Goal: Communication & Community: Answer question/provide support

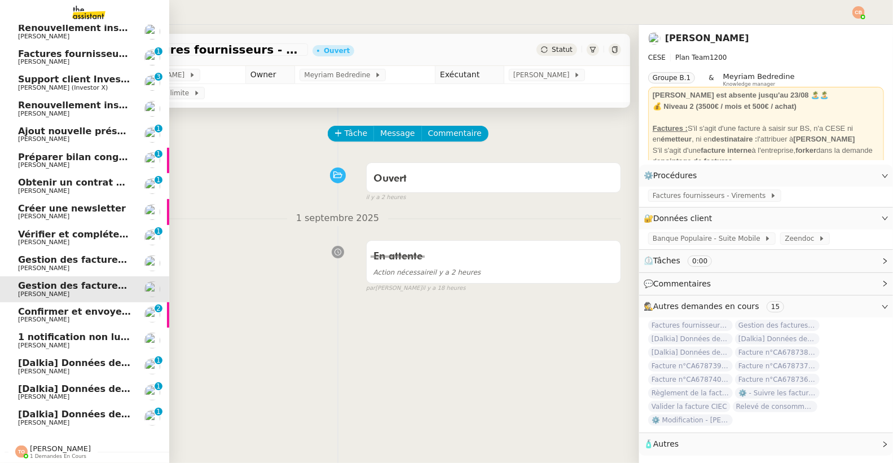
scroll to position [114, 0]
click at [50, 357] on span "[Dalkia] Données de facturation SDC RESIDENCE LE TRIMARAN pour la facture 0001 …" at bounding box center [361, 362] width 686 height 11
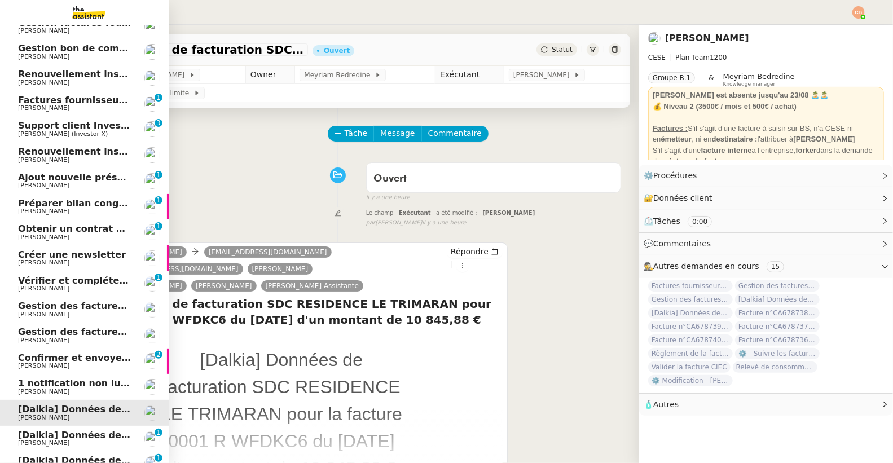
scroll to position [114, 0]
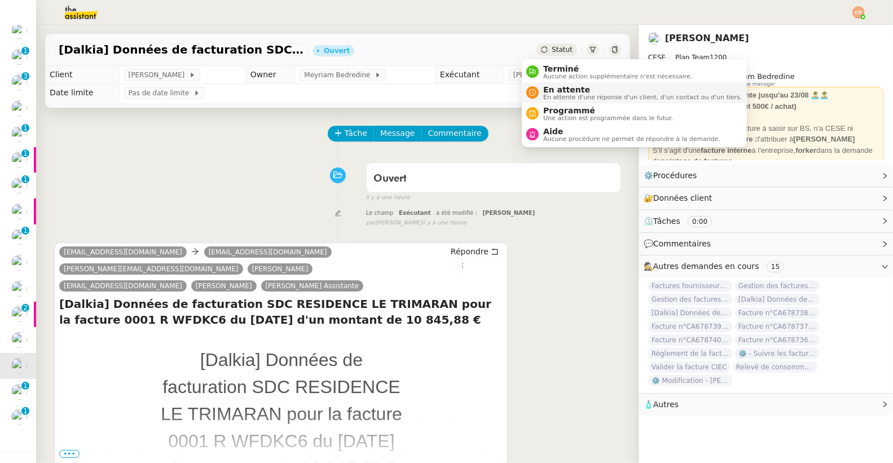
click at [545, 89] on span "En attente" at bounding box center [642, 89] width 198 height 9
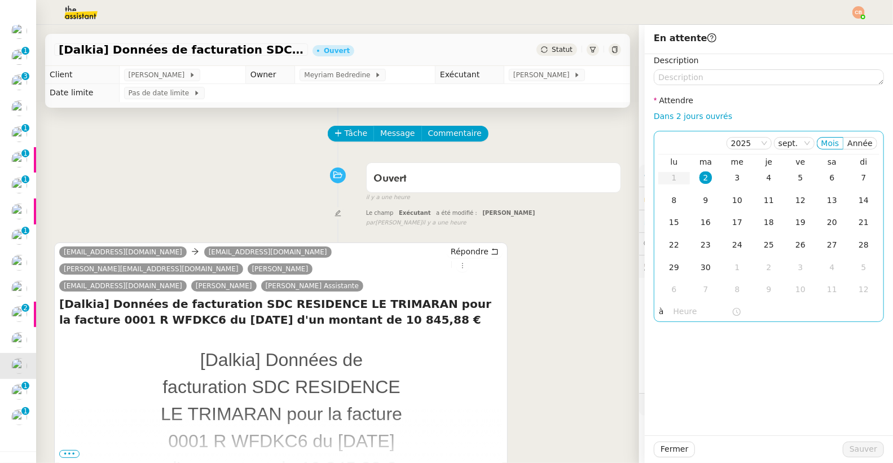
click at [699, 180] on div "2" at bounding box center [705, 177] width 12 height 12
click at [684, 315] on input "text" at bounding box center [702, 311] width 58 height 13
drag, startPoint x: 231, startPoint y: 215, endPoint x: 151, endPoint y: 232, distance: 82.5
click at [231, 215] on div "Le champ Exécutant a été modifié : Coralie Bordas false par Meyriam B. il y a u…" at bounding box center [337, 216] width 567 height 21
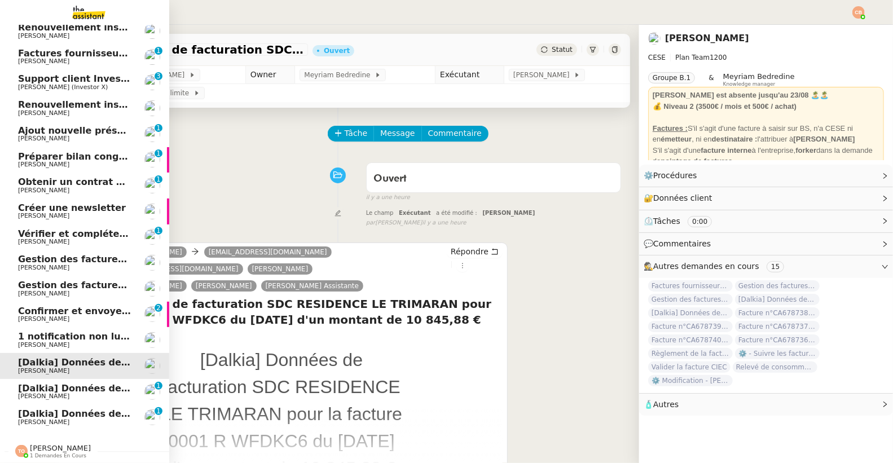
click at [29, 331] on span "1 notification non lue sur Pennylane" at bounding box center [110, 336] width 184 height 11
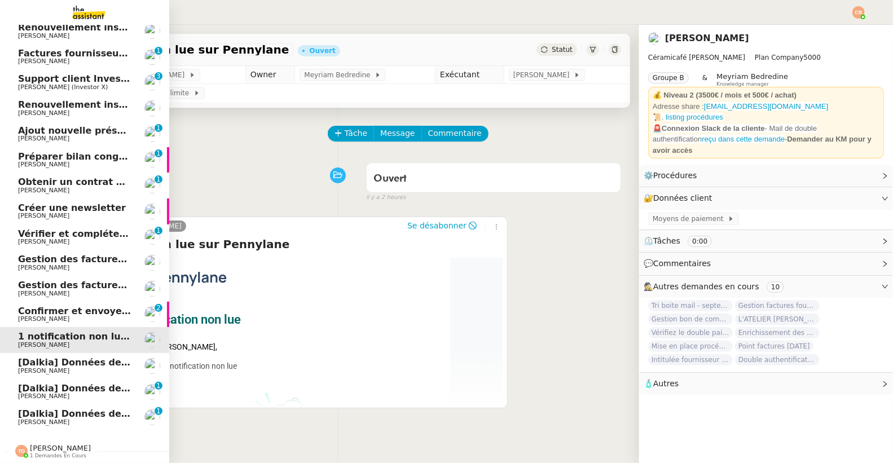
click at [46, 306] on span "Confirmer et envoyer le lien Zoom" at bounding box center [105, 311] width 174 height 11
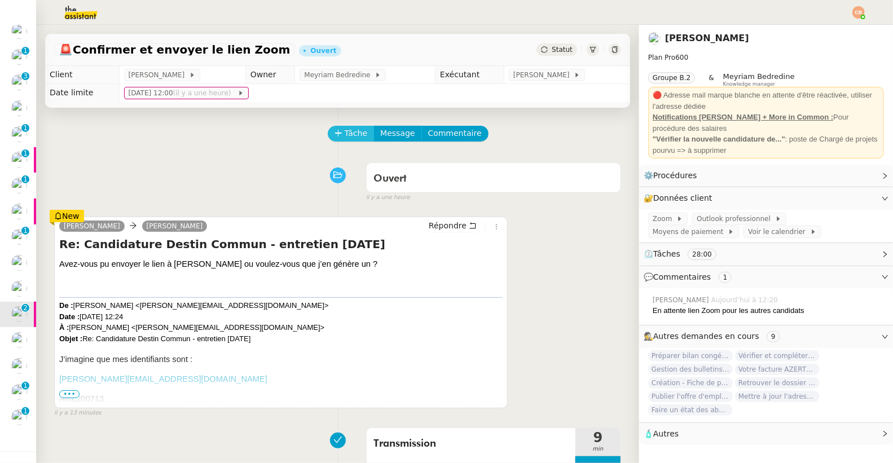
click at [345, 129] on span "Tâche" at bounding box center [356, 133] width 23 height 13
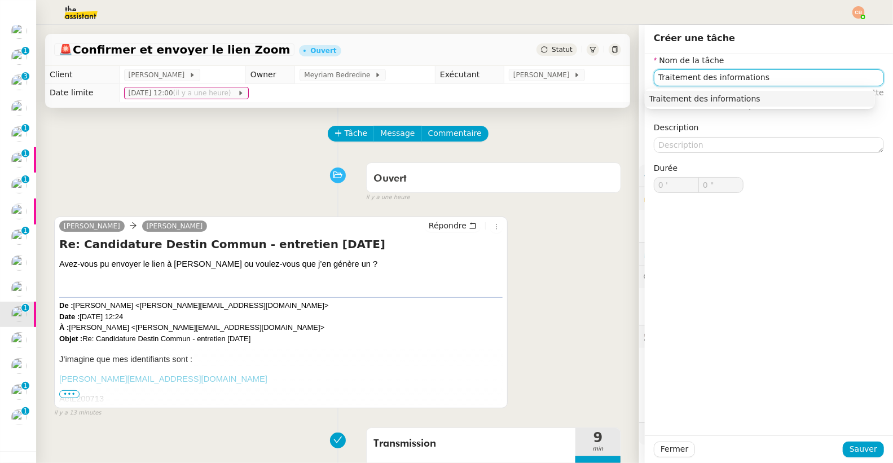
drag, startPoint x: 665, startPoint y: 99, endPoint x: 714, endPoint y: 156, distance: 74.7
click at [665, 99] on div "Traitement des informations" at bounding box center [759, 99] width 221 height 10
type input "Traitement des informations"
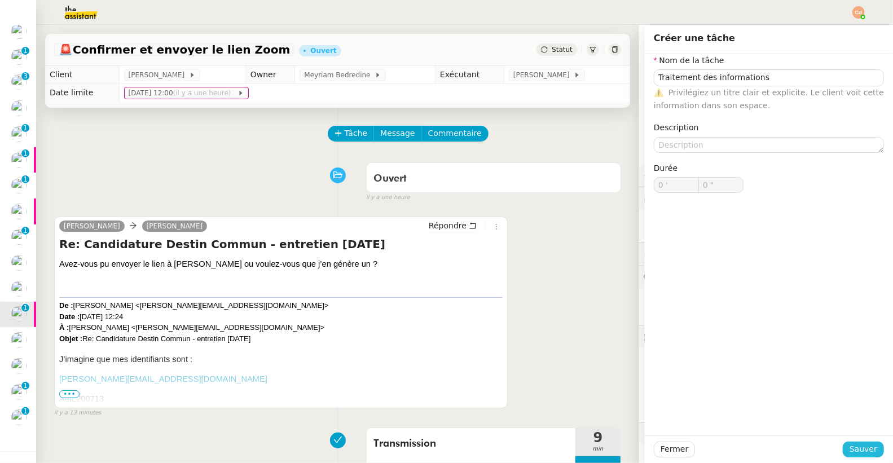
click at [851, 457] on button "Sauver" at bounding box center [862, 450] width 41 height 16
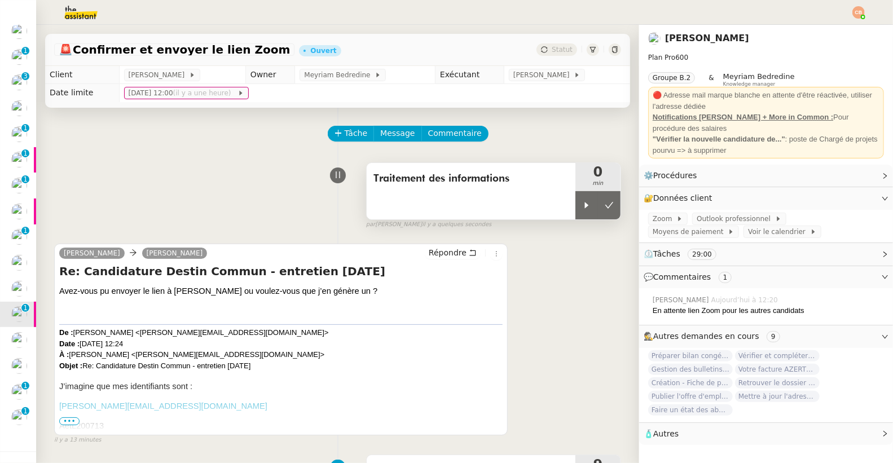
click at [554, 212] on div "Traitement des informations" at bounding box center [471, 191] width 209 height 56
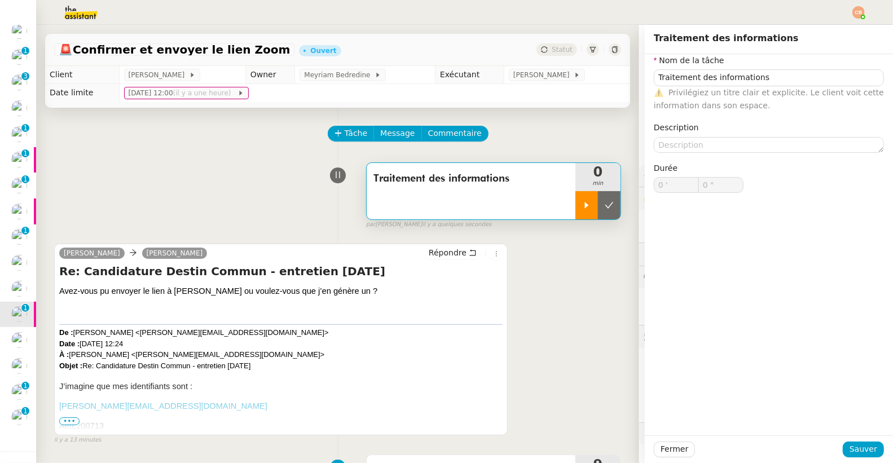
click at [582, 201] on icon at bounding box center [586, 205] width 9 height 9
type input "Traitement des informations"
type input "0 '"
type input "0 ""
type input "Traitement des informations"
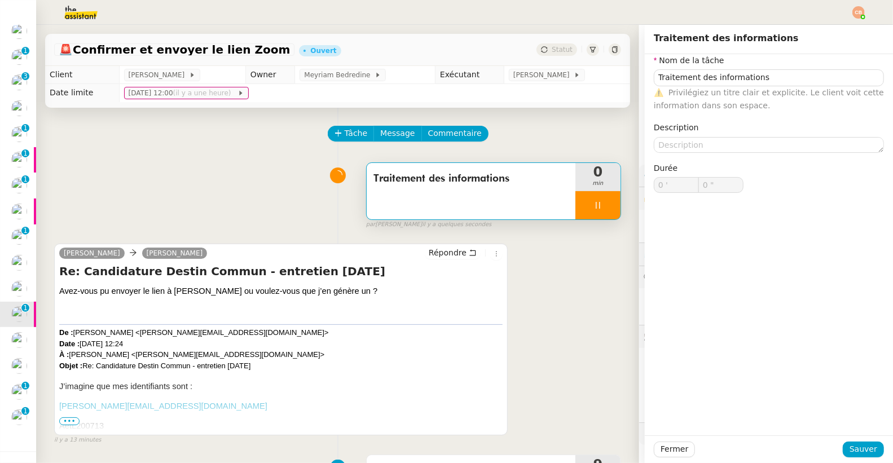
type input "0 '"
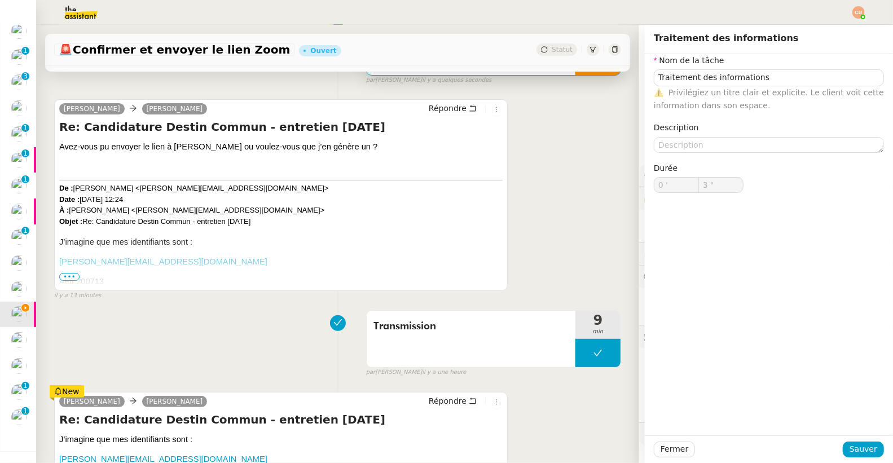
scroll to position [243, 0]
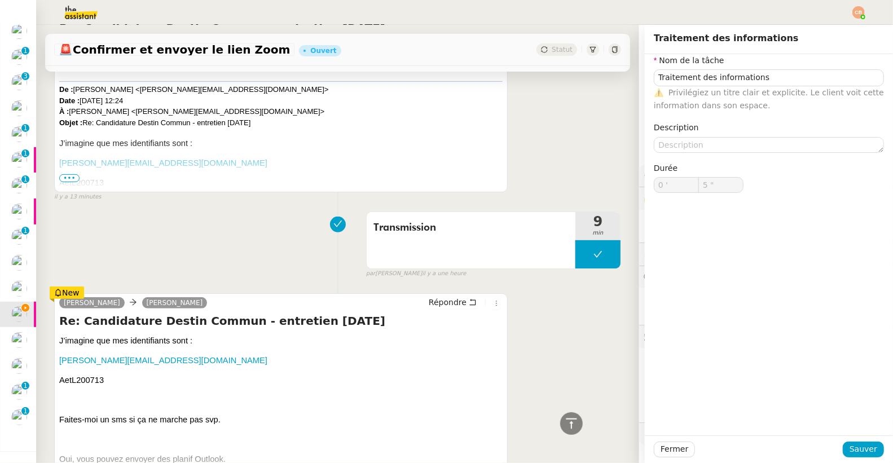
type input "6 ""
click at [174, 270] on div "Transmission 9 min false par Coralie B. il y a une heure" at bounding box center [337, 242] width 567 height 72
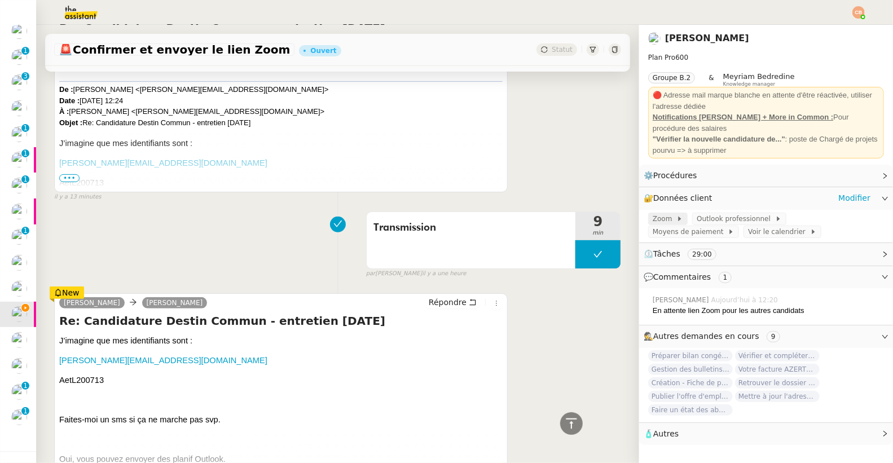
click at [652, 215] on span "Zoom" at bounding box center [664, 218] width 24 height 11
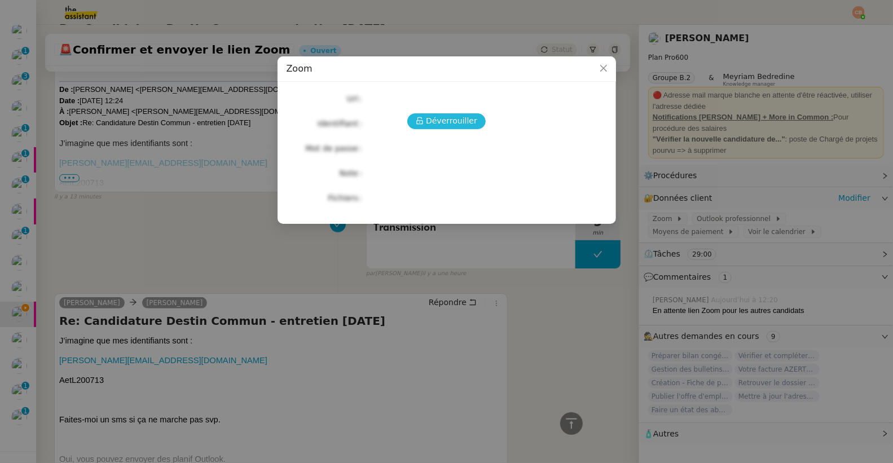
click at [465, 122] on span "Déverrouiller" at bounding box center [451, 120] width 51 height 13
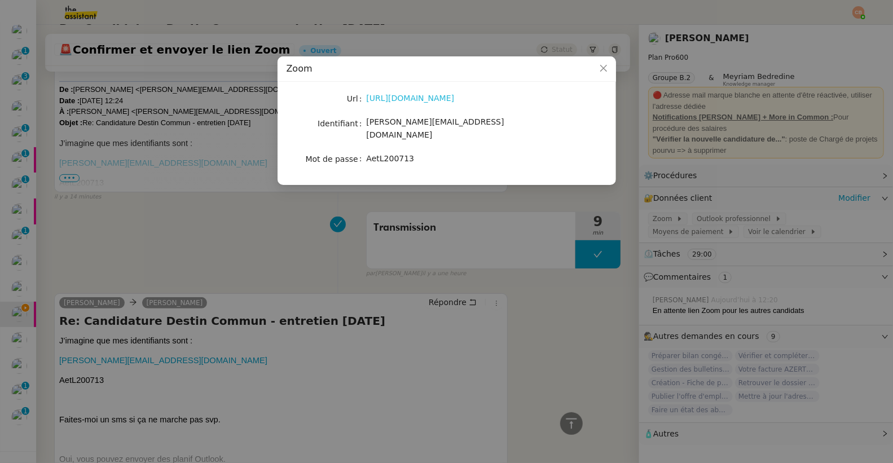
click at [417, 99] on link "https://zoom.us/signin" at bounding box center [411, 98] width 88 height 9
click at [140, 250] on nz-modal-container "Zoom Url https://zoom.us/signin Identifiant laurence@destincommun.fr Mot de pas…" at bounding box center [446, 231] width 893 height 463
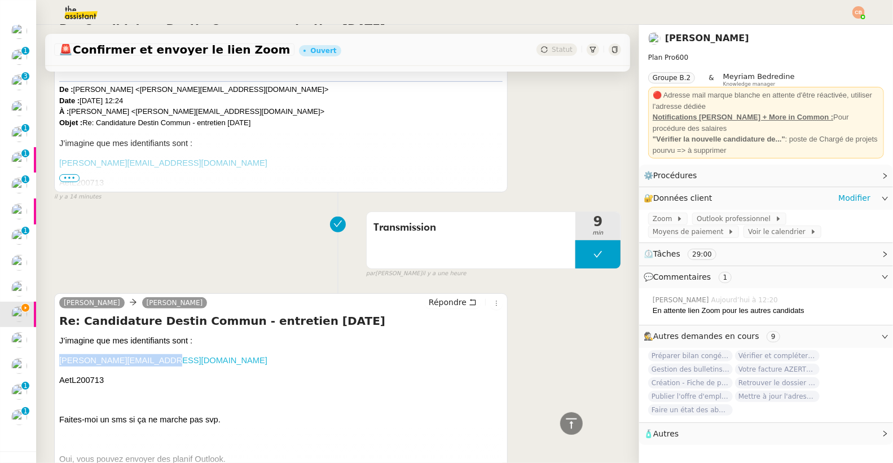
drag, startPoint x: 171, startPoint y: 360, endPoint x: 59, endPoint y: 360, distance: 111.7
click at [59, 360] on p "laurence@destincommun.fr" at bounding box center [280, 360] width 443 height 12
copy link "laurence@destincommun.fr"
click at [105, 381] on p "AetL200713" at bounding box center [280, 380] width 443 height 12
drag, startPoint x: 112, startPoint y: 380, endPoint x: 52, endPoint y: 383, distance: 60.4
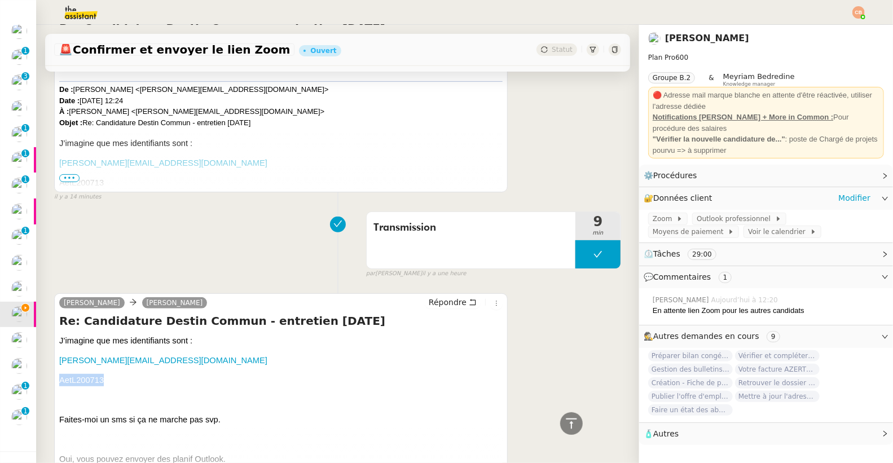
copy span "AetL200713"
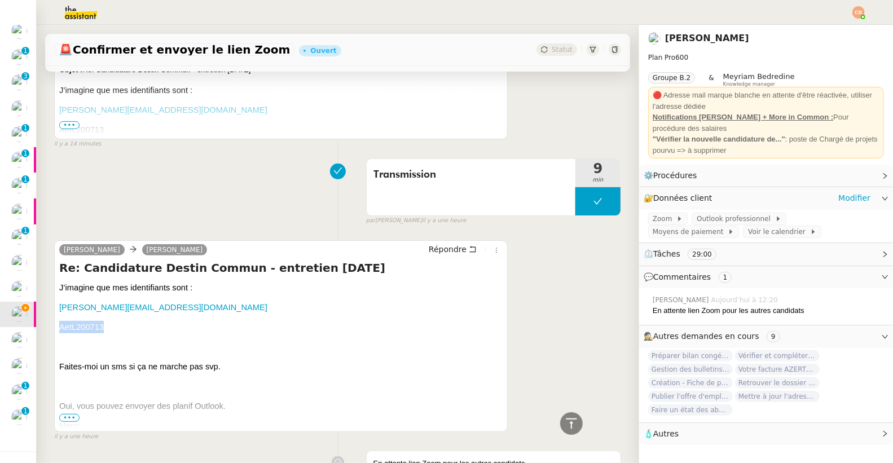
scroll to position [435, 0]
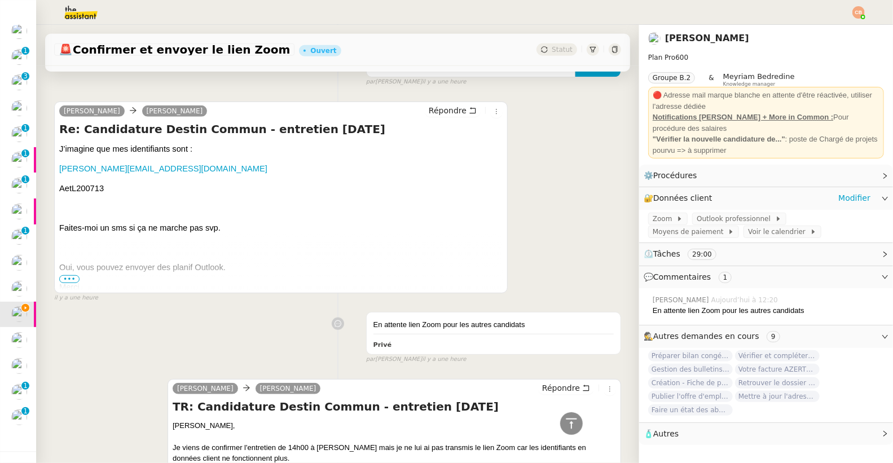
click at [75, 278] on span "•••" at bounding box center [69, 279] width 20 height 8
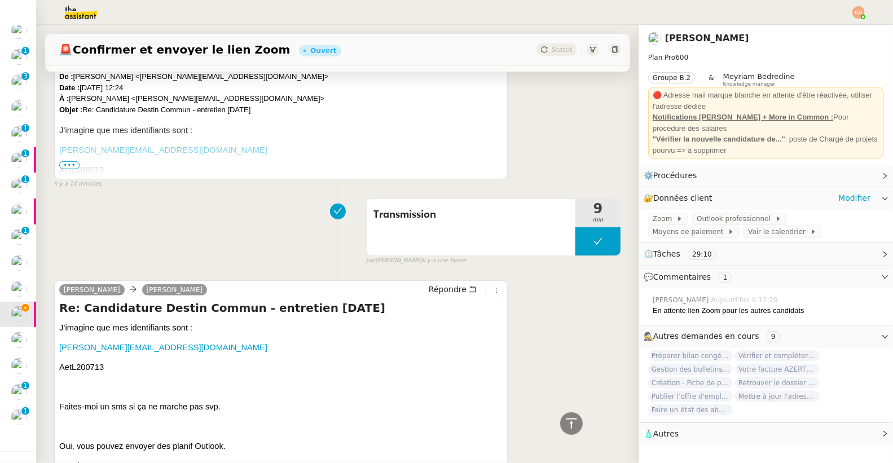
scroll to position [0, 0]
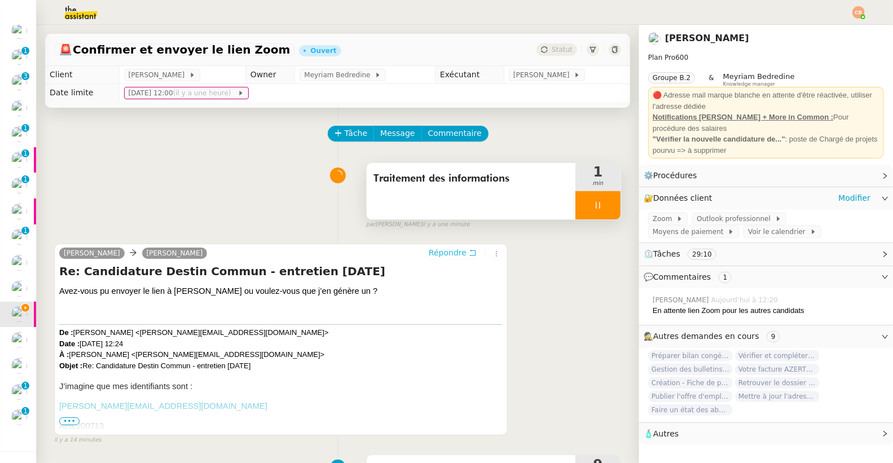
click at [429, 250] on span "Répondre" at bounding box center [448, 252] width 38 height 11
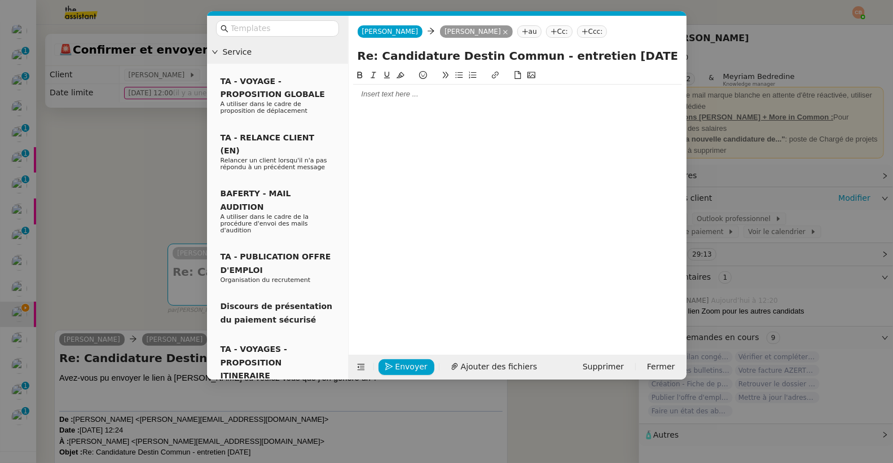
click at [393, 97] on div at bounding box center [517, 94] width 329 height 10
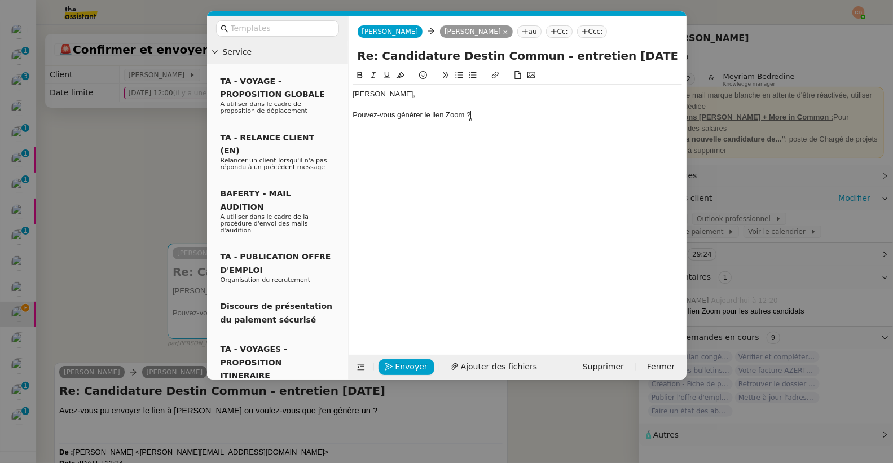
click at [353, 117] on div "Pouvez-vous générer le lien Zoom ?" at bounding box center [517, 115] width 329 height 10
click at [456, 75] on icon at bounding box center [459, 75] width 8 height 8
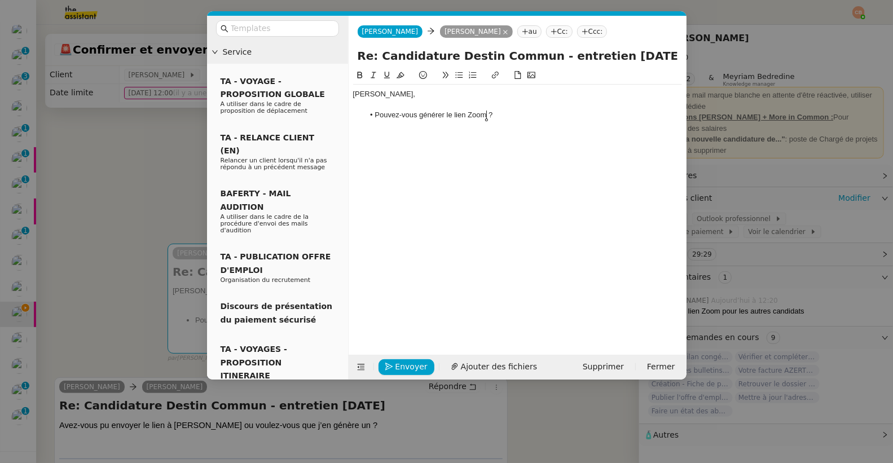
click at [485, 115] on li "Pouvez-vous générer le lien Zoom ?" at bounding box center [523, 115] width 318 height 10
click at [113, 196] on nz-modal-container "Service TA - VOYAGE - PROPOSITION GLOBALE A utiliser dans le cadre de propositi…" at bounding box center [446, 231] width 893 height 463
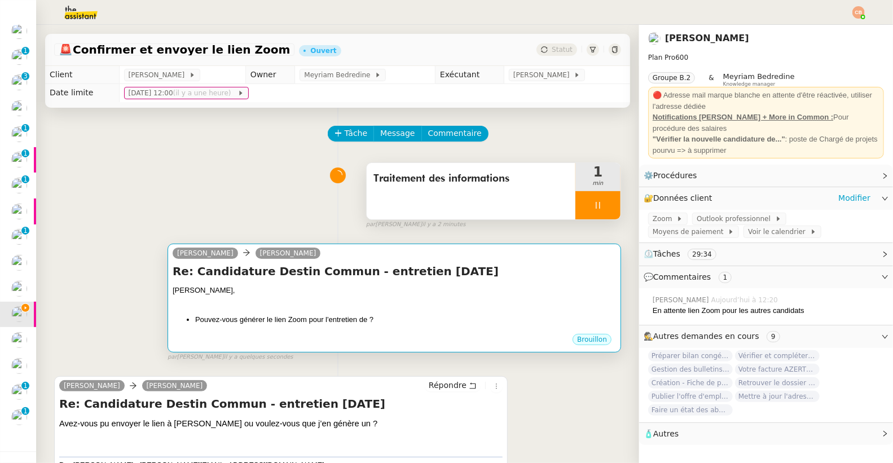
click at [413, 305] on div at bounding box center [394, 301] width 443 height 11
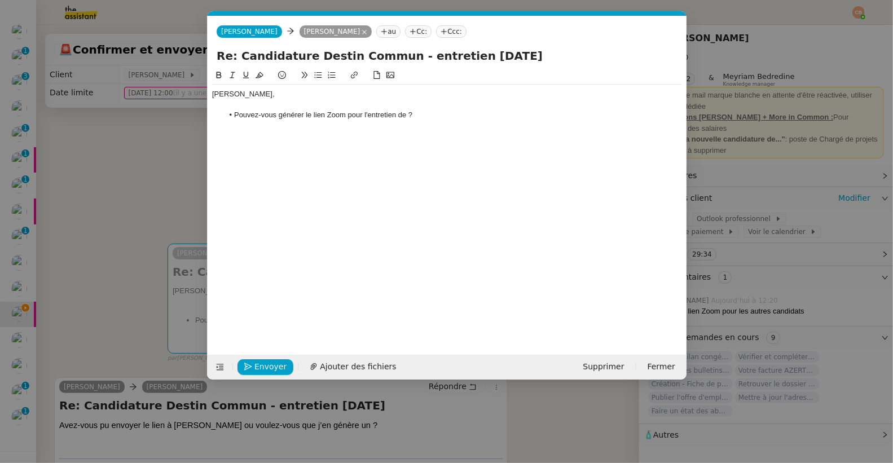
scroll to position [0, 24]
click at [405, 112] on li "Pouvez-vous générer le lien Zoom pour l'entretien de ?" at bounding box center [452, 115] width 459 height 10
click at [455, 117] on li "Pouvez-vous générer le lien Zoom pour l'entretien de Clément ?" at bounding box center [452, 115] width 459 height 10
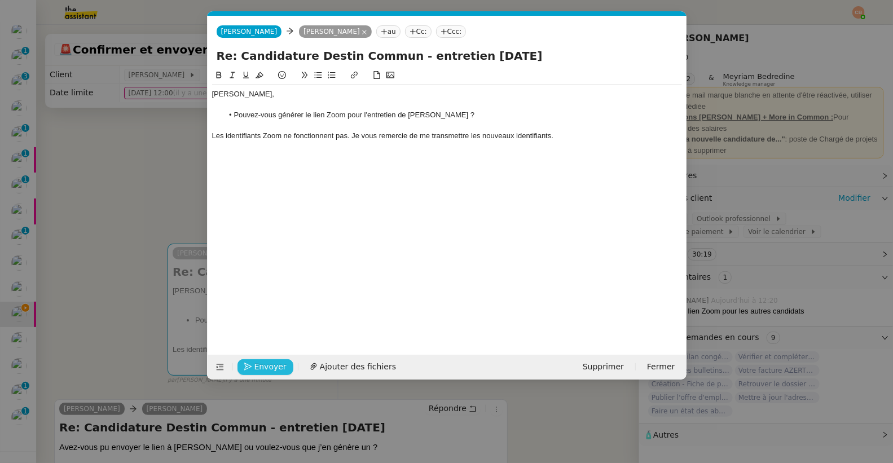
click at [261, 374] on button "Envoyer" at bounding box center [265, 367] width 56 height 16
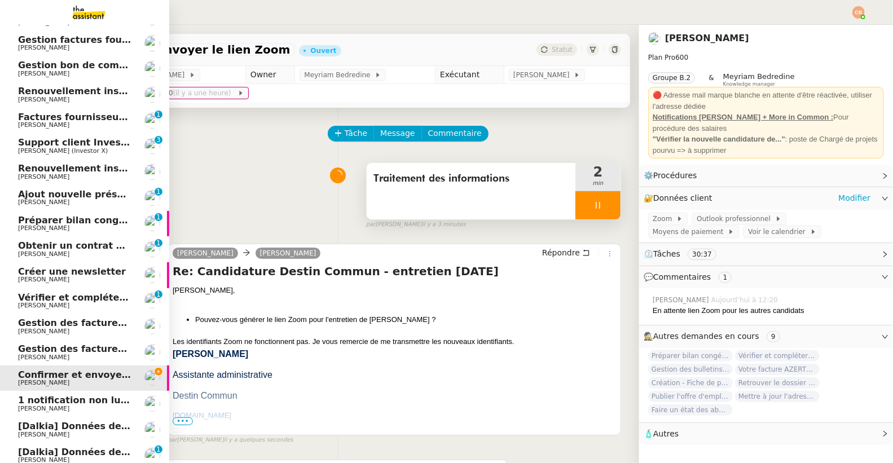
scroll to position [114, 0]
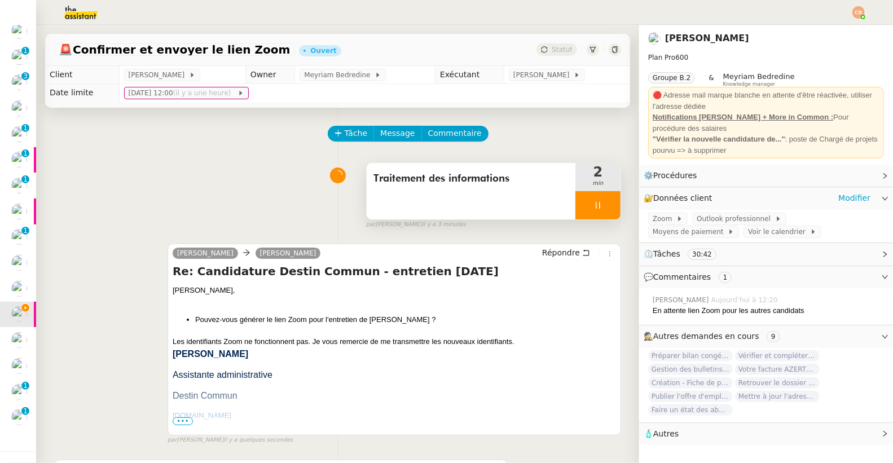
click at [586, 211] on div at bounding box center [597, 205] width 45 height 28
click at [202, 189] on div "Traitement des informations 2 min false par Coralie B. il y a 3 minutes" at bounding box center [337, 193] width 567 height 72
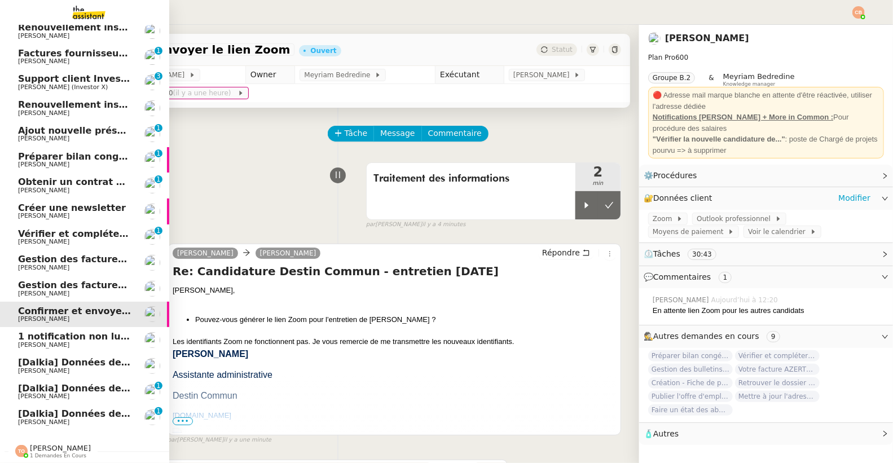
click at [41, 204] on span "Créer une newsletter" at bounding box center [72, 207] width 108 height 11
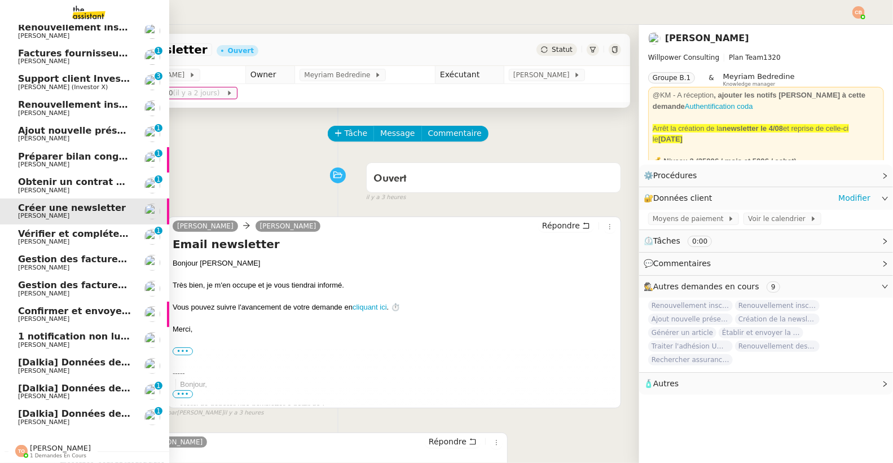
click at [38, 178] on span "Obtenir un contrat Orange" at bounding box center [85, 182] width 135 height 11
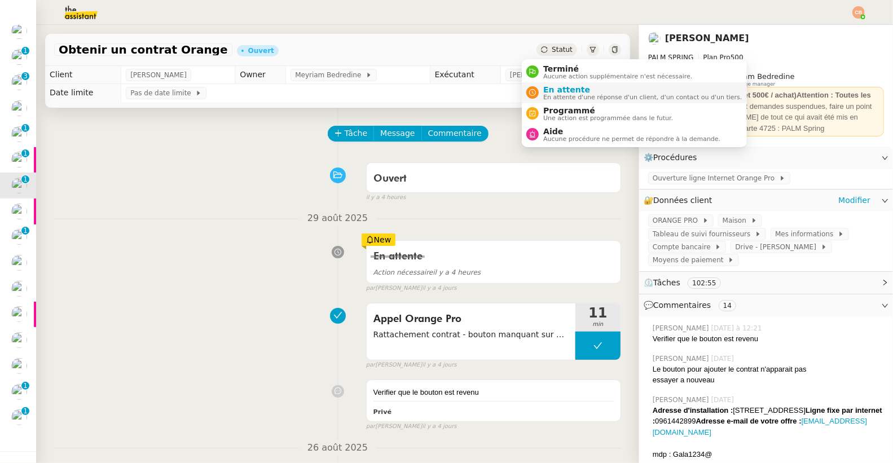
click at [545, 90] on span "En attente" at bounding box center [642, 89] width 198 height 9
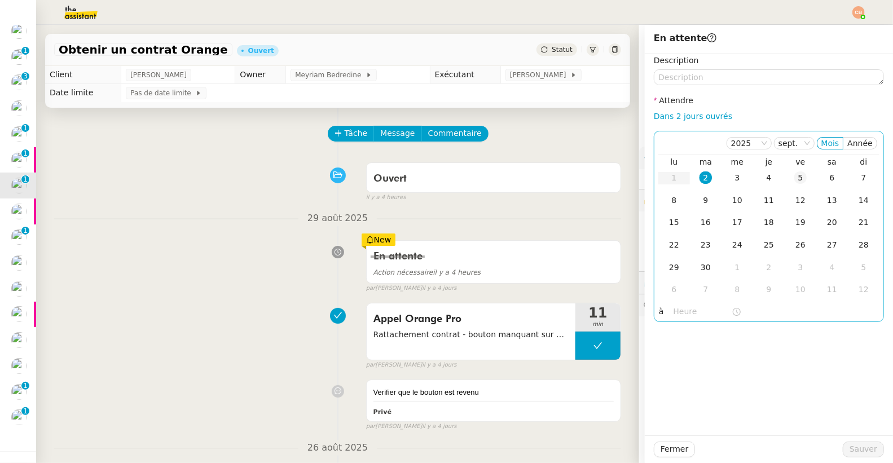
click at [794, 177] on div "5" at bounding box center [800, 177] width 12 height 12
click at [683, 310] on input "text" at bounding box center [702, 311] width 58 height 13
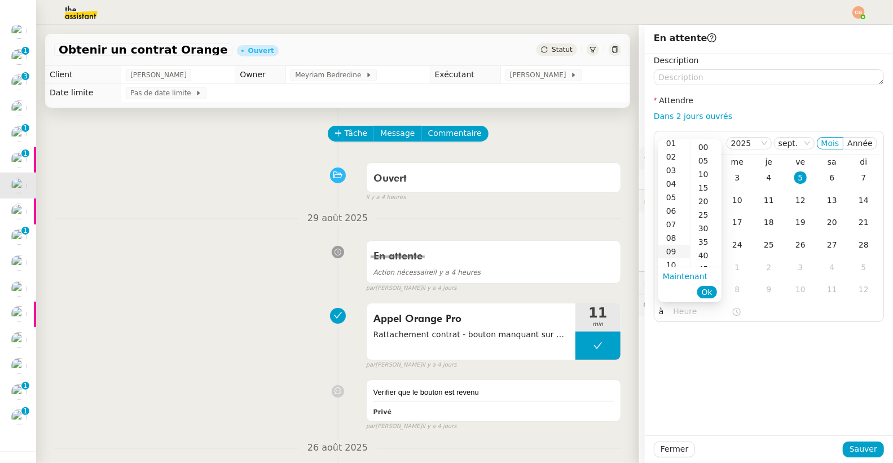
click at [673, 246] on div "09" at bounding box center [674, 252] width 32 height 14
click at [699, 140] on div "00" at bounding box center [705, 147] width 31 height 14
type input "09:00"
click at [761, 386] on div "Description Attendre Dans 2 jours ouvrés [DATE] Mois Année lu ma me je ve sa di…" at bounding box center [769, 244] width 248 height 381
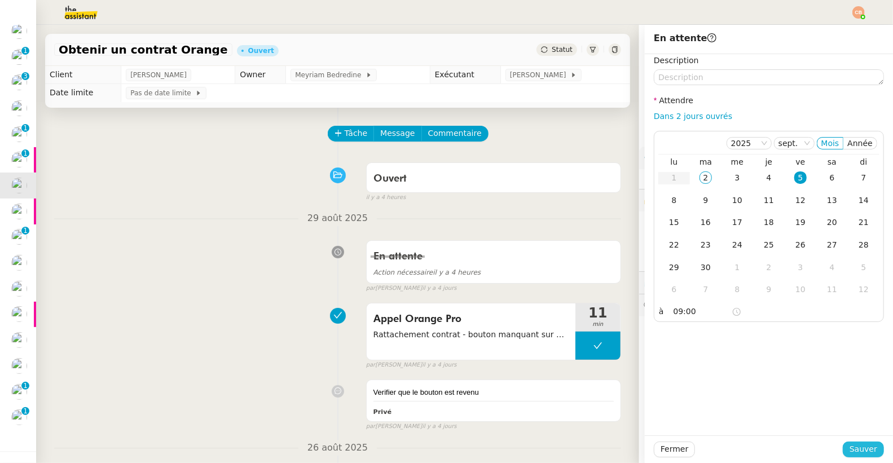
click at [849, 452] on span "Sauver" at bounding box center [863, 449] width 28 height 13
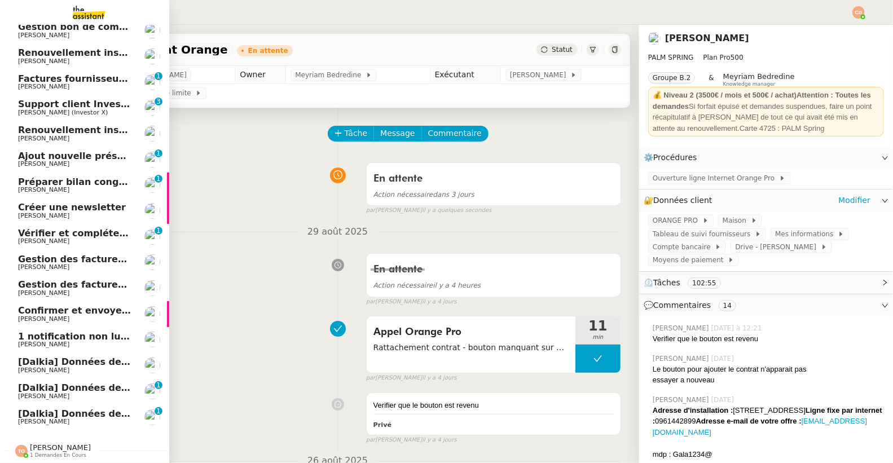
scroll to position [89, 0]
click at [58, 289] on span "[PERSON_NAME]" at bounding box center [43, 292] width 51 height 7
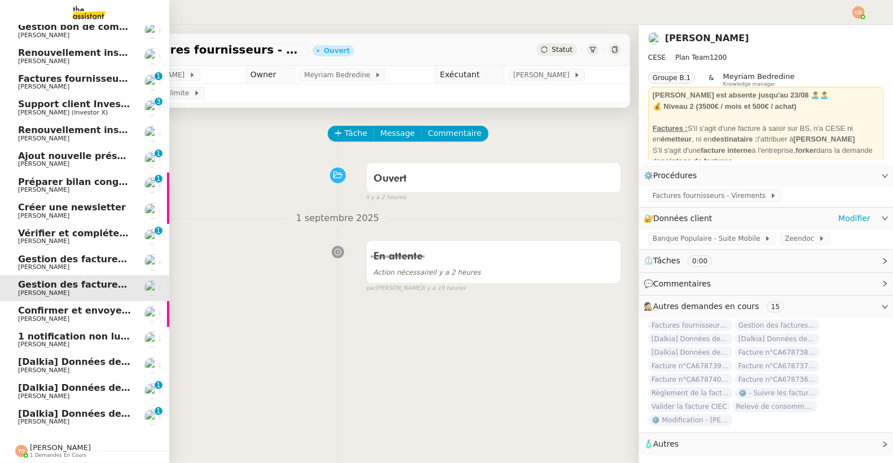
click at [58, 263] on span "[PERSON_NAME]" at bounding box center [43, 266] width 51 height 7
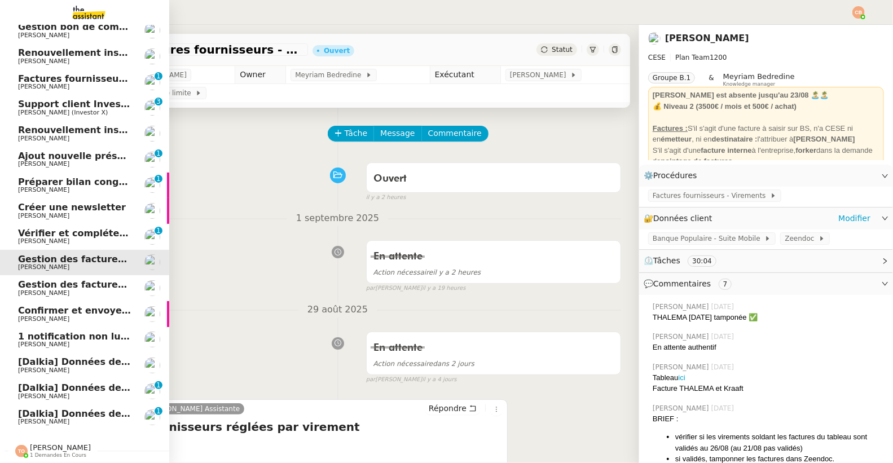
click at [56, 279] on span "Gestion des factures fournisseurs - 1 septembre 2025" at bounding box center [155, 284] width 275 height 11
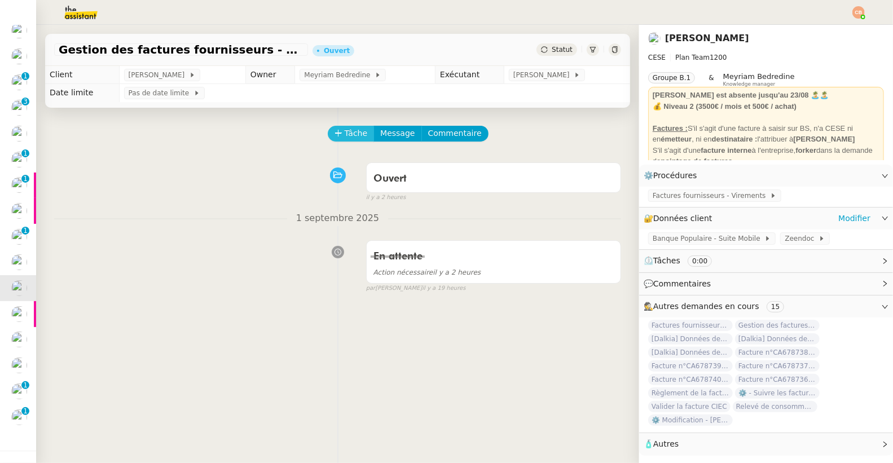
click at [337, 140] on button "Tâche" at bounding box center [351, 134] width 47 height 16
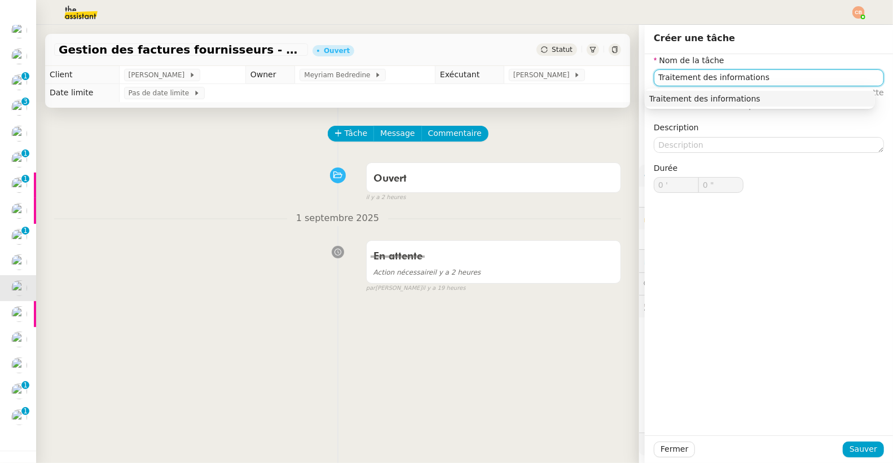
click at [669, 98] on div "Traitement des informations" at bounding box center [759, 99] width 221 height 10
type input "Traitement des informations"
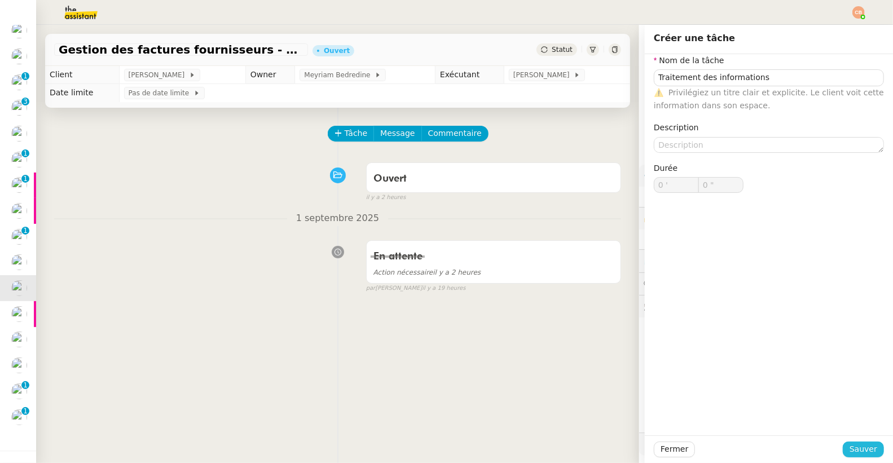
click at [859, 447] on span "Sauver" at bounding box center [863, 449] width 28 height 13
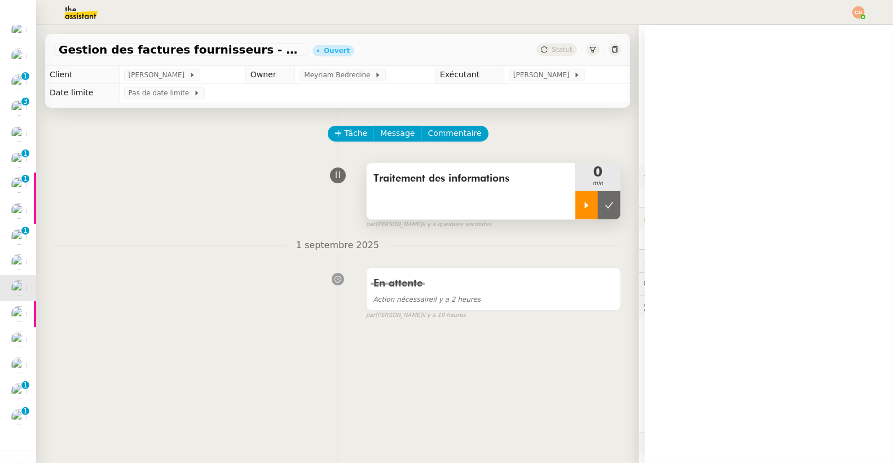
click at [582, 208] on icon at bounding box center [586, 205] width 9 height 9
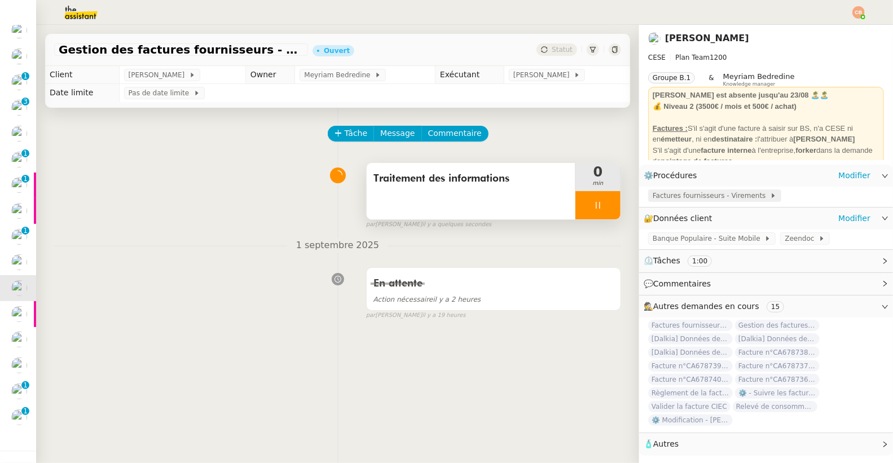
click at [678, 196] on span "Factures fournisseurs - Virements" at bounding box center [710, 195] width 117 height 11
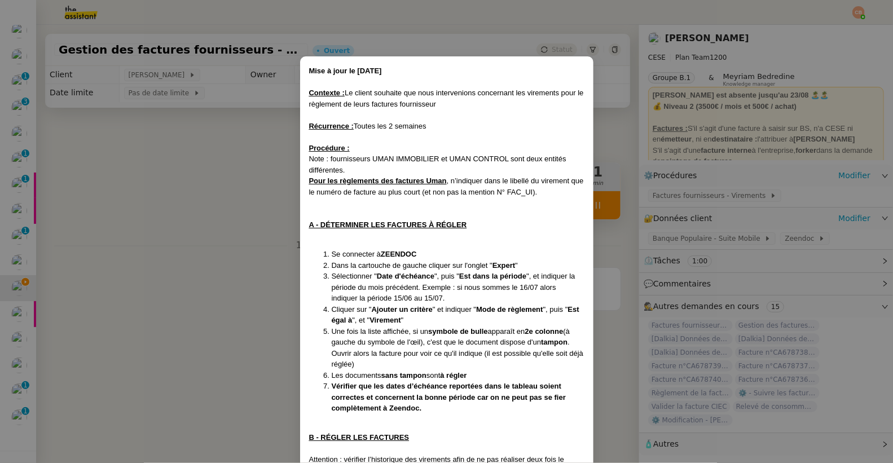
click at [278, 251] on nz-modal-container "Mise à jour le [DATE] Contexte : Le client souhaite que nous intervenions conce…" at bounding box center [446, 231] width 893 height 463
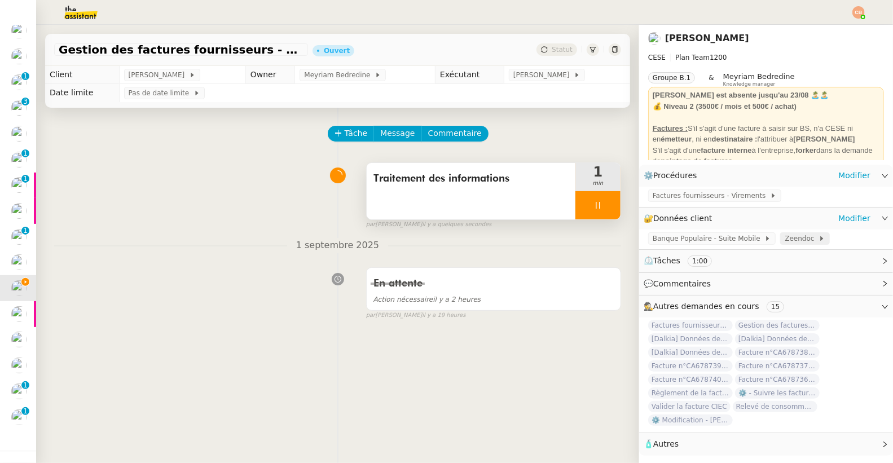
click at [784, 237] on span "Zeendoc" at bounding box center [801, 238] width 34 height 11
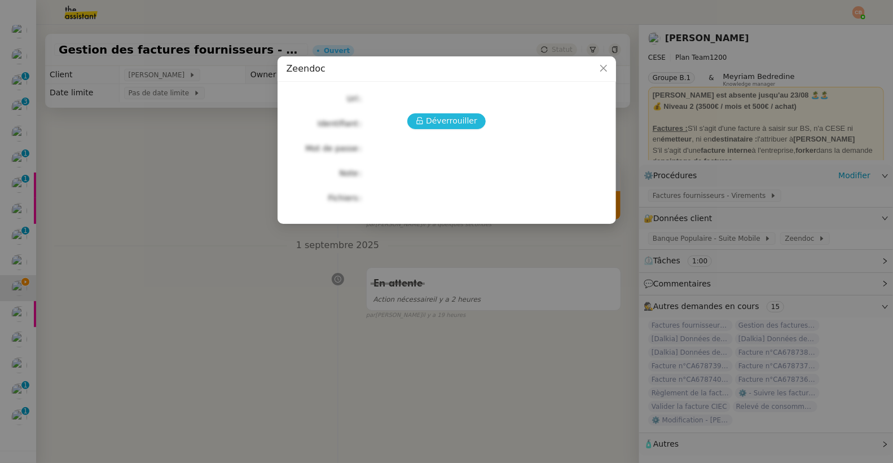
click at [442, 123] on span "Déverrouiller" at bounding box center [451, 120] width 51 height 13
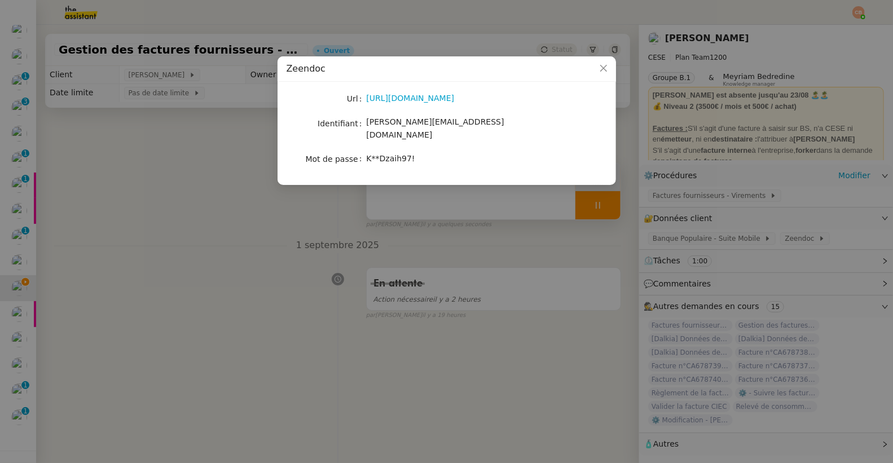
click at [436, 92] on div "[URL][DOMAIN_NAME]" at bounding box center [460, 98] width 187 height 13
click at [433, 98] on link "[URL][DOMAIN_NAME]" at bounding box center [411, 98] width 88 height 9
click at [365, 123] on label "Identifiant" at bounding box center [341, 124] width 48 height 16
drag, startPoint x: 366, startPoint y: 123, endPoint x: 494, endPoint y: 126, distance: 128.0
click at [494, 126] on div "[PERSON_NAME][EMAIL_ADDRESS][DOMAIN_NAME]" at bounding box center [460, 129] width 187 height 27
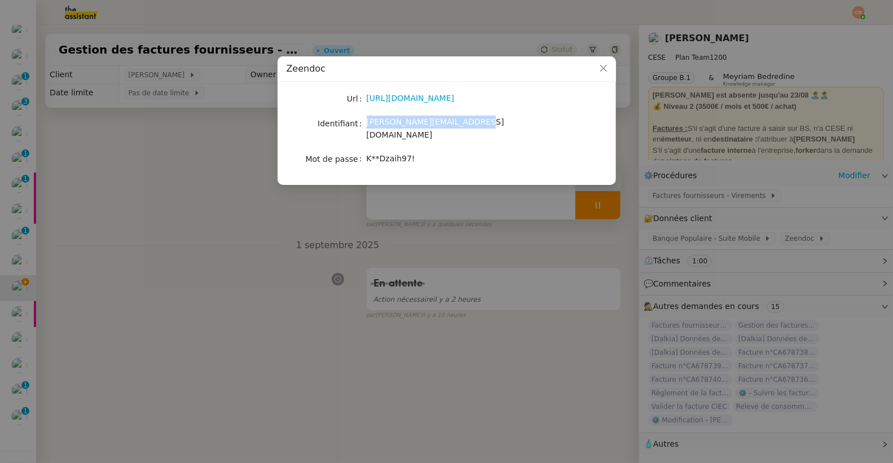
copy span "[PERSON_NAME][EMAIL_ADDRESS][DOMAIN_NAME]"
drag, startPoint x: 367, startPoint y: 146, endPoint x: 429, endPoint y: 151, distance: 61.7
click at [429, 152] on div "K**Dzaih97!" at bounding box center [460, 158] width 187 height 13
copy span "K**Dzaih97!"
click at [178, 230] on nz-modal-container "Zeendoc Url [URL][DOMAIN_NAME] Identifiant [PERSON_NAME][EMAIL_ADDRESS][DOMAIN_…" at bounding box center [446, 231] width 893 height 463
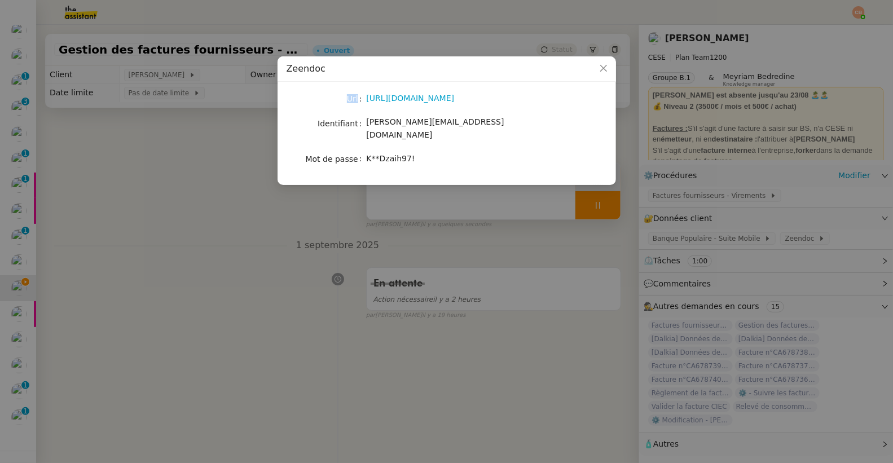
click at [178, 230] on nz-modal-container "Zeendoc Url [URL][DOMAIN_NAME] Identifiant [PERSON_NAME][EMAIL_ADDRESS][DOMAIN_…" at bounding box center [446, 231] width 893 height 463
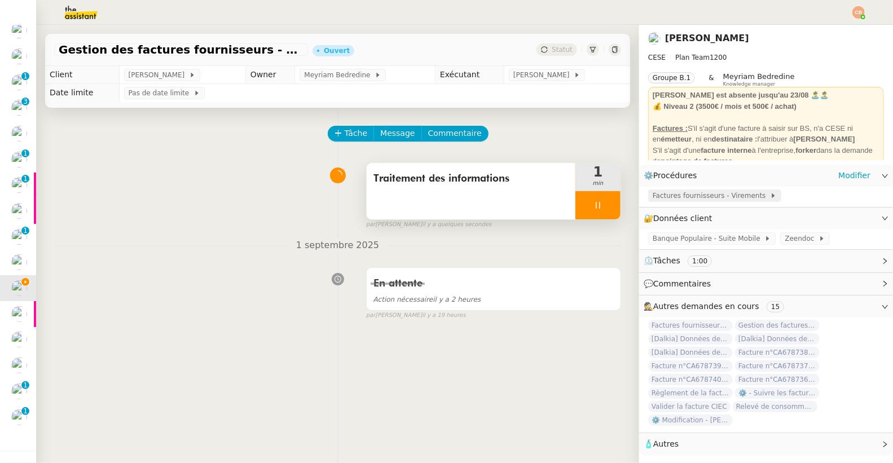
click at [663, 195] on span "Factures fournisseurs - Virements" at bounding box center [710, 195] width 117 height 11
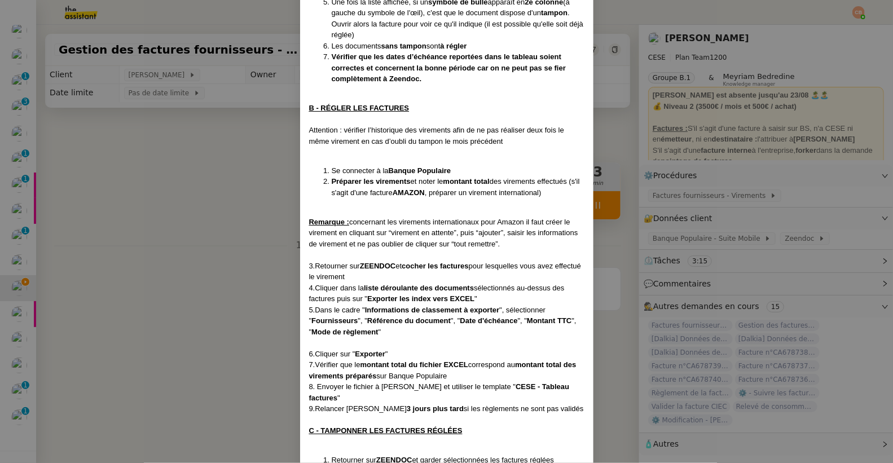
scroll to position [381, 0]
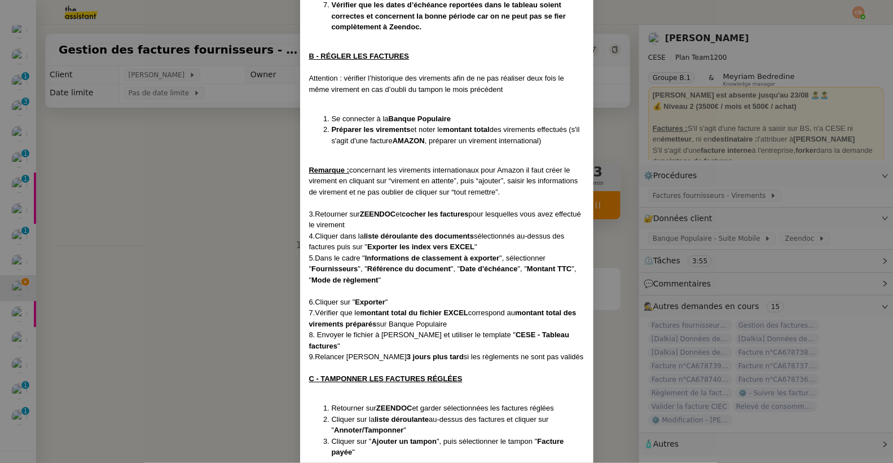
click at [197, 144] on nz-modal-container "Mise à jour le [DATE] Contexte : Le client souhaite que nous intervenions conce…" at bounding box center [446, 231] width 893 height 463
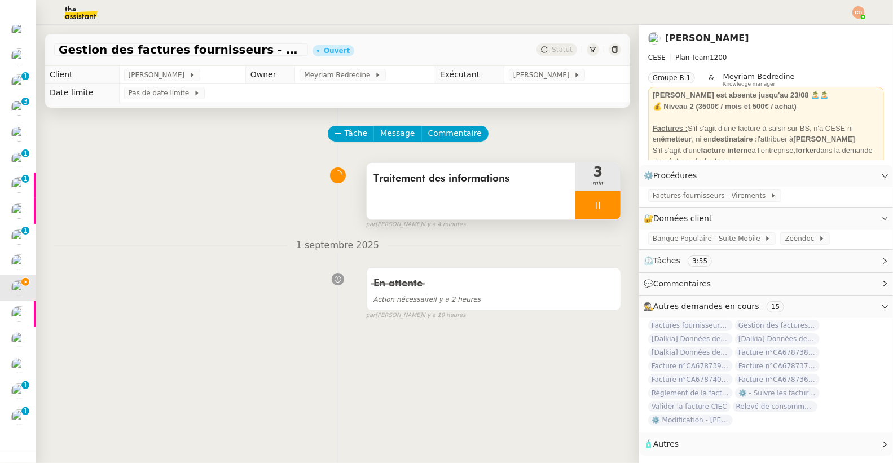
scroll to position [338, 0]
click at [451, 131] on span "Commentaire" at bounding box center [455, 133] width 54 height 13
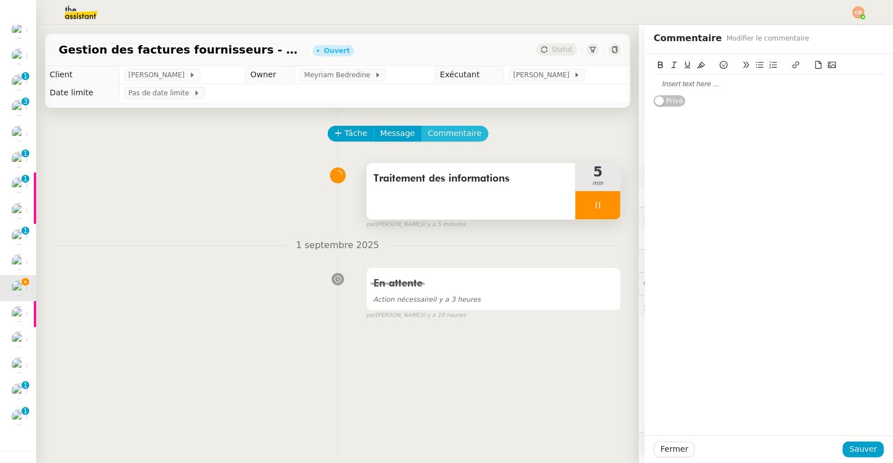
click at [421, 126] on button "Commentaire" at bounding box center [454, 134] width 67 height 16
click at [654, 90] on div at bounding box center [769, 83] width 230 height 19
drag, startPoint x: 696, startPoint y: 85, endPoint x: 671, endPoint y: 84, distance: 24.8
click at [671, 84] on div "Tableau ICI" at bounding box center [769, 84] width 230 height 10
click at [792, 62] on icon at bounding box center [796, 65] width 8 height 8
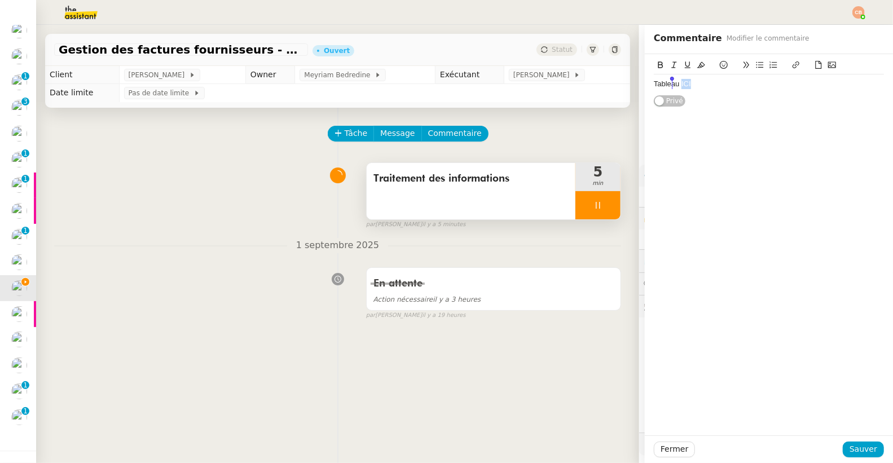
type input "ICI"
paste input "https://docs.google.com/spreadsheets/d/1jdpvEOZqEed8PX09bhCxSrJK8XJfN_GW/edit?u…"
type input "https://docs.google.com/spreadsheets/d/1jdpvEOZqEed8PX09bhCxSrJK8XJfN_GW/edit?u…"
click at [765, 92] on div "Tableau ICI" at bounding box center [769, 83] width 230 height 19
click at [849, 447] on span "Sauver" at bounding box center [863, 449] width 28 height 13
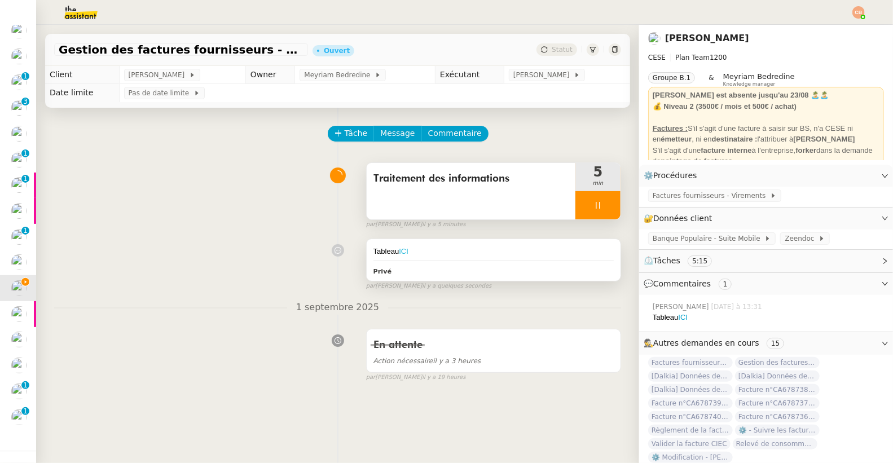
click at [399, 252] on link "ICI" at bounding box center [404, 251] width 10 height 8
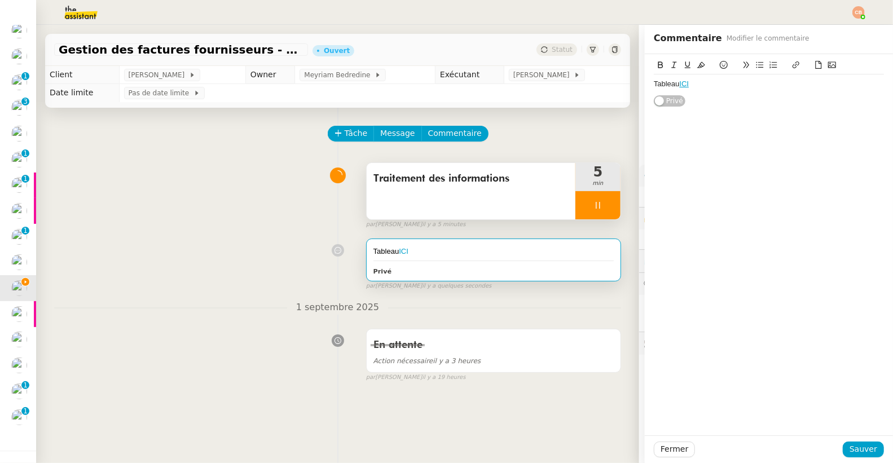
click at [575, 206] on div at bounding box center [597, 205] width 45 height 28
click at [605, 204] on icon at bounding box center [609, 205] width 9 height 9
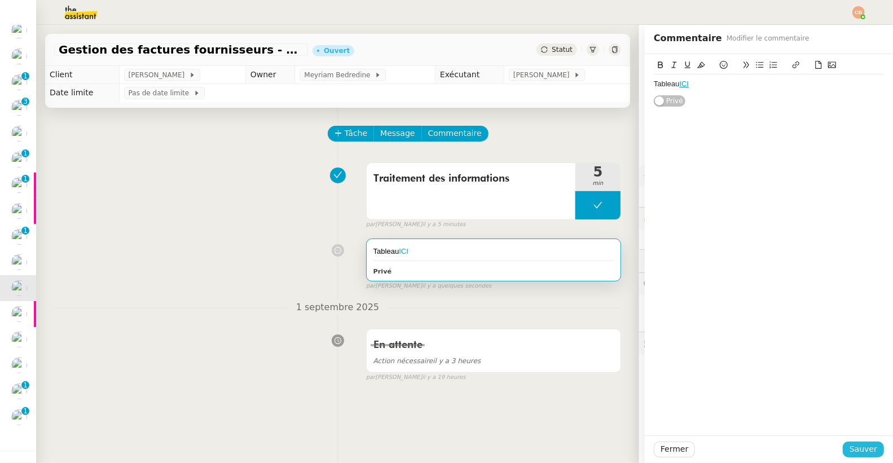
click at [849, 447] on span "Sauver" at bounding box center [863, 449] width 28 height 13
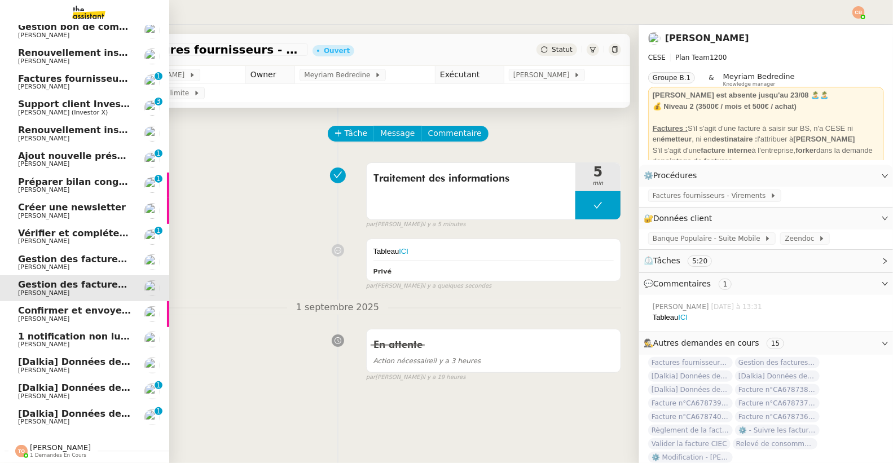
click at [34, 315] on span "[PERSON_NAME]" at bounding box center [43, 318] width 51 height 7
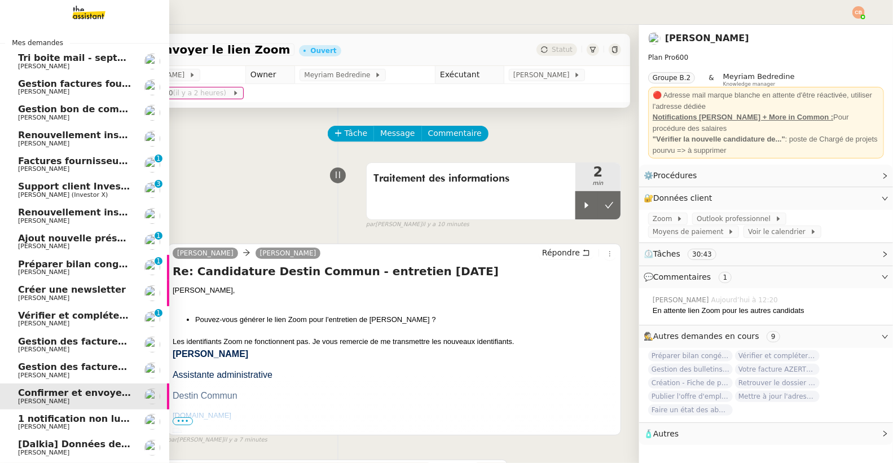
click at [51, 83] on span "Gestion factures fournisseurs (virement) via [GEOGRAPHIC_DATA]- [DATE]" at bounding box center [206, 83] width 376 height 11
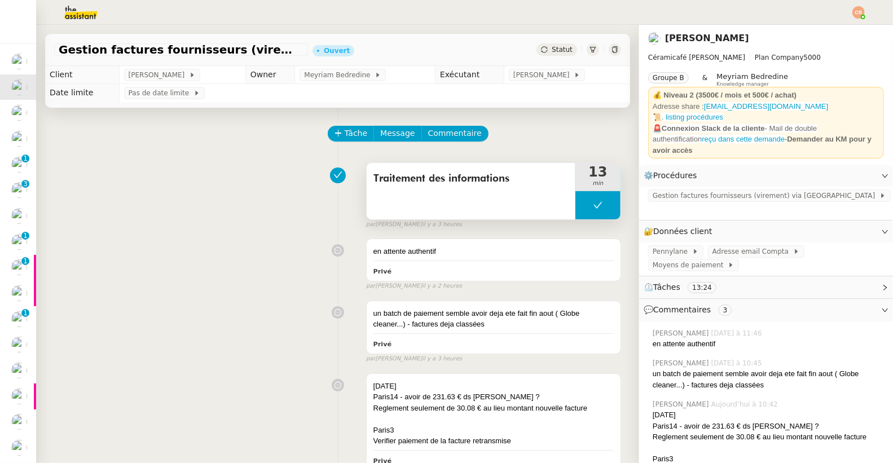
click at [575, 205] on button at bounding box center [597, 205] width 45 height 28
click at [575, 210] on div at bounding box center [586, 205] width 23 height 28
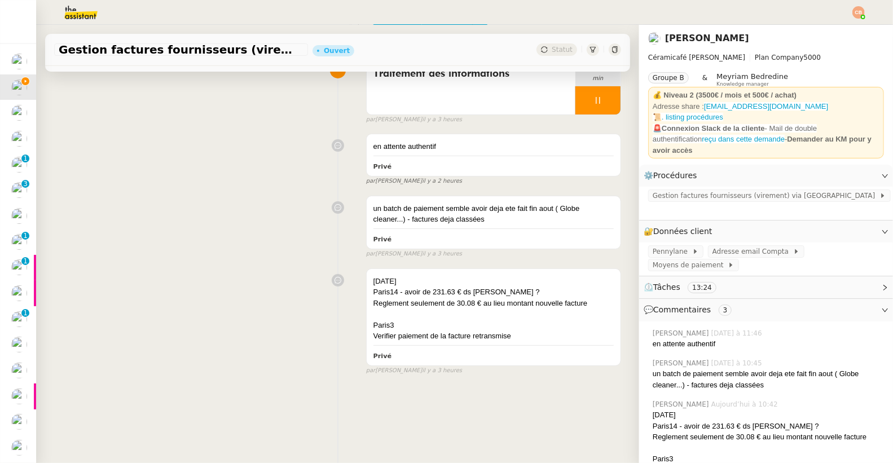
scroll to position [150, 0]
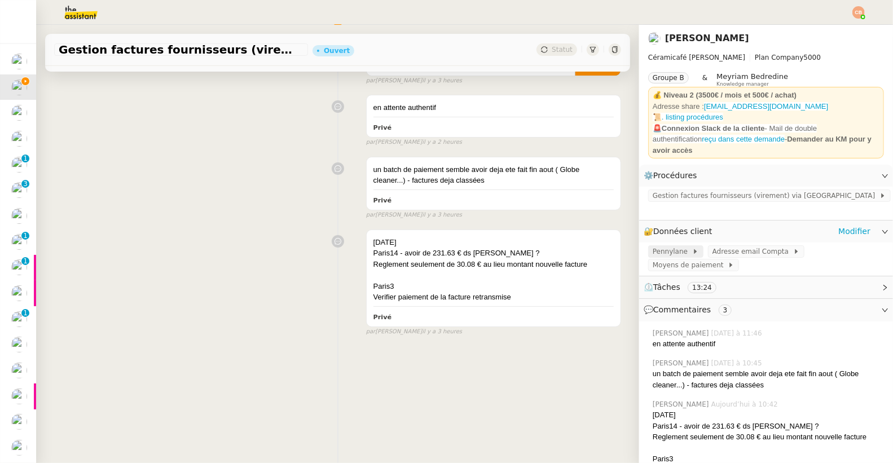
click at [654, 246] on span "Pennylane" at bounding box center [671, 251] width 39 height 11
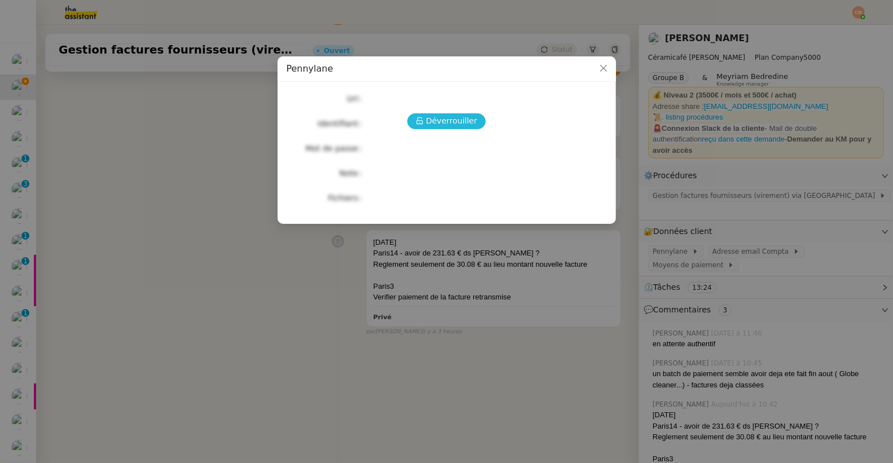
click at [437, 126] on span "Déverrouiller" at bounding box center [451, 120] width 51 height 13
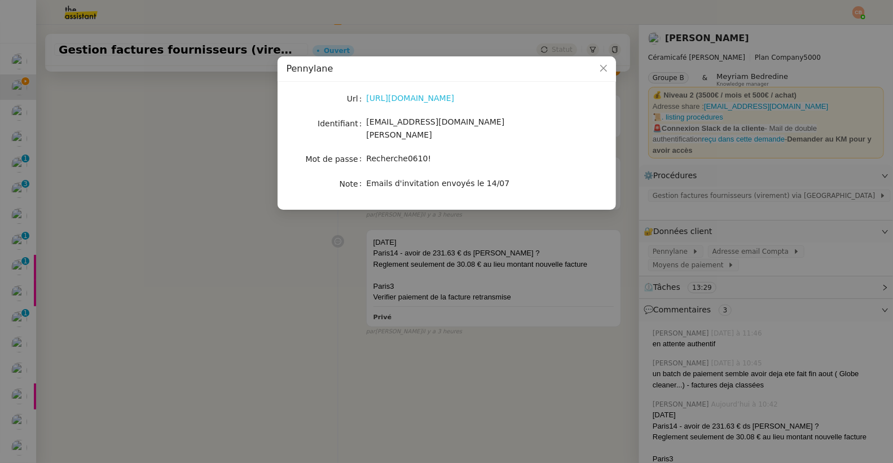
click at [422, 99] on link "https://app.pennylane.com/" at bounding box center [411, 98] width 88 height 9
click at [399, 96] on link "https://app.pennylane.com/" at bounding box center [411, 98] width 88 height 9
click at [218, 164] on nz-modal-container "Pennylane Url https://app.pennylane.com/ Identifiant charlie@ceramicafe-genevie…" at bounding box center [446, 231] width 893 height 463
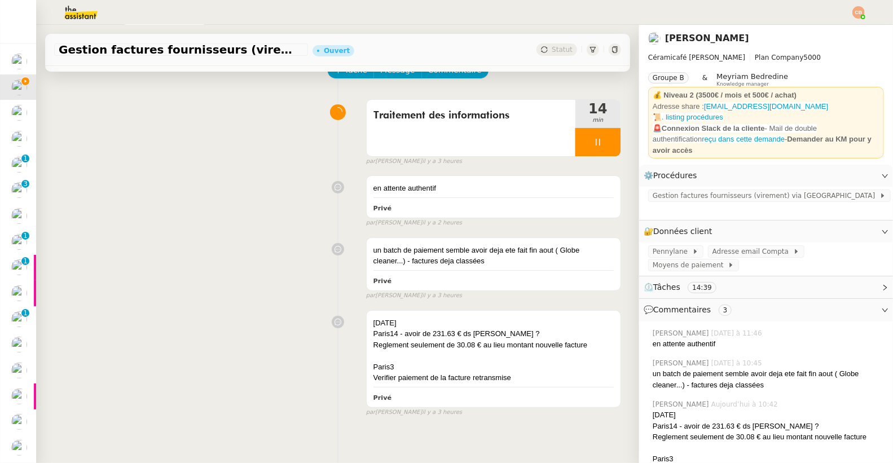
scroll to position [126, 0]
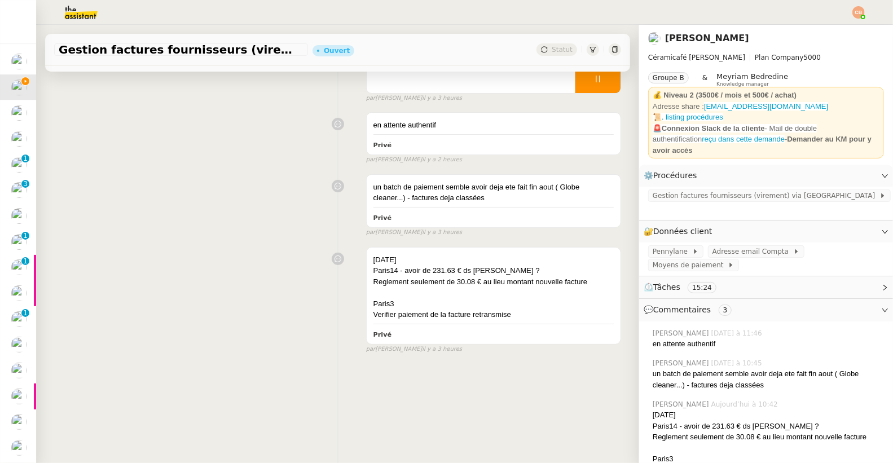
click at [81, 17] on img at bounding box center [71, 12] width 87 height 25
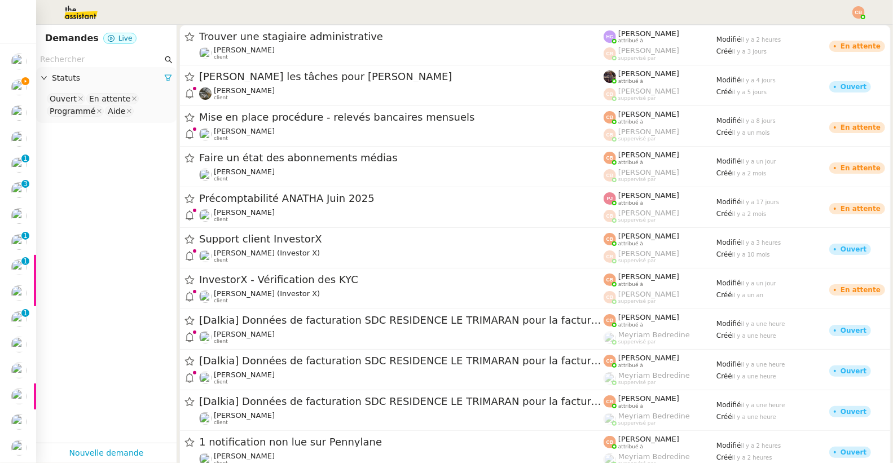
click at [72, 57] on input "text" at bounding box center [101, 59] width 122 height 13
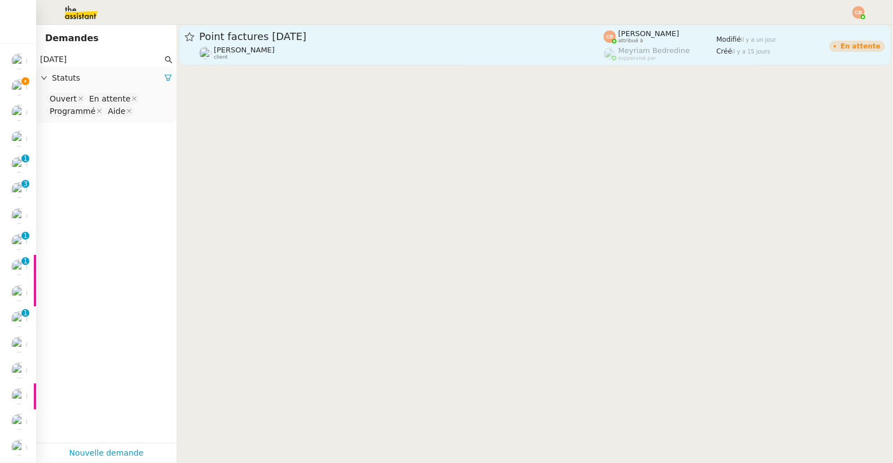
type input "[DATE]"
click at [250, 61] on link "Point factures Raja Genevieve Landsmann client Coralie Bordas attribué à Meyria…" at bounding box center [534, 45] width 711 height 41
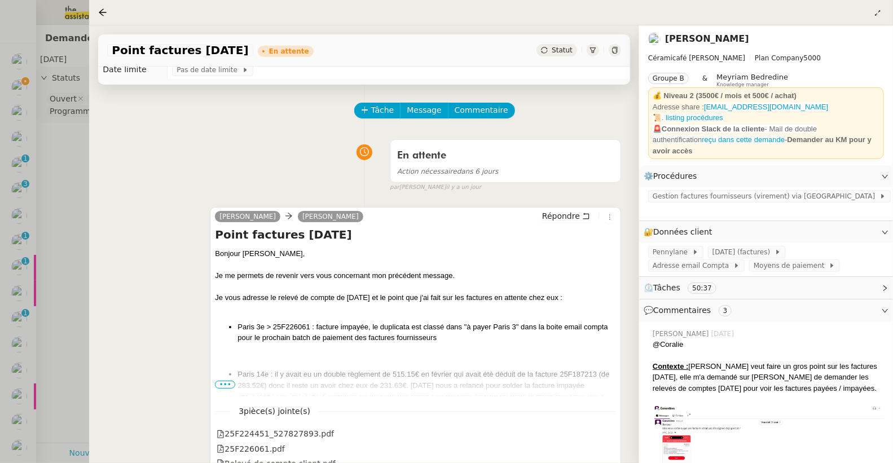
scroll to position [45, 0]
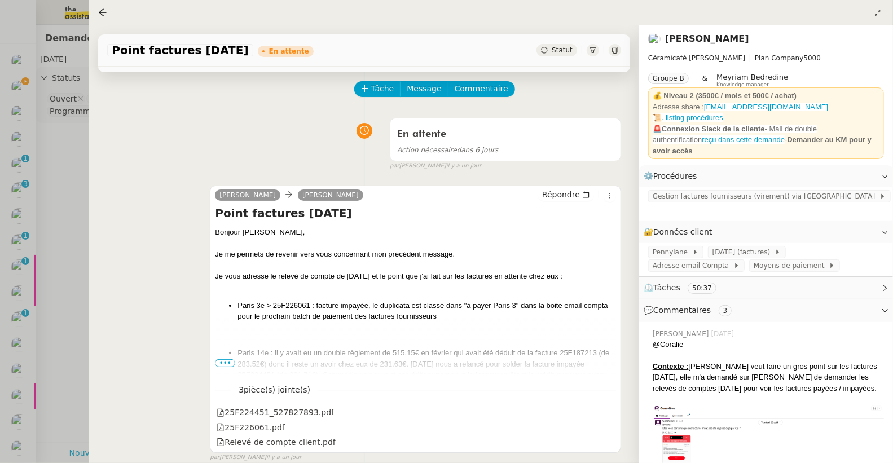
click at [223, 367] on ul "Paris 14e : il y avait eu un double règlement de 515.15€ en février qui avait é…" at bounding box center [415, 369] width 401 height 44
click at [223, 364] on span "•••" at bounding box center [225, 363] width 20 height 8
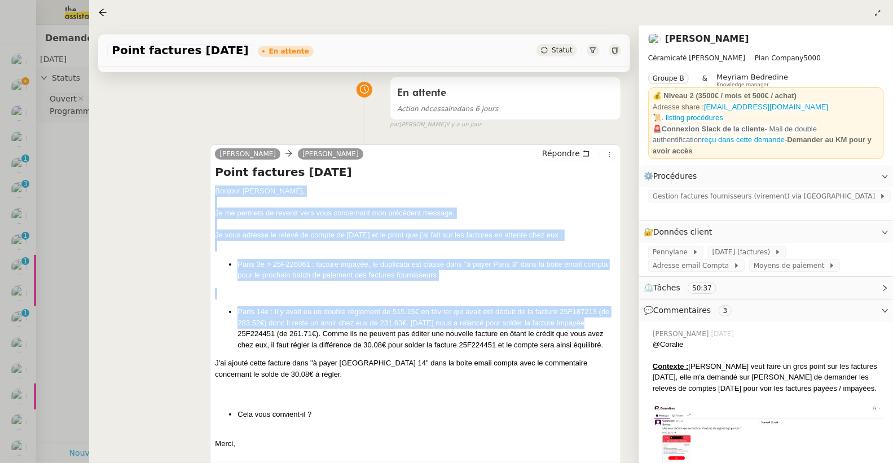
scroll to position [103, 0]
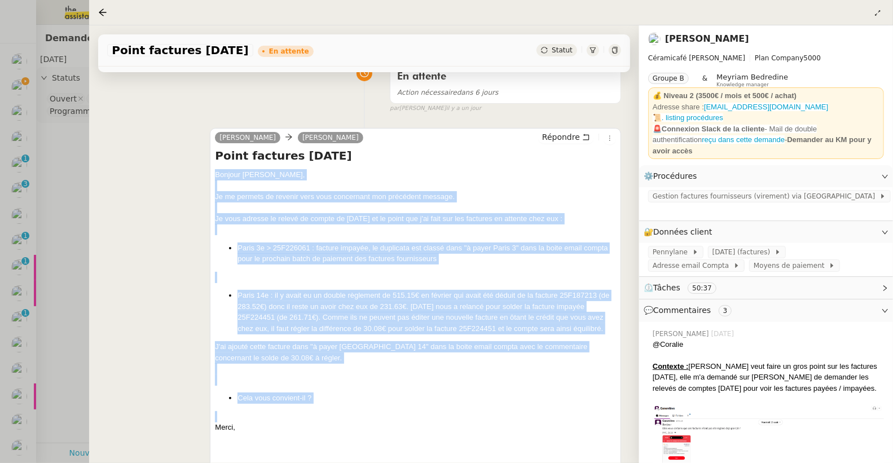
drag, startPoint x: 215, startPoint y: 232, endPoint x: 320, endPoint y: 404, distance: 201.0
click at [320, 404] on div "Bonjour ﻿Geneviève﻿, Je me permets de revenir vers vous concernant mon précéden…" at bounding box center [415, 460] width 401 height 583
copy div "Bonjour ﻿Geneviève﻿, Je me permets de revenir vers vous concernant mon précéden…"
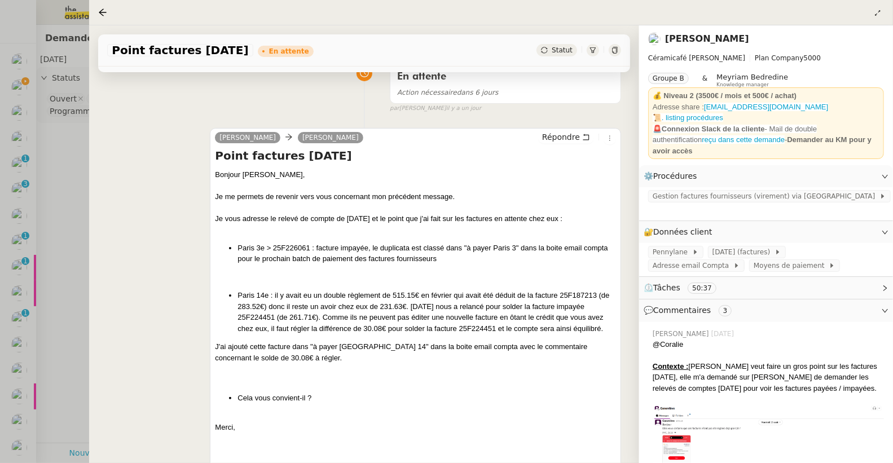
click at [10, 74] on div at bounding box center [446, 231] width 893 height 463
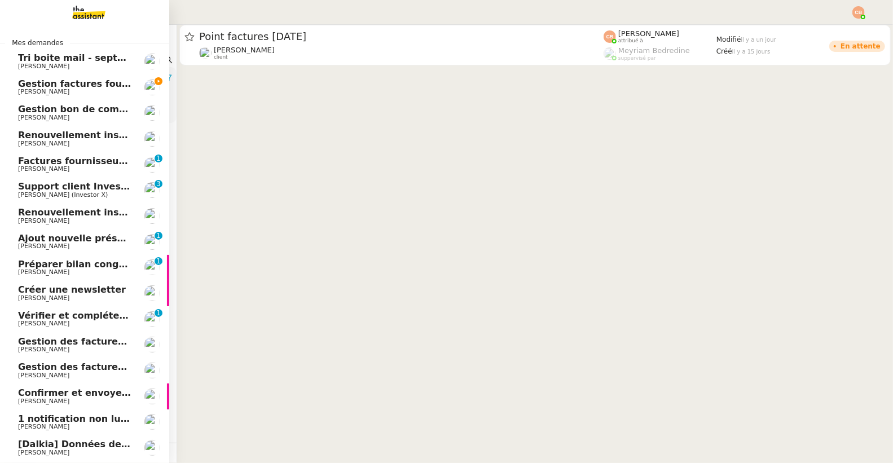
click at [20, 89] on span "[PERSON_NAME]" at bounding box center [43, 91] width 51 height 7
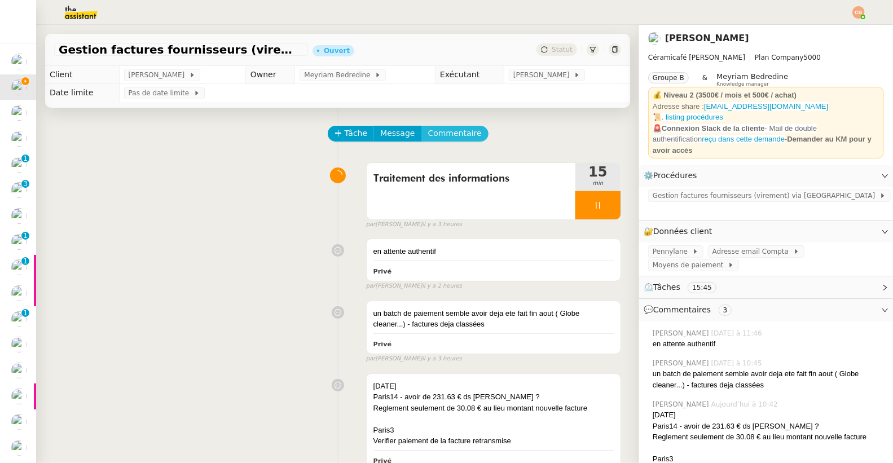
click at [452, 128] on span "Commentaire" at bounding box center [455, 133] width 54 height 13
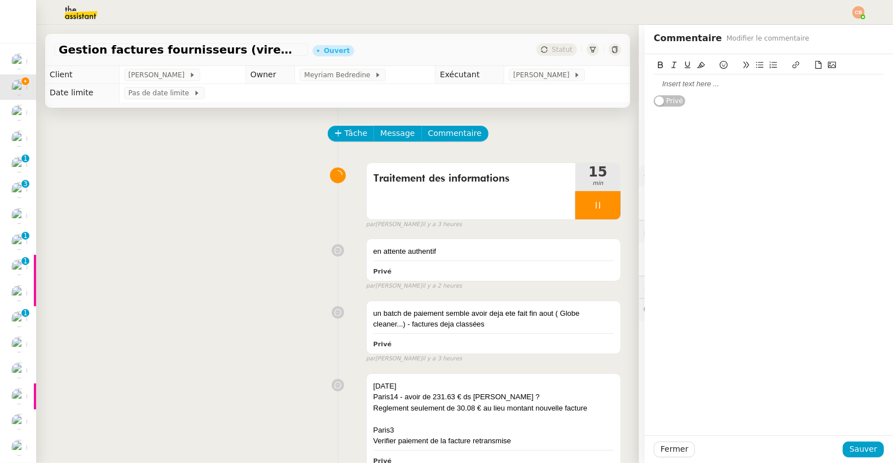
click at [680, 89] on div at bounding box center [769, 84] width 230 height 10
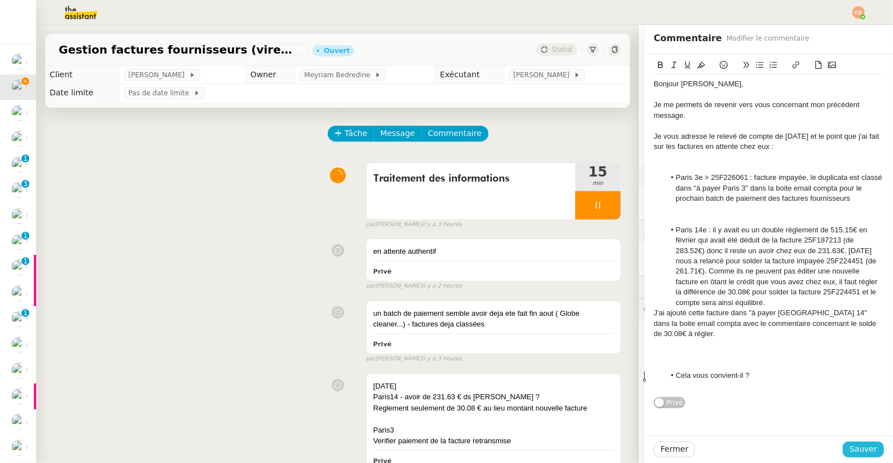
click at [852, 446] on span "Sauver" at bounding box center [863, 449] width 28 height 13
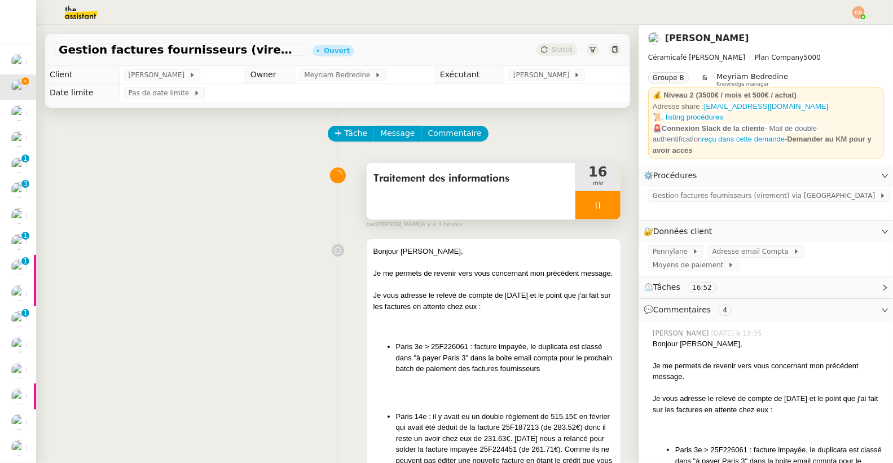
click at [575, 203] on div at bounding box center [597, 205] width 45 height 28
click at [605, 201] on icon at bounding box center [609, 205] width 9 height 9
click at [78, 12] on img at bounding box center [71, 12] width 87 height 25
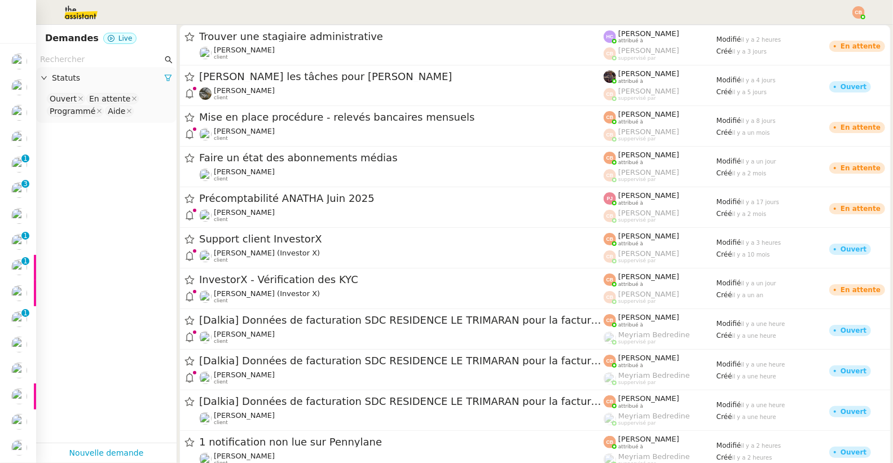
click at [67, 55] on input "text" at bounding box center [101, 59] width 122 height 13
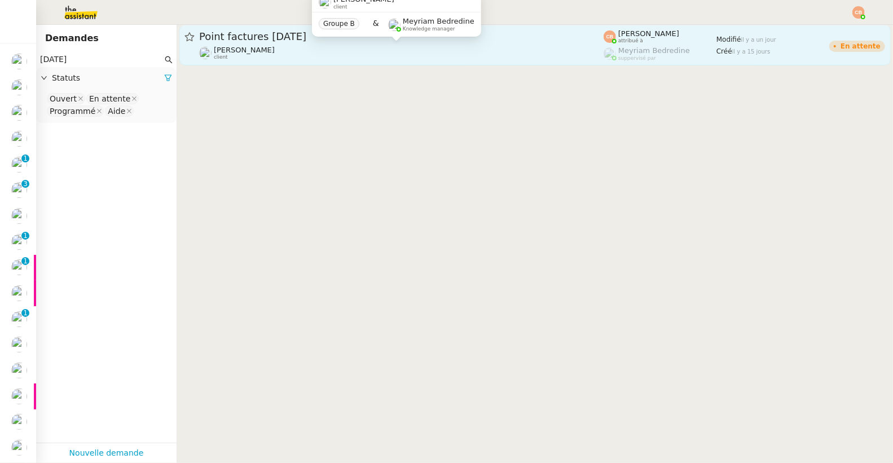
type input "[DATE]"
click at [275, 52] on span "[PERSON_NAME]" at bounding box center [244, 50] width 61 height 8
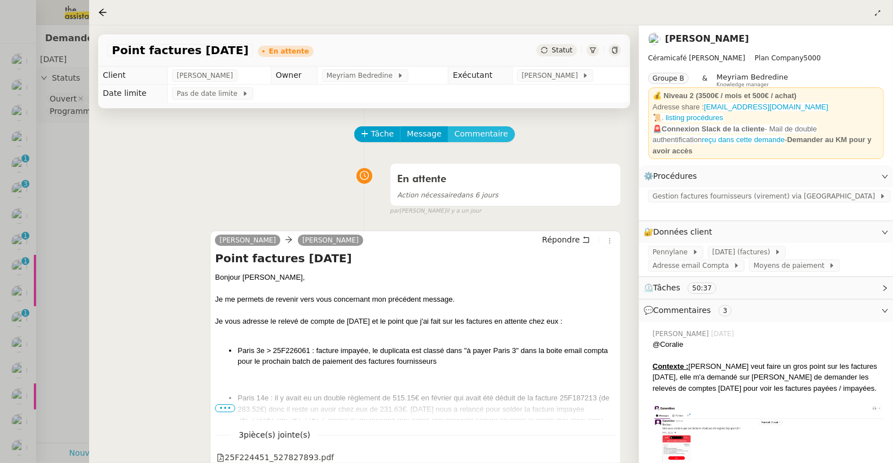
click at [464, 132] on span "Commentaire" at bounding box center [482, 133] width 54 height 13
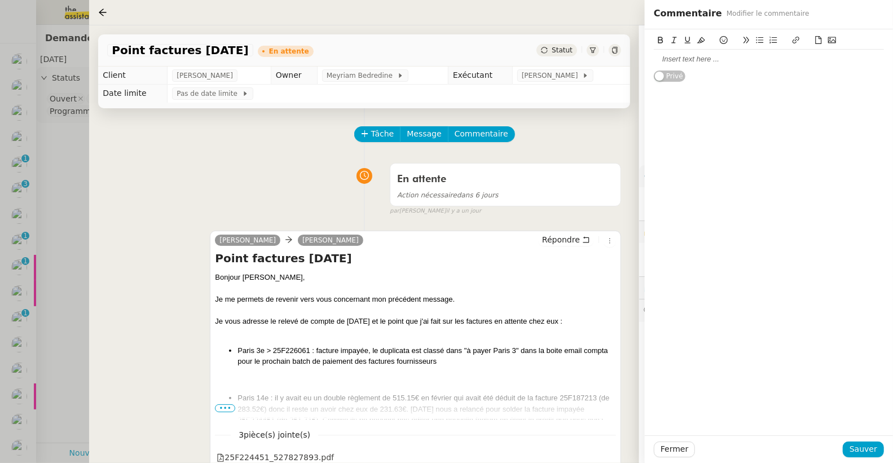
click at [700, 61] on div at bounding box center [769, 59] width 230 height 10
click at [854, 448] on span "Sauver" at bounding box center [863, 449] width 28 height 13
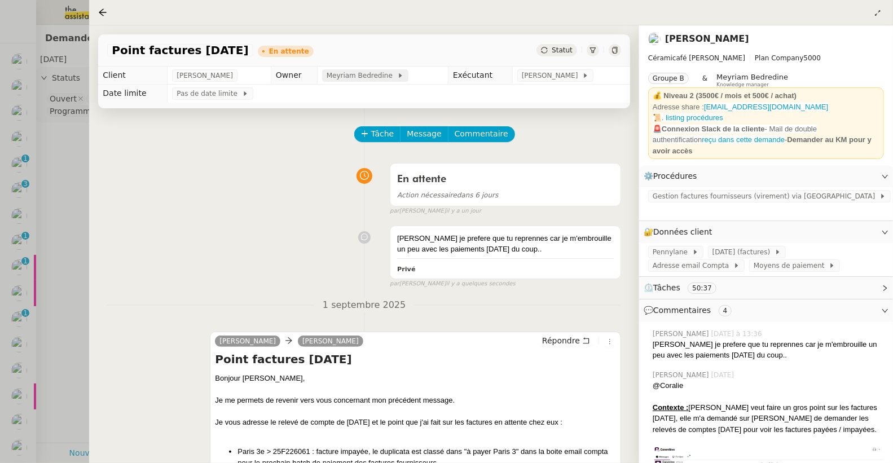
click at [372, 77] on span "Meyriam Bedredine" at bounding box center [361, 75] width 70 height 11
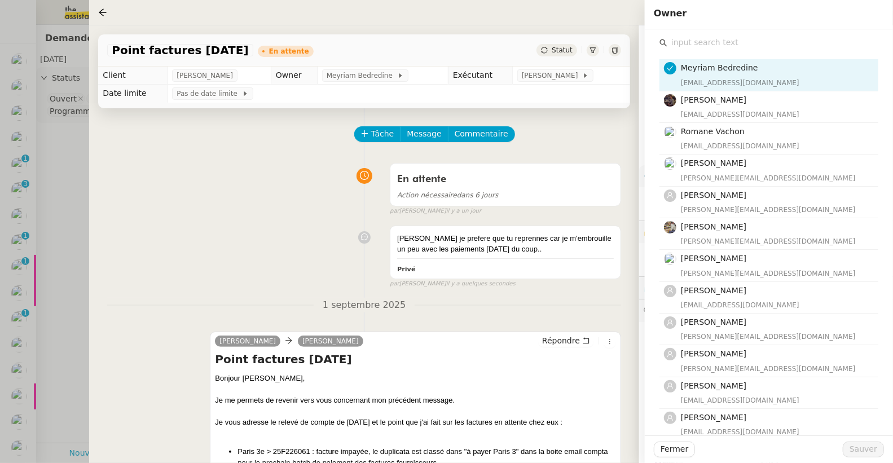
click at [685, 42] on input "text" at bounding box center [772, 42] width 211 height 15
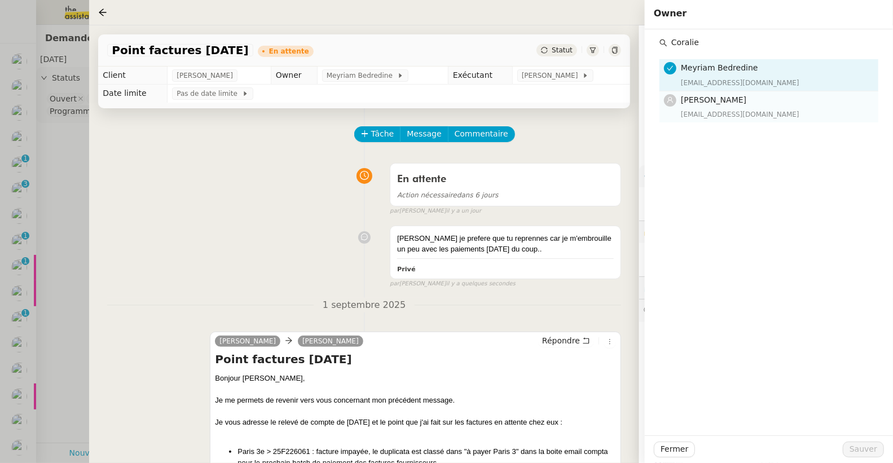
type input "Coralie"
click at [698, 108] on div "Coralie Bordas coralie@team.theassistant.com" at bounding box center [776, 107] width 191 height 27
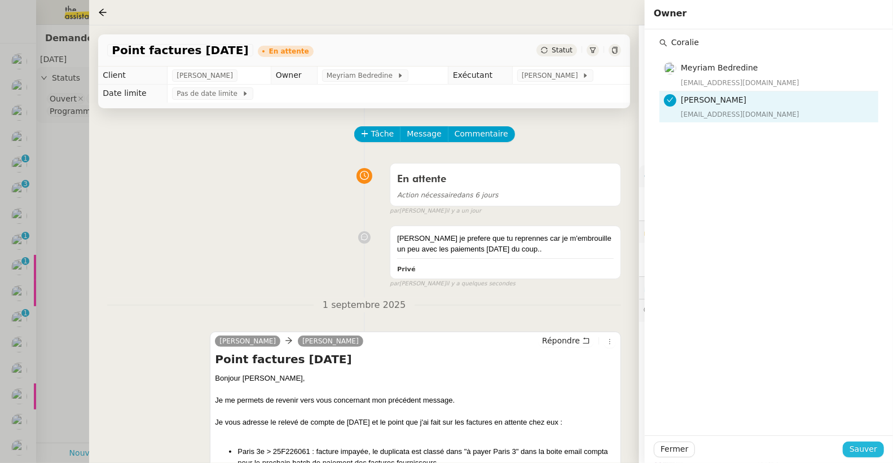
click at [867, 451] on span "Sauver" at bounding box center [863, 449] width 28 height 13
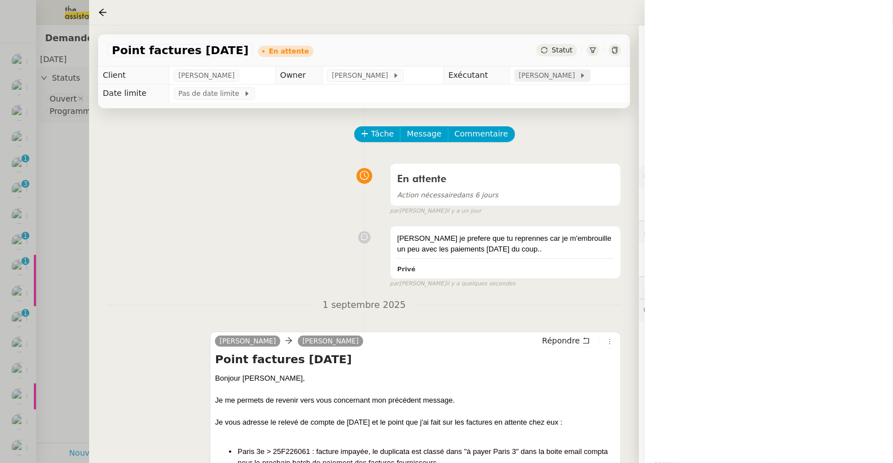
click at [551, 77] on span "[PERSON_NAME]" at bounding box center [549, 75] width 60 height 11
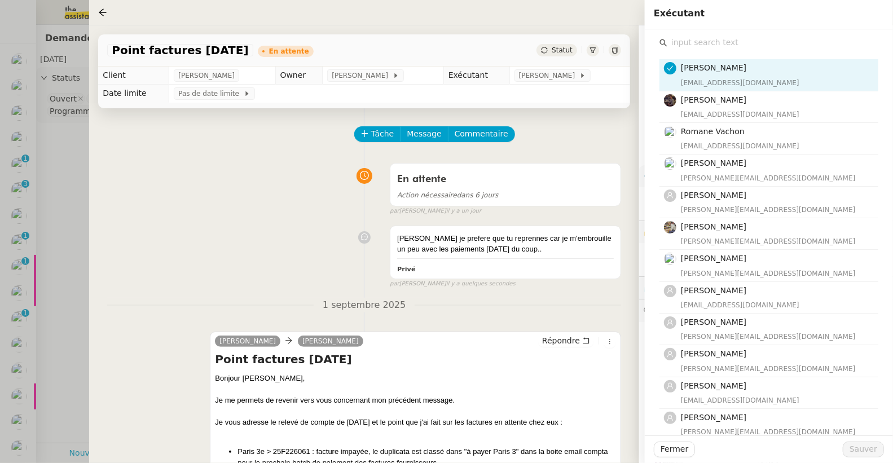
click at [699, 42] on input "text" at bounding box center [772, 42] width 211 height 15
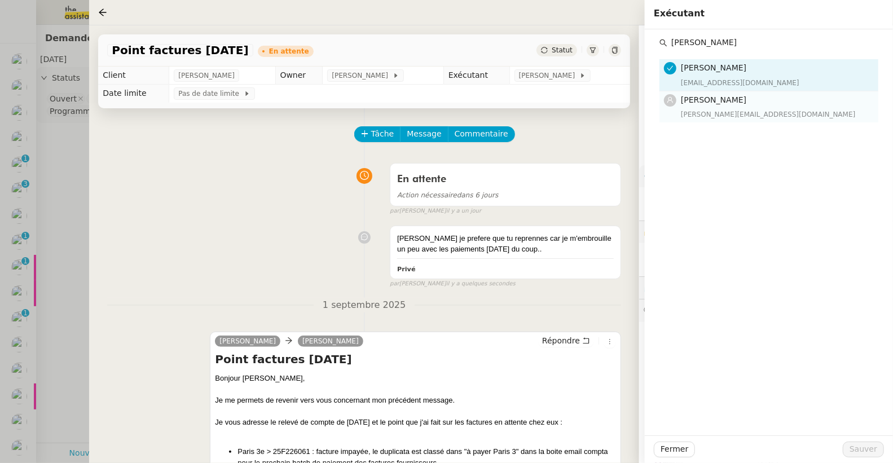
type input "[PERSON_NAME]"
click at [708, 107] on div "Marylou Deybach marylou@team.theassistant.com" at bounding box center [776, 107] width 191 height 27
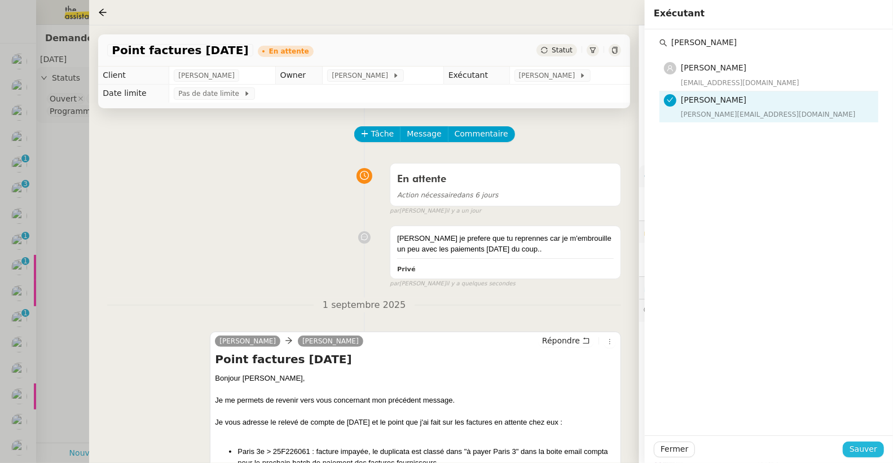
click at [853, 448] on span "Sauver" at bounding box center [863, 449] width 28 height 13
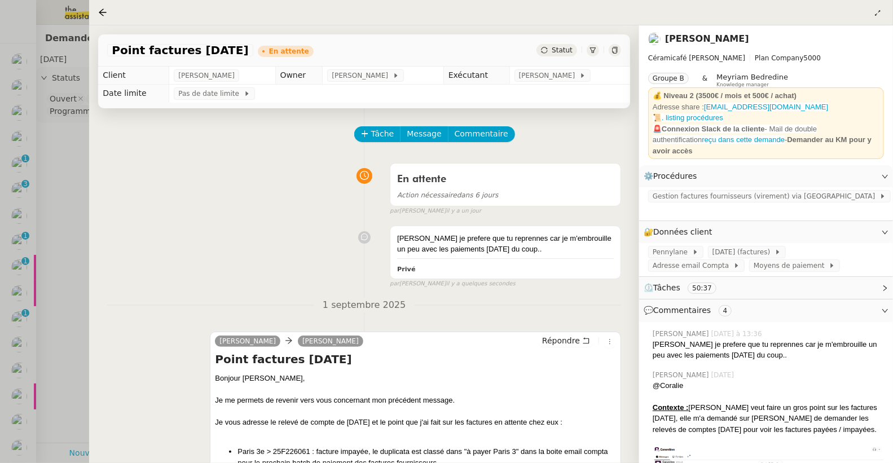
click at [101, 6] on div at bounding box center [105, 13] width 14 height 14
click at [103, 11] on icon at bounding box center [102, 12] width 9 height 9
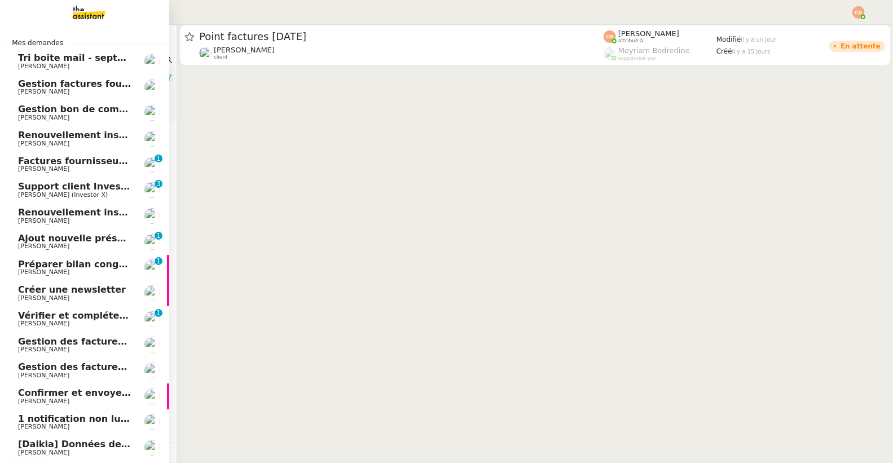
click at [29, 85] on span "Gestion factures fournisseurs (virement) via [GEOGRAPHIC_DATA]- [DATE]" at bounding box center [206, 83] width 376 height 11
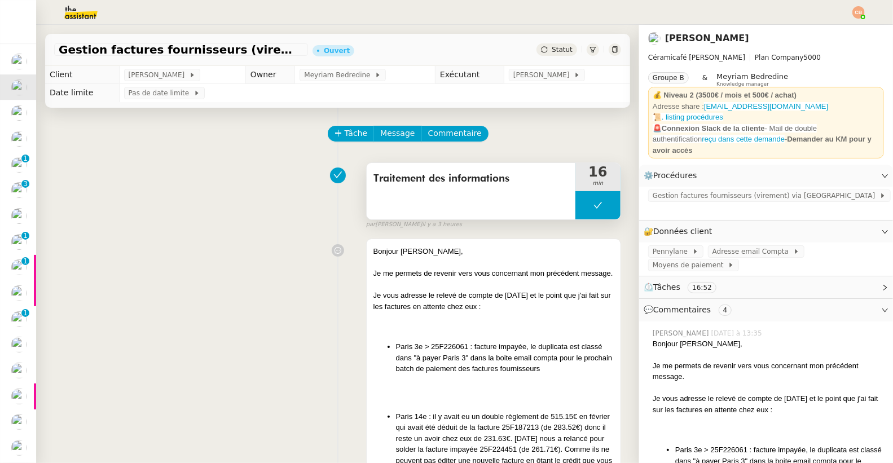
click at [579, 206] on button at bounding box center [597, 205] width 45 height 28
click at [582, 206] on icon at bounding box center [586, 205] width 9 height 9
click at [579, 206] on div at bounding box center [597, 205] width 45 height 28
click at [605, 203] on icon at bounding box center [609, 205] width 9 height 9
click at [549, 204] on div "Traitement des informations" at bounding box center [471, 191] width 209 height 56
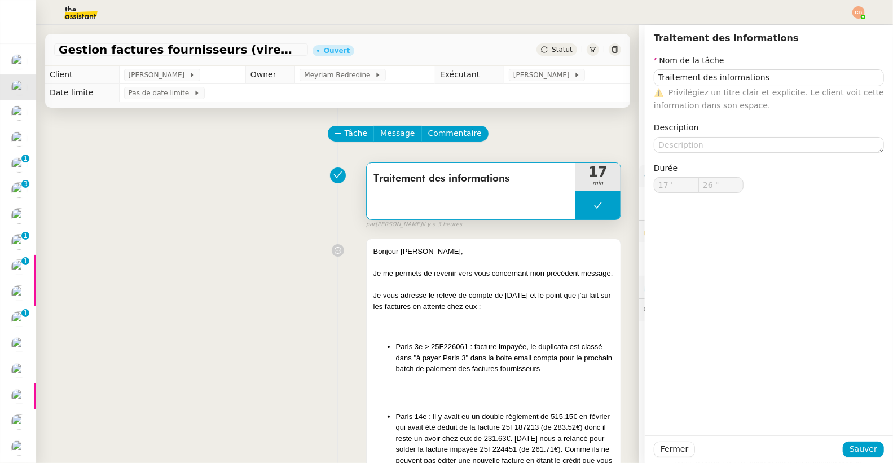
click at [522, 202] on div "Traitement des informations" at bounding box center [471, 191] width 209 height 56
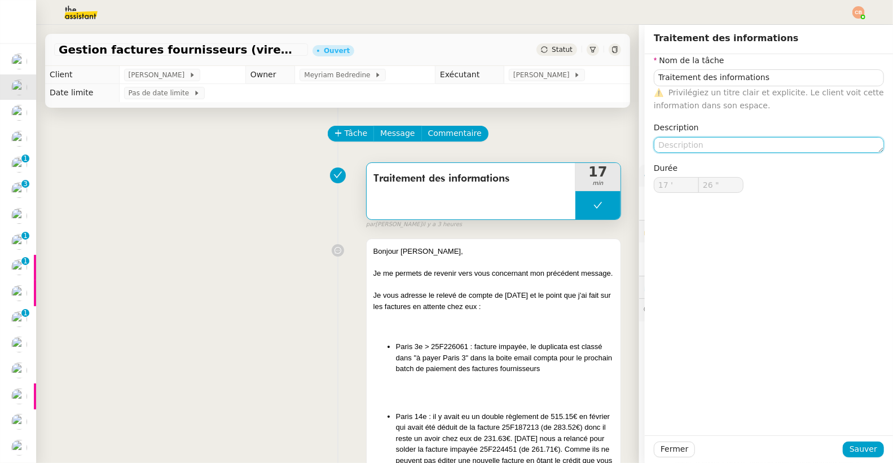
click at [658, 139] on textarea at bounding box center [769, 145] width 230 height 16
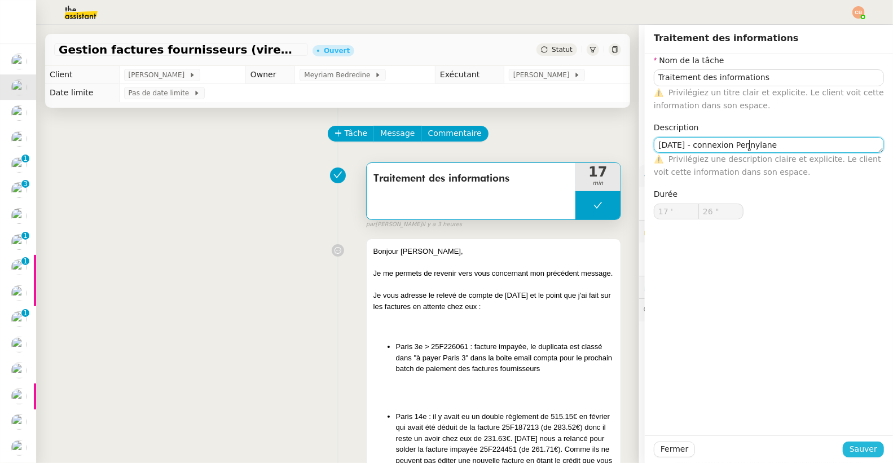
type textarea "[DATE] - connexion Pennylane"
click at [868, 453] on button "Sauver" at bounding box center [862, 450] width 41 height 16
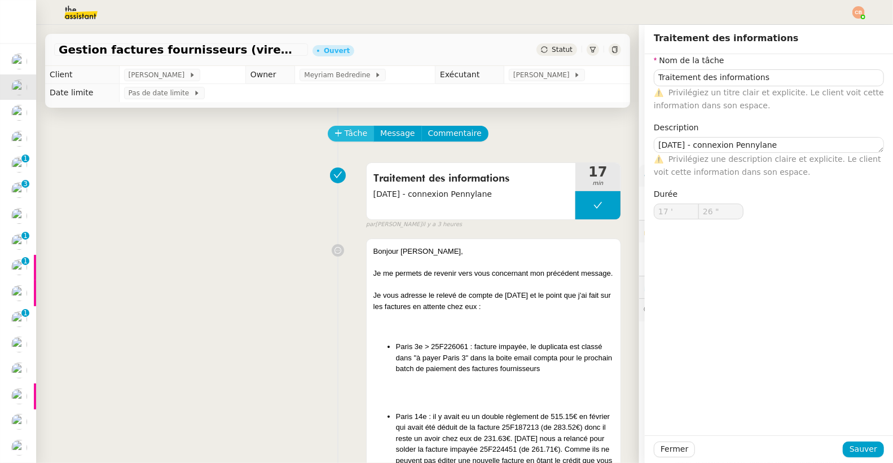
click at [351, 140] on button "Tâche" at bounding box center [351, 134] width 47 height 16
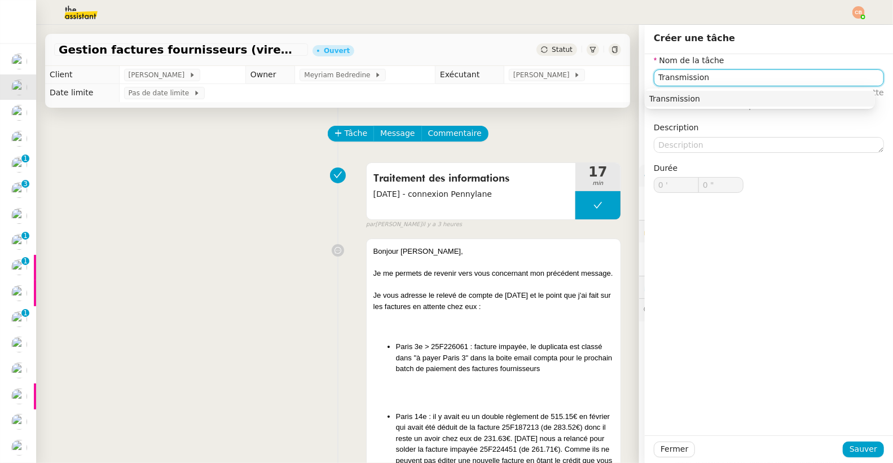
click at [706, 91] on nz-auto-option "Transmission" at bounding box center [760, 99] width 230 height 16
type input "Transmission"
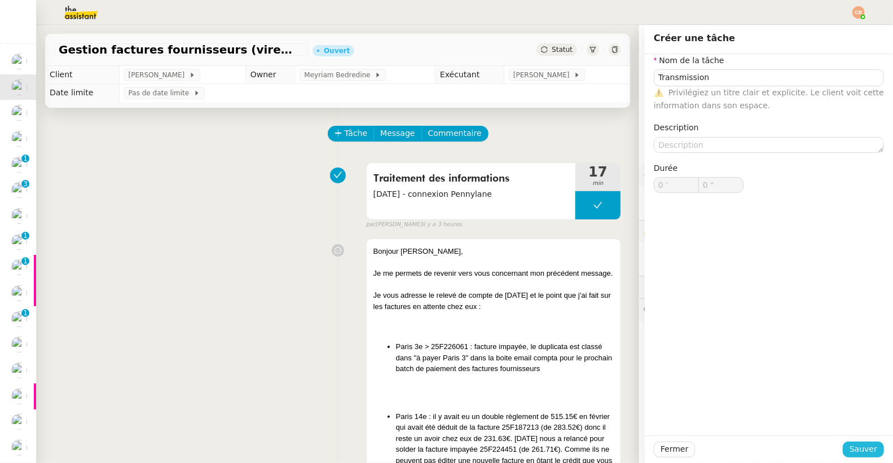
click at [849, 448] on span "Sauver" at bounding box center [863, 449] width 28 height 13
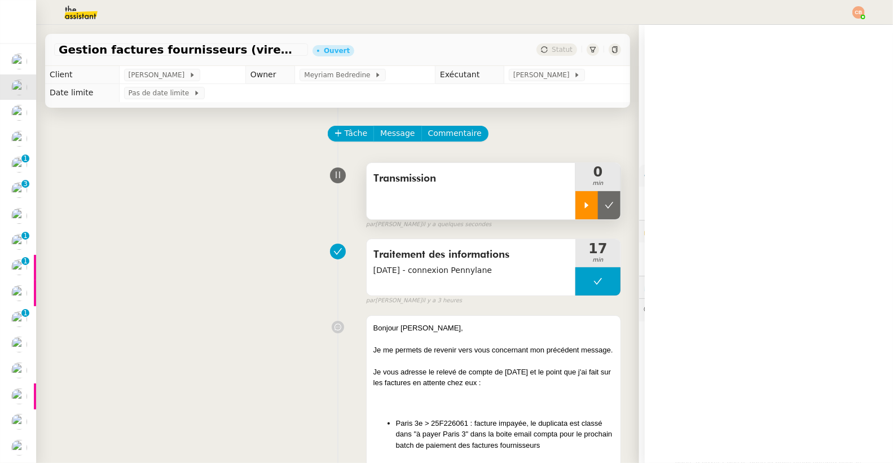
click at [576, 210] on div at bounding box center [586, 205] width 23 height 28
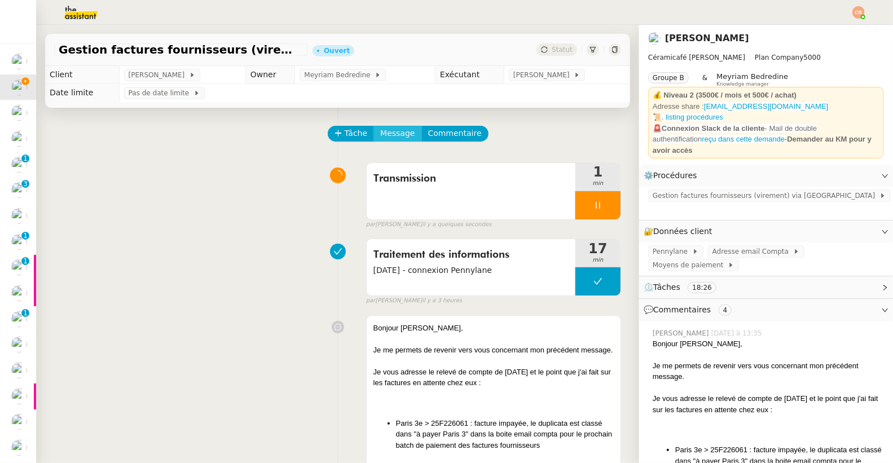
click at [380, 131] on span "Message" at bounding box center [397, 133] width 34 height 13
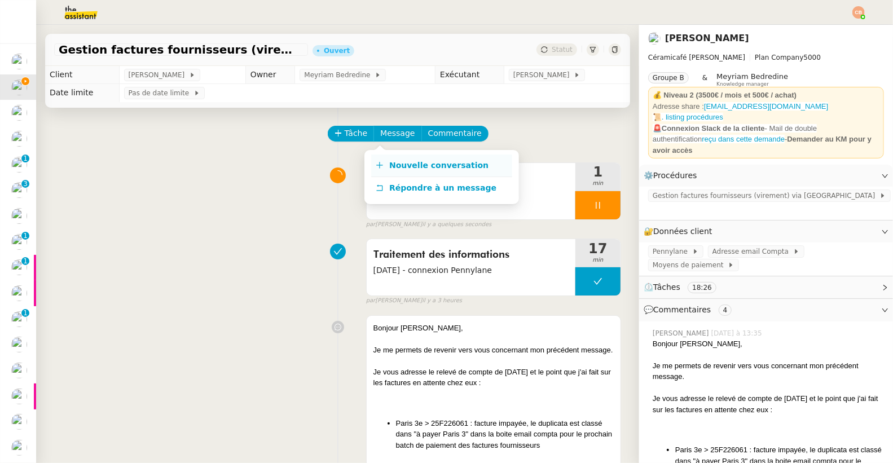
click at [382, 162] on icon at bounding box center [380, 165] width 8 height 8
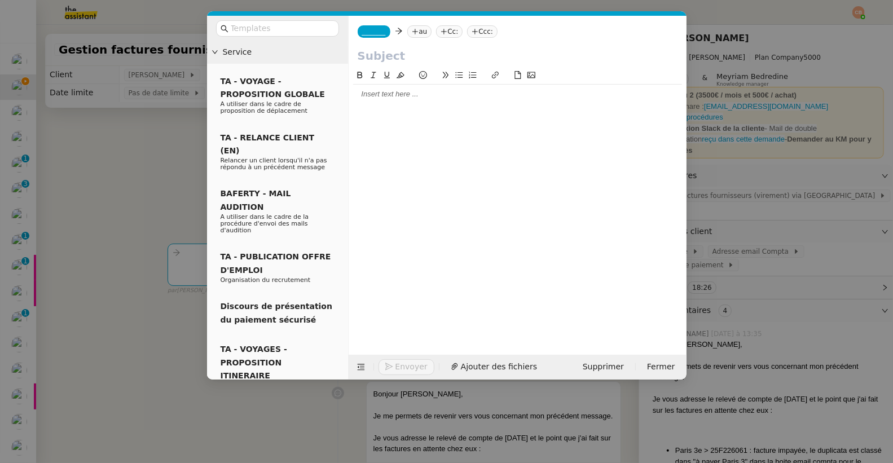
click at [373, 32] on span "_______" at bounding box center [374, 32] width 24 height 8
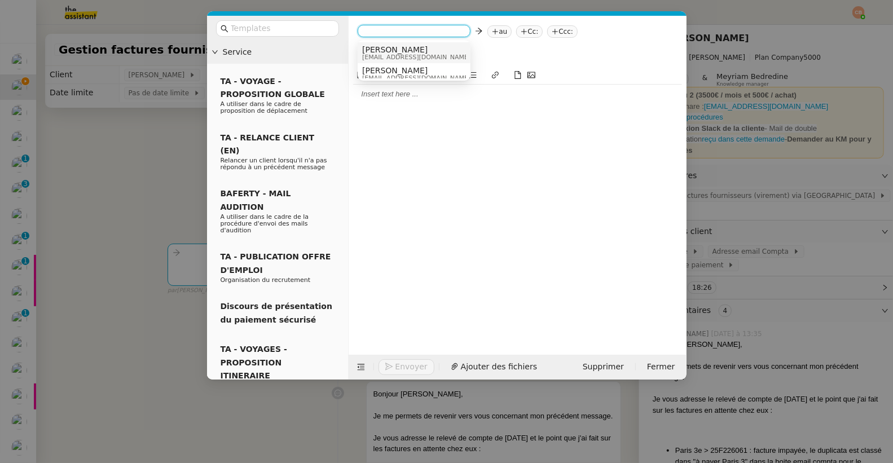
click at [372, 54] on span "[EMAIL_ADDRESS][DOMAIN_NAME][PERSON_NAME]" at bounding box center [442, 57] width 160 height 6
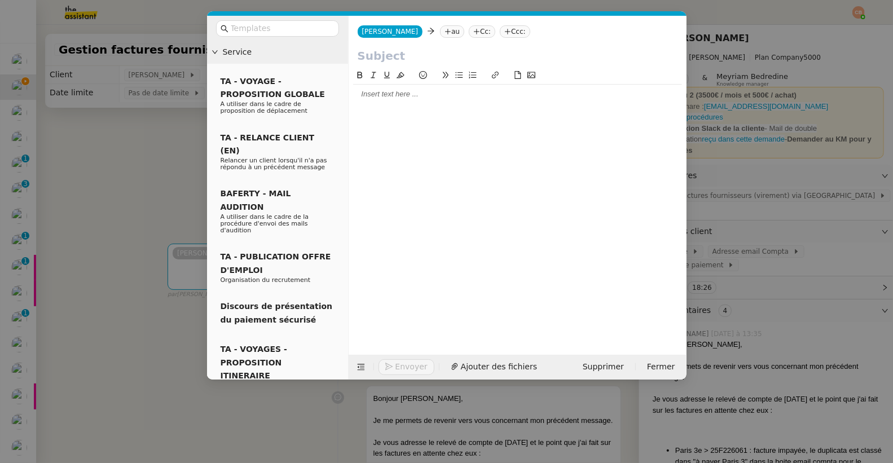
click at [368, 92] on div at bounding box center [517, 94] width 329 height 10
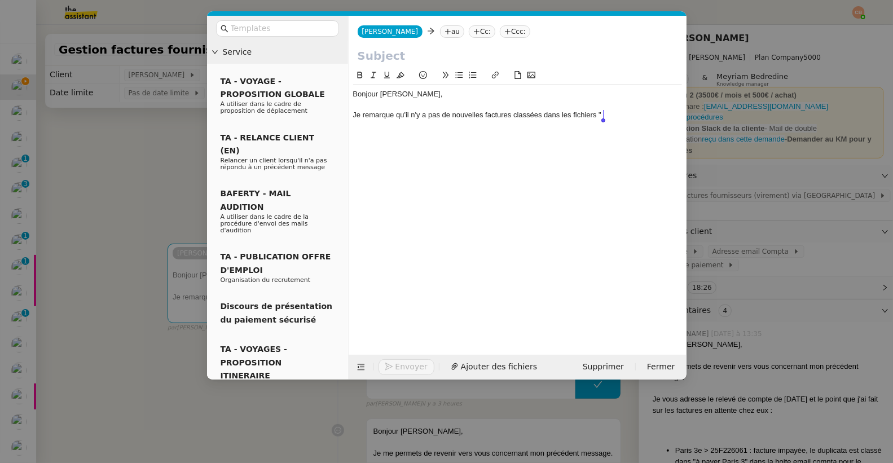
drag, startPoint x: 514, startPoint y: 118, endPoint x: 628, endPoint y: 118, distance: 113.3
click at [628, 118] on div "Je remarque qu'il n'y a pas de nouvelles factures classées dans les fichiers "" at bounding box center [517, 115] width 329 height 10
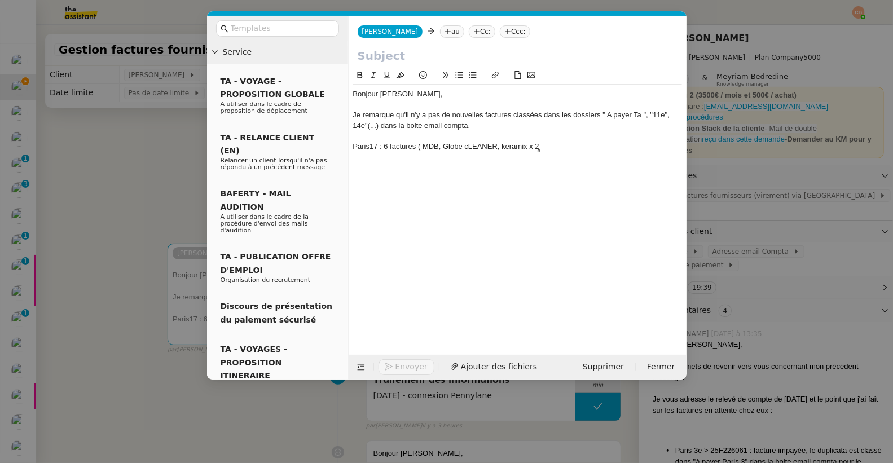
click at [497, 147] on div "Paris17 : 6 factures ( MDB, Globe cLEANER, keramix x 2" at bounding box center [517, 147] width 329 height 10
click at [498, 145] on div "Paris17 : 6 factures ( MDB, Globe Cleaner, keramix x 2" at bounding box center [517, 147] width 329 height 10
click at [544, 143] on div "Paris17 : 6 factures ( MDB, Globe Cleaner, Keramix x 2" at bounding box center [517, 147] width 329 height 10
click at [373, 159] on div "Bonjour Geneviève, Je remarque qu'il n'y a pas de nouvelles factures classées d…" at bounding box center [517, 203] width 329 height 268
click at [630, 143] on div "Paris17 : 6 factures ( MDB, Globe Cleaner, Keramix x 2, Charbonnier, Extincteur…" at bounding box center [517, 147] width 329 height 10
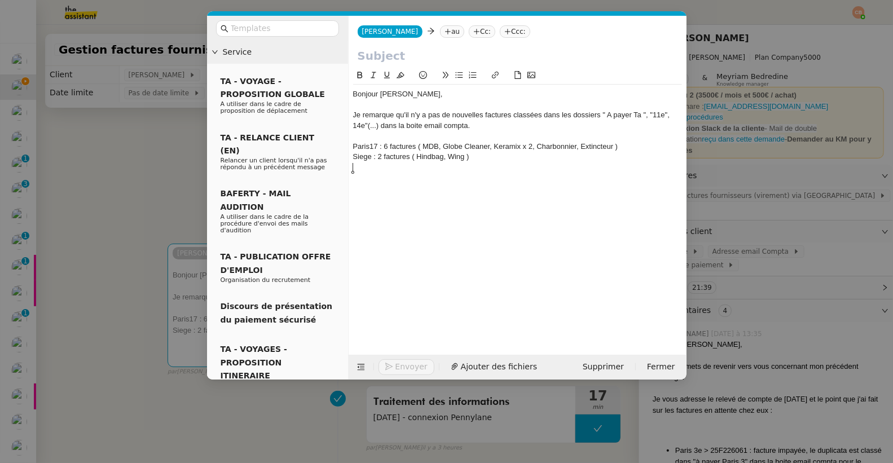
click at [476, 159] on div "Siege : 2 factures ( Hindbag, Wing )" at bounding box center [517, 157] width 329 height 10
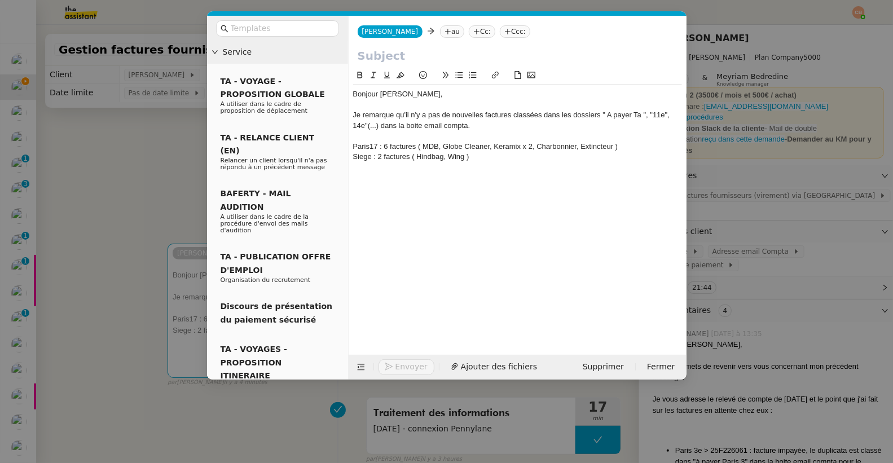
click at [460, 74] on icon at bounding box center [459, 75] width 8 height 8
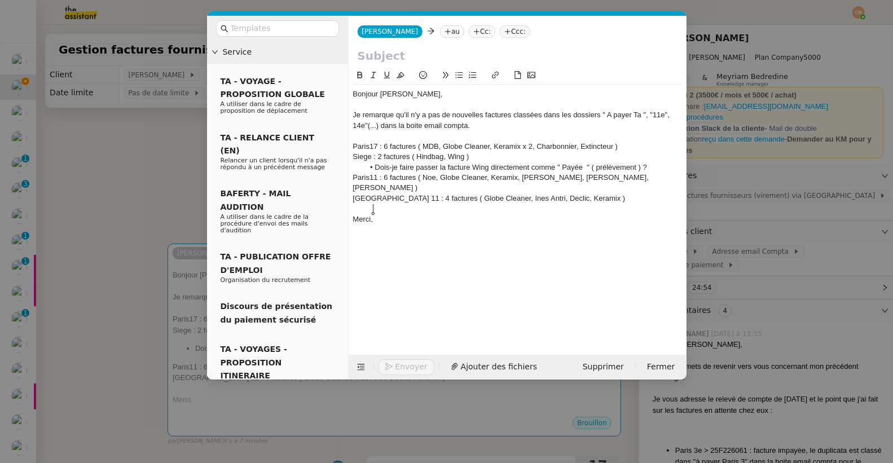
click at [380, 58] on input "text" at bounding box center [518, 55] width 320 height 17
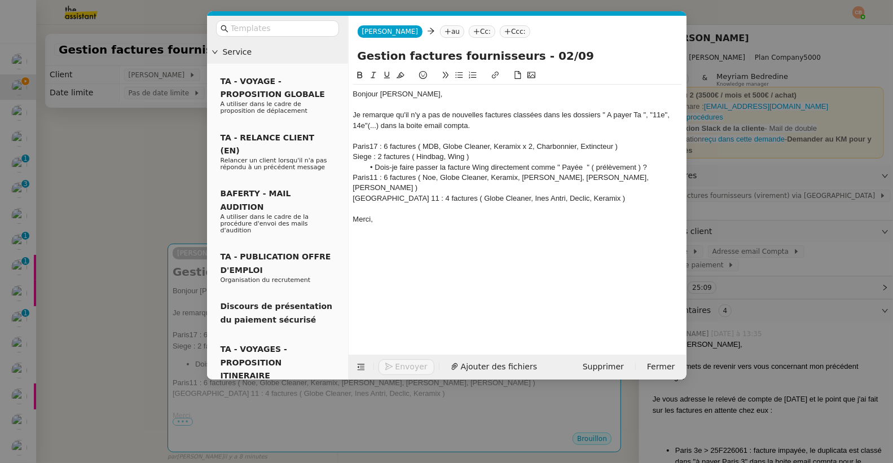
type input "Gestion factures fournisseurs - 02/09"
click at [483, 116] on div "Je remarque qu'il n'y a pas de nouvelles factures classées dans les dossiers " …" at bounding box center [517, 120] width 329 height 21
click at [508, 116] on div "Je remarque qu'il n'y a pas de nouvelle factures classées dans les dossiers " A…" at bounding box center [517, 120] width 329 height 21
click at [535, 116] on div "Je remarque qu'il n'y a pas de nouvelle facture classées dans les dossiers " A …" at bounding box center [517, 120] width 329 height 21
click at [461, 127] on div "Je remarque qu'il n'y a pas de nouvelle facture classée dans les dossiers " A p…" at bounding box center [517, 120] width 329 height 21
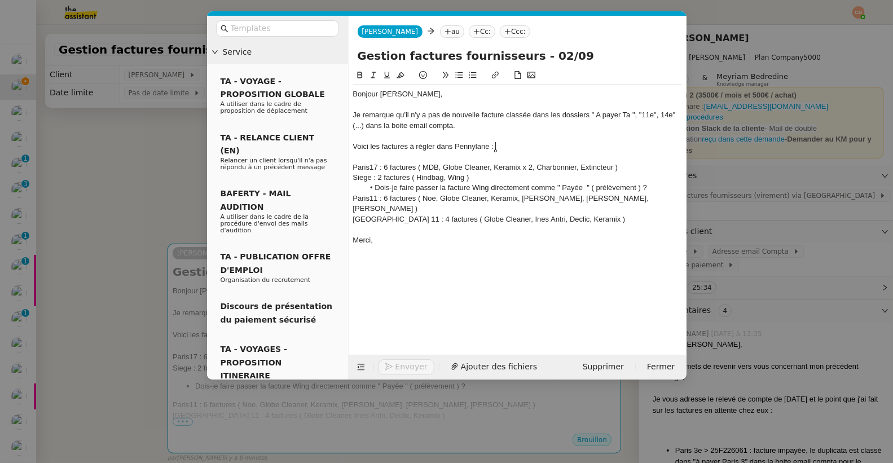
click at [353, 168] on div "Paris17 : 6 factures ( MDB, Globe Cleaner, Keramix x 2, Charbonnier, Extincteur…" at bounding box center [517, 167] width 329 height 10
click at [462, 74] on button at bounding box center [459, 75] width 14 height 13
click at [654, 170] on li "Paris17 : 6 factures ( MDB, Globe Cleaner, Keramix x 2, Charbonnier, Extincteur…" at bounding box center [523, 167] width 318 height 10
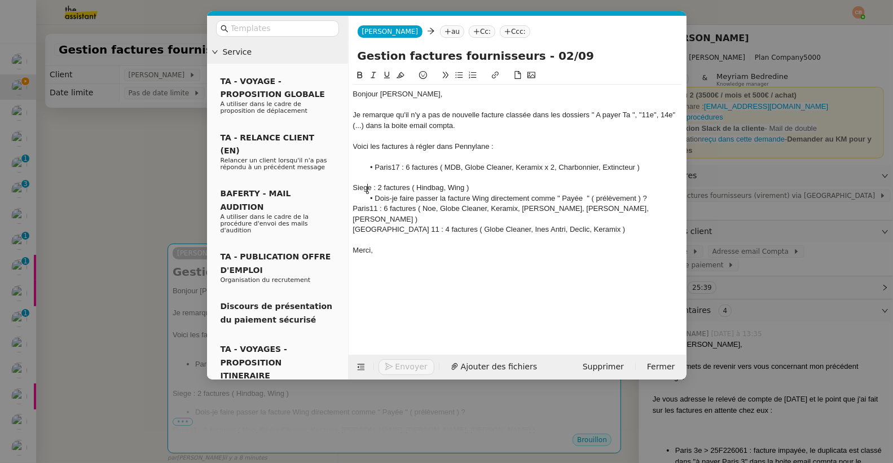
click at [365, 188] on div "Siege : 2 factures ( Hindbag, Wing )" at bounding box center [517, 188] width 329 height 10
click at [354, 188] on div "Siege : 2 factures ( Hindbag, Wing )" at bounding box center [517, 188] width 329 height 10
click at [457, 75] on icon at bounding box center [458, 75] width 7 height 6
click at [375, 196] on li "Dois-je faire passer la facture Wing directement comme " Payée " ( prélèvement …" at bounding box center [523, 198] width 318 height 10
click at [354, 209] on div "Paris11 : 6 factures ( Noe, Globe Cleaner, Keramix, Camille Chaillou, Declic, M…" at bounding box center [517, 214] width 329 height 21
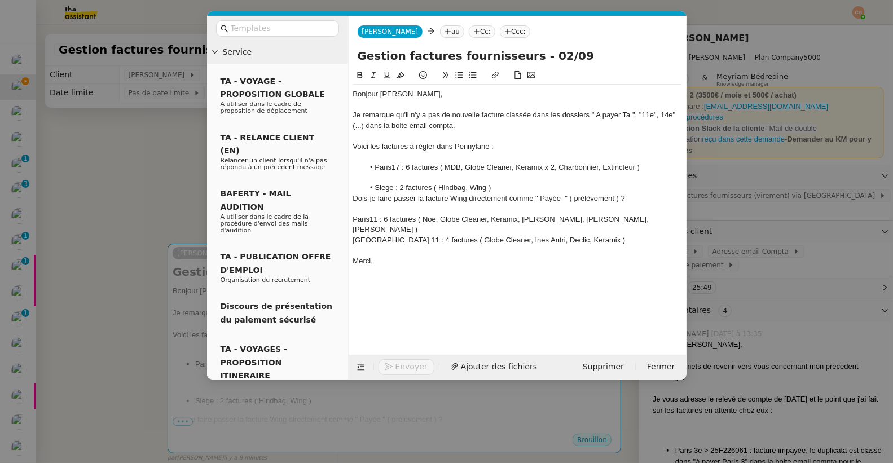
click at [456, 72] on icon at bounding box center [459, 75] width 8 height 8
click at [354, 235] on div "Paris 11 : 4 factures ( Globe Cleaner, Ines Antri, Declic, Keramix )" at bounding box center [517, 240] width 329 height 10
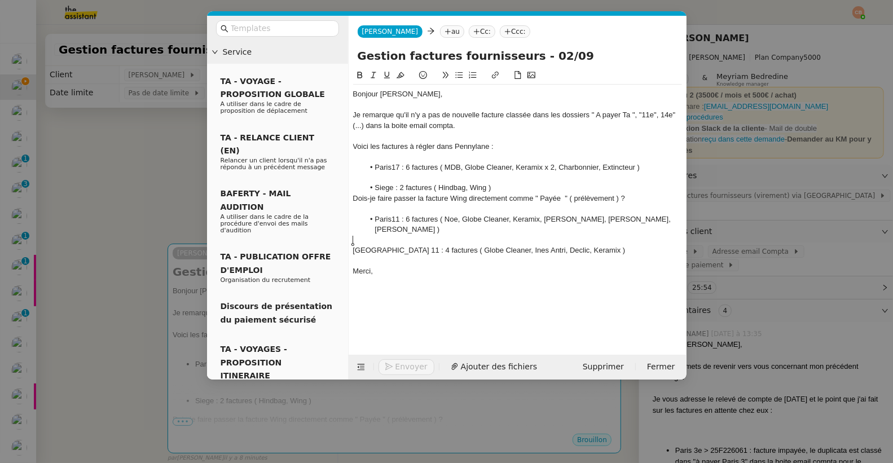
click at [461, 76] on icon at bounding box center [459, 75] width 8 height 8
click at [174, 151] on nz-modal-container "Service TA - VOYAGE - PROPOSITION GLOBALE A utiliser dans le cadre de propositi…" at bounding box center [446, 231] width 893 height 463
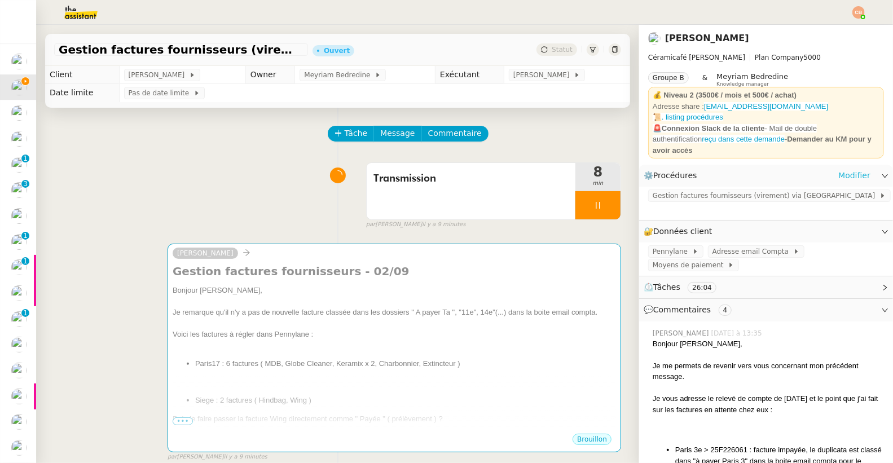
click at [842, 169] on link "Modifier" at bounding box center [854, 175] width 32 height 13
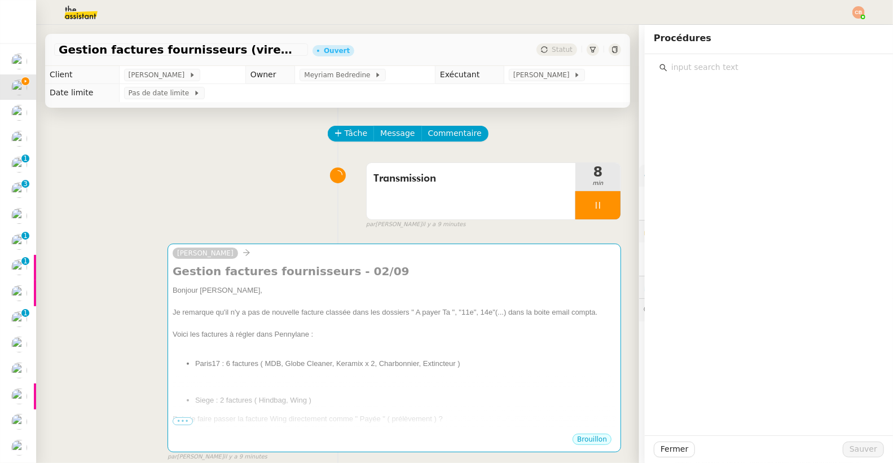
click at [696, 65] on input "text" at bounding box center [772, 67] width 211 height 15
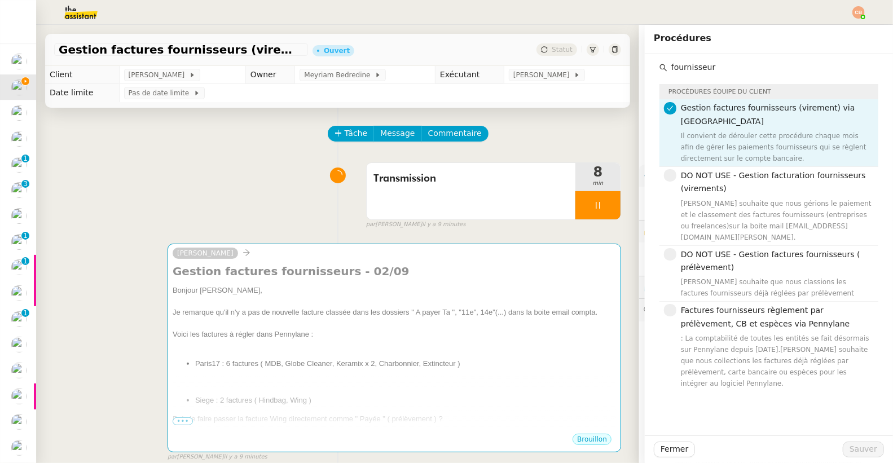
type input "fournisseur"
click at [209, 162] on div "Transmission 8 min false par Coralie B. il y a 9 minutes" at bounding box center [337, 193] width 567 height 72
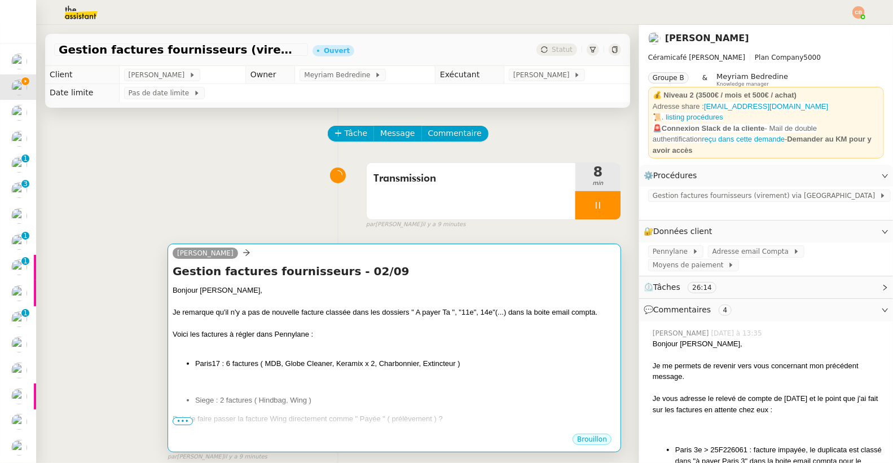
click at [329, 275] on h4 "Gestion factures fournisseurs - 02/09" at bounding box center [394, 271] width 443 height 16
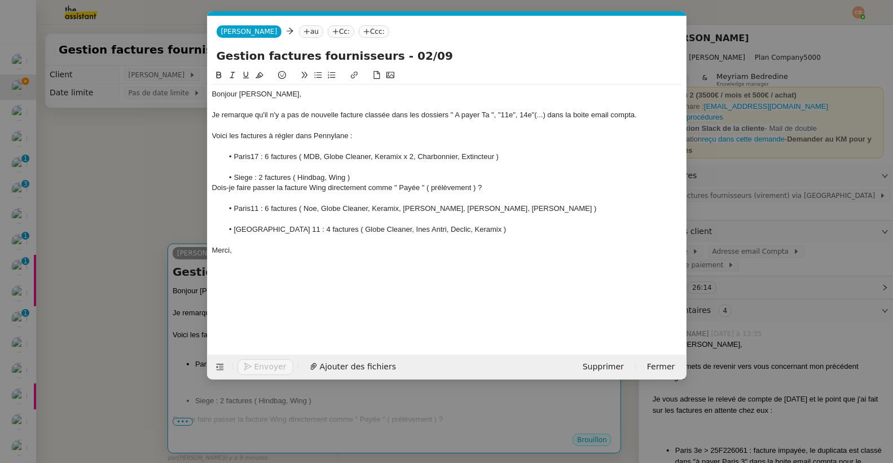
scroll to position [0, 24]
click at [259, 231] on li "Paris 11 : 4 factures ( Globe Cleaner, Ines Antri, Declic, Keramix )" at bounding box center [452, 229] width 459 height 10
drag, startPoint x: 263, startPoint y: 158, endPoint x: 224, endPoint y: 157, distance: 38.3
click at [224, 157] on li "Paris17 : 6 factures ( MDB, Globe Cleaner, Keramix x 2, Charbonnier, Extincteur…" at bounding box center [452, 157] width 459 height 10
click at [219, 72] on icon at bounding box center [218, 75] width 5 height 7
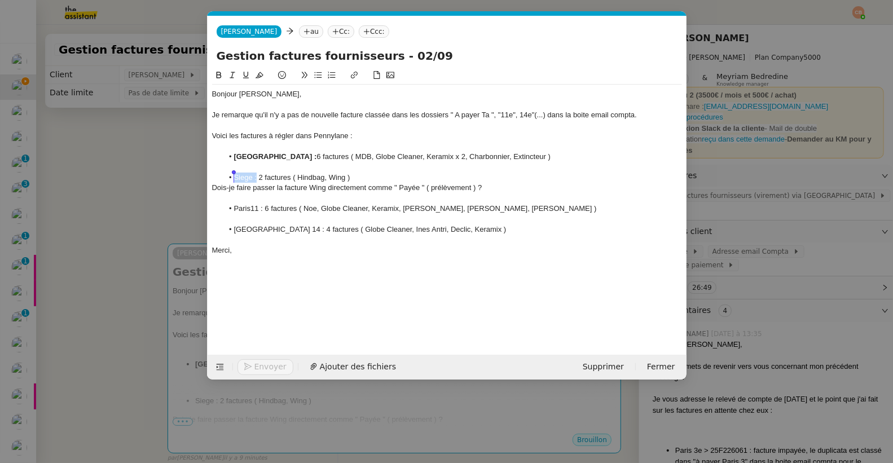
drag, startPoint x: 258, startPoint y: 179, endPoint x: 225, endPoint y: 179, distance: 32.7
click at [225, 179] on li "Siege : 2 factures ( Hindbag, Wing )" at bounding box center [452, 178] width 459 height 10
click at [219, 73] on icon at bounding box center [219, 75] width 8 height 8
drag, startPoint x: 262, startPoint y: 209, endPoint x: 226, endPoint y: 204, distance: 36.4
click at [226, 204] on li "Paris11 : 6 factures ( Noe, Globe Cleaner, Keramix, Camille Chaillou, Declic, M…" at bounding box center [452, 209] width 459 height 10
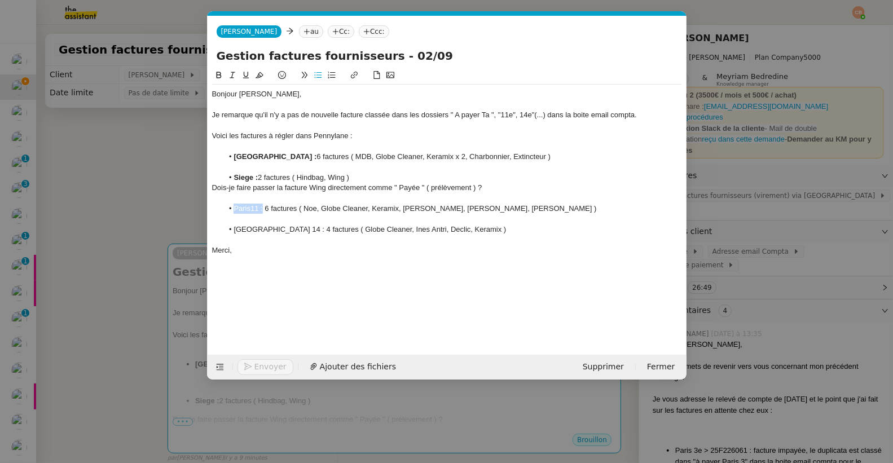
click at [216, 77] on icon at bounding box center [218, 75] width 5 height 7
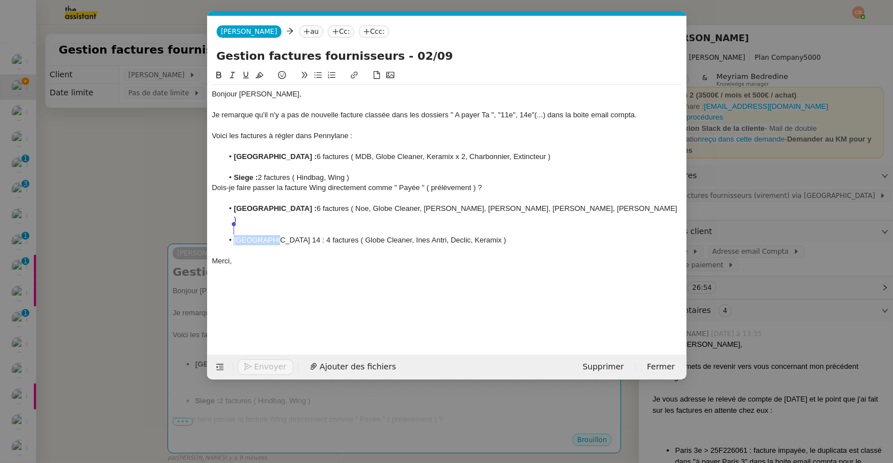
drag, startPoint x: 266, startPoint y: 231, endPoint x: 225, endPoint y: 227, distance: 40.9
click at [225, 235] on li "Paris 14 : 4 factures ( Globe Cleaner, Ines Antri, Declic, Keramix )" at bounding box center [452, 240] width 459 height 10
click at [215, 74] on icon at bounding box center [219, 75] width 8 height 8
click at [283, 110] on div "Je remarque qu'il n'y a pas de nouvelle facture classée dans les dossiers " A p…" at bounding box center [447, 115] width 470 height 10
click at [125, 158] on nz-modal-container "Service TA - VOYAGE - PROPOSITION GLOBALE A utiliser dans le cadre de propositi…" at bounding box center [446, 231] width 893 height 463
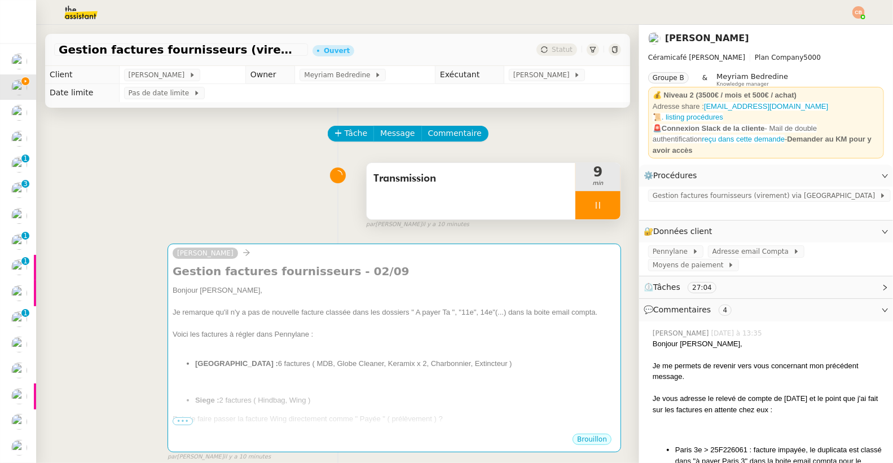
click at [579, 210] on div at bounding box center [597, 205] width 45 height 28
click at [605, 208] on icon at bounding box center [609, 205] width 9 height 9
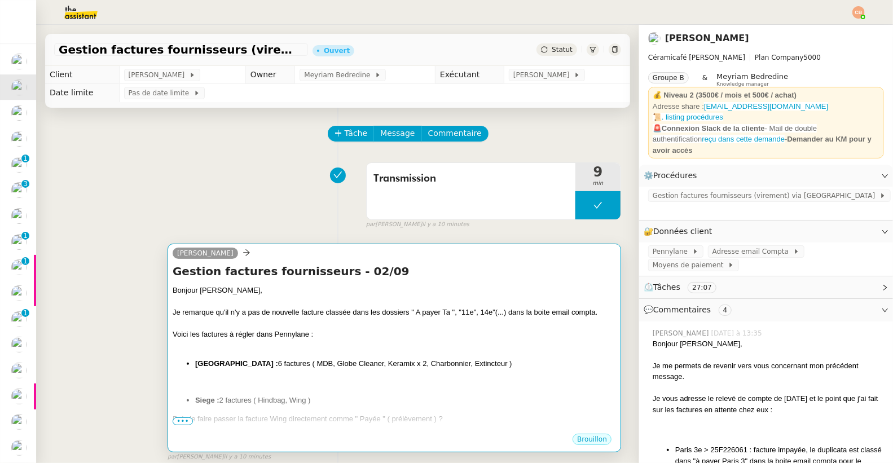
click at [566, 249] on div "[PERSON_NAME]" at bounding box center [394, 254] width 443 height 17
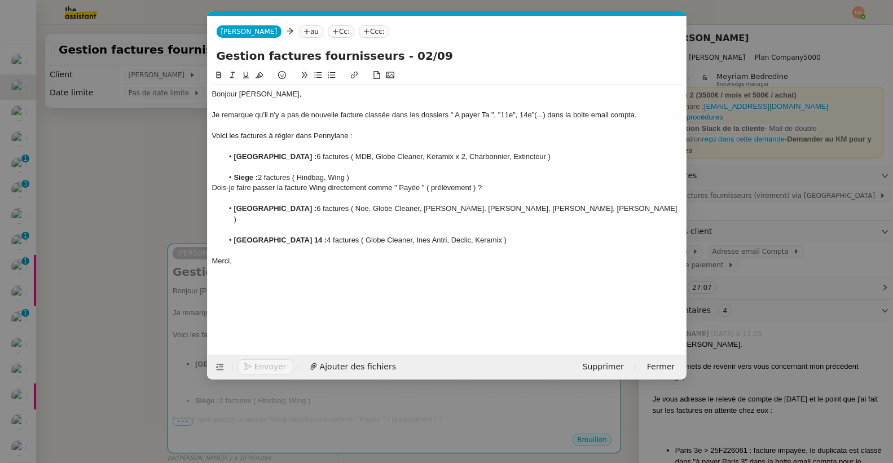
click at [299, 34] on nz-tag "au" at bounding box center [311, 31] width 24 height 12
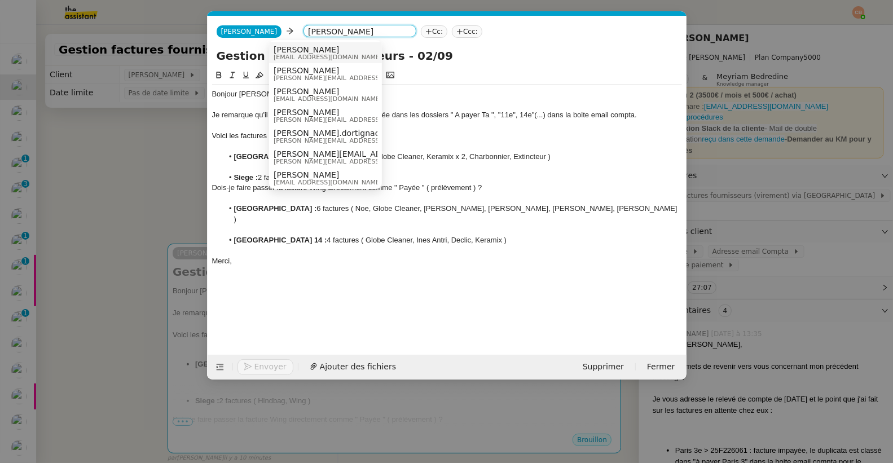
type input "[PERSON_NAME]"
click at [283, 47] on span "[PERSON_NAME]" at bounding box center [353, 49] width 160 height 9
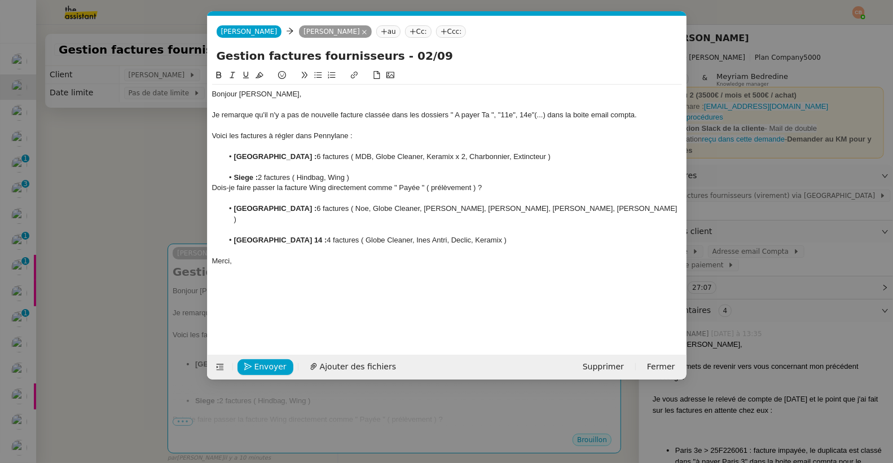
click at [460, 235] on li "Paris 14 : 4 factures ( Globe Cleaner, Ines Antri, Declic, Keramix )" at bounding box center [452, 240] width 459 height 10
click at [316, 74] on icon at bounding box center [317, 75] width 7 height 6
click at [213, 135] on div "Voici les factures à régler dans Pennylane :" at bounding box center [447, 136] width 470 height 10
drag, startPoint x: 354, startPoint y: 138, endPoint x: 323, endPoint y: 138, distance: 31.0
click at [323, 138] on div "Puis-je procéder au règlement des Voici les factures à régler dans Pennylane :" at bounding box center [447, 136] width 470 height 10
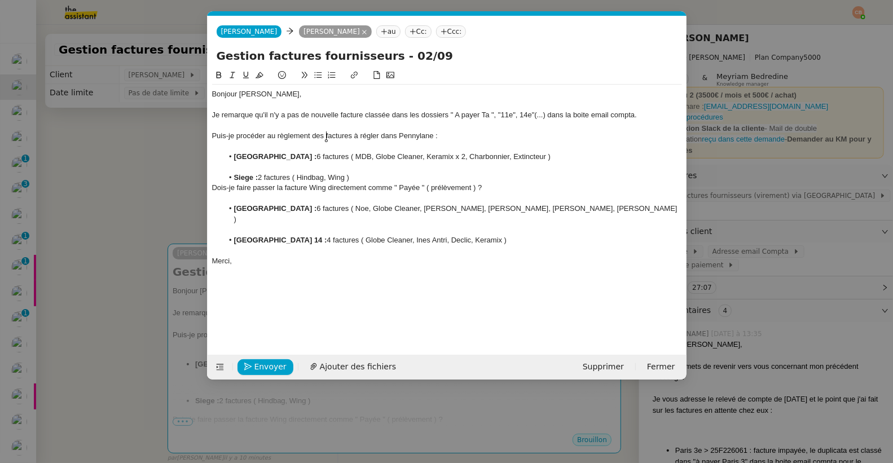
click at [354, 136] on div "Puis-je procéder au règlement des factures à régler dans Pennylane :" at bounding box center [447, 136] width 470 height 10
click at [381, 133] on div "Puis-je procéder au règlement des factures "à régler dans Pennylane :" at bounding box center [447, 136] width 470 height 10
click at [458, 135] on div "Puis-je procéder au règlement des factures "à régler" dans Pennylane :" at bounding box center [447, 136] width 470 height 10
click at [273, 371] on span "Envoyer" at bounding box center [270, 366] width 32 height 13
click at [273, 371] on span "Confirmer l'envoi" at bounding box center [288, 366] width 68 height 13
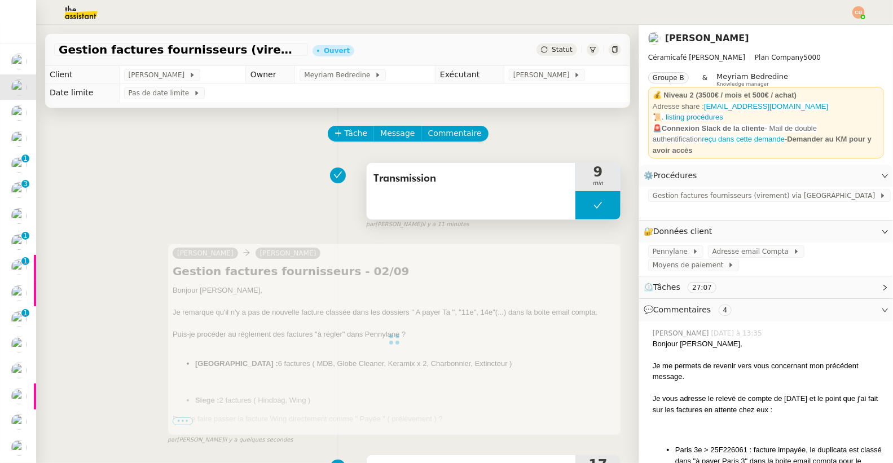
click at [575, 205] on button at bounding box center [597, 205] width 45 height 28
click at [582, 205] on icon at bounding box center [586, 205] width 9 height 9
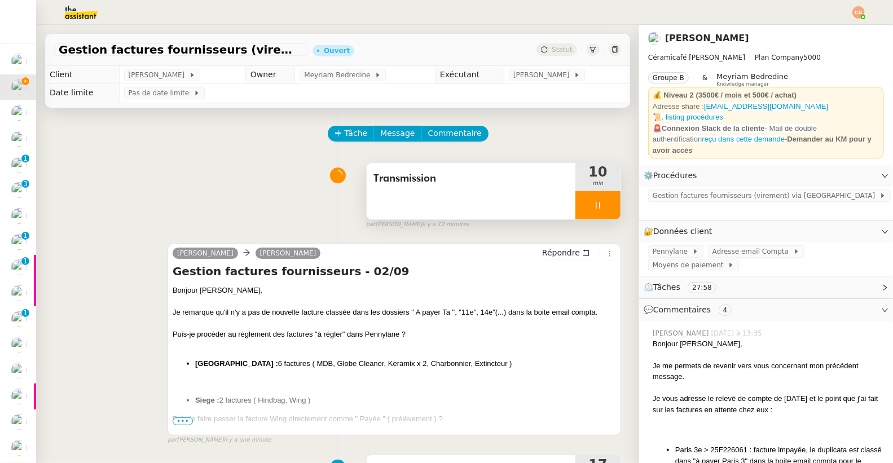
drag, startPoint x: 575, startPoint y: 202, endPoint x: 582, endPoint y: 201, distance: 6.8
click at [577, 202] on div at bounding box center [597, 205] width 45 height 28
click at [605, 201] on icon at bounding box center [609, 205] width 9 height 9
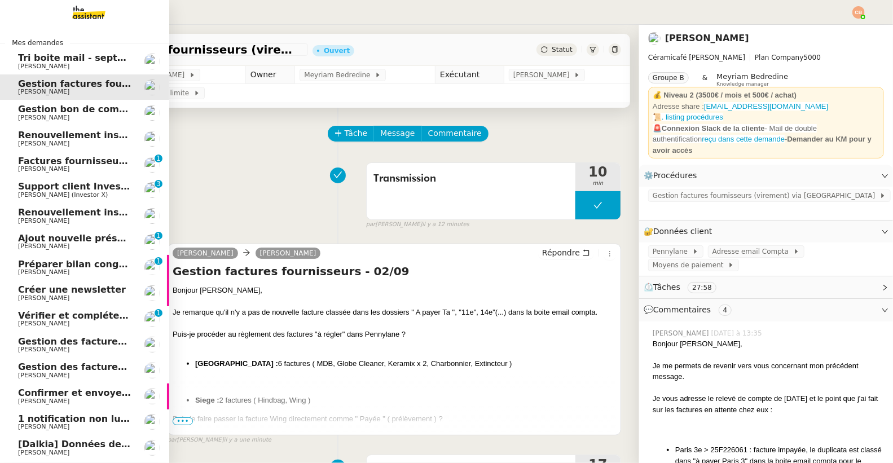
click at [52, 112] on span "Gestion bon de commande - 2 septembre 2025" at bounding box center [137, 109] width 238 height 11
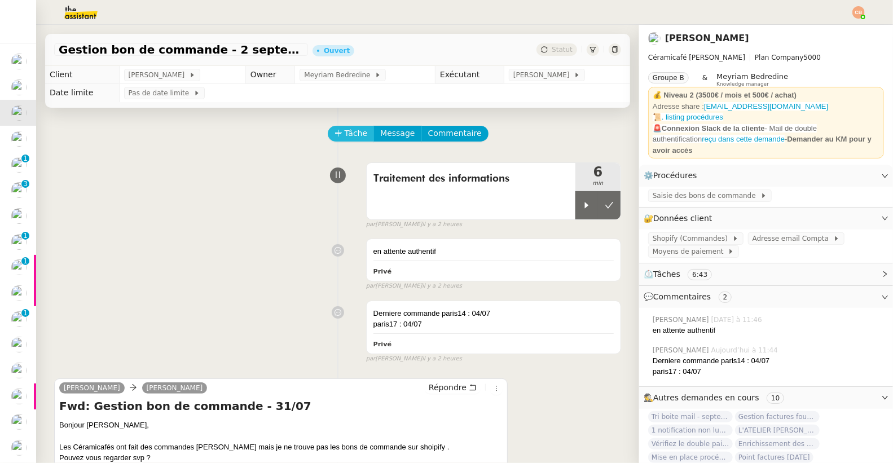
click at [358, 133] on span "Tâche" at bounding box center [356, 133] width 23 height 13
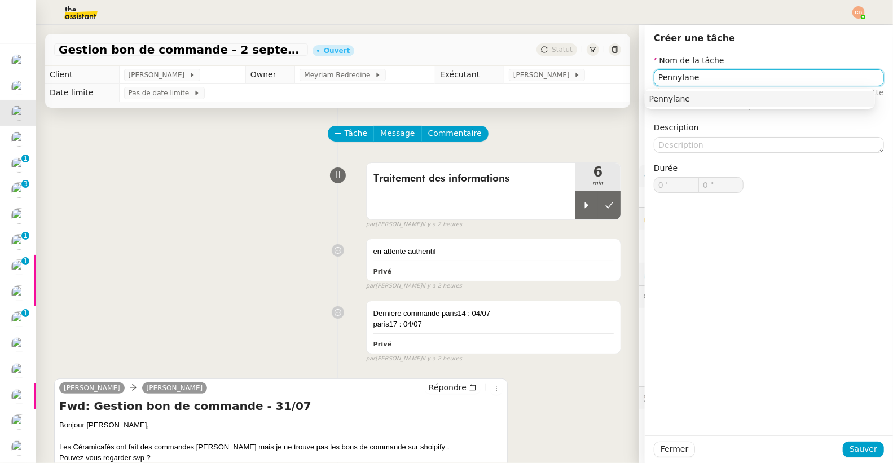
click at [676, 97] on div "Pennylane" at bounding box center [759, 99] width 221 height 10
type input "Pennylane"
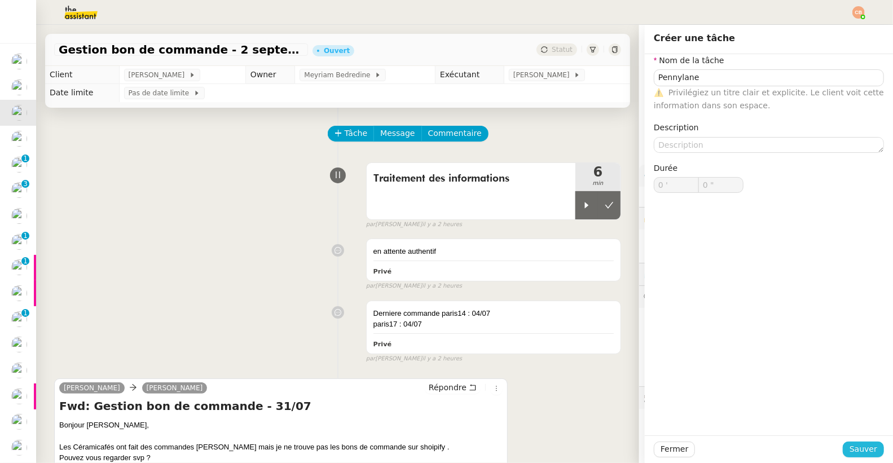
click at [849, 444] on span "Sauver" at bounding box center [863, 449] width 28 height 13
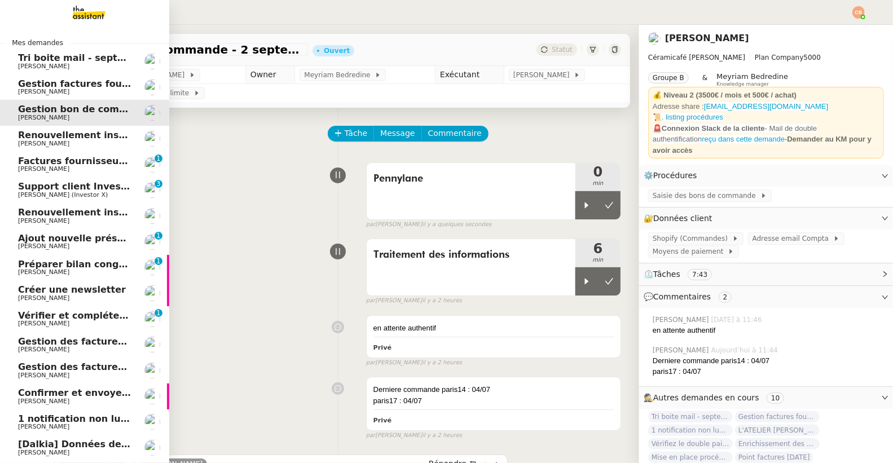
click at [63, 69] on span "[PERSON_NAME]" at bounding box center [43, 66] width 51 height 7
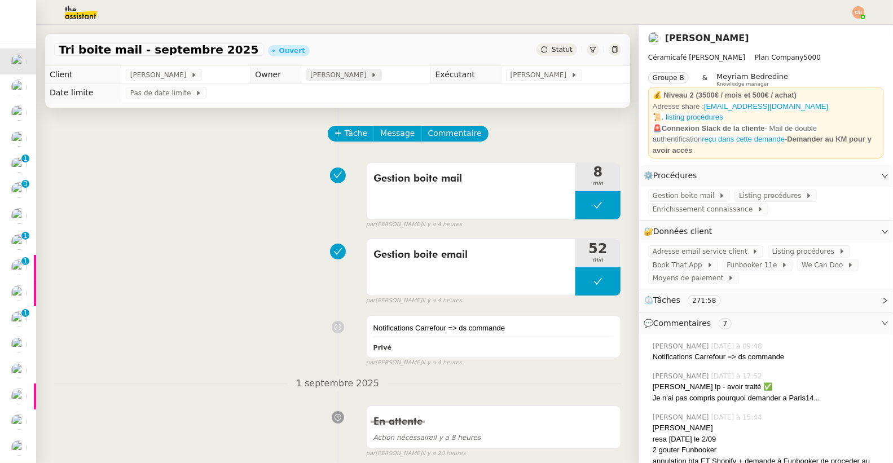
click at [347, 74] on span "[PERSON_NAME]" at bounding box center [340, 74] width 60 height 11
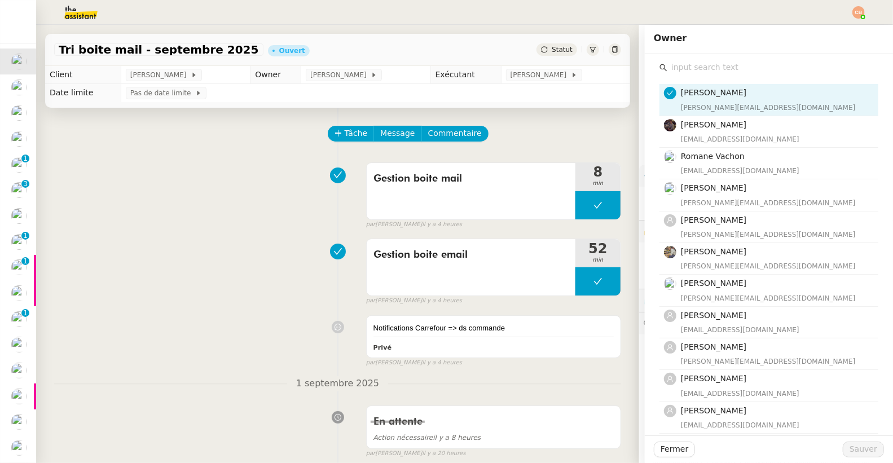
click at [668, 60] on input "text" at bounding box center [772, 67] width 211 height 15
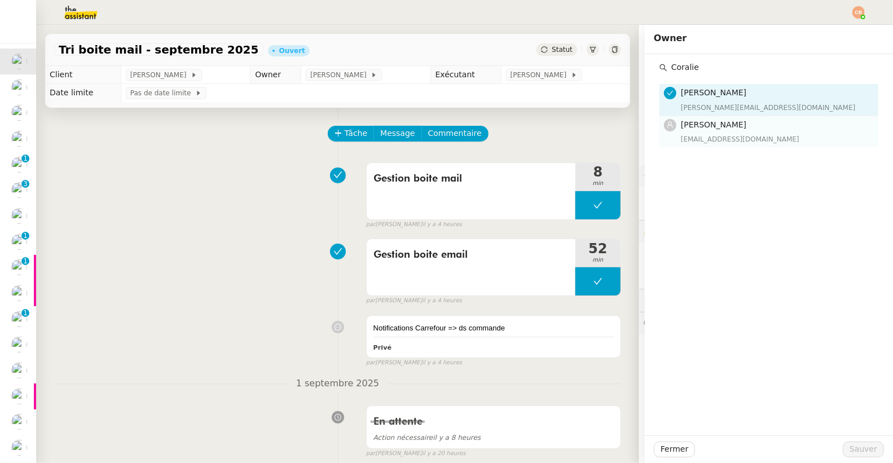
type input "Coralie"
drag, startPoint x: 674, startPoint y: 122, endPoint x: 679, endPoint y: 128, distance: 8.0
click at [681, 123] on span "[PERSON_NAME]" at bounding box center [713, 124] width 65 height 9
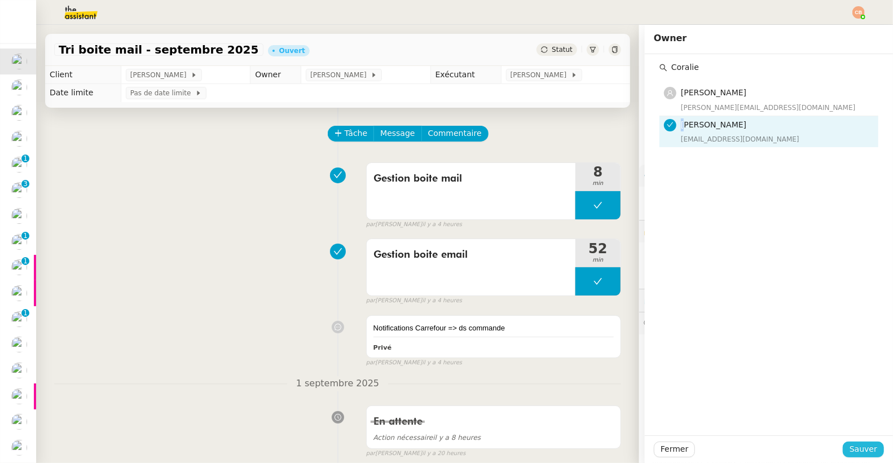
click at [859, 453] on span "Sauver" at bounding box center [863, 449] width 28 height 13
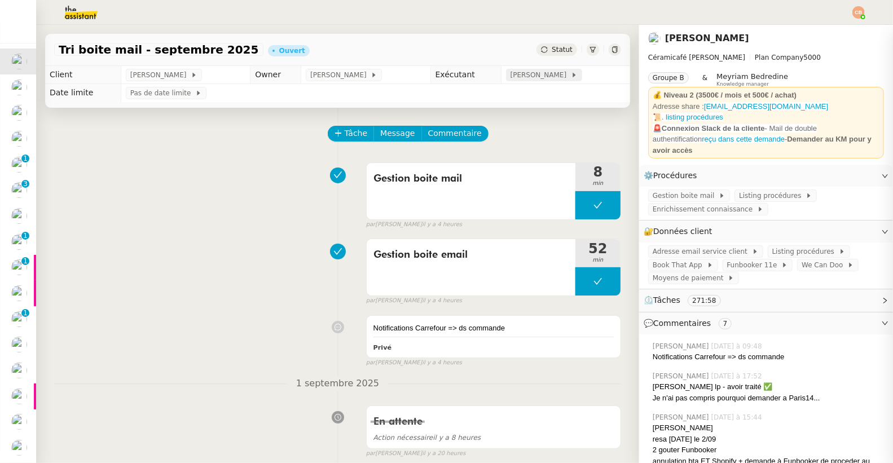
click at [524, 74] on span "[PERSON_NAME]" at bounding box center [540, 74] width 60 height 11
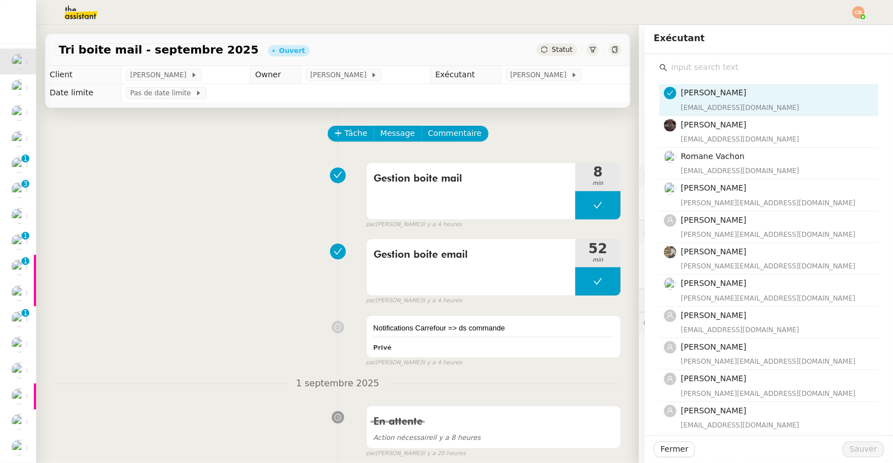
click at [695, 64] on input "text" at bounding box center [772, 67] width 211 height 15
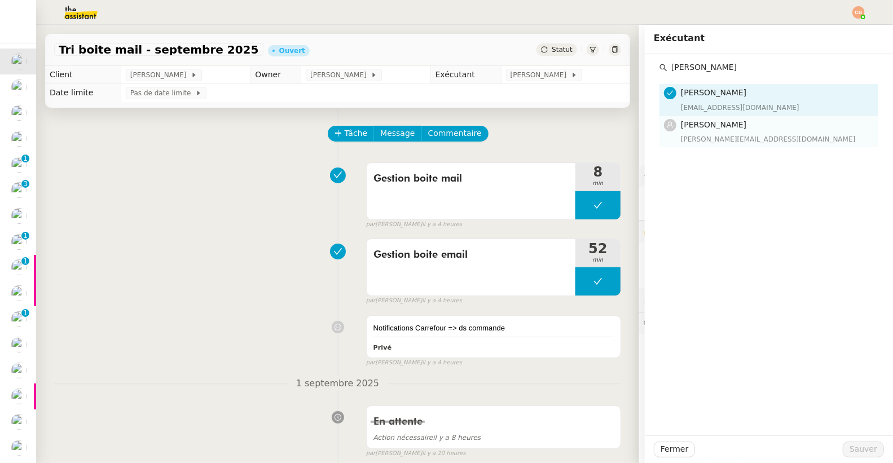
type input "Tatyana"
click at [689, 126] on span "[PERSON_NAME]" at bounding box center [713, 124] width 65 height 9
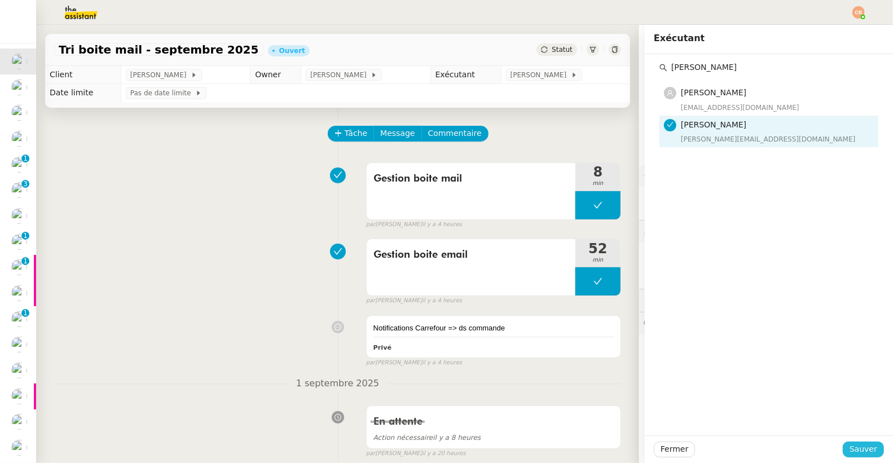
click at [849, 448] on span "Sauver" at bounding box center [863, 449] width 28 height 13
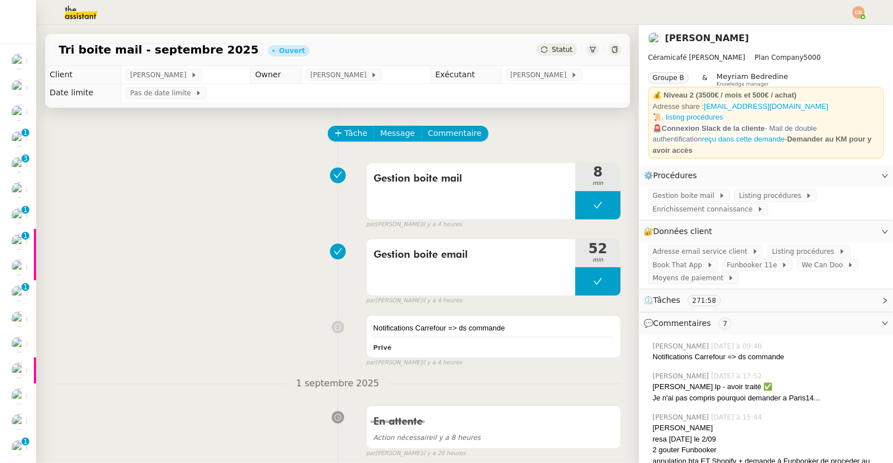
click at [157, 172] on div "Gestion boite mail 8 min false par Tatyana O. il y a 4 heures" at bounding box center [337, 193] width 567 height 72
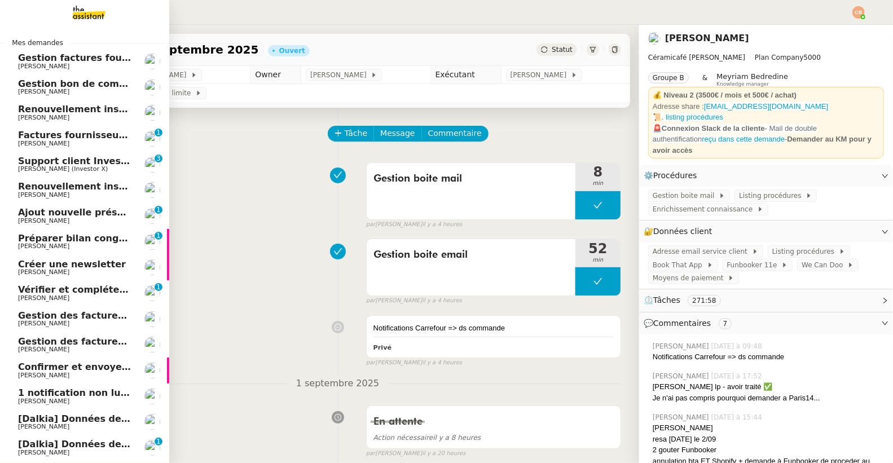
click at [69, 68] on span "[PERSON_NAME]" at bounding box center [43, 66] width 51 height 7
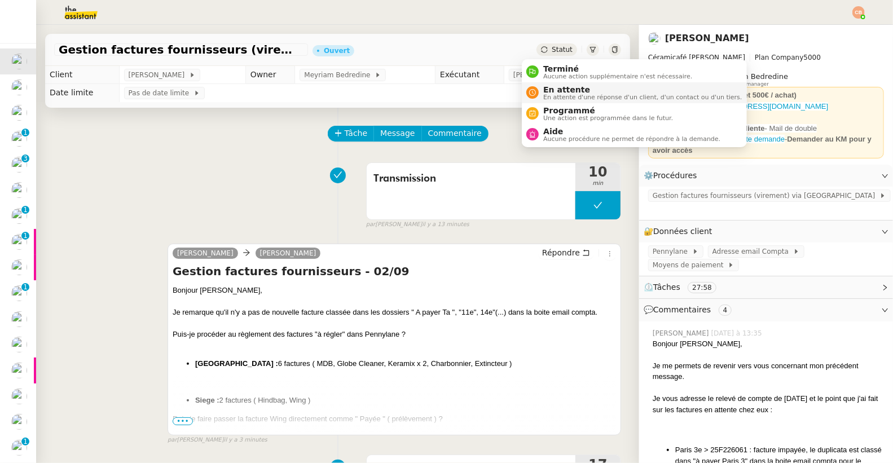
click at [544, 100] on li "En attente En attente d'une réponse d'un client, d'un contact ou d'un tiers." at bounding box center [634, 92] width 224 height 21
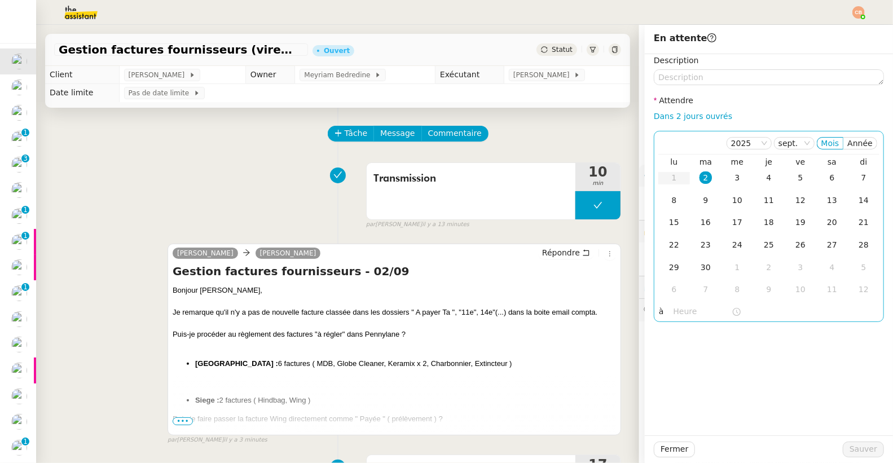
click at [699, 174] on div "2" at bounding box center [705, 177] width 12 height 12
click at [683, 313] on input "text" at bounding box center [702, 311] width 58 height 13
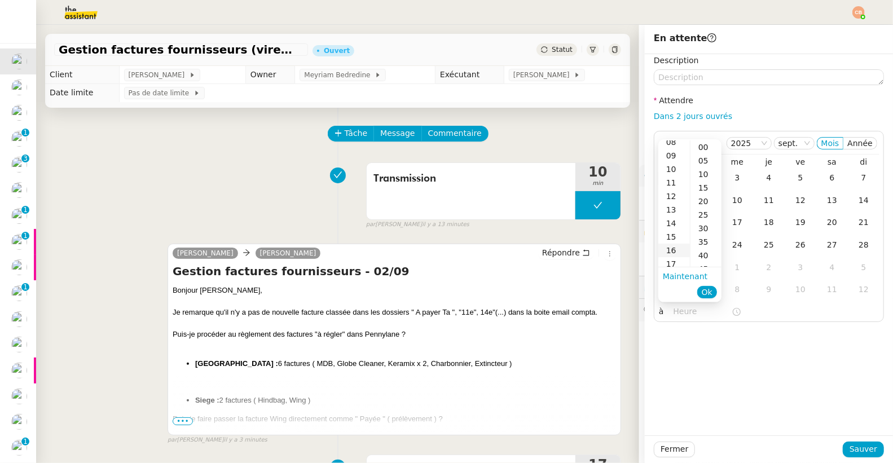
click at [671, 246] on div "16" at bounding box center [674, 251] width 32 height 14
click at [703, 145] on div "00" at bounding box center [705, 147] width 31 height 14
type input "16:00"
click at [761, 377] on div "Description Attendre Dans 2 jours ouvrés 2025 sept. Mois Année lu ma me je ve s…" at bounding box center [769, 244] width 248 height 381
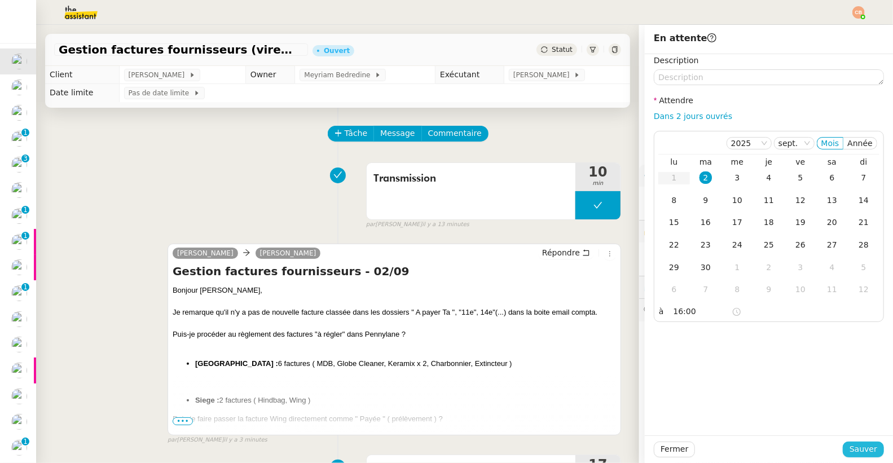
click at [849, 449] on span "Sauver" at bounding box center [863, 449] width 28 height 13
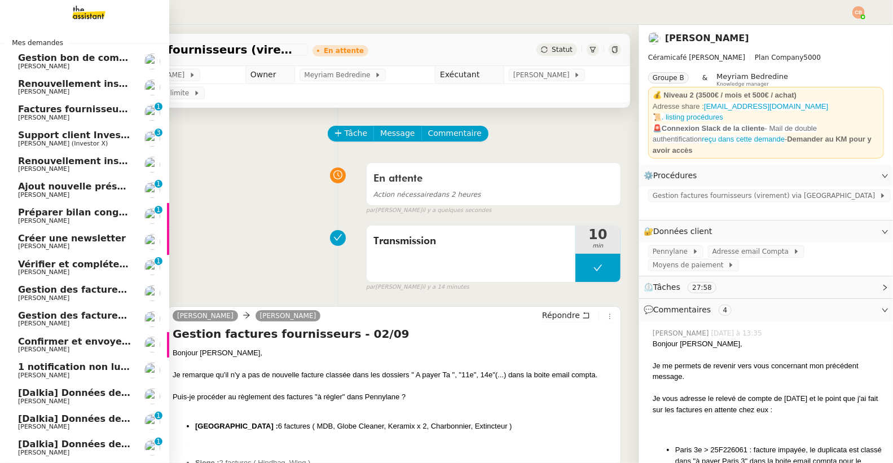
click at [41, 86] on span "Renouvellement inscriptions - août 2025" at bounding box center [121, 83] width 207 height 11
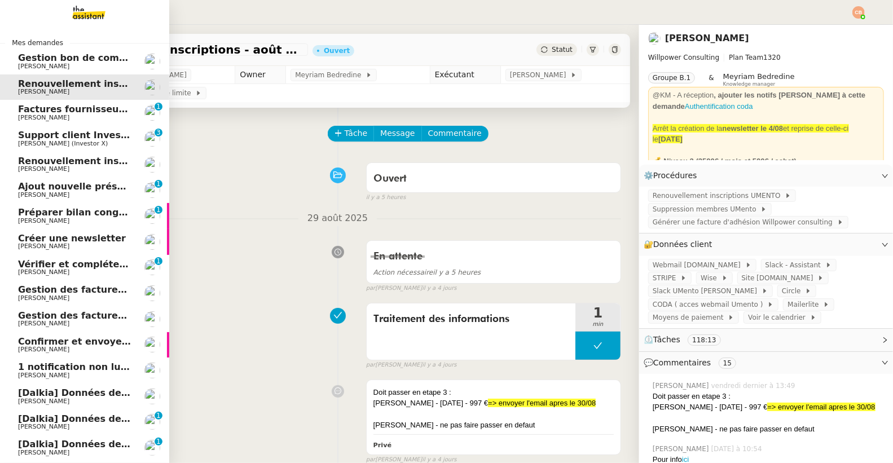
click at [57, 64] on span "[PERSON_NAME]" at bounding box center [43, 66] width 51 height 7
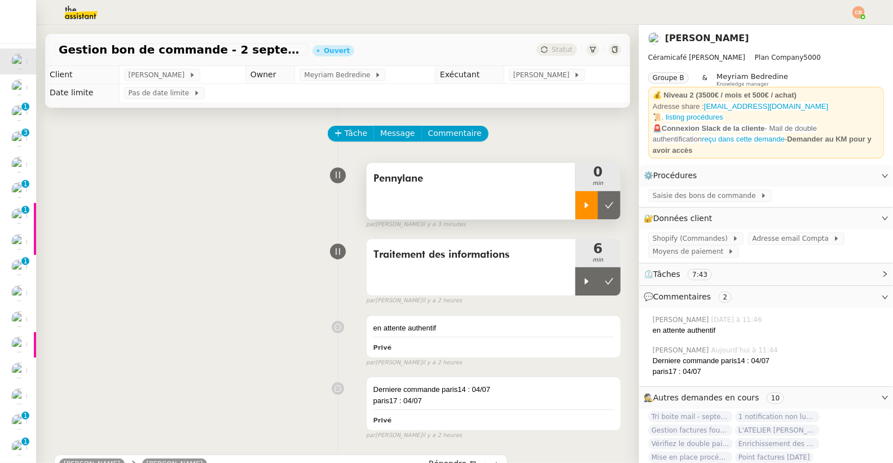
click at [575, 213] on div at bounding box center [586, 205] width 23 height 28
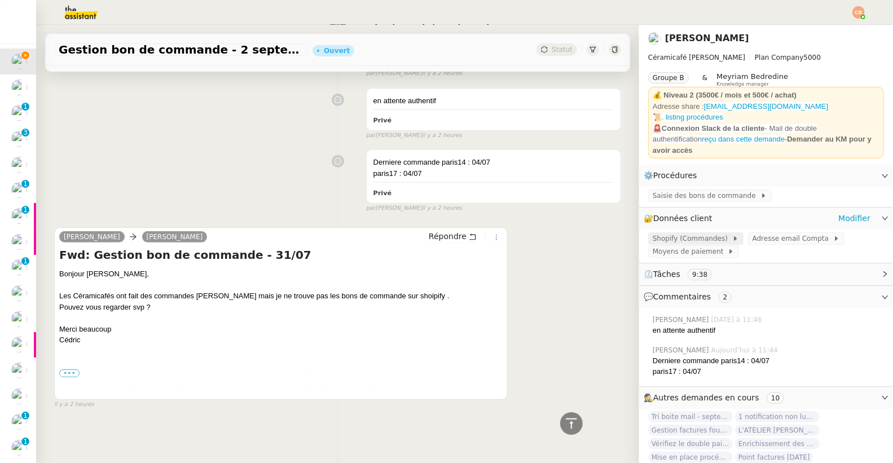
click at [658, 233] on span "Shopify (Commandes)" at bounding box center [692, 238] width 80 height 11
click at [657, 233] on span "Shopify (Commandes)" at bounding box center [692, 238] width 80 height 11
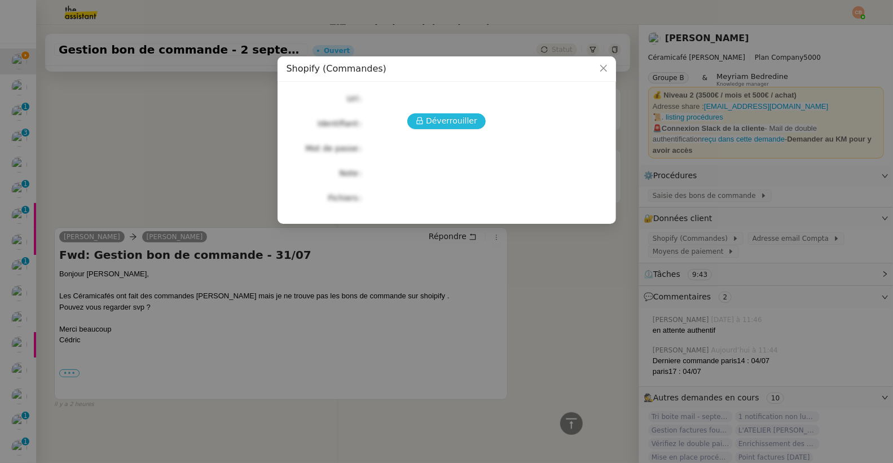
click at [462, 126] on span "Déverrouiller" at bounding box center [451, 120] width 51 height 13
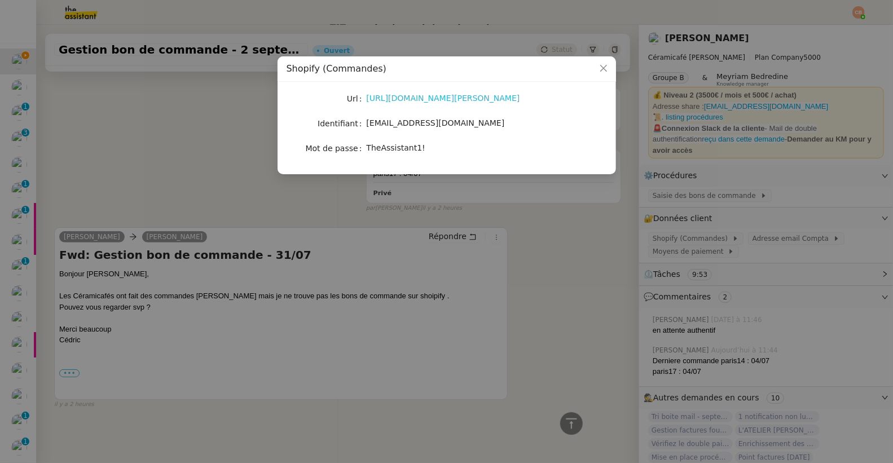
click at [453, 99] on link "https://admin.shopify.com/store/latelier-genevieve/" at bounding box center [443, 98] width 153 height 9
click at [161, 155] on nz-modal-container "Shopify (Commandes) Url https://admin.shopify.com/store/latelier-genevieve/ Ide…" at bounding box center [446, 231] width 893 height 463
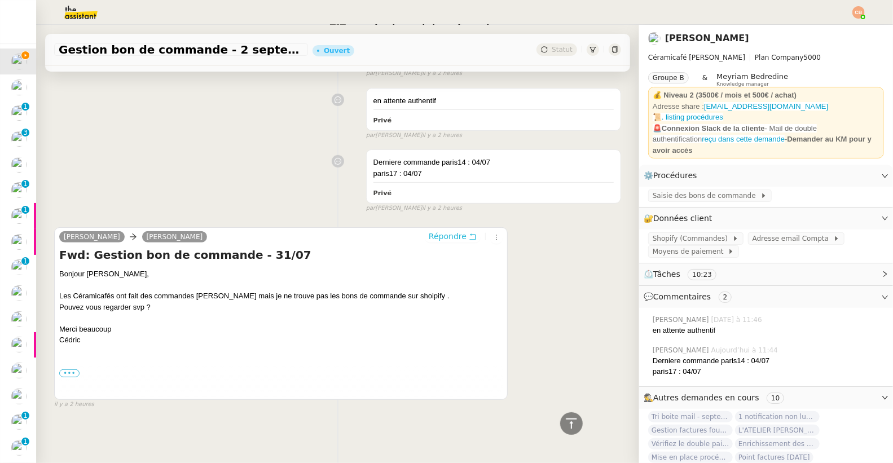
click at [429, 231] on span "Répondre" at bounding box center [448, 236] width 38 height 11
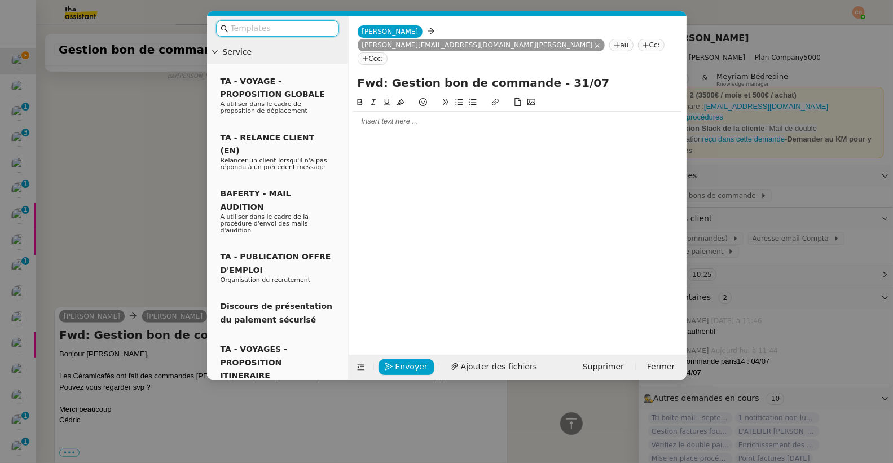
scroll to position [320, 0]
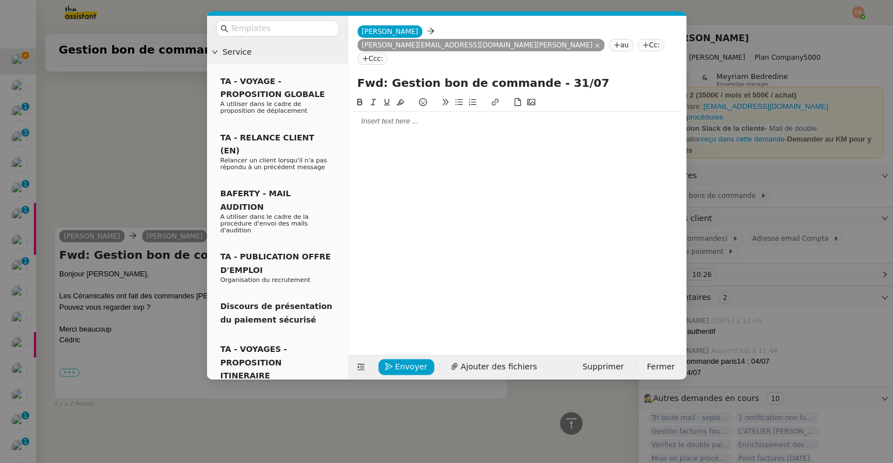
click at [401, 116] on div at bounding box center [517, 121] width 329 height 10
click at [606, 137] on div "Vous trouverez les 4 bons de commande Keramix ( Paris11, Paris14, Paris17," at bounding box center [517, 142] width 329 height 10
click at [603, 137] on div "Vous trouverez les 4 bons de commande Keramix ( Paris11, Paris14, Paris17x2" at bounding box center [517, 142] width 329 height 10
click at [620, 137] on div "Vous trouverez les 4 bons de commande Keramix ( Paris11, Paris14, Paris17 x2" at bounding box center [517, 142] width 329 height 10
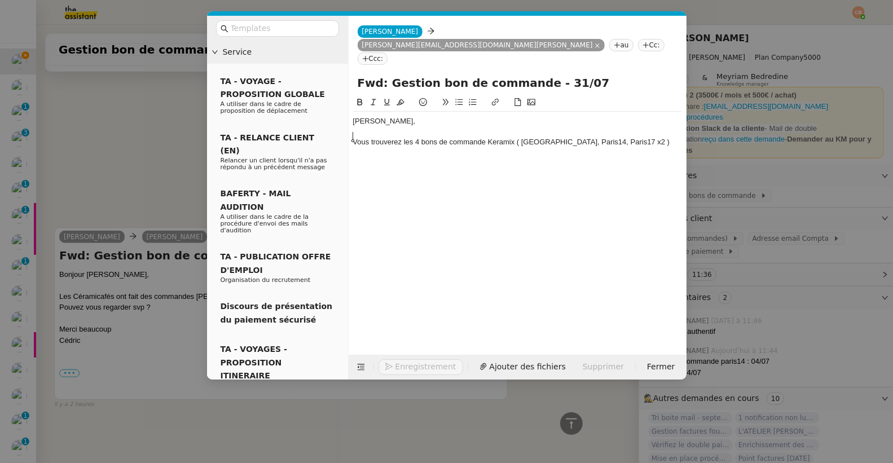
scroll to position [376, 0]
click at [456, 98] on icon at bounding box center [459, 102] width 8 height 8
click at [459, 98] on icon at bounding box center [459, 102] width 8 height 8
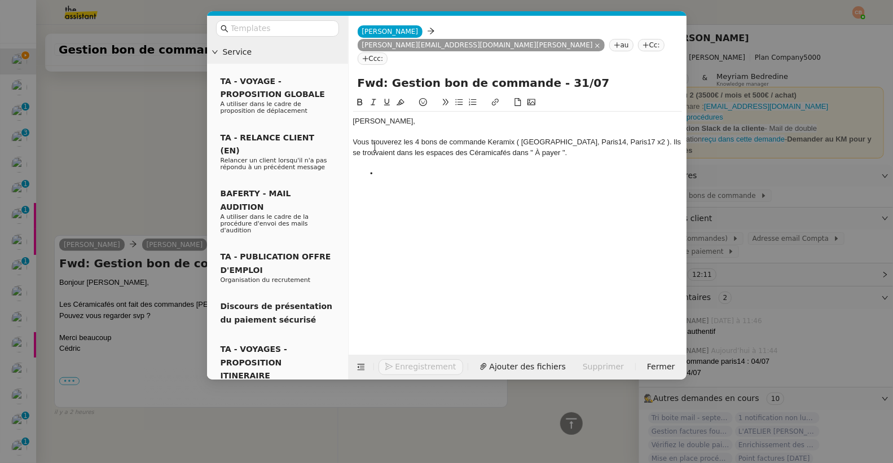
scroll to position [401, 0]
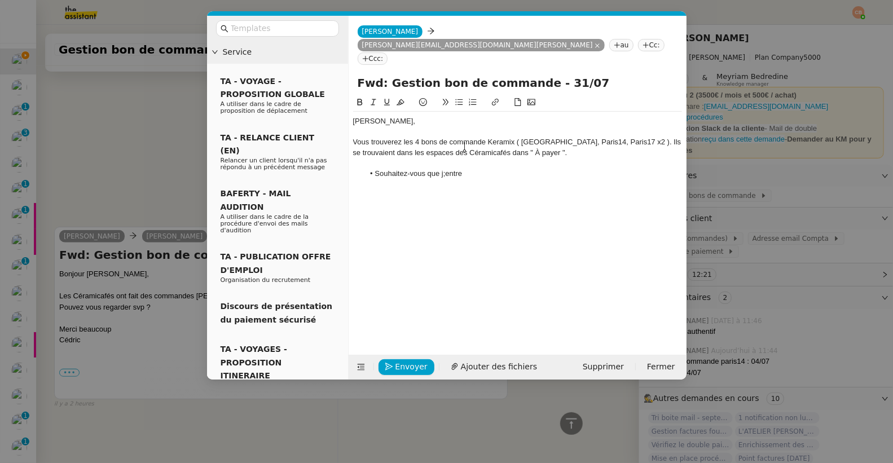
click at [447, 169] on li "Souhaitez-vous que j;entre" at bounding box center [523, 174] width 318 height 10
click at [469, 169] on li "Souhaitez-vous que j'entre" at bounding box center [523, 174] width 318 height 10
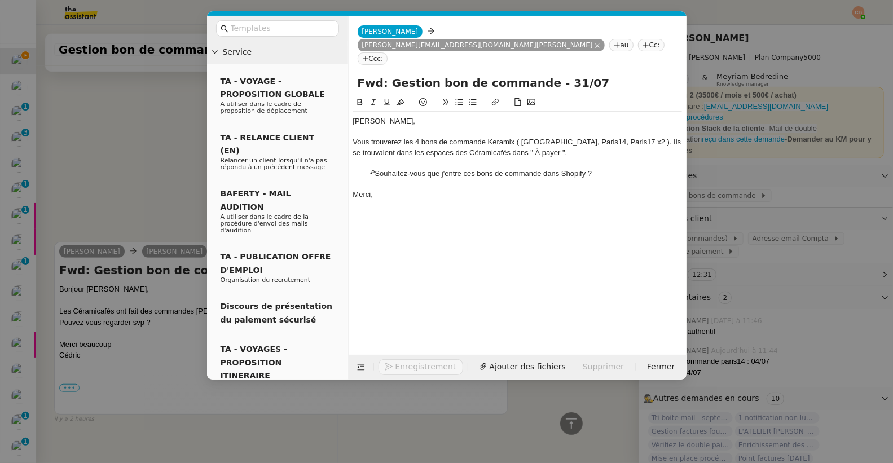
scroll to position [423, 0]
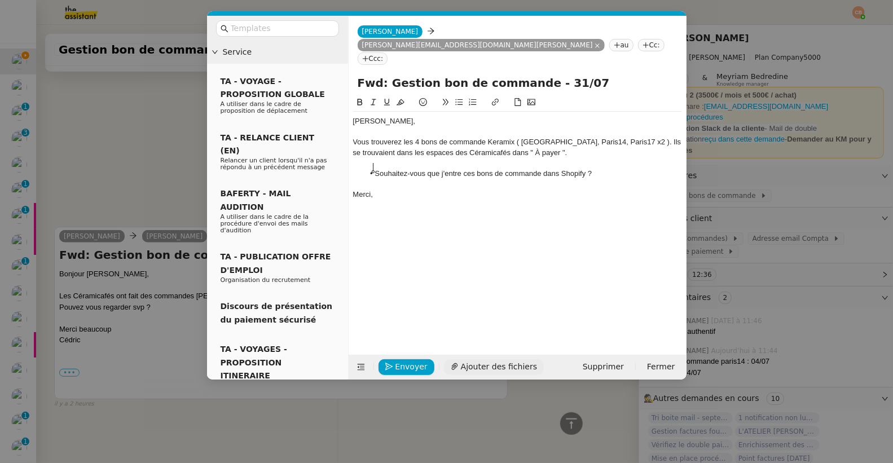
click at [471, 368] on span "Ajouter des fichiers" at bounding box center [499, 366] width 76 height 13
click at [493, 368] on span "Ajouter des fichiers" at bounding box center [499, 366] width 76 height 13
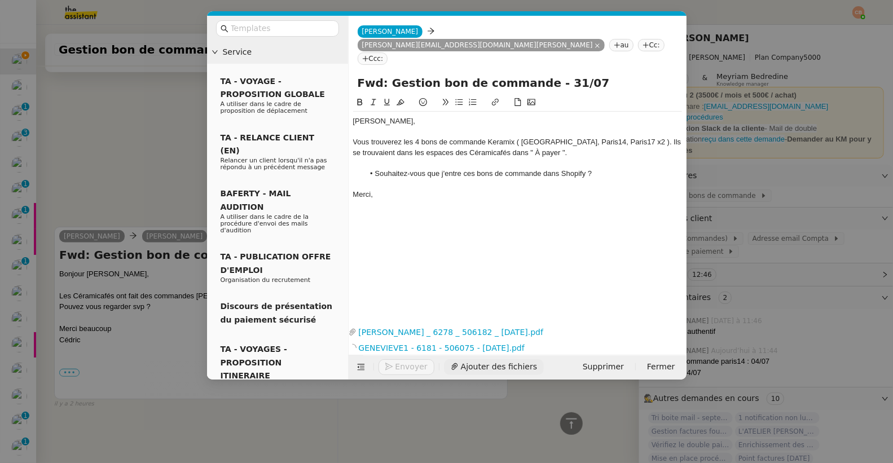
click at [467, 366] on span "Ajouter des fichiers" at bounding box center [499, 366] width 76 height 13
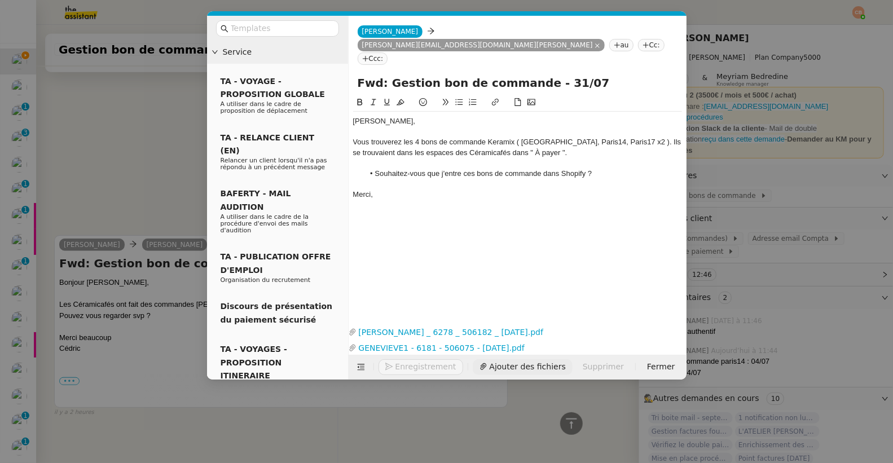
scroll to position [484, 0]
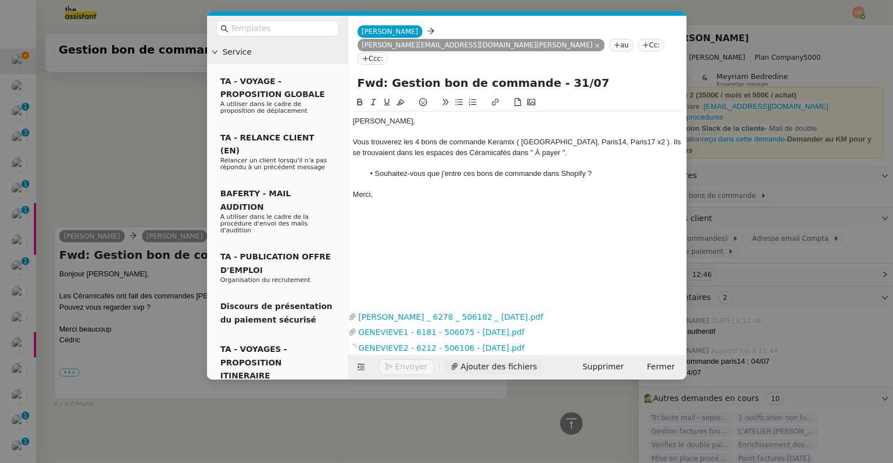
click at [461, 366] on span "Ajouter des fichiers" at bounding box center [499, 366] width 76 height 13
click at [401, 367] on span "Envoyer" at bounding box center [411, 366] width 32 height 13
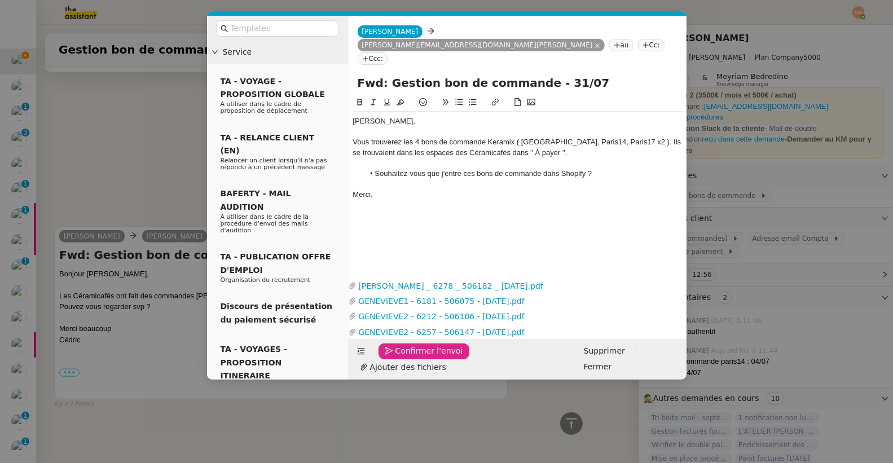
click at [401, 358] on span "Confirmer l'envoi" at bounding box center [429, 351] width 68 height 13
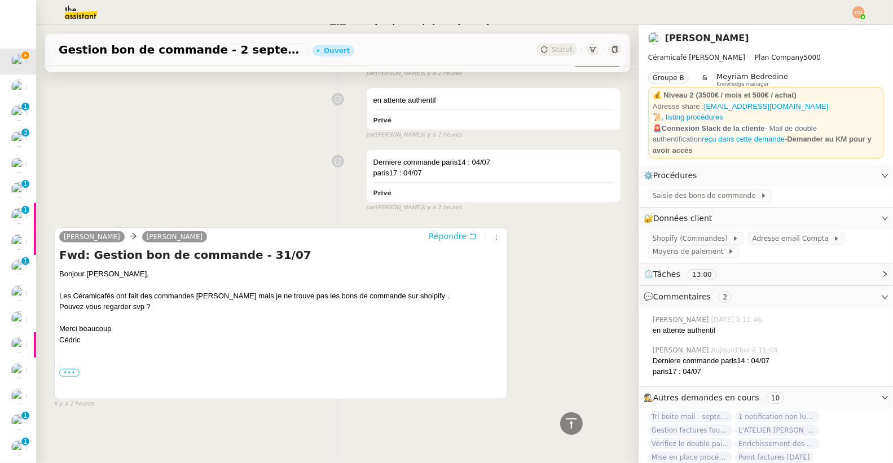
scroll to position [0, 0]
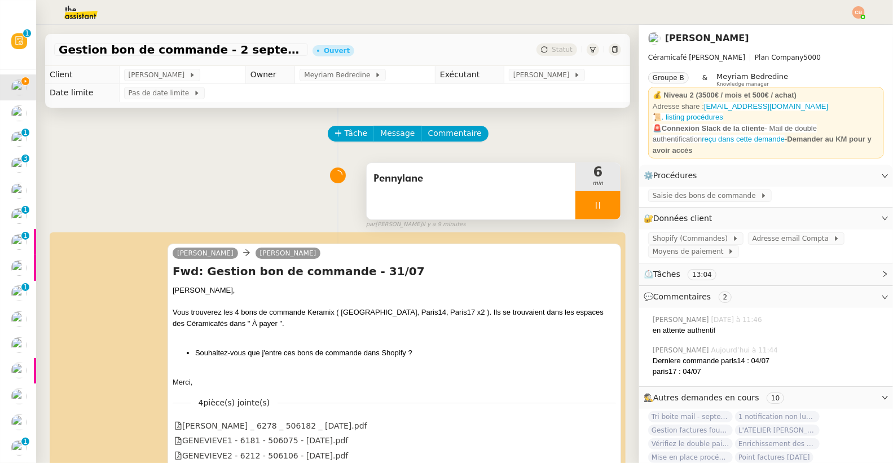
click at [575, 199] on div at bounding box center [597, 205] width 45 height 28
click at [605, 202] on icon at bounding box center [609, 205] width 9 height 9
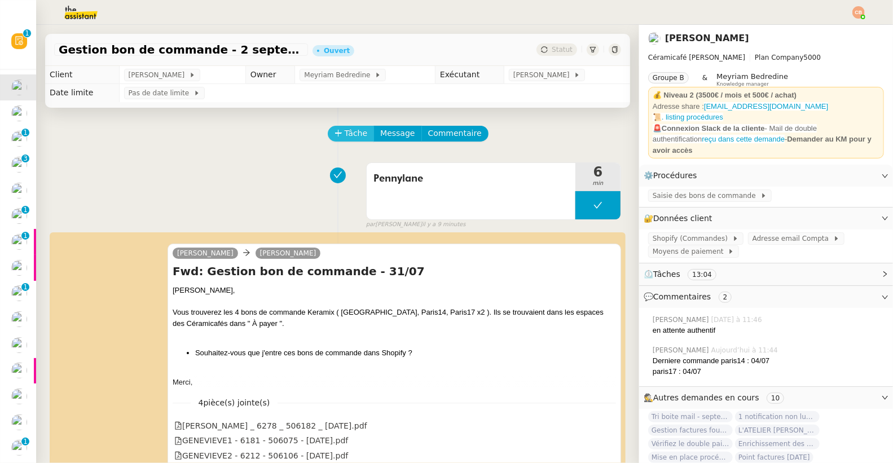
click at [345, 129] on span "Tâche" at bounding box center [356, 133] width 23 height 13
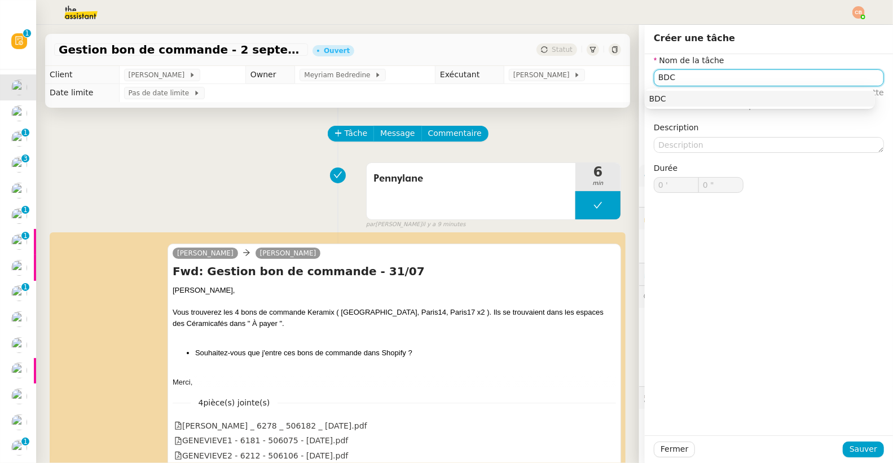
click at [688, 100] on div "BDC" at bounding box center [759, 99] width 221 height 10
type input "BDC"
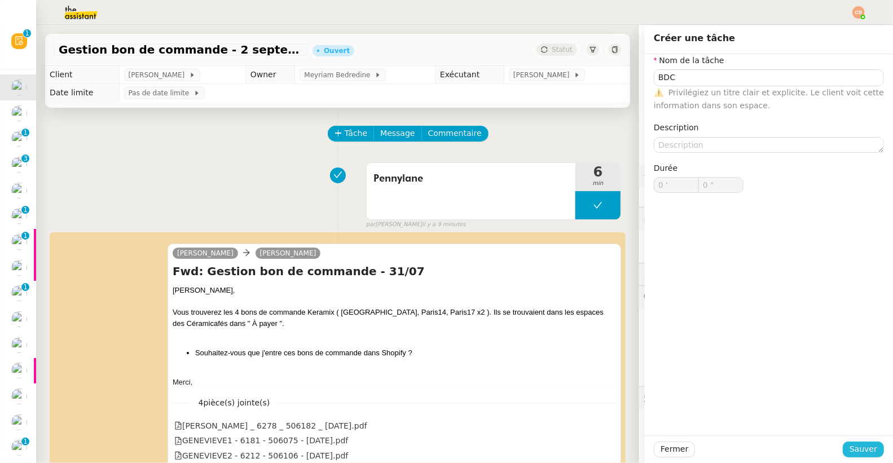
click at [849, 447] on span "Sauver" at bounding box center [863, 449] width 28 height 13
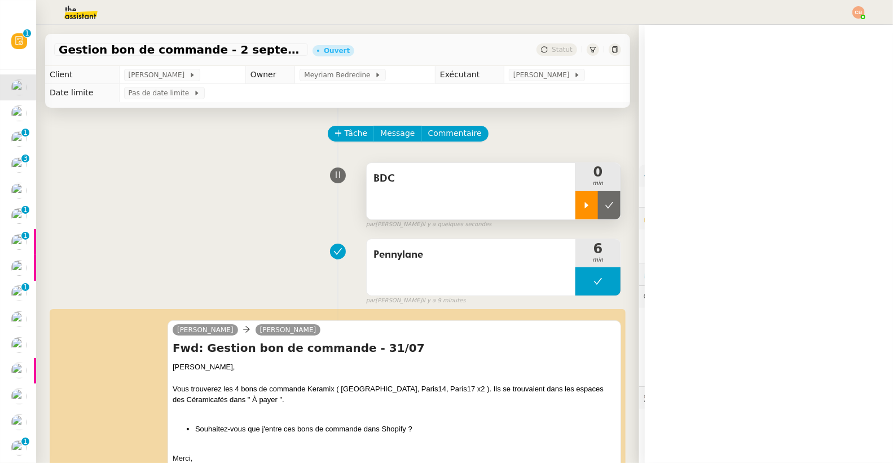
click at [582, 209] on icon at bounding box center [586, 205] width 9 height 9
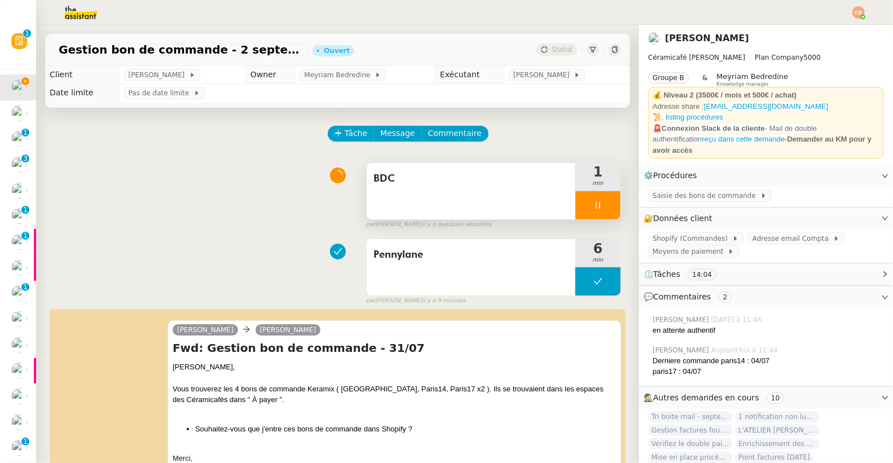
click at [588, 207] on div at bounding box center [597, 205] width 45 height 28
click at [605, 205] on icon at bounding box center [609, 205] width 8 height 6
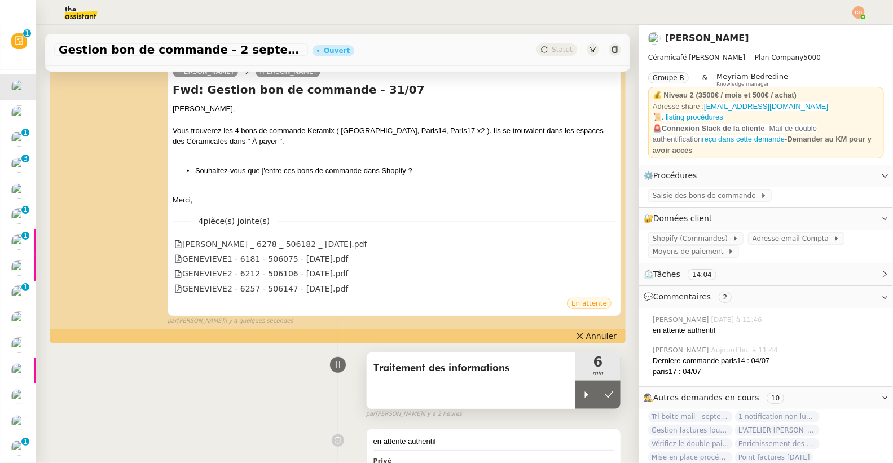
scroll to position [438, 0]
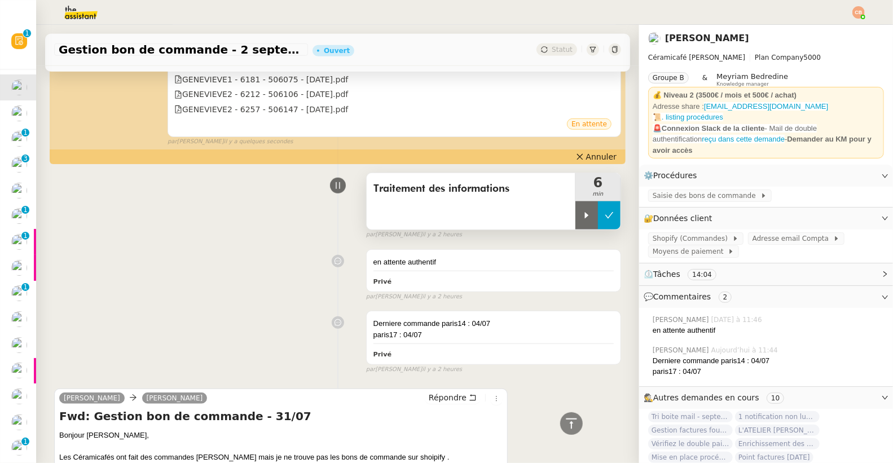
click at [605, 218] on icon at bounding box center [609, 215] width 9 height 9
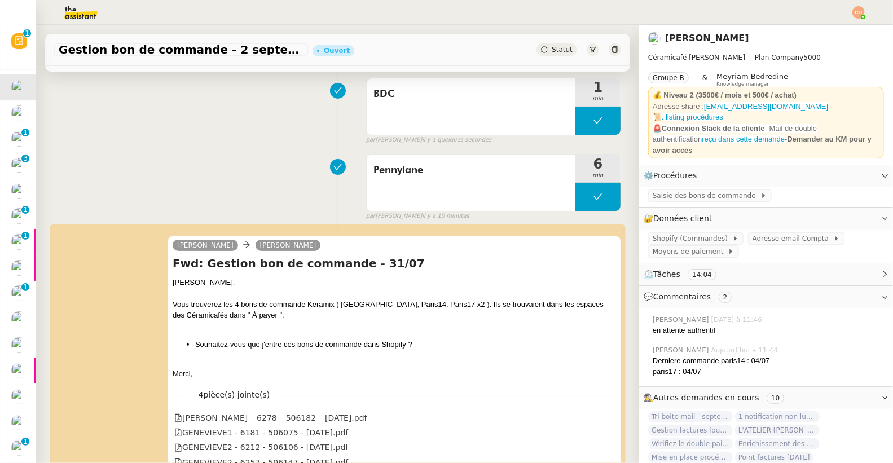
scroll to position [108, 0]
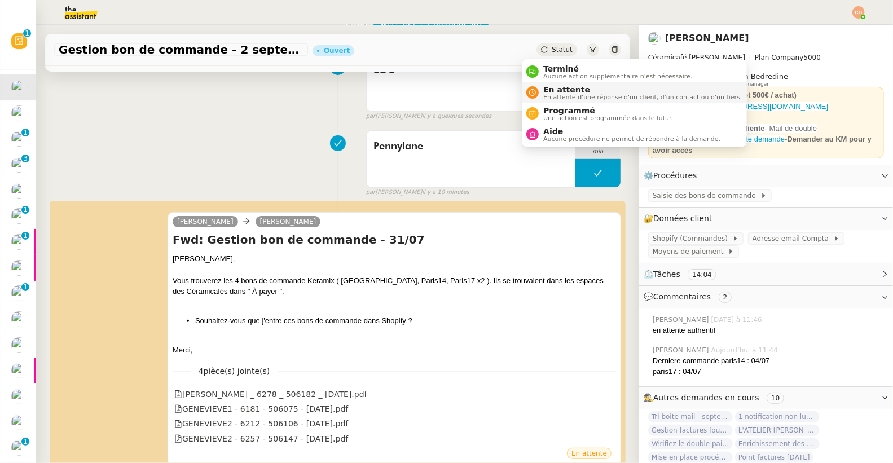
click at [544, 91] on span "En attente" at bounding box center [642, 89] width 198 height 9
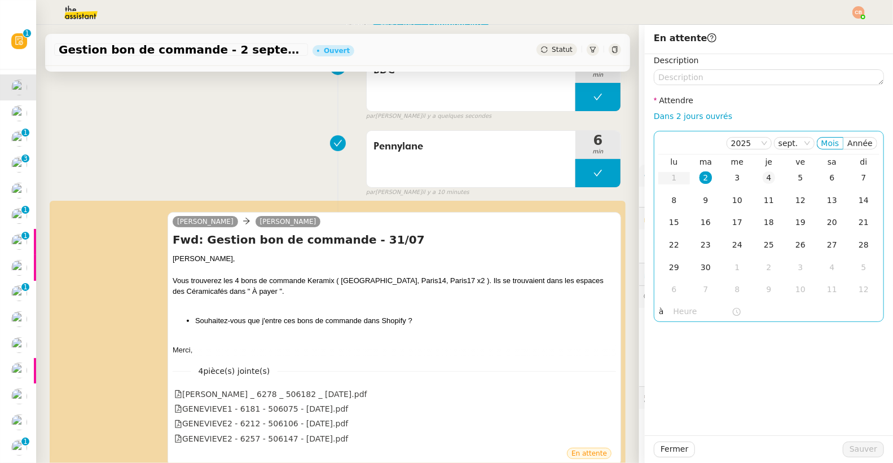
click at [762, 180] on div "4" at bounding box center [768, 177] width 12 height 12
click at [674, 308] on input "text" at bounding box center [702, 311] width 58 height 13
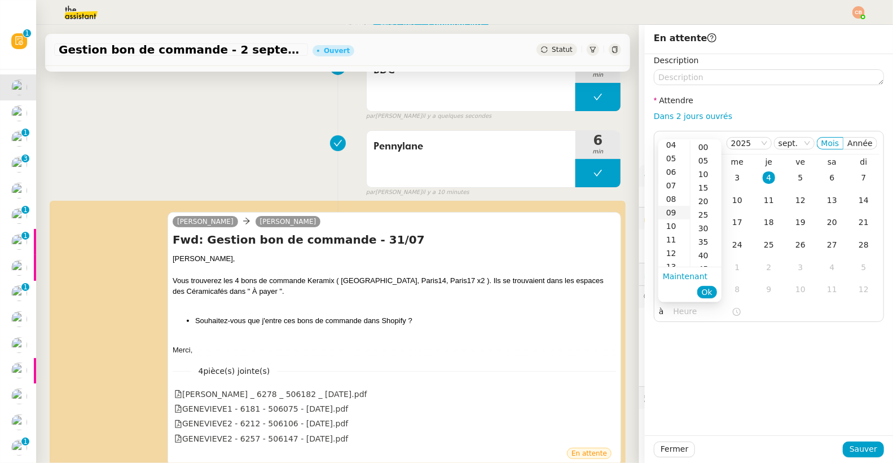
click at [674, 207] on div "09" at bounding box center [674, 213] width 32 height 14
click at [703, 147] on div "00" at bounding box center [705, 147] width 31 height 14
type input "09:00"
drag, startPoint x: 798, startPoint y: 363, endPoint x: 813, endPoint y: 382, distance: 24.0
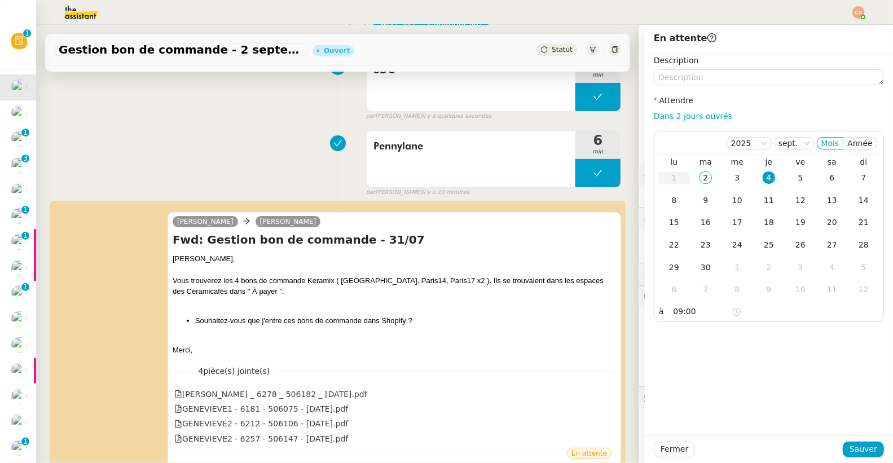
click at [798, 364] on div "Description Attendre Dans 2 jours ouvrés [DATE] Mois Année lu ma me je ve sa di…" at bounding box center [769, 244] width 248 height 381
click at [867, 452] on span "Sauver" at bounding box center [863, 449] width 28 height 13
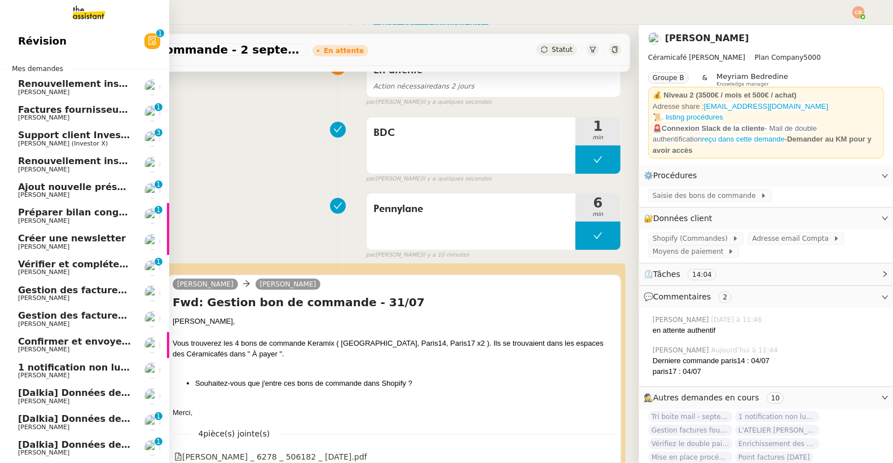
click at [34, 114] on span "[PERSON_NAME]" at bounding box center [43, 117] width 51 height 7
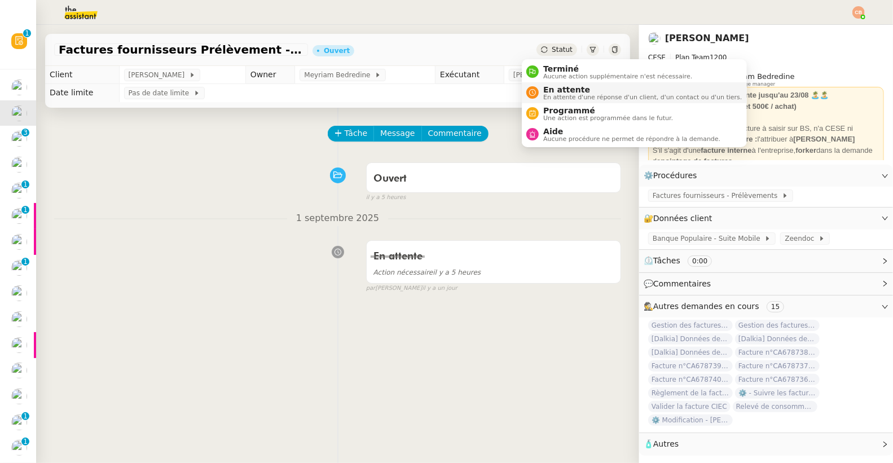
click at [551, 89] on span "En attente" at bounding box center [642, 89] width 198 height 9
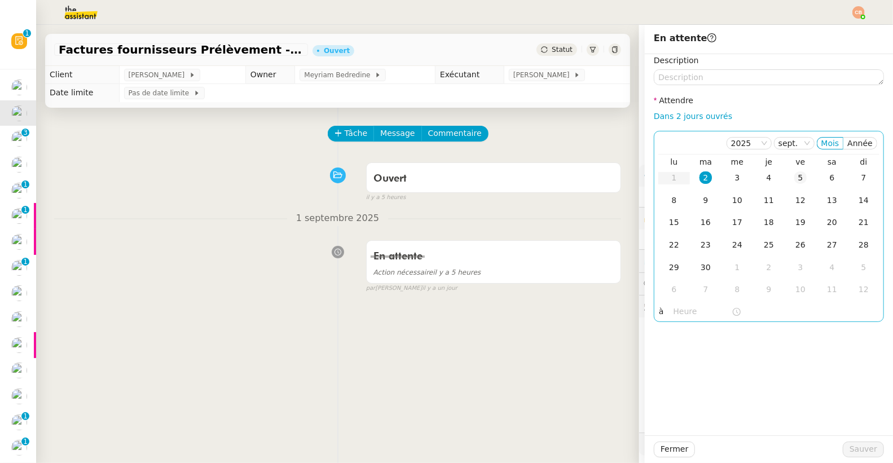
click at [794, 180] on div "5" at bounding box center [800, 177] width 12 height 12
click at [673, 307] on input "text" at bounding box center [702, 311] width 58 height 13
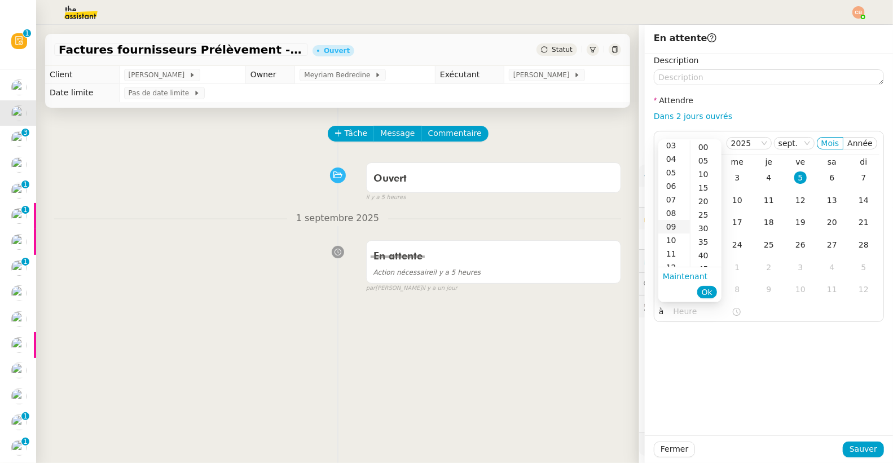
click at [673, 224] on div "09" at bounding box center [674, 227] width 32 height 14
type input "09:00"
click at [696, 141] on div "00" at bounding box center [705, 147] width 31 height 14
click at [702, 144] on div "00" at bounding box center [705, 147] width 31 height 14
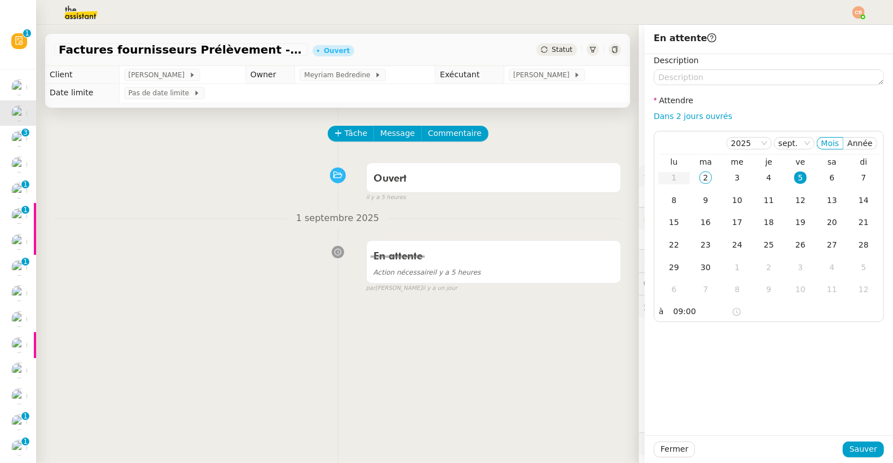
click at [758, 398] on div "Description Attendre Dans 2 jours ouvrés [DATE] Mois Année lu ma me je ve sa di…" at bounding box center [769, 244] width 248 height 381
click at [853, 448] on span "Sauver" at bounding box center [863, 449] width 28 height 13
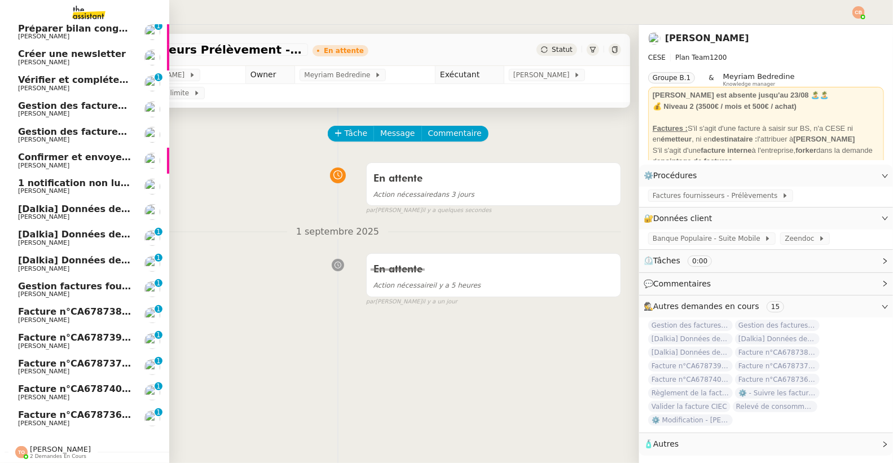
scroll to position [166, 0]
click at [47, 99] on span "Gestion des factures fournisseurs - 1 août 2025" at bounding box center [139, 104] width 242 height 11
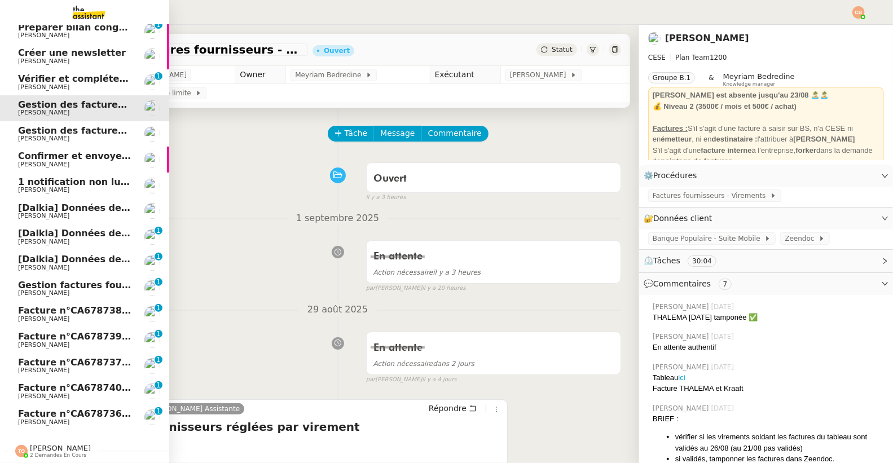
click at [25, 125] on span "Gestion des factures fournisseurs - 1 septembre 2025" at bounding box center [155, 130] width 275 height 11
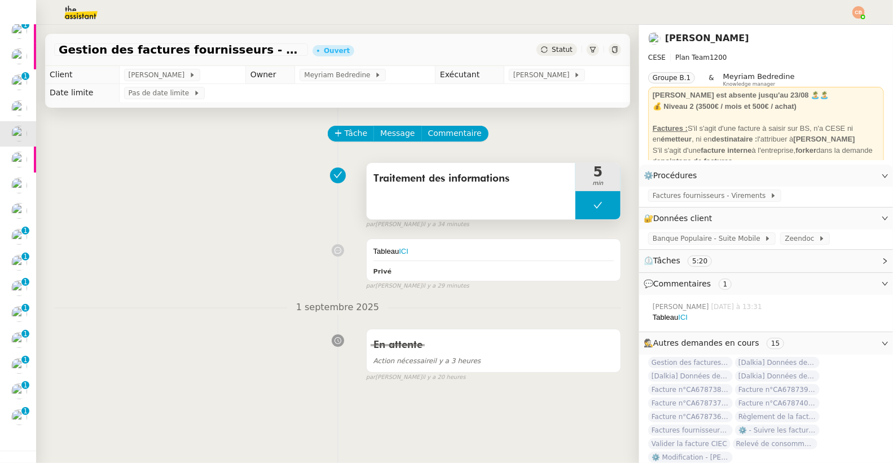
click at [575, 211] on button at bounding box center [597, 205] width 45 height 28
click at [575, 211] on div at bounding box center [586, 205] width 23 height 28
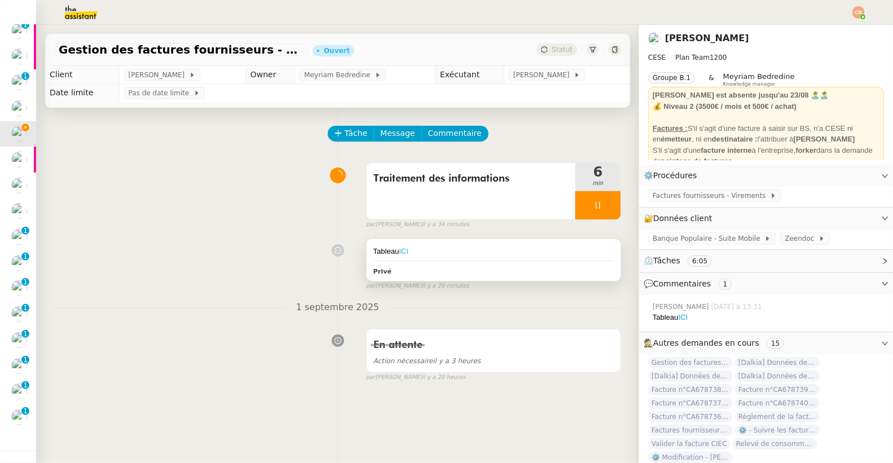
click at [399, 251] on link "ICI" at bounding box center [404, 251] width 10 height 8
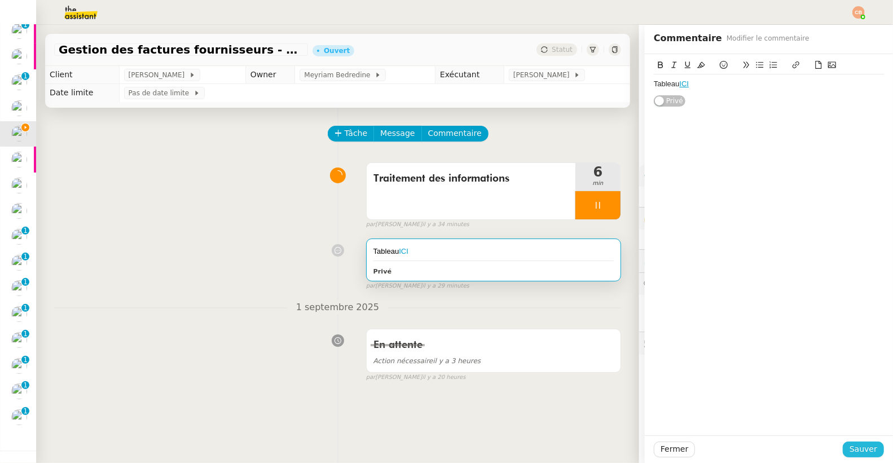
click at [849, 449] on span "Sauver" at bounding box center [863, 449] width 28 height 13
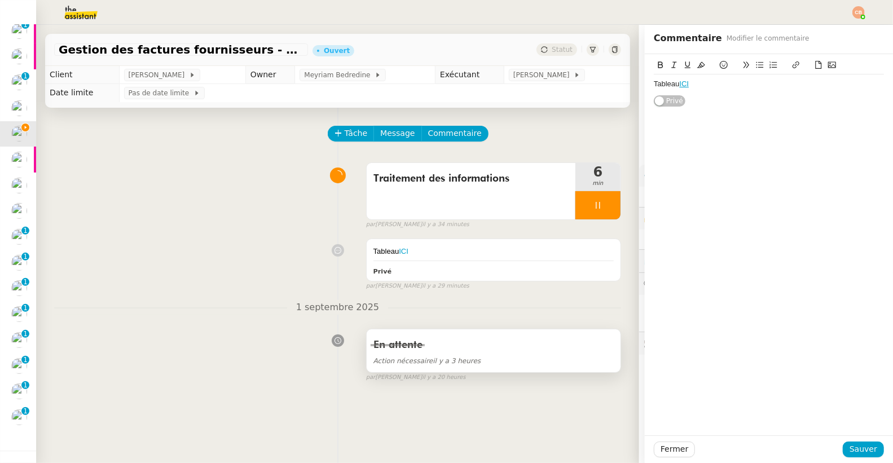
scroll to position [120, 0]
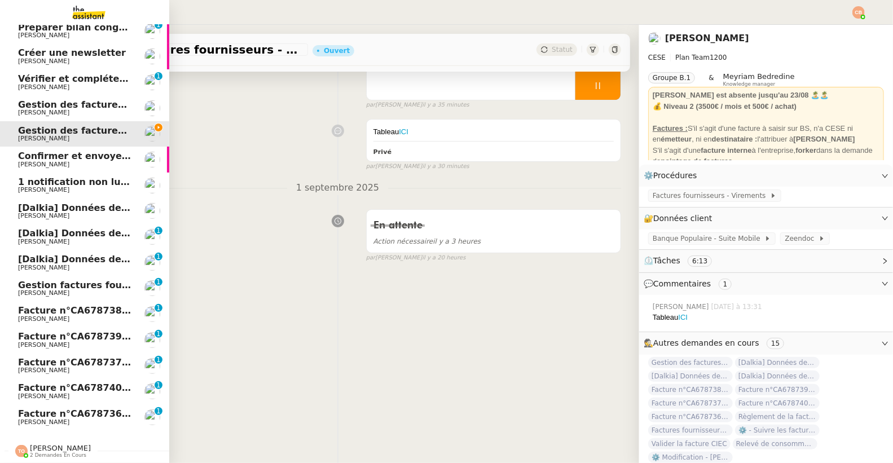
click at [43, 109] on span "[PERSON_NAME]" at bounding box center [43, 112] width 51 height 7
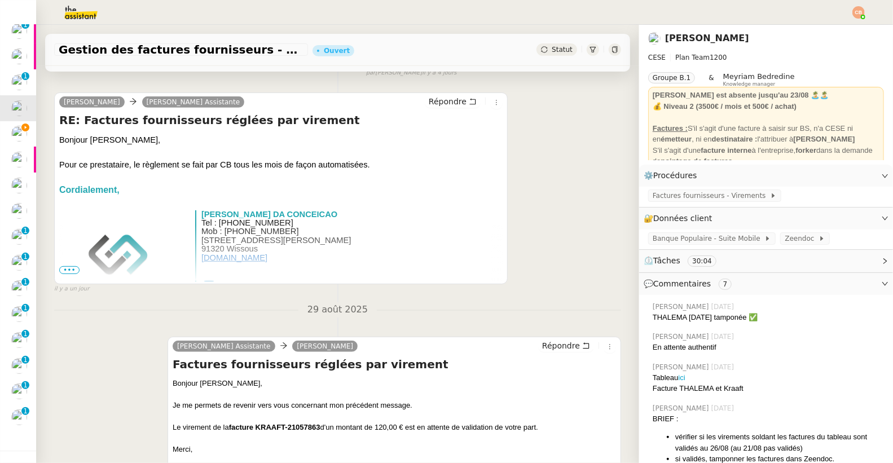
scroll to position [427, 0]
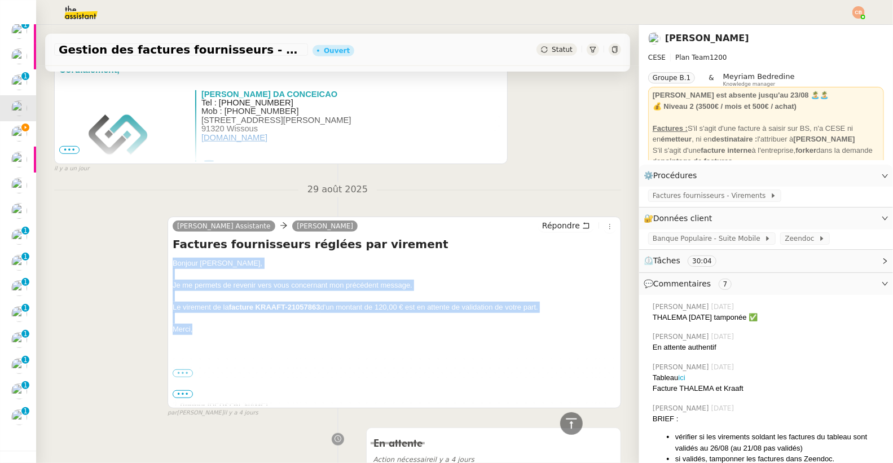
drag, startPoint x: 171, startPoint y: 264, endPoint x: 551, endPoint y: 325, distance: 384.9
click at [551, 325] on div "Bonjour ﻿[PERSON_NAME]﻿, Je me permets de revenir vers vous concernant mon préc…" at bounding box center [394, 422] width 443 height 329
copy div "Bonjour ﻿[PERSON_NAME]﻿, Je me permets de revenir vers vous concernant mon préc…"
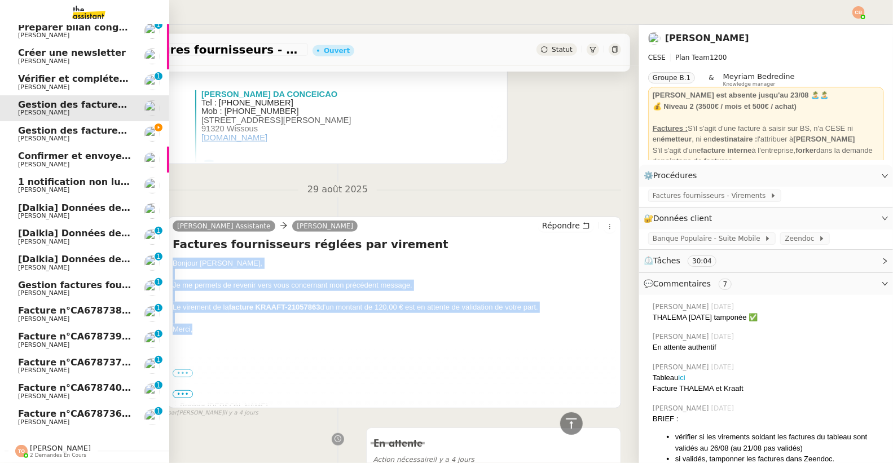
click at [38, 135] on span "[PERSON_NAME]" at bounding box center [43, 138] width 51 height 7
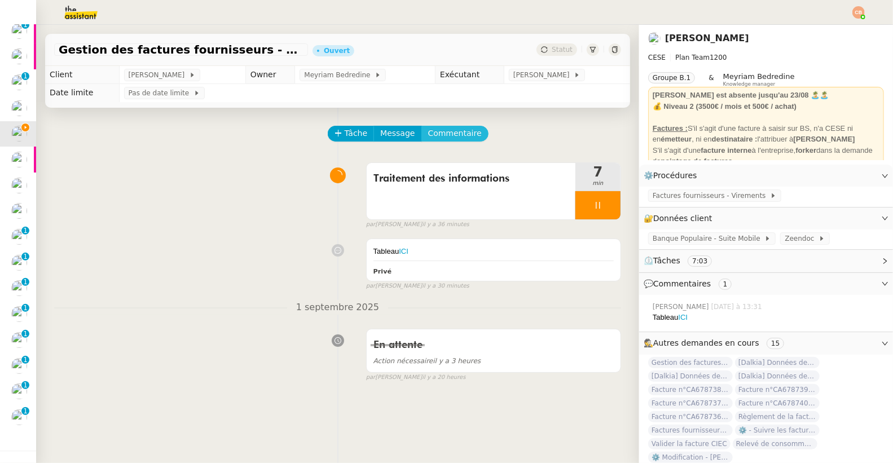
click at [442, 131] on span "Commentaire" at bounding box center [455, 133] width 54 height 13
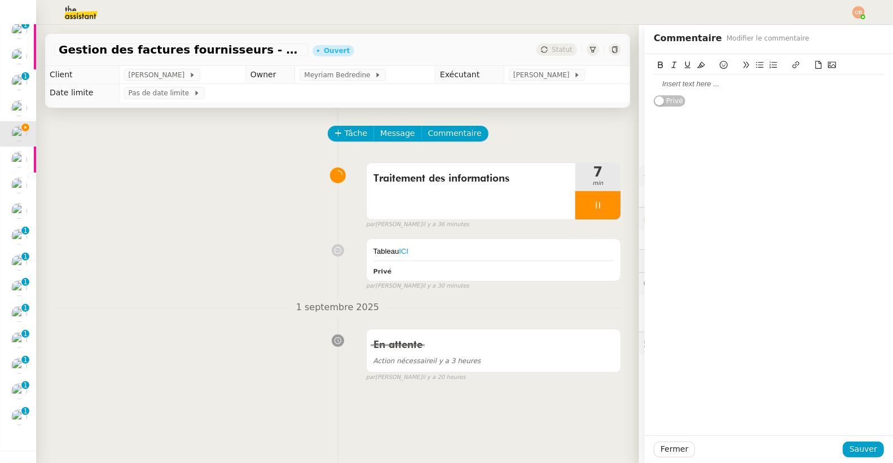
click at [667, 85] on div at bounding box center [769, 84] width 230 height 10
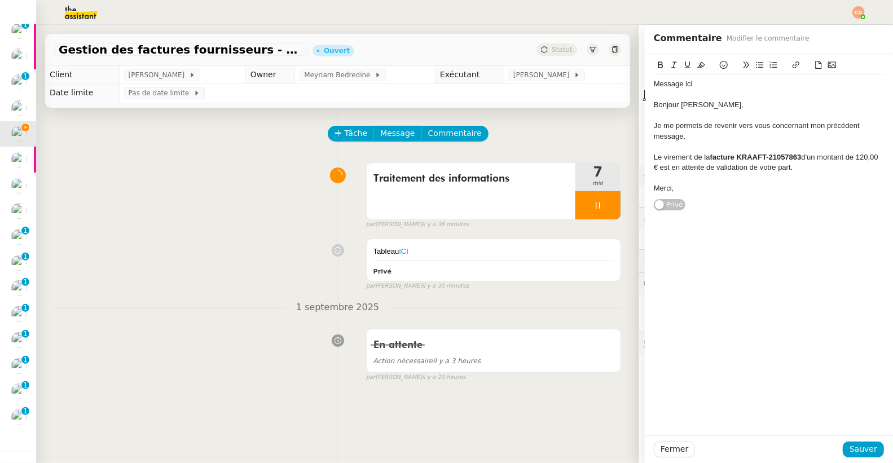
click at [669, 95] on div at bounding box center [769, 95] width 230 height 10
click at [691, 86] on div "Message ici" at bounding box center [769, 84] width 230 height 10
click at [850, 452] on span "Sauver" at bounding box center [863, 449] width 28 height 13
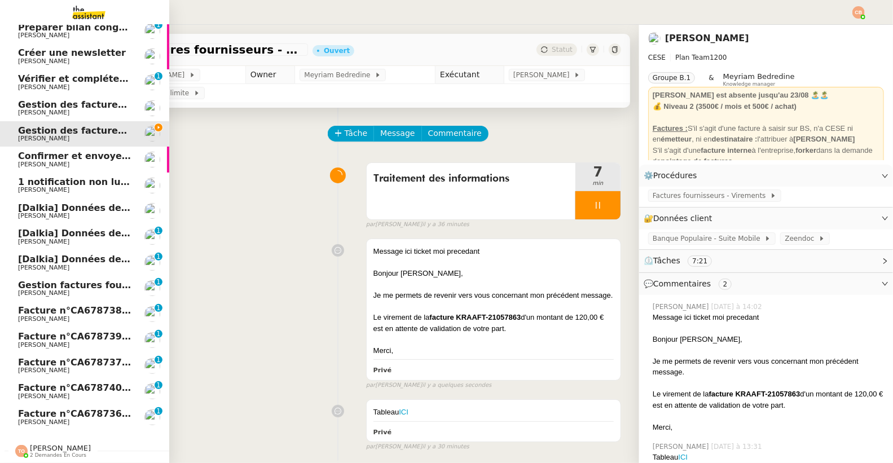
click at [40, 109] on span "[PERSON_NAME]" at bounding box center [43, 112] width 51 height 7
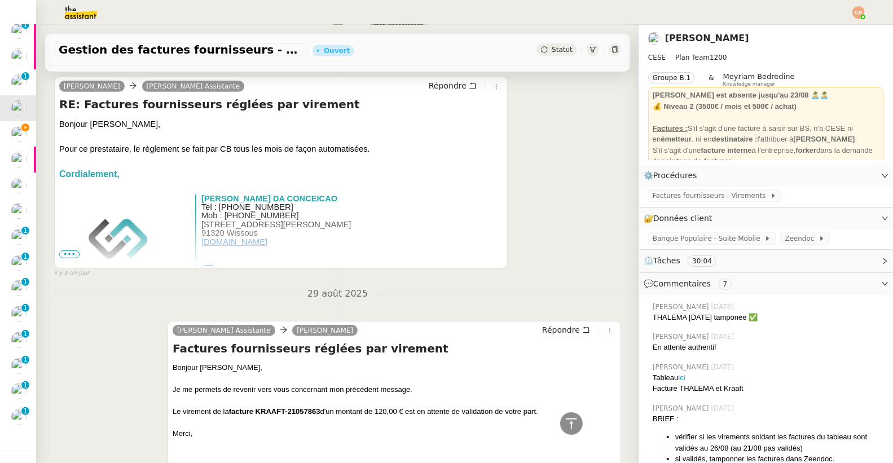
scroll to position [312, 0]
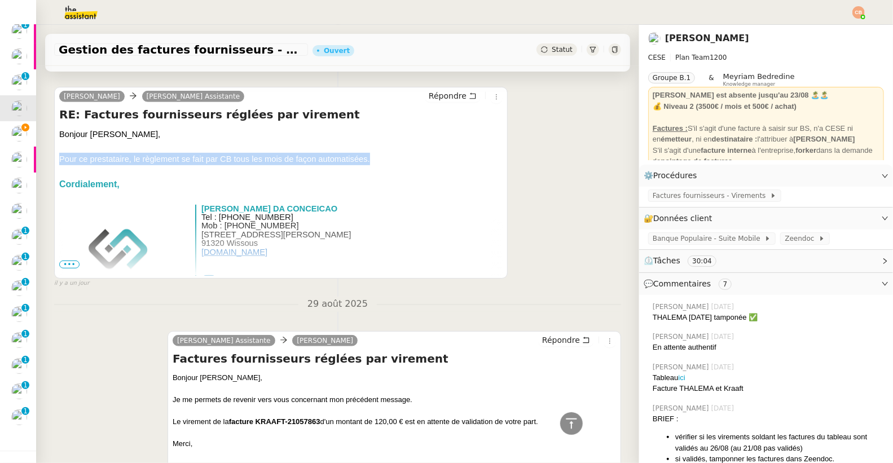
drag, startPoint x: 60, startPoint y: 159, endPoint x: 386, endPoint y: 161, distance: 325.9
click at [386, 161] on div "Pour ce prestataire, le règlement se fait par CB tous les mois de façon automat…" at bounding box center [280, 159] width 443 height 12
copy div "Pour ce prestataire, le règlement se fait par CB tous les mois de façon automat…"
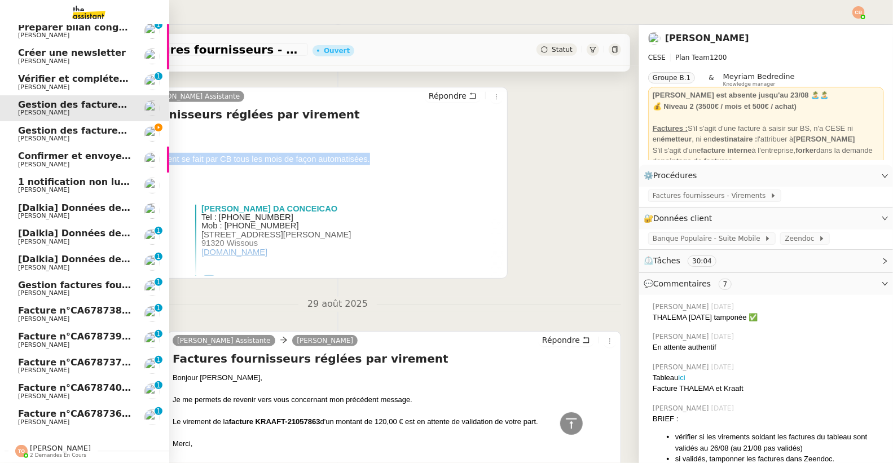
click at [27, 135] on span "[PERSON_NAME]" at bounding box center [43, 138] width 51 height 7
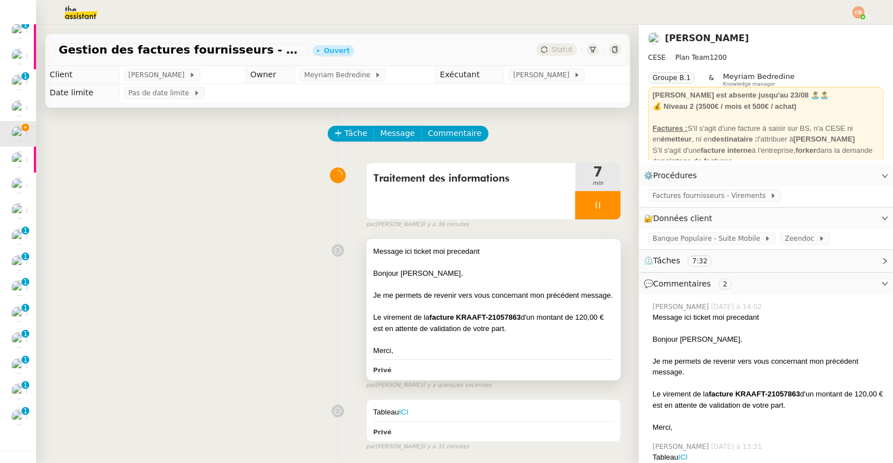
click at [464, 275] on div "Bonjour [PERSON_NAME]﻿," at bounding box center [493, 273] width 240 height 11
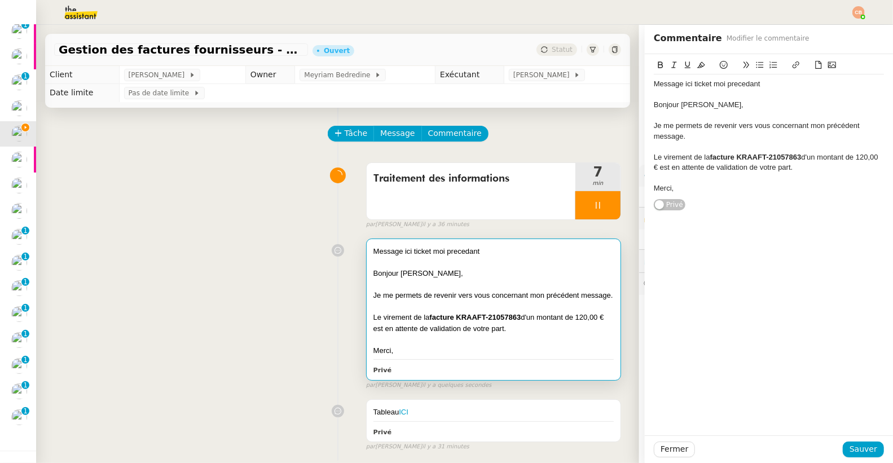
click at [767, 84] on div "Message ici ticket moi precedant" at bounding box center [769, 84] width 230 height 10
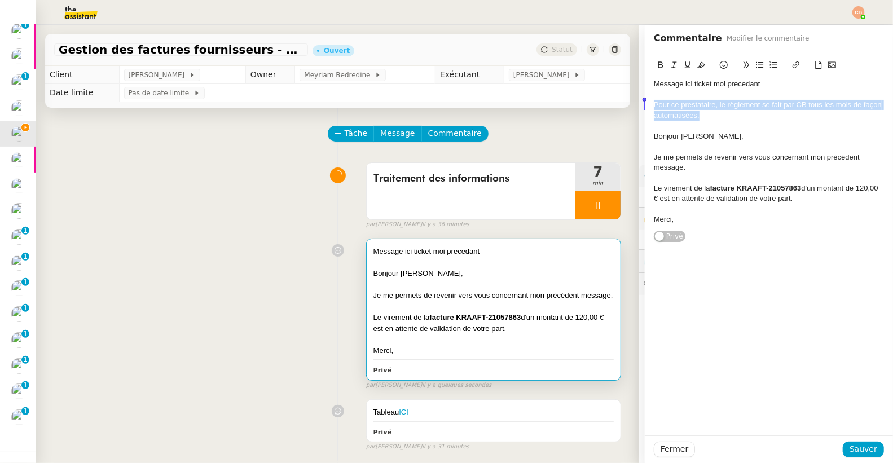
drag, startPoint x: 710, startPoint y: 118, endPoint x: 608, endPoint y: 102, distance: 103.4
click at [608, 102] on app-ticket "Gestion des factures fournisseurs - [DATE] Ouvert Statut Client [PERSON_NAME] C…" at bounding box center [464, 244] width 857 height 438
click at [694, 59] on button at bounding box center [701, 65] width 14 height 13
click at [853, 447] on span "Sauver" at bounding box center [863, 449] width 28 height 13
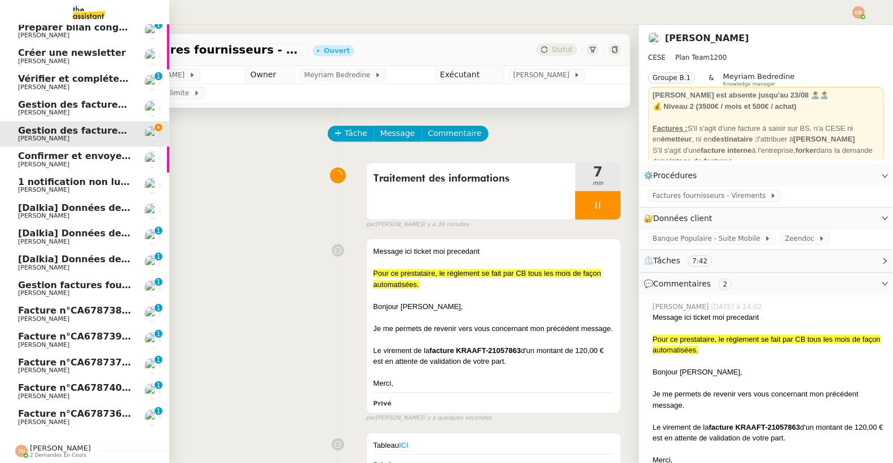
click at [21, 99] on span "Gestion des factures fournisseurs - 1 août 2025" at bounding box center [139, 104] width 242 height 11
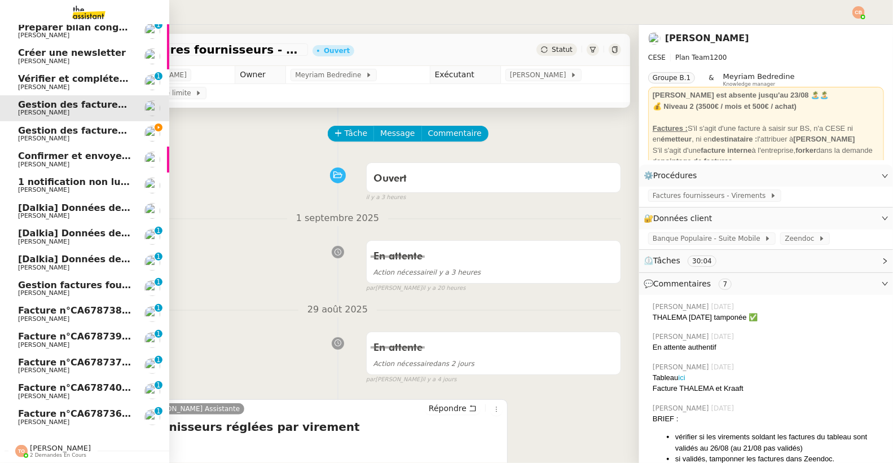
click at [32, 125] on span "Gestion des factures fournisseurs - 1 septembre 2025" at bounding box center [155, 130] width 275 height 11
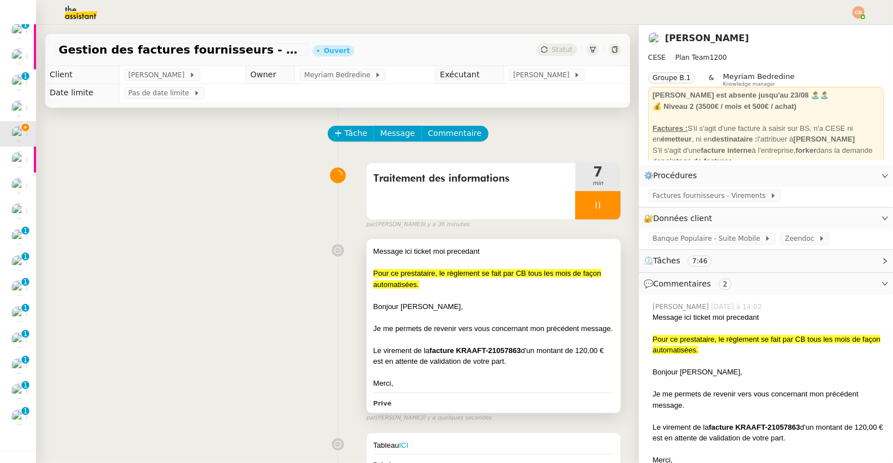
click at [519, 256] on div "Message ici ticket moi precedant" at bounding box center [493, 251] width 240 height 11
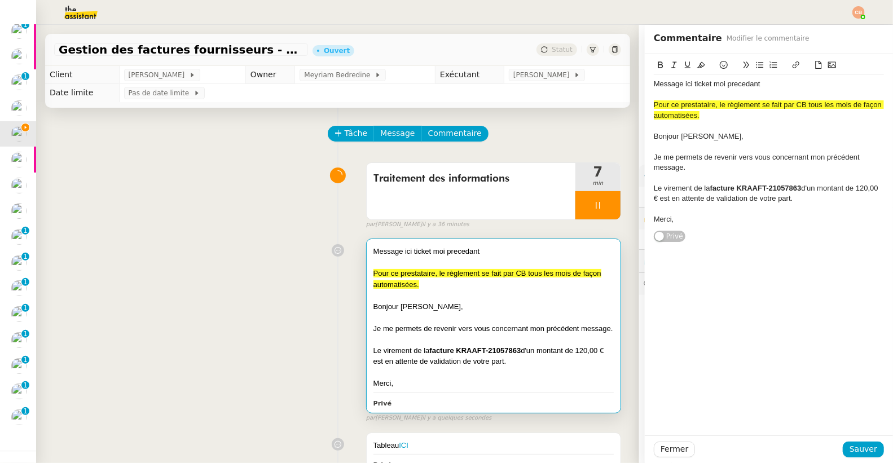
click at [716, 85] on div "Message ici ticket moi precedant" at bounding box center [769, 84] width 230 height 10
click at [773, 82] on div "Message ici ticket mois precedant" at bounding box center [769, 84] width 230 height 10
drag, startPoint x: 771, startPoint y: 84, endPoint x: 756, endPoint y: 85, distance: 15.2
click at [756, 85] on div "Message ici ticket mois precedant ici" at bounding box center [769, 84] width 230 height 10
click at [792, 65] on icon at bounding box center [795, 64] width 7 height 7
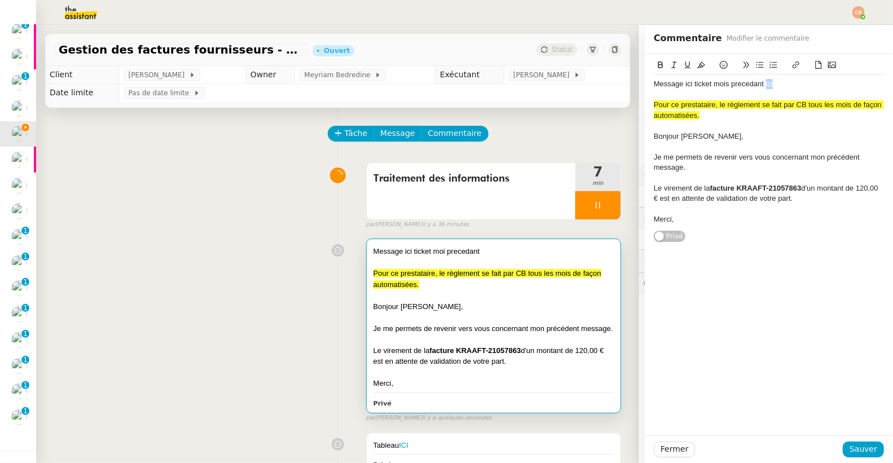
type input "ici"
paste input "[URL][DOMAIN_NAME]"
type input "[URL][DOMAIN_NAME]"
click at [783, 89] on div "Message ici ticket mois precedant ici" at bounding box center [769, 84] width 230 height 10
click at [851, 443] on span "Sauver" at bounding box center [863, 449] width 28 height 13
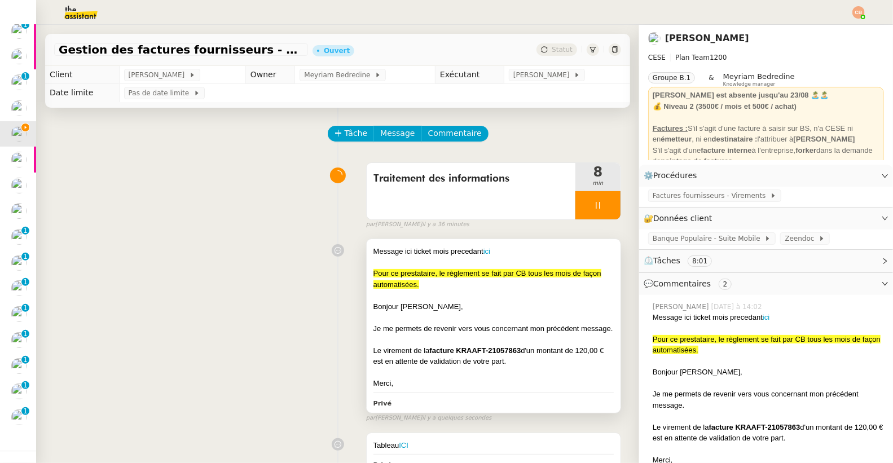
click at [457, 345] on div at bounding box center [493, 339] width 240 height 11
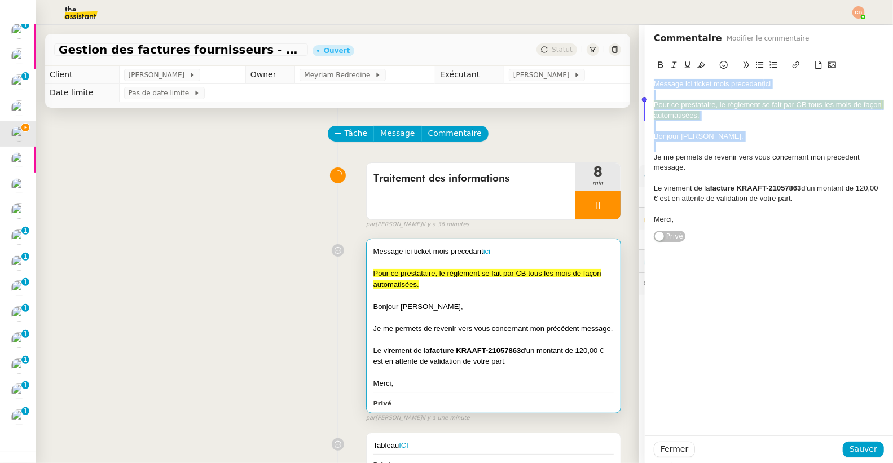
drag, startPoint x: 685, startPoint y: 220, endPoint x: 626, endPoint y: 87, distance: 145.4
click at [626, 87] on app-ticket "Gestion des factures fournisseurs - [DATE] Ouvert Statut Client [PERSON_NAME] C…" at bounding box center [464, 244] width 857 height 438
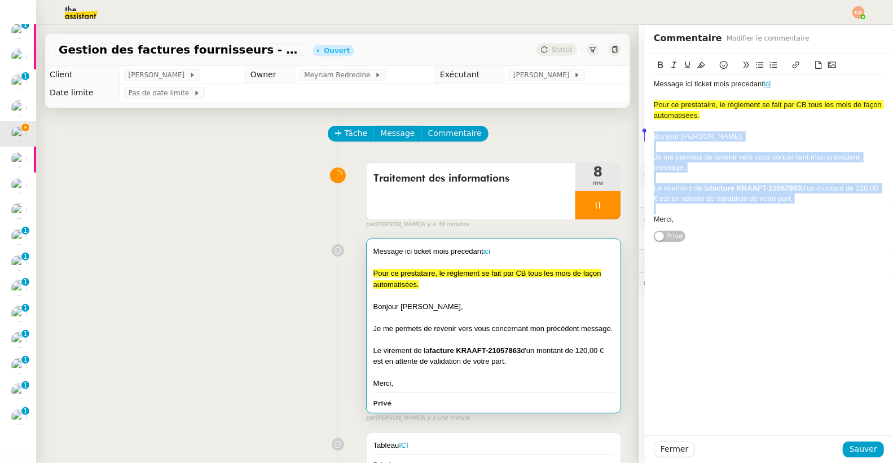
drag, startPoint x: 687, startPoint y: 212, endPoint x: 630, endPoint y: 139, distance: 92.4
click at [630, 139] on app-ticket "Gestion des factures fournisseurs - [DATE] Ouvert Statut Client [PERSON_NAME] C…" at bounding box center [464, 244] width 857 height 438
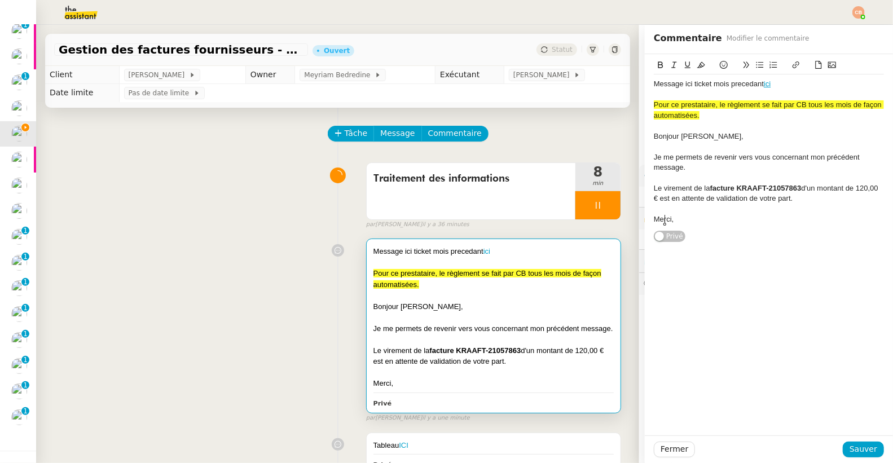
click at [689, 223] on div "Merci," at bounding box center [769, 219] width 230 height 10
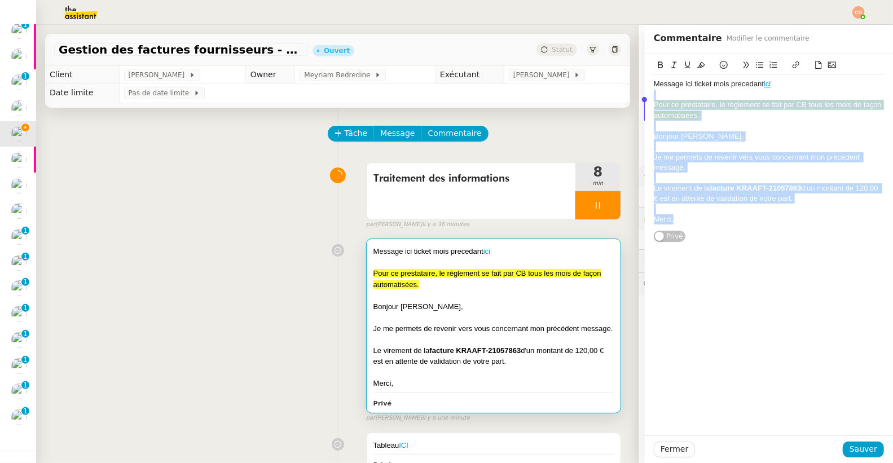
drag, startPoint x: 679, startPoint y: 219, endPoint x: 621, endPoint y: 92, distance: 139.3
click at [621, 92] on app-ticket "Gestion des factures fournisseurs - [DATE] Ouvert Statut Client [PERSON_NAME] C…" at bounding box center [464, 244] width 857 height 438
click at [857, 448] on span "Sauver" at bounding box center [863, 449] width 28 height 13
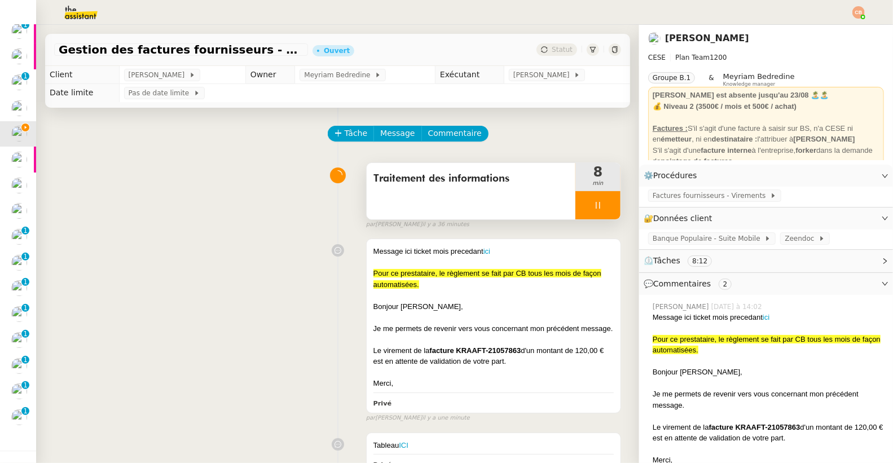
click at [587, 209] on div at bounding box center [597, 205] width 45 height 28
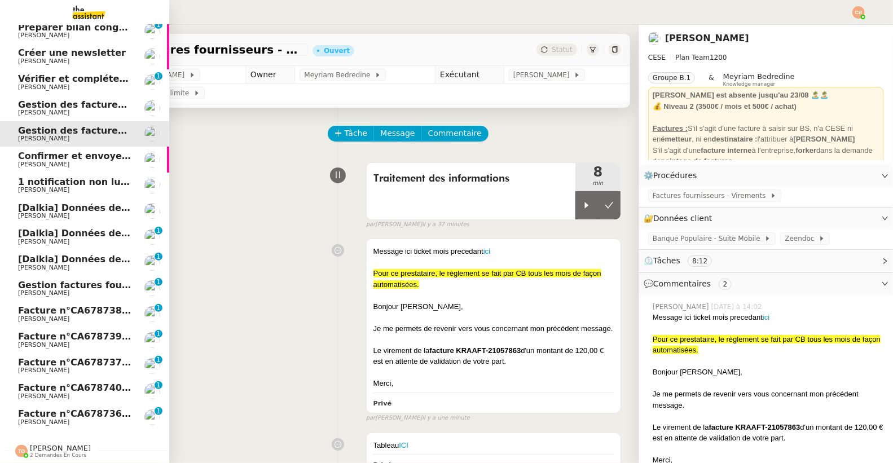
click at [38, 99] on span "Gestion des factures fournisseurs - 1 août 2025" at bounding box center [139, 104] width 242 height 11
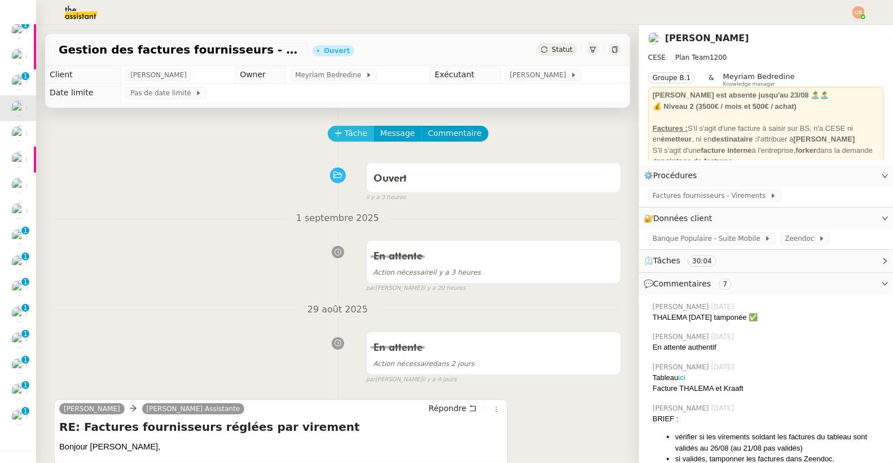
click at [350, 131] on span "Tâche" at bounding box center [356, 133] width 23 height 13
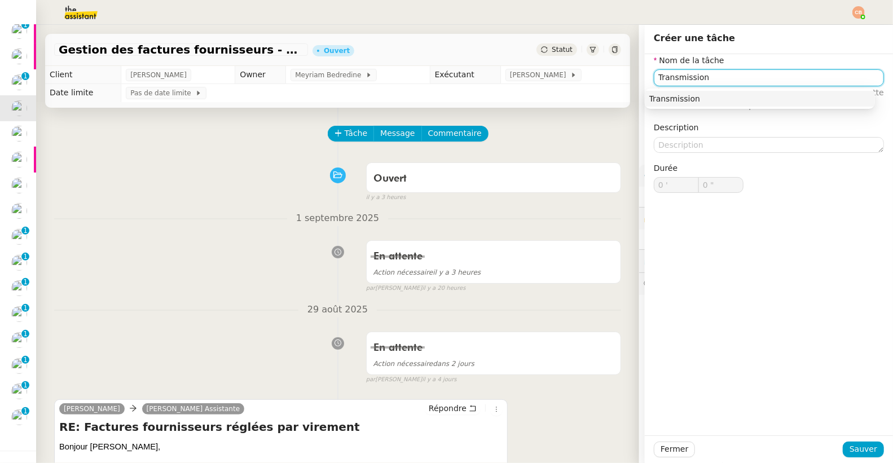
click at [668, 100] on div "Transmission" at bounding box center [759, 99] width 221 height 10
type input "Transmission"
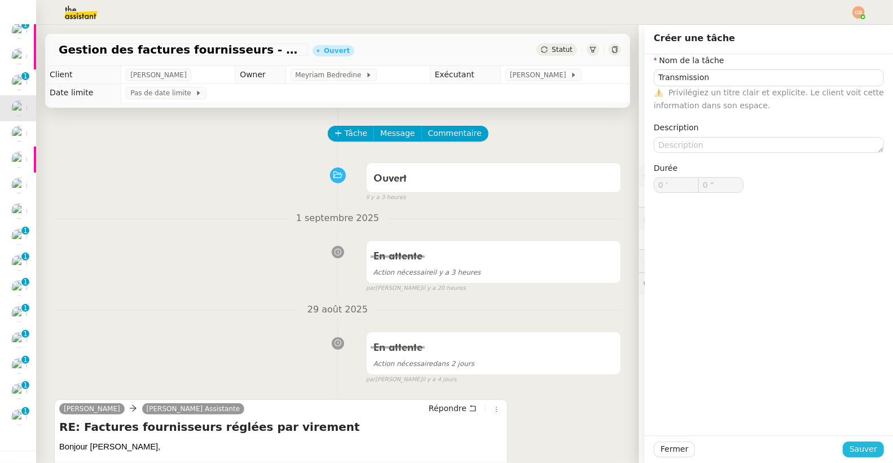
click at [849, 447] on span "Sauver" at bounding box center [863, 449] width 28 height 13
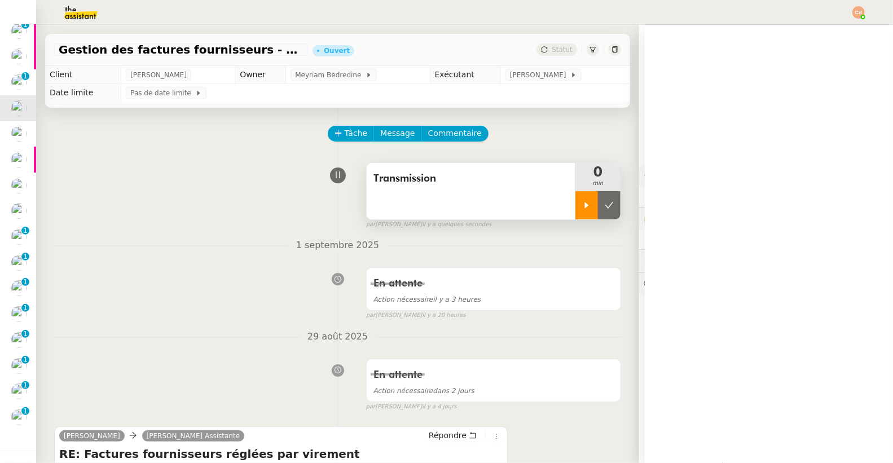
click at [582, 208] on icon at bounding box center [586, 205] width 9 height 9
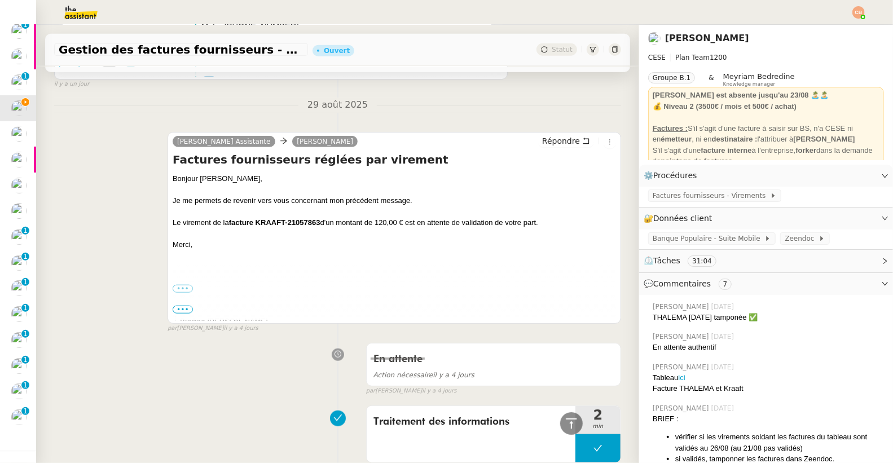
scroll to position [505, 0]
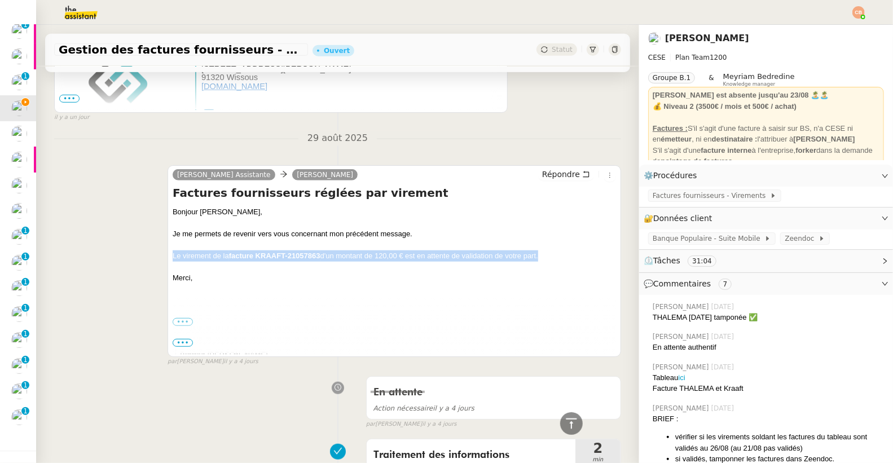
drag, startPoint x: 169, startPoint y: 257, endPoint x: 566, endPoint y: 258, distance: 397.6
click at [566, 258] on div "Le virement de la facture KRAAFT-21057863 d'un montant de 120,00 € est en atten…" at bounding box center [394, 255] width 443 height 11
copy div "Le virement de la facture KRAAFT-21057863 d'un montant de 120,00 € est en atten…"
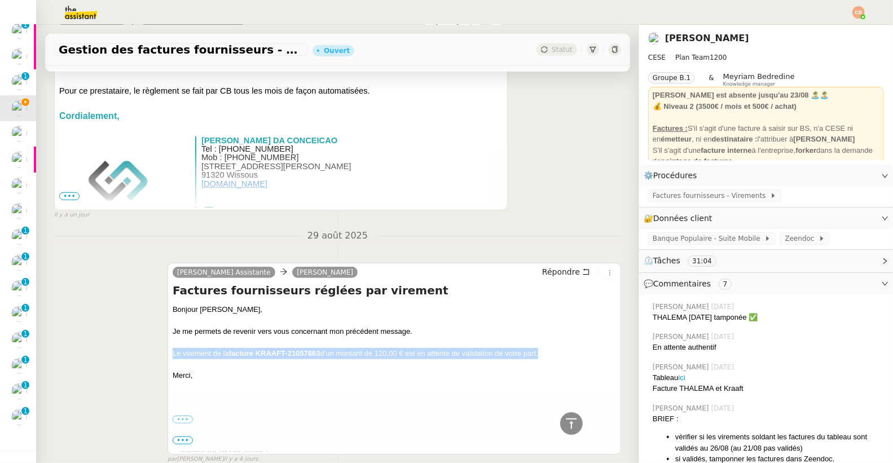
scroll to position [147, 0]
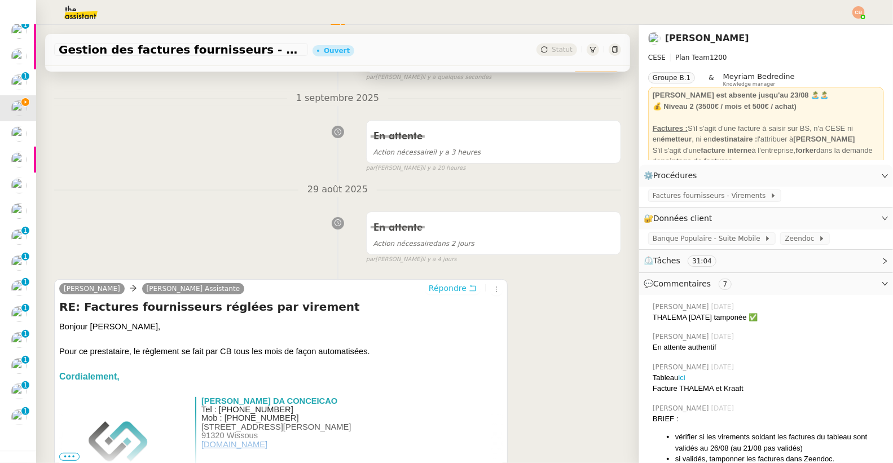
click at [430, 285] on span "Répondre" at bounding box center [448, 288] width 38 height 11
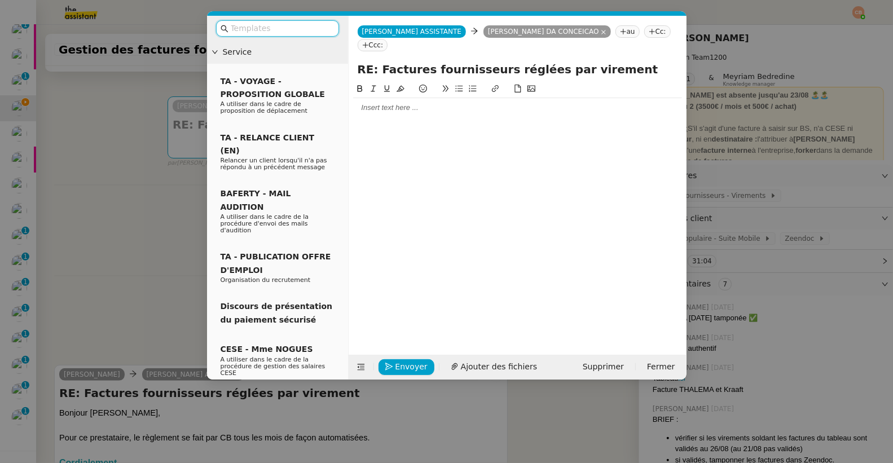
click at [261, 28] on input "text" at bounding box center [282, 28] width 102 height 13
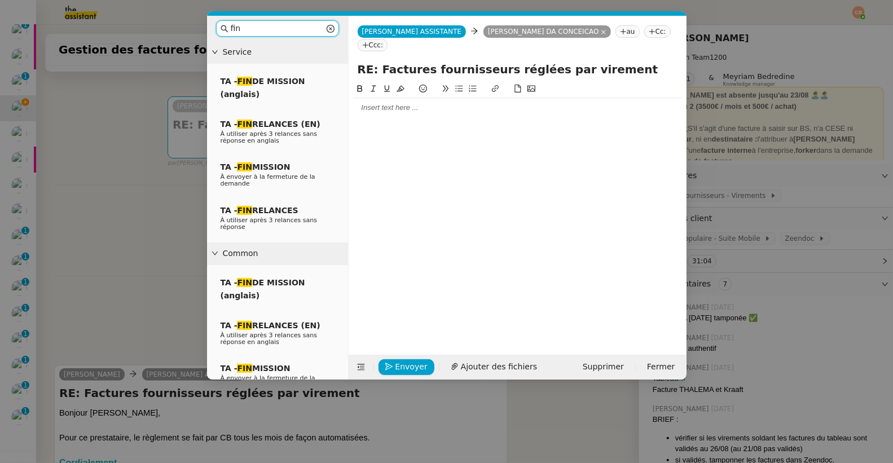
type input "fin"
click at [372, 103] on div at bounding box center [517, 108] width 329 height 10
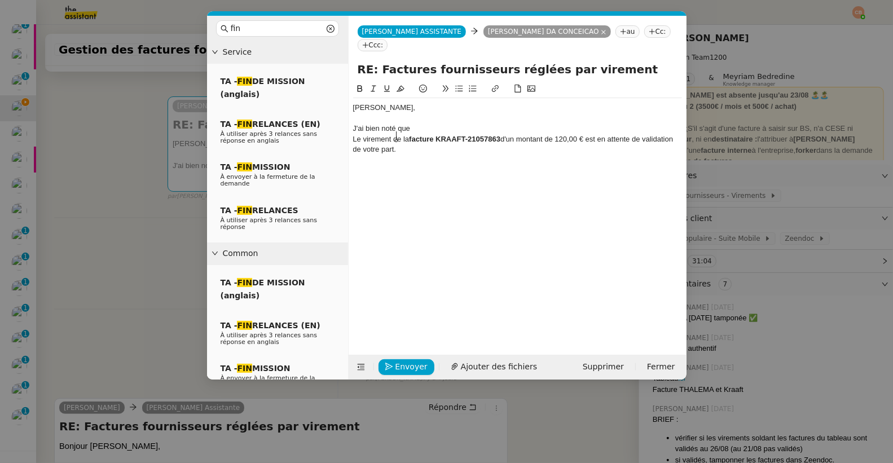
scroll to position [0, 0]
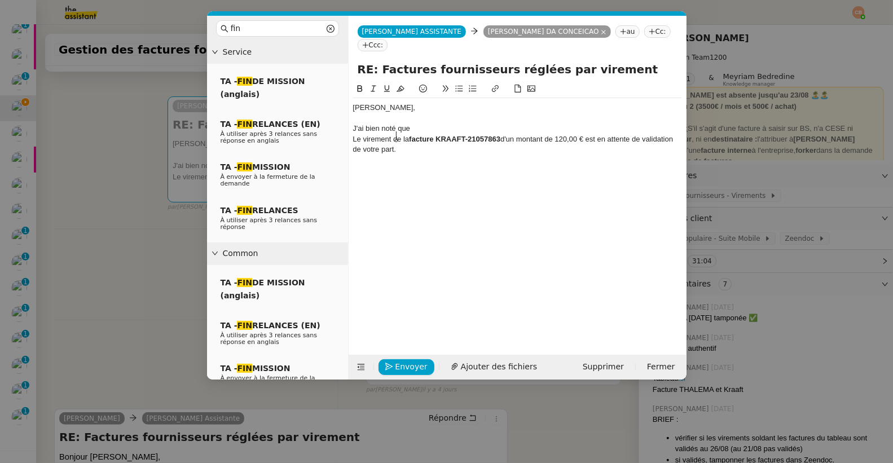
click at [420, 123] on div "J'ai bien noté que" at bounding box center [517, 128] width 329 height 10
click at [107, 186] on nz-modal-container "fin Service TA - FIN DE MISSION (anglais) TA - FIN RELANCES (EN) À utiliser apr…" at bounding box center [446, 231] width 893 height 463
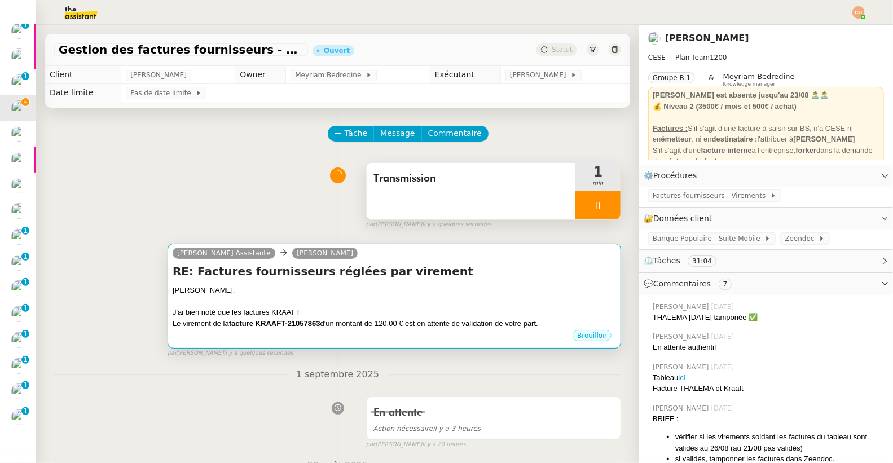
click at [422, 294] on div "[PERSON_NAME]," at bounding box center [394, 290] width 443 height 11
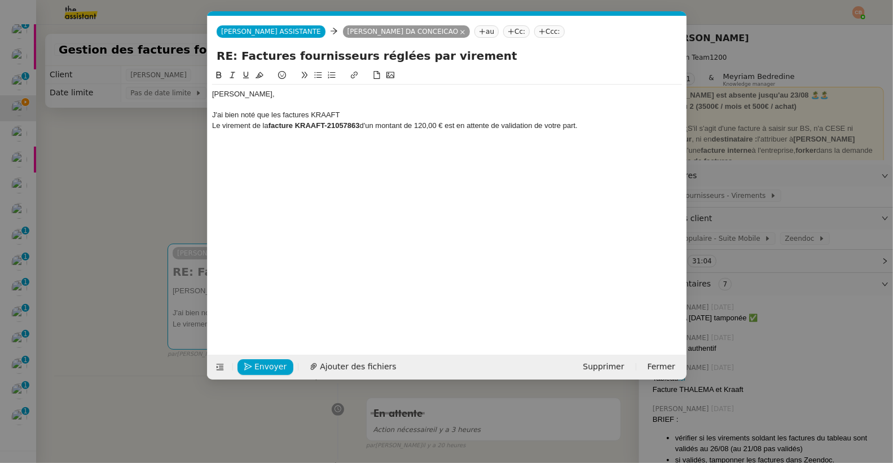
scroll to position [0, 32]
click at [368, 111] on div "J'ai bien noté que les factures KRAAFT" at bounding box center [447, 115] width 470 height 10
click at [280, 117] on div "J'ai bien noté que les factures KRAAFT" at bounding box center [447, 115] width 470 height 10
click at [410, 118] on div "J'ai bien noté que le paiement des factures KRAAFT" at bounding box center [447, 115] width 470 height 10
drag, startPoint x: 407, startPoint y: 116, endPoint x: 456, endPoint y: 118, distance: 49.1
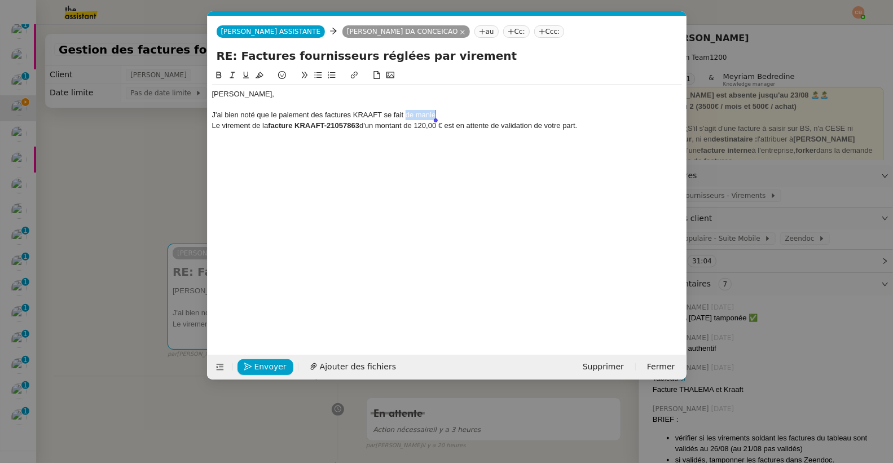
click at [456, 118] on div "J'ai bien noté que le paiement des factures KRAAFT se fait de manie" at bounding box center [447, 115] width 470 height 10
click at [130, 161] on nz-modal-container "fin Service TA - FIN DE MISSION (anglais) TA - FIN RELANCES (EN) À utiliser apr…" at bounding box center [446, 231] width 893 height 463
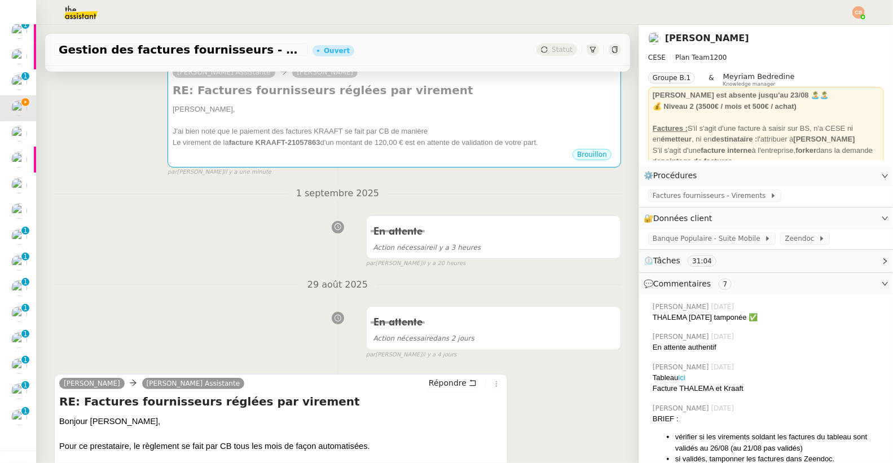
scroll to position [197, 0]
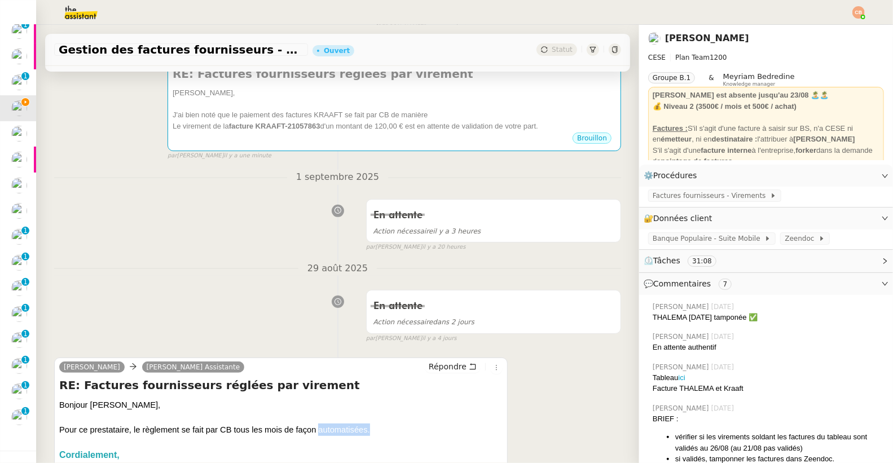
drag, startPoint x: 320, startPoint y: 431, endPoint x: 423, endPoint y: 430, distance: 103.8
click at [423, 430] on div "Pour ce prestataire, le règlement se fait par CB tous les mois de façon automat…" at bounding box center [280, 429] width 443 height 12
copy div "automatisées."
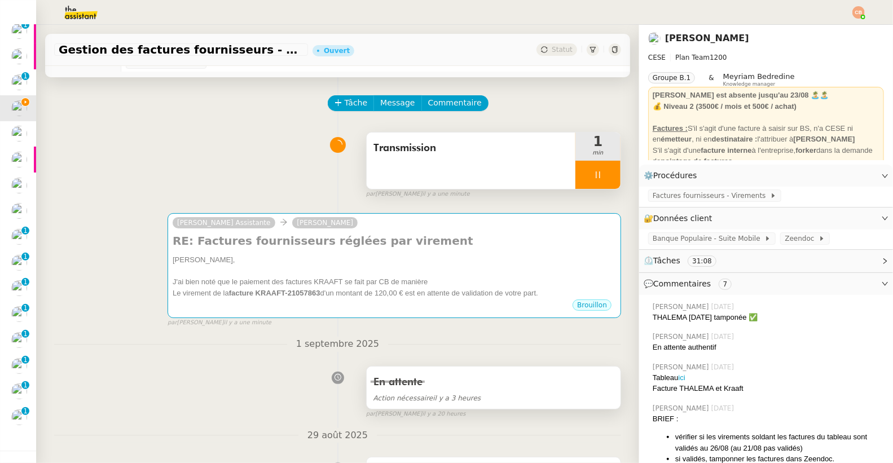
scroll to position [0, 0]
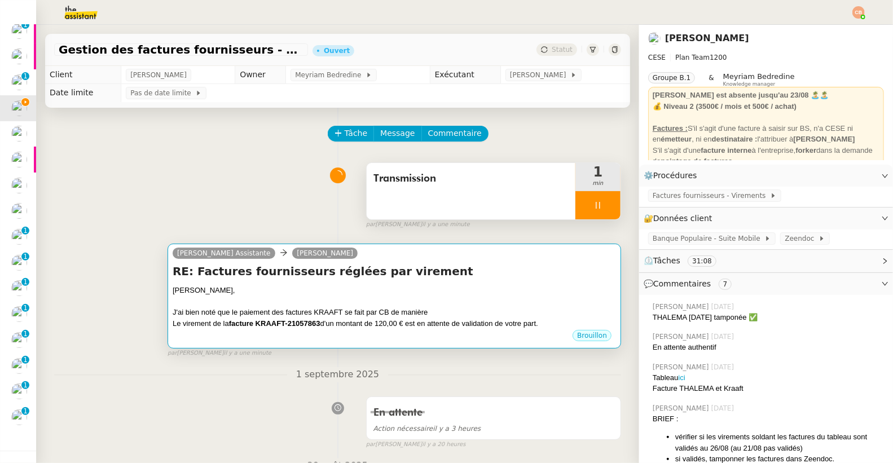
click at [422, 315] on div "J'ai bien noté que le paiement des factures KRAAFT se fait par CB de manière" at bounding box center [394, 312] width 443 height 11
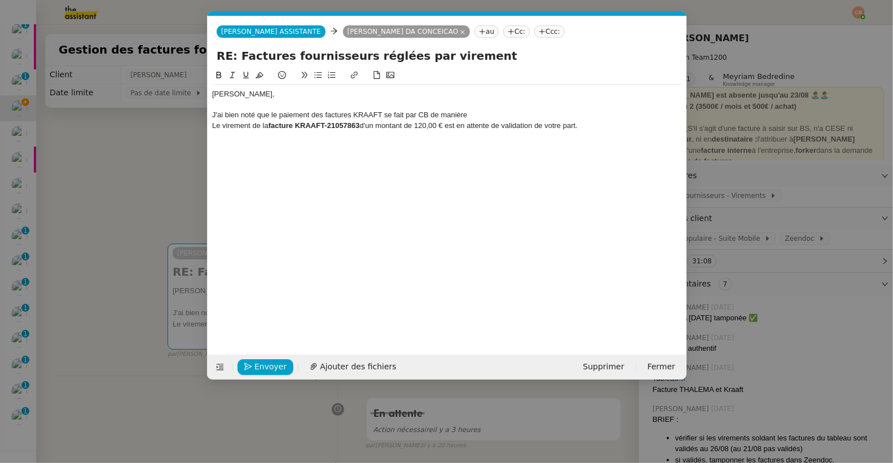
scroll to position [0, 32]
click at [484, 112] on div "J'ai bien noté que le paiement des factures KRAAFT se fait par CB de manière" at bounding box center [447, 115] width 470 height 10
drag, startPoint x: 213, startPoint y: 95, endPoint x: 381, endPoint y: 105, distance: 168.3
click at [381, 105] on div "[PERSON_NAME], J'ai bien noté que le paiement des factures KRAAFT se fait par C…" at bounding box center [447, 110] width 470 height 51
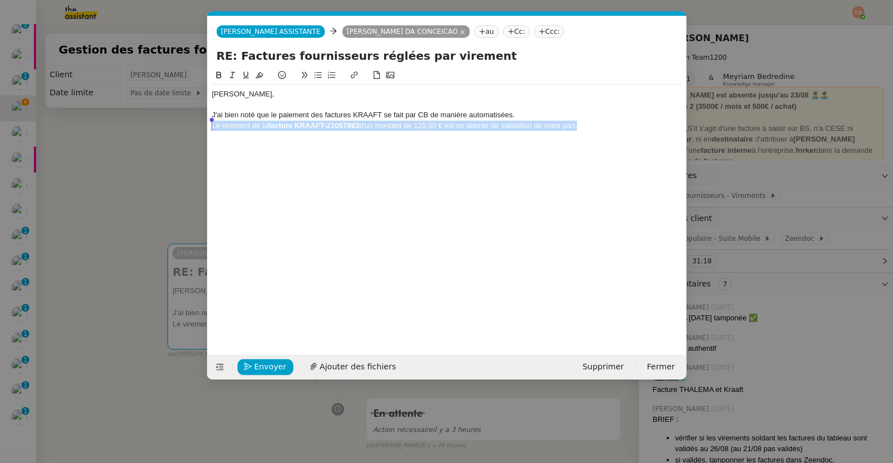
drag, startPoint x: 592, startPoint y: 125, endPoint x: 208, endPoint y: 129, distance: 384.0
click at [208, 129] on nz-spin "[PERSON_NAME], J'ai bien noté que le paiement des factures KRAAFT se fait par C…" at bounding box center [447, 205] width 479 height 273
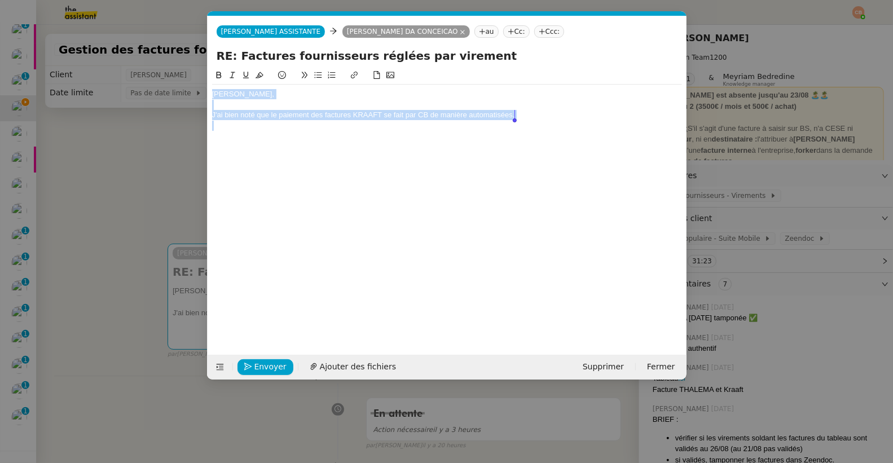
drag, startPoint x: 212, startPoint y: 94, endPoint x: 583, endPoint y: 138, distance: 373.0
click at [583, 138] on div "[PERSON_NAME], J'ai bien noté que le paiement des factures KRAAFT se fait par C…" at bounding box center [447, 203] width 470 height 268
click at [545, 123] on div at bounding box center [447, 126] width 470 height 10
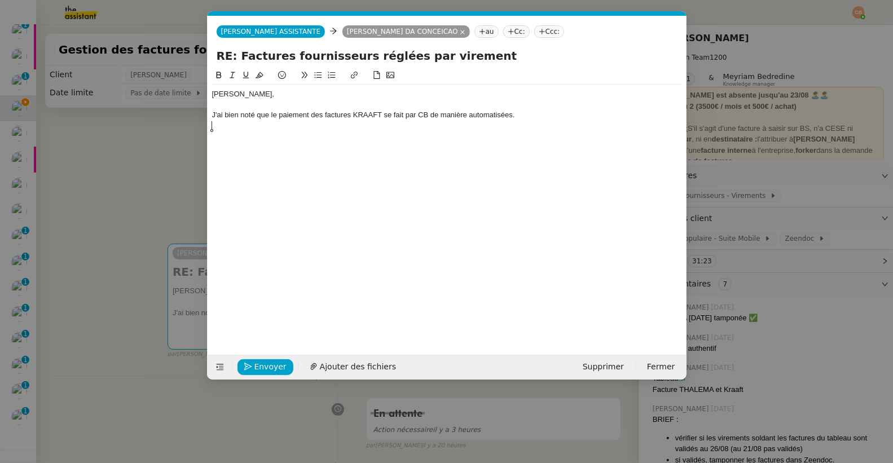
click at [524, 118] on div "J'ai bien noté que le paiement des factures KRAAFT se fait par CB de manière au…" at bounding box center [447, 115] width 470 height 10
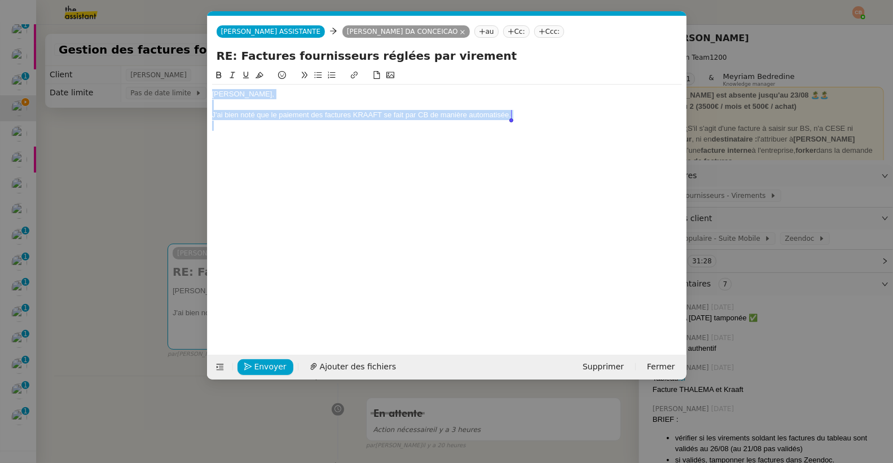
drag, startPoint x: 213, startPoint y: 95, endPoint x: 519, endPoint y: 123, distance: 307.4
click at [519, 123] on div "[PERSON_NAME], J'ai bien noté que le paiement des factures KRAAFT se fait par C…" at bounding box center [447, 110] width 470 height 51
copy div "[PERSON_NAME], J'ai bien noté que le paiement des factures KRAAFT se fait par C…"
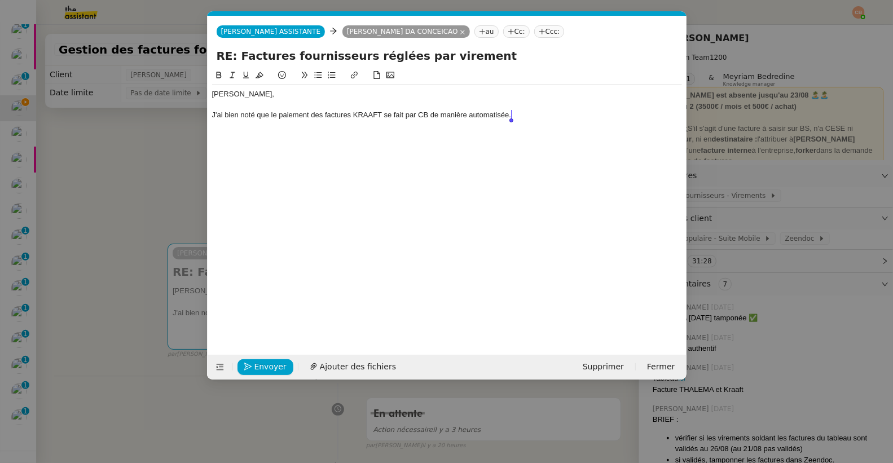
click at [169, 188] on nz-modal-container "fin Service TA - FIN DE MISSION (anglais) TA - FIN RELANCES (EN) À utiliser apr…" at bounding box center [446, 231] width 893 height 463
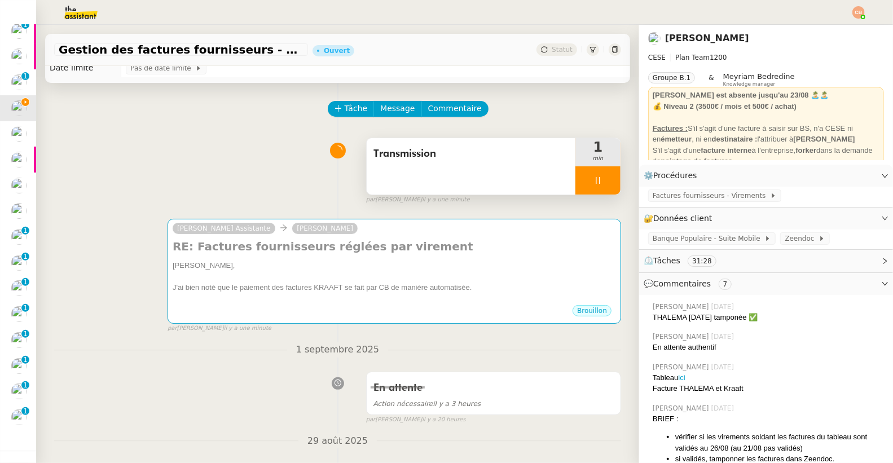
scroll to position [302, 0]
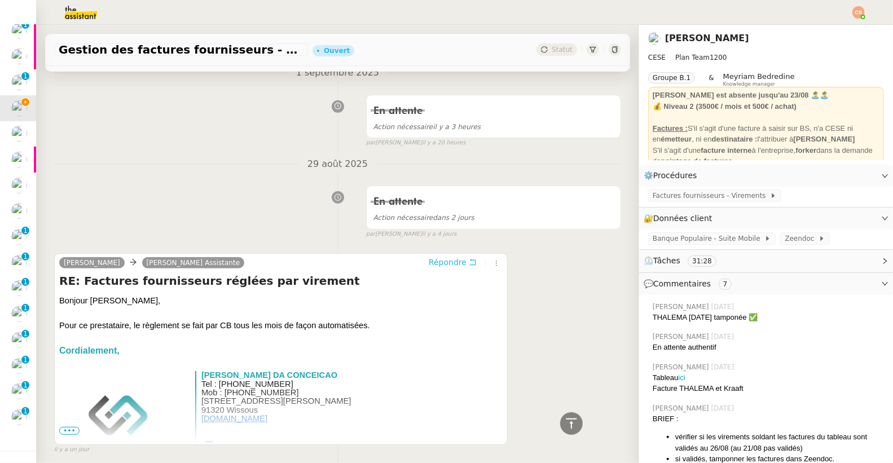
click at [429, 258] on span "Répondre" at bounding box center [448, 262] width 38 height 11
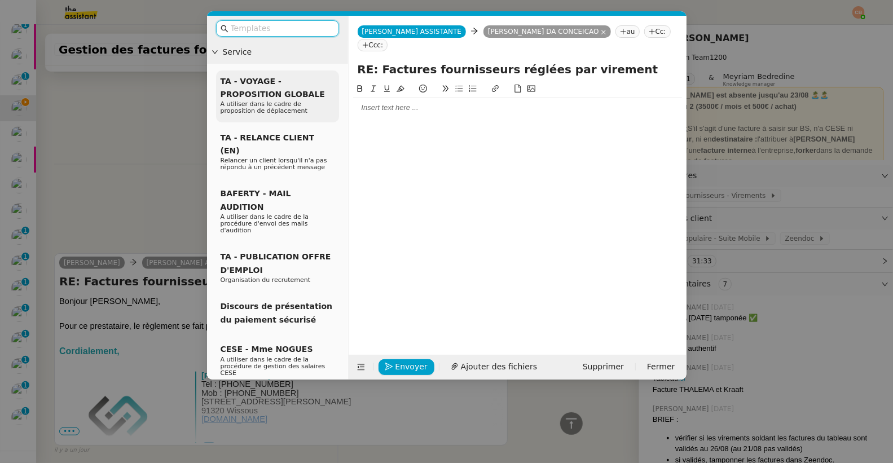
scroll to position [389, 0]
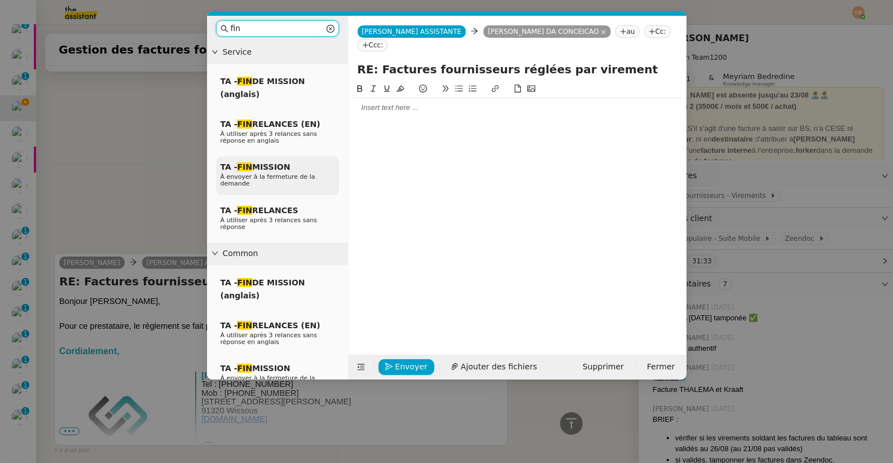
type input "fin"
click at [279, 182] on p "À envoyer à la fermeture de la demande" at bounding box center [277, 181] width 114 height 14
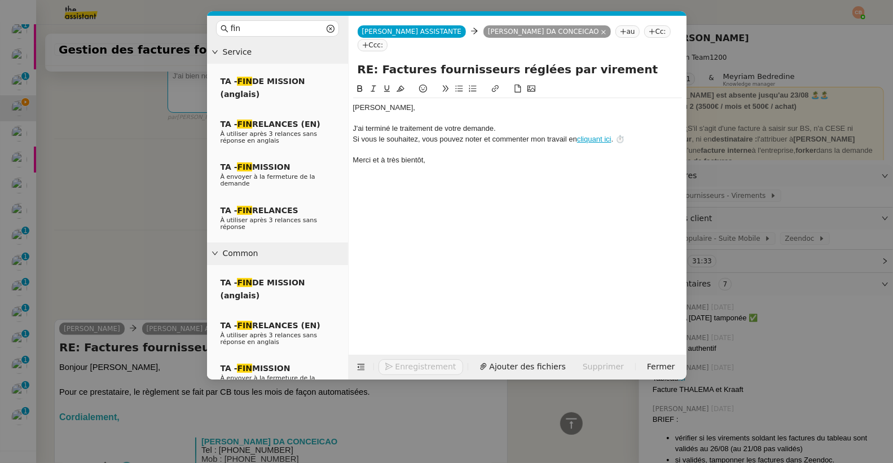
scroll to position [455, 0]
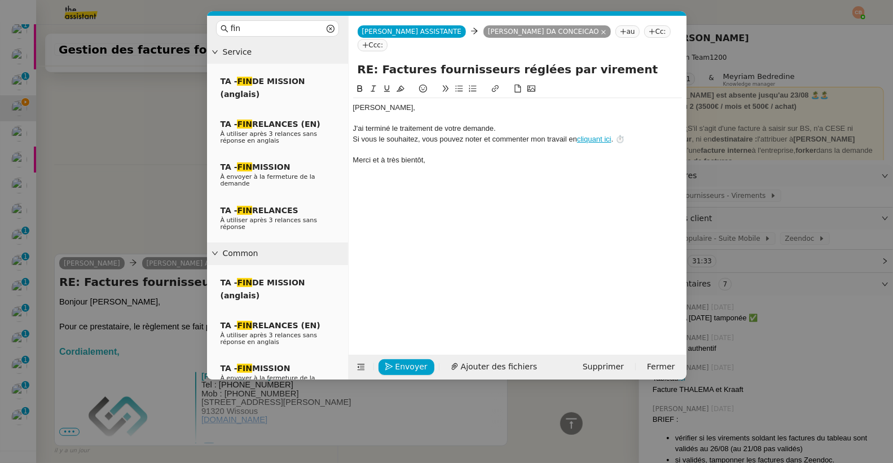
click at [513, 123] on div "J'ai terminé le traitement de votre demande." at bounding box center [517, 128] width 329 height 10
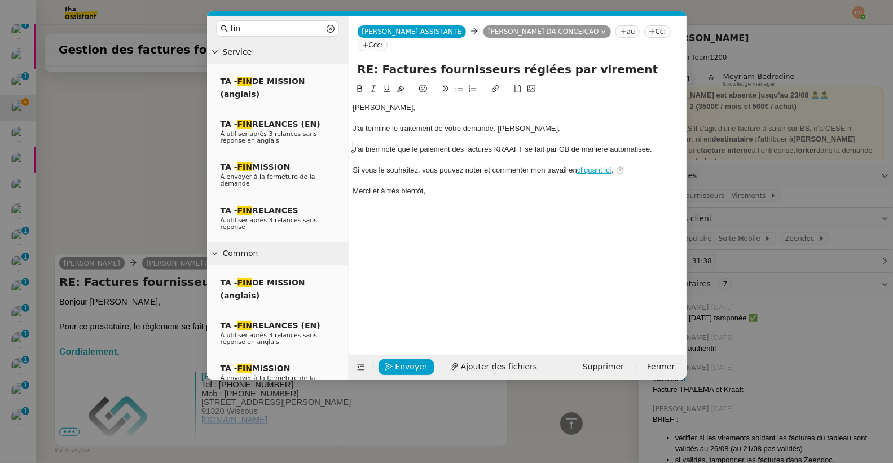
scroll to position [488, 0]
drag, startPoint x: 497, startPoint y: 115, endPoint x: 563, endPoint y: 116, distance: 65.4
click at [563, 123] on div "J'ai terminé le traitement de votre demande. [PERSON_NAME]," at bounding box center [517, 128] width 329 height 10
click at [374, 134] on div at bounding box center [517, 139] width 329 height 10
click at [353, 139] on body "Mes demandes Renouvellement inscriptions - [DATE] [PERSON_NAME] Support client …" at bounding box center [446, 231] width 893 height 463
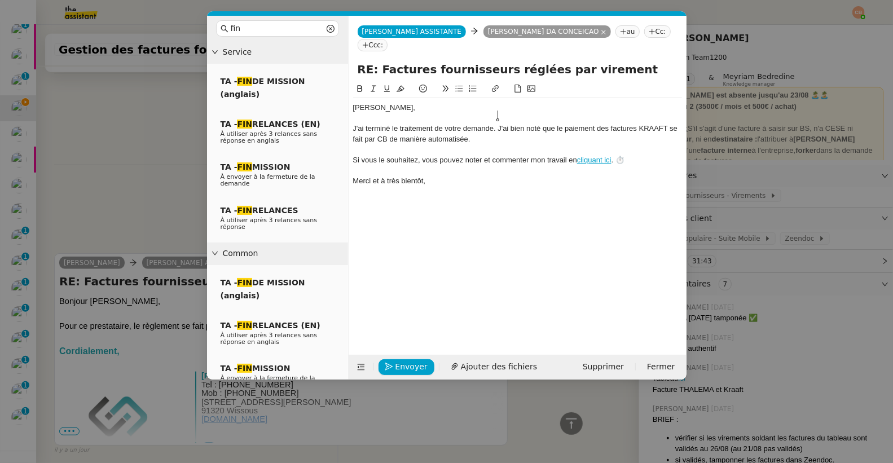
scroll to position [476, 0]
click at [122, 109] on nz-modal-container "fin Service TA - FIN DE MISSION (anglais) TA - FIN RELANCES (EN) À utiliser apr…" at bounding box center [446, 231] width 893 height 463
click at [157, 152] on nz-modal-container "fin Service TA - FIN DE MISSION (anglais) TA - FIN RELANCES (EN) À utiliser apr…" at bounding box center [446, 231] width 893 height 463
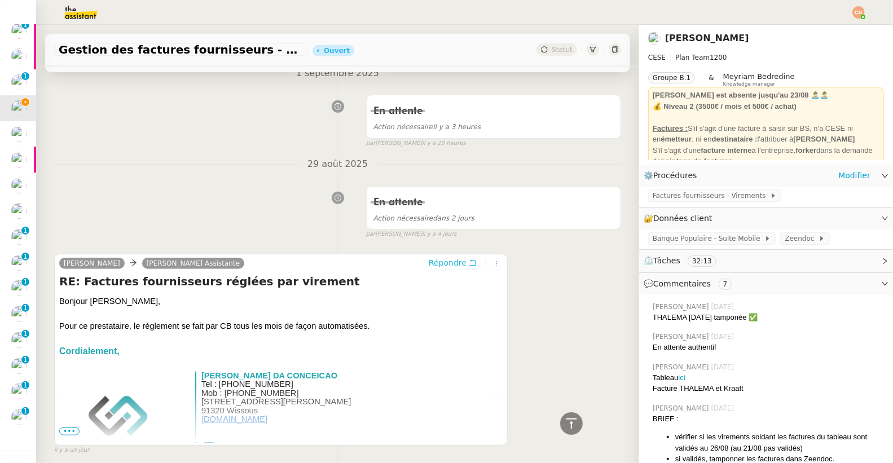
scroll to position [474, 0]
click at [784, 233] on span "Zeendoc" at bounding box center [801, 238] width 34 height 11
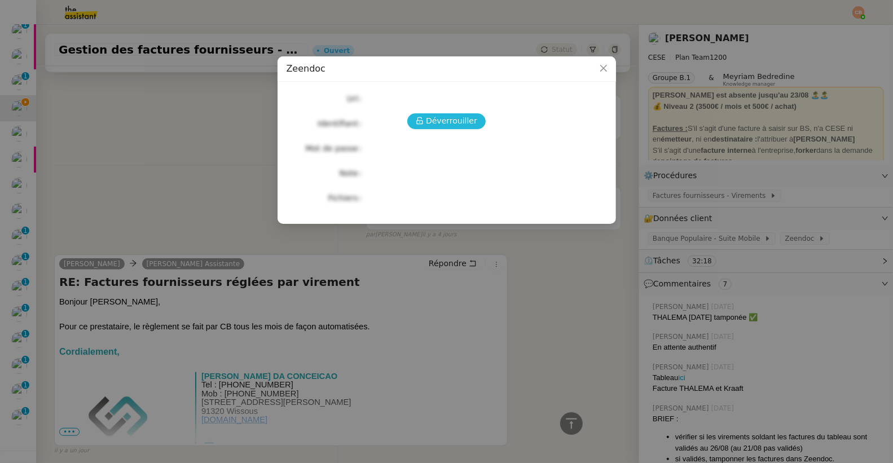
click at [458, 117] on span "Déverrouiller" at bounding box center [451, 120] width 51 height 13
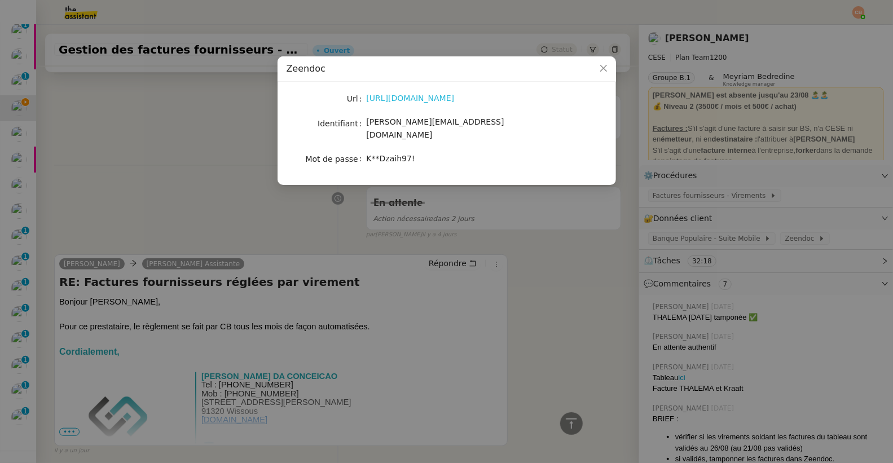
click at [441, 97] on link "[URL][DOMAIN_NAME]" at bounding box center [411, 98] width 88 height 9
drag, startPoint x: 366, startPoint y: 123, endPoint x: 466, endPoint y: 127, distance: 99.9
click at [466, 127] on div "[PERSON_NAME][EMAIL_ADDRESS][DOMAIN_NAME]" at bounding box center [460, 129] width 187 height 27
copy span "[PERSON_NAME][EMAIL_ADDRESS][DOMAIN_NAME]"
drag, startPoint x: 367, startPoint y: 148, endPoint x: 433, endPoint y: 151, distance: 66.0
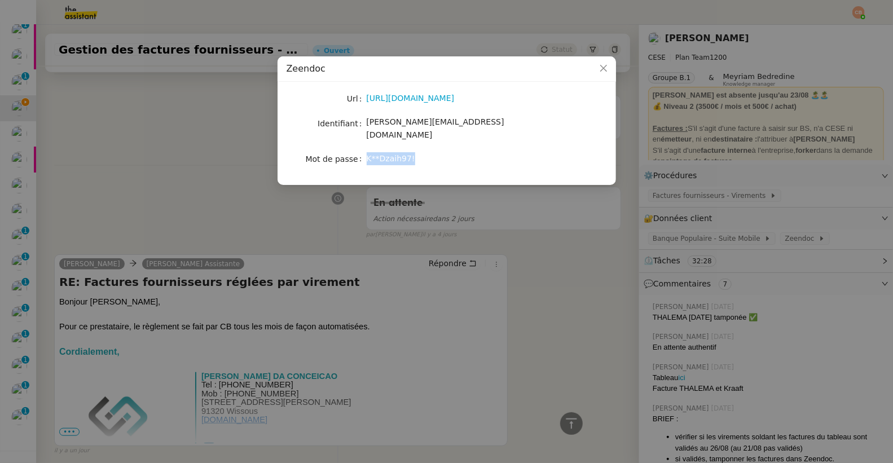
click at [433, 152] on div "K**Dzaih97!" at bounding box center [460, 158] width 187 height 13
copy span "K**Dzaih97!"
click at [170, 148] on nz-modal-container "Zeendoc Url [URL][DOMAIN_NAME] Identifiant [PERSON_NAME][EMAIL_ADDRESS][DOMAIN_…" at bounding box center [446, 231] width 893 height 463
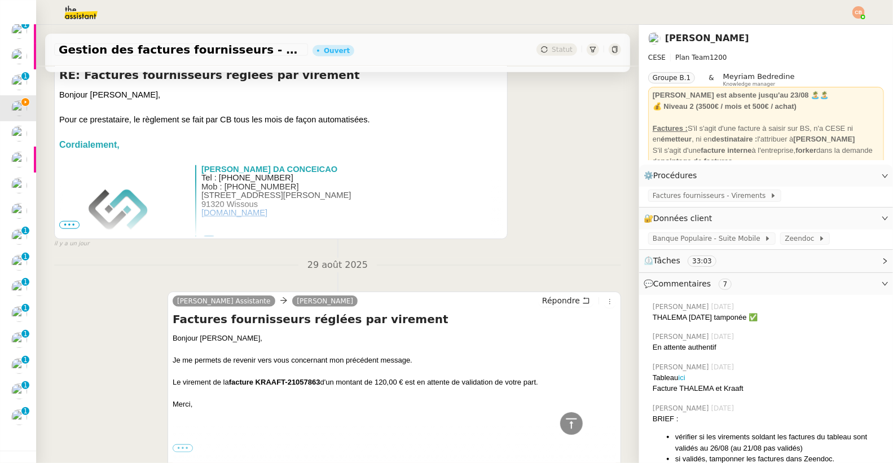
scroll to position [791, 0]
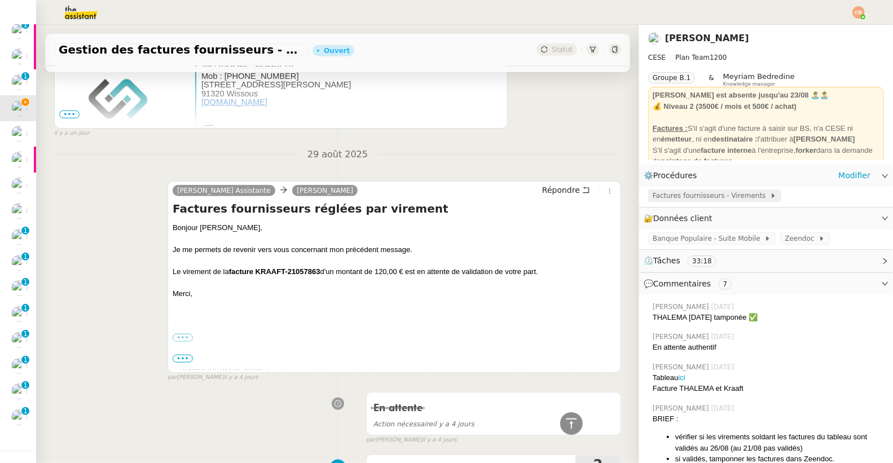
click at [662, 198] on span "Factures fournisseurs - Virements" at bounding box center [710, 195] width 117 height 11
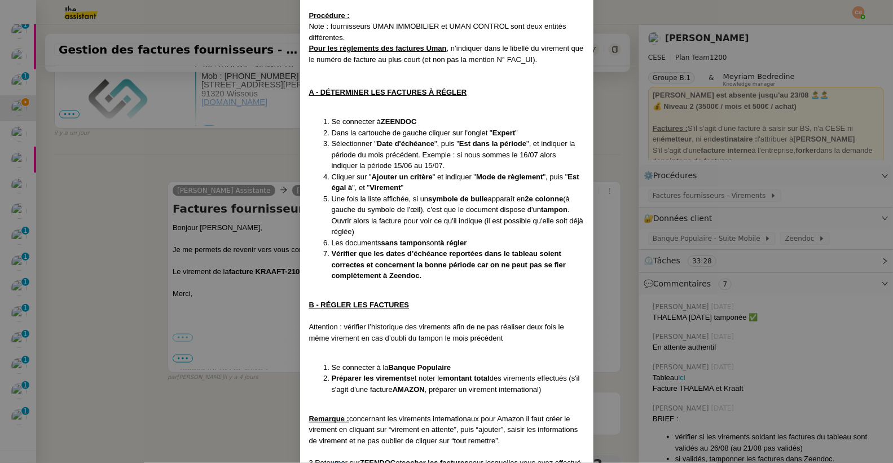
scroll to position [0, 0]
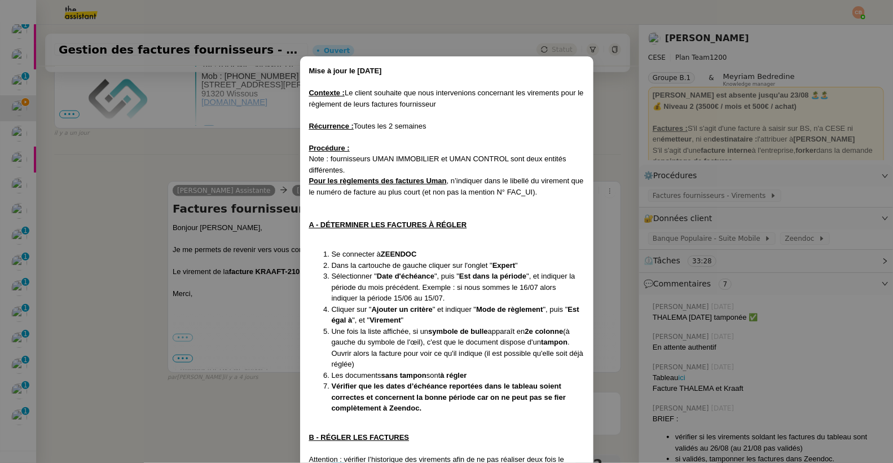
click at [219, 162] on nz-modal-container "Mise à jour le [DATE] Contexte : Le client souhaite que nous intervenions conce…" at bounding box center [446, 231] width 893 height 463
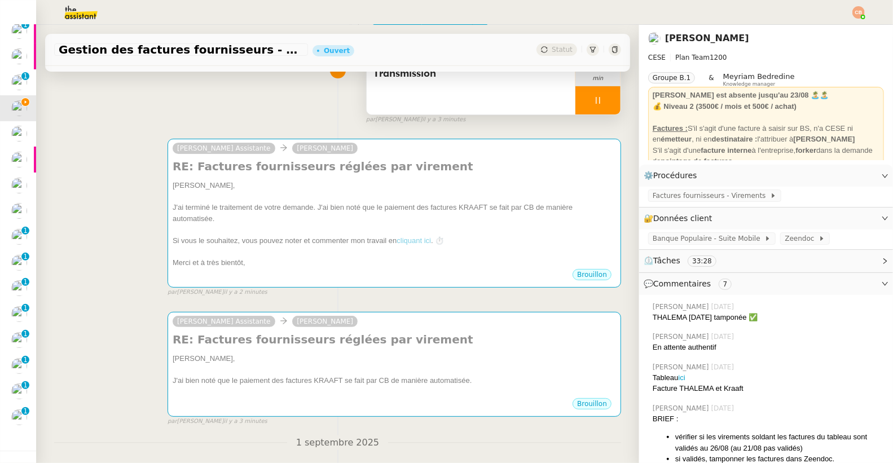
scroll to position [164, 0]
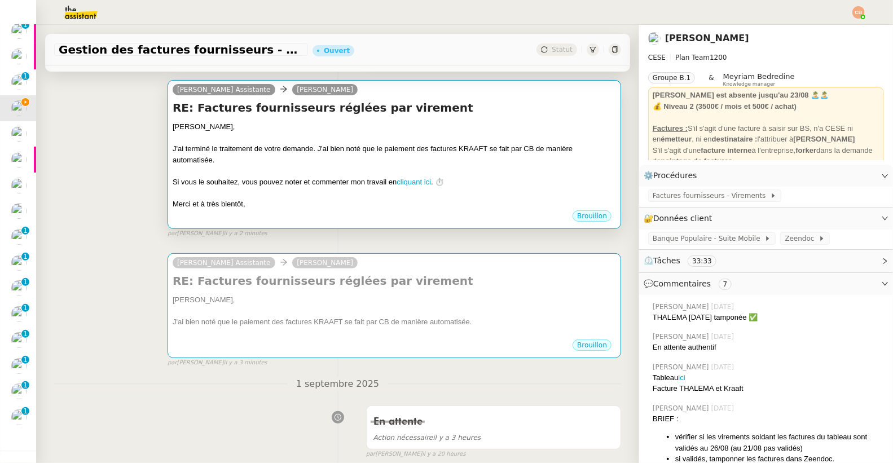
click at [286, 145] on div "J'ai terminé le traitement de votre demande. J'ai bien noté que le paiement des…" at bounding box center [394, 154] width 443 height 22
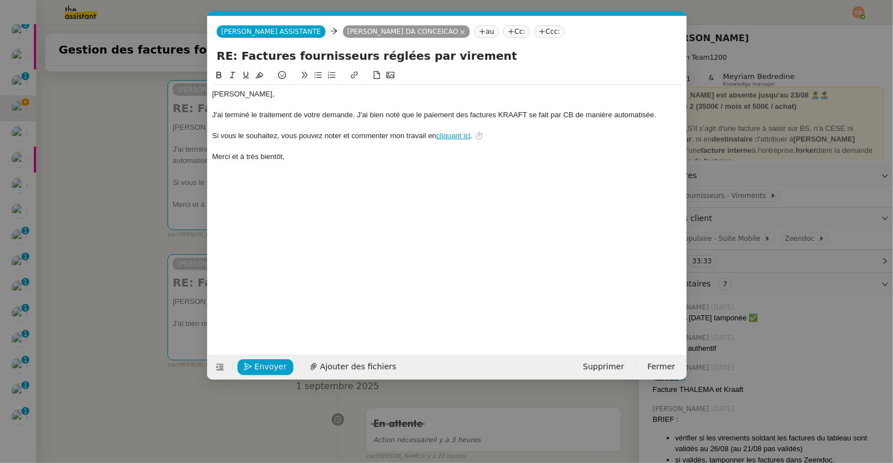
scroll to position [0, 32]
click at [599, 365] on span "Supprimer" at bounding box center [603, 366] width 41 height 13
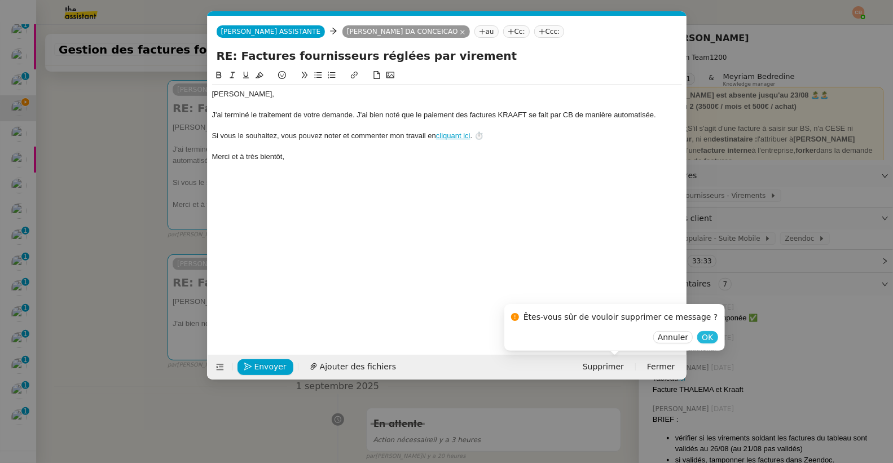
click at [701, 340] on span "OK" at bounding box center [706, 337] width 11 height 11
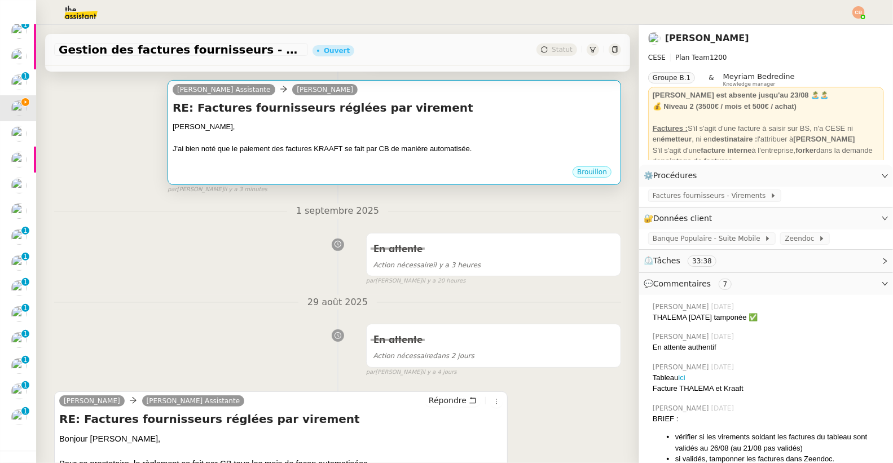
click at [342, 177] on div "Brouillon" at bounding box center [394, 173] width 443 height 17
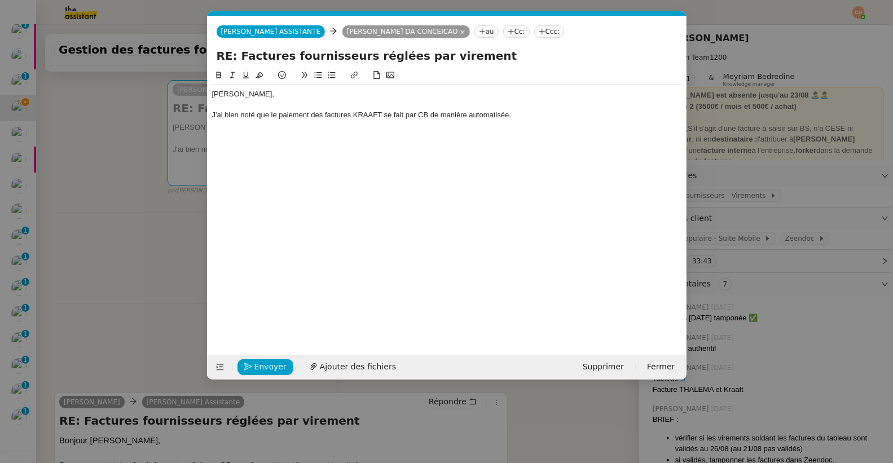
drag, startPoint x: 223, startPoint y: 115, endPoint x: 226, endPoint y: 136, distance: 21.6
click at [223, 116] on div "J'ai bien noté que le paiement des factures KRAAFT se fait par CB de manière au…" at bounding box center [447, 115] width 470 height 10
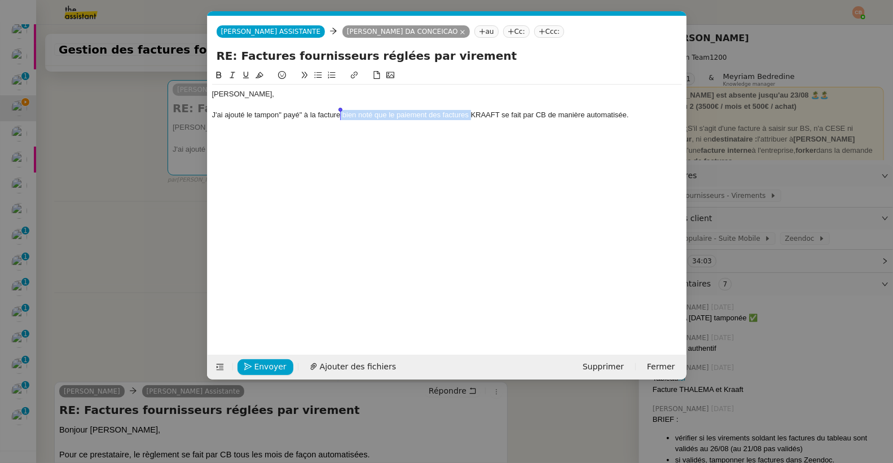
drag, startPoint x: 472, startPoint y: 116, endPoint x: 339, endPoint y: 116, distance: 133.1
click at [339, 116] on div "J'ai ajouté le tampon" payé" à la facture bien noté que le paiement des facture…" at bounding box center [447, 115] width 470 height 10
drag, startPoint x: 374, startPoint y: 115, endPoint x: 534, endPoint y: 115, distance: 160.1
click at [534, 115] on div "J'ai ajouté le tampon" payé" à la facture KRAAFT se fait par CB de manière auto…" at bounding box center [447, 115] width 470 height 10
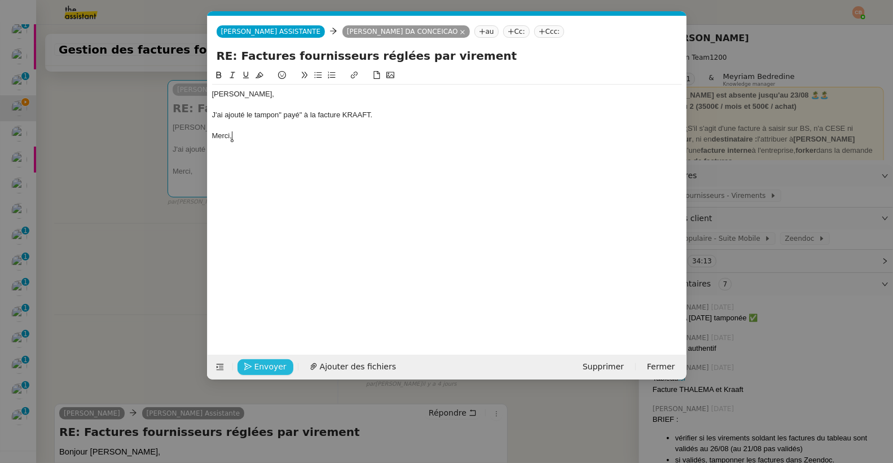
click at [248, 365] on icon "button" at bounding box center [248, 367] width 8 height 8
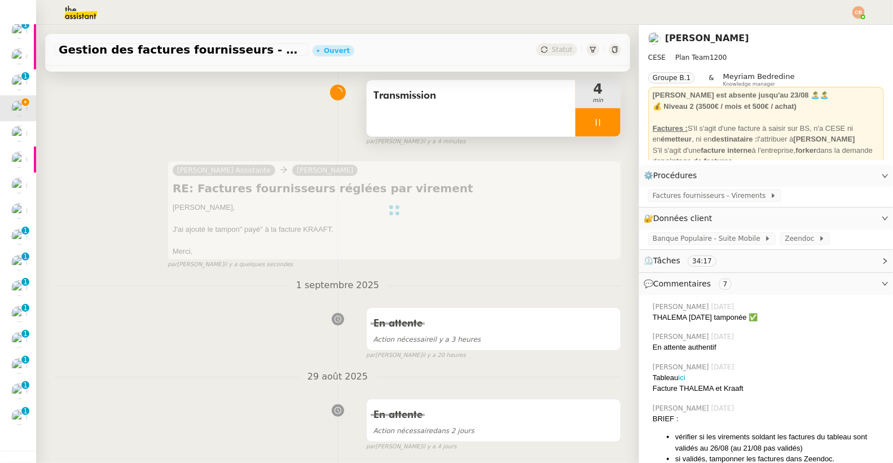
scroll to position [0, 0]
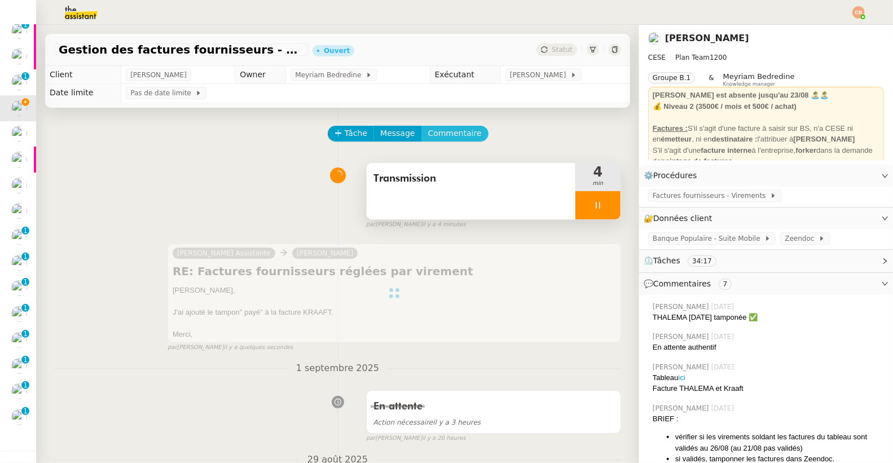
click at [463, 136] on span "Commentaire" at bounding box center [455, 133] width 54 height 13
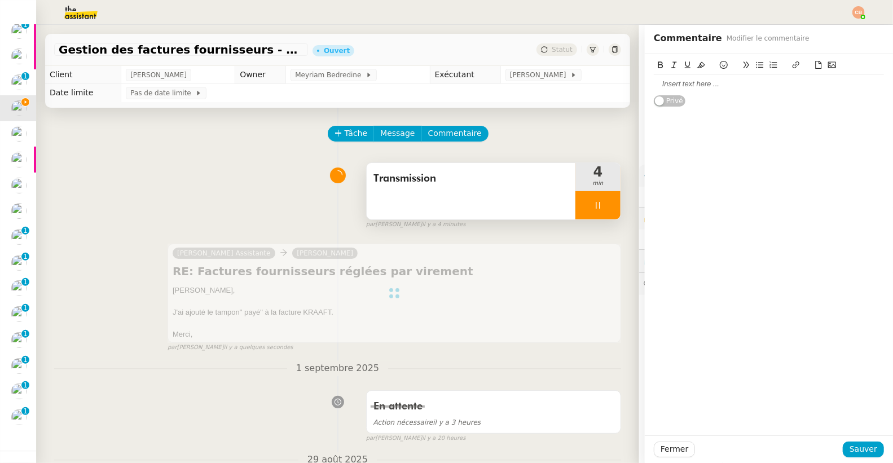
click at [660, 83] on div at bounding box center [769, 84] width 230 height 10
click at [797, 82] on div "@Marylou - je pense que nous devrions ajouter de mettre le tampon automatiqueme…" at bounding box center [769, 89] width 230 height 21
click at [701, 109] on div "Ok pour toi ?" at bounding box center [769, 105] width 230 height 10
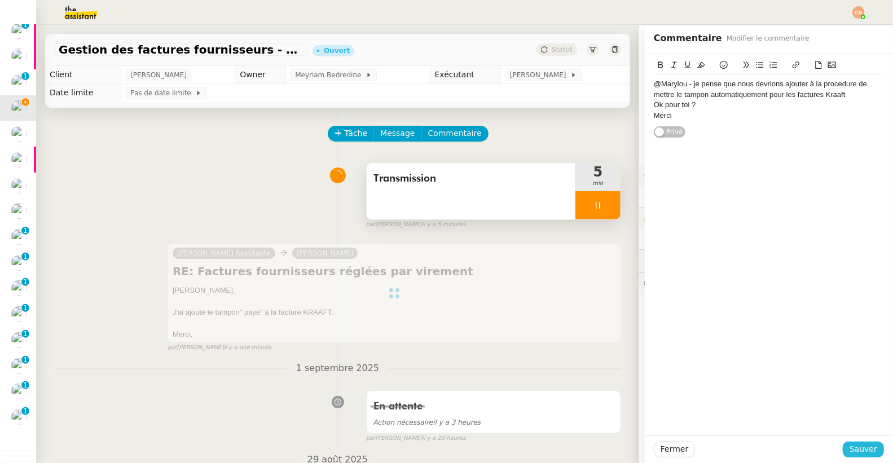
click at [849, 447] on span "Sauver" at bounding box center [863, 449] width 28 height 13
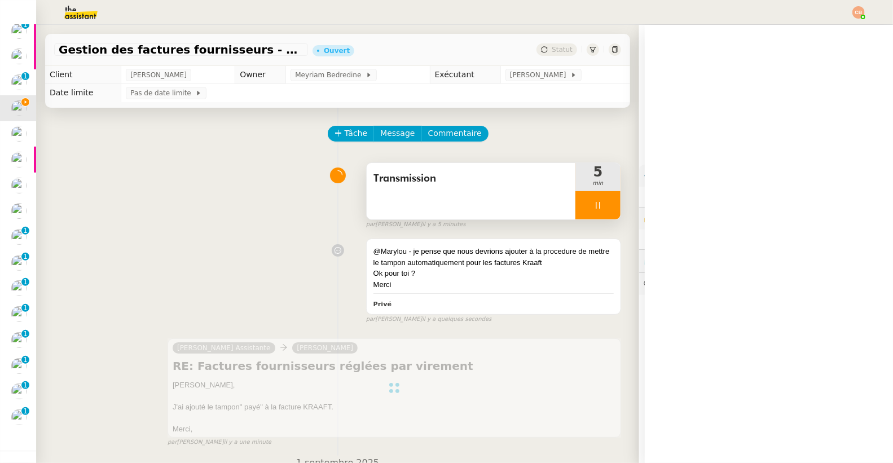
click at [575, 209] on div at bounding box center [597, 205] width 45 height 28
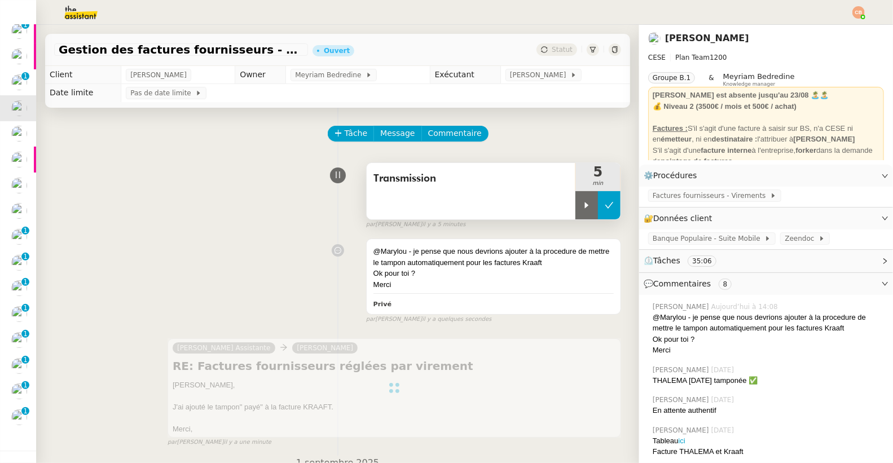
click at [605, 202] on icon at bounding box center [609, 205] width 9 height 9
click at [452, 177] on span "Transmission" at bounding box center [470, 178] width 195 height 17
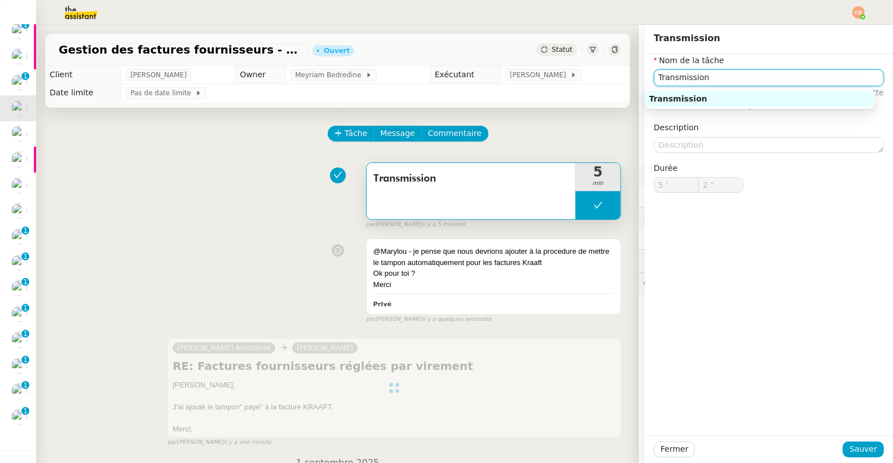
drag, startPoint x: 732, startPoint y: 80, endPoint x: 631, endPoint y: 72, distance: 101.2
click at [631, 72] on app-ticket "Gestion des factures fournisseurs - [DATE] Ouvert Statut Client [PERSON_NAME] C…" at bounding box center [464, 244] width 857 height 438
click at [687, 95] on div "Traitement des informations" at bounding box center [759, 99] width 221 height 10
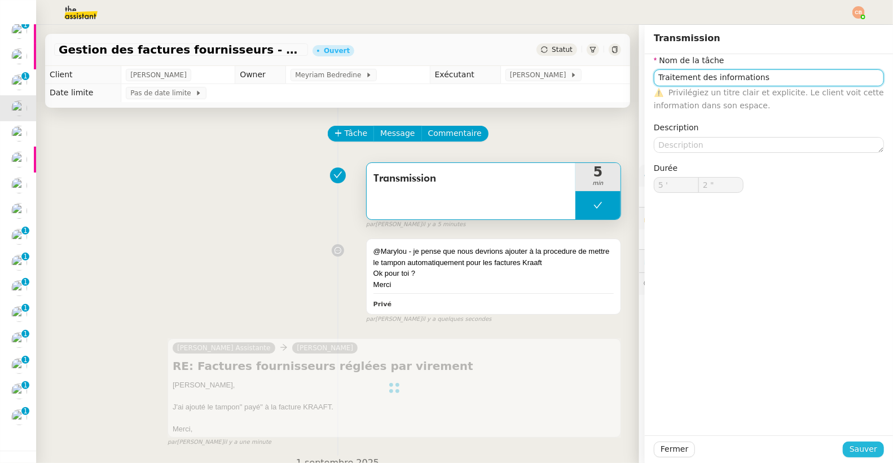
type input "Traitement des informations"
click at [842, 449] on button "Sauver" at bounding box center [862, 450] width 41 height 16
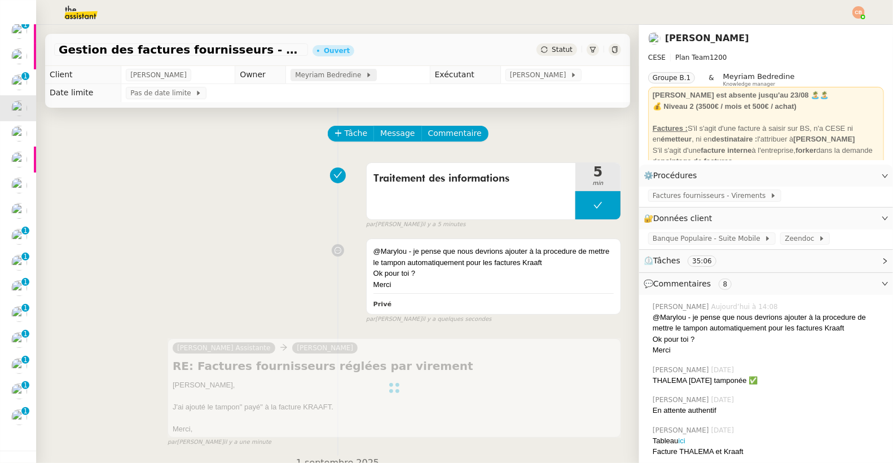
click at [365, 73] on span "Meyriam Bedredine" at bounding box center [330, 74] width 70 height 11
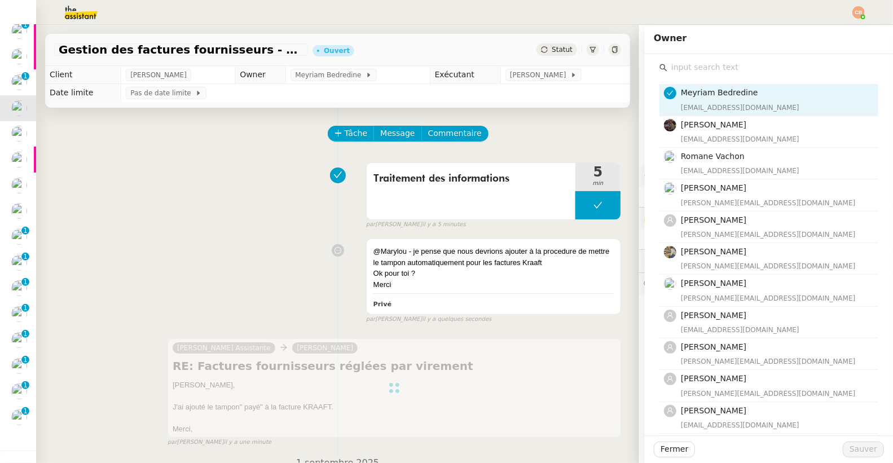
click at [713, 67] on input "text" at bounding box center [772, 67] width 211 height 15
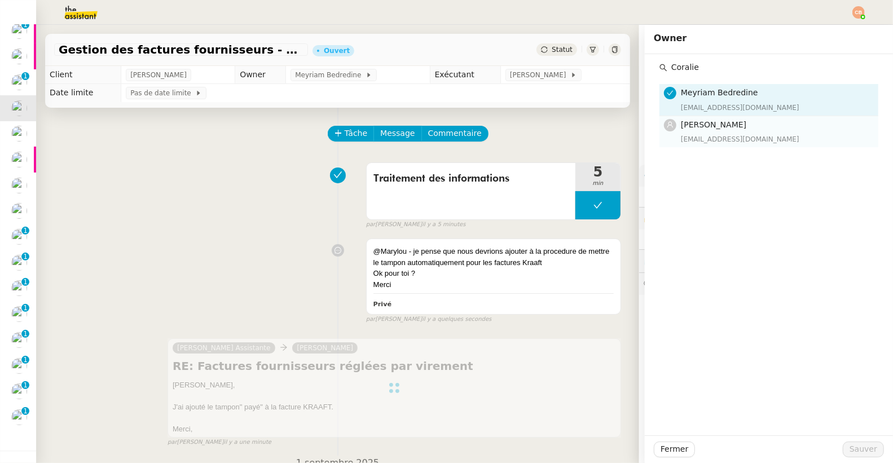
type input "Coralie"
click at [702, 123] on span "[PERSON_NAME]" at bounding box center [713, 124] width 65 height 9
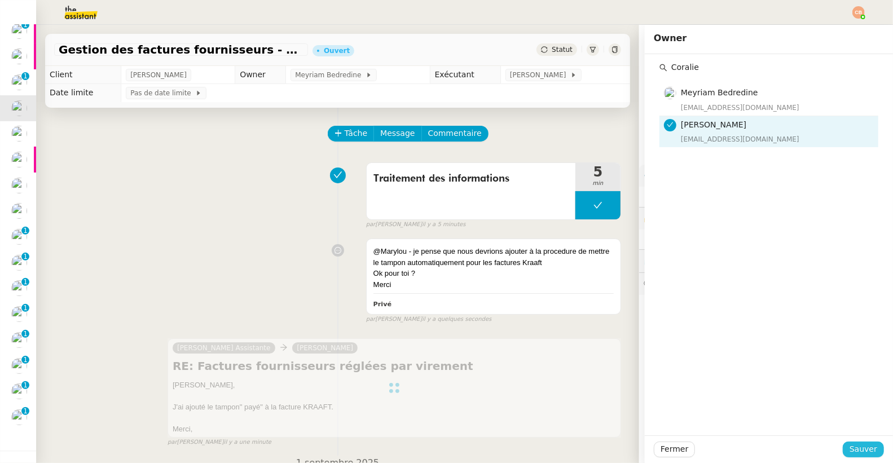
click at [853, 452] on span "Sauver" at bounding box center [863, 449] width 28 height 13
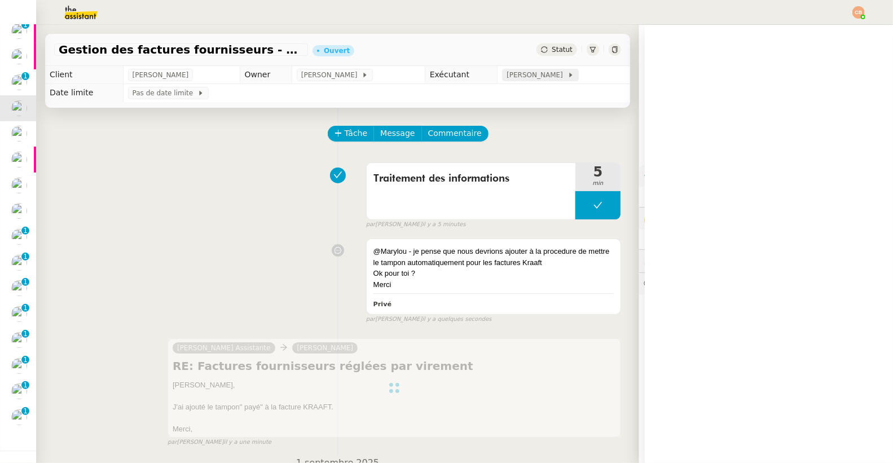
click at [511, 81] on div "[PERSON_NAME]" at bounding box center [540, 75] width 76 height 12
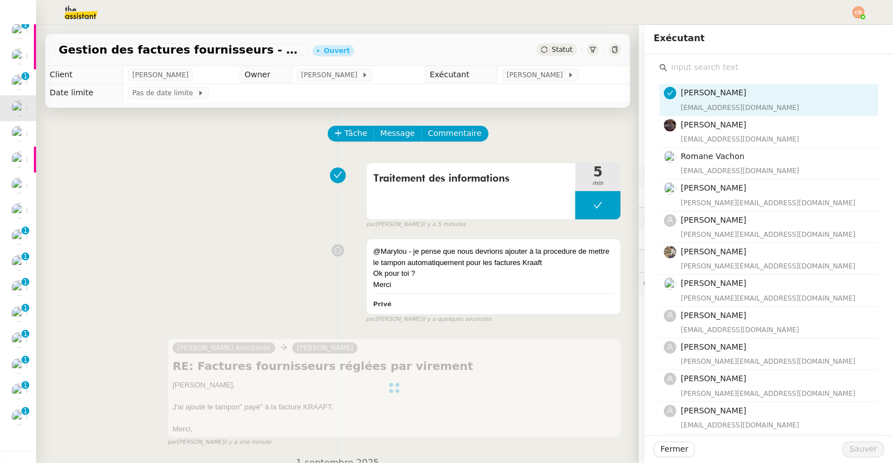
click at [675, 63] on input "text" at bounding box center [772, 67] width 211 height 15
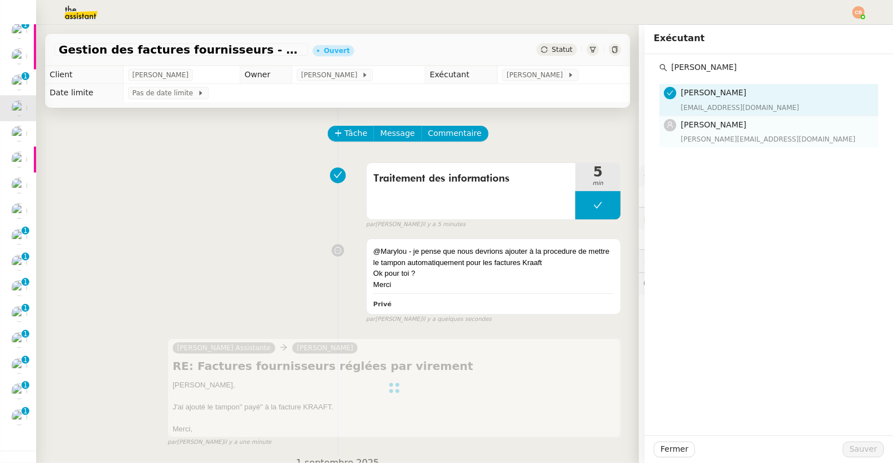
type input "[PERSON_NAME]"
click at [718, 129] on h4 "[PERSON_NAME]" at bounding box center [776, 124] width 191 height 13
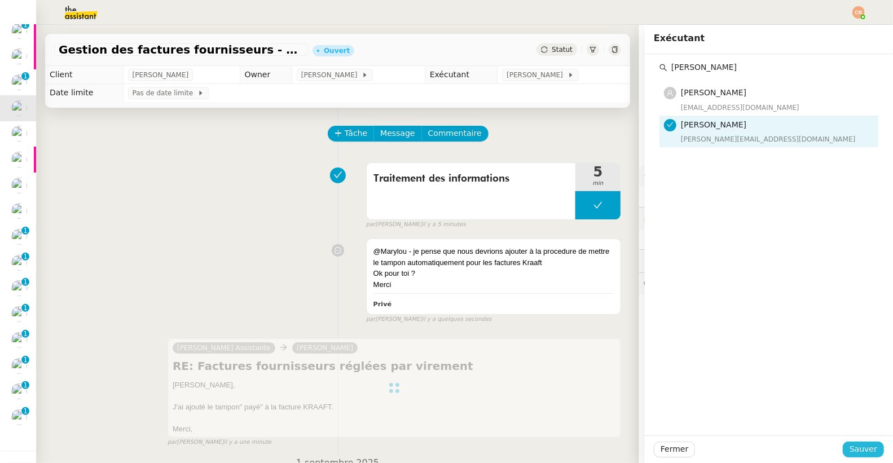
click at [849, 449] on span "Sauver" at bounding box center [863, 449] width 28 height 13
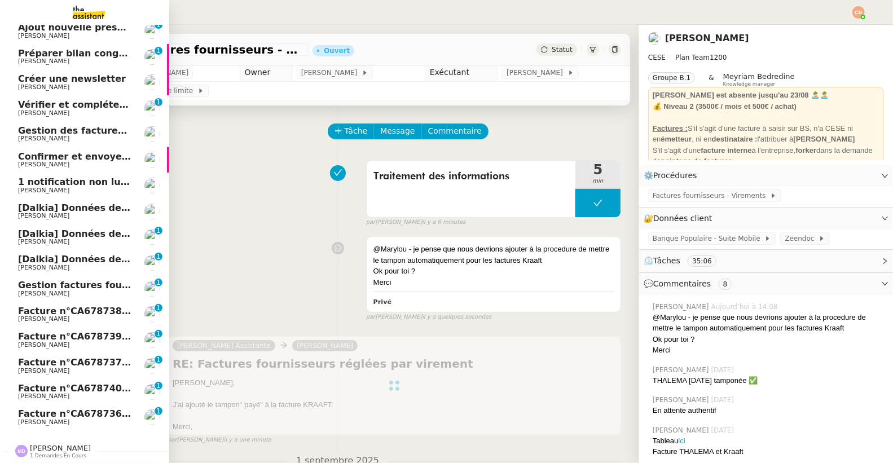
scroll to position [148, 0]
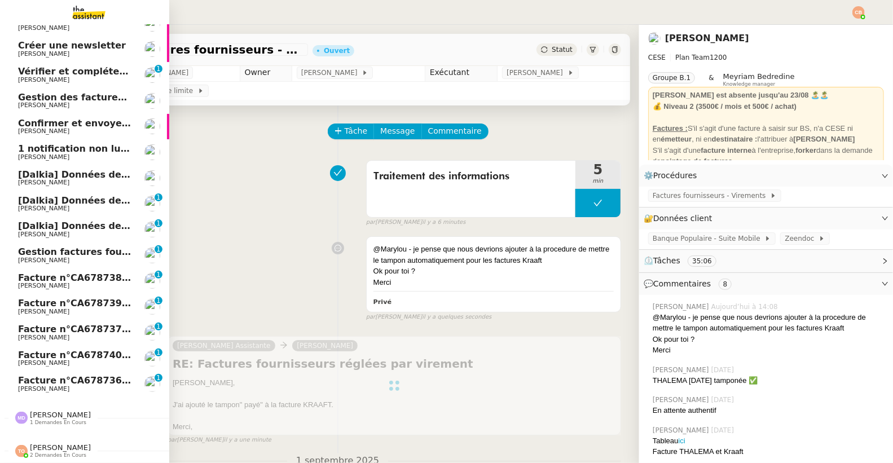
click at [47, 246] on span "Gestion factures fournisseurs (virement) via [GEOGRAPHIC_DATA]- [DATE]" at bounding box center [206, 251] width 376 height 11
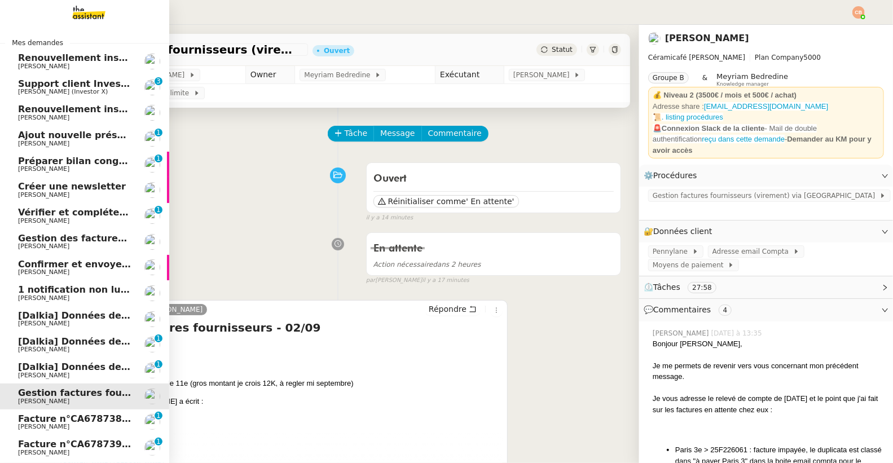
click at [47, 290] on span "1 notification non lue sur Pennylane" at bounding box center [110, 289] width 184 height 11
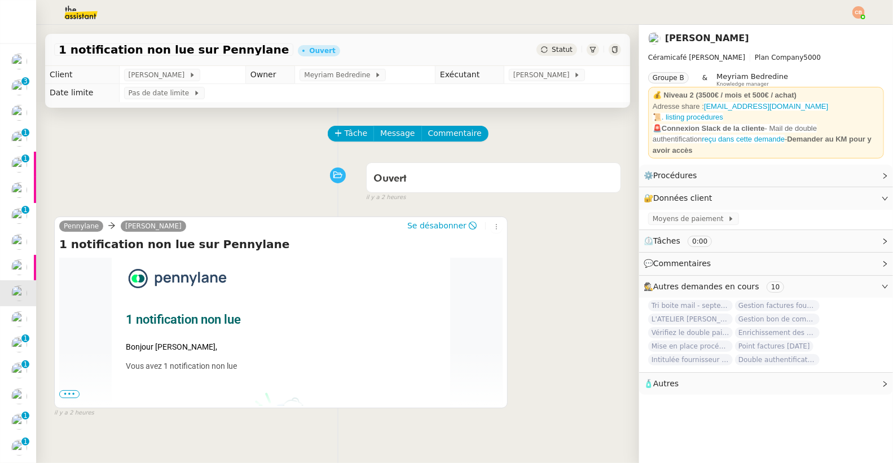
scroll to position [2, 0]
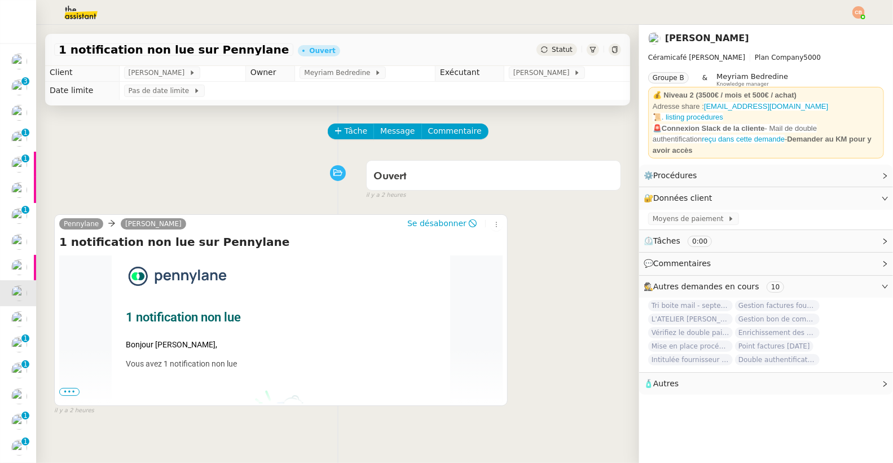
drag, startPoint x: 73, startPoint y: 394, endPoint x: 126, endPoint y: 314, distance: 95.7
click at [73, 394] on span "•••" at bounding box center [69, 392] width 20 height 8
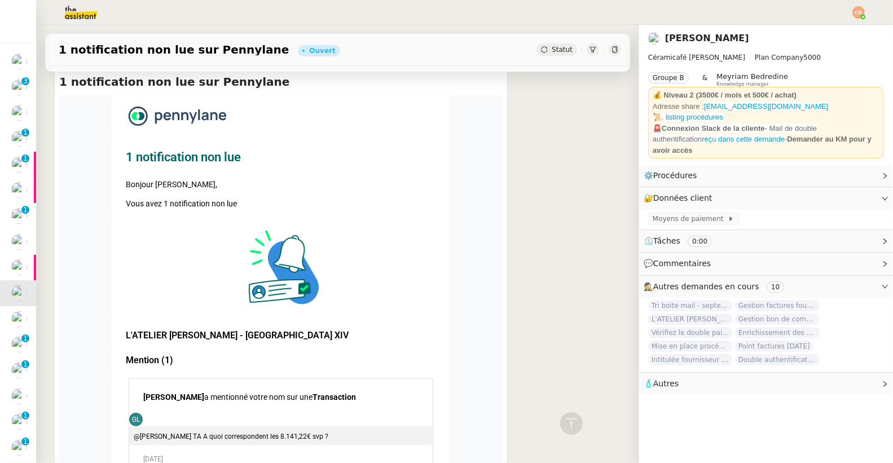
scroll to position [0, 0]
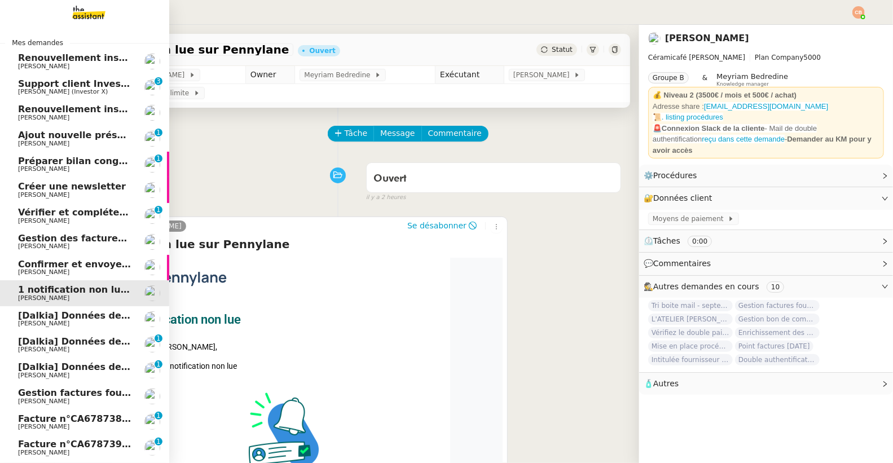
click at [33, 244] on span "[PERSON_NAME]" at bounding box center [43, 245] width 51 height 7
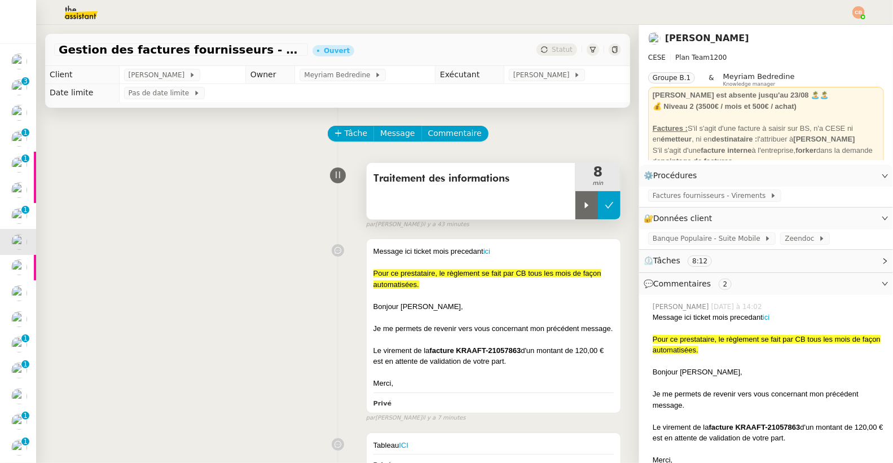
click at [605, 206] on icon at bounding box center [609, 205] width 9 height 9
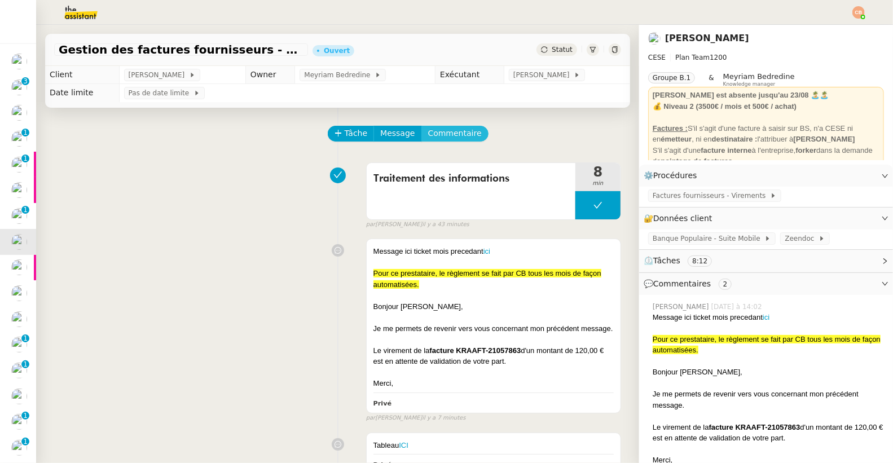
click at [460, 133] on span "Commentaire" at bounding box center [455, 133] width 54 height 13
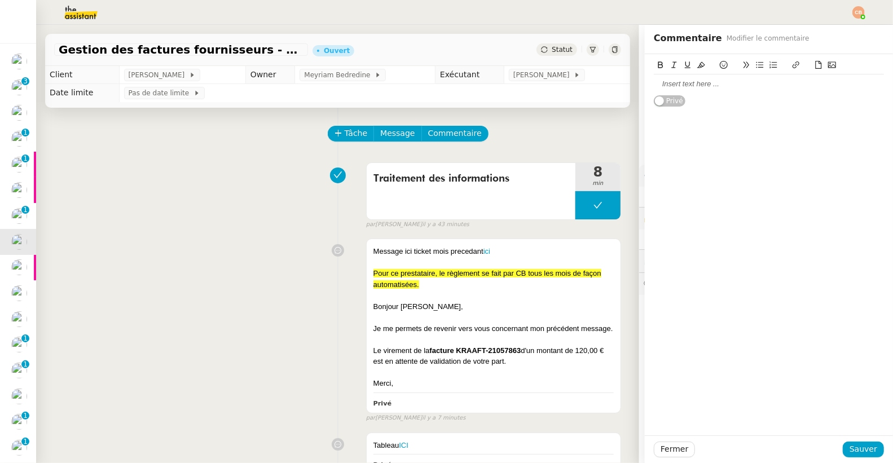
click at [685, 87] on div at bounding box center [769, 84] width 230 height 10
click at [849, 449] on span "Sauver" at bounding box center [863, 449] width 28 height 13
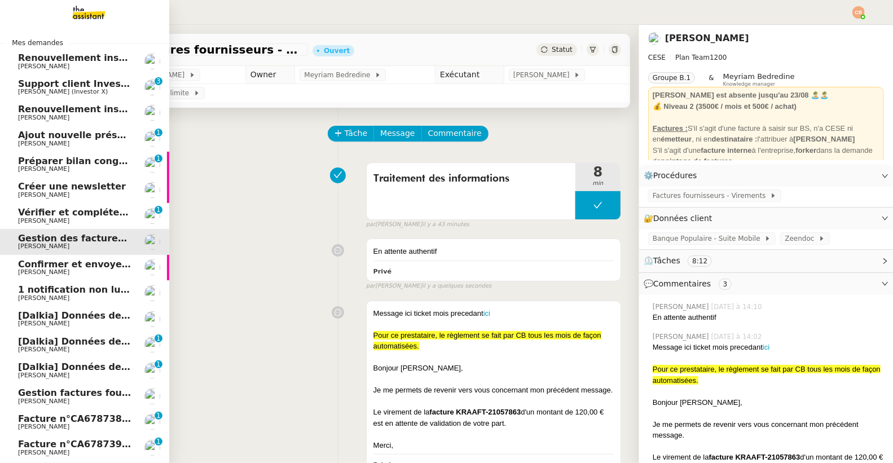
click at [35, 206] on link "Vérifier et compléter les feuilles de temps [PERSON_NAME] 0 1 2 3 4 5 6 7 8 9" at bounding box center [84, 216] width 169 height 26
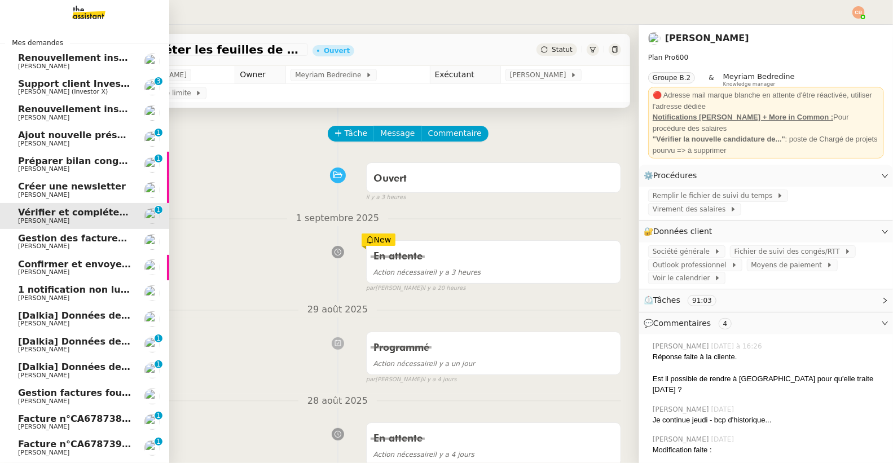
click at [42, 186] on span "Créer une newsletter" at bounding box center [72, 186] width 108 height 11
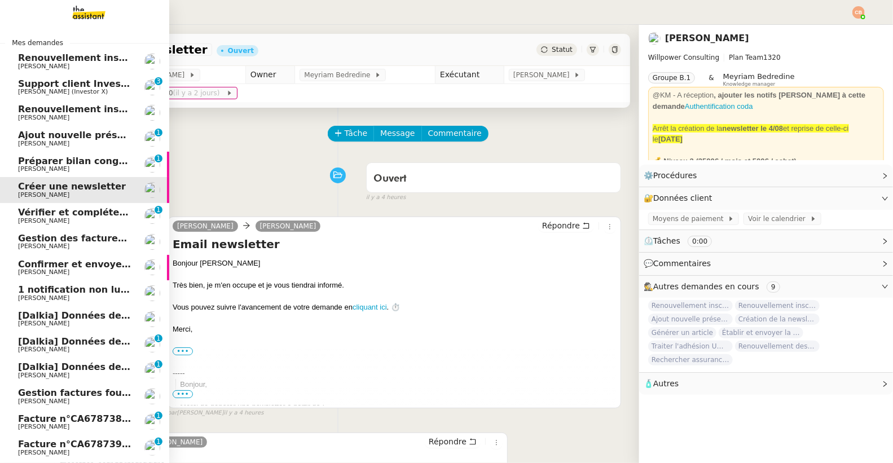
click at [47, 171] on span "[PERSON_NAME]" at bounding box center [43, 168] width 51 height 7
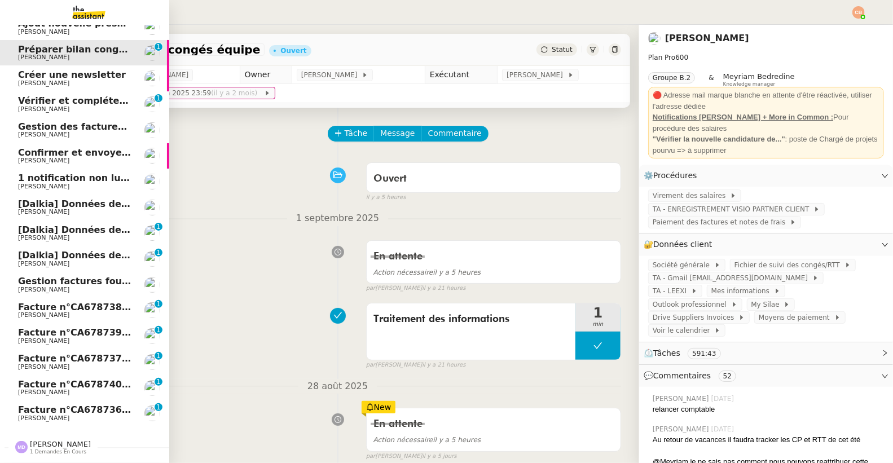
scroll to position [148, 0]
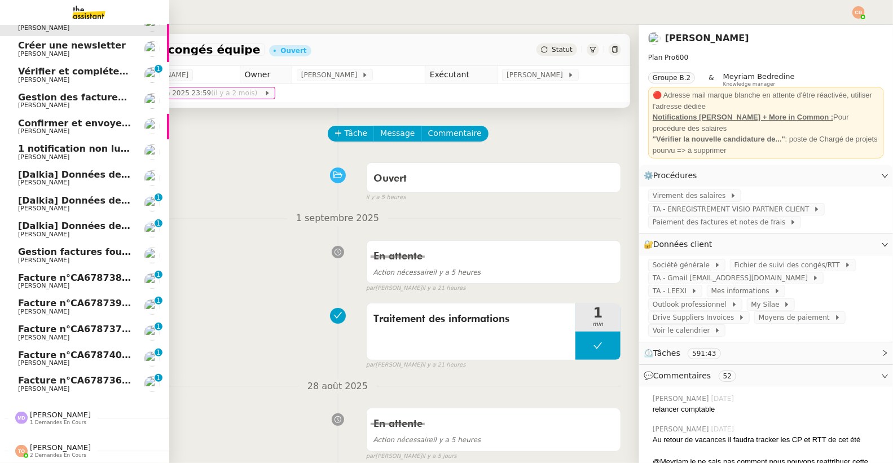
click at [56, 249] on span "Gestion factures fournisseurs (virement) via [GEOGRAPHIC_DATA]- [DATE]" at bounding box center [206, 251] width 376 height 11
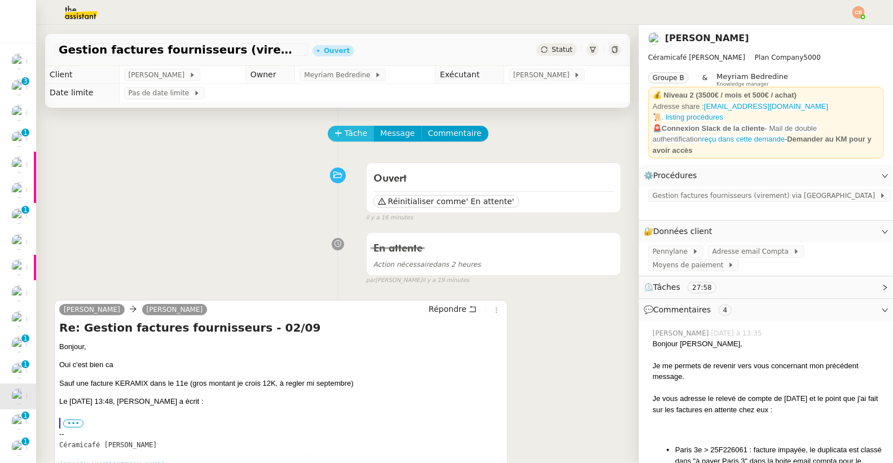
click at [345, 136] on span "Tâche" at bounding box center [356, 133] width 23 height 13
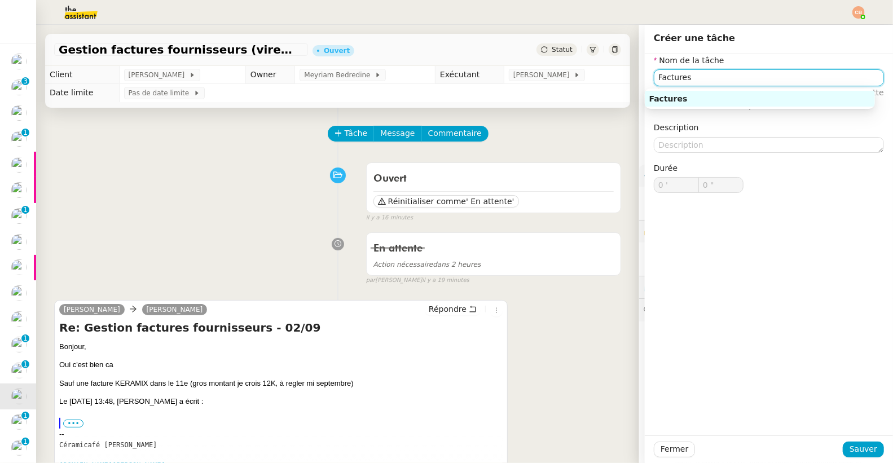
click at [683, 100] on div "Factures" at bounding box center [759, 99] width 221 height 10
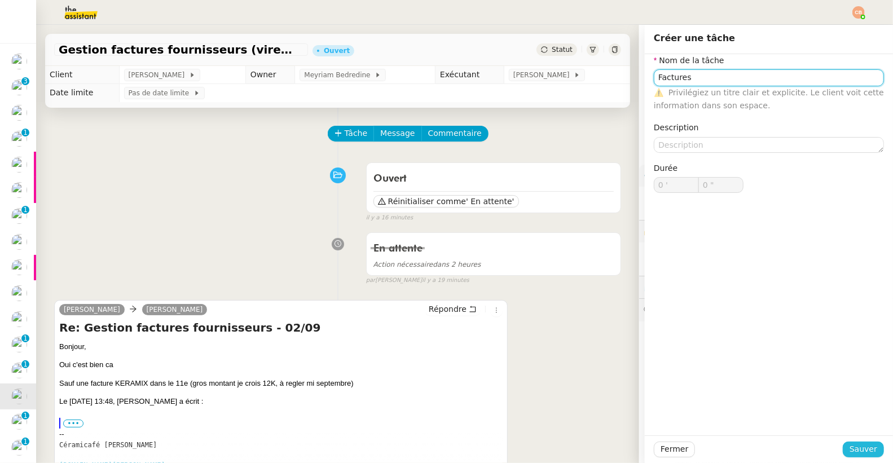
type input "Factures"
click at [857, 455] on span "Sauver" at bounding box center [863, 449] width 28 height 13
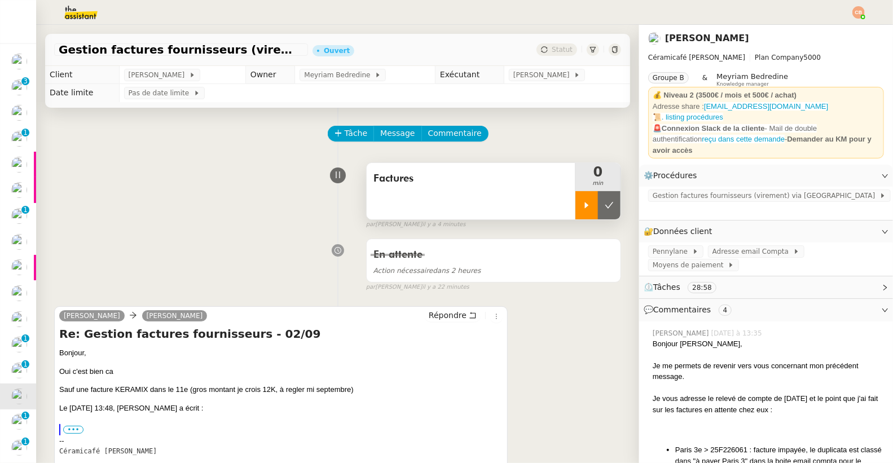
click at [582, 206] on icon at bounding box center [586, 205] width 9 height 9
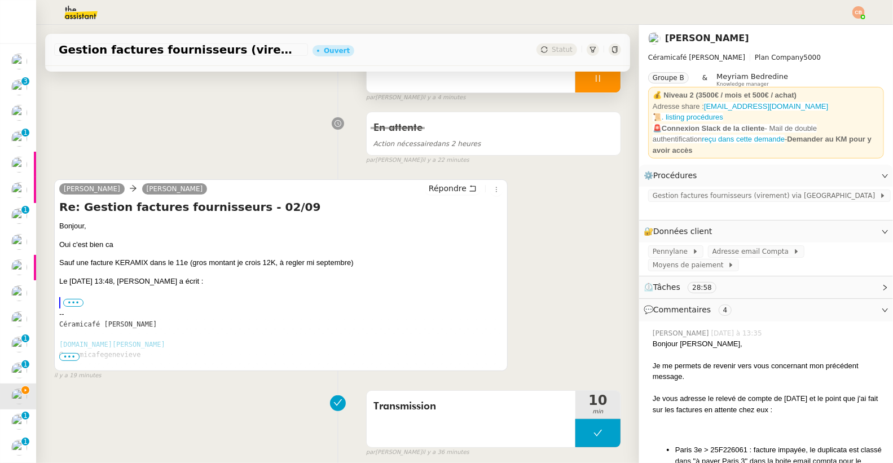
scroll to position [127, 0]
click at [429, 190] on span "Répondre" at bounding box center [448, 187] width 38 height 11
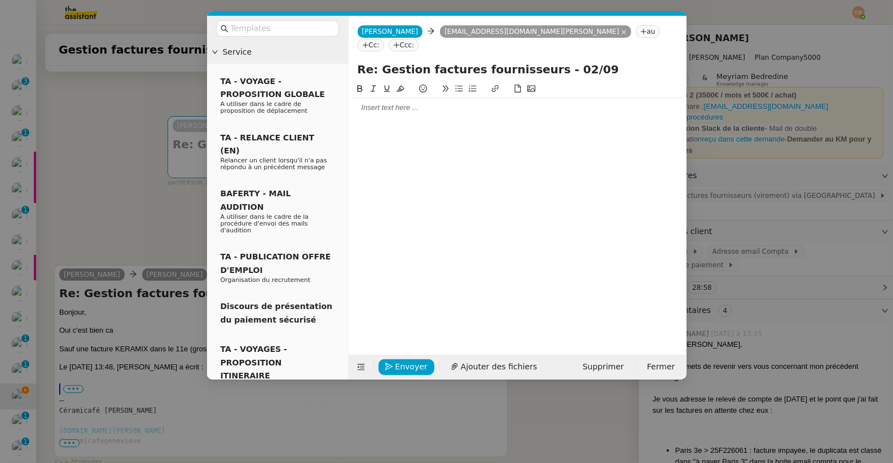
click at [399, 103] on div at bounding box center [517, 108] width 329 height 10
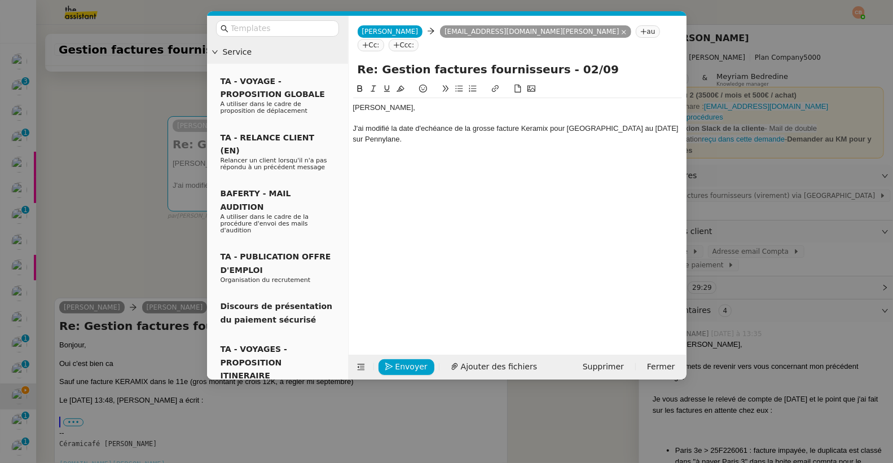
click at [99, 95] on nz-modal-container "Service TA - VOYAGE - PROPOSITION GLOBALE A utiliser dans le cadre de propositi…" at bounding box center [446, 231] width 893 height 463
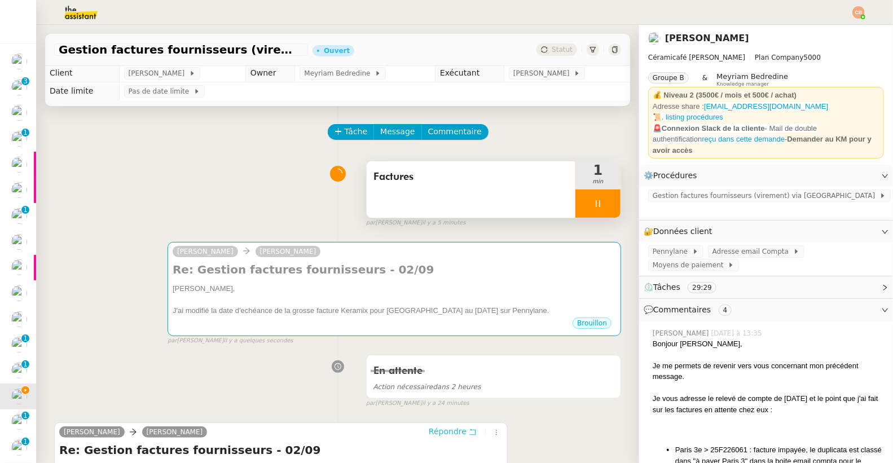
scroll to position [0, 0]
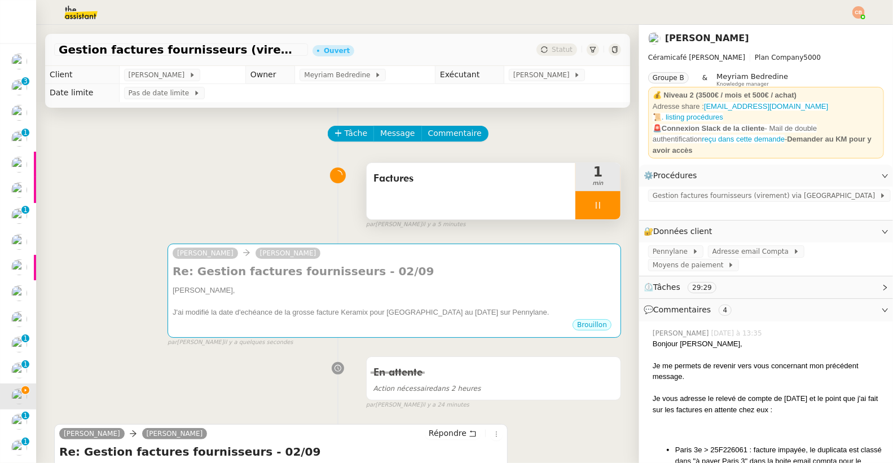
click at [593, 208] on icon at bounding box center [597, 205] width 9 height 9
click at [582, 206] on icon at bounding box center [586, 205] width 9 height 9
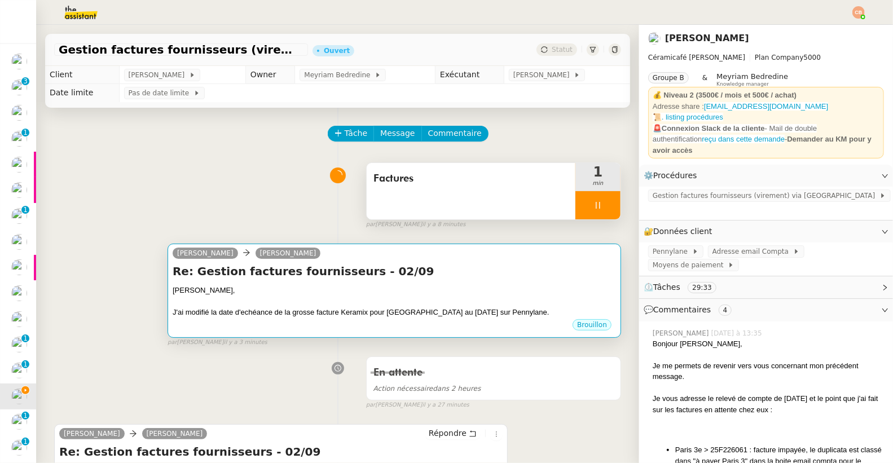
click at [297, 281] on div "Re: Gestion factures fournisseurs - 02/09 [PERSON_NAME], J'ai modifié la date d…" at bounding box center [394, 290] width 443 height 55
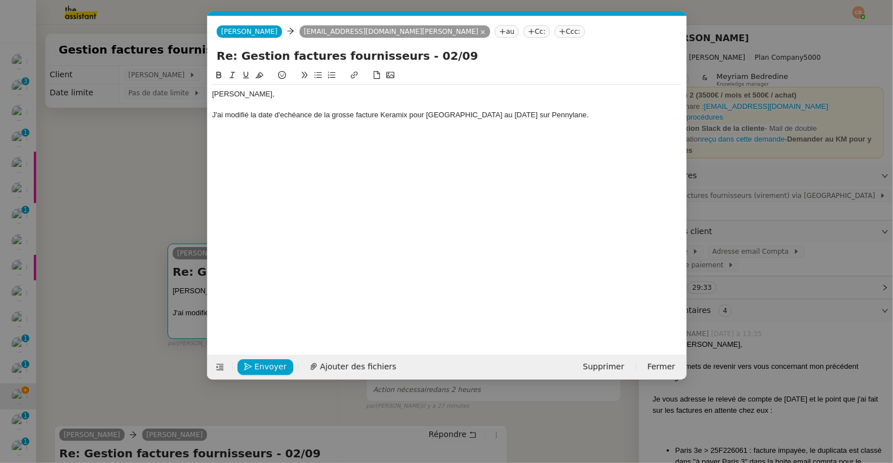
scroll to position [0, 24]
click at [226, 116] on div "J'ai modifié la date d'echéance de la grosse facture Keramix pour [GEOGRAPHIC_D…" at bounding box center [447, 115] width 470 height 10
drag, startPoint x: 343, startPoint y: 116, endPoint x: 240, endPoint y: 116, distance: 103.2
click at [240, 116] on div "J'ai mis la modifié la date d'echéance de la grosse facture Keramix pour [GEOGR…" at bounding box center [447, 115] width 470 height 10
drag, startPoint x: 367, startPoint y: 115, endPoint x: 421, endPoint y: 114, distance: 53.6
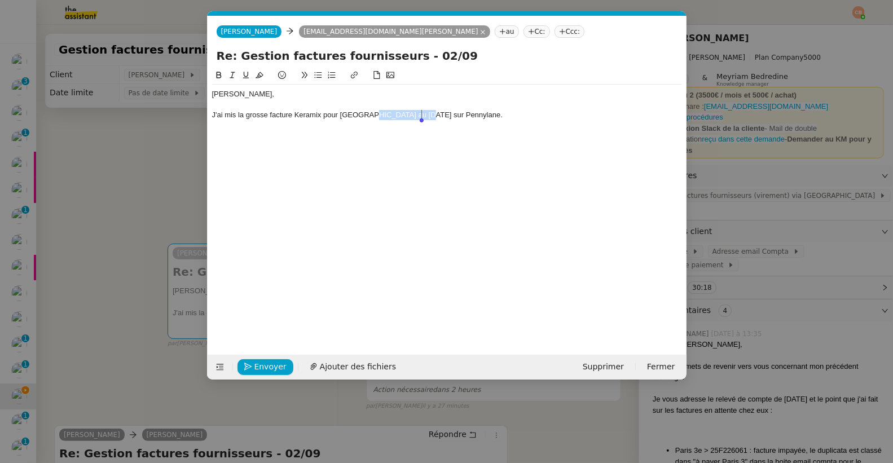
click at [421, 114] on div "J'ai mis la grosse facture Keramix pour [GEOGRAPHIC_DATA] au [DATE] sur Pennyla…" at bounding box center [447, 115] width 470 height 10
click at [490, 111] on div "J'ai mis la grosse facture Keramix pour [GEOGRAPHIC_DATA] en attente sur Pennyl…" at bounding box center [447, 115] width 470 height 10
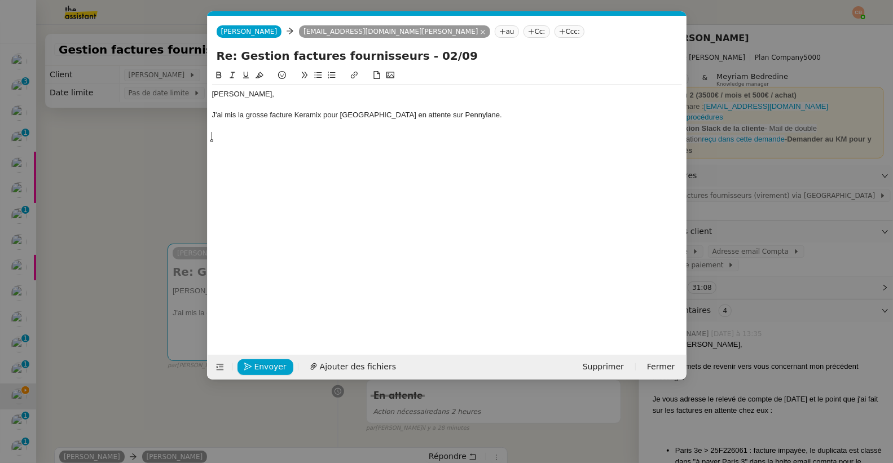
click at [126, 171] on nz-modal-container "Service TA - VOYAGE - PROPOSITION GLOBALE A utiliser dans le cadre de propositi…" at bounding box center [446, 231] width 893 height 463
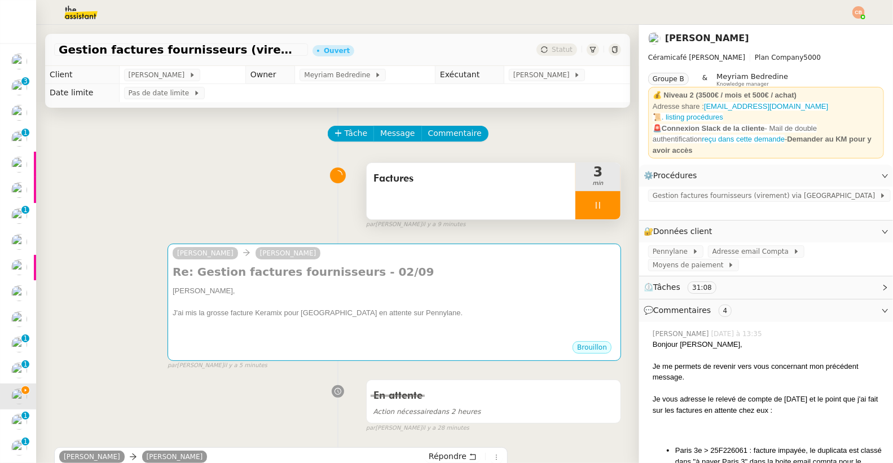
click at [126, 171] on nz-modal-container "Service TA - VOYAGE - PROPOSITION GLOBALE A utiliser dans le cadre de propositi…" at bounding box center [446, 231] width 893 height 463
click at [678, 190] on span "Gestion factures fournisseurs (virement) via [GEOGRAPHIC_DATA]" at bounding box center [765, 195] width 227 height 11
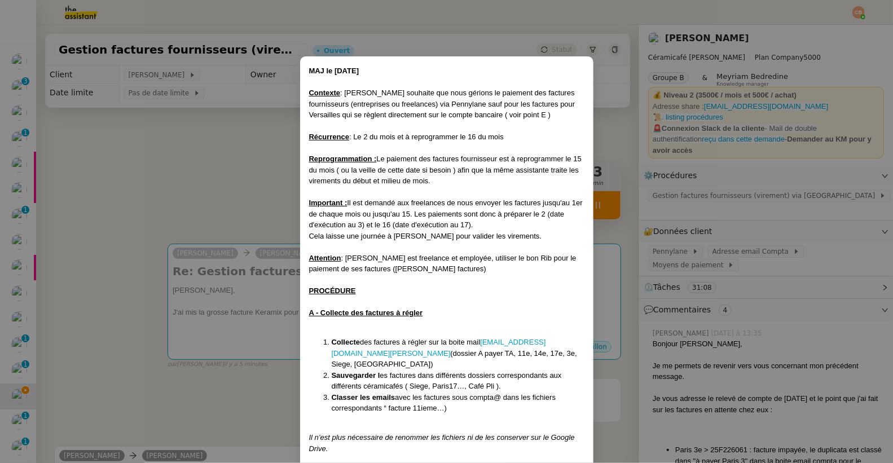
click at [227, 173] on nz-modal-container "MAJ le [DATE] Contexte : [PERSON_NAME] souhaite que nous gérions le paiement de…" at bounding box center [446, 231] width 893 height 463
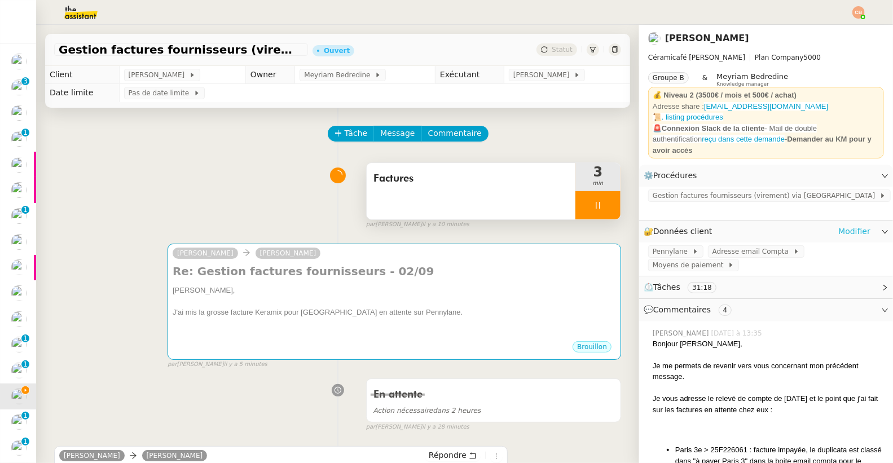
click at [838, 225] on link "Modifier" at bounding box center [854, 231] width 32 height 13
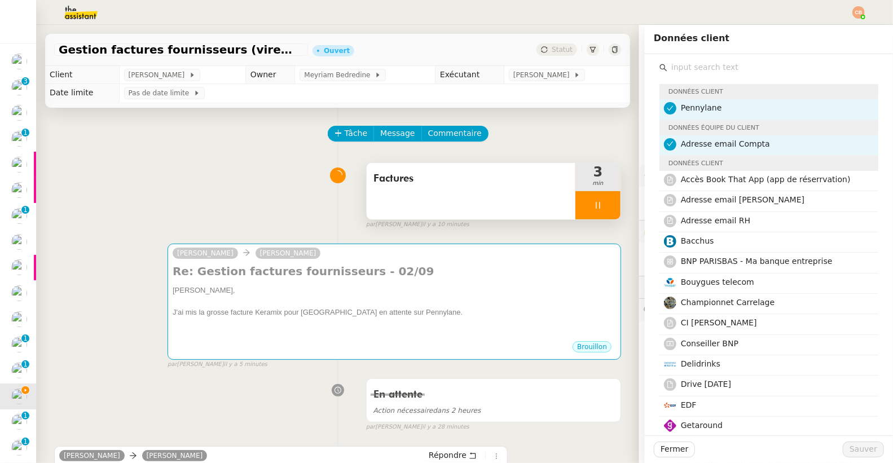
click at [698, 69] on input "text" at bounding box center [772, 67] width 211 height 15
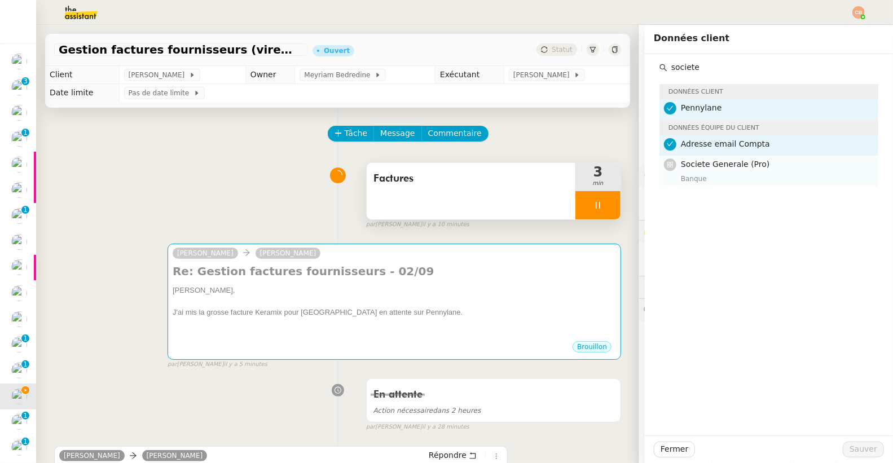
type input "societe"
click at [704, 171] on div "Societe Generale (Pro) Banque" at bounding box center [776, 171] width 191 height 27
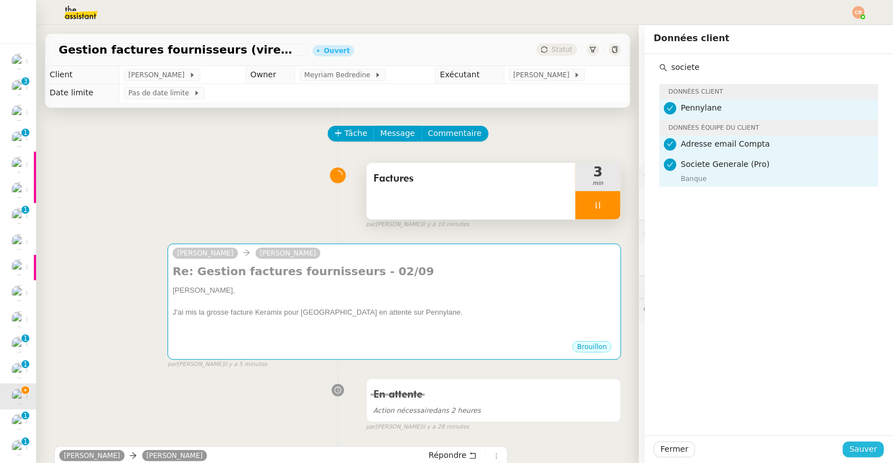
click at [849, 448] on span "Sauver" at bounding box center [863, 449] width 28 height 13
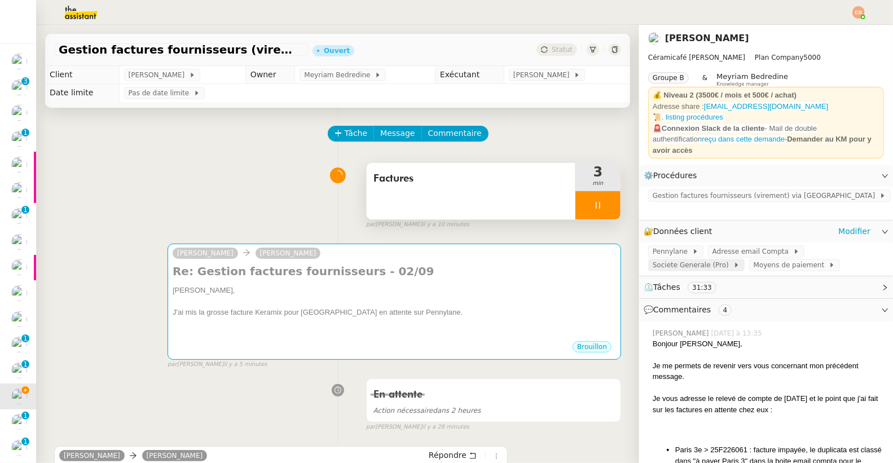
click at [679, 259] on span "Societe Generale (Pro)" at bounding box center [692, 264] width 81 height 11
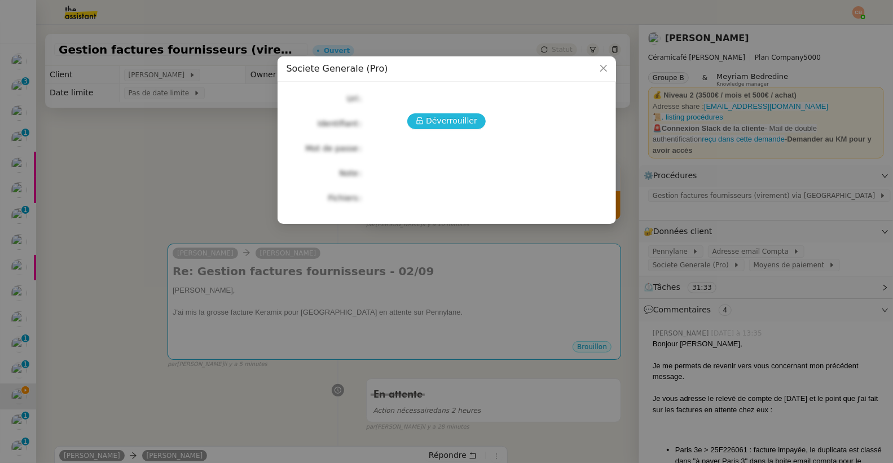
click at [442, 126] on span "Déverrouiller" at bounding box center [451, 120] width 51 height 13
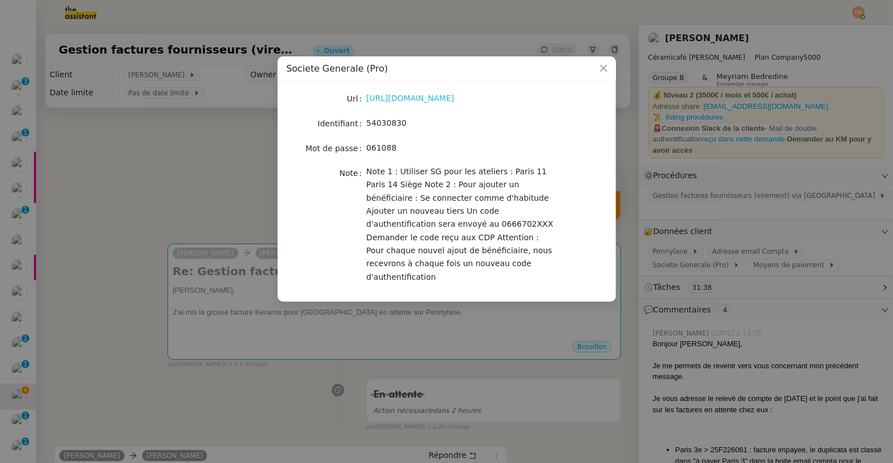
click at [403, 99] on link "[URL][DOMAIN_NAME]" at bounding box center [411, 98] width 88 height 9
drag, startPoint x: 367, startPoint y: 124, endPoint x: 443, endPoint y: 126, distance: 76.7
click at [443, 126] on div "54030830" at bounding box center [460, 123] width 187 height 13
copy span "54030830"
click at [210, 155] on nz-modal-container "Societe Generale (Pro) Url [URL][DOMAIN_NAME] Identifiant 54030830 Mot de passe…" at bounding box center [446, 231] width 893 height 463
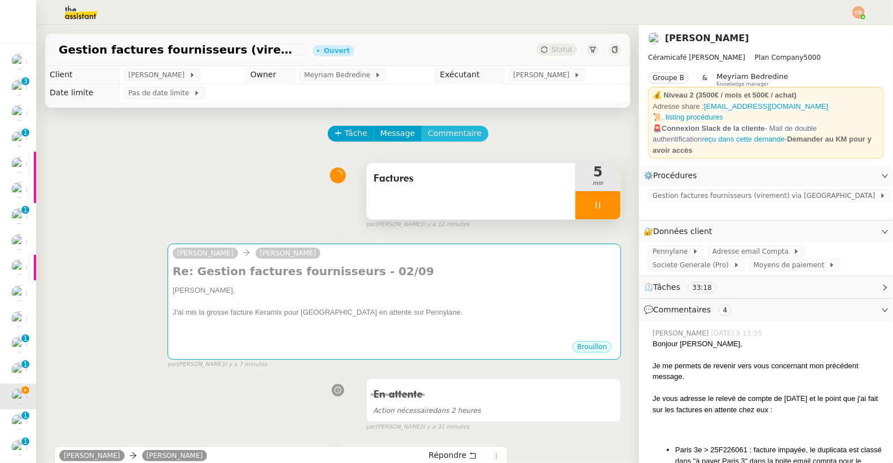
click at [444, 134] on span "Commentaire" at bounding box center [455, 133] width 54 height 13
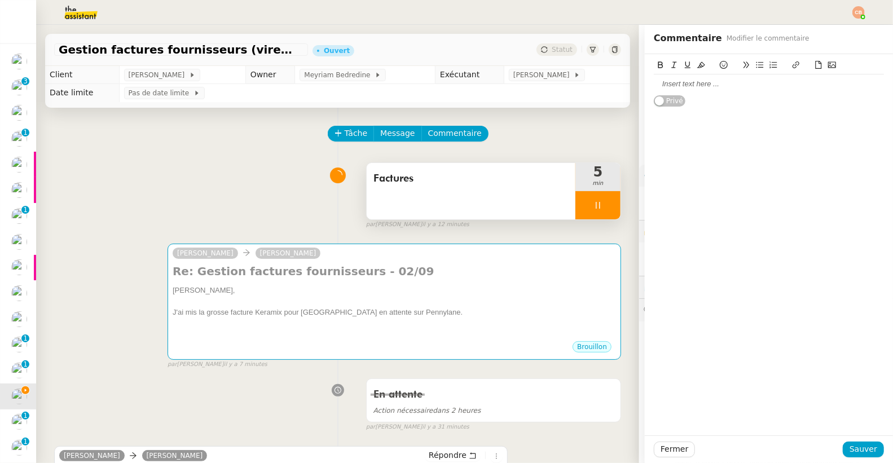
click at [671, 84] on div at bounding box center [769, 84] width 230 height 10
click at [849, 449] on span "Sauver" at bounding box center [863, 449] width 28 height 13
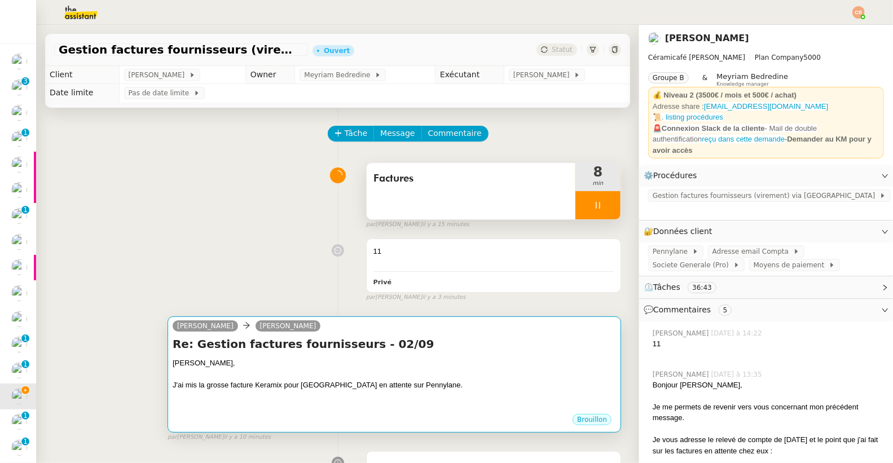
click at [275, 358] on div "[PERSON_NAME]," at bounding box center [394, 363] width 443 height 11
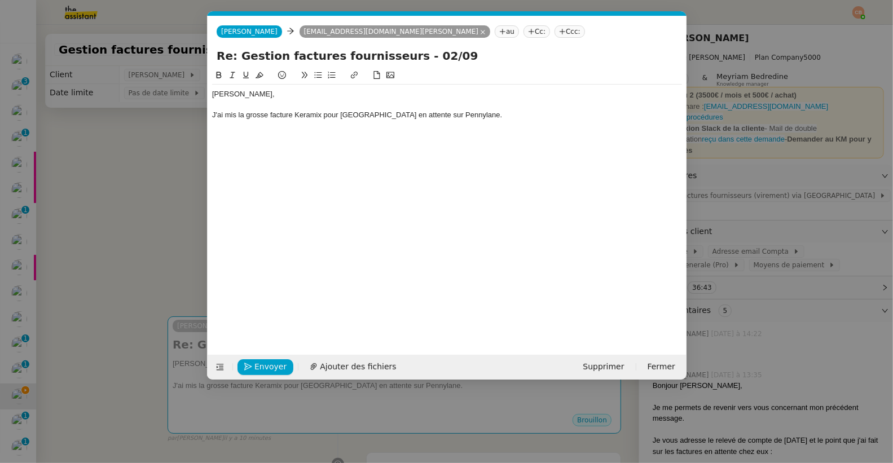
scroll to position [0, 24]
click at [457, 117] on div "J'ai mis la grosse facture Keramix pour [GEOGRAPHIC_DATA] en attente sur Pennyl…" at bounding box center [447, 115] width 470 height 10
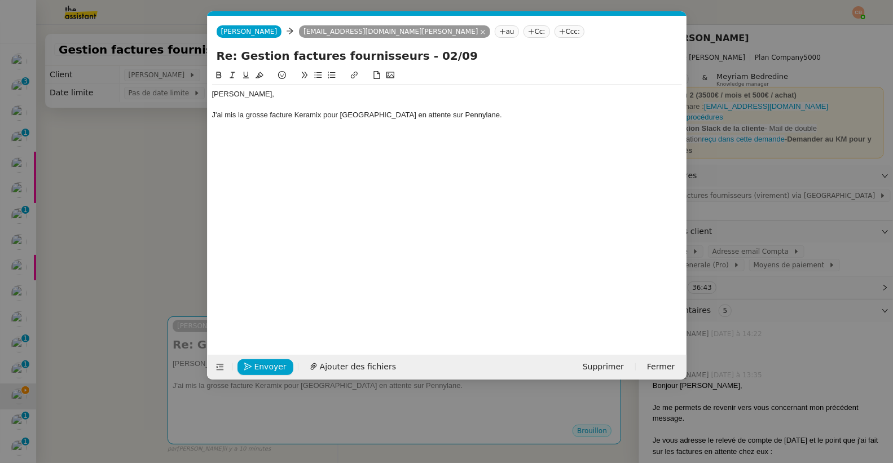
click at [316, 71] on icon at bounding box center [318, 75] width 8 height 8
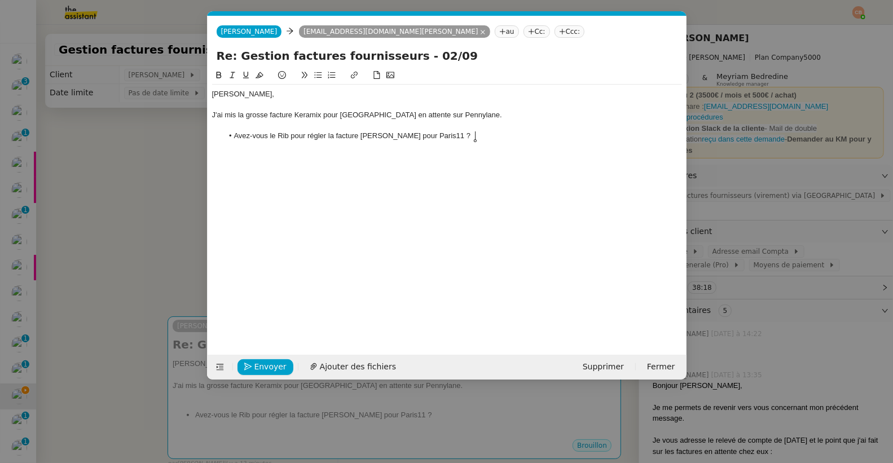
click at [83, 180] on nz-modal-container "Service TA - VOYAGE - PROPOSITION GLOBALE A utiliser dans le cadre de propositi…" at bounding box center [446, 231] width 893 height 463
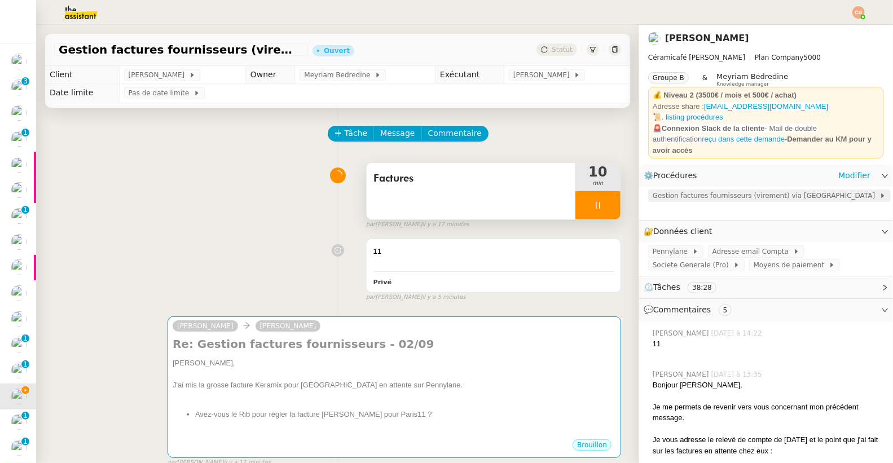
click at [709, 190] on span "Gestion factures fournisseurs (virement) via [GEOGRAPHIC_DATA]" at bounding box center [765, 195] width 227 height 11
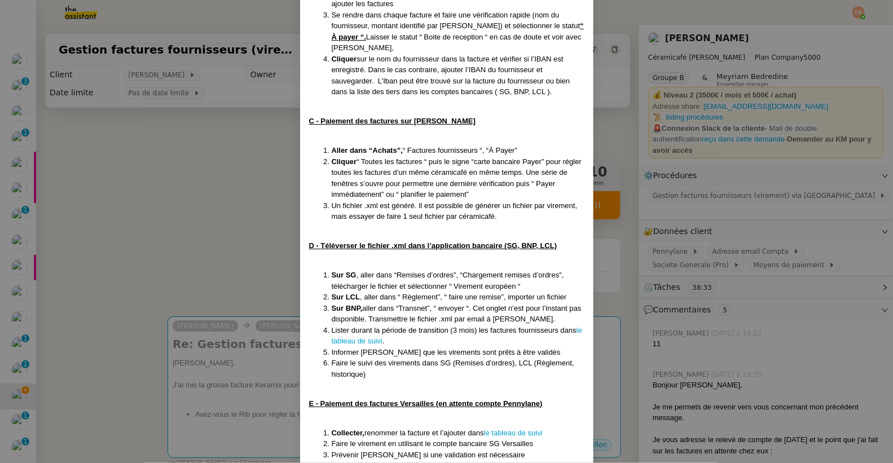
scroll to position [646, 0]
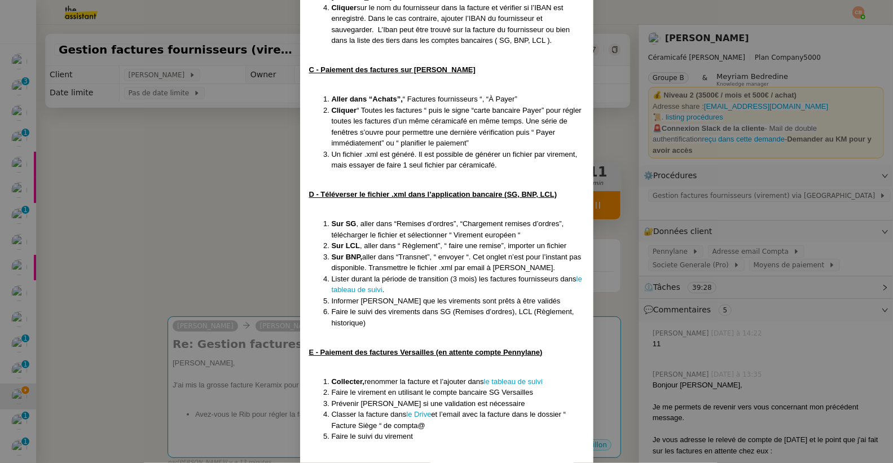
click at [153, 166] on nz-modal-container "MAJ le [DATE] Contexte : [PERSON_NAME] souhaite que nous gérions le paiement de…" at bounding box center [446, 231] width 893 height 463
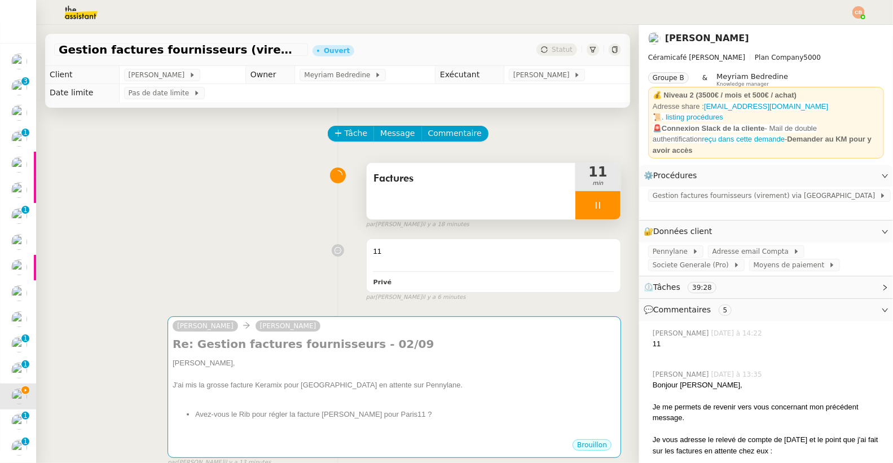
scroll to position [620, 0]
click at [436, 253] on div "11" at bounding box center [493, 251] width 240 height 11
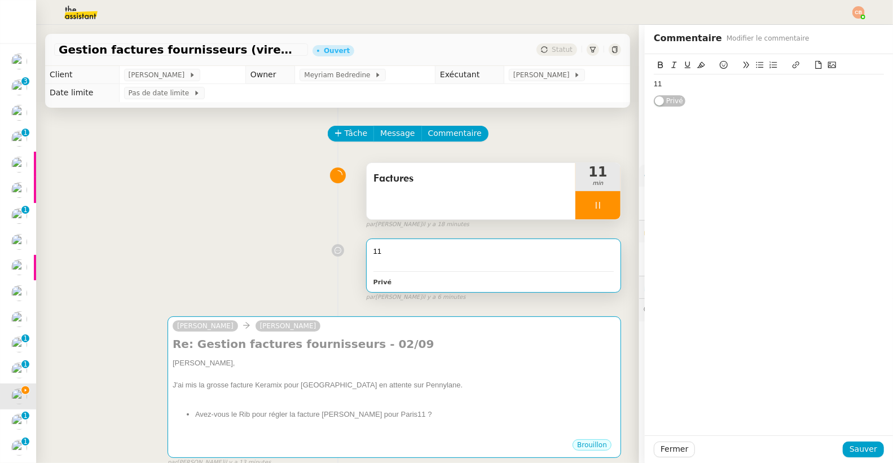
click at [707, 82] on div "11" at bounding box center [769, 84] width 230 height 10
click at [861, 451] on span "Sauver" at bounding box center [863, 449] width 28 height 13
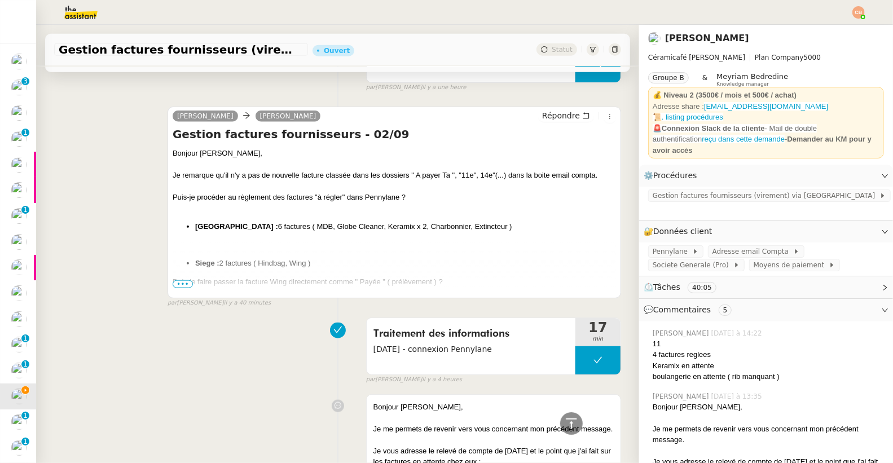
scroll to position [819, 0]
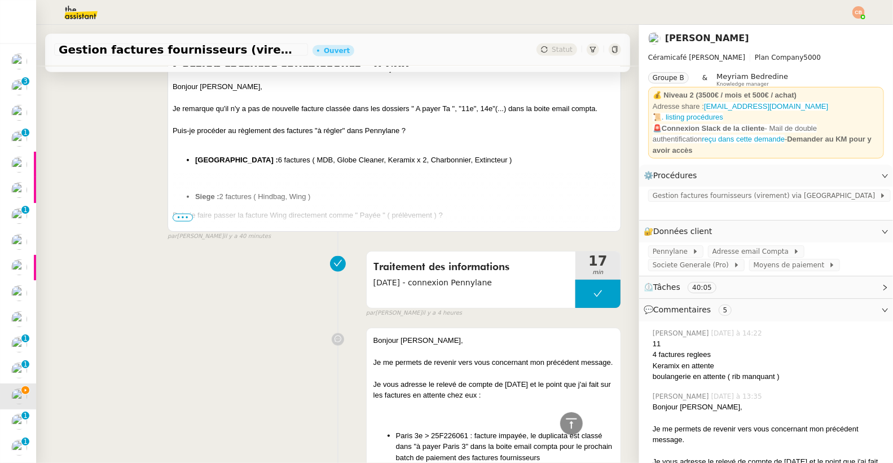
click at [175, 216] on span "•••" at bounding box center [183, 218] width 20 height 8
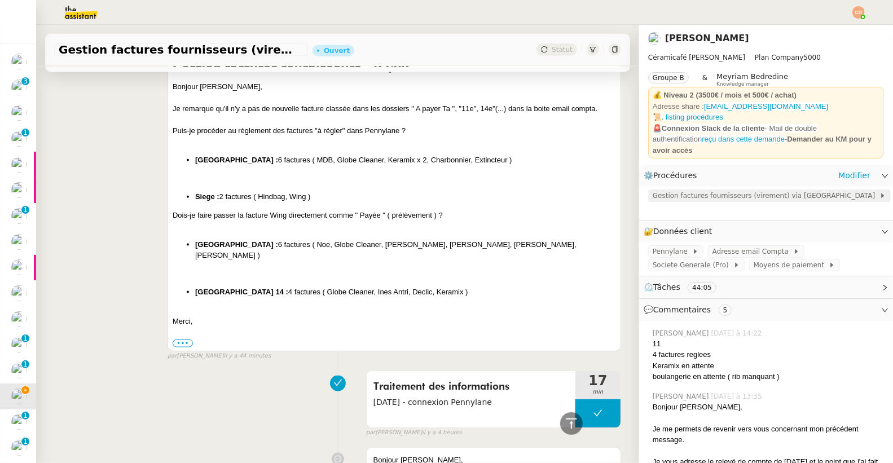
click at [668, 190] on span "Gestion factures fournisseurs (virement) via [GEOGRAPHIC_DATA]" at bounding box center [765, 195] width 227 height 11
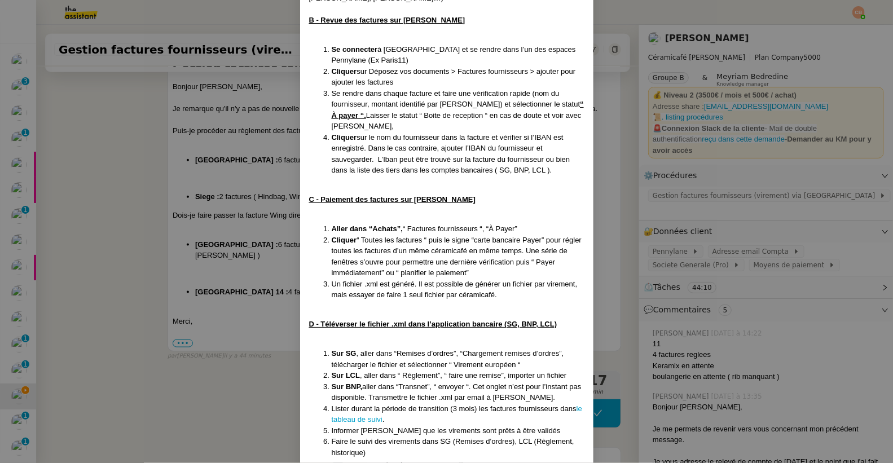
scroll to position [520, 0]
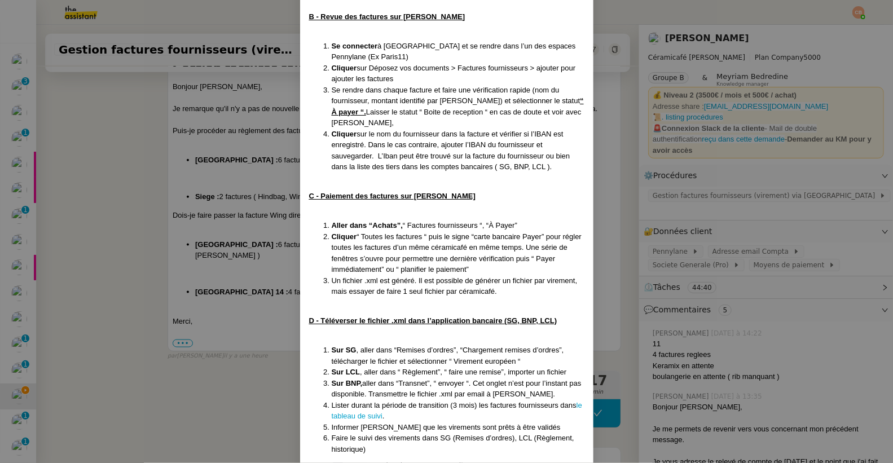
click at [112, 163] on nz-modal-container "MAJ le [DATE] Contexte : [PERSON_NAME] souhaite que nous gérions le paiement de…" at bounding box center [446, 231] width 893 height 463
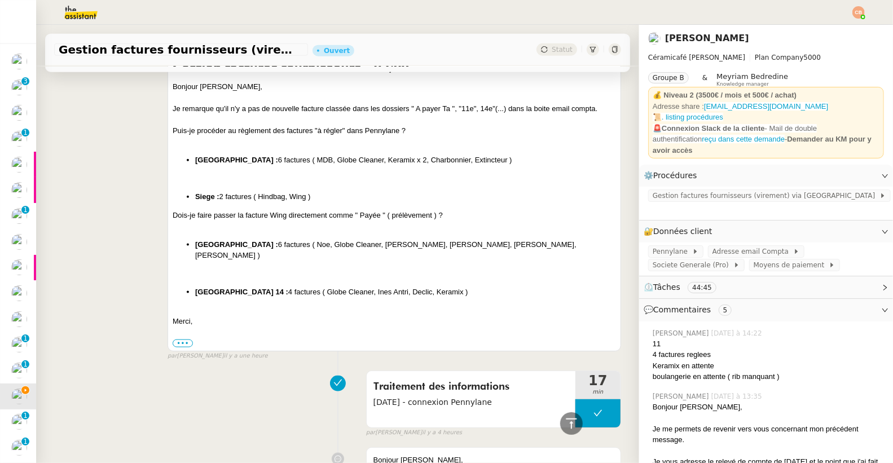
scroll to position [5, 0]
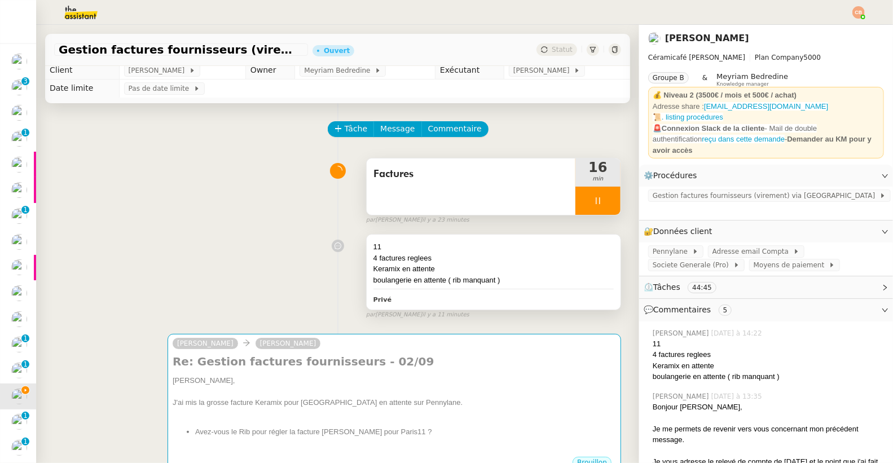
click at [461, 253] on div "4 factures reglees" at bounding box center [493, 258] width 240 height 11
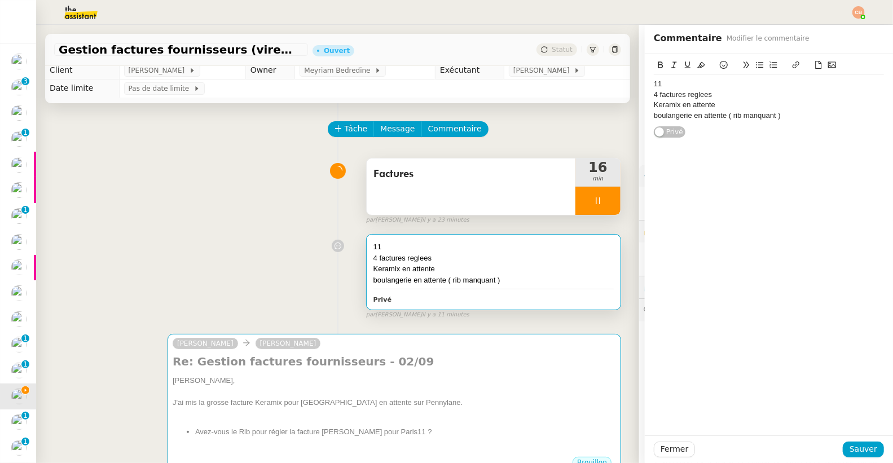
click at [775, 114] on div "boulangerie en attente ( rib manquant )" at bounding box center [769, 116] width 230 height 10
click at [854, 448] on span "Sauver" at bounding box center [863, 449] width 28 height 13
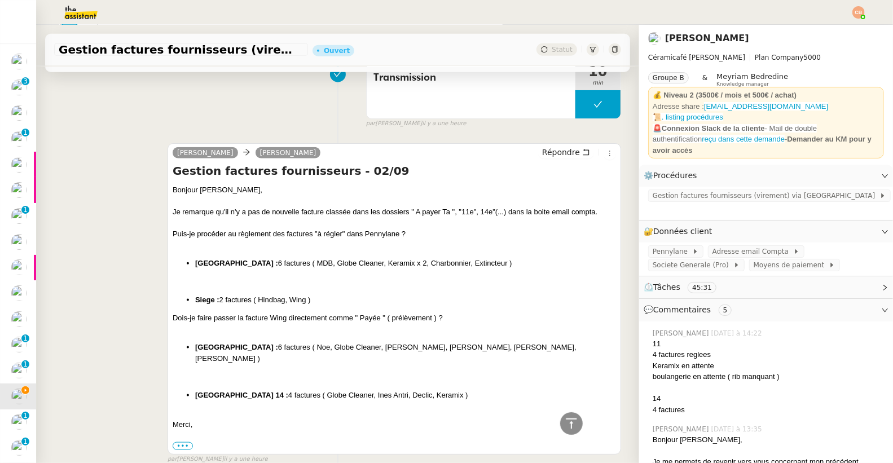
scroll to position [758, 0]
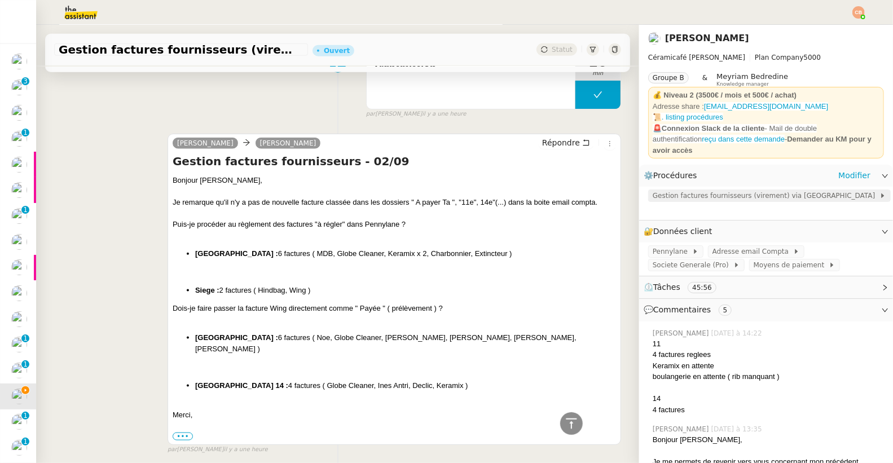
click at [654, 190] on span "Gestion factures fournisseurs (virement) via [GEOGRAPHIC_DATA]" at bounding box center [765, 195] width 227 height 11
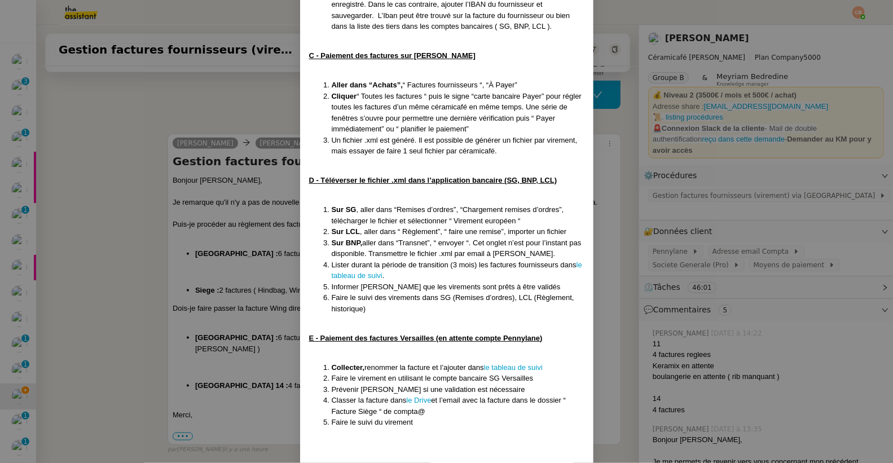
scroll to position [677, 0]
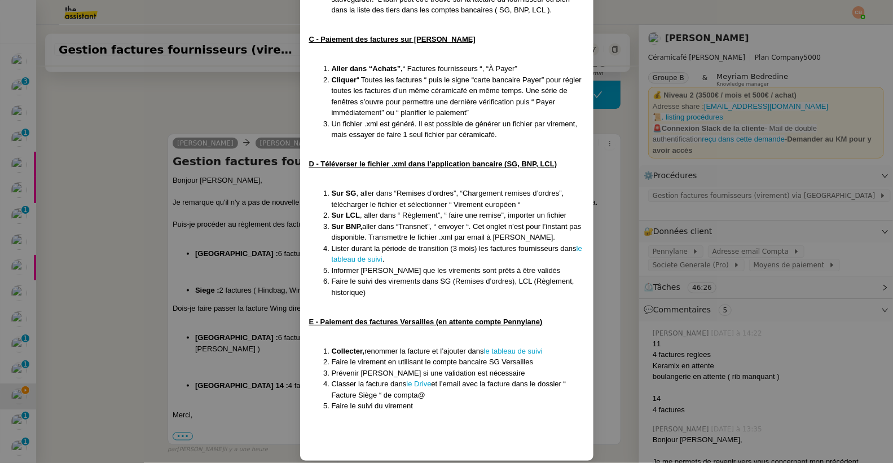
click at [232, 98] on nz-modal-container "MAJ le [DATE] Contexte : [PERSON_NAME] souhaite que nous gérions le paiement de…" at bounding box center [446, 231] width 893 height 463
click at [232, 98] on nz-modal-container "MAJ le 22/07/2025 Contexte : Geneviève souhaite que nous gérions le paiement de…" at bounding box center [446, 231] width 893 height 463
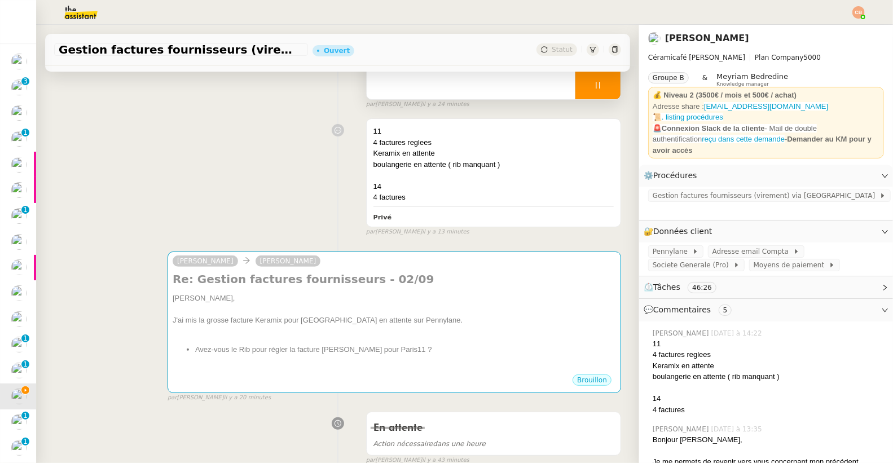
scroll to position [0, 0]
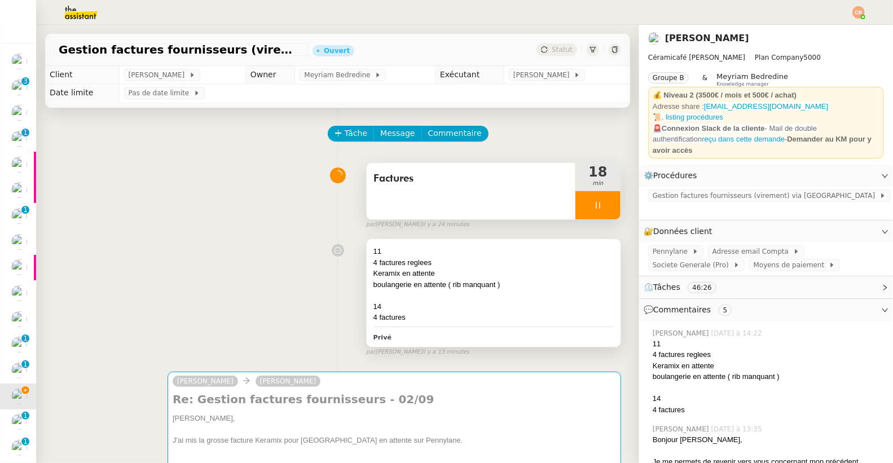
click at [447, 255] on div "11" at bounding box center [493, 251] width 240 height 11
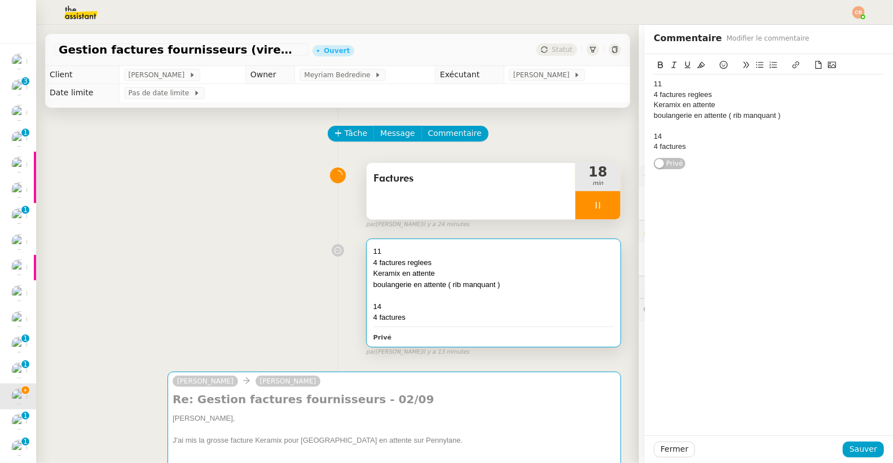
click at [696, 146] on div "4 factures" at bounding box center [769, 147] width 230 height 10
click at [853, 448] on span "Sauver" at bounding box center [863, 449] width 28 height 13
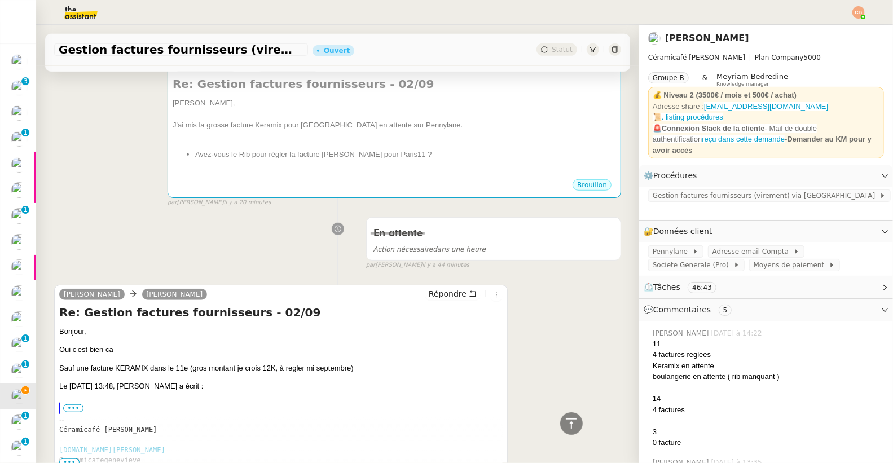
scroll to position [79, 0]
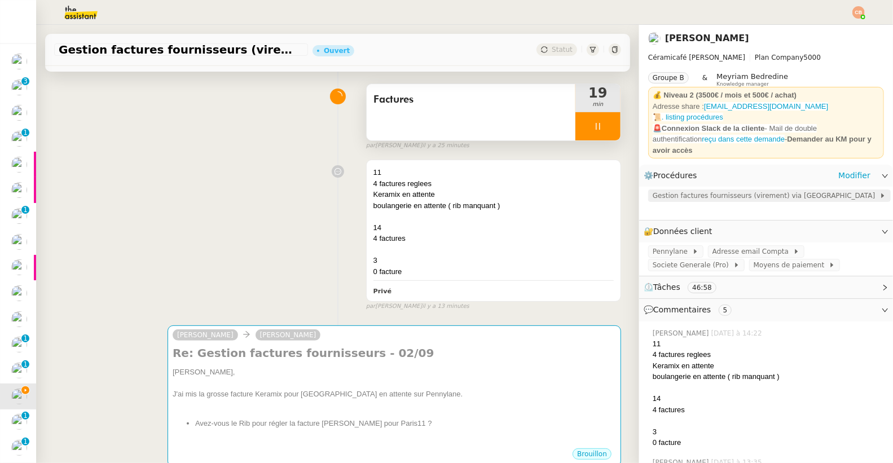
click at [668, 192] on span "Gestion factures fournisseurs (virement) via Pennylane" at bounding box center [765, 195] width 227 height 11
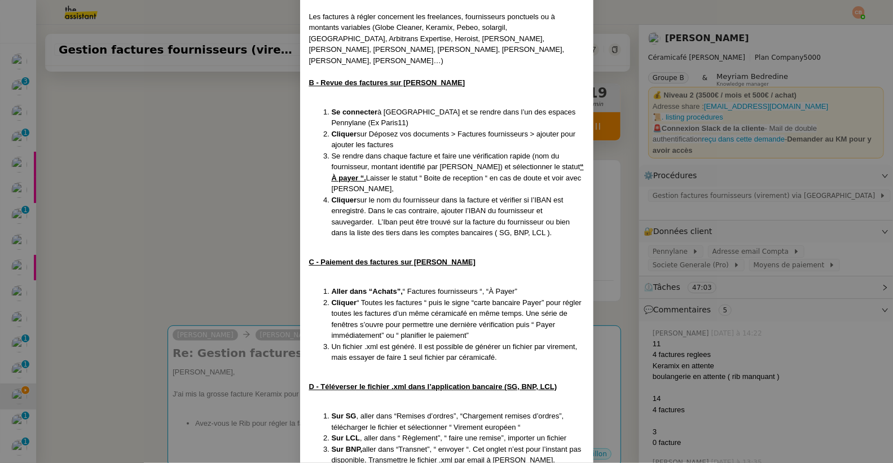
scroll to position [641, 0]
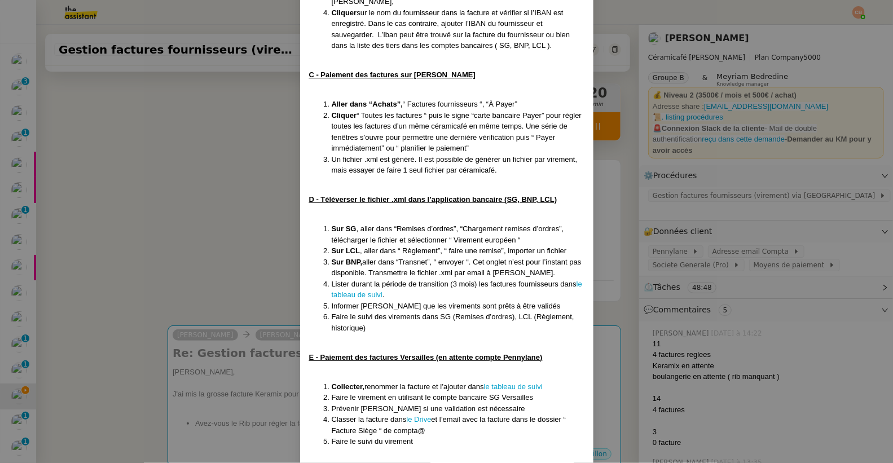
click at [209, 137] on nz-modal-container "MAJ le 22/07/2025 Contexte : Geneviève souhaite que nous gérions le paiement de…" at bounding box center [446, 231] width 893 height 463
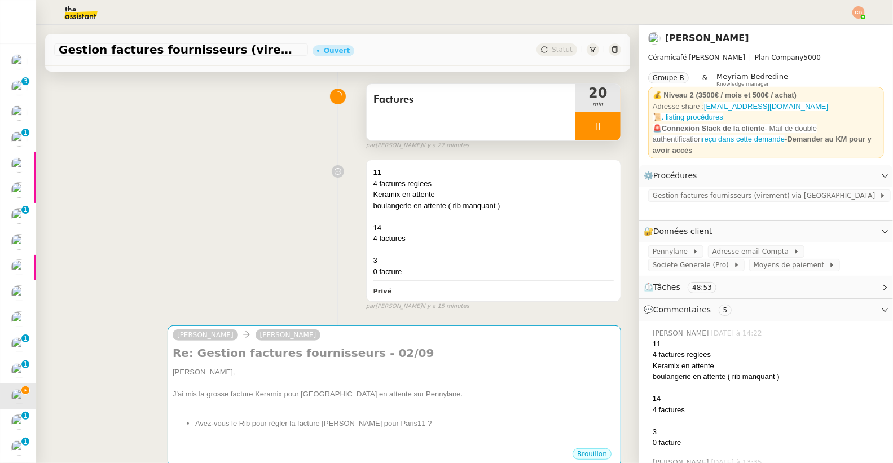
scroll to position [620, 0]
click at [590, 123] on div at bounding box center [597, 126] width 45 height 28
click at [582, 125] on icon at bounding box center [586, 126] width 9 height 9
click at [259, 184] on div "11 4 factures reglees Keramix en attente boulangerie en attente ( rib manquant …" at bounding box center [337, 233] width 567 height 156
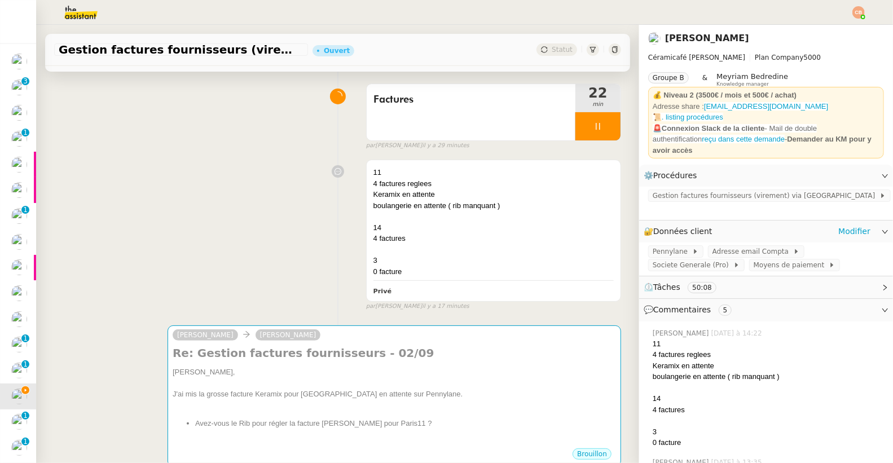
click at [845, 220] on div "🔐 Données client Modifier" at bounding box center [766, 231] width 254 height 22
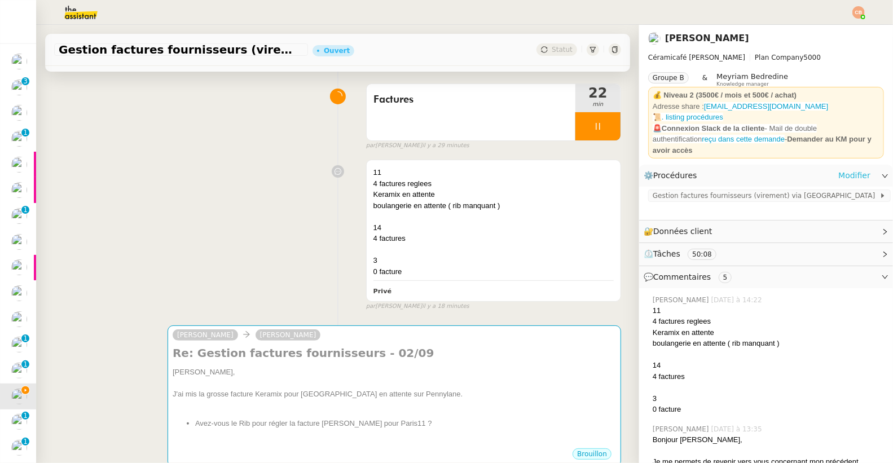
click at [844, 169] on link "Modifier" at bounding box center [854, 175] width 32 height 13
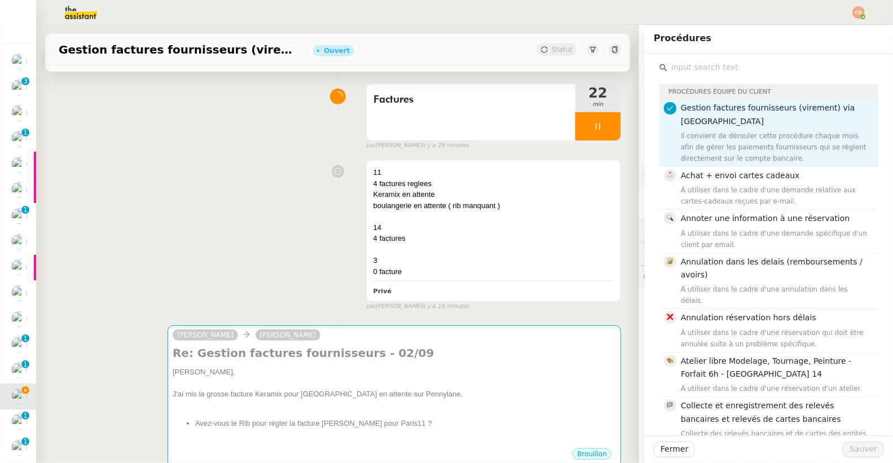
click at [719, 69] on input "text" at bounding box center [772, 67] width 211 height 15
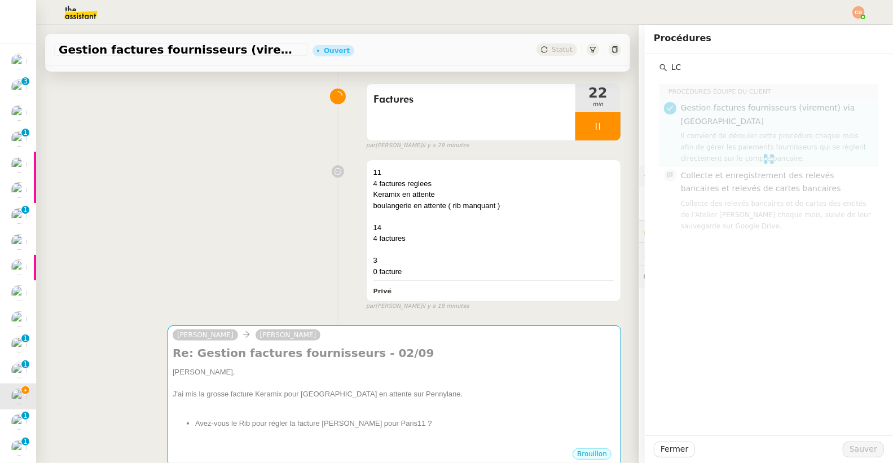
type input "L"
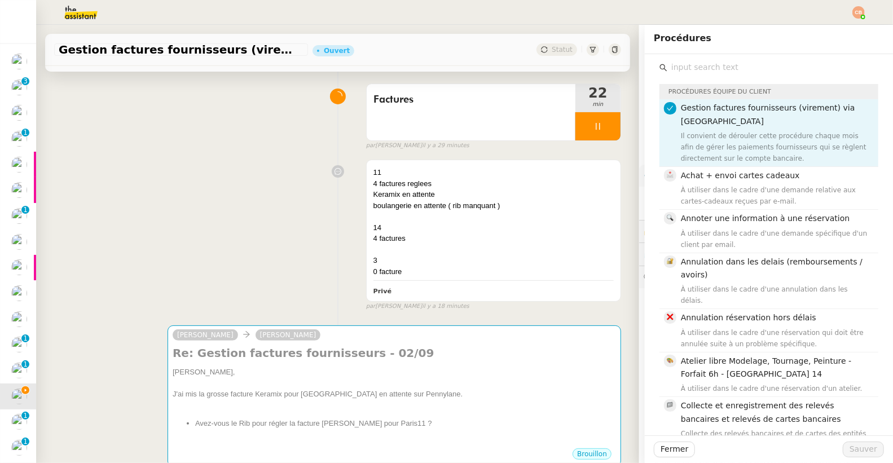
click at [270, 202] on div "11 4 factures reglees Keramix en attente boulangerie en attente ( rib manquant …" at bounding box center [337, 233] width 567 height 156
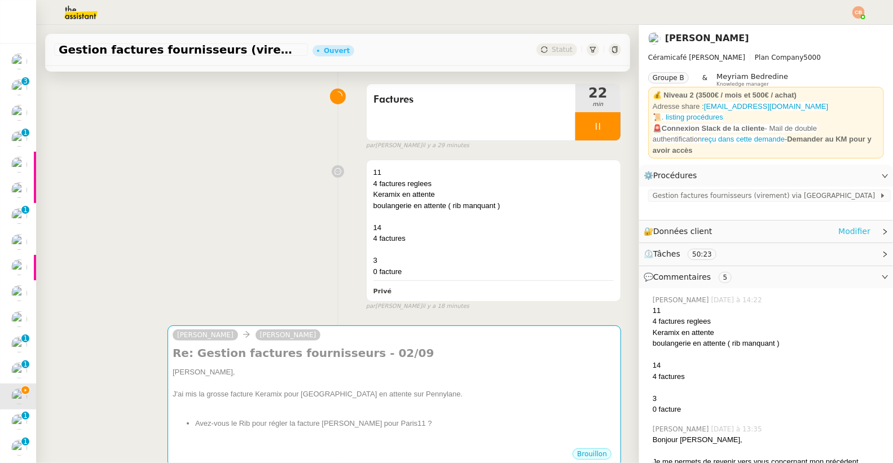
click at [842, 225] on link "Modifier" at bounding box center [854, 231] width 32 height 13
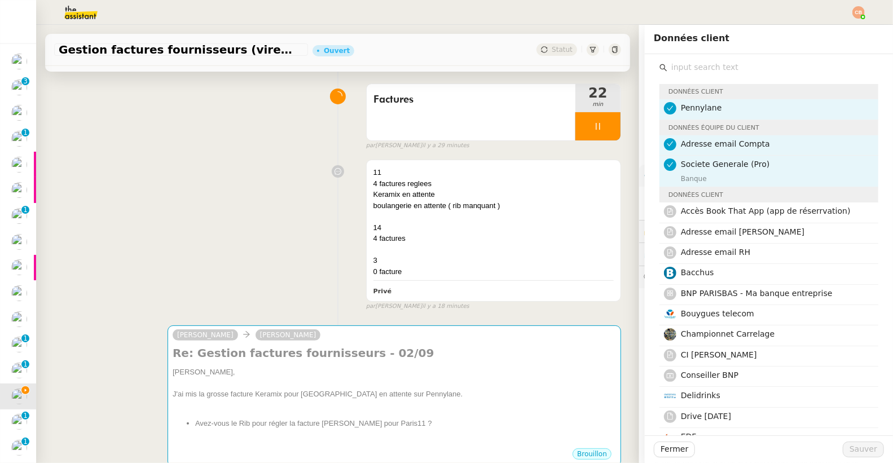
click at [689, 64] on input "text" at bounding box center [772, 67] width 211 height 15
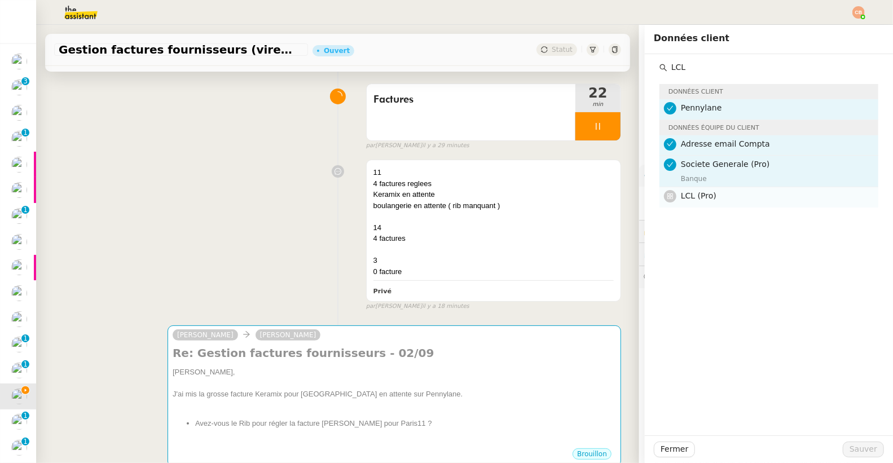
type input "LCL"
click at [682, 198] on span "LCL (Pro)" at bounding box center [699, 195] width 36 height 9
click at [856, 452] on span "Sauver" at bounding box center [863, 449] width 28 height 13
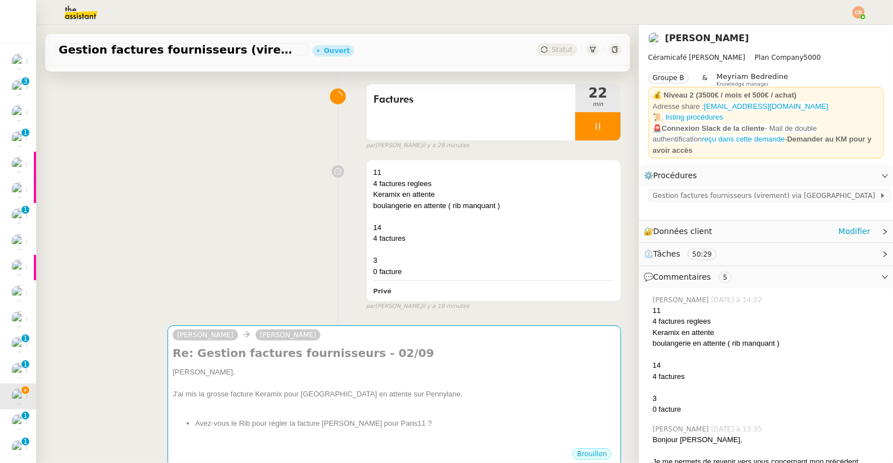
click at [881, 228] on icon at bounding box center [884, 231] width 7 height 7
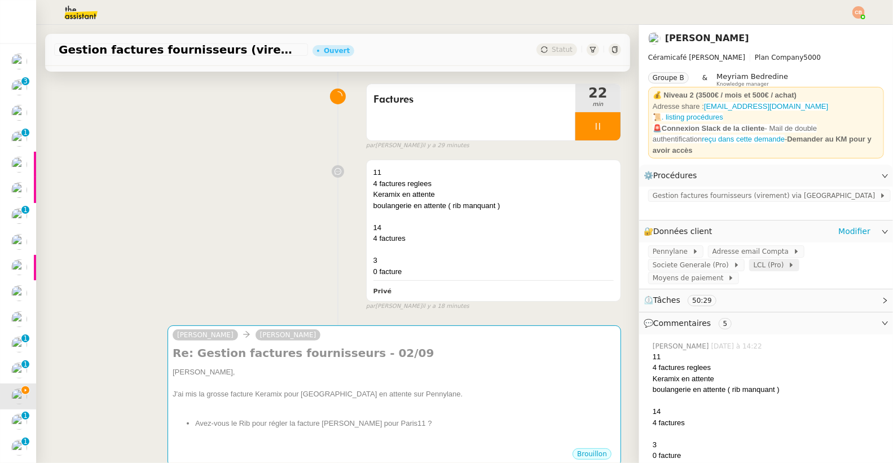
click at [784, 261] on span at bounding box center [786, 265] width 5 height 8
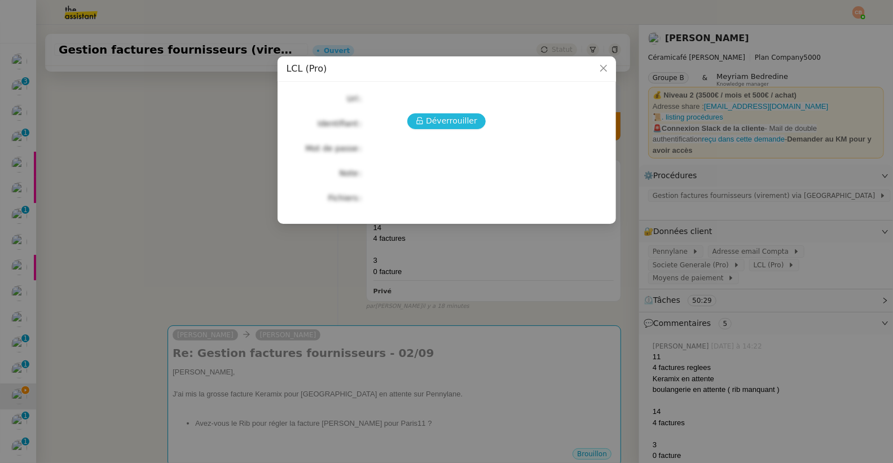
click at [455, 117] on span "Déverrouiller" at bounding box center [451, 120] width 51 height 13
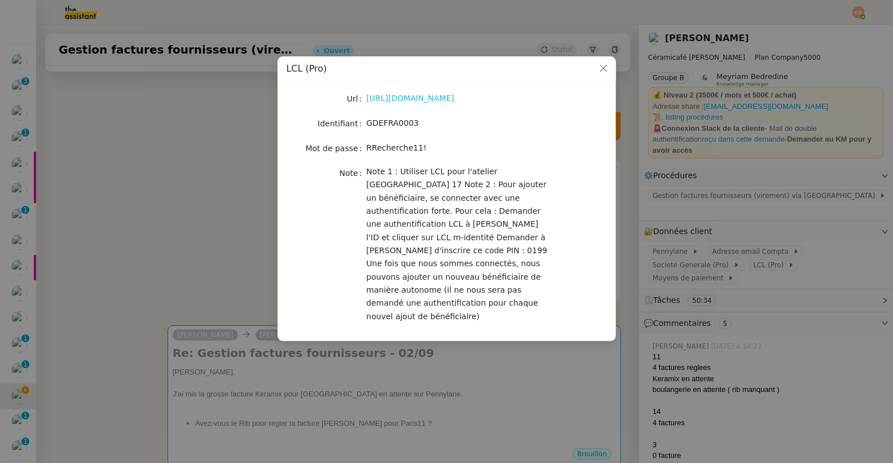
click at [433, 100] on link "https://espacepro.secure.lcl.fr/outil/IQEN/Authentication/" at bounding box center [411, 98] width 88 height 9
drag, startPoint x: 368, startPoint y: 124, endPoint x: 444, endPoint y: 122, distance: 76.1
click at [444, 122] on div "GDEFRA0003" at bounding box center [460, 123] width 187 height 13
copy span "GDEFRA0003"
drag, startPoint x: 368, startPoint y: 150, endPoint x: 439, endPoint y: 150, distance: 71.1
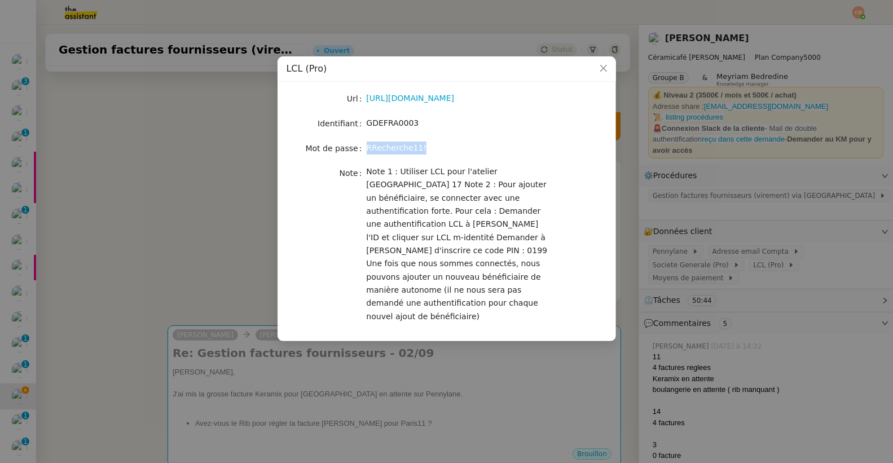
click at [439, 150] on div "RRecherche11!" at bounding box center [460, 148] width 187 height 13
copy span "RRecherche11!"
click at [140, 114] on nz-modal-container "LCL (Pro) Url https://espacepro.secure.lcl.fr/outil/IQEN/Authentication/ Identi…" at bounding box center [446, 231] width 893 height 463
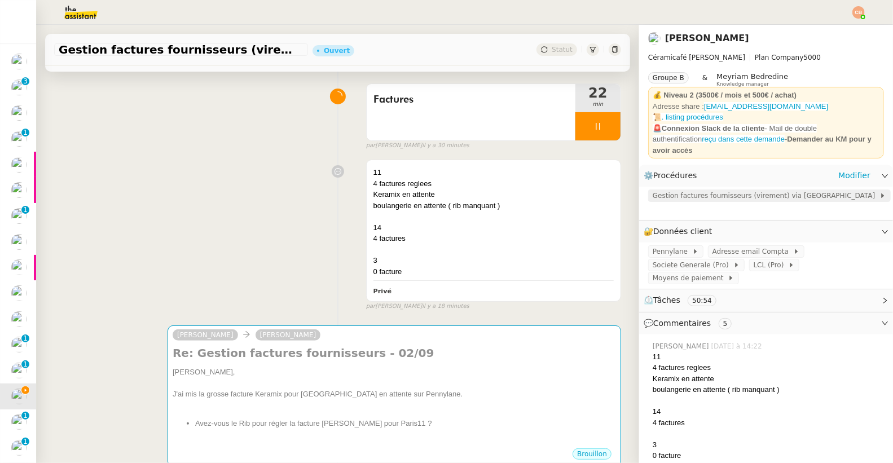
click at [665, 190] on span "Gestion factures fournisseurs (virement) via Pennylane" at bounding box center [765, 195] width 227 height 11
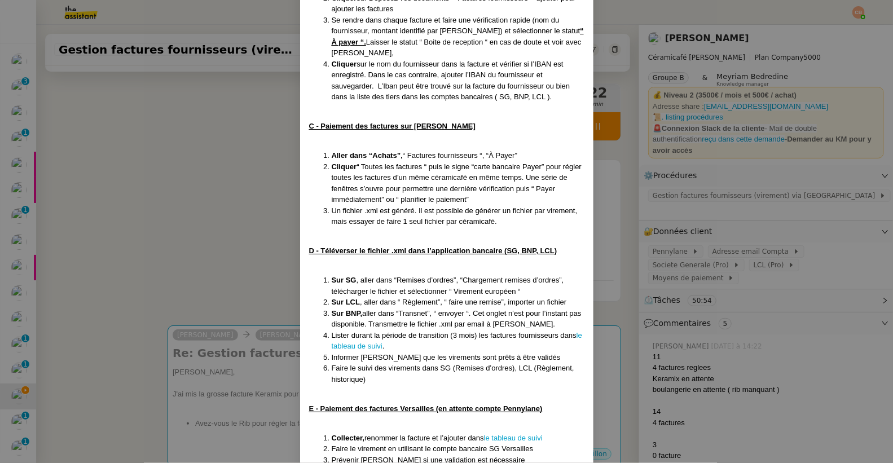
scroll to position [621, 0]
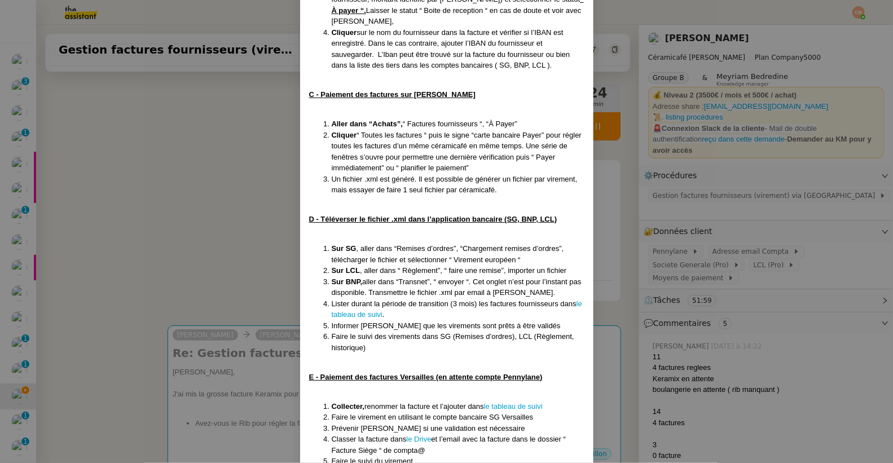
click at [228, 205] on nz-modal-container "MAJ le 22/07/2025 Contexte : Geneviève souhaite que nous gérions le paiement de…" at bounding box center [446, 231] width 893 height 463
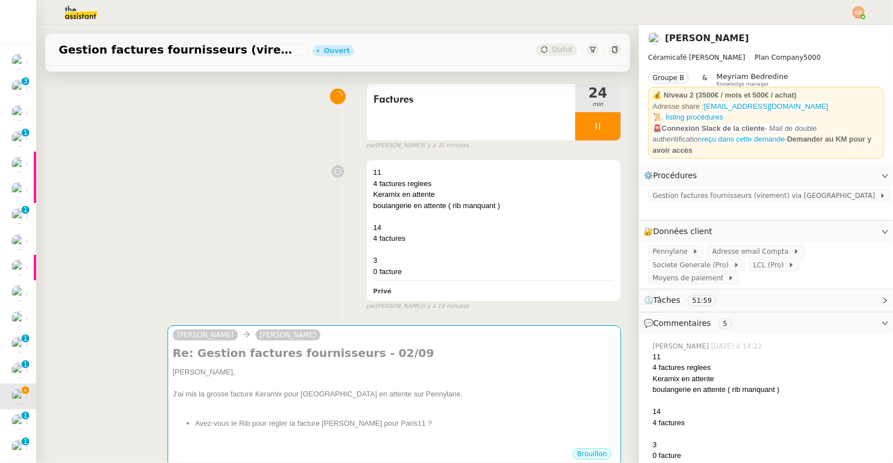
scroll to position [620, 0]
click at [426, 241] on div "4 factures" at bounding box center [493, 238] width 240 height 11
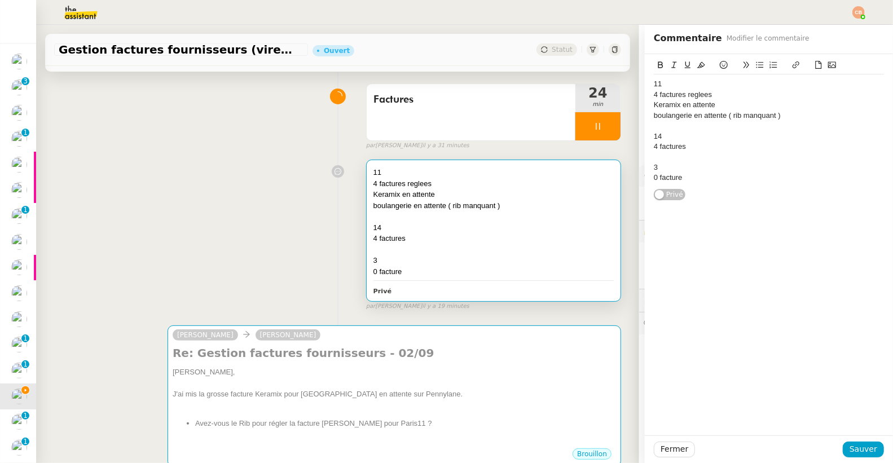
click at [683, 177] on div "0 facture" at bounding box center [769, 178] width 230 height 10
click at [849, 447] on span "Sauver" at bounding box center [863, 449] width 28 height 13
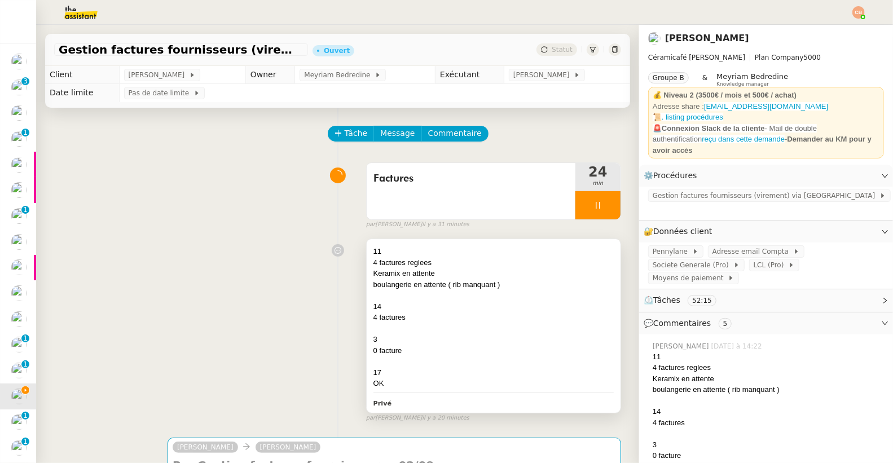
click at [413, 351] on div "0 facture" at bounding box center [493, 350] width 240 height 11
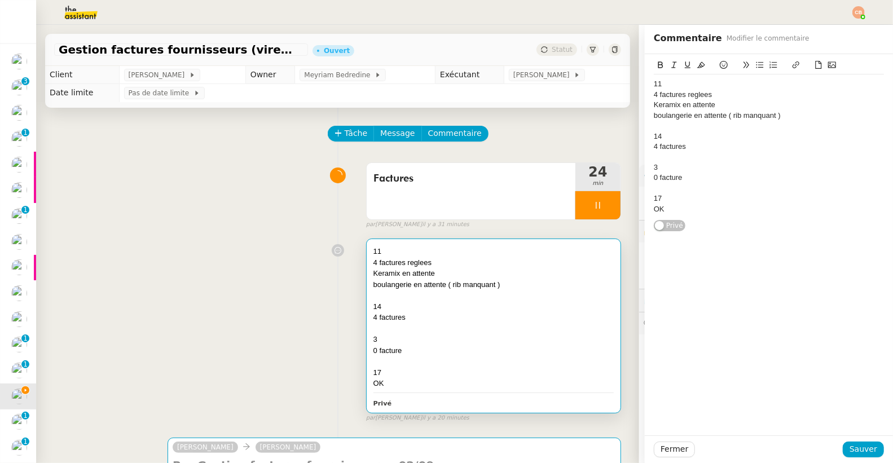
click at [673, 208] on div "OK" at bounding box center [769, 209] width 230 height 10
click at [854, 457] on button "Sauver" at bounding box center [862, 450] width 41 height 16
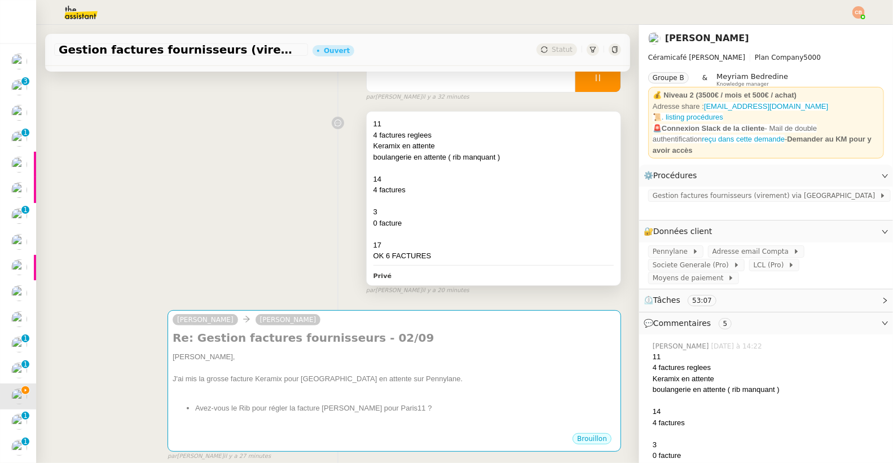
scroll to position [191, 0]
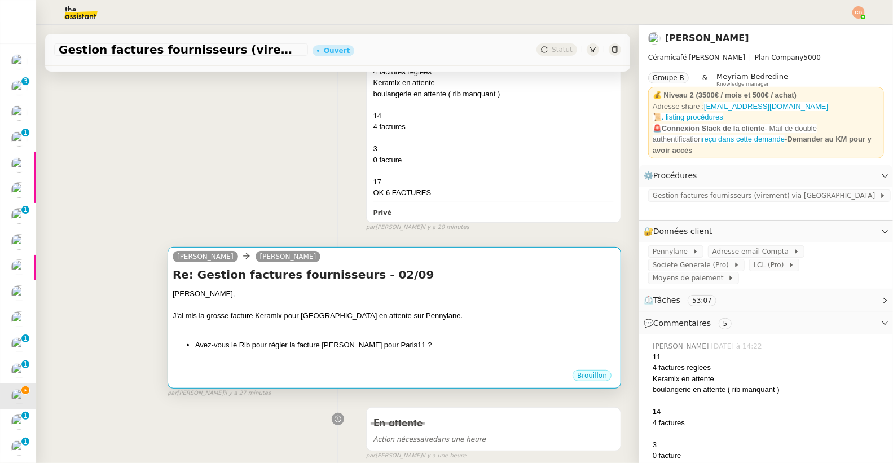
click at [414, 316] on div "J'ai mis la grosse facture Keramix pour Paris11 en attente sur Pennylane." at bounding box center [394, 315] width 443 height 11
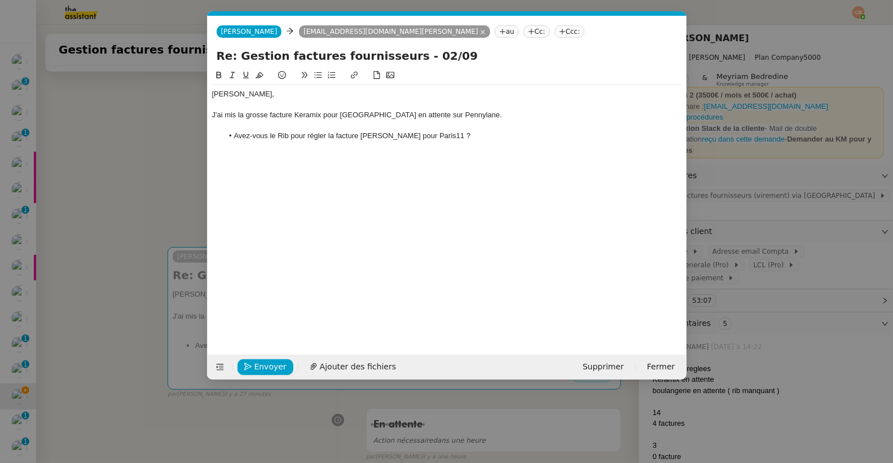
scroll to position [0, 24]
click at [465, 116] on div "J'ai mis la grosse facture Keramix pour Paris11 en attente sur Pennylane." at bounding box center [447, 115] width 470 height 10
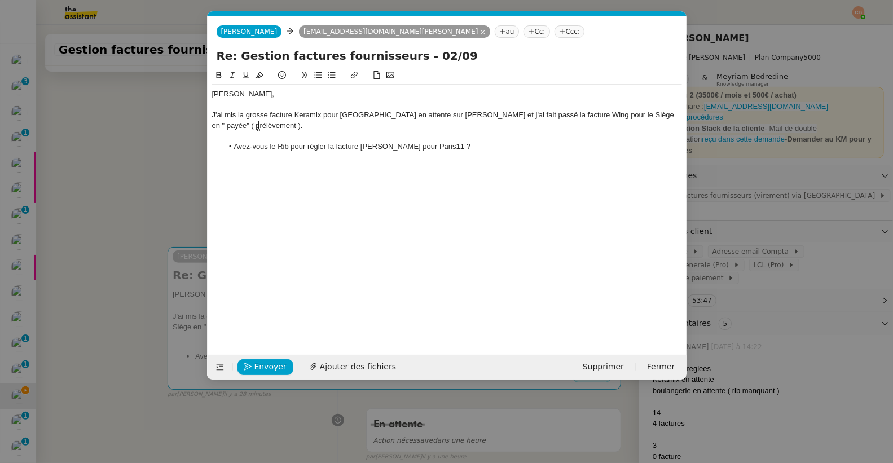
click at [483, 148] on li "Avez-vous le Rib pour régler la facture Boulangerie Ounissi pour Paris11 ?" at bounding box center [452, 147] width 459 height 10
click at [134, 163] on nz-modal-container "Service TA - VOYAGE - PROPOSITION GLOBALE A utiliser dans le cadre de propositi…" at bounding box center [446, 231] width 893 height 463
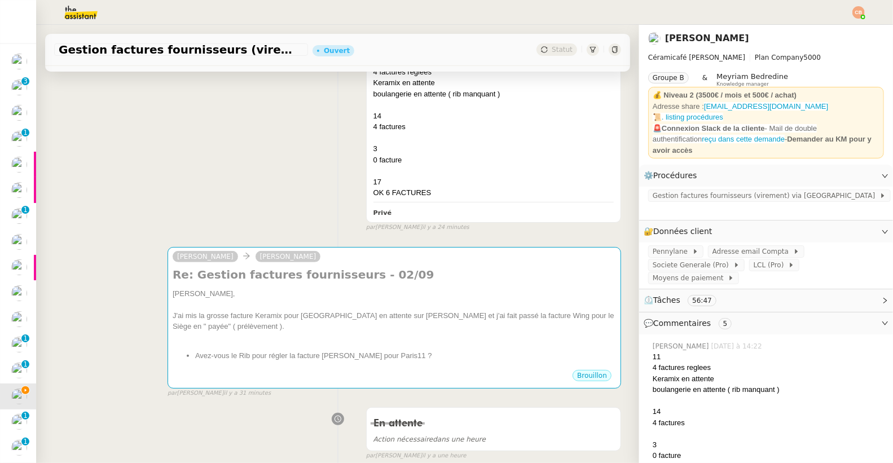
scroll to position [0, 0]
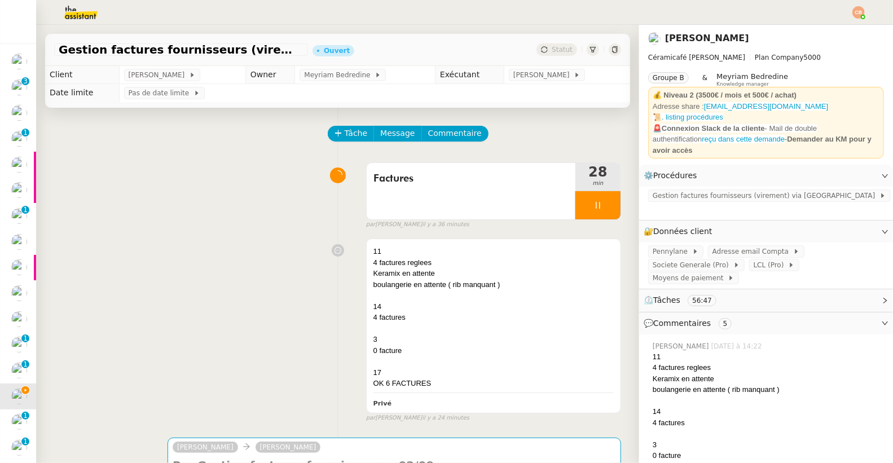
click at [595, 205] on icon at bounding box center [597, 205] width 4 height 7
click at [599, 201] on button at bounding box center [609, 205] width 23 height 28
click at [462, 188] on div "Factures" at bounding box center [471, 191] width 209 height 56
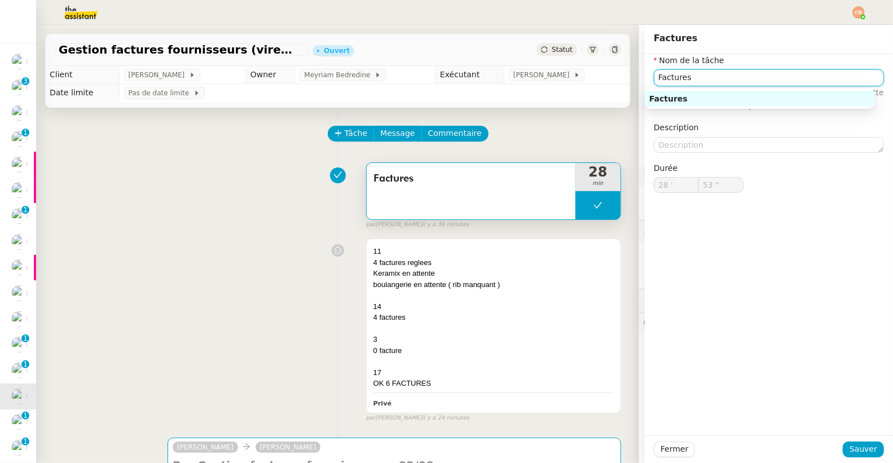
click at [654, 77] on input "Factures" at bounding box center [769, 77] width 230 height 16
drag, startPoint x: 662, startPoint y: 95, endPoint x: 685, endPoint y: 130, distance: 41.6
click at [663, 95] on div "Paiement des Factures" at bounding box center [759, 99] width 221 height 10
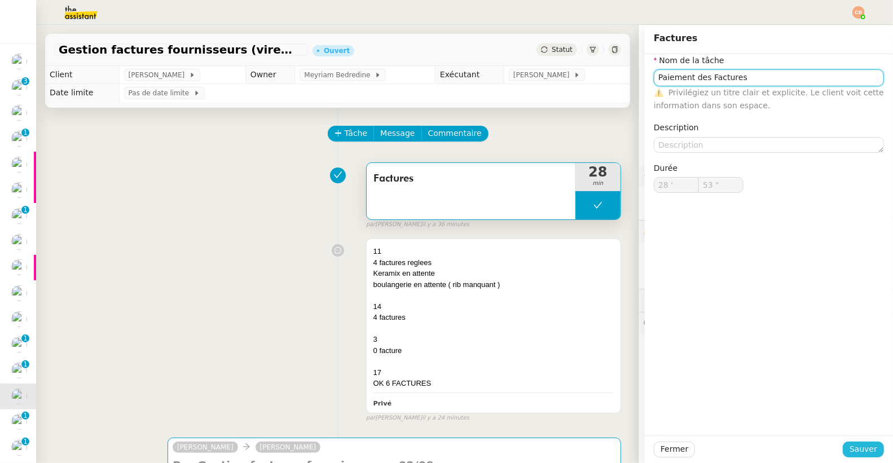
type input "Paiement des Factures"
click at [842, 447] on button "Sauver" at bounding box center [862, 450] width 41 height 16
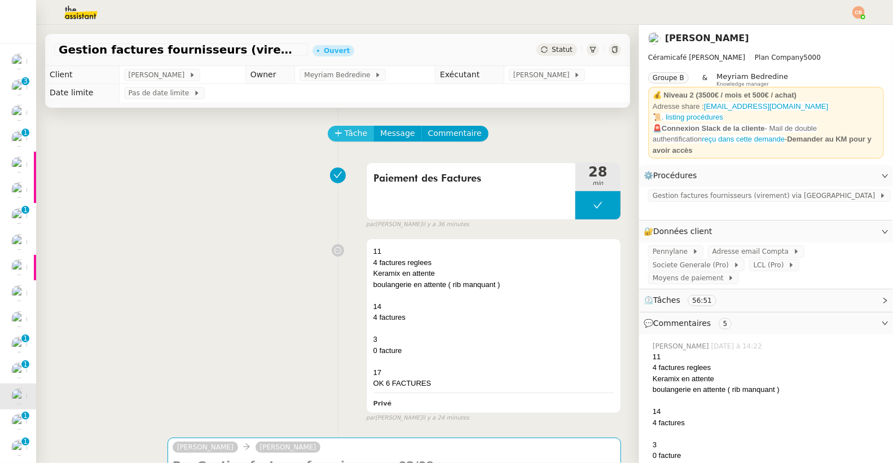
click at [347, 133] on span "Tâche" at bounding box center [356, 133] width 23 height 13
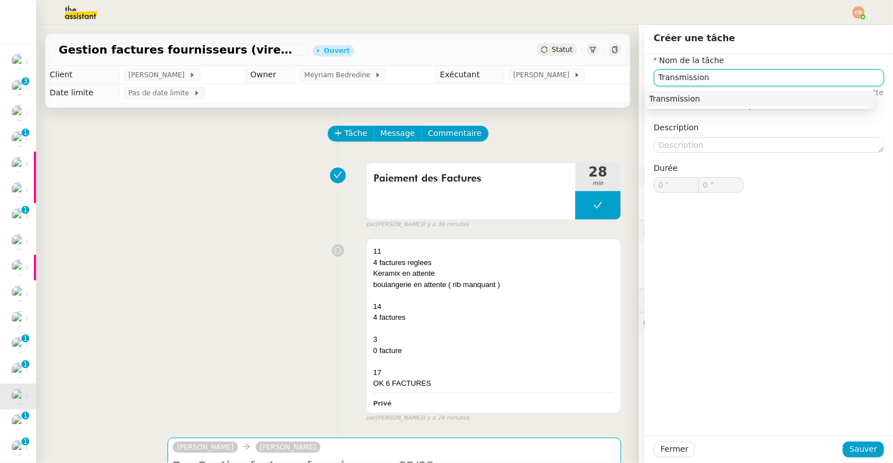
click at [666, 96] on div "Transmission" at bounding box center [759, 99] width 221 height 10
type input "Transmission"
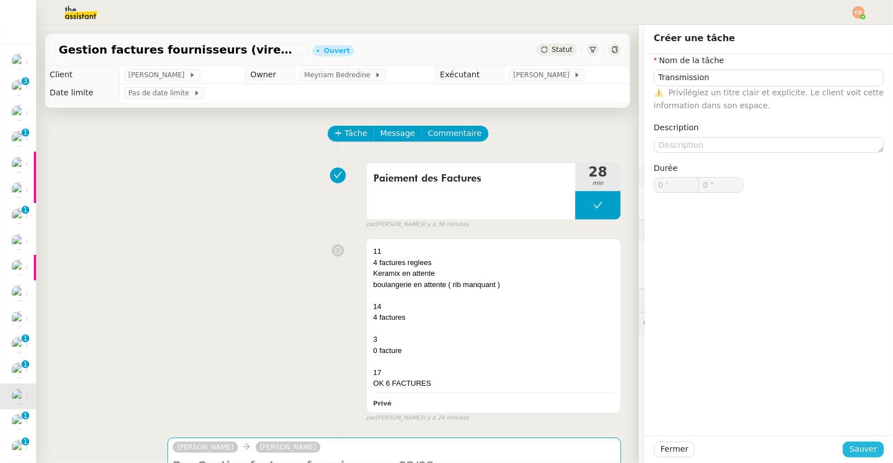
click at [849, 451] on span "Sauver" at bounding box center [863, 449] width 28 height 13
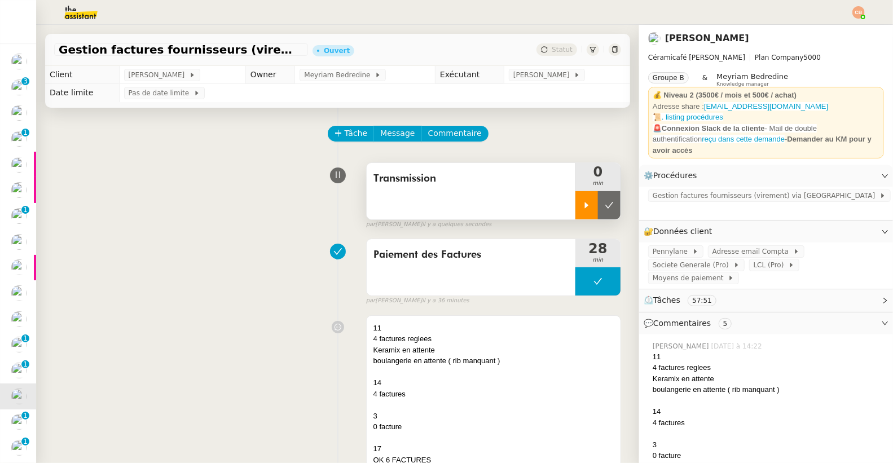
click at [585, 205] on icon at bounding box center [587, 205] width 4 height 6
click at [499, 325] on div "11" at bounding box center [493, 328] width 240 height 11
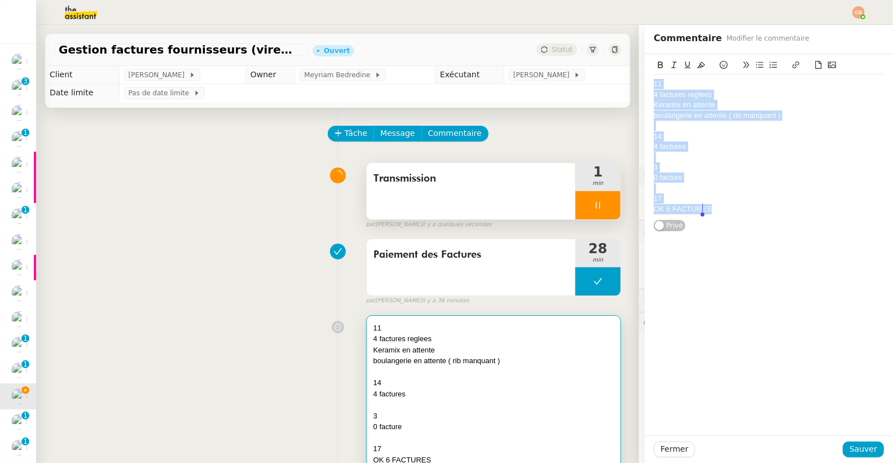
drag, startPoint x: 645, startPoint y: 84, endPoint x: 716, endPoint y: 227, distance: 159.9
click at [716, 227] on div "11 4 factures reglees Keramix en attente boulangerie en attente ( rib manquant …" at bounding box center [769, 143] width 230 height 178
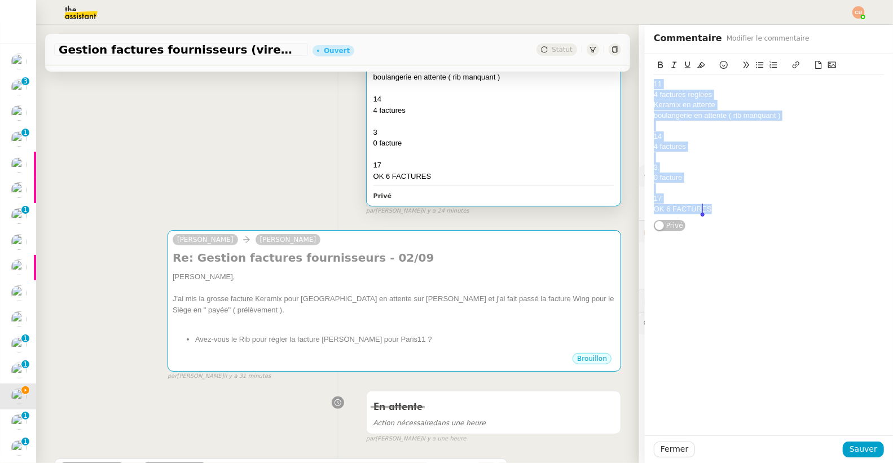
scroll to position [351, 0]
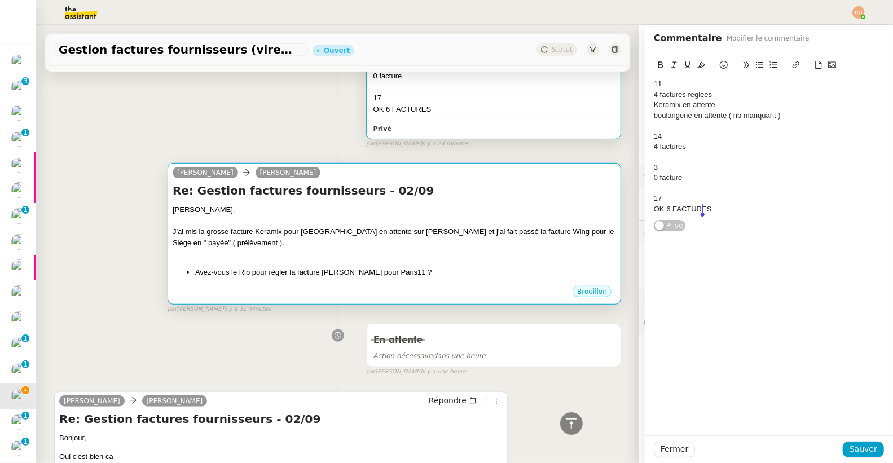
click at [322, 248] on div at bounding box center [394, 253] width 443 height 11
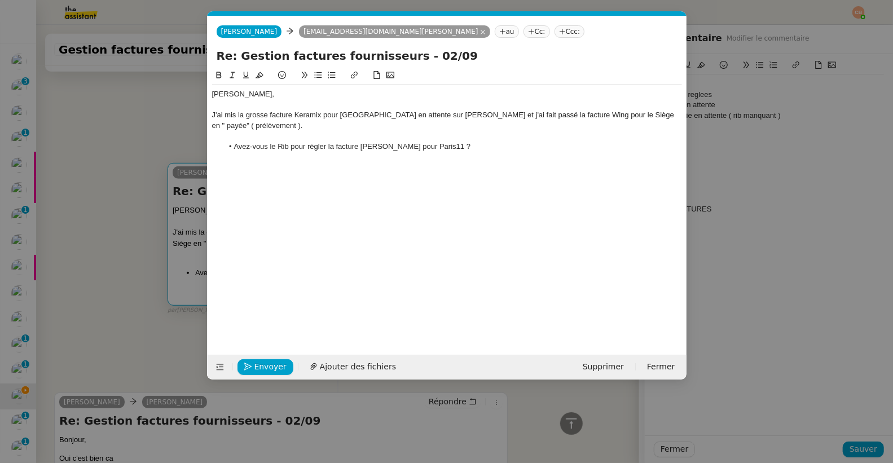
scroll to position [0, 24]
click at [494, 152] on div "Geneviève, J'ai mis la grosse facture Keramix pour Paris11 en attente sur Penny…" at bounding box center [447, 121] width 470 height 72
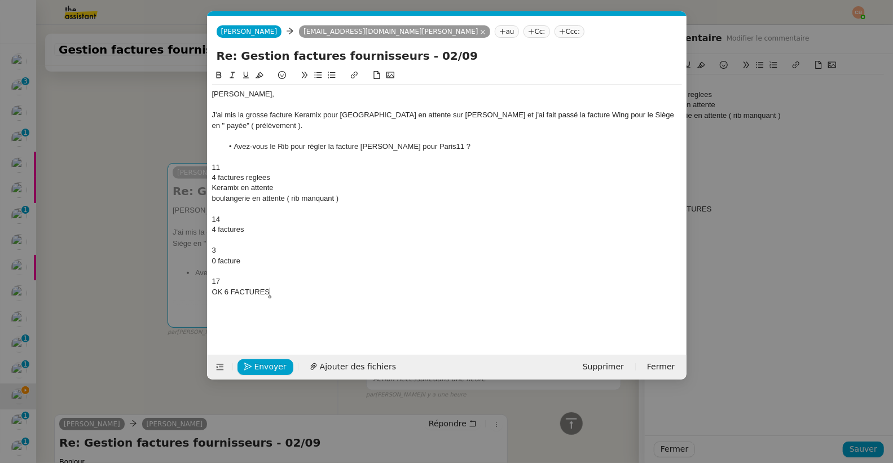
scroll to position [0, 0]
click at [485, 145] on li "Avez-vous le Rib pour régler la facture Boulangerie Ounissi pour Paris11 ?" at bounding box center [452, 147] width 459 height 10
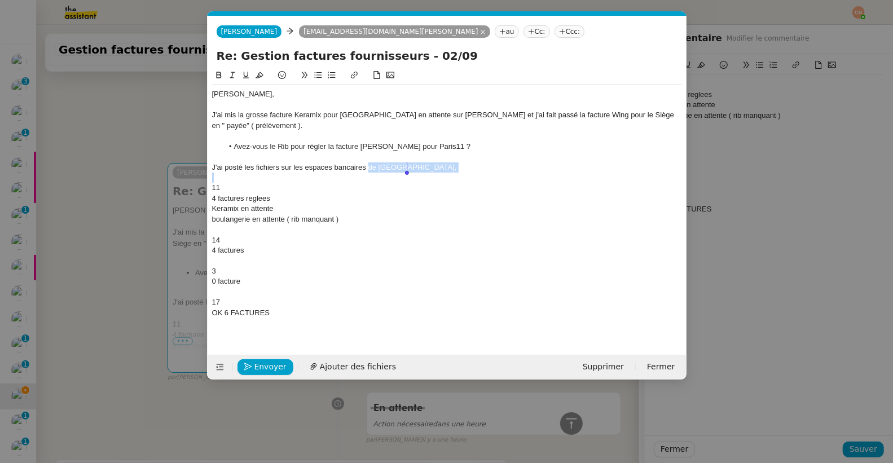
drag, startPoint x: 368, startPoint y: 169, endPoint x: 419, endPoint y: 175, distance: 51.1
click at [419, 175] on div "Geneviève, J'ai mis la grosse facture Keramix pour Paris11 en attente sur Penny…" at bounding box center [447, 204] width 470 height 238
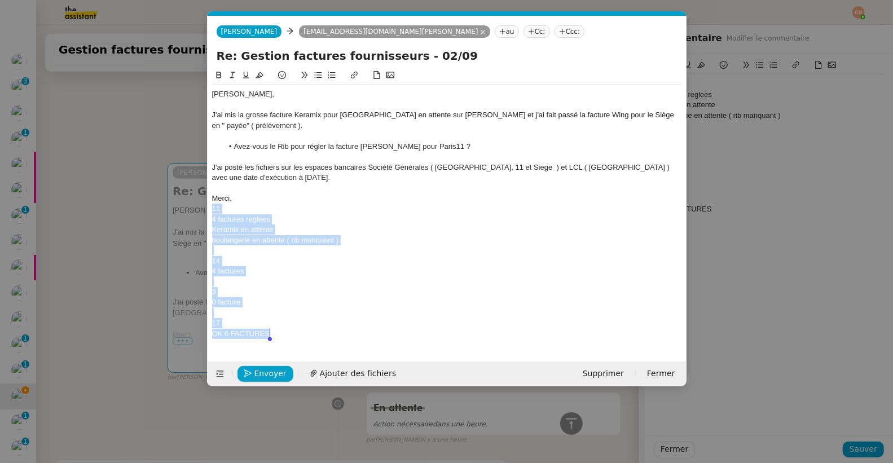
drag, startPoint x: 214, startPoint y: 211, endPoint x: 270, endPoint y: 338, distance: 138.6
click at [270, 338] on div "Geneviève, J'ai mis la grosse facture Keramix pour Paris11 en attente sur Penny…" at bounding box center [447, 214] width 470 height 259
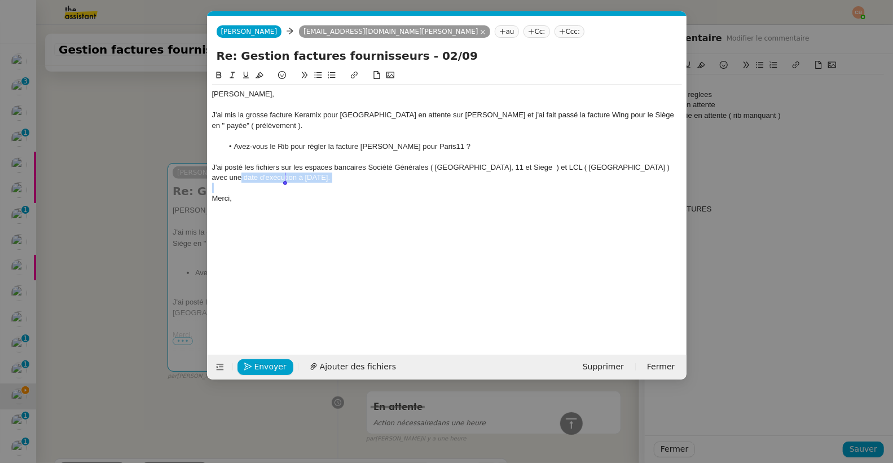
drag, startPoint x: 212, startPoint y: 178, endPoint x: 325, endPoint y: 187, distance: 113.1
click at [325, 187] on div "Geneviève, J'ai mis la grosse facture Keramix pour Paris11 en attente sur Penny…" at bounding box center [447, 152] width 470 height 134
click at [215, 72] on icon at bounding box center [219, 75] width 8 height 8
click at [273, 96] on div "Geneviève," at bounding box center [447, 94] width 470 height 10
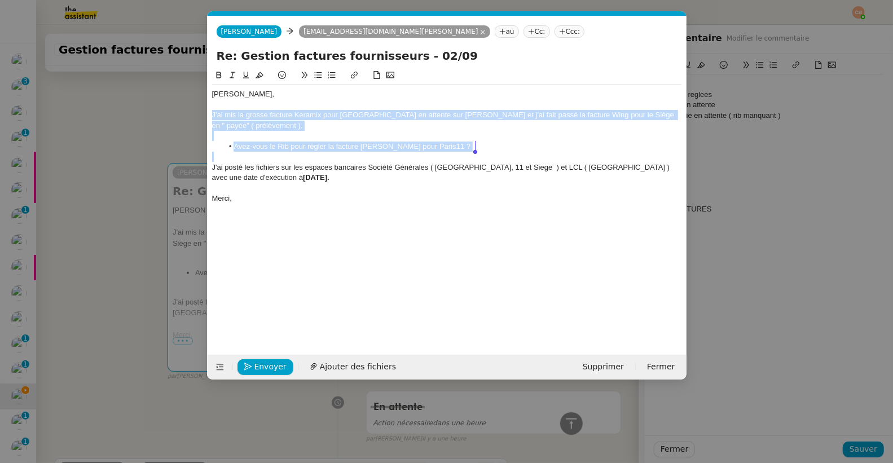
drag, startPoint x: 212, startPoint y: 114, endPoint x: 490, endPoint y: 161, distance: 281.9
click at [490, 161] on div "Geneviève, J'ai mis la grosse facture Keramix pour Paris11 en attente sur Penny…" at bounding box center [447, 152] width 470 height 134
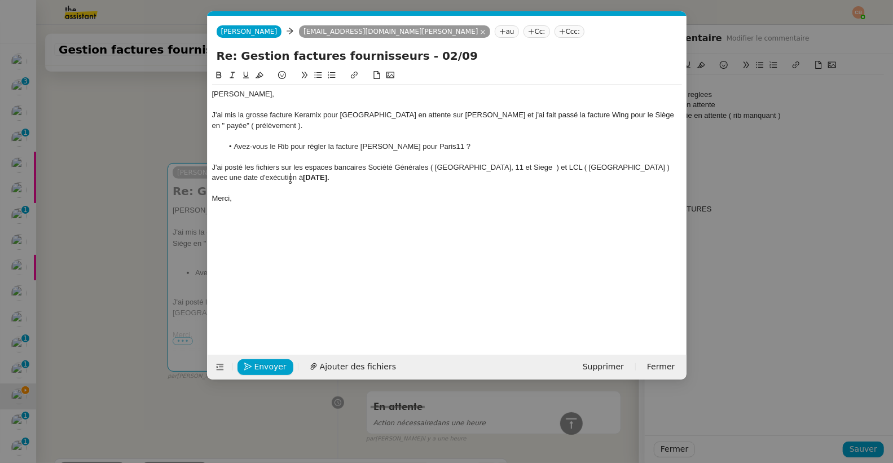
click at [303, 177] on div "J'ai posté les fichiers sur les espaces bancaires Société Générales ( Paris14, …" at bounding box center [447, 172] width 470 height 21
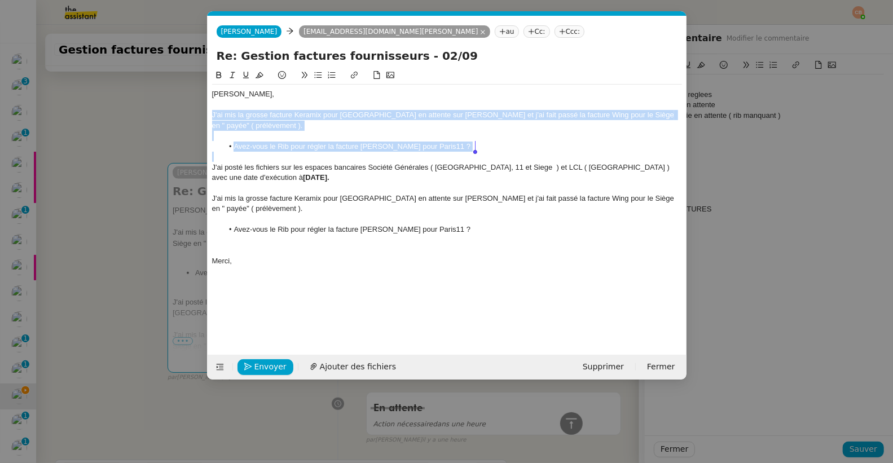
drag, startPoint x: 213, startPoint y: 116, endPoint x: 466, endPoint y: 157, distance: 257.1
click at [466, 157] on div "Geneviève, J'ai mis la grosse facture Keramix pour Paris11 en attente sur Penny…" at bounding box center [447, 183] width 470 height 196
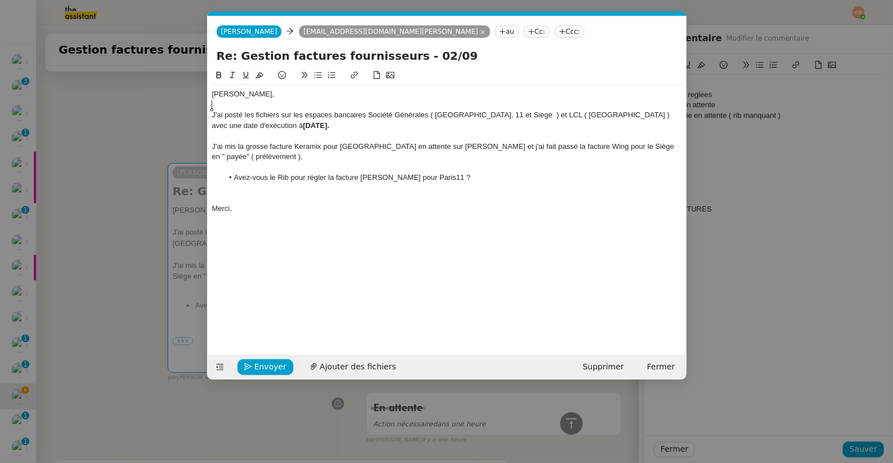
click at [486, 113] on div "J'ai posté les fichiers sur les espaces bancaires Société Générales ( Paris14, …" at bounding box center [447, 120] width 470 height 21
click at [0, 0] on lt-span "Siège" at bounding box center [0, 0] width 0 height 0
click at [504, 112] on div "J'ai posté les fichiers sur les espaces bancaires Société Générales ( Paris14, …" at bounding box center [447, 120] width 470 height 21
click at [234, 198] on div at bounding box center [447, 198] width 470 height 10
click at [272, 366] on span "Envoyer" at bounding box center [270, 366] width 32 height 13
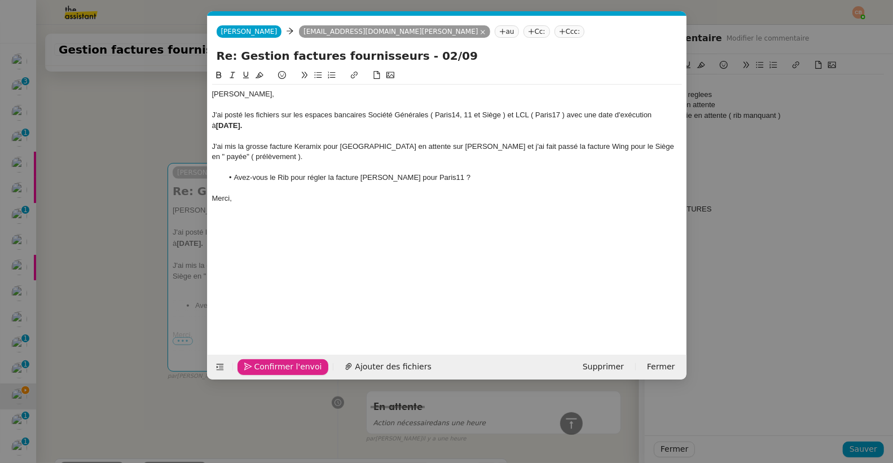
click at [272, 366] on span "Confirmer l'envoi" at bounding box center [288, 366] width 68 height 13
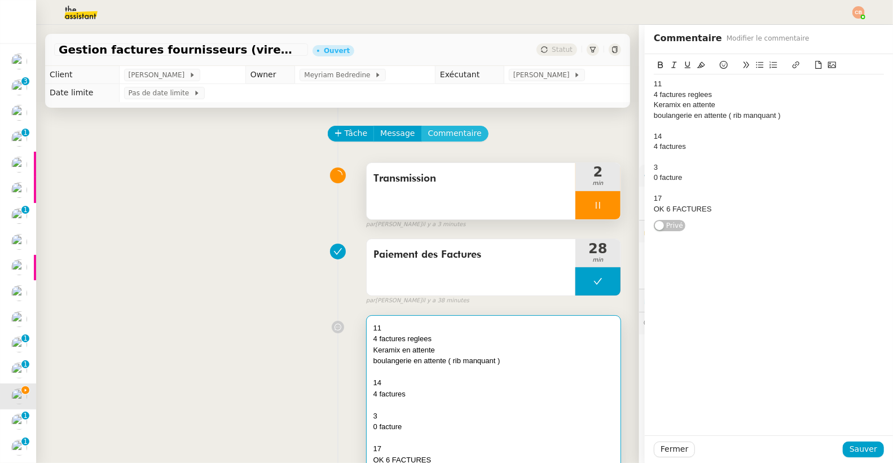
click at [429, 133] on span "Commentaire" at bounding box center [455, 133] width 54 height 13
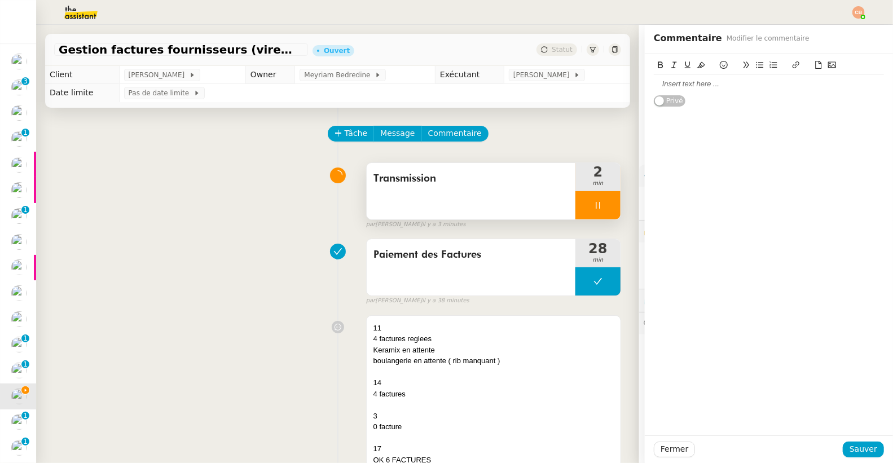
click at [685, 78] on div at bounding box center [769, 83] width 230 height 19
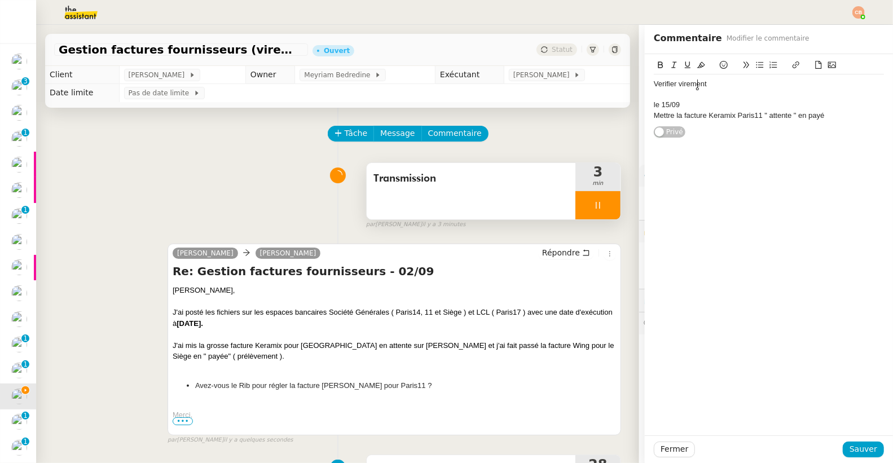
click at [719, 83] on div "Verifier virement" at bounding box center [769, 84] width 230 height 10
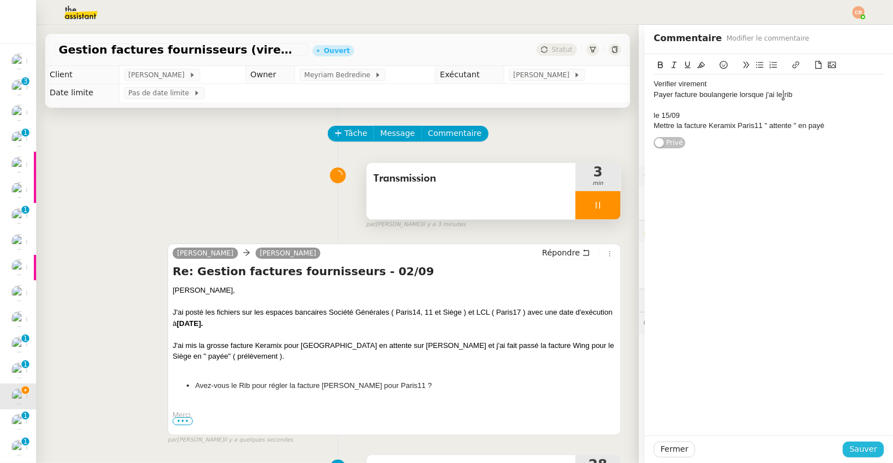
click at [849, 446] on span "Sauver" at bounding box center [863, 449] width 28 height 13
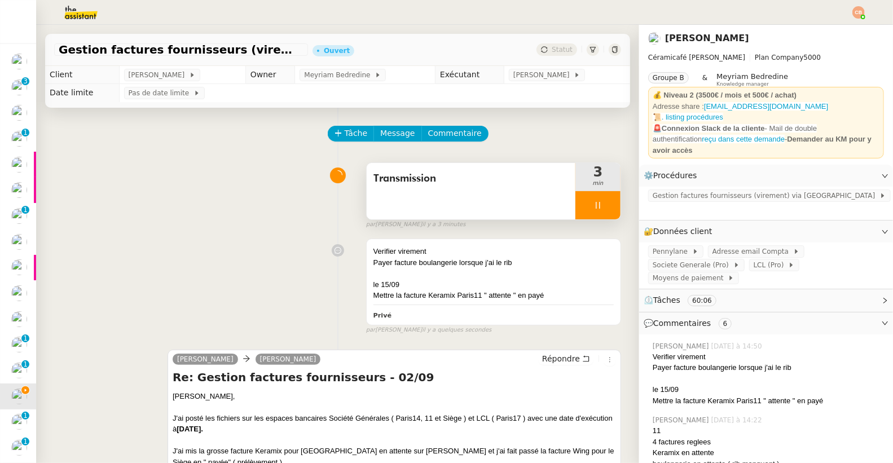
click at [575, 200] on div at bounding box center [597, 205] width 45 height 28
click at [605, 201] on icon at bounding box center [609, 205] width 9 height 9
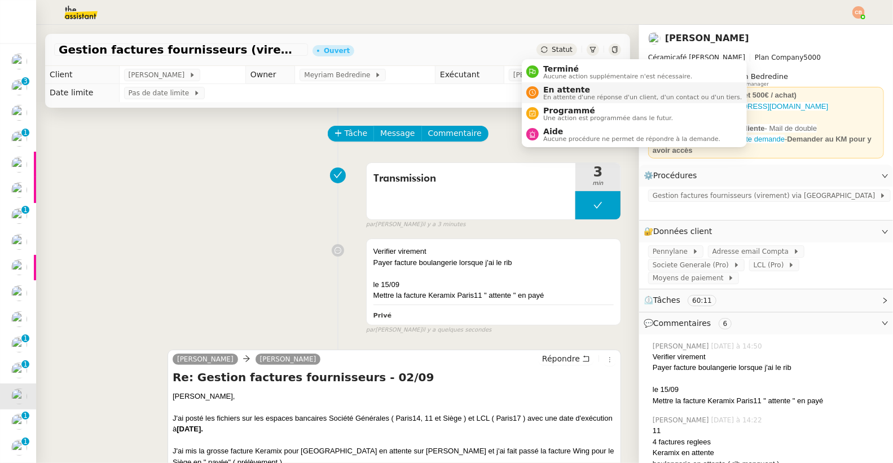
click at [545, 89] on span "En attente" at bounding box center [642, 89] width 198 height 9
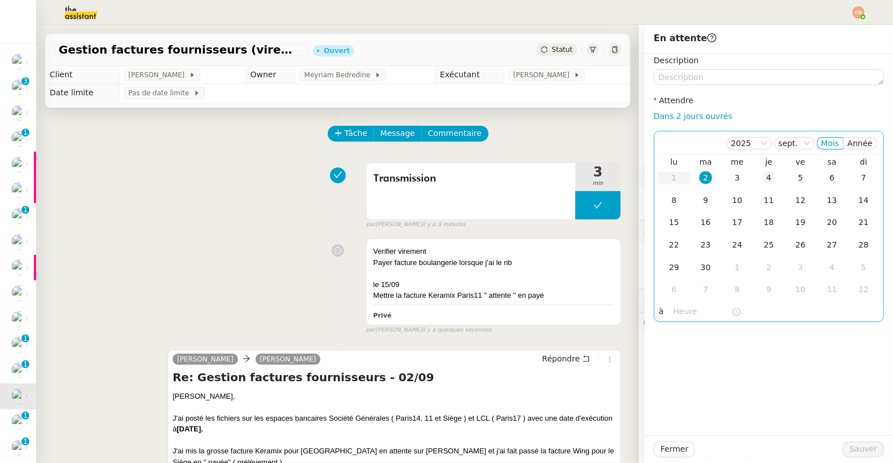
click at [762, 177] on div "4" at bounding box center [768, 177] width 12 height 12
click at [681, 315] on input "text" at bounding box center [702, 311] width 58 height 13
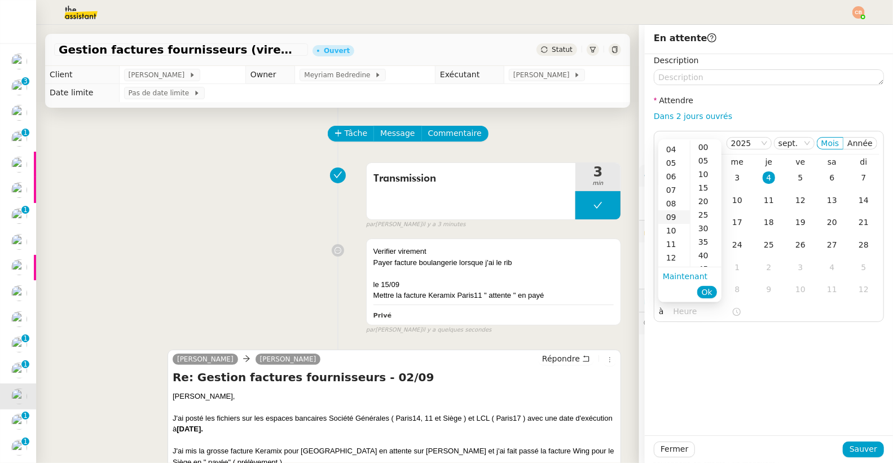
click at [677, 214] on div "09" at bounding box center [674, 217] width 32 height 14
click at [705, 145] on div "00" at bounding box center [705, 147] width 31 height 14
type input "09:00"
click at [738, 341] on div "Description Attendre Dans 2 jours ouvrés [DATE] Mois Année lu ma me je ve sa di…" at bounding box center [769, 244] width 248 height 381
click at [853, 448] on span "Sauver" at bounding box center [863, 449] width 28 height 13
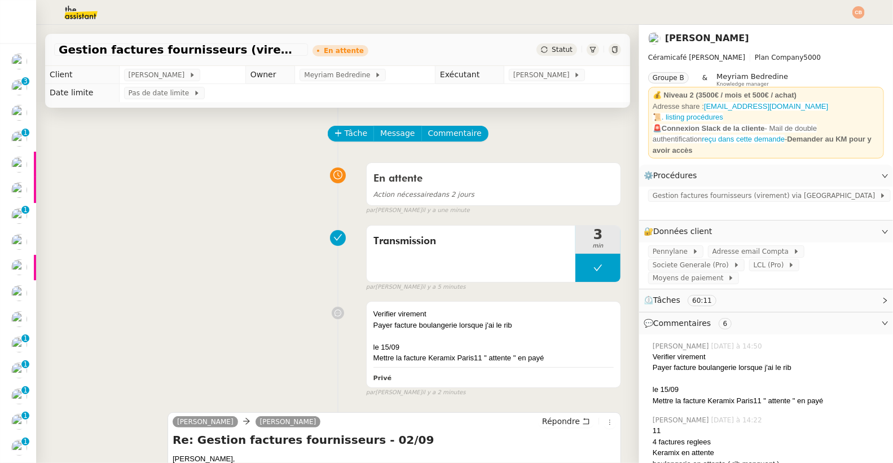
drag, startPoint x: 220, startPoint y: 196, endPoint x: 55, endPoint y: 245, distance: 171.7
click at [214, 198] on div "En attente Action nécessaire dans 2 jours false par Coralie B. il y a une minute" at bounding box center [337, 186] width 567 height 58
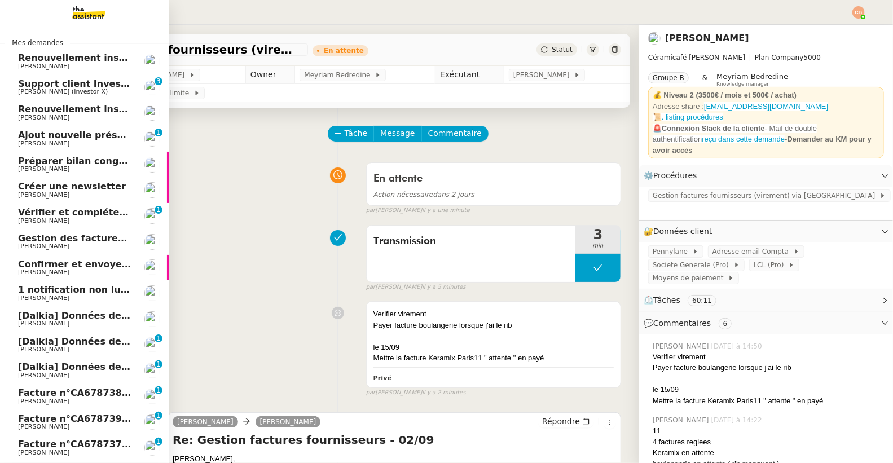
click at [29, 289] on span "1 notification non lue sur Pennylane" at bounding box center [110, 289] width 184 height 11
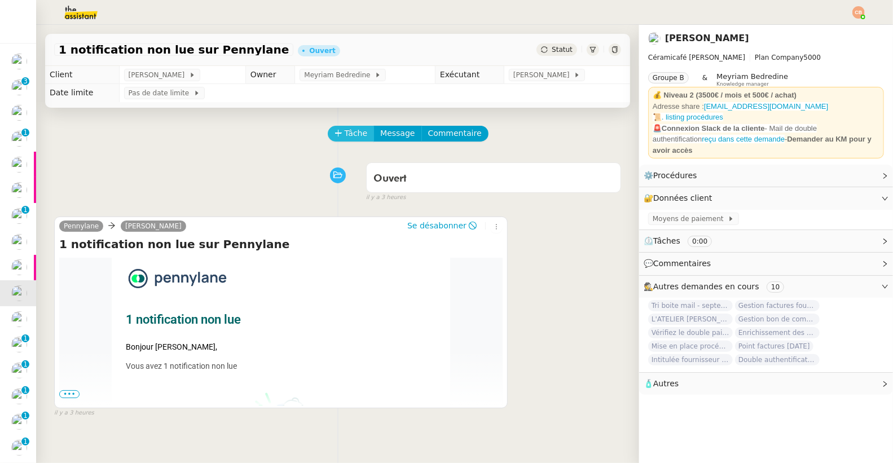
click at [345, 137] on span "Tâche" at bounding box center [356, 133] width 23 height 13
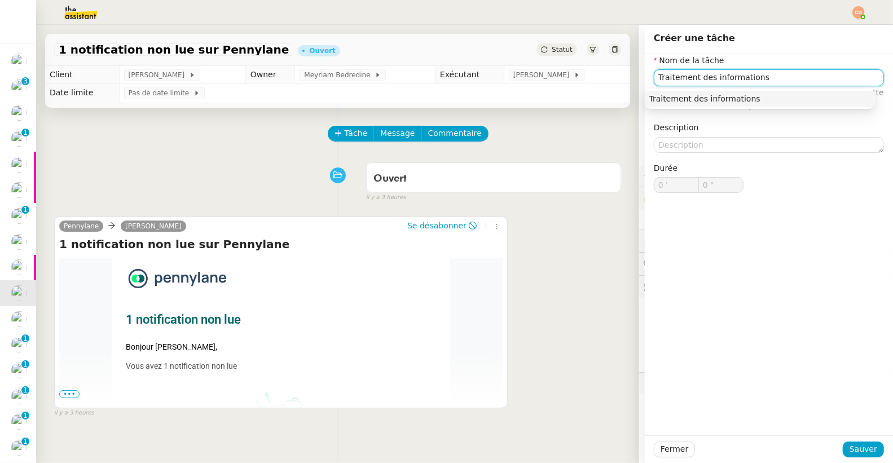
click at [695, 92] on nz-auto-option "Traitement des informations" at bounding box center [760, 99] width 230 height 16
type input "Traitement des informations"
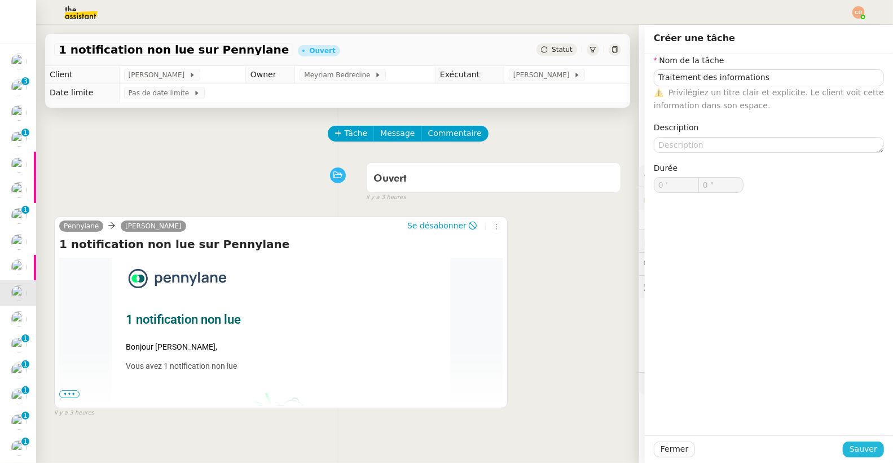
click at [849, 447] on span "Sauver" at bounding box center [863, 449] width 28 height 13
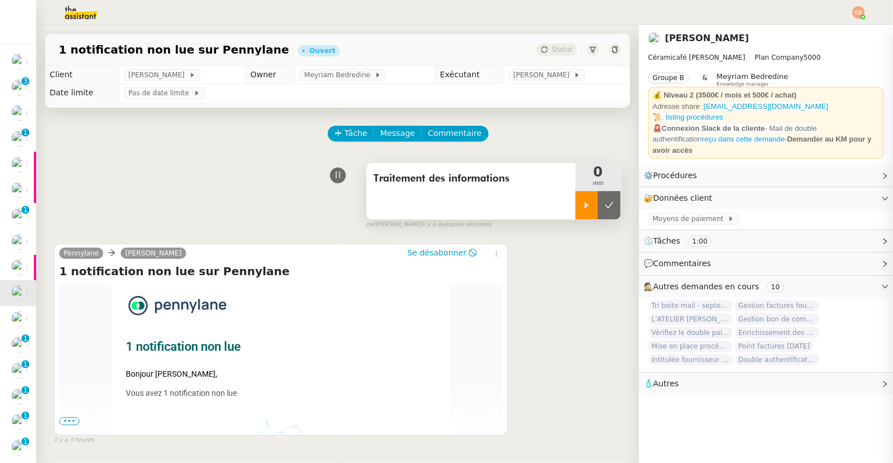
click at [582, 203] on icon at bounding box center [586, 205] width 9 height 9
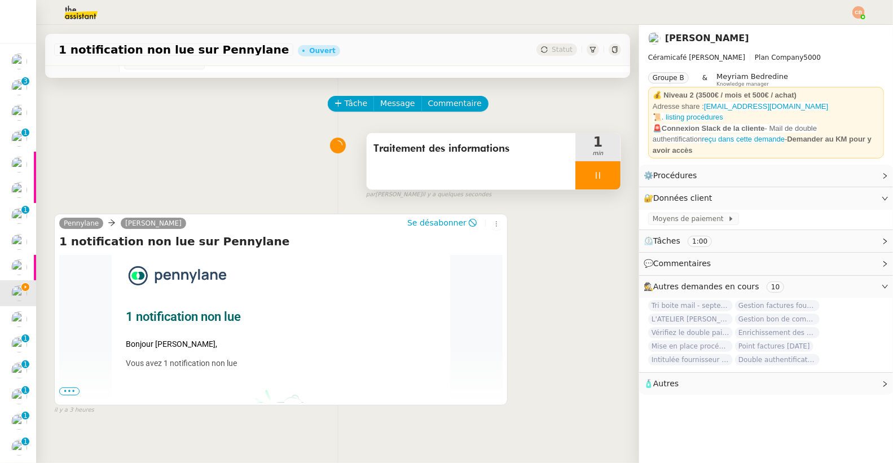
scroll to position [97, 0]
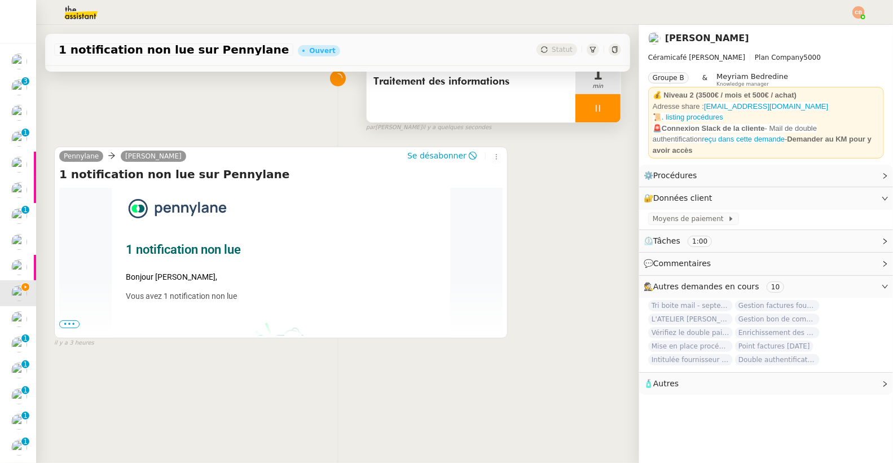
click at [65, 322] on span "•••" at bounding box center [69, 324] width 20 height 8
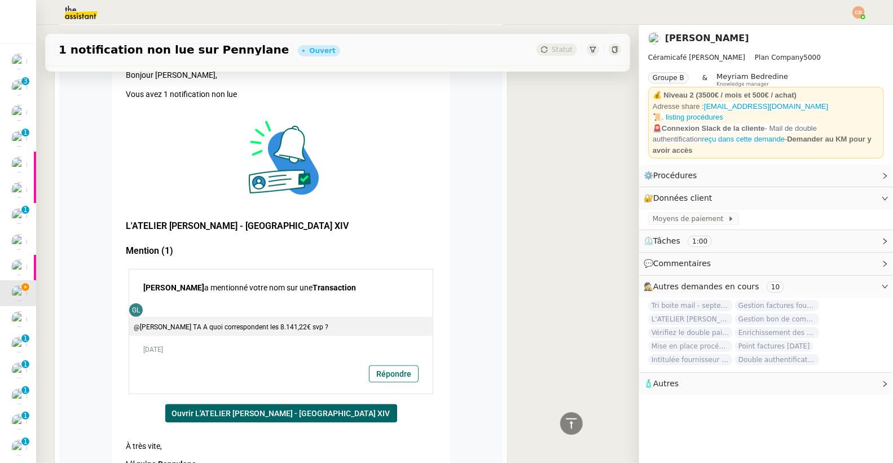
scroll to position [307, 0]
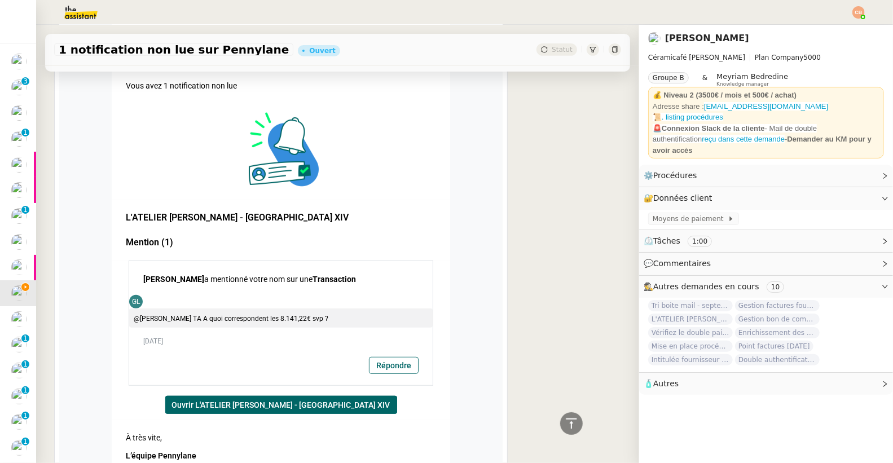
click at [223, 401] on link "Ouvrir L'ATELIER GENEVIEVE - PARIS XIV" at bounding box center [281, 405] width 232 height 18
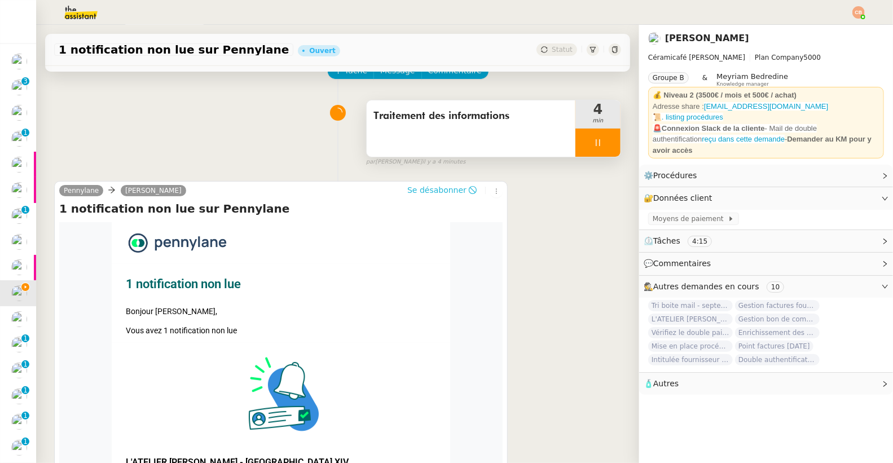
scroll to position [0, 0]
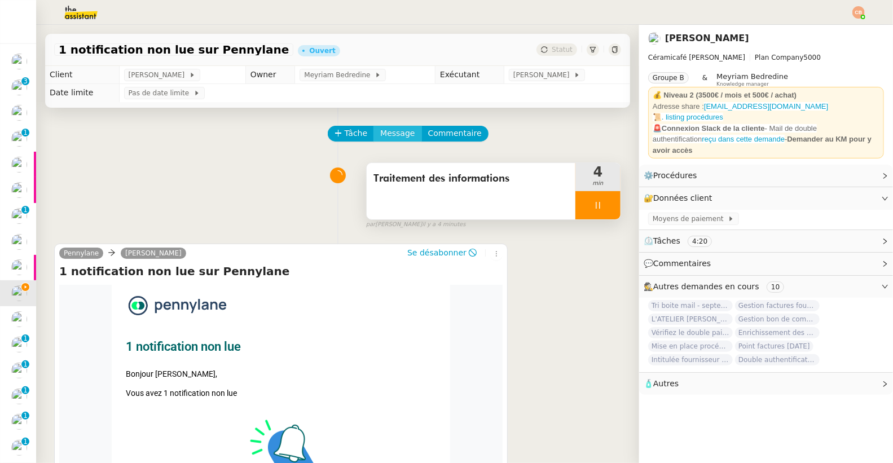
click at [394, 135] on span "Message" at bounding box center [397, 133] width 34 height 13
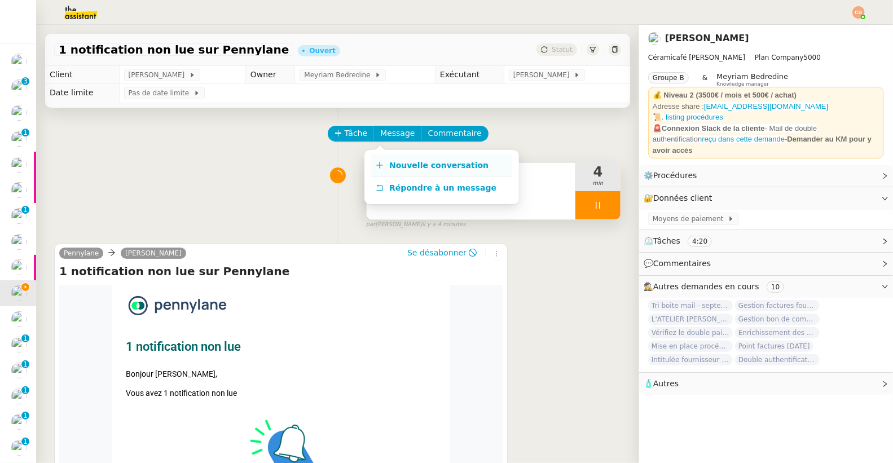
click at [398, 166] on span "Nouvelle conversation" at bounding box center [438, 165] width 99 height 9
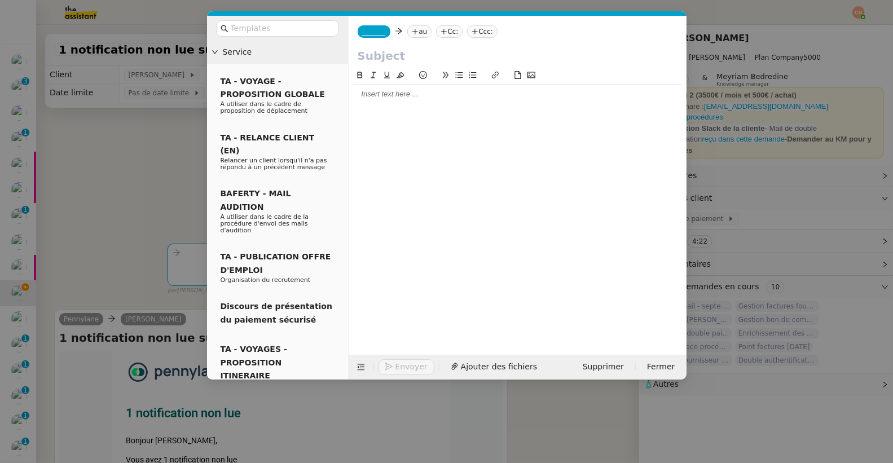
click at [368, 31] on span "_______" at bounding box center [374, 32] width 24 height 8
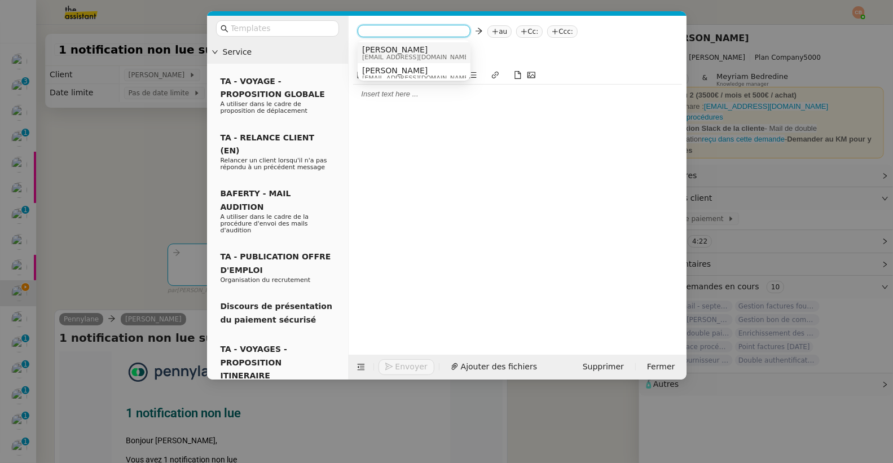
click at [373, 55] on span "charlie@ceramicafe-genevieve.fr" at bounding box center [442, 57] width 160 height 6
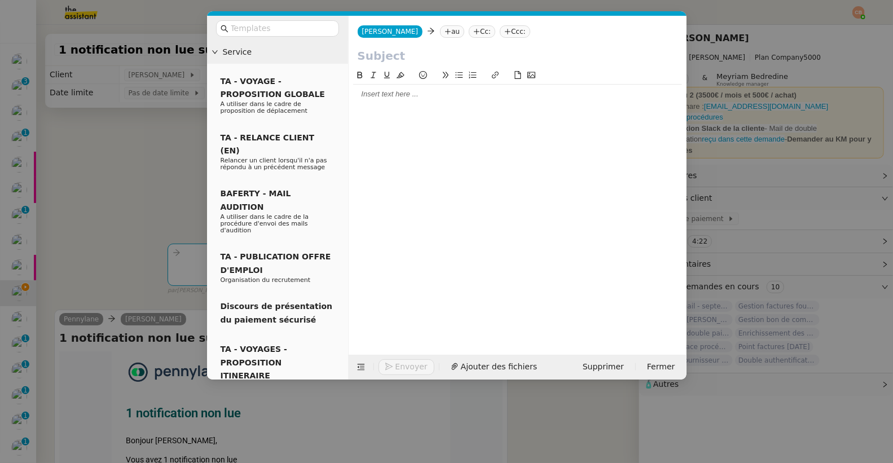
click at [444, 33] on icon at bounding box center [447, 31] width 7 height 7
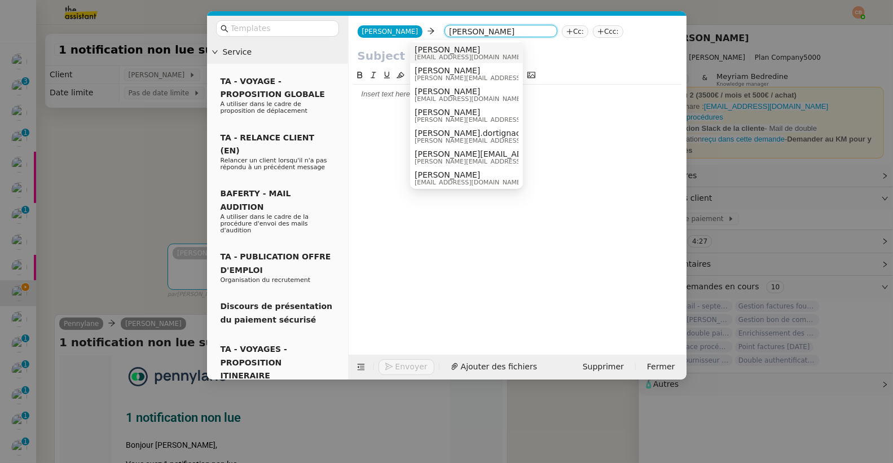
type input "genevieve"
click at [418, 48] on span "[PERSON_NAME]" at bounding box center [494, 49] width 160 height 9
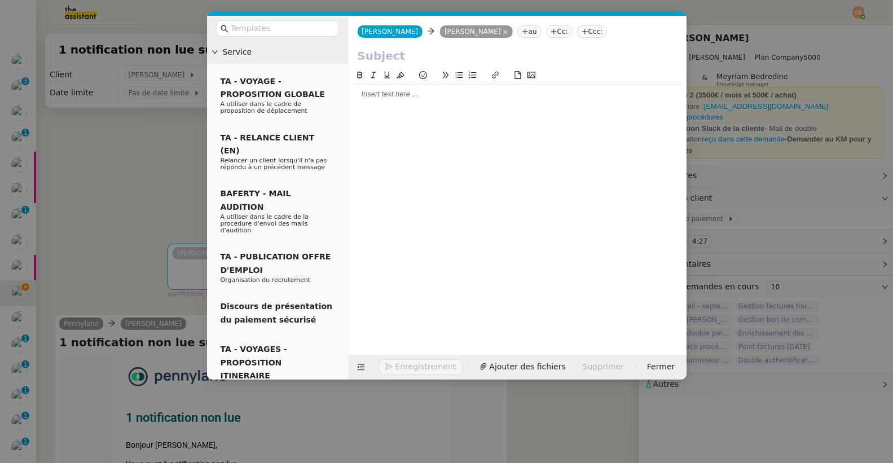
click at [411, 94] on div at bounding box center [517, 94] width 329 height 10
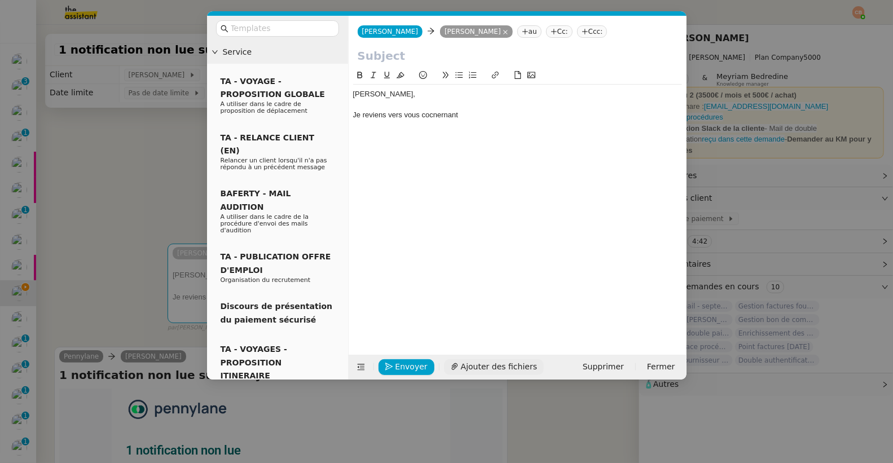
click at [482, 369] on span "Ajouter des fichiers" at bounding box center [499, 366] width 76 height 13
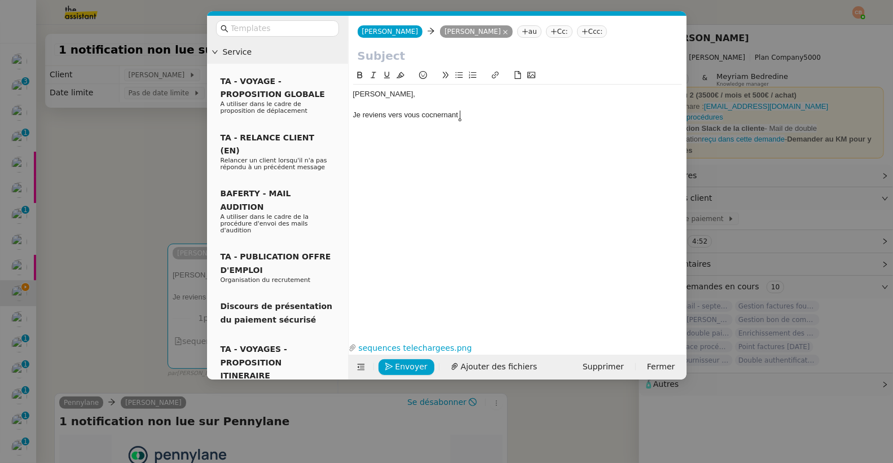
click at [433, 121] on div "Geneviève, Je reviens vers vous cocnernant" at bounding box center [517, 105] width 329 height 40
click at [434, 116] on div "Je reviens vers vous cocnernant" at bounding box center [517, 115] width 329 height 10
click at [0, 0] on lt-strong "nc" at bounding box center [0, 0] width 0 height 0
click at [126, 194] on nz-modal-container "Service TA - VOYAGE - PROPOSITION GLOBALE A utiliser dans le cadre de propositi…" at bounding box center [446, 231] width 893 height 463
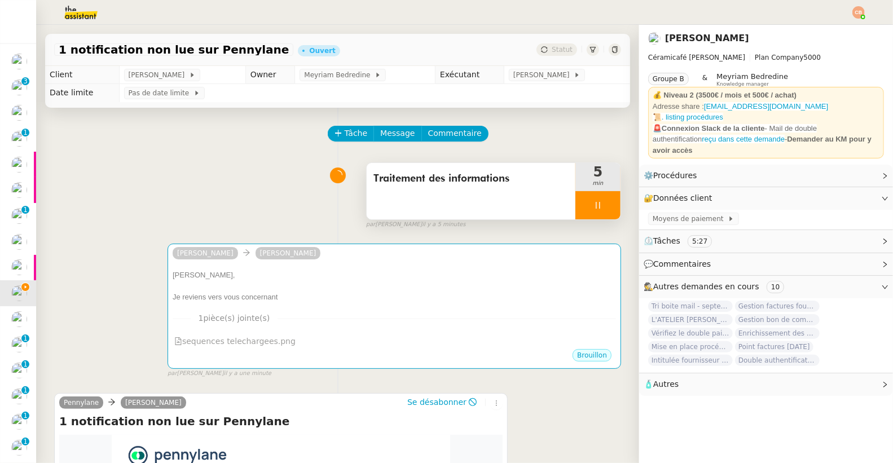
click at [126, 194] on nz-modal-container "Service TA - VOYAGE - PROPOSITION GLOBALE A utiliser dans le cadre de propositi…" at bounding box center [446, 231] width 893 height 463
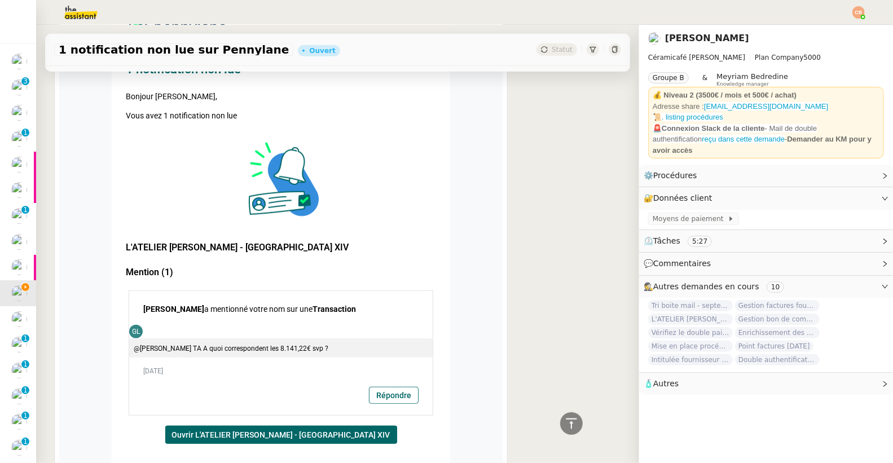
scroll to position [442, 0]
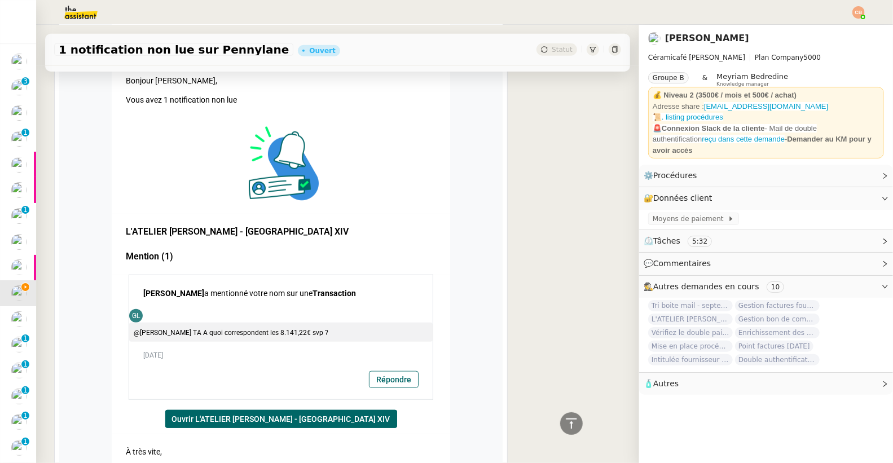
click at [373, 381] on link "Répondre" at bounding box center [393, 380] width 48 height 16
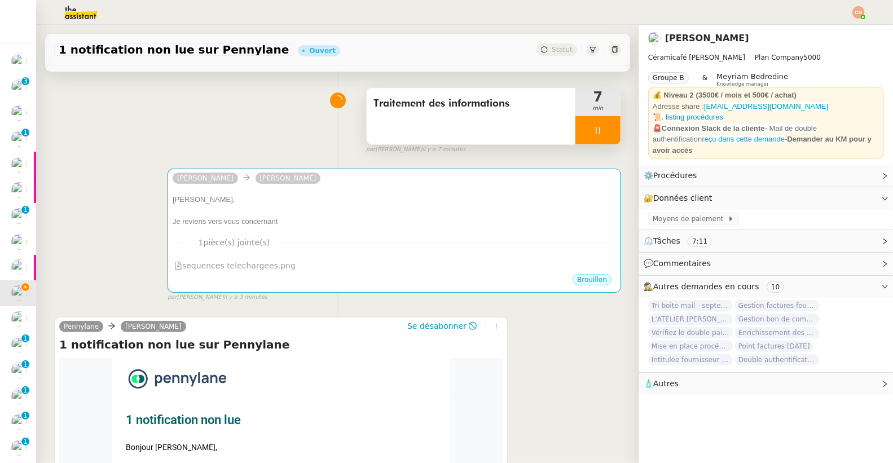
scroll to position [0, 0]
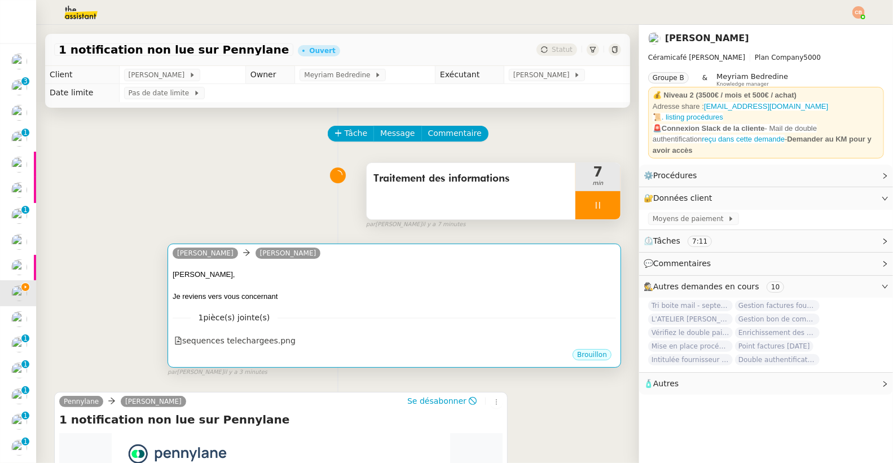
click at [337, 270] on div "Geneviève," at bounding box center [394, 274] width 443 height 11
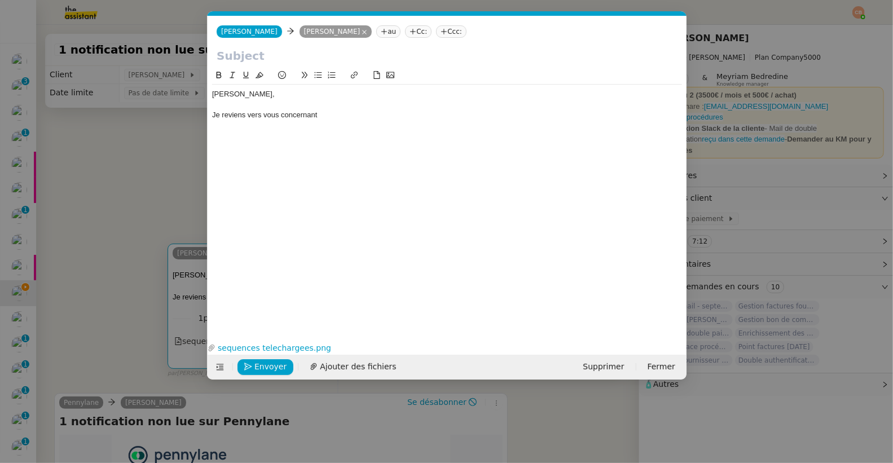
scroll to position [0, 24]
click at [349, 114] on div "Je reviens vers vous concernant" at bounding box center [447, 115] width 470 height 10
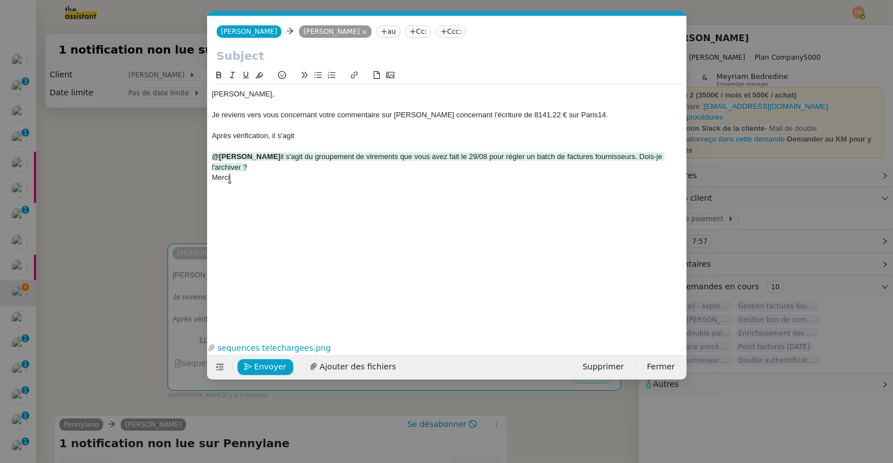
scroll to position [0, 0]
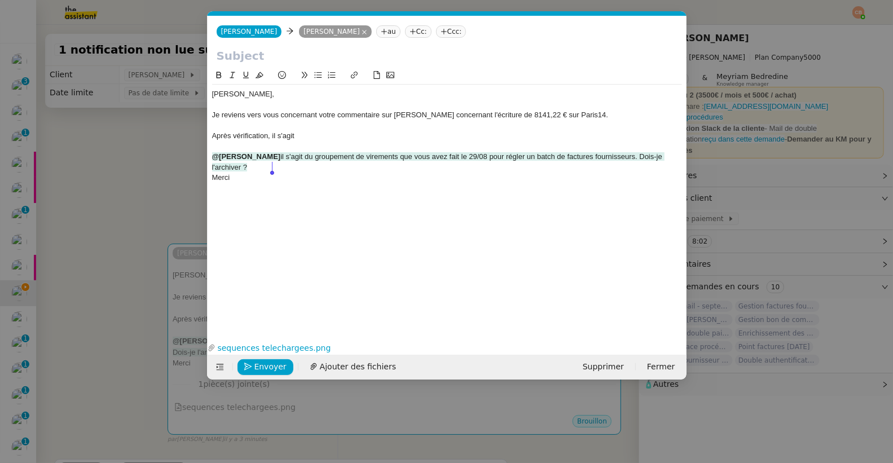
drag, startPoint x: 332, startPoint y: 158, endPoint x: 338, endPoint y: 168, distance: 12.2
click at [338, 168] on div "@Geneviève LANDSMANN il s'agit du groupement de virements que vous avez fait le…" at bounding box center [447, 162] width 470 height 21
click at [306, 131] on div "Après vérification, il s'agit" at bounding box center [447, 136] width 470 height 10
click at [305, 134] on div "Après vérification, il s'agit" at bounding box center [447, 136] width 470 height 10
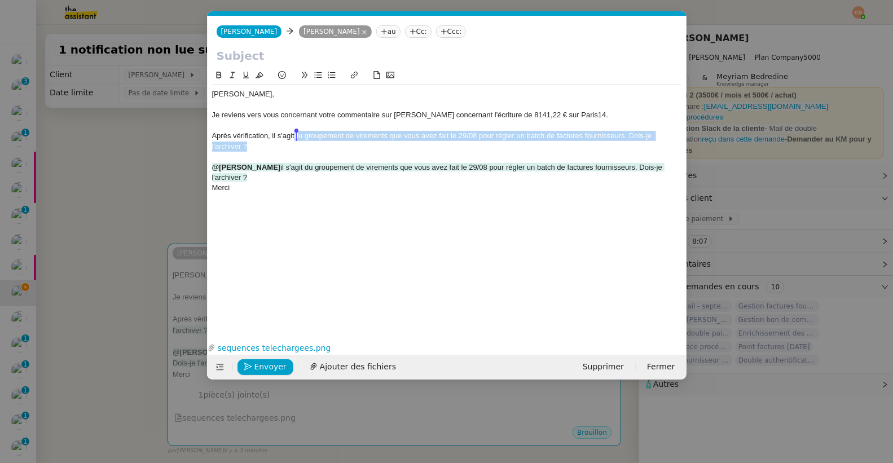
drag, startPoint x: 244, startPoint y: 148, endPoint x: 296, endPoint y: 140, distance: 52.6
click at [296, 140] on div "Après vérification, il s'agit du groupement de virements que vous avez fait le …" at bounding box center [447, 141] width 470 height 21
click at [259, 74] on icon at bounding box center [259, 75] width 8 height 6
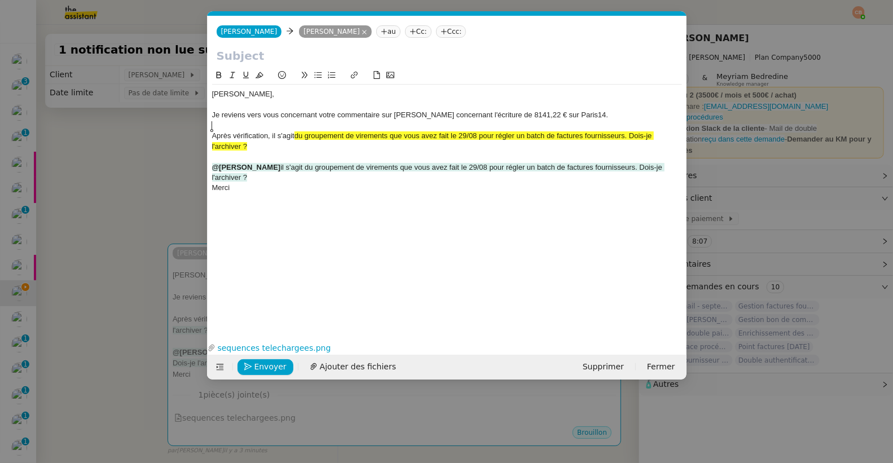
click at [299, 122] on div at bounding box center [447, 126] width 470 height 10
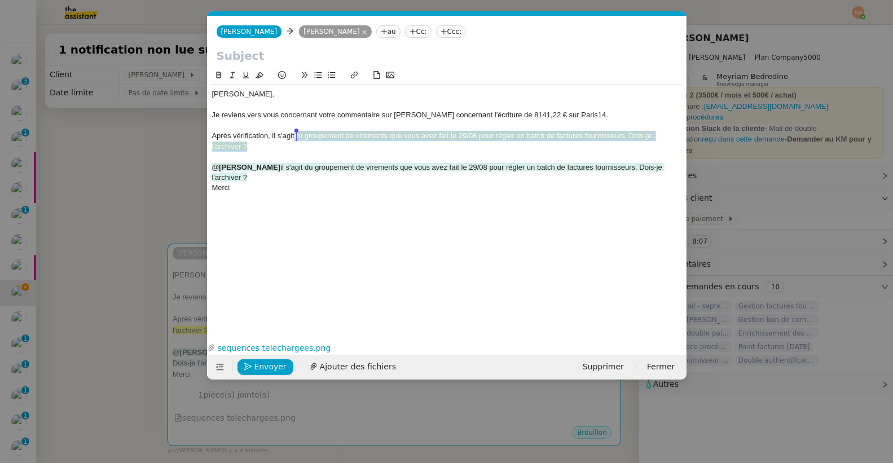
drag, startPoint x: 276, startPoint y: 149, endPoint x: 297, endPoint y: 133, distance: 26.6
click at [297, 133] on div "Après vérification, il s'agit du groupement de virements que vous avez fait le …" at bounding box center [447, 141] width 470 height 21
click at [258, 75] on icon at bounding box center [259, 75] width 8 height 6
click at [293, 122] on div at bounding box center [447, 126] width 470 height 10
click at [631, 138] on div "Après vérification, il s'agit du groupement de virements que vous avez fait le …" at bounding box center [447, 141] width 470 height 21
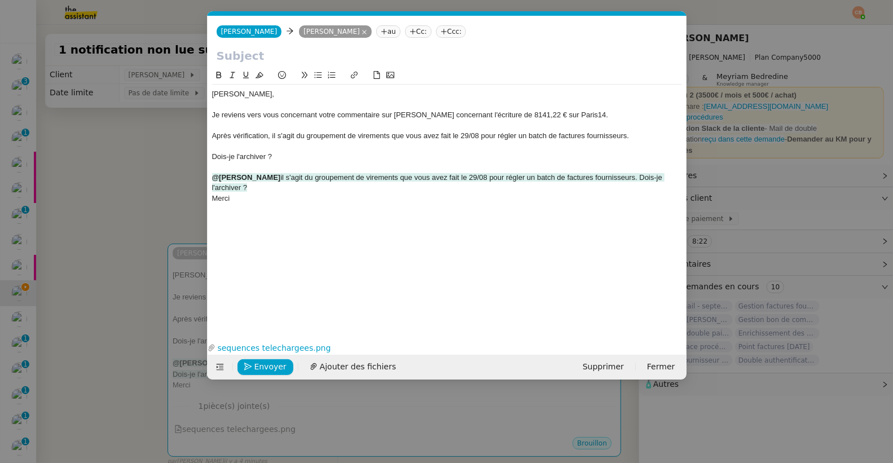
click at [319, 74] on icon at bounding box center [317, 75] width 7 height 6
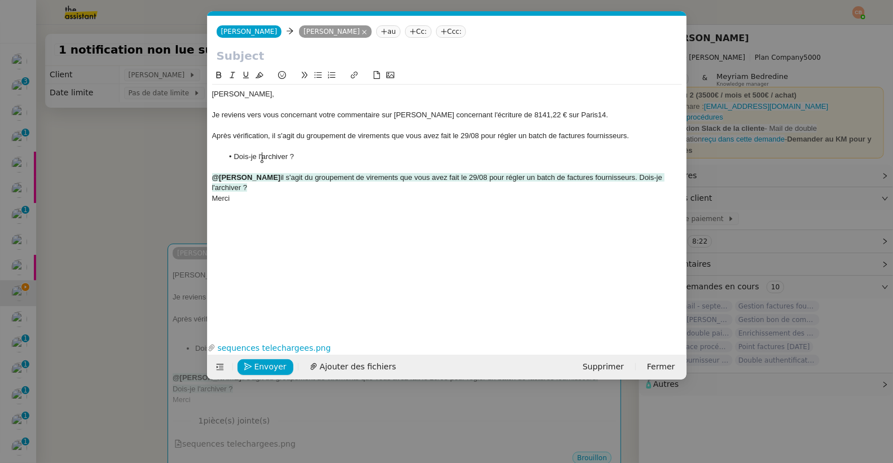
click at [262, 158] on li "Dois-je l'archiver ?" at bounding box center [452, 157] width 459 height 10
click at [285, 156] on li "Dois-je archiver ?" at bounding box center [452, 157] width 459 height 10
click at [257, 199] on div "Merci" at bounding box center [447, 198] width 470 height 10
click at [376, 152] on li "Dois-je archiver cette écriture et si besoin les écritures similaires pour les …" at bounding box center [452, 157] width 459 height 10
click at [505, 153] on li "Dois-je archiver cette écriture et si besoin les écritures similaires pour les …" at bounding box center [452, 157] width 459 height 10
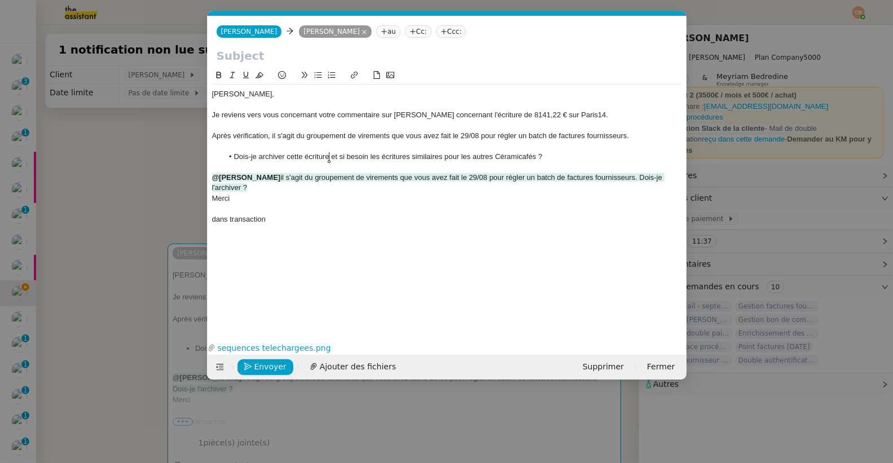
click at [328, 156] on li "Dois-je archiver cette écriture et si besoin les écritures similaires pour les …" at bounding box center [452, 157] width 459 height 10
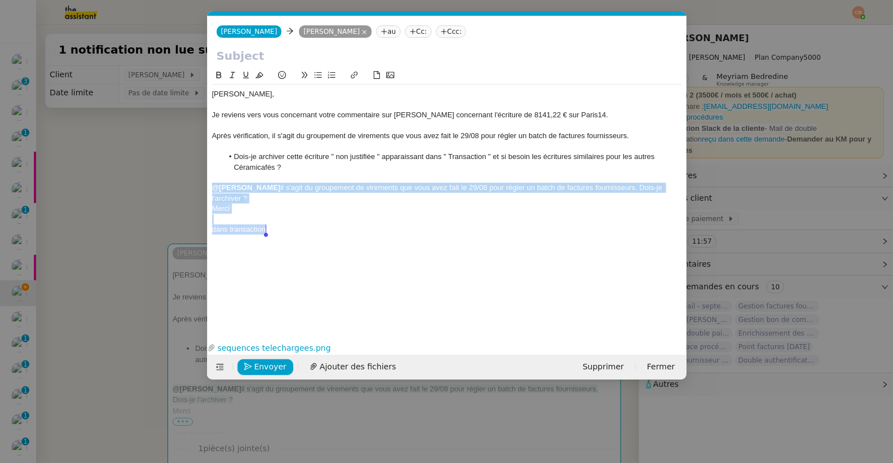
drag, startPoint x: 213, startPoint y: 189, endPoint x: 305, endPoint y: 243, distance: 107.2
click at [305, 243] on div "Geneviève, Je reviens vers vous concernant votre commentaire sur Pennylane conc…" at bounding box center [447, 195] width 470 height 253
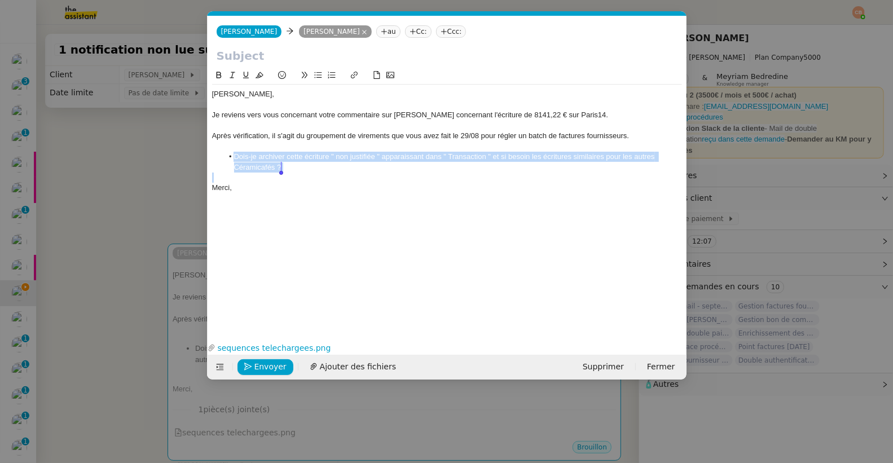
drag, startPoint x: 230, startPoint y: 155, endPoint x: 299, endPoint y: 180, distance: 74.4
click at [299, 180] on div "Geneviève, Je reviens vers vous concernant votre commentaire sur Pennylane conc…" at bounding box center [447, 141] width 470 height 113
click at [304, 175] on div at bounding box center [447, 178] width 470 height 10
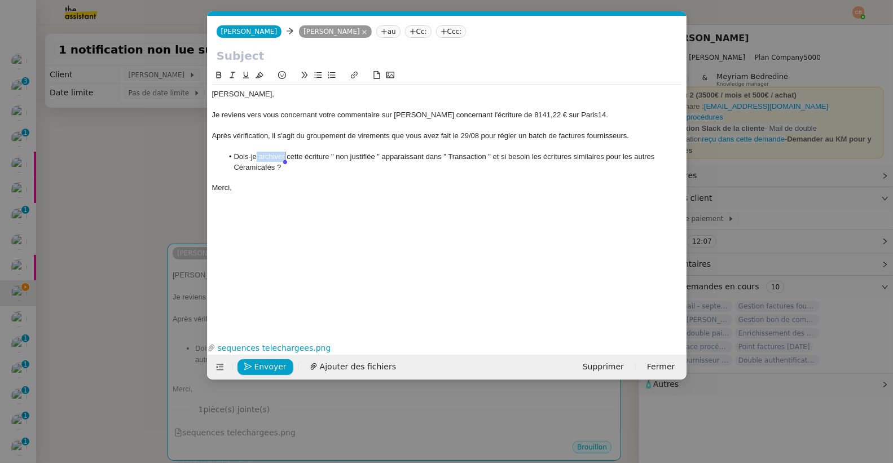
drag, startPoint x: 257, startPoint y: 156, endPoint x: 284, endPoint y: 156, distance: 26.5
click at [284, 156] on li "Dois-je archiver cette écriture " non justifiée " apparaissant dans " Transacti…" at bounding box center [452, 162] width 459 height 21
click at [217, 71] on icon at bounding box center [219, 75] width 8 height 8
click at [228, 59] on input "text" at bounding box center [447, 55] width 461 height 17
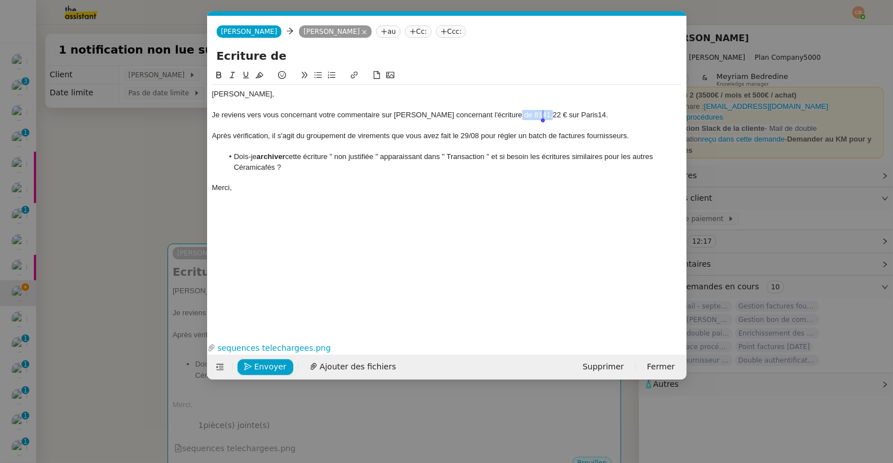
drag, startPoint x: 508, startPoint y: 117, endPoint x: 543, endPoint y: 117, distance: 35.0
click at [543, 117] on div "Je reviens vers vous concernant votre commentaire sur Pennylane concernant l'éc…" at bounding box center [447, 115] width 470 height 10
click at [296, 55] on input "Ecriture de" at bounding box center [447, 55] width 461 height 17
paste input "8141,22 €"
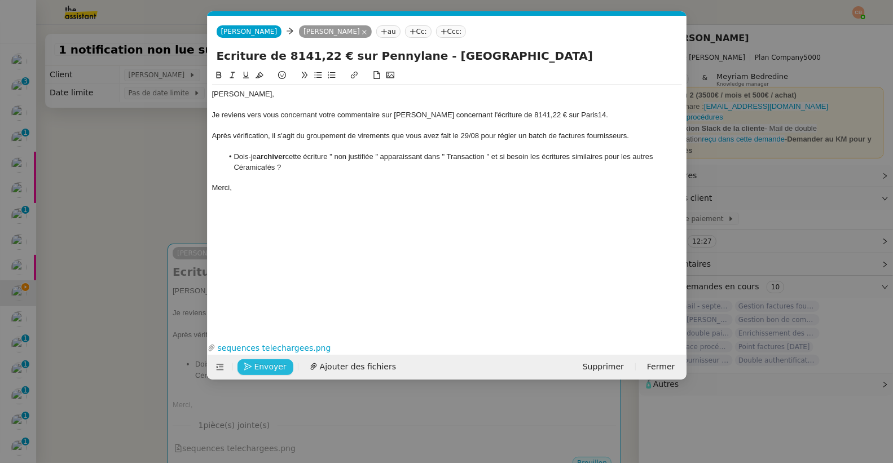
type input "Ecriture de 8141,22 € sur Pennylane - Paris14"
click at [251, 365] on icon "button" at bounding box center [248, 367] width 8 height 8
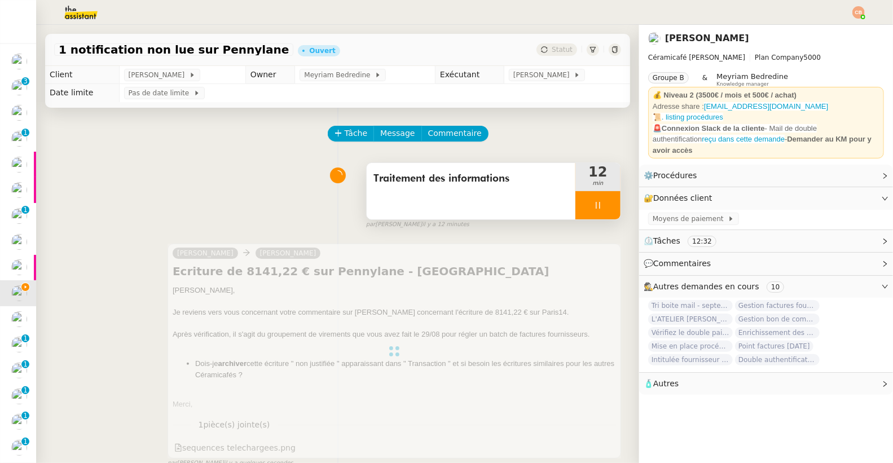
click at [581, 212] on div at bounding box center [597, 205] width 45 height 28
click at [599, 203] on button at bounding box center [609, 205] width 23 height 28
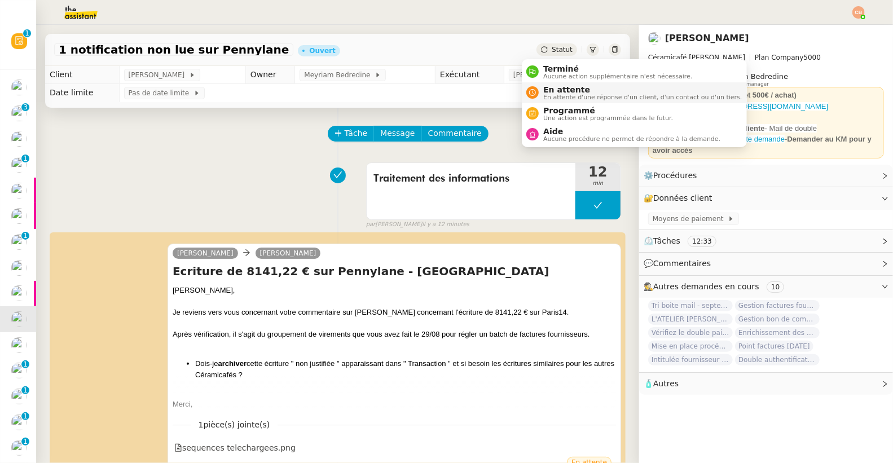
click at [541, 92] on div "En attente En attente d'une réponse d'un client, d'un contact ou d'un tiers." at bounding box center [640, 92] width 203 height 15
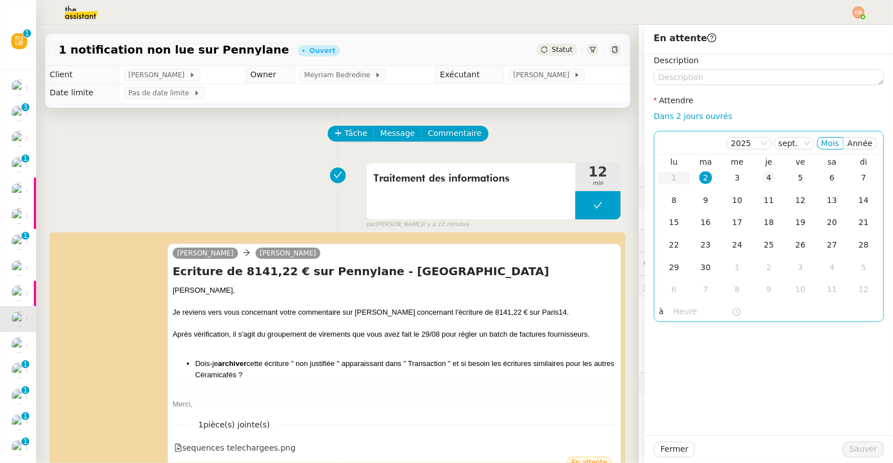
click at [762, 176] on div "4" at bounding box center [768, 177] width 12 height 12
click at [691, 310] on input "text" at bounding box center [702, 311] width 58 height 13
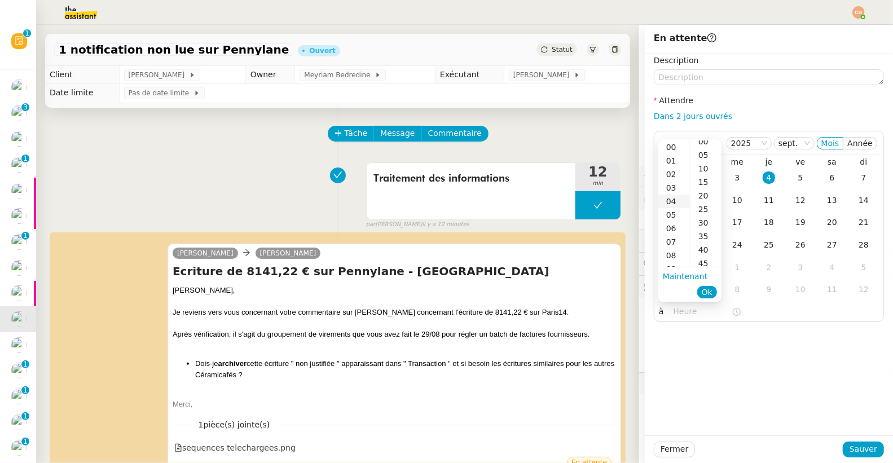
scroll to position [14, 0]
click at [663, 246] on div "09" at bounding box center [674, 250] width 32 height 14
click at [706, 145] on div "00" at bounding box center [705, 147] width 31 height 14
type input "09:00"
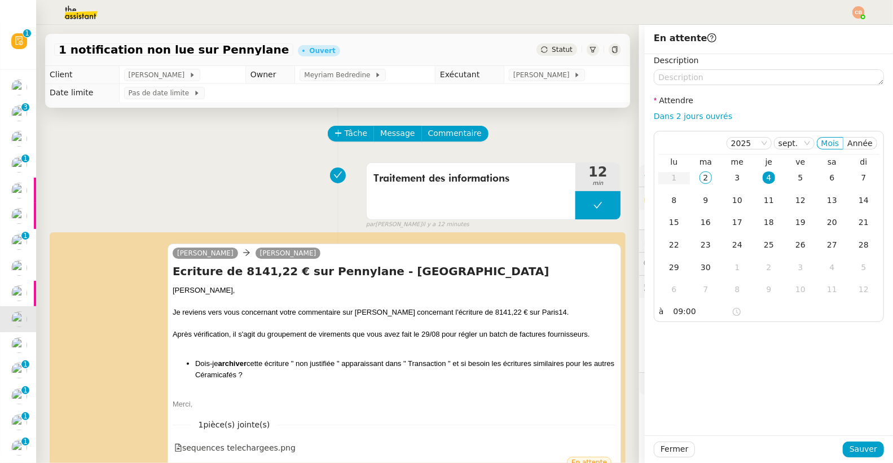
drag, startPoint x: 765, startPoint y: 368, endPoint x: 801, endPoint y: 400, distance: 48.3
click at [765, 368] on div "Description Attendre Dans 2 jours ouvrés [DATE] Mois Année lu ma me je ve sa di…" at bounding box center [769, 244] width 248 height 381
click at [864, 450] on span "Sauver" at bounding box center [863, 449] width 28 height 13
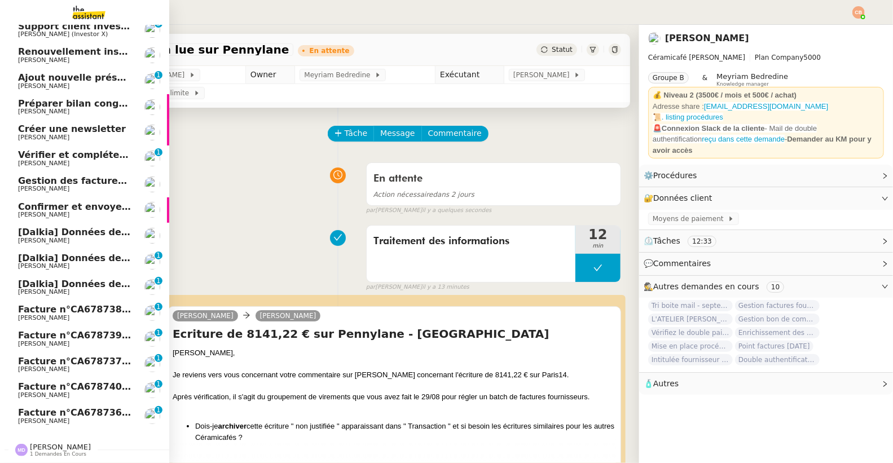
scroll to position [61, 0]
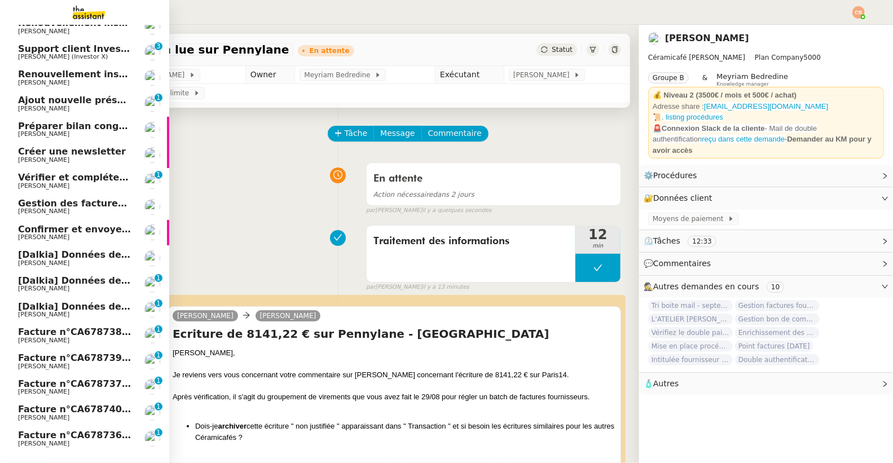
click at [61, 123] on span "Préparer bilan congés équipe" at bounding box center [93, 126] width 150 height 11
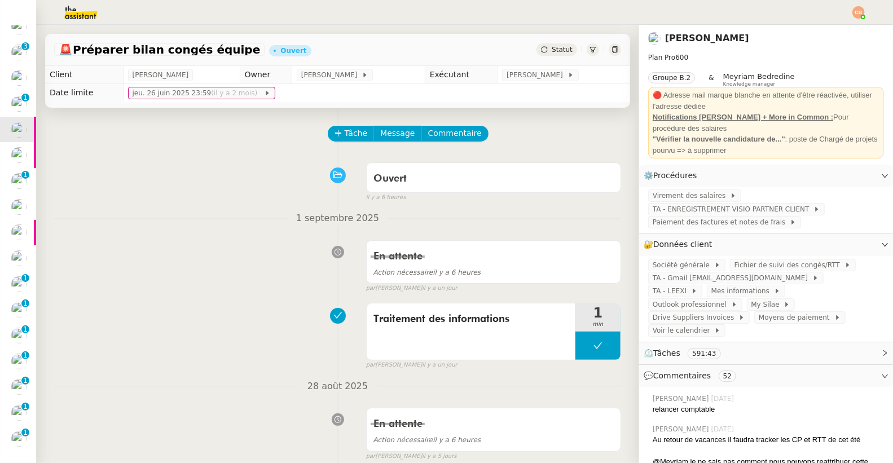
scroll to position [6, 0]
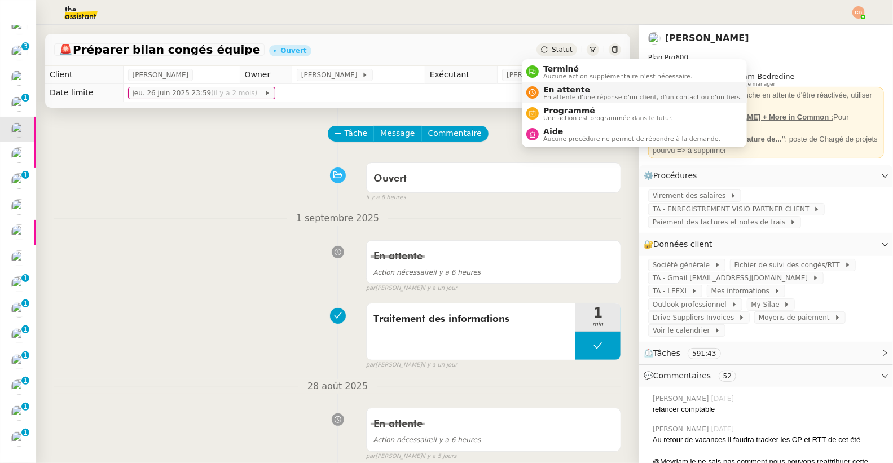
click at [553, 90] on span "En attente" at bounding box center [642, 89] width 198 height 9
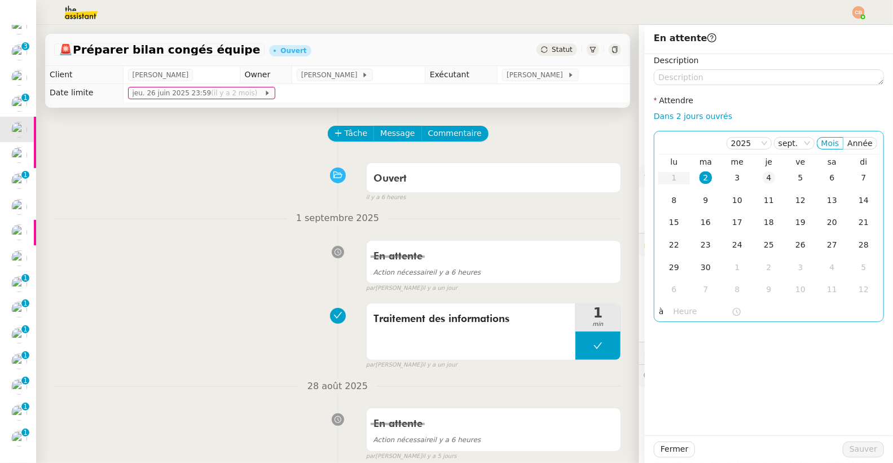
click at [762, 179] on div "4" at bounding box center [768, 177] width 12 height 12
click at [673, 307] on input "text" at bounding box center [702, 311] width 58 height 13
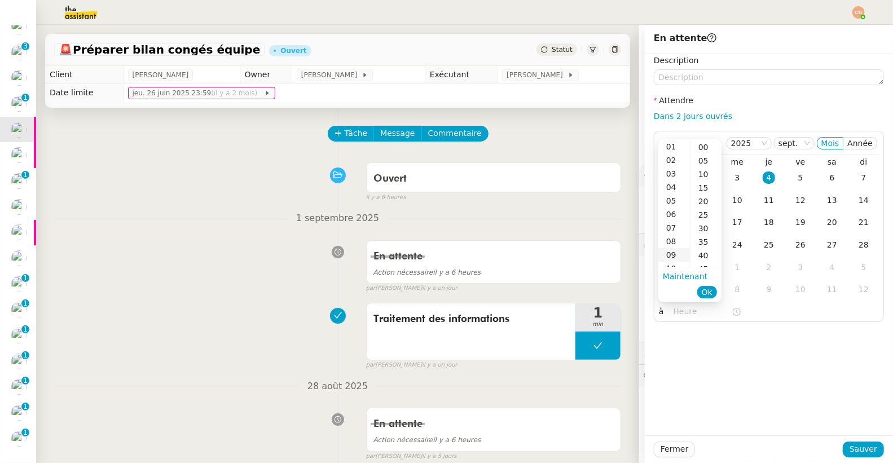
click at [663, 253] on div "09" at bounding box center [674, 255] width 32 height 14
click at [700, 147] on div "00" at bounding box center [705, 147] width 31 height 14
type input "09:00"
drag, startPoint x: 761, startPoint y: 366, endPoint x: 794, endPoint y: 394, distance: 43.2
click at [761, 367] on div "Description Attendre Dans 2 jours ouvrés [DATE] Mois Année lu ma me je ve sa di…" at bounding box center [769, 244] width 248 height 381
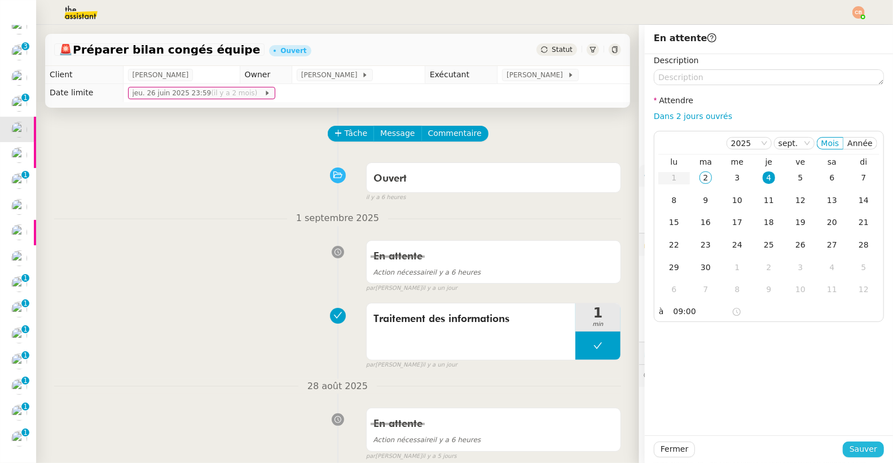
click at [851, 447] on span "Sauver" at bounding box center [863, 449] width 28 height 13
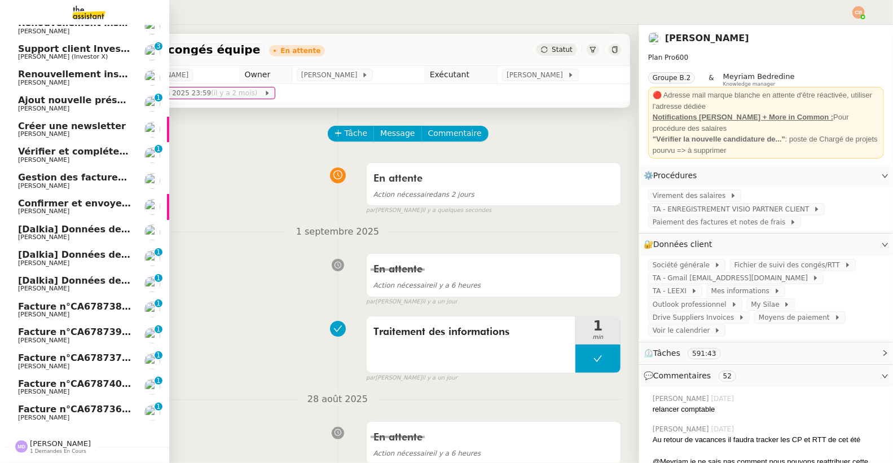
click at [46, 105] on span "[PERSON_NAME]" at bounding box center [43, 108] width 51 height 7
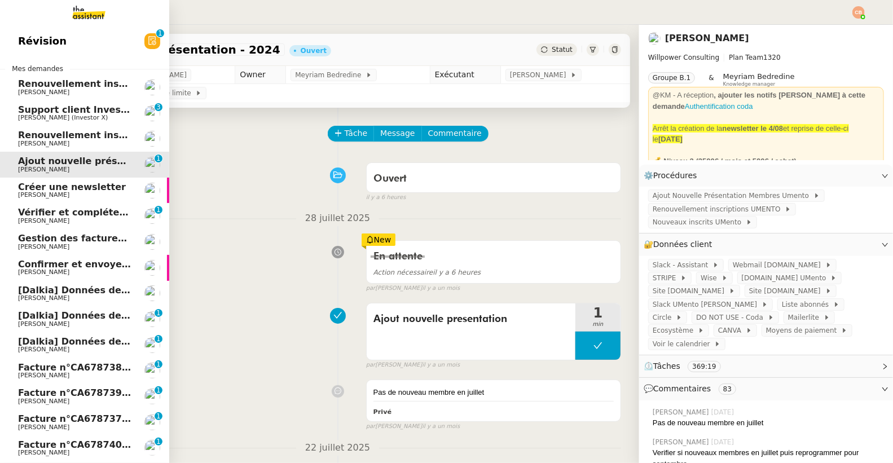
click at [63, 239] on span "Gestion des factures fournisseurs - 1 septembre 2025" at bounding box center [155, 238] width 275 height 11
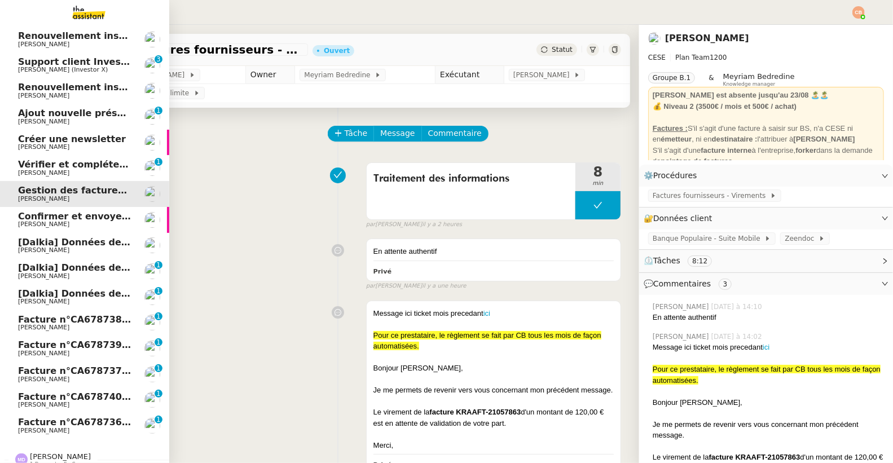
scroll to position [96, 0]
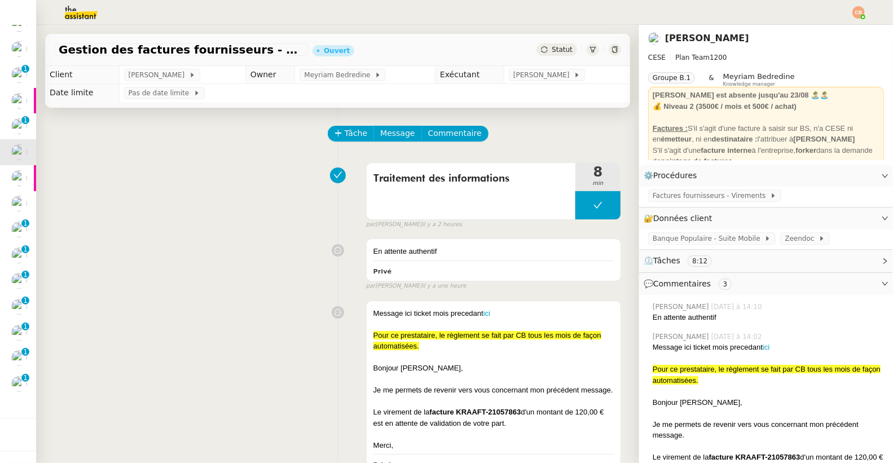
click at [87, 189] on div "Traitement des informations 8 min false par Coralie B. il y a 2 heures" at bounding box center [337, 193] width 567 height 72
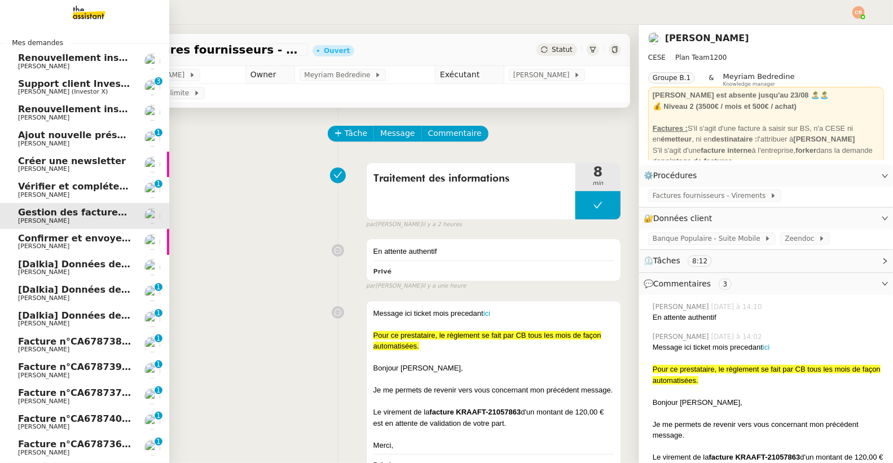
scroll to position [42, 0]
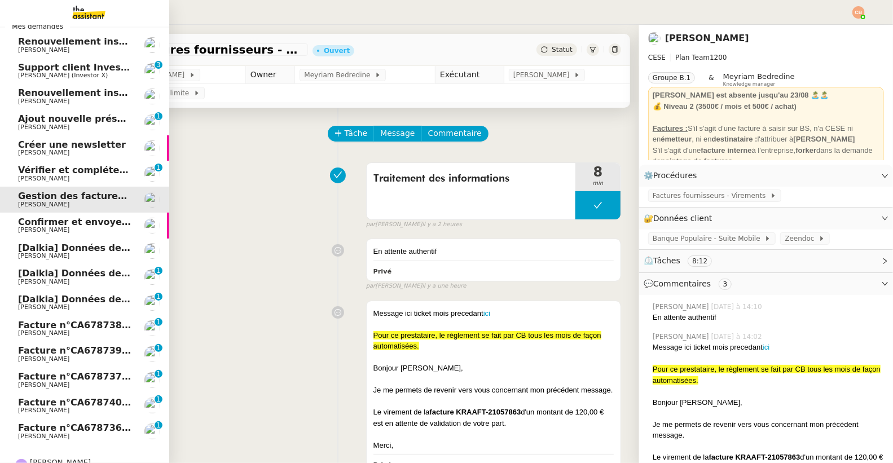
click at [62, 256] on span "[PERSON_NAME]" at bounding box center [43, 255] width 51 height 7
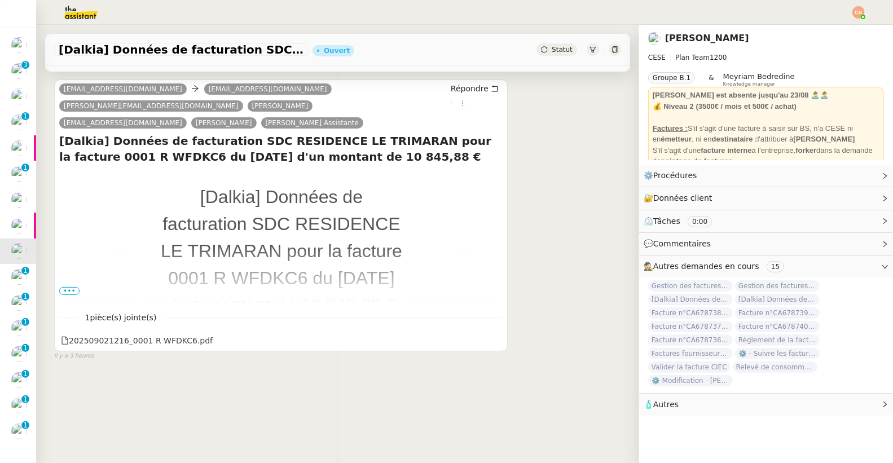
scroll to position [150, 0]
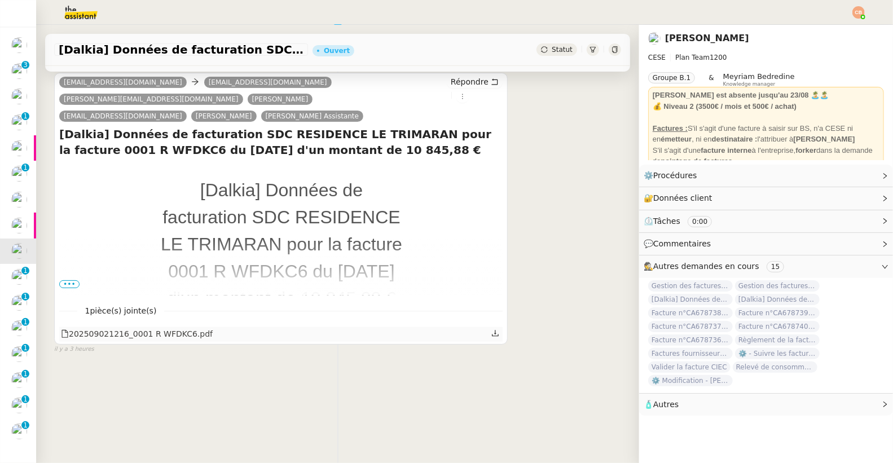
click at [157, 328] on div "202509021216_0001 R WFDKC6.pdf" at bounding box center [137, 334] width 152 height 13
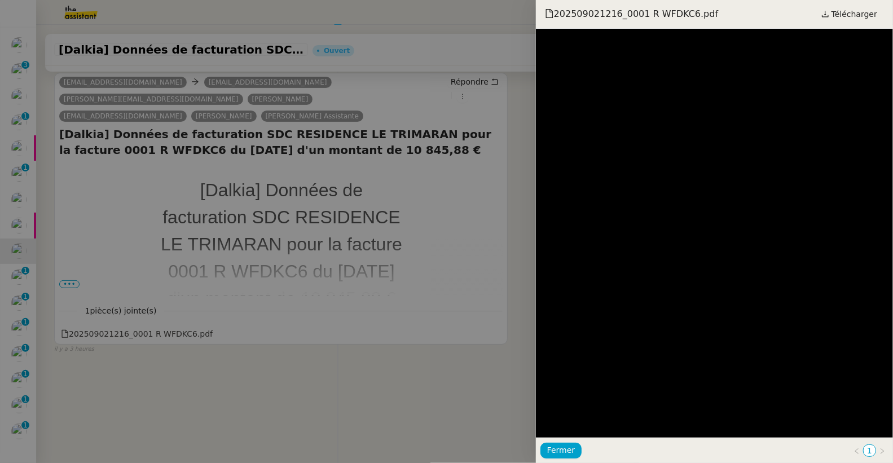
click at [24, 222] on div at bounding box center [446, 231] width 893 height 463
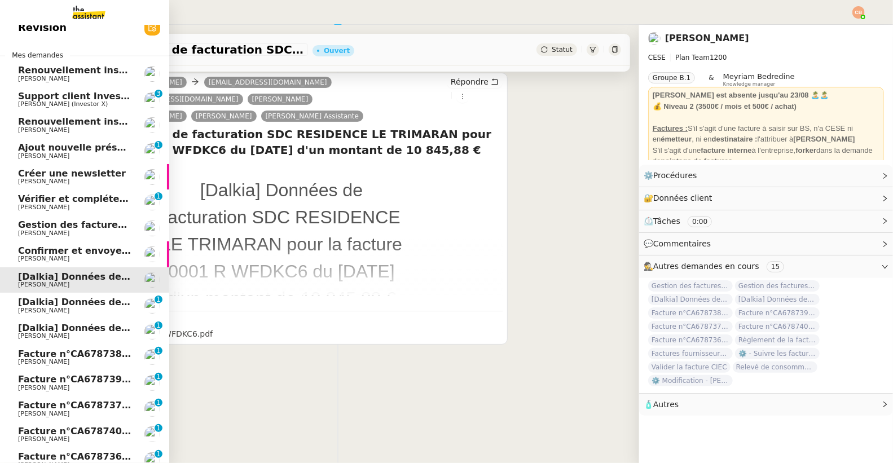
scroll to position [0, 0]
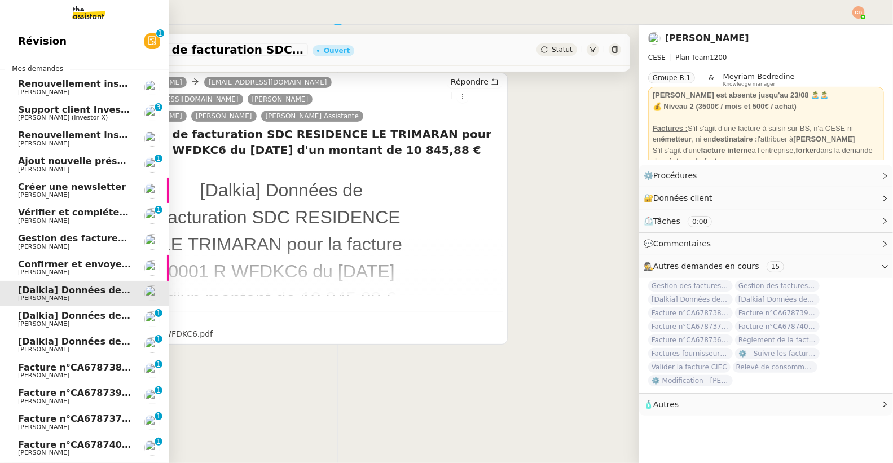
click at [49, 273] on span "[PERSON_NAME]" at bounding box center [43, 271] width 51 height 7
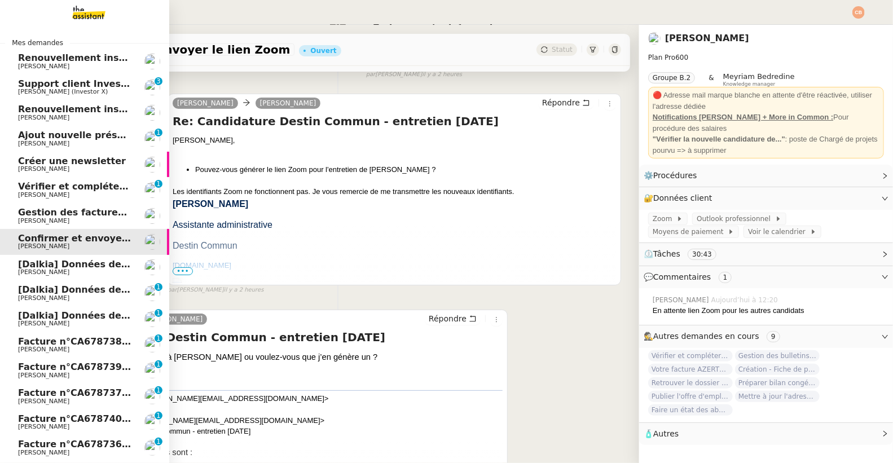
click at [50, 268] on span "[PERSON_NAME]" at bounding box center [43, 271] width 51 height 7
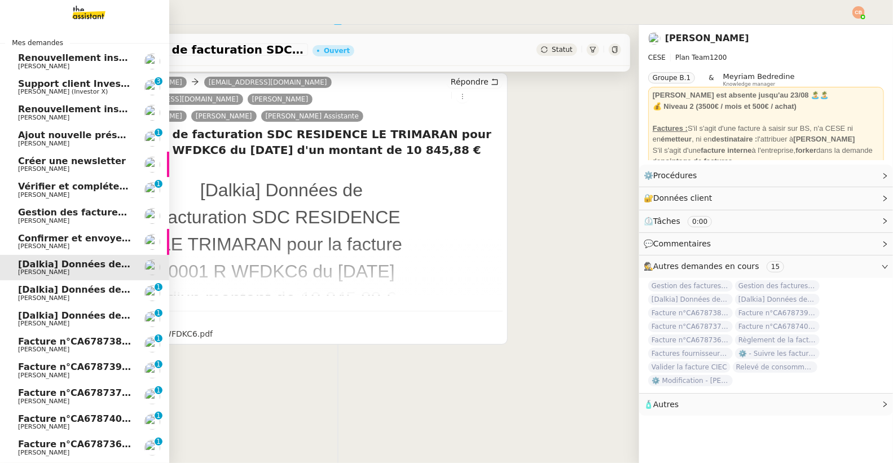
click at [31, 242] on span "Confirmer et envoyer le lien Zoom" at bounding box center [105, 238] width 174 height 11
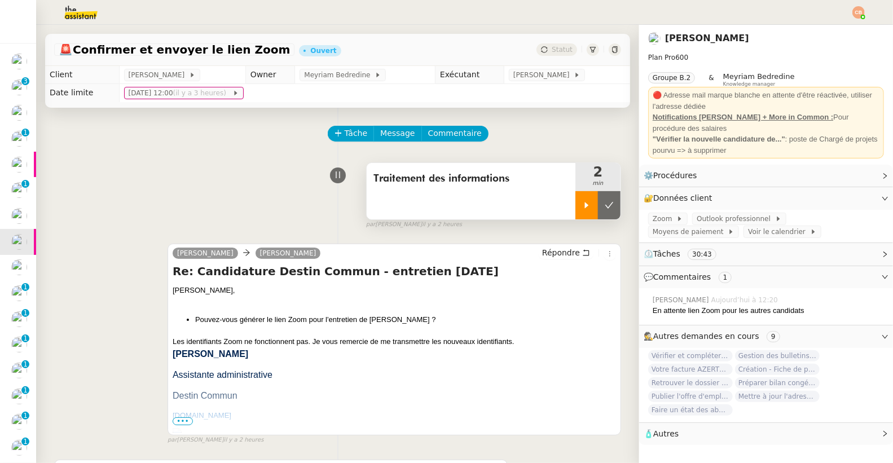
click at [582, 203] on icon at bounding box center [586, 205] width 9 height 9
click at [447, 133] on span "Commentaire" at bounding box center [455, 133] width 54 height 13
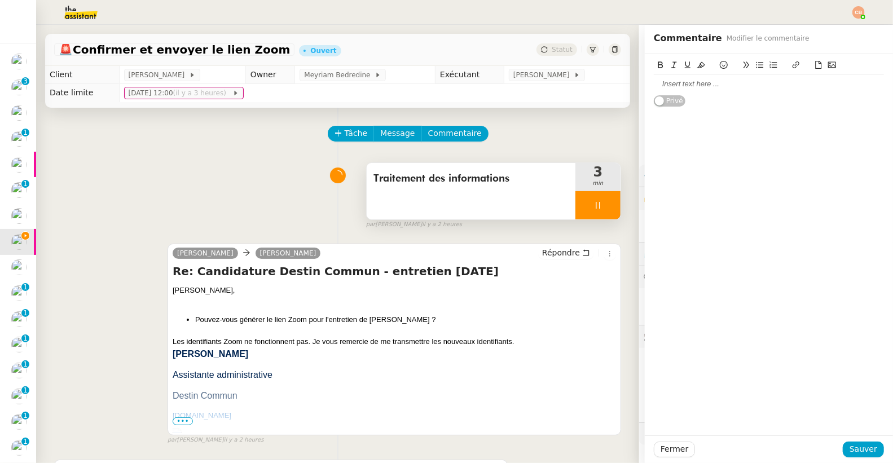
click at [686, 88] on div at bounding box center [769, 84] width 230 height 10
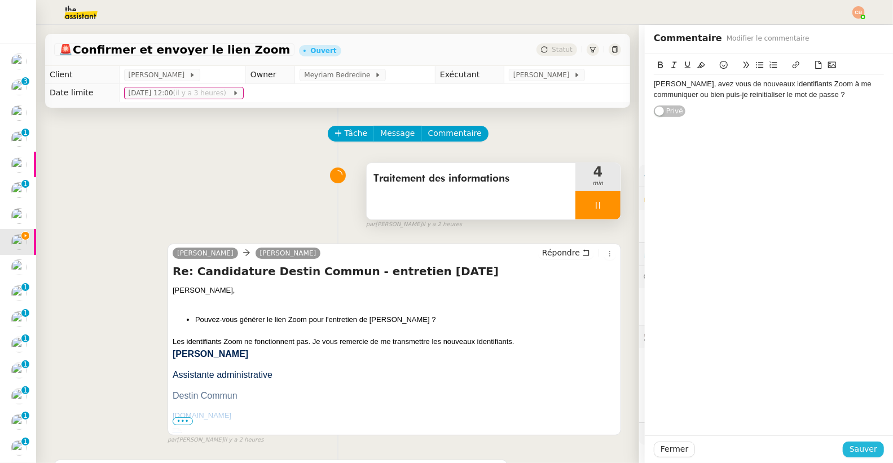
click at [849, 449] on span "Sauver" at bounding box center [863, 449] width 28 height 13
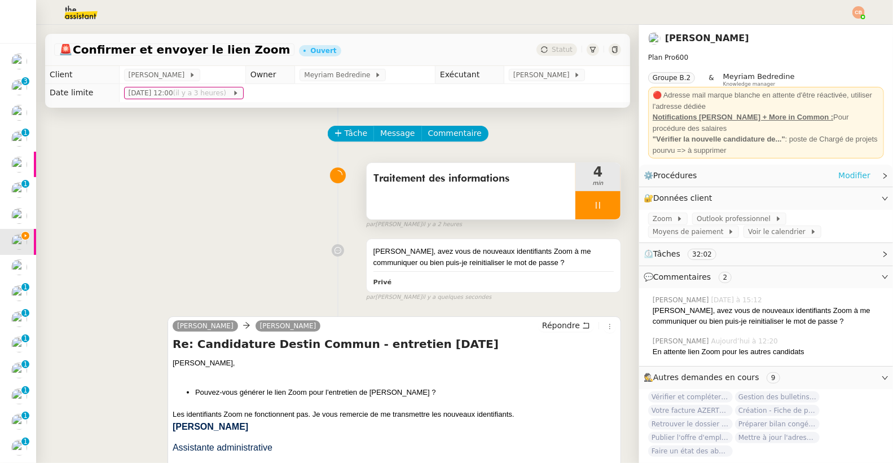
click at [841, 175] on link "Modifier" at bounding box center [854, 175] width 32 height 13
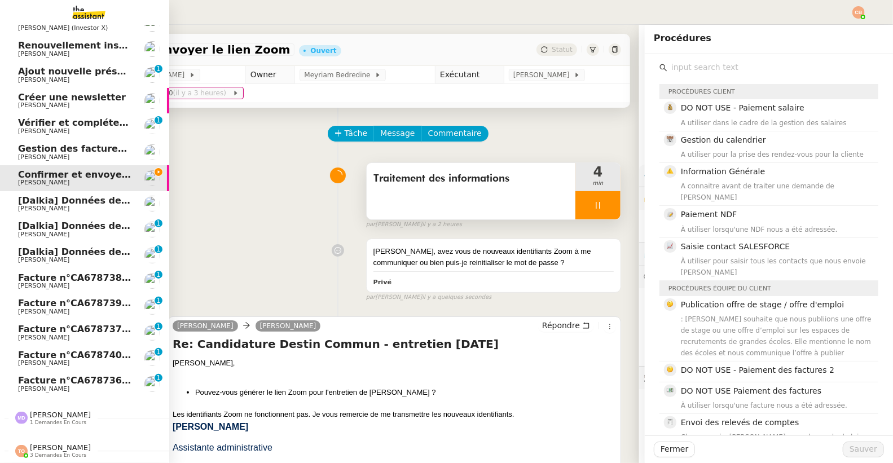
scroll to position [70, 0]
click at [18, 375] on span "Facture n°CA678736 - ASL LE MOLERET 93110 ROSNY SOUS BOIS" at bounding box center [183, 380] width 330 height 11
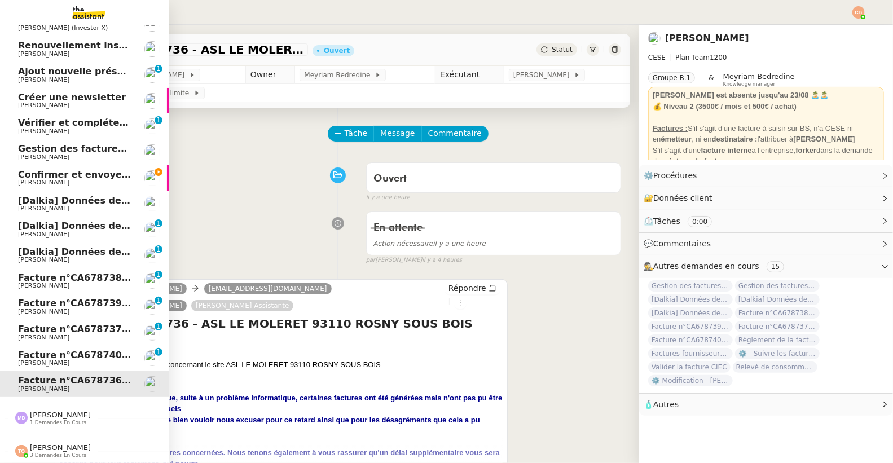
click at [18, 170] on span "Confirmer et envoyer le lien Zoom" at bounding box center [105, 174] width 174 height 11
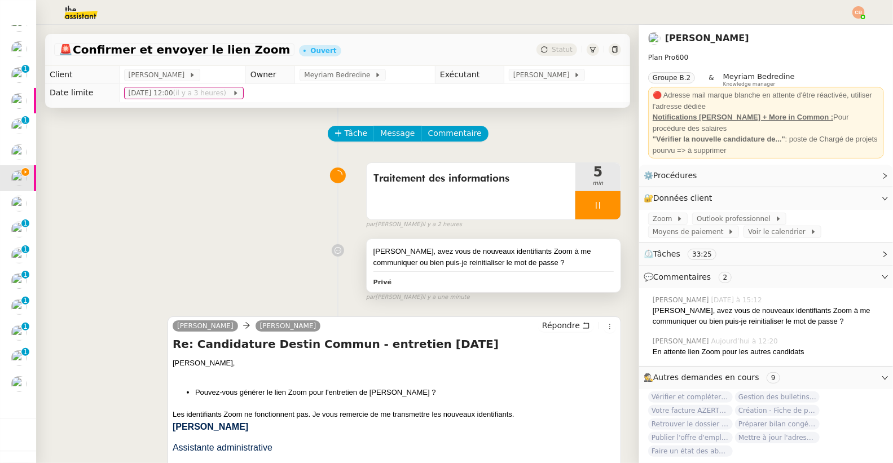
click at [378, 257] on div "Laurence, avez vous de nouveaux identifiants Zoom à me communiquer ou bien puis…" at bounding box center [493, 257] width 240 height 22
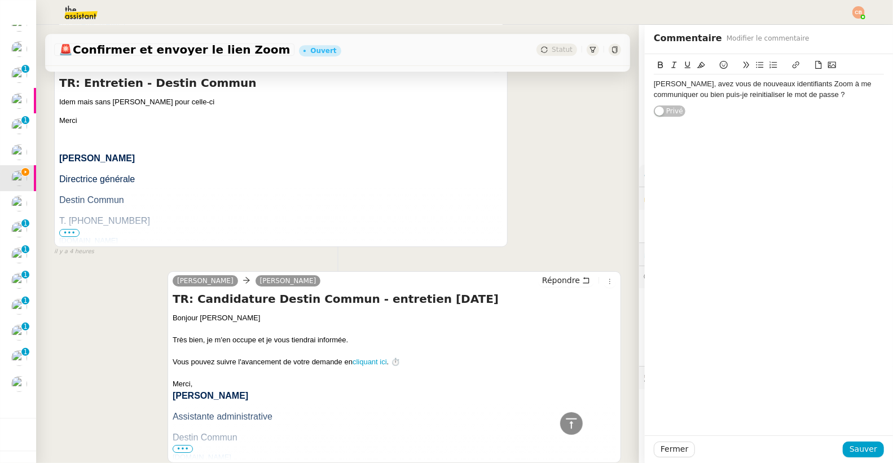
scroll to position [2549, 0]
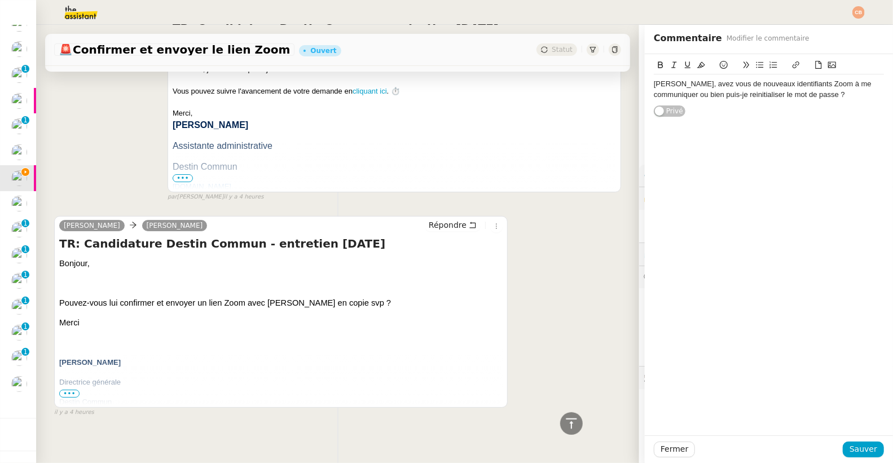
click at [73, 391] on span "•••" at bounding box center [69, 394] width 20 height 8
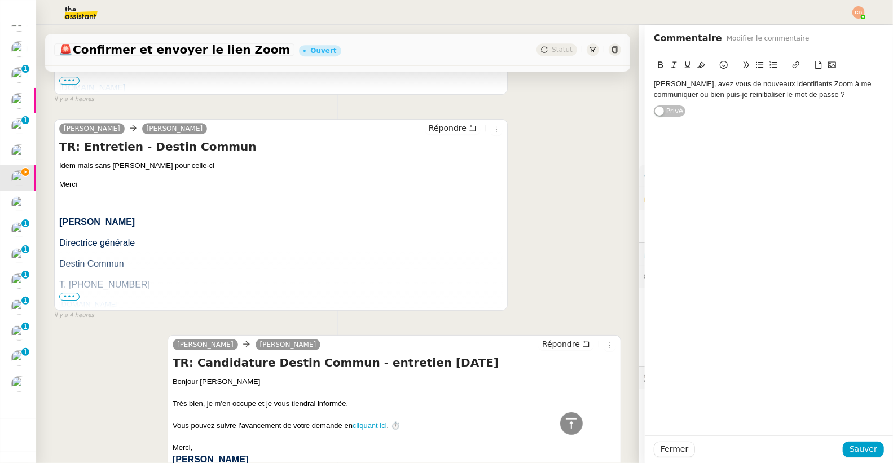
scroll to position [2198, 0]
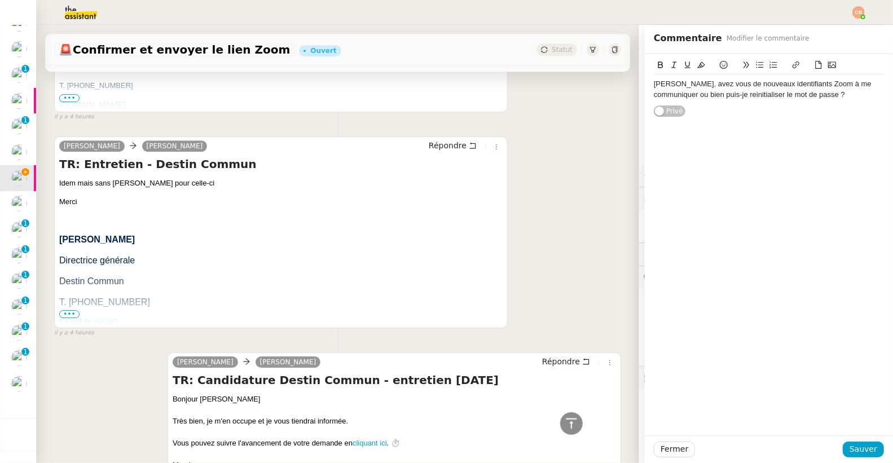
click at [73, 311] on span "•••" at bounding box center [69, 314] width 20 height 8
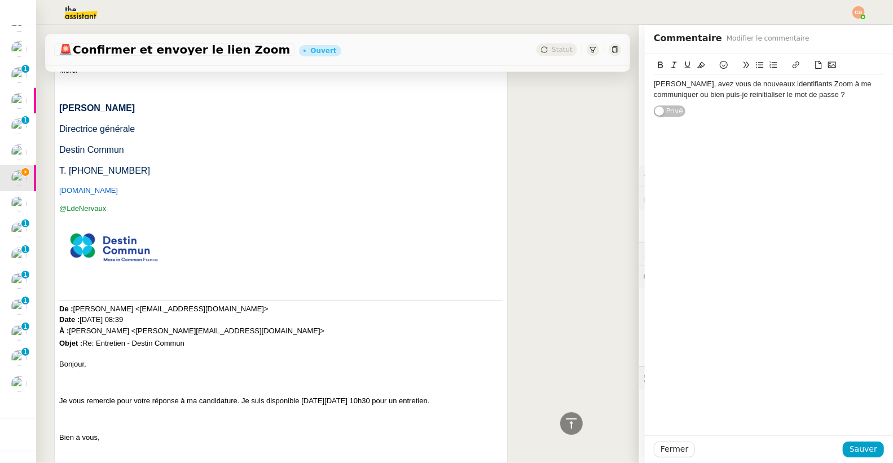
scroll to position [2414, 0]
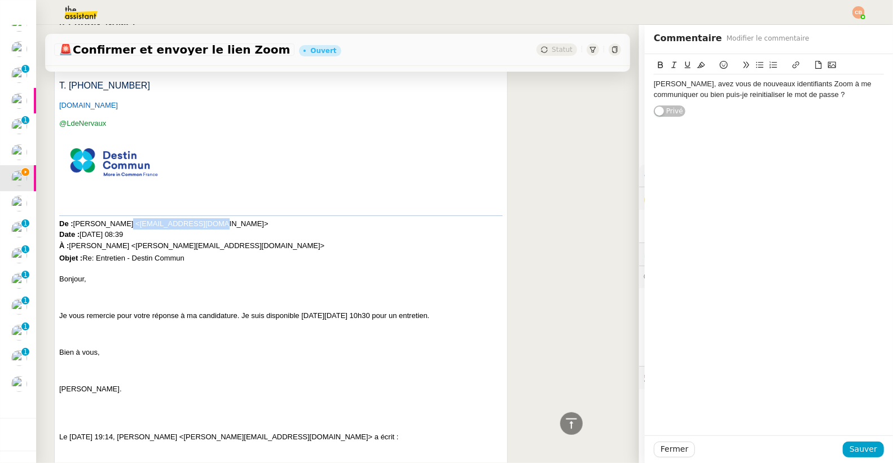
drag, startPoint x: 186, startPoint y: 224, endPoint x: 114, endPoint y: 227, distance: 71.7
click at [114, 227] on p "De : Léa Tellier <lea.tellier@icloud.com> Date : mardi, 2 septembre 2025 à 08:3…" at bounding box center [280, 241] width 443 height 47
copy span "lea.tellier@icloud.com"
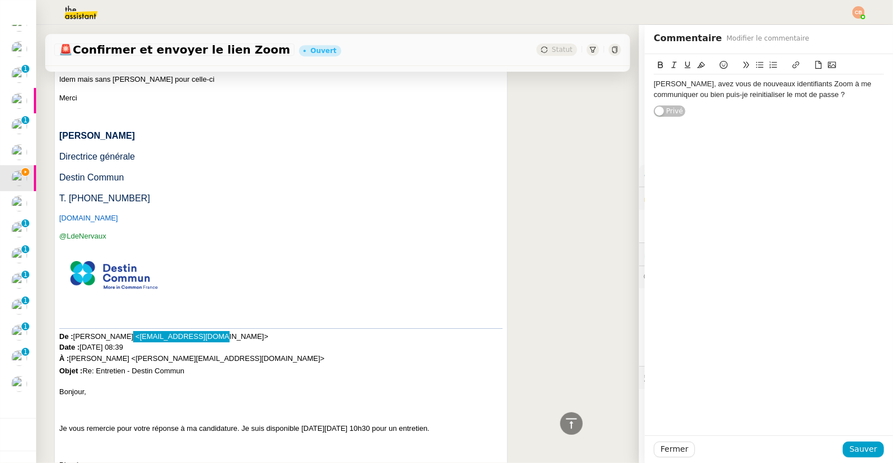
scroll to position [2378, 0]
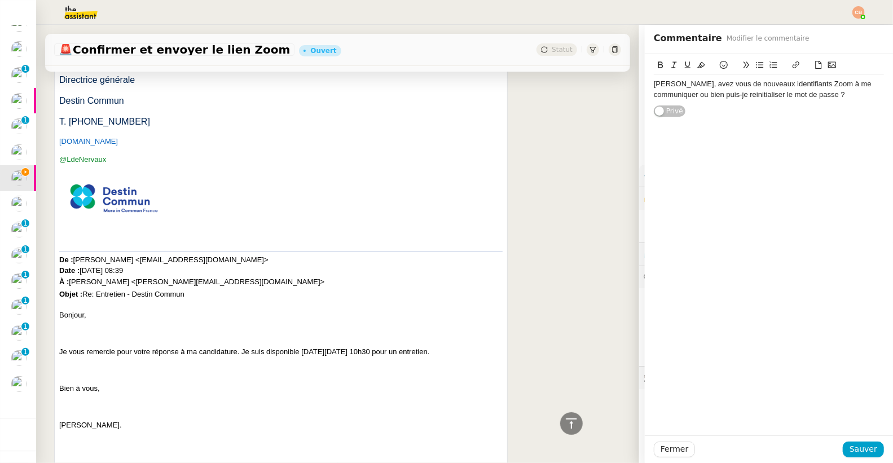
click at [116, 265] on span "Léa Tellier <lea.tellier@icloud.com> Date : mardi, 2 septembre 2025 à 08:39 À :…" at bounding box center [191, 276] width 265 height 43
drag, startPoint x: 114, startPoint y: 260, endPoint x: 186, endPoint y: 256, distance: 72.3
click at [186, 256] on span "Léa Tellier <lea.tellier@icloud.com> Date : mardi, 2 septembre 2025 à 08:39 À :…" at bounding box center [191, 276] width 265 height 43
copy span "lea.tellier@icloud.com"
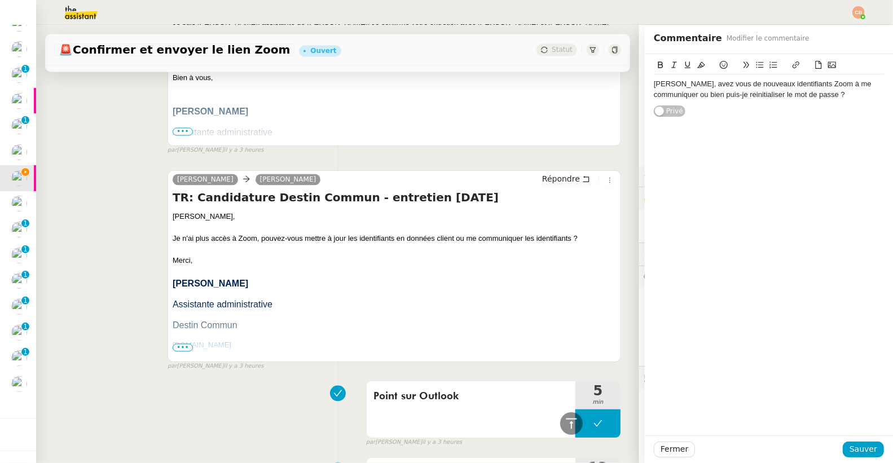
scroll to position [0, 0]
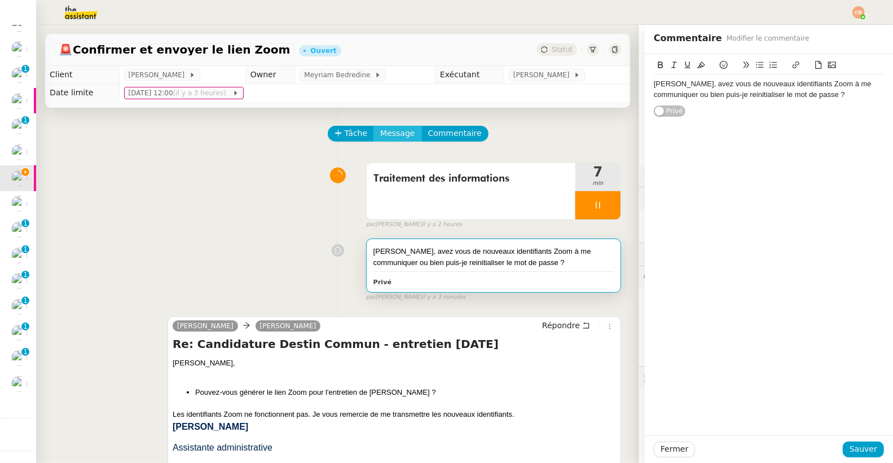
click at [396, 135] on span "Message" at bounding box center [397, 133] width 34 height 13
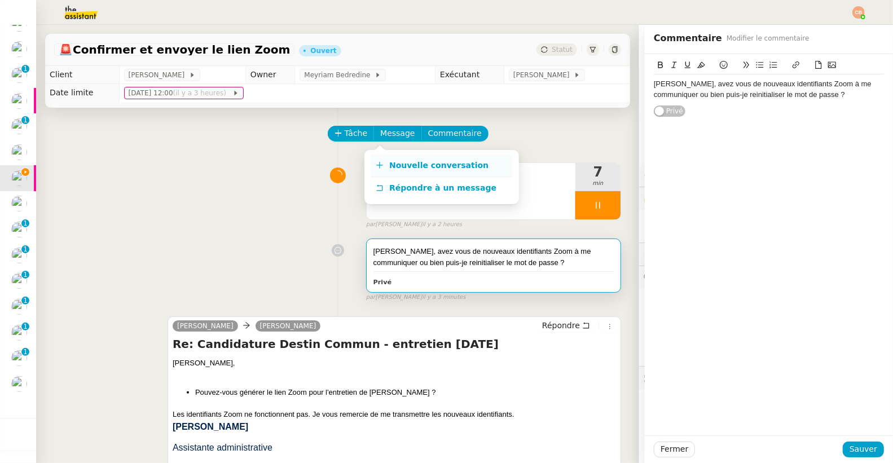
click at [395, 164] on span "Nouvelle conversation" at bounding box center [438, 165] width 99 height 9
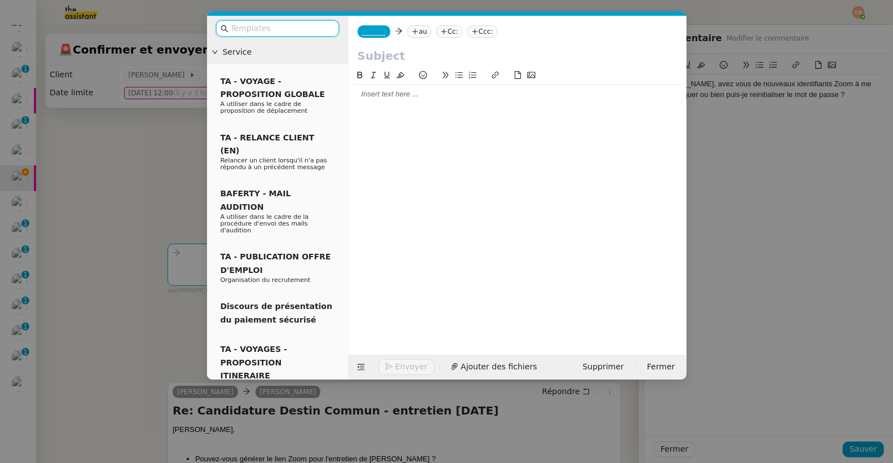
click at [380, 32] on span "_______" at bounding box center [374, 32] width 24 height 8
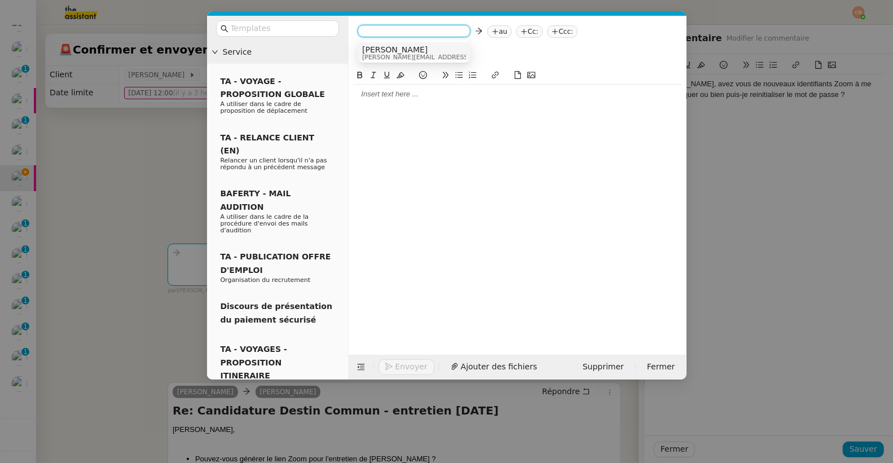
click at [377, 50] on span "[PERSON_NAME]" at bounding box center [442, 49] width 160 height 9
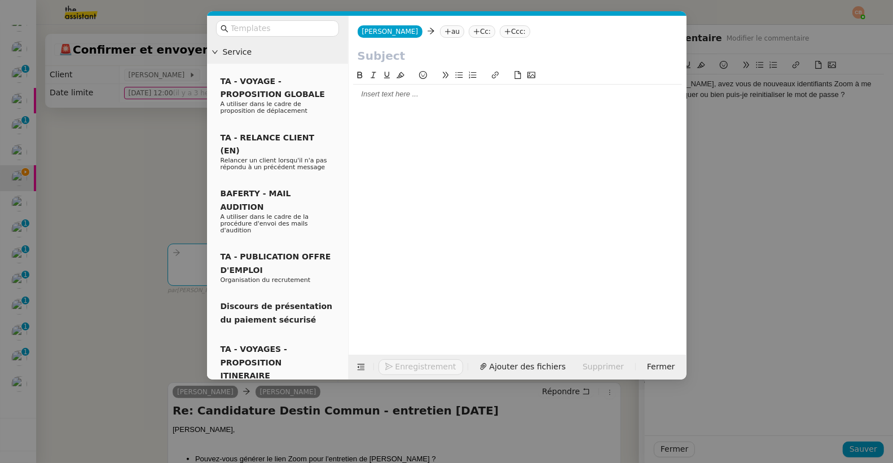
click at [440, 32] on nz-tag "au" at bounding box center [452, 31] width 24 height 12
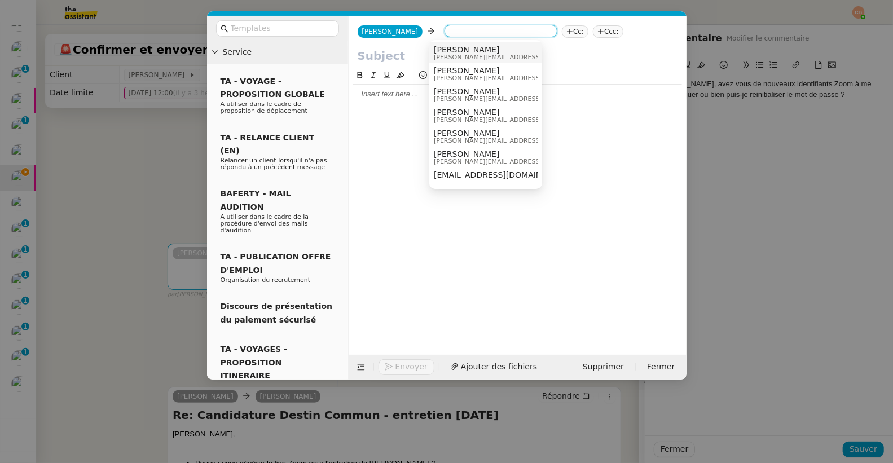
paste input "lea.tellier@icloud.com"
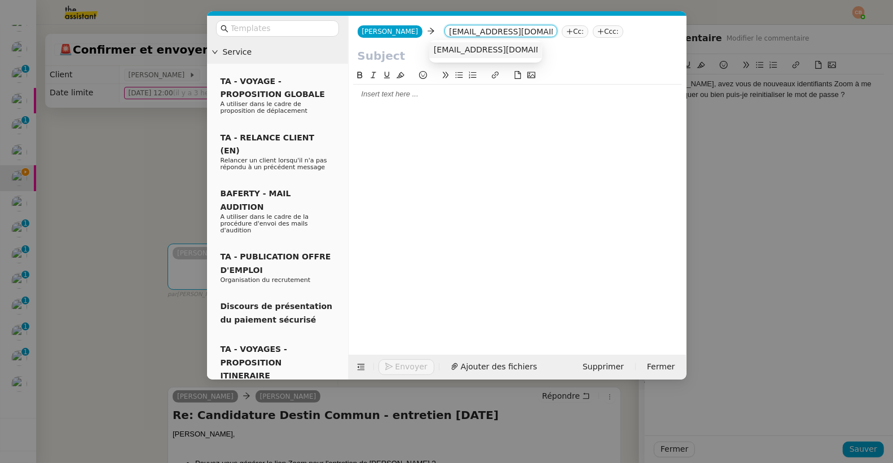
type input "lea.tellier@icloud.com"
click at [442, 46] on span "lea.tellier@icloud.com" at bounding box center [503, 49] width 138 height 9
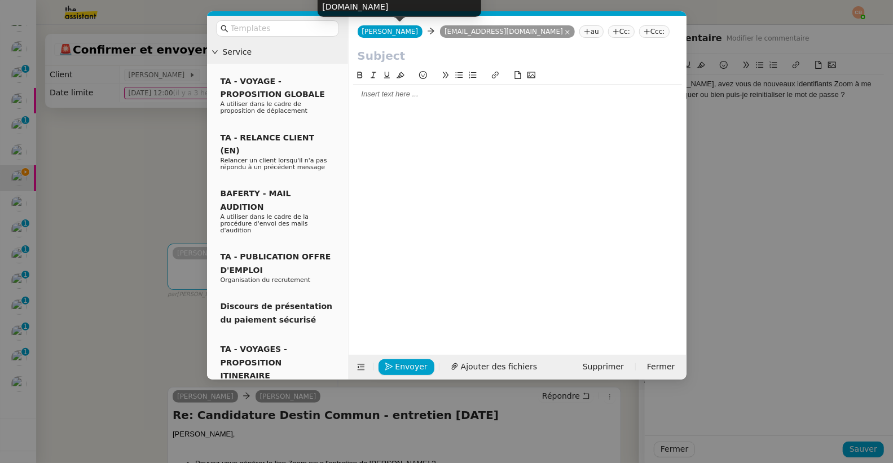
click at [389, 31] on span "[PERSON_NAME]" at bounding box center [390, 32] width 56 height 8
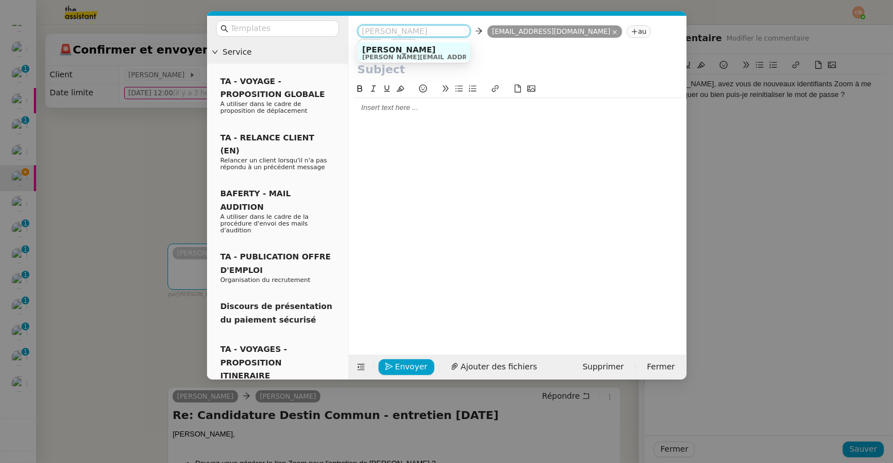
click at [385, 60] on span "[PERSON_NAME][EMAIL_ADDRESS][DOMAIN_NAME]" at bounding box center [451, 57] width 179 height 6
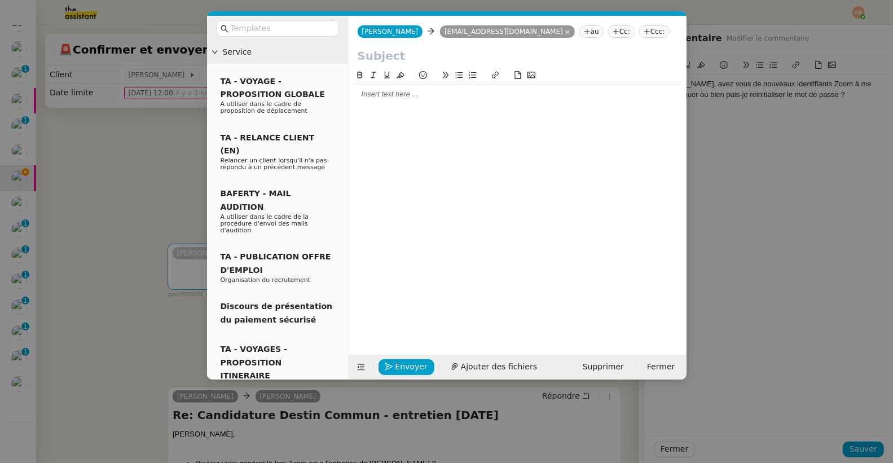
click at [608, 29] on nz-tag "Cc:" at bounding box center [621, 31] width 27 height 12
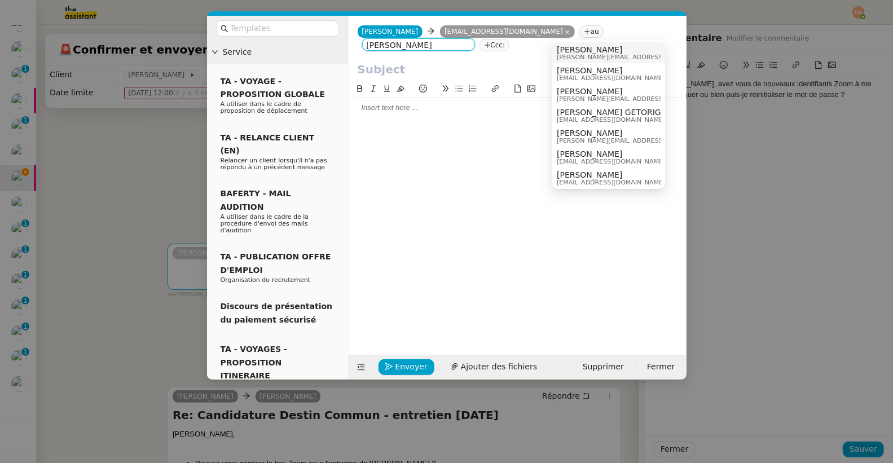
type input "laurence"
click at [570, 51] on span "[PERSON_NAME]" at bounding box center [637, 49] width 160 height 9
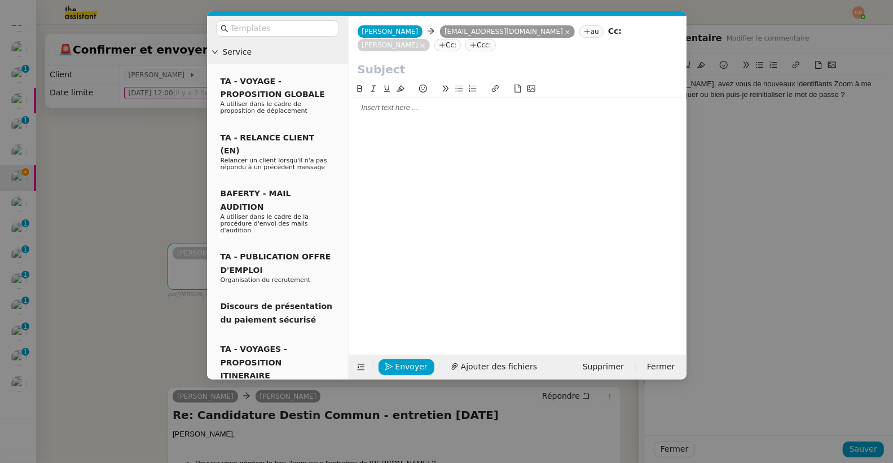
click at [405, 111] on div at bounding box center [517, 108] width 329 height 10
click at [153, 189] on nz-modal-container "Service TA - VOYAGE - PROPOSITION GLOBALE A utiliser dans le cadre de propositi…" at bounding box center [446, 231] width 893 height 463
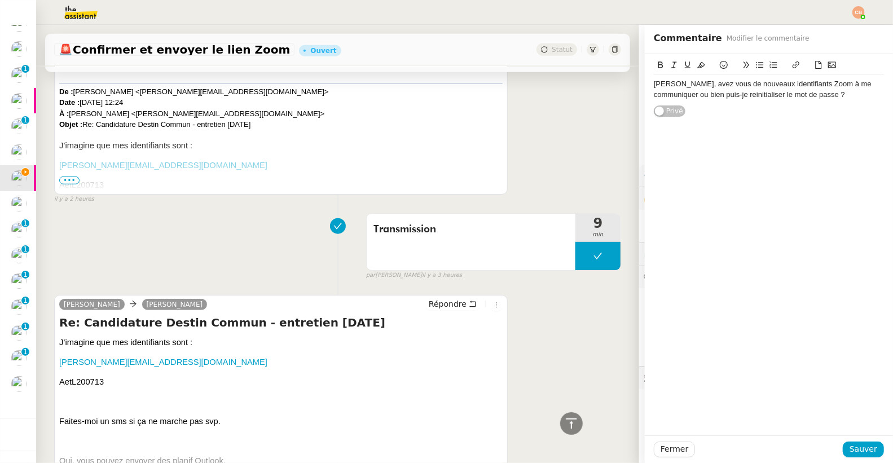
scroll to position [617, 0]
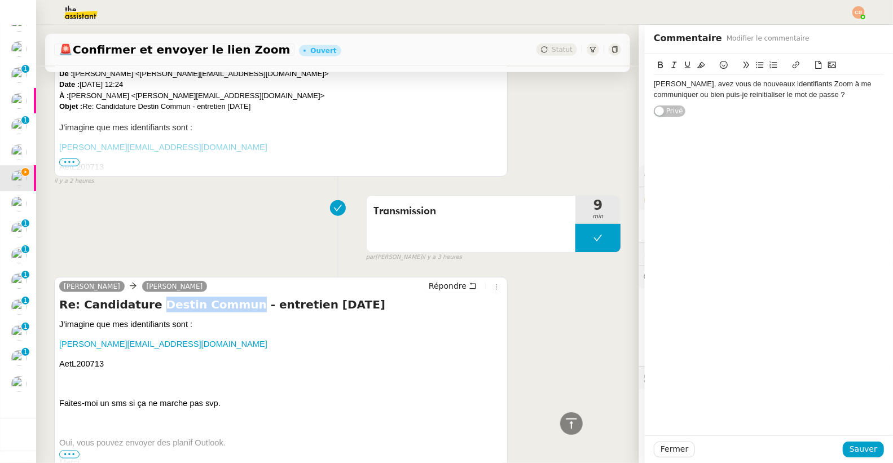
drag, startPoint x: 148, startPoint y: 305, endPoint x: 225, endPoint y: 299, distance: 77.5
click at [225, 299] on h4 "Re: Candidature Destin Commun - entretien demain" at bounding box center [280, 305] width 443 height 16
copy h4 "Destin Commun"
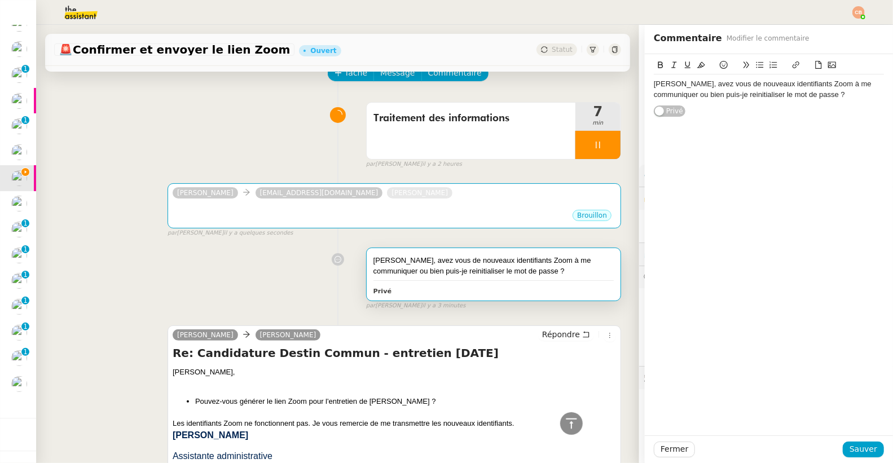
scroll to position [0, 0]
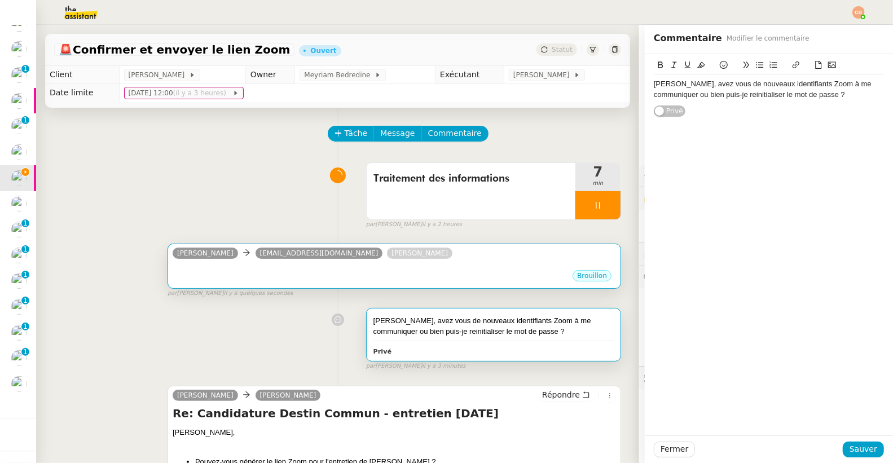
click at [258, 264] on div "•••" at bounding box center [394, 266] width 443 height 6
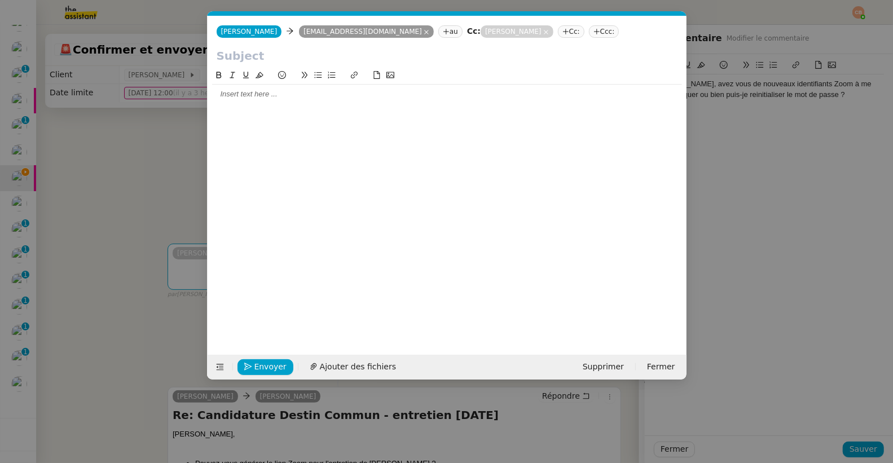
scroll to position [0, 24]
click at [246, 57] on input "text" at bounding box center [447, 55] width 461 height 17
paste input "Destin Commun"
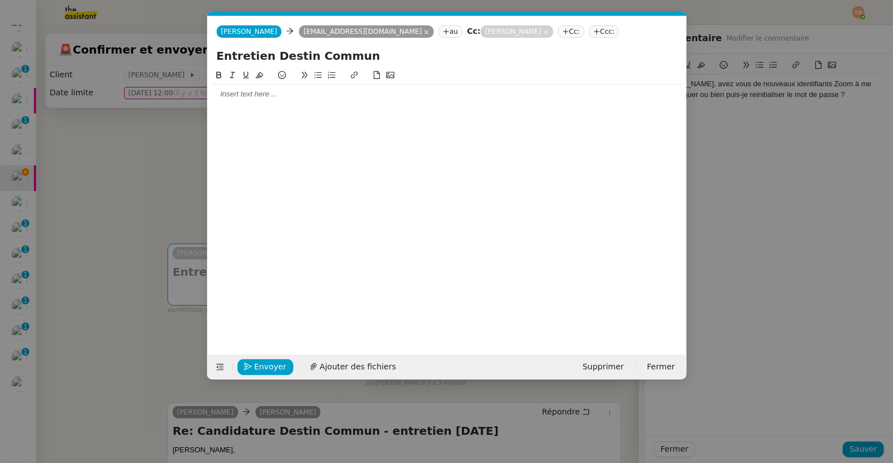
type input "Entretien Destin Commun"
click at [240, 94] on div at bounding box center [447, 94] width 470 height 10
click at [152, 169] on nz-modal-container "Service TA - VOYAGE - PROPOSITION GLOBALE A utiliser dans le cadre de propositi…" at bounding box center [446, 231] width 893 height 463
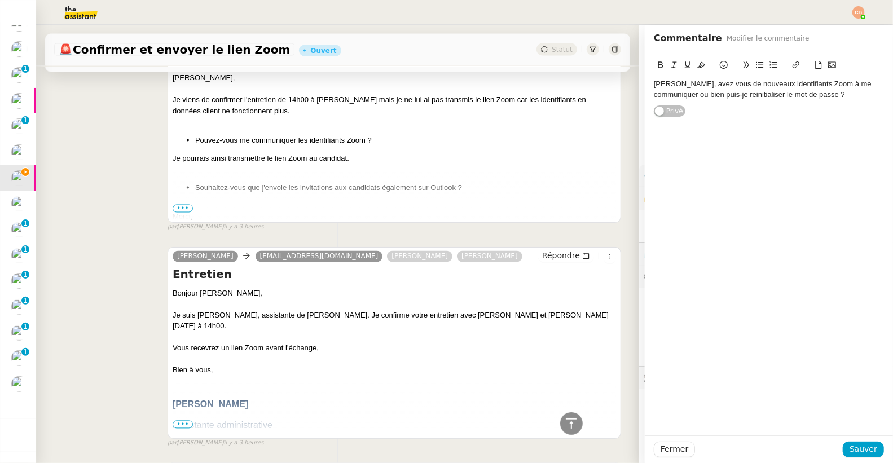
scroll to position [1196, 0]
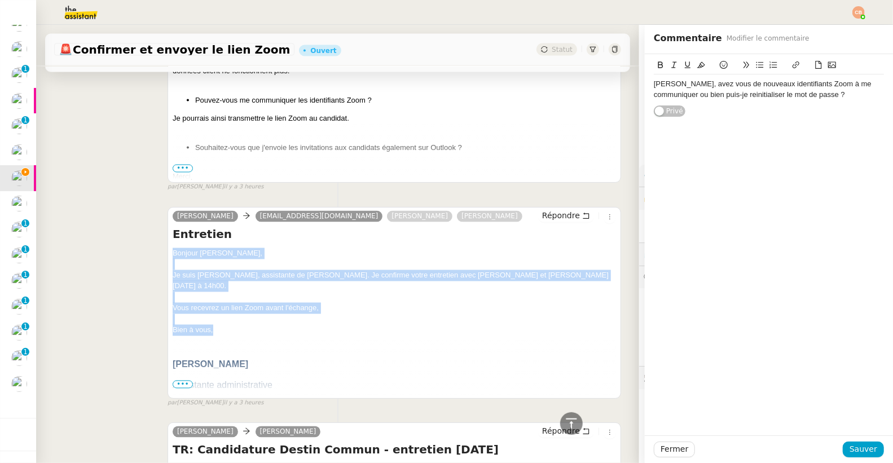
drag, startPoint x: 169, startPoint y: 252, endPoint x: 226, endPoint y: 328, distance: 95.1
click at [226, 328] on div "Bonjour Clément, Je suis Camille, assistante de Laurence de Nervaux. Je confirm…" at bounding box center [394, 348] width 443 height 200
copy div "Bonjour Clément, Je suis Camille, assistante de Laurence de Nervaux. Je confirm…"
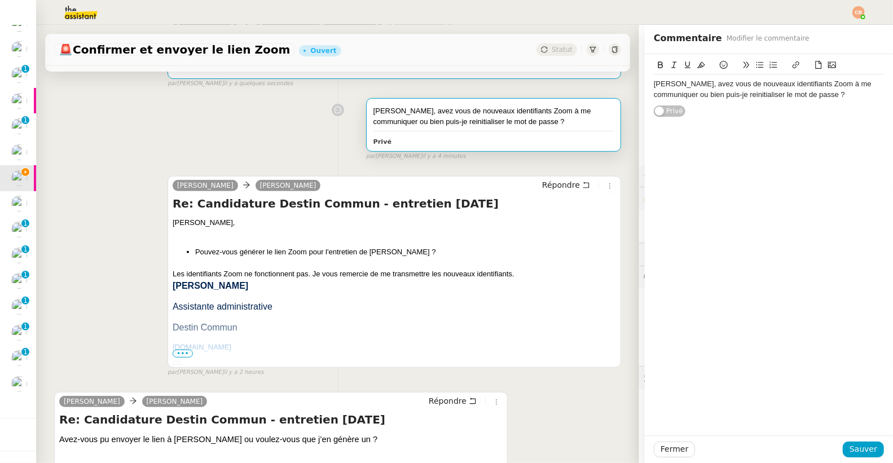
scroll to position [0, 0]
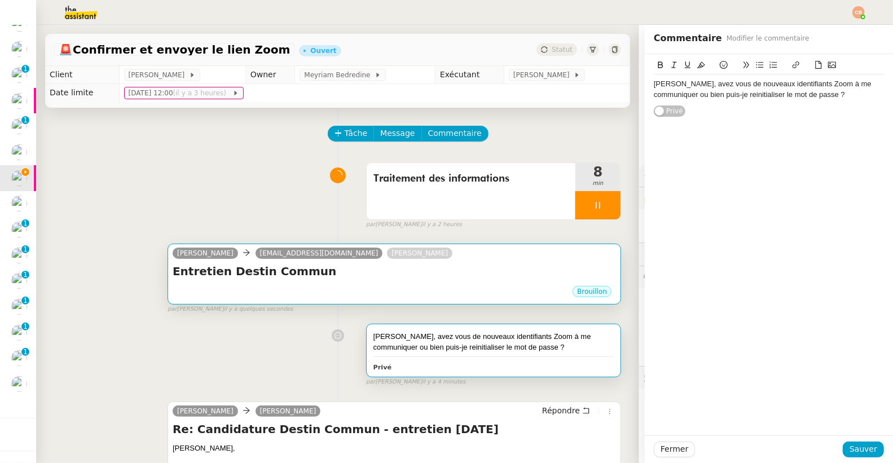
click at [300, 284] on div "Entretien Destin Commun •••" at bounding box center [394, 273] width 443 height 21
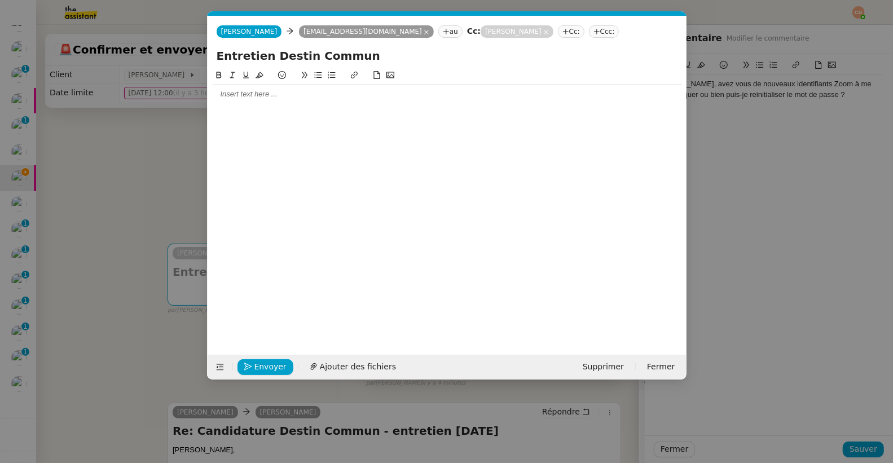
scroll to position [0, 24]
click at [236, 95] on div at bounding box center [447, 94] width 470 height 10
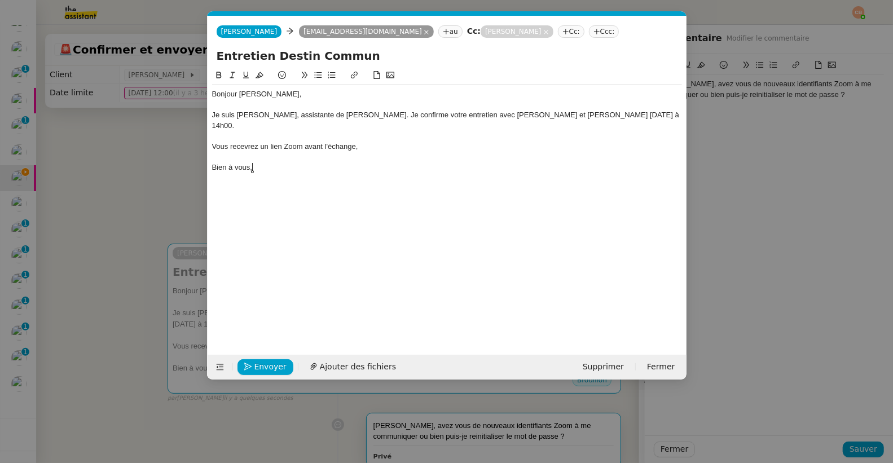
click at [267, 94] on div "Bonjour Clément," at bounding box center [447, 94] width 470 height 10
drag, startPoint x: 565, startPoint y: 117, endPoint x: 660, endPoint y: 120, distance: 95.4
click at [660, 120] on div "Je suis Camille, assistante de Laurence de Nervaux. Je confirme votre entretien…" at bounding box center [447, 120] width 470 height 21
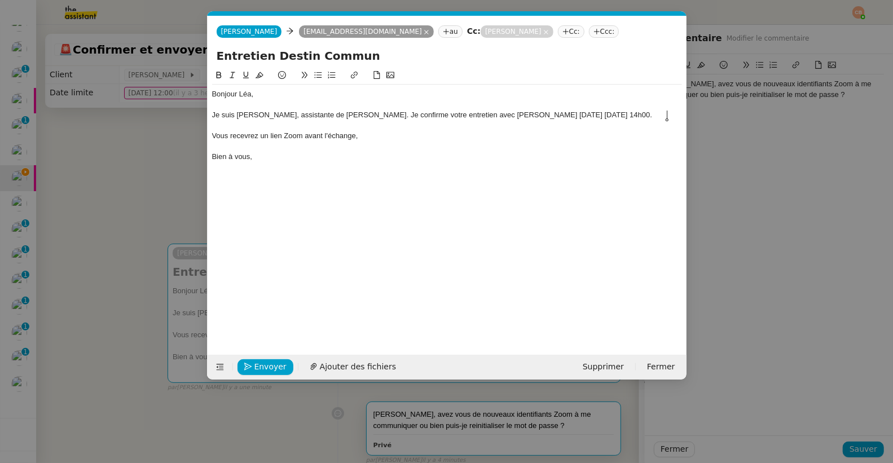
click at [230, 120] on div "Je suis Camille, assistante de Laurence de Nervaux. Je confirme votre entretien…" at bounding box center [447, 115] width 470 height 10
click at [244, 120] on div "Je suis Camille, assistante de Laurence de Nervaux. Je confirme votre entretien…" at bounding box center [447, 115] width 470 height 10
drag, startPoint x: 589, startPoint y: 116, endPoint x: 652, endPoint y: 126, distance: 64.6
click at [652, 120] on div "Je suis Camille, assistante de Laurence de Nervaux. Je confirme votre entretien…" at bounding box center [447, 115] width 470 height 10
click at [222, 73] on icon at bounding box center [219, 75] width 8 height 8
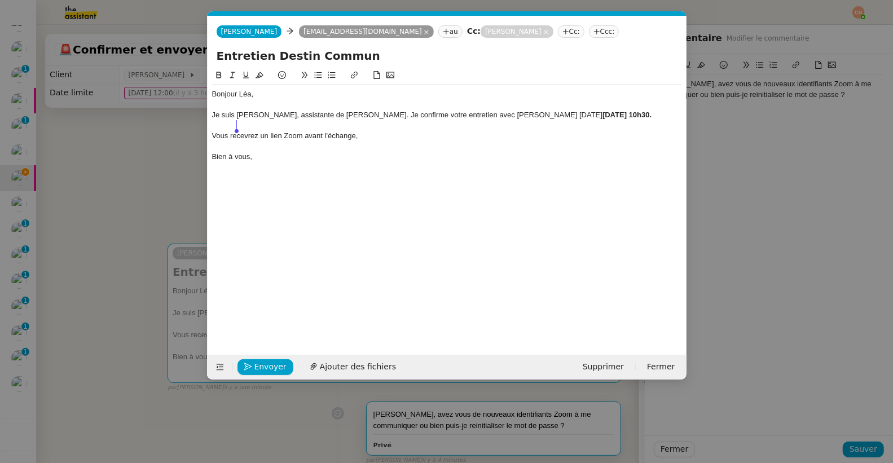
click at [275, 120] on div "Je suis Camille, assistante de Laurence de Nervaux. Je confirme votre entretien…" at bounding box center [447, 115] width 470 height 10
click at [263, 365] on span "Envoyer" at bounding box center [270, 366] width 32 height 13
click at [263, 365] on span "Confirmer l'envoi" at bounding box center [288, 366] width 68 height 13
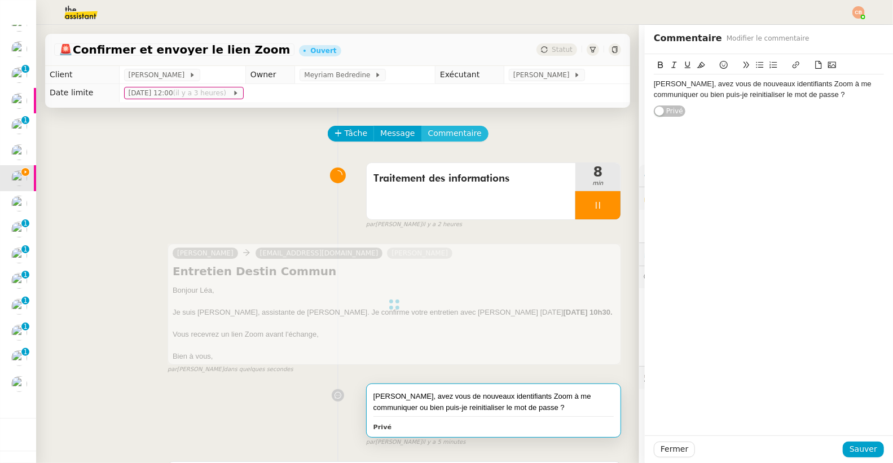
click at [449, 139] on span "Commentaire" at bounding box center [455, 133] width 54 height 13
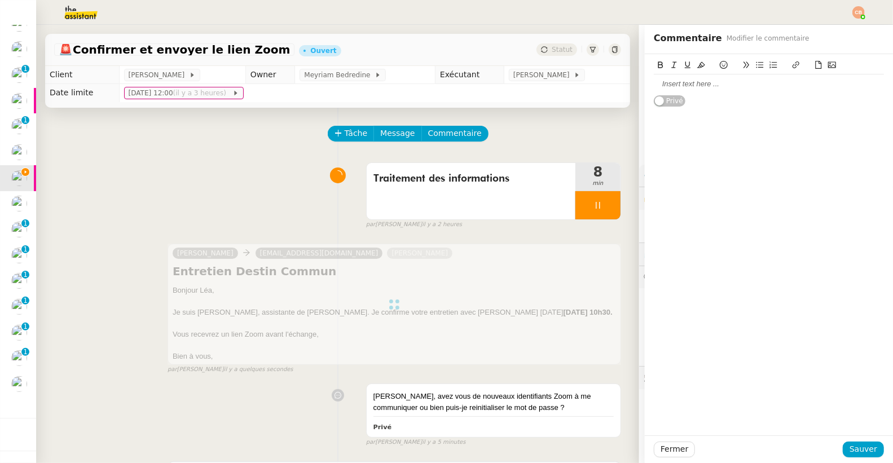
click at [698, 87] on div at bounding box center [769, 84] width 230 height 10
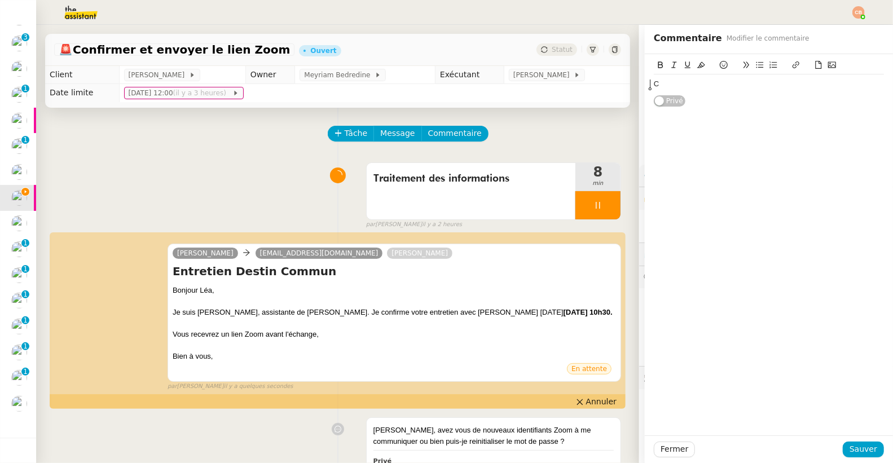
scroll to position [96, 0]
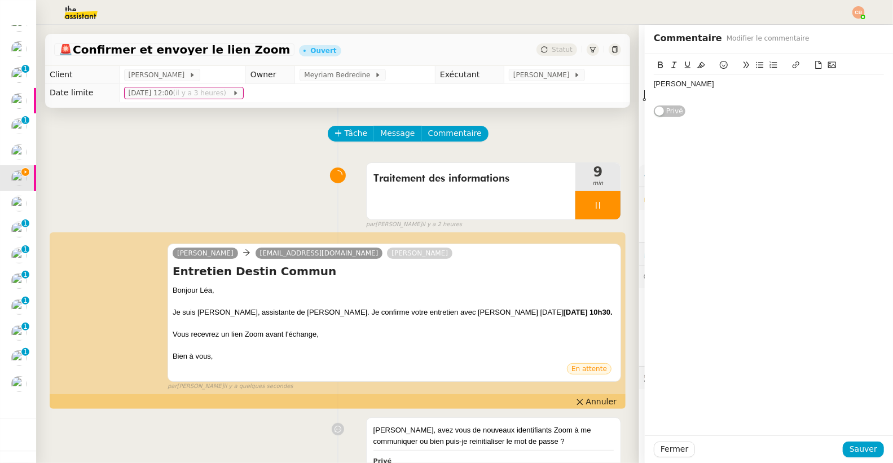
click at [707, 88] on div "Clement" at bounding box center [769, 84] width 230 height 10
click at [720, 65] on icon at bounding box center [724, 65] width 8 height 8
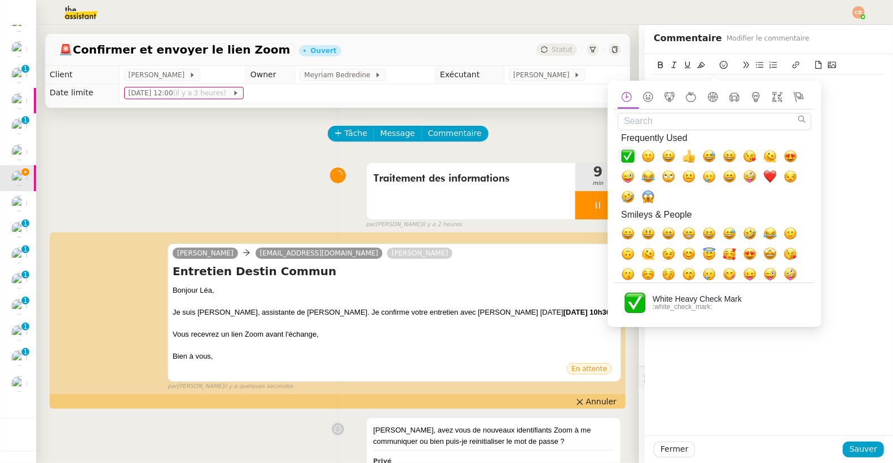
click at [624, 157] on span "✅, white_check_mark" at bounding box center [628, 156] width 14 height 14
click at [834, 94] on div at bounding box center [769, 95] width 230 height 10
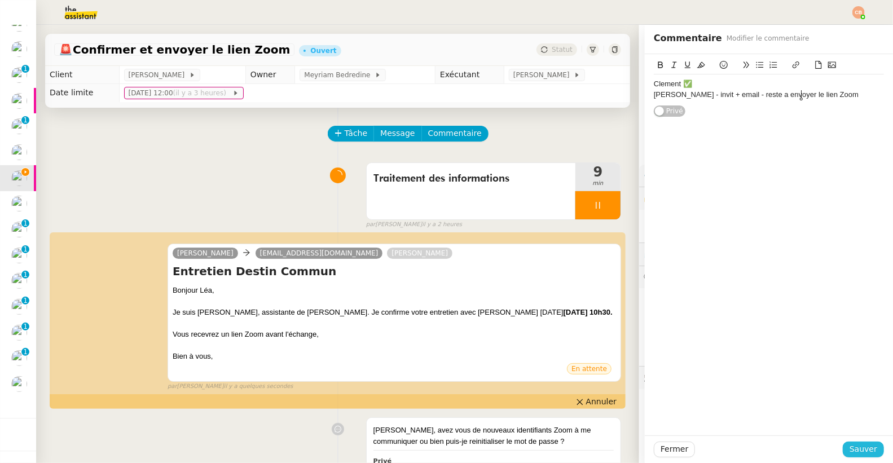
click at [849, 449] on span "Sauver" at bounding box center [863, 449] width 28 height 13
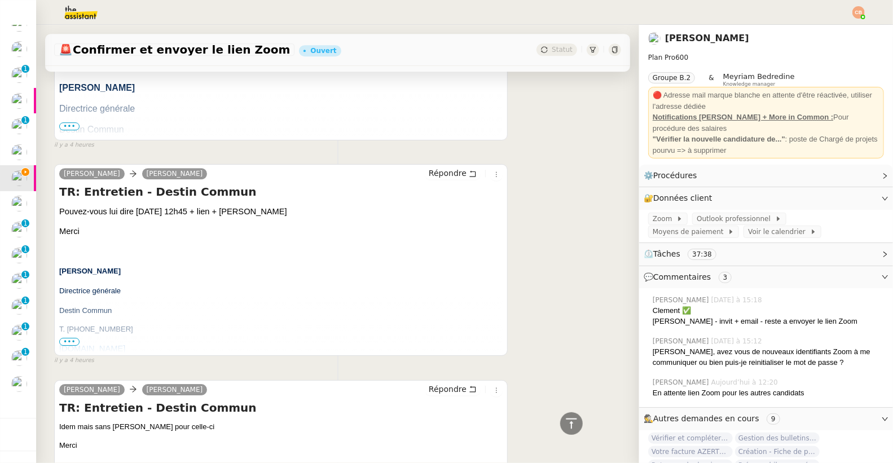
scroll to position [2231, 0]
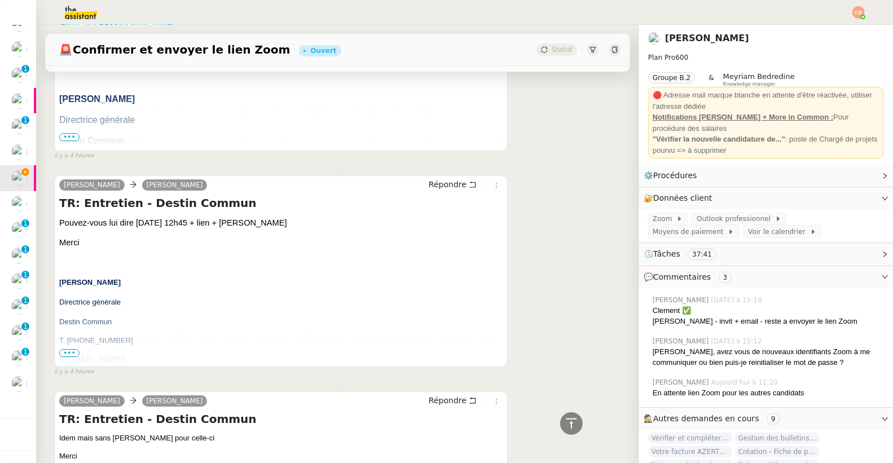
click at [70, 349] on span "•••" at bounding box center [69, 353] width 20 height 8
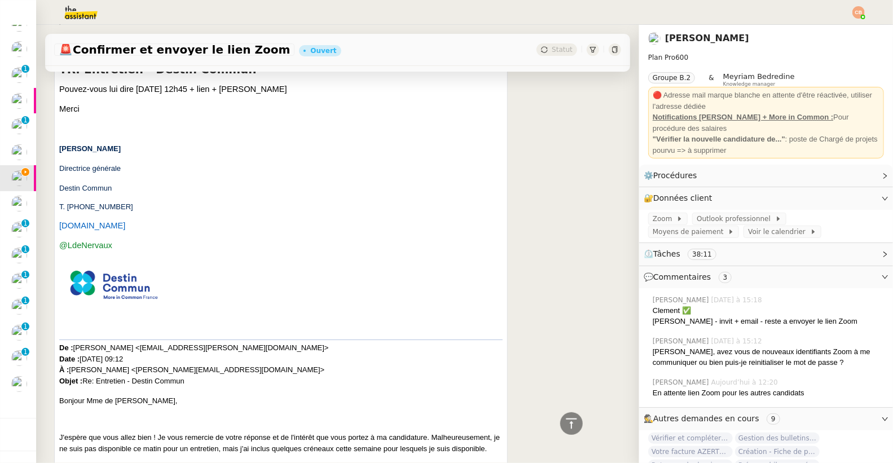
scroll to position [2377, 0]
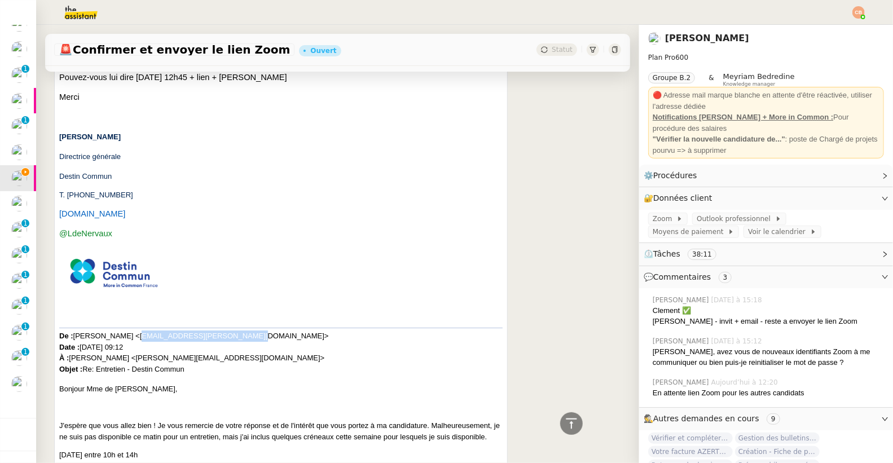
drag, startPoint x: 142, startPoint y: 335, endPoint x: 245, endPoint y: 336, distance: 102.6
click at [245, 336] on span "Mary SPERRAZZA <mary.sperrazza@sciencespo.fr> Date : mardi, 2 septembre 2025 à …" at bounding box center [194, 353] width 270 height 42
copy span "mary.sperrazza@sciencespo.fr"
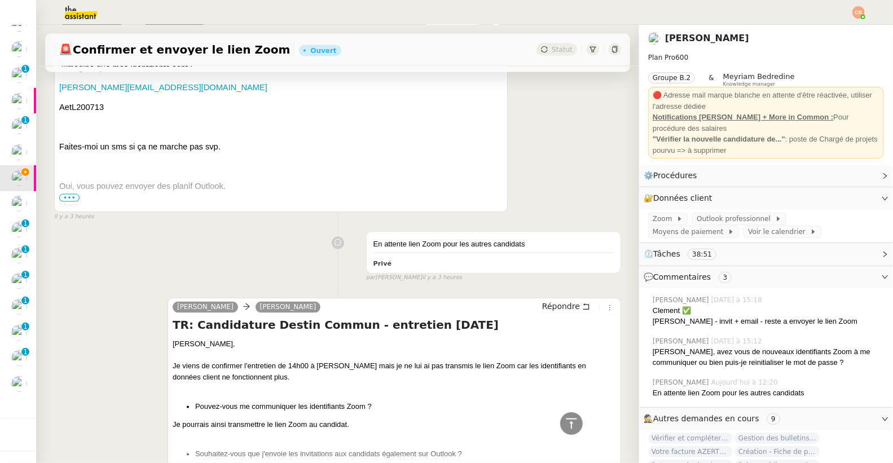
scroll to position [0, 0]
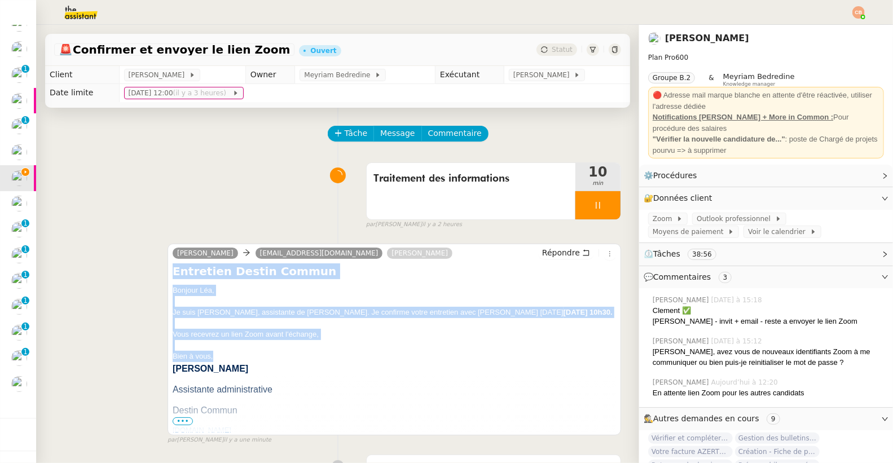
drag, startPoint x: 170, startPoint y: 272, endPoint x: 334, endPoint y: 364, distance: 188.6
click at [334, 364] on div "Entretien Destin Commun Bonjour Léa, Je suis Camille, assistante de Laurence de…" at bounding box center [394, 347] width 443 height 169
copy div "Entretien Destin Commun Bonjour Léa, Je suis Camille, assistante de Laurence de…"
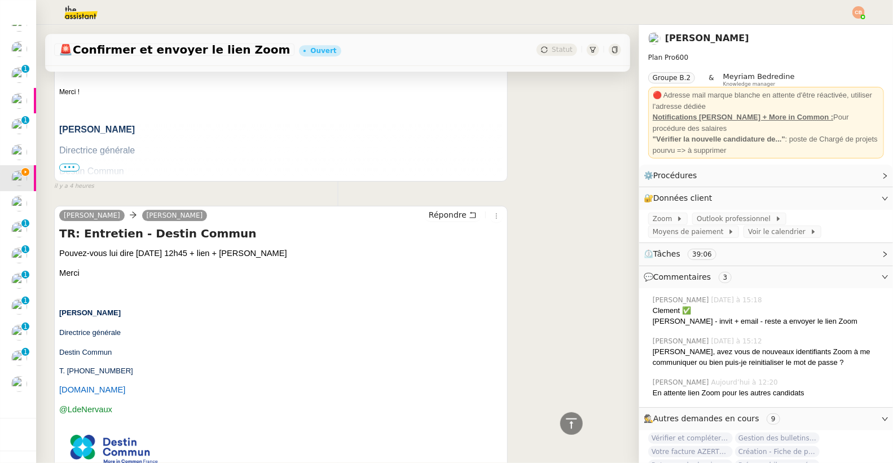
scroll to position [2262, 0]
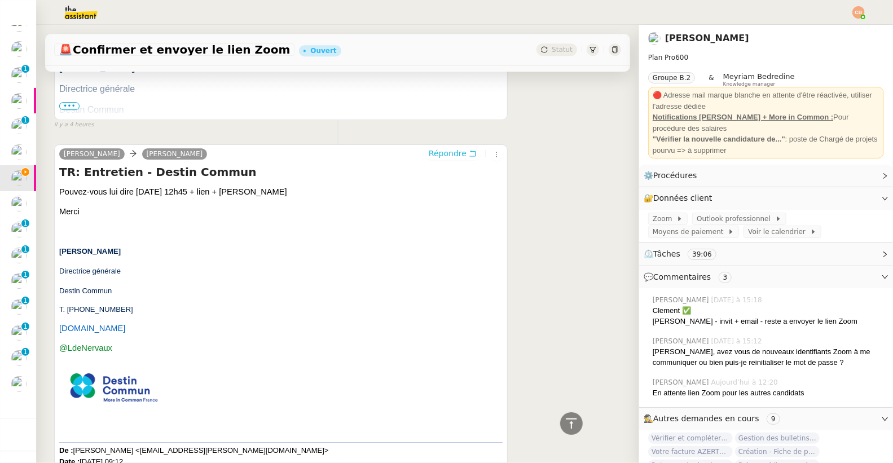
click at [435, 153] on span "Répondre" at bounding box center [448, 153] width 38 height 11
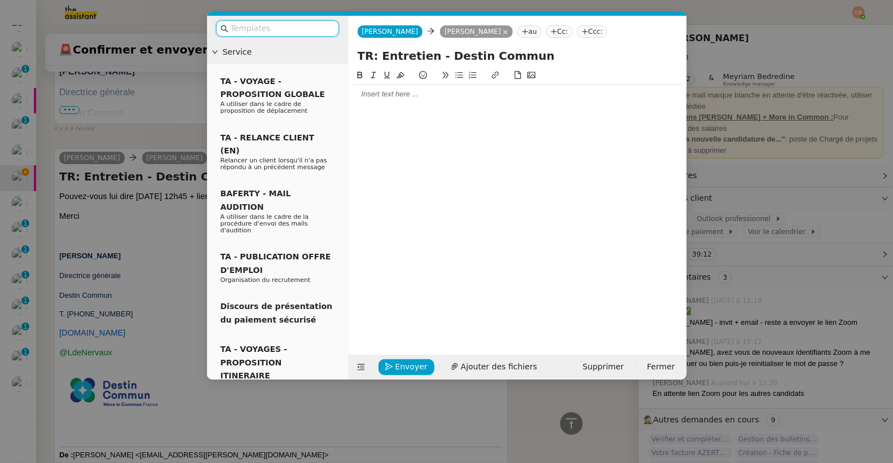
scroll to position [2357, 0]
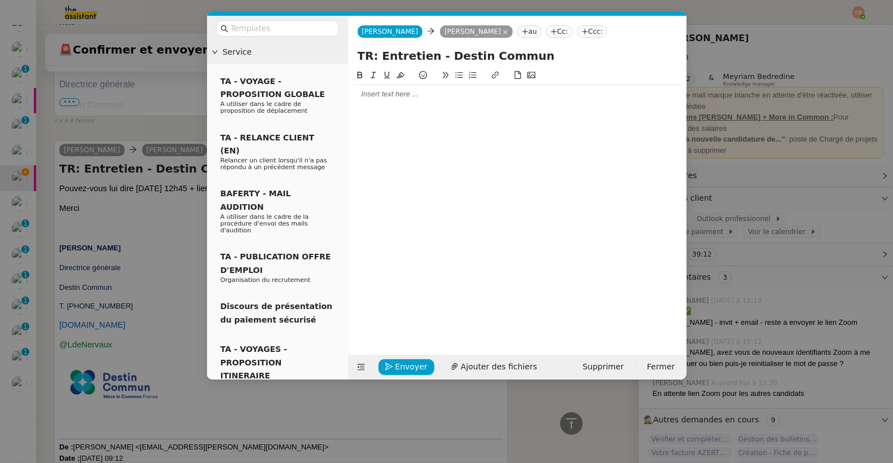
click at [403, 100] on div at bounding box center [517, 94] width 329 height 19
paste div
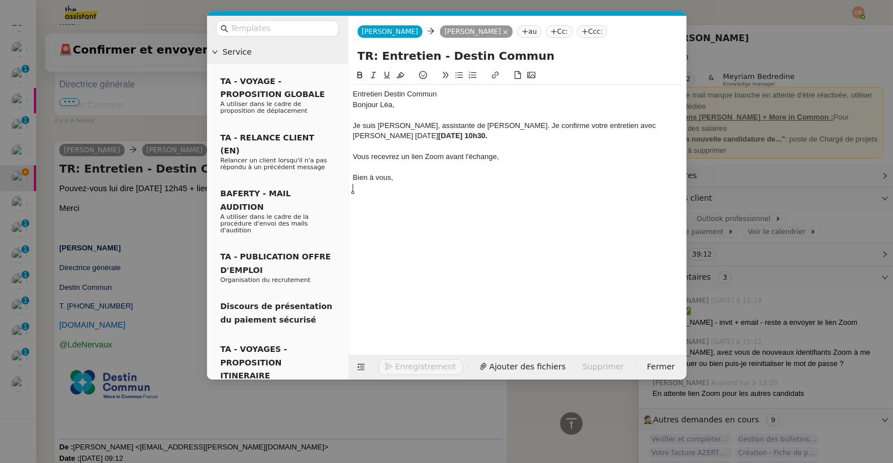
scroll to position [2467, 0]
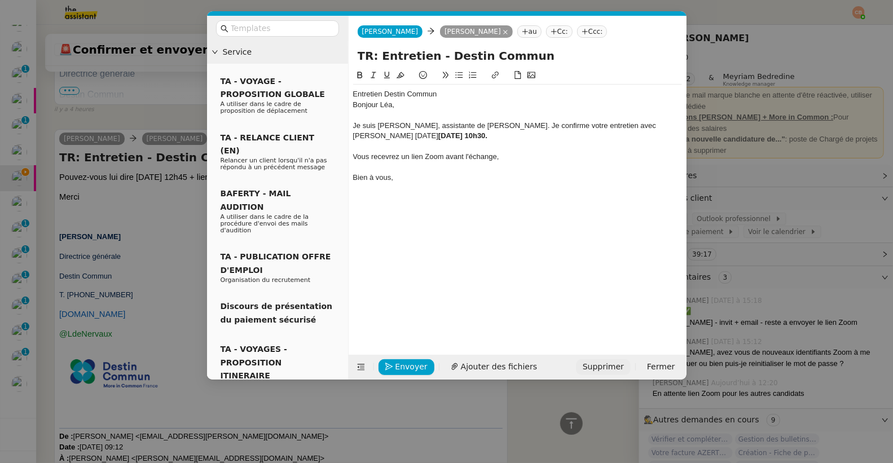
click at [602, 365] on span "Supprimer" at bounding box center [603, 366] width 41 height 13
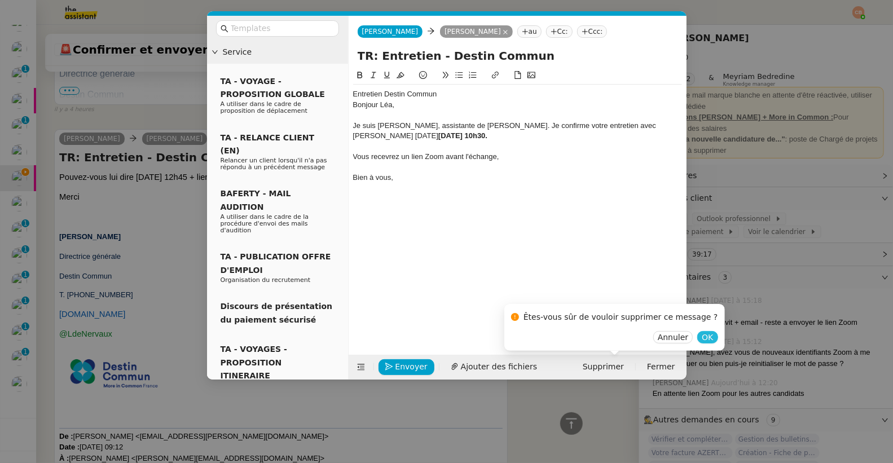
click at [698, 340] on button "OK" at bounding box center [707, 337] width 20 height 12
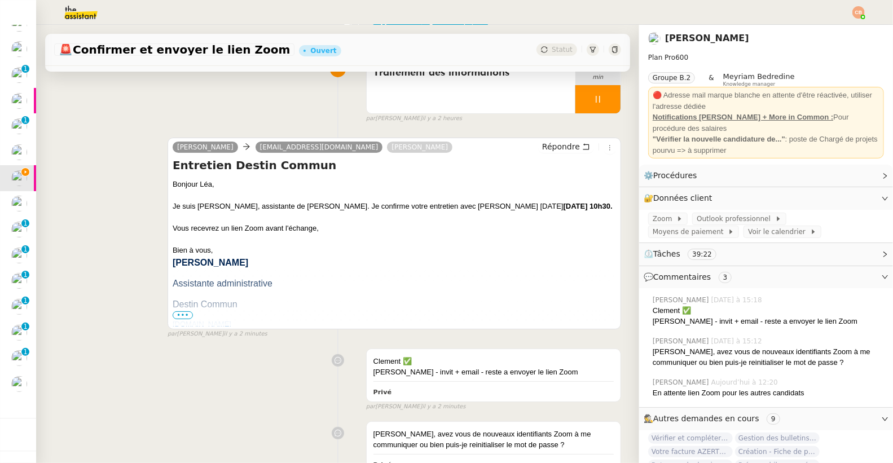
scroll to position [0, 0]
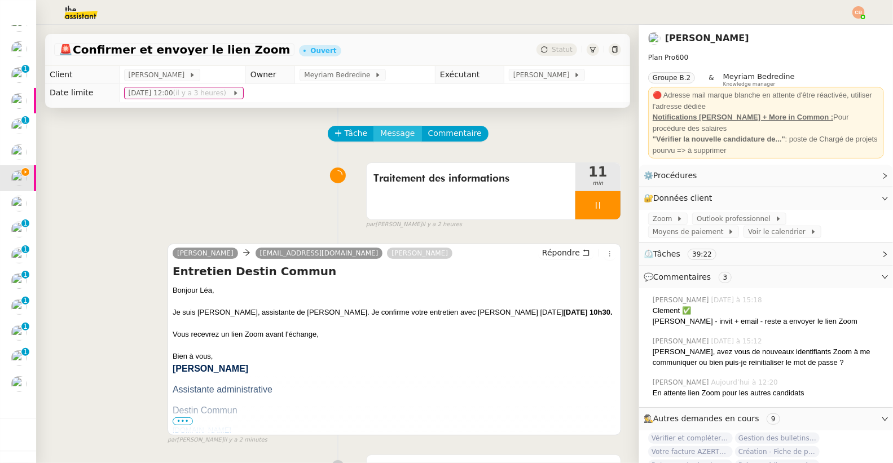
click at [393, 129] on span "Message" at bounding box center [397, 133] width 34 height 13
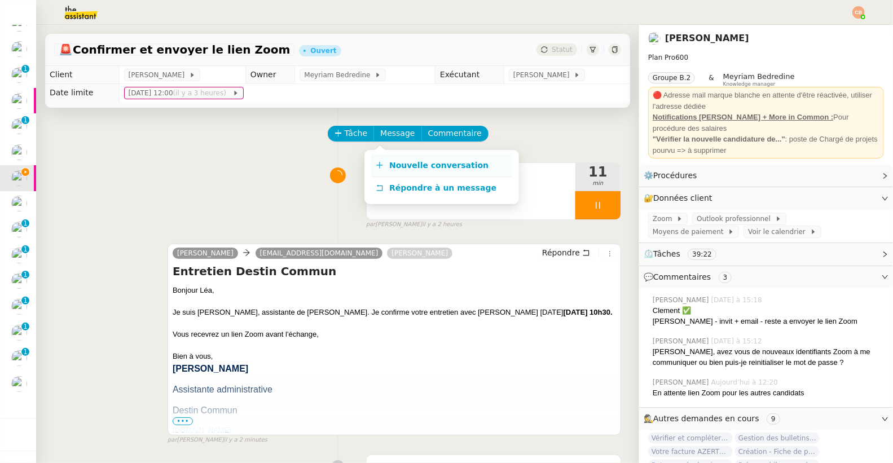
click at [392, 161] on span "Nouvelle conversation" at bounding box center [438, 165] width 99 height 9
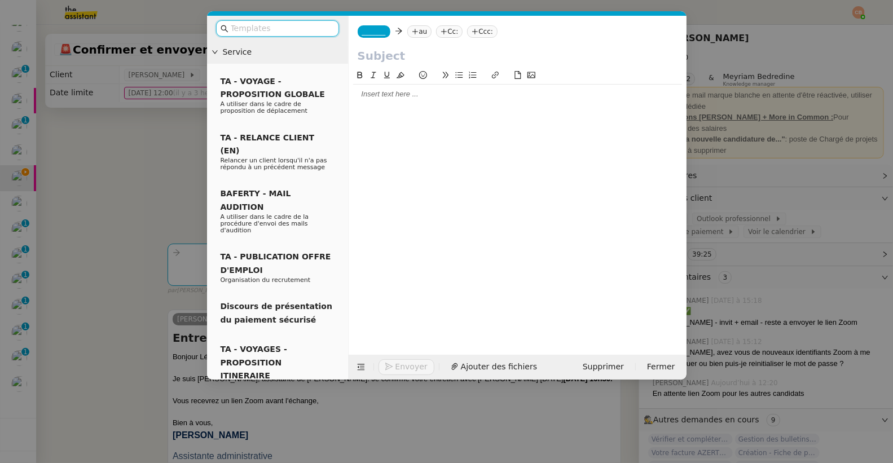
click at [369, 94] on div at bounding box center [517, 94] width 329 height 10
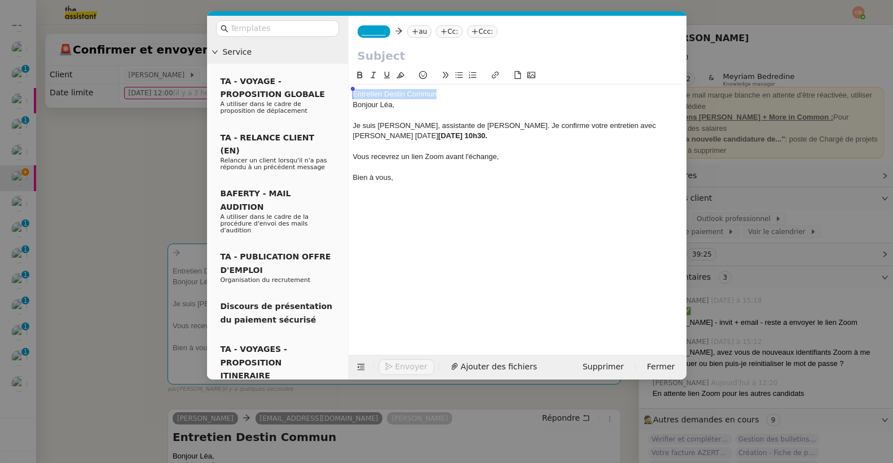
drag, startPoint x: 451, startPoint y: 97, endPoint x: 346, endPoint y: 94, distance: 104.4
click at [346, 94] on nz-layout "Service TA - VOYAGE - PROPOSITION GLOBALE A utiliser dans le cadre de propositi…" at bounding box center [446, 198] width 479 height 364
copy div "Entretien Destin Commun"
click at [363, 56] on input "text" at bounding box center [518, 55] width 320 height 17
paste input "Entretien Destin Commun"
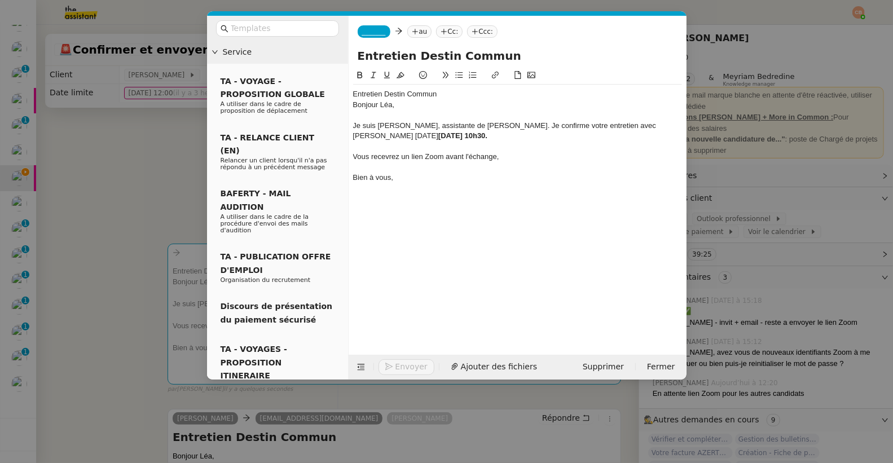
type input "Entretien Destin Commun"
click at [370, 29] on span "_______" at bounding box center [374, 32] width 24 height 8
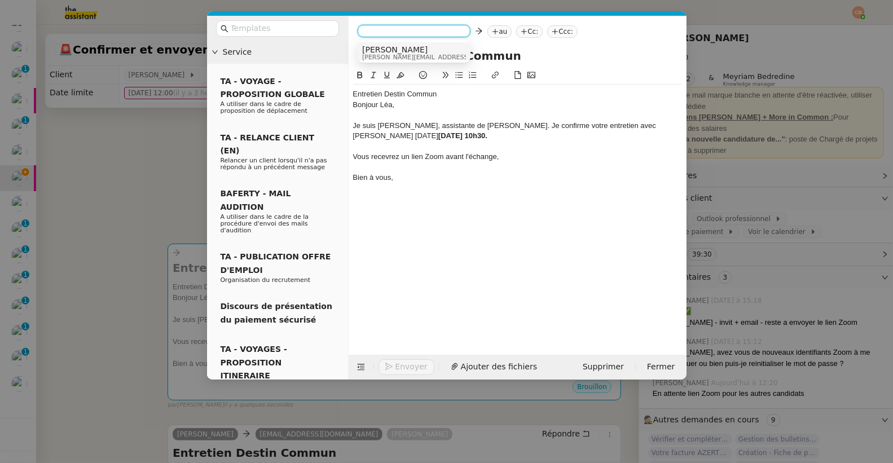
click at [370, 47] on span "[PERSON_NAME]" at bounding box center [442, 49] width 160 height 9
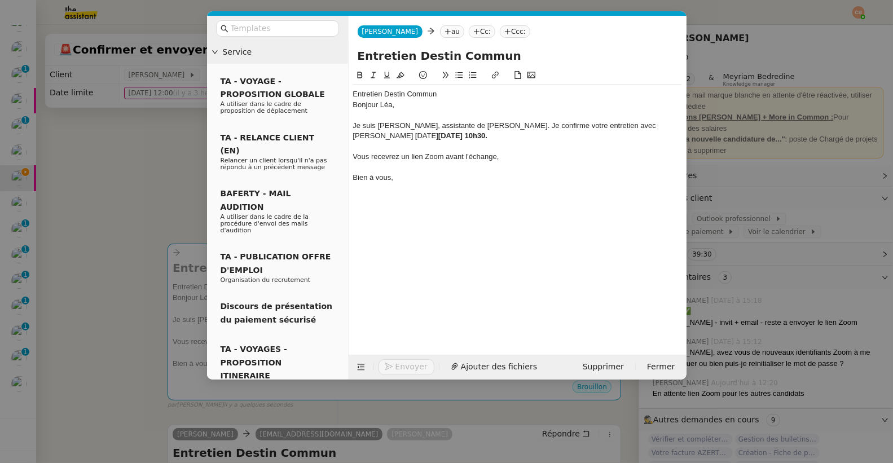
click at [142, 168] on nz-modal-container "Service TA - VOYAGE - PROPOSITION GLOBALE A utiliser dans le cadre de propositi…" at bounding box center [446, 231] width 893 height 463
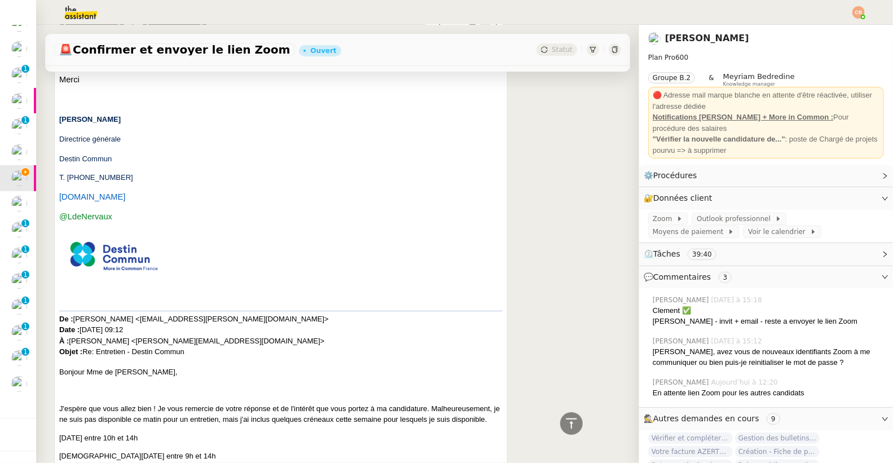
scroll to position [2595, 0]
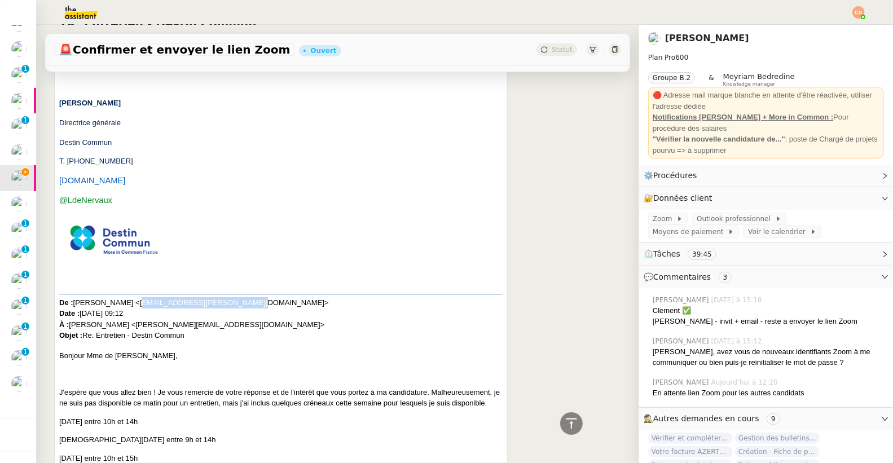
drag, startPoint x: 144, startPoint y: 311, endPoint x: 244, endPoint y: 308, distance: 99.9
click at [244, 308] on span "Mary SPERRAZZA <mary.sperrazza@sciencespo.fr> Date : mardi, 2 septembre 2025 à …" at bounding box center [194, 319] width 270 height 42
copy span "mary.sperrazza@sciencespo.fr"
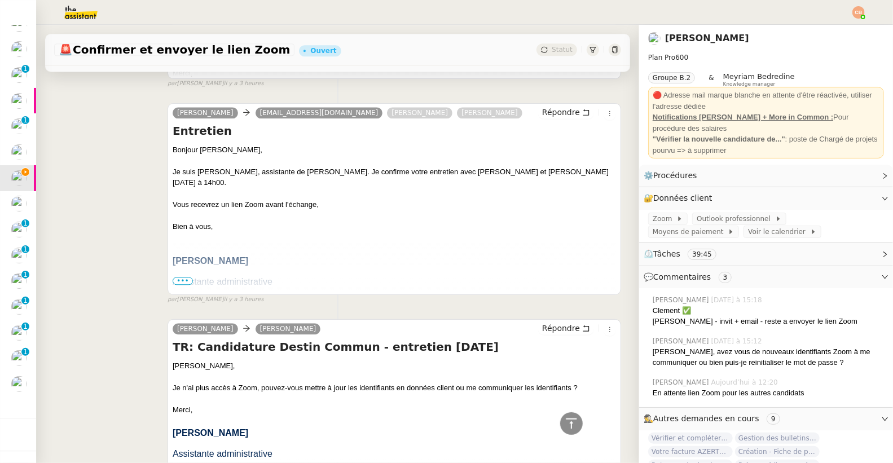
scroll to position [0, 0]
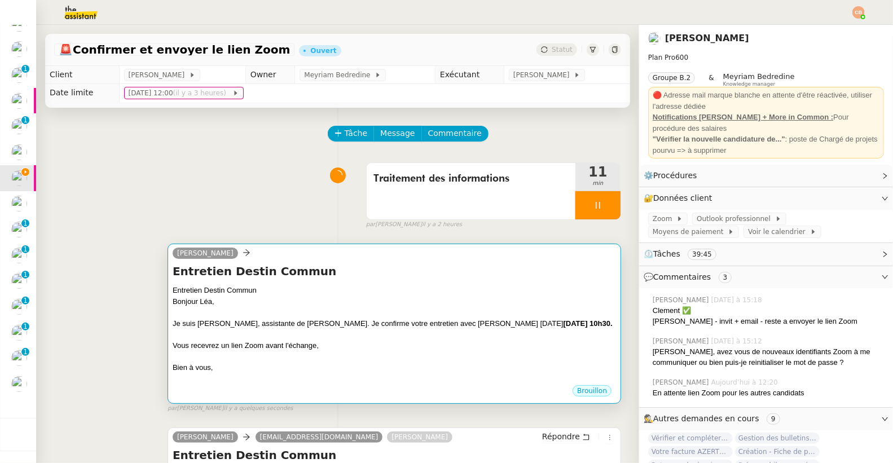
click at [281, 254] on div "[PERSON_NAME]" at bounding box center [394, 254] width 443 height 17
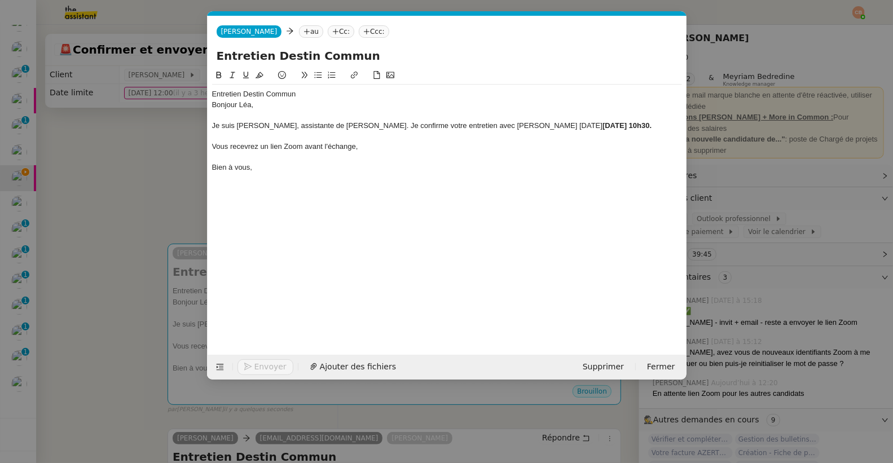
scroll to position [0, 24]
click at [299, 32] on nz-tag "au" at bounding box center [311, 31] width 24 height 12
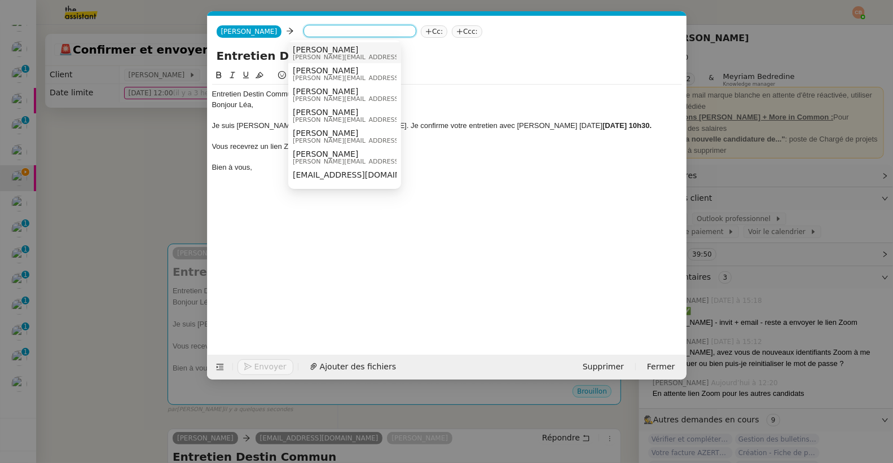
paste input "mary.sperrazza@sciencespo.fr"
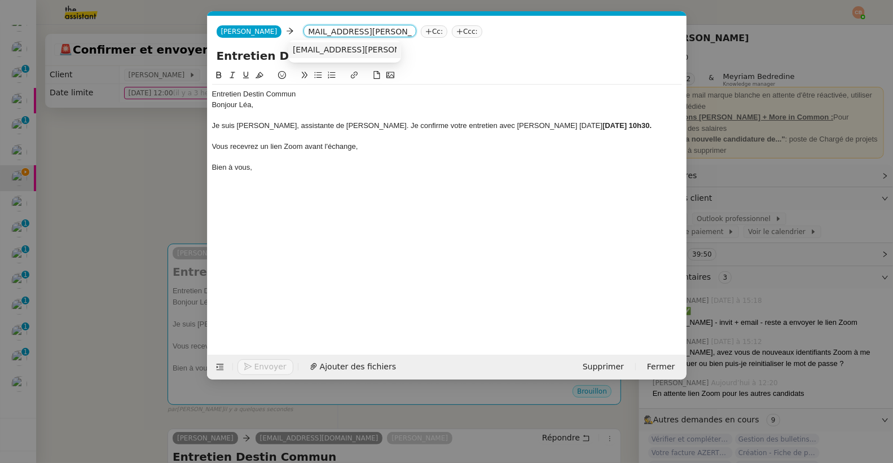
type input "mary.sperrazza@sciencespo.fr"
click at [304, 49] on span "mary.sperrazza@sciencespo.fr" at bounding box center [395, 49] width 204 height 9
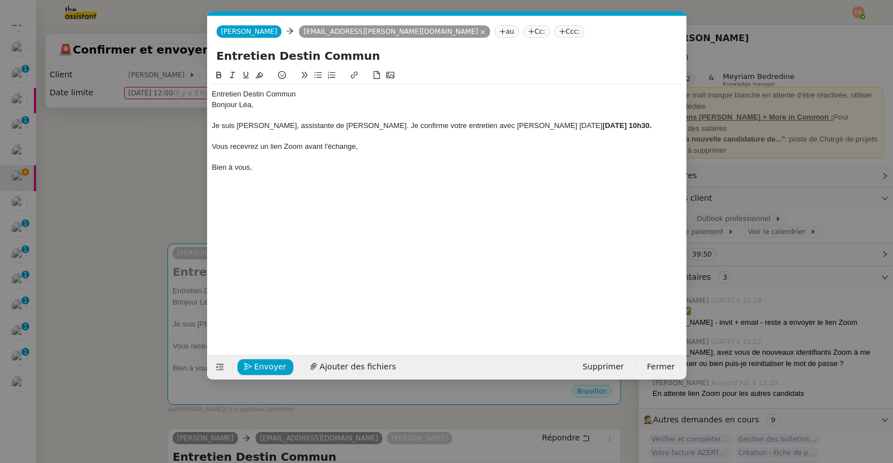
click at [523, 34] on nz-tag "Cc:" at bounding box center [536, 31] width 27 height 12
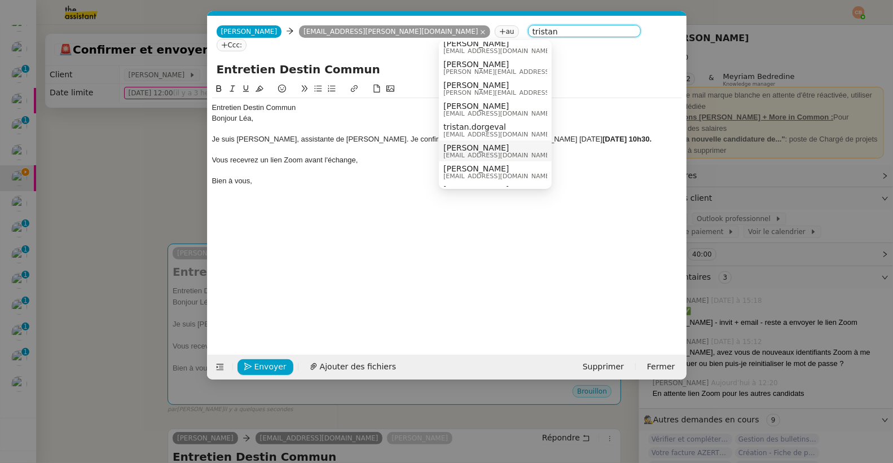
scroll to position [129, 0]
click at [471, 148] on span "Tristan Guerra" at bounding box center [497, 150] width 108 height 9
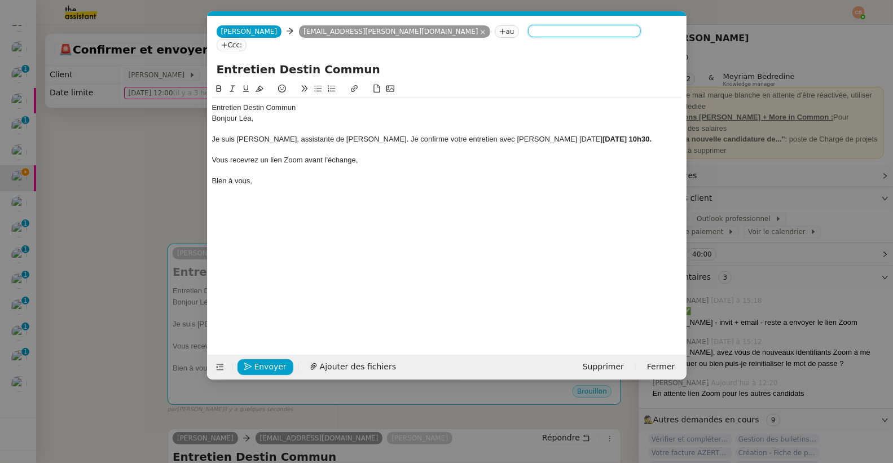
scroll to position [0, 0]
click at [614, 33] on nz-tag "Cc:" at bounding box center [627, 31] width 27 height 12
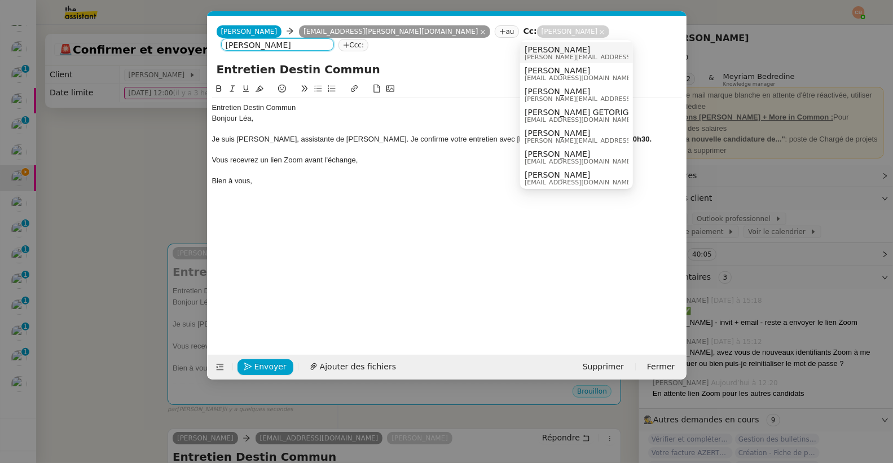
type input "laurence"
click at [536, 48] on span "[PERSON_NAME]" at bounding box center [604, 49] width 160 height 9
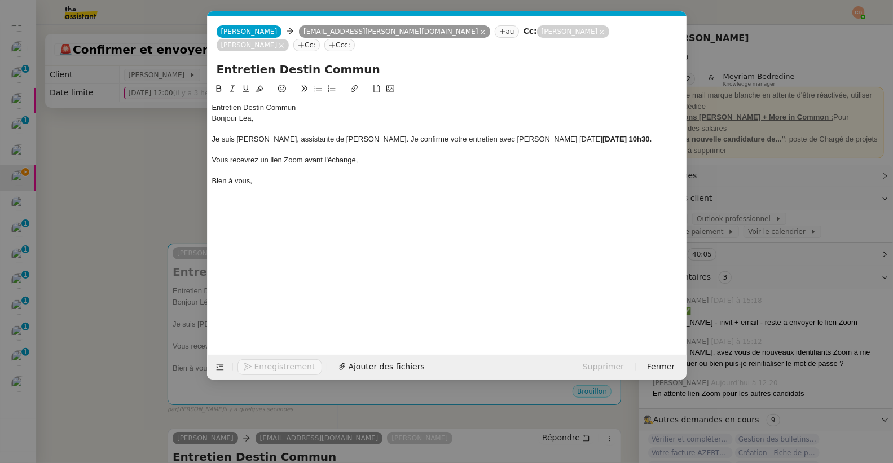
click at [167, 147] on nz-modal-container "Service TA - VOYAGE - PROPOSITION GLOBALE A utiliser dans le cadre de propositi…" at bounding box center [446, 231] width 893 height 463
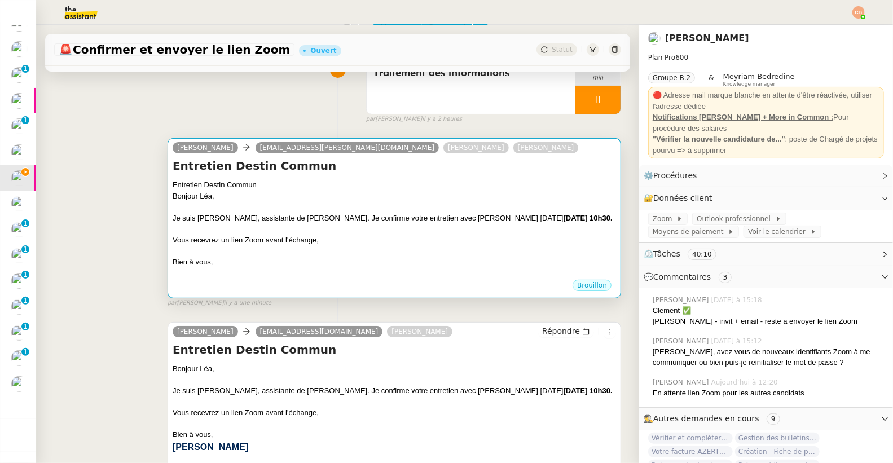
scroll to position [85, 0]
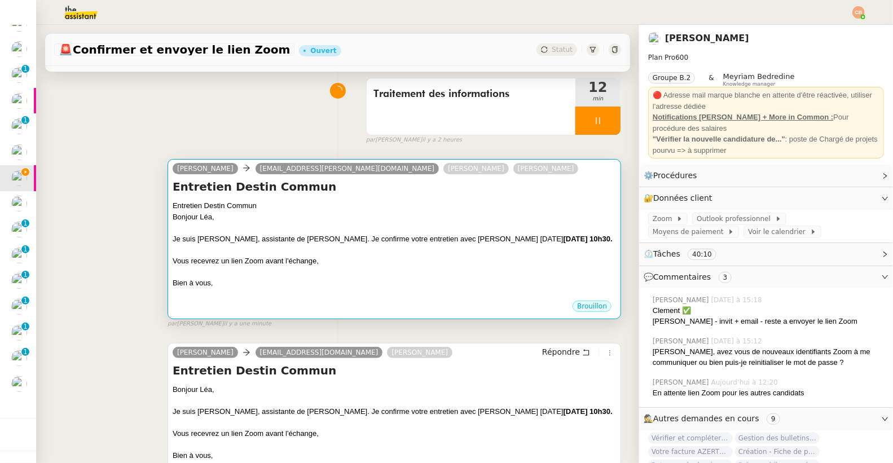
click at [247, 220] on div "Bonjour Léa," at bounding box center [394, 216] width 443 height 11
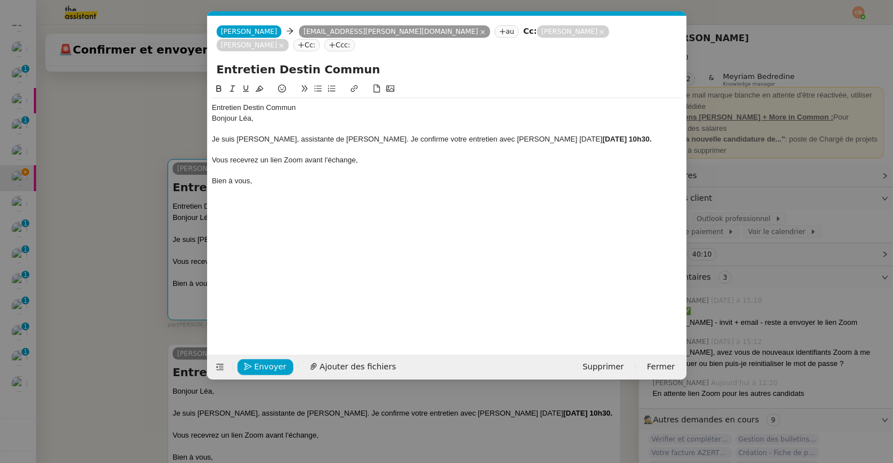
scroll to position [0, 24]
drag, startPoint x: 213, startPoint y: 94, endPoint x: 301, endPoint y: 92, distance: 87.4
click at [301, 103] on div "Entretien Destin Commun" at bounding box center [447, 108] width 470 height 10
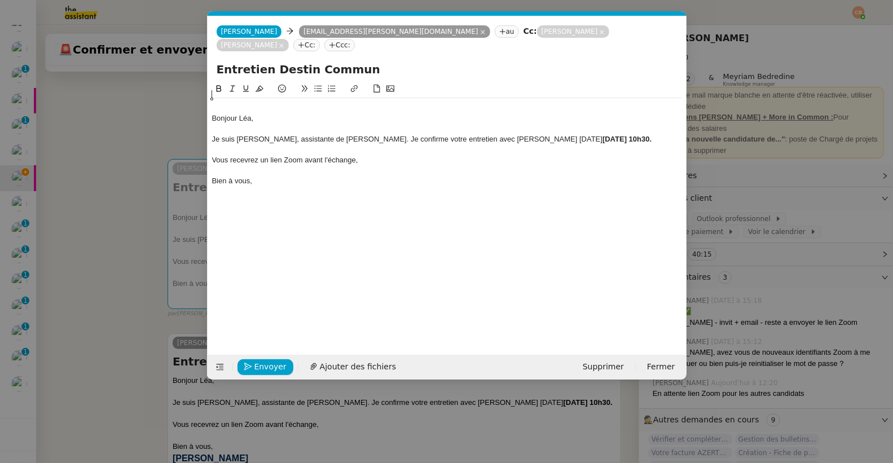
click at [213, 113] on div "Bonjour Léa," at bounding box center [447, 118] width 470 height 10
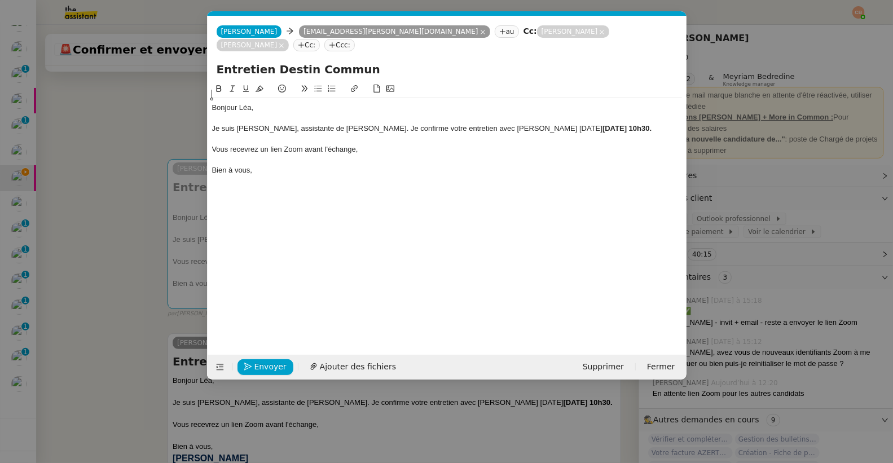
click at [262, 103] on div "Bonjour Léa," at bounding box center [447, 108] width 470 height 10
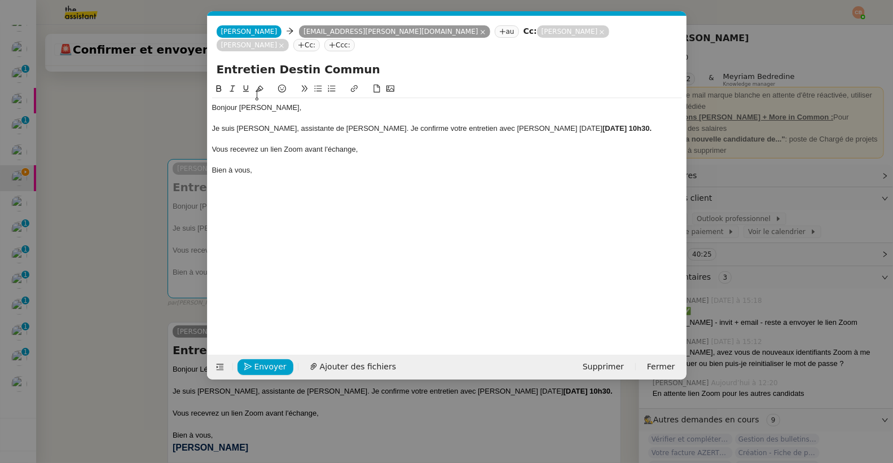
click at [560, 123] on div "Je suis Camille, assistante de Laurence de Nervaux. Je confirme votre entretien…" at bounding box center [447, 128] width 470 height 10
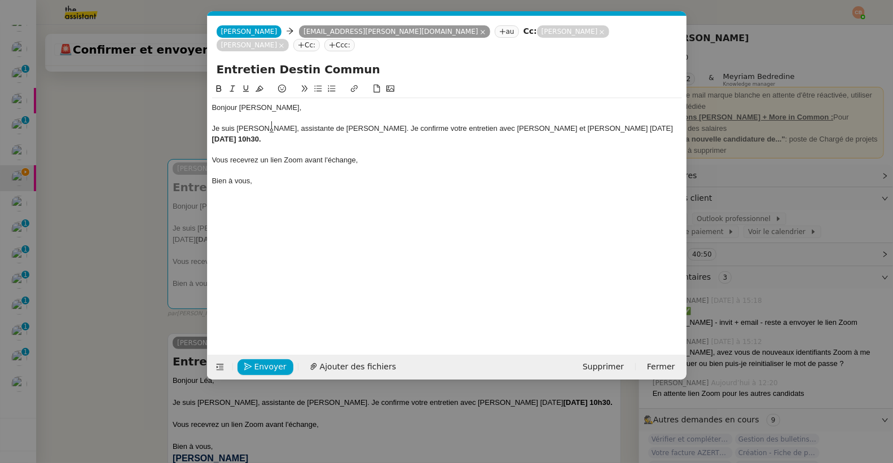
click at [261, 135] on strong "mercredi 3 septembre à 10h30." at bounding box center [236, 139] width 49 height 8
click at [292, 125] on div "Je suis Camille, assistante de Laurence de Nervaux. Je confirme votre entretien…" at bounding box center [447, 133] width 470 height 21
click at [268, 364] on span "Envoyer" at bounding box center [270, 366] width 32 height 13
click at [268, 364] on span "Confirmer l'envoi" at bounding box center [288, 366] width 68 height 13
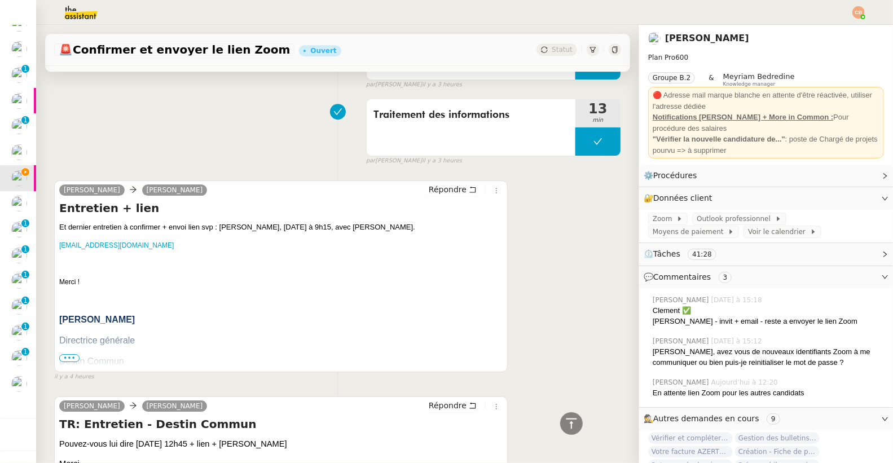
scroll to position [2242, 0]
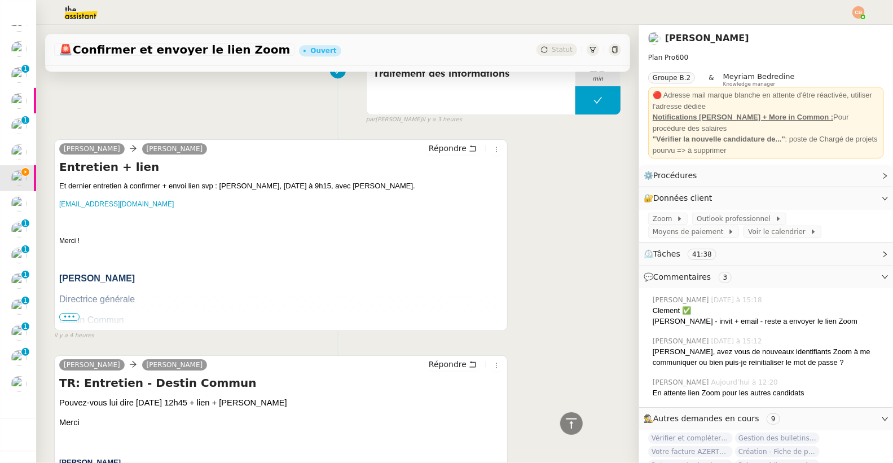
click at [67, 314] on span "•••" at bounding box center [69, 317] width 20 height 8
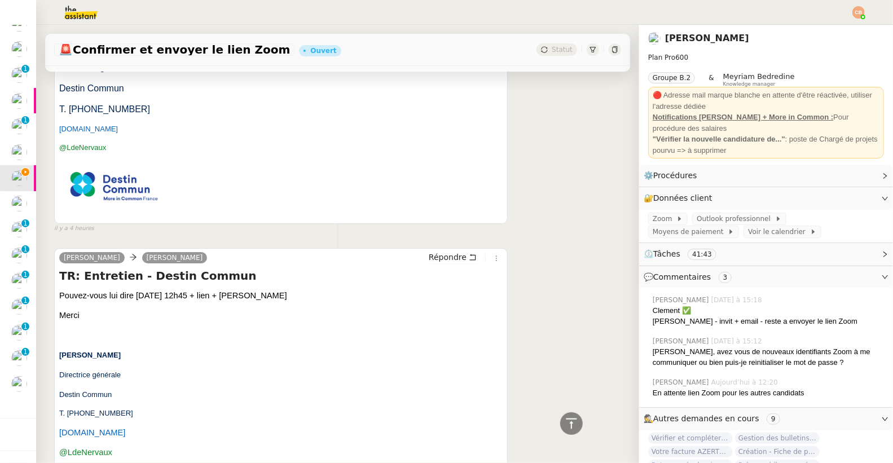
scroll to position [2229, 0]
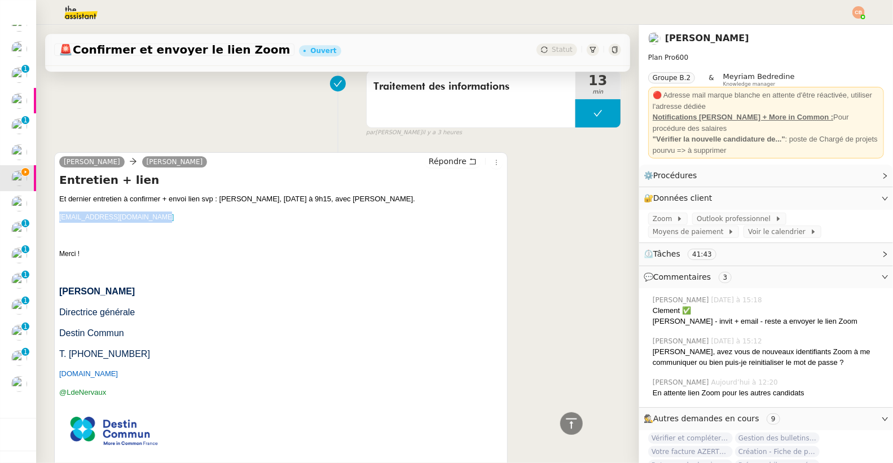
drag, startPoint x: 161, startPoint y: 219, endPoint x: 55, endPoint y: 218, distance: 106.6
click at [55, 218] on div "Laurence de Nervaux Camille Beau Répondre Entretien + lien Et dernier entretien…" at bounding box center [280, 310] width 453 height 316
copy link "juliettemathilde1@gmail.com"
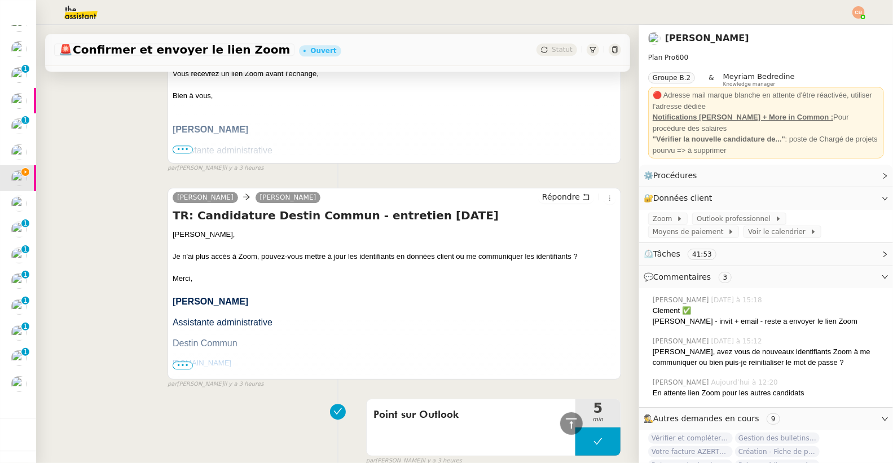
scroll to position [1382, 0]
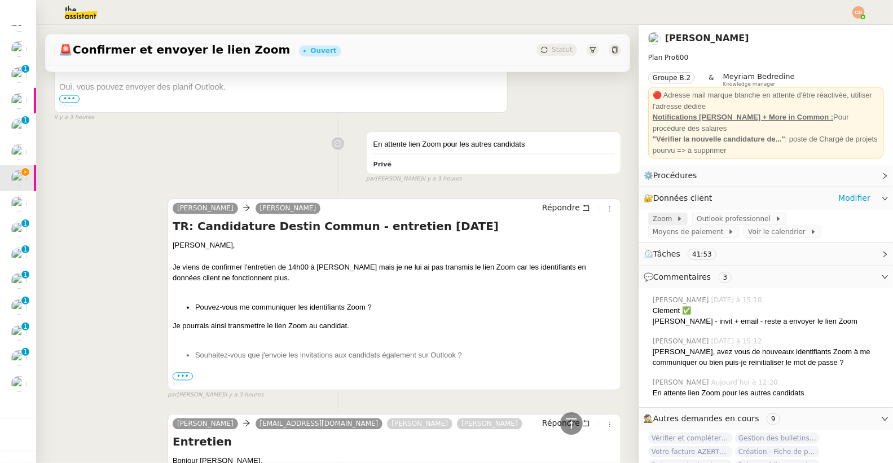
click at [653, 217] on span "Zoom" at bounding box center [664, 218] width 24 height 11
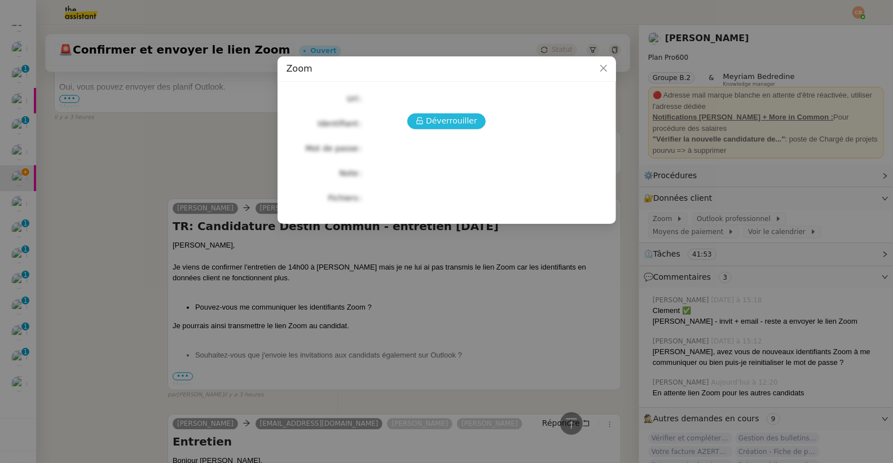
click at [452, 118] on span "Déverrouiller" at bounding box center [451, 120] width 51 height 13
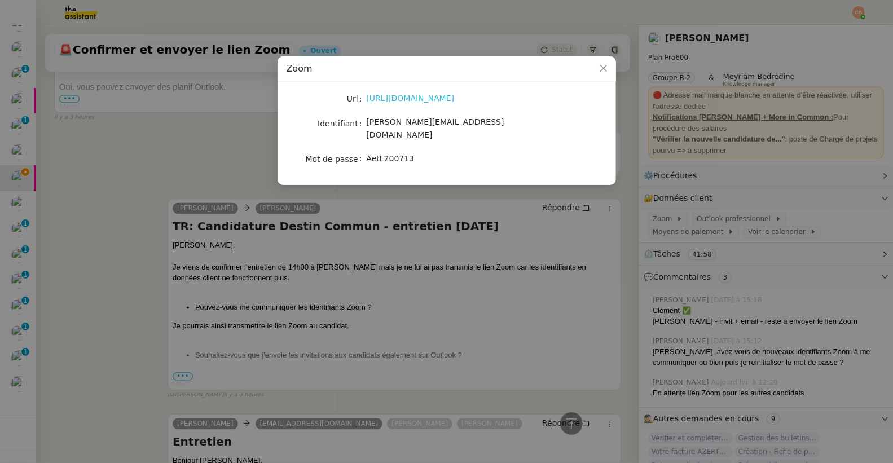
click at [416, 100] on link "https://zoom.us/signin" at bounding box center [411, 98] width 88 height 9
drag, startPoint x: 367, startPoint y: 125, endPoint x: 465, endPoint y: 123, distance: 97.6
click at [465, 123] on span "laurence@destincommun.fr" at bounding box center [436, 128] width 138 height 22
copy span "laurence@destincommun.fr"
click at [368, 154] on span "AetL200713" at bounding box center [391, 158] width 48 height 9
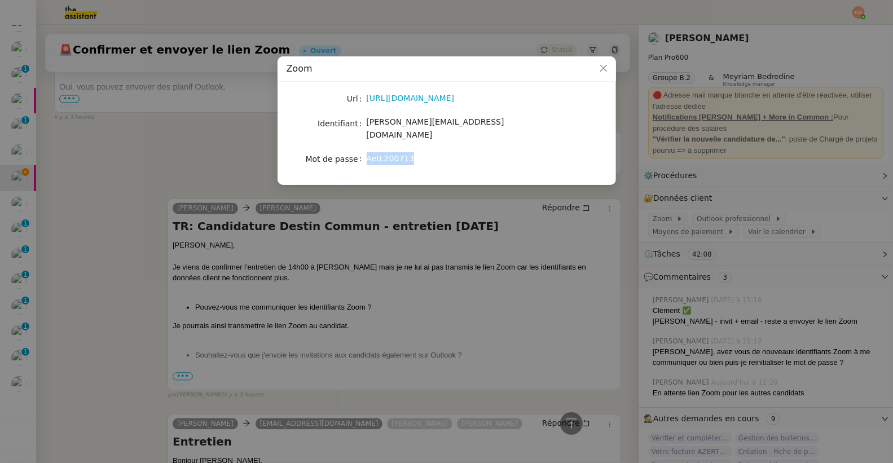
drag, startPoint x: 368, startPoint y: 148, endPoint x: 430, endPoint y: 148, distance: 62.6
click at [430, 152] on div "AetL200713" at bounding box center [460, 158] width 187 height 13
click at [159, 183] on nz-modal-container "Zoom Url https://zoom.us/signin Identifiant laurence@destincommun.fr Mot de pas…" at bounding box center [446, 231] width 893 height 463
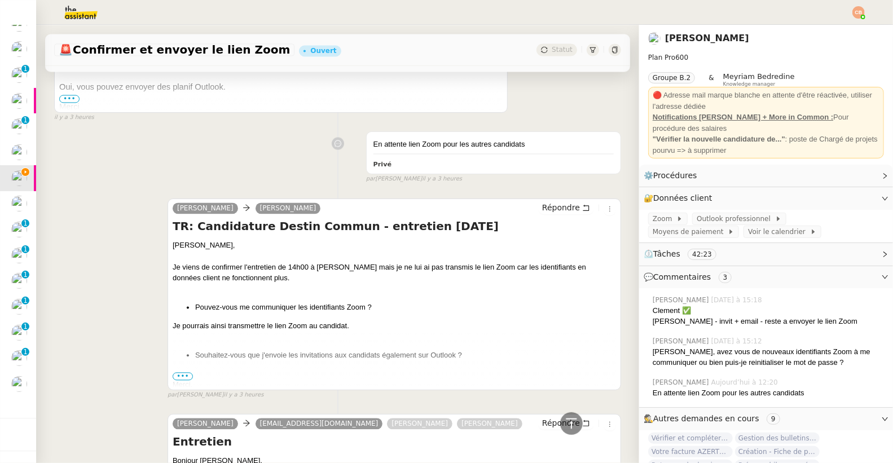
click at [159, 183] on nz-modal-container "Zoom Url https://zoom.us/signin Identifiant laurence@destincommun.fr Mot de pas…" at bounding box center [446, 231] width 893 height 463
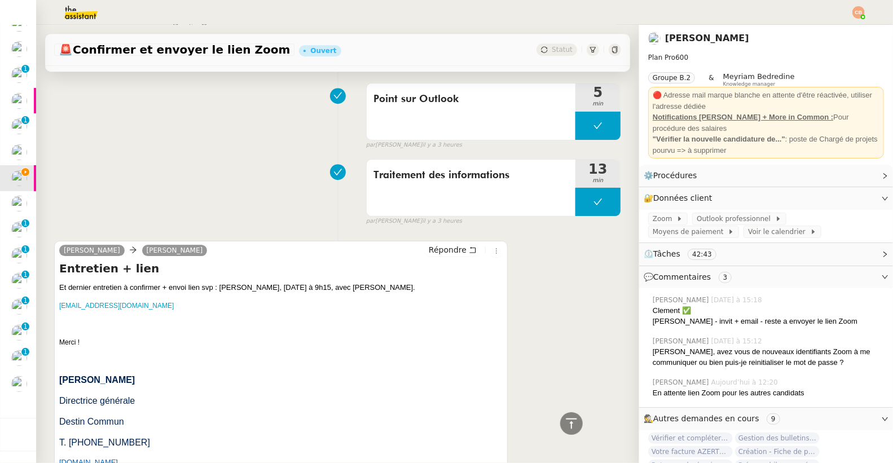
scroll to position [2155, 0]
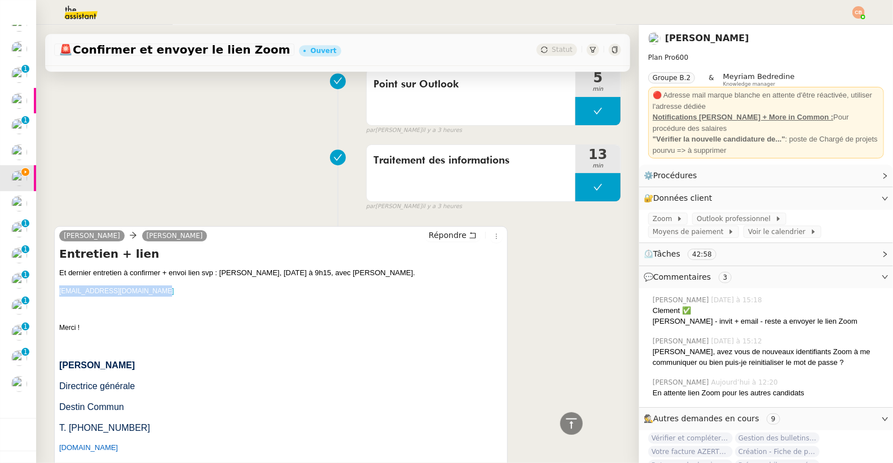
drag, startPoint x: 153, startPoint y: 289, endPoint x: 58, endPoint y: 290, distance: 95.3
click at [58, 290] on div "Laurence de Nervaux Camille Beau Répondre Entretien + lien Et dernier entretien…" at bounding box center [280, 384] width 453 height 316
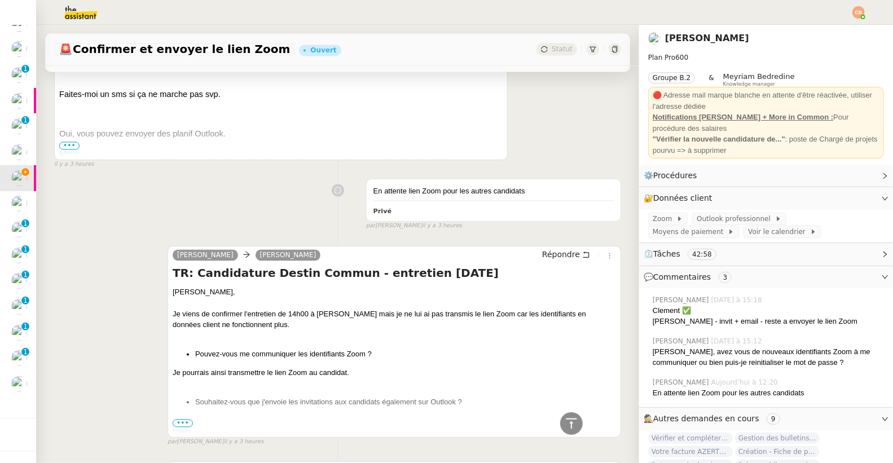
scroll to position [0, 0]
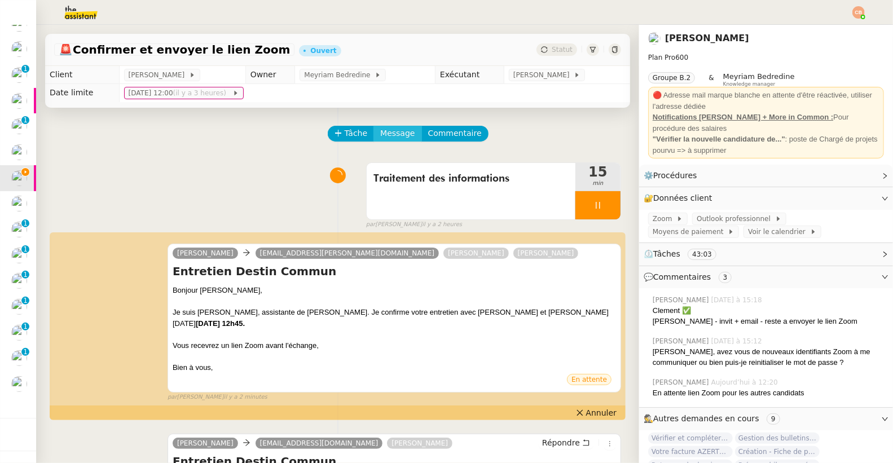
click at [391, 140] on span "Message" at bounding box center [397, 133] width 34 height 13
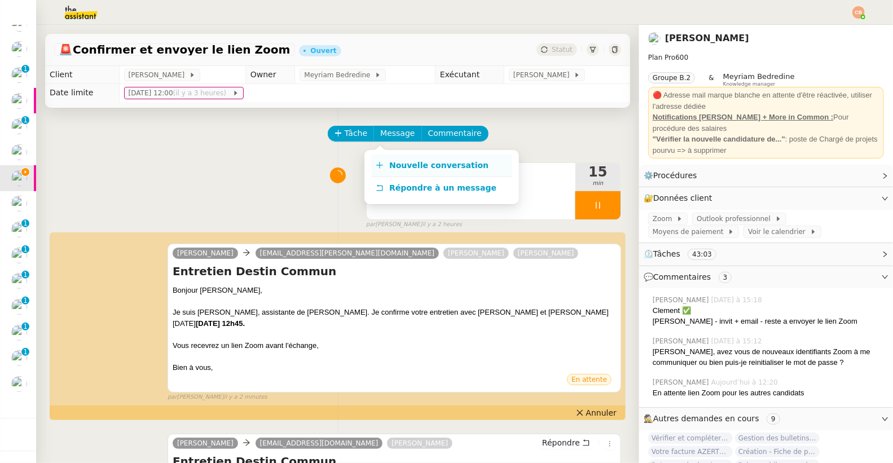
click at [395, 164] on span "Nouvelle conversation" at bounding box center [438, 165] width 99 height 9
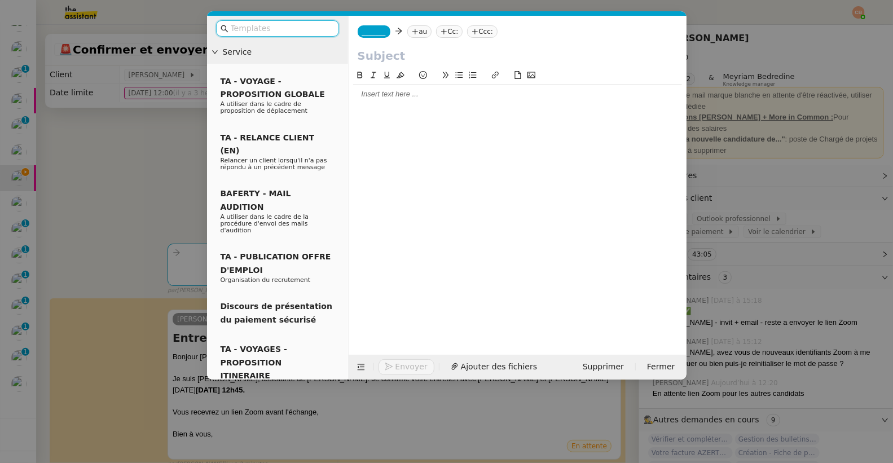
click at [370, 34] on span "_______" at bounding box center [374, 32] width 24 height 8
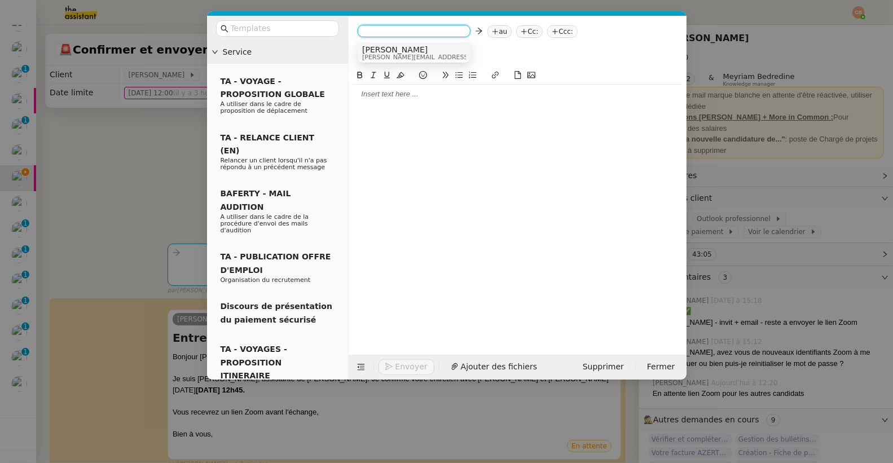
click at [372, 48] on span "[PERSON_NAME]" at bounding box center [442, 49] width 160 height 9
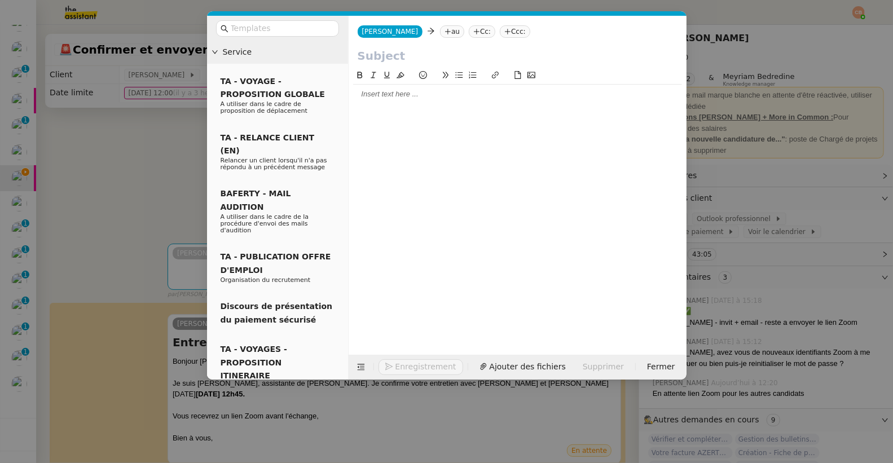
click at [444, 34] on icon at bounding box center [447, 31] width 7 height 7
paste input "[EMAIL_ADDRESS][DOMAIN_NAME]"
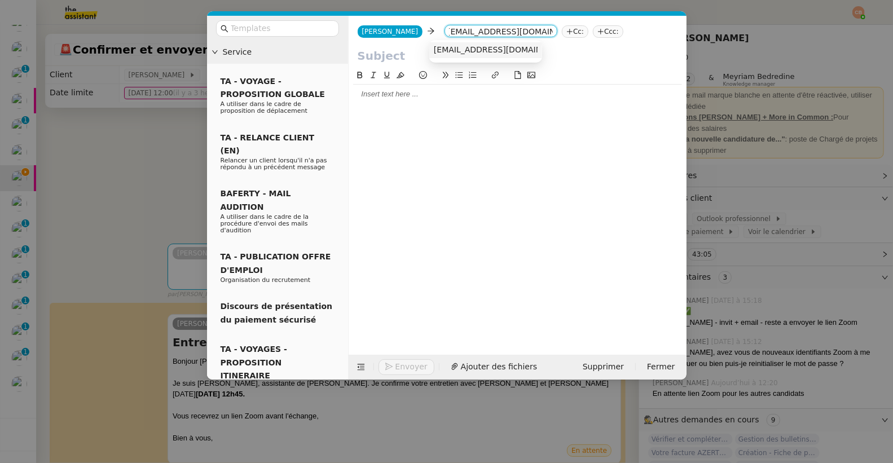
type input "[EMAIL_ADDRESS][DOMAIN_NAME]"
click at [442, 43] on nz-option-item "[EMAIL_ADDRESS][DOMAIN_NAME]" at bounding box center [485, 50] width 113 height 16
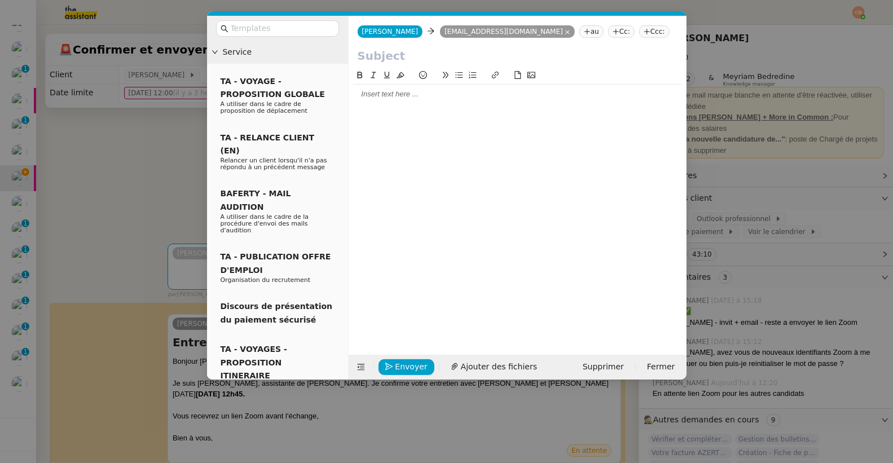
click at [612, 30] on icon at bounding box center [615, 31] width 7 height 7
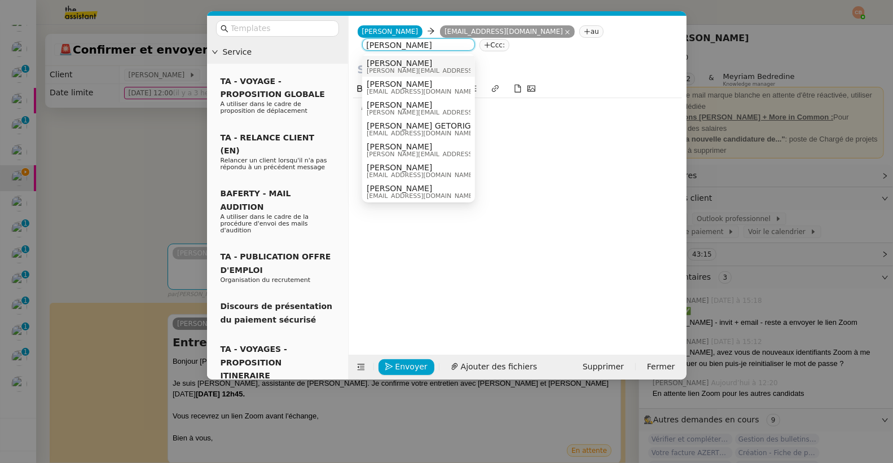
type input "laurence"
click at [399, 68] on span "[PERSON_NAME][EMAIL_ADDRESS][DOMAIN_NAME]" at bounding box center [447, 71] width 160 height 6
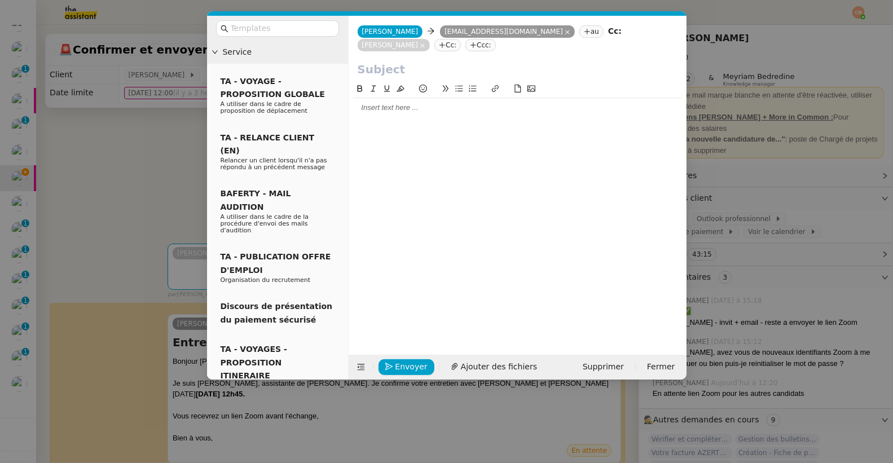
click at [434, 49] on nz-tag "Cc:" at bounding box center [447, 45] width 27 height 12
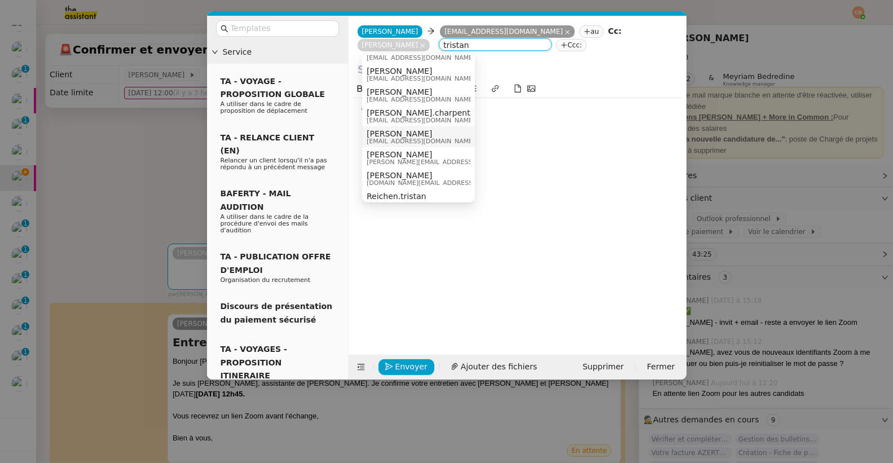
scroll to position [206, 0]
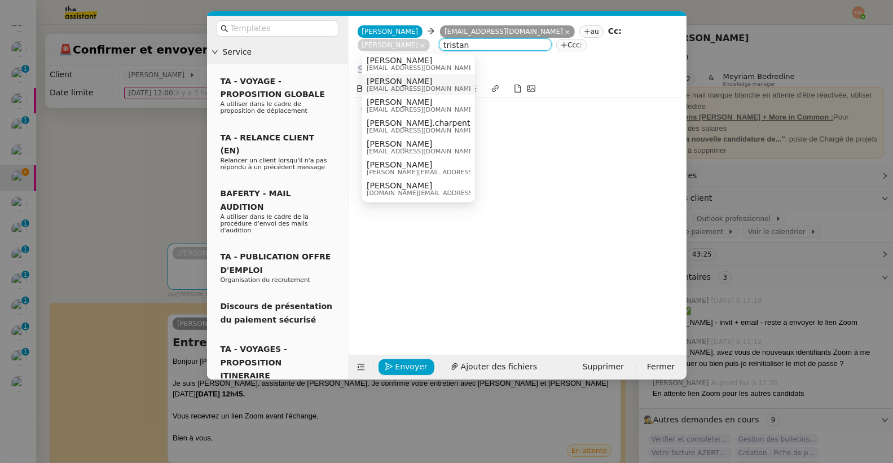
type input "tristan"
click at [390, 90] on span "tristan@destincommun.fr" at bounding box center [421, 89] width 108 height 6
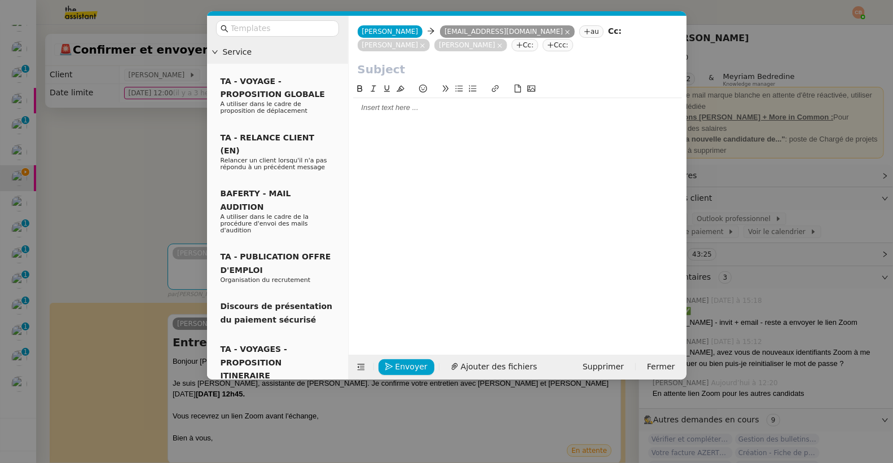
scroll to position [0, 0]
click at [139, 152] on nz-modal-container "Service TA - VOYAGE - PROPOSITION GLOBALE A utiliser dans le cadre de propositi…" at bounding box center [446, 231] width 893 height 463
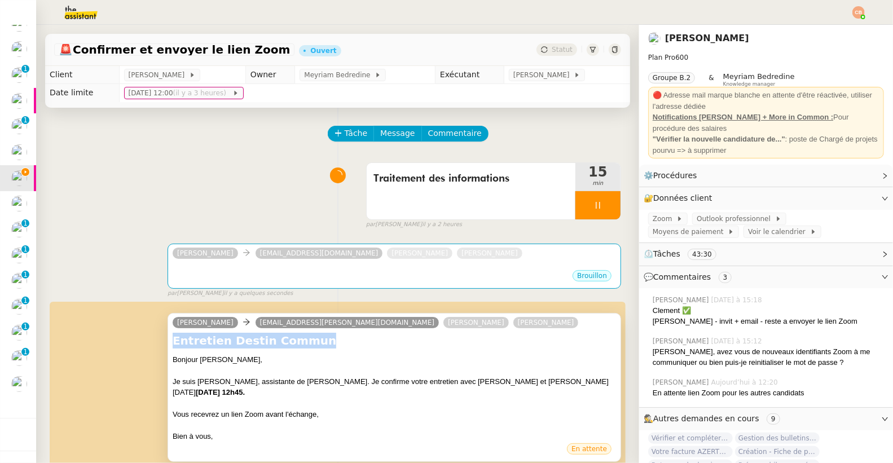
drag, startPoint x: 310, startPoint y: 337, endPoint x: 166, endPoint y: 339, distance: 143.2
click at [167, 339] on div "Camille Beau mary.sperrazza@sciencespo.fr Tristan Guerra Laurence de Nervaux En…" at bounding box center [393, 387] width 453 height 149
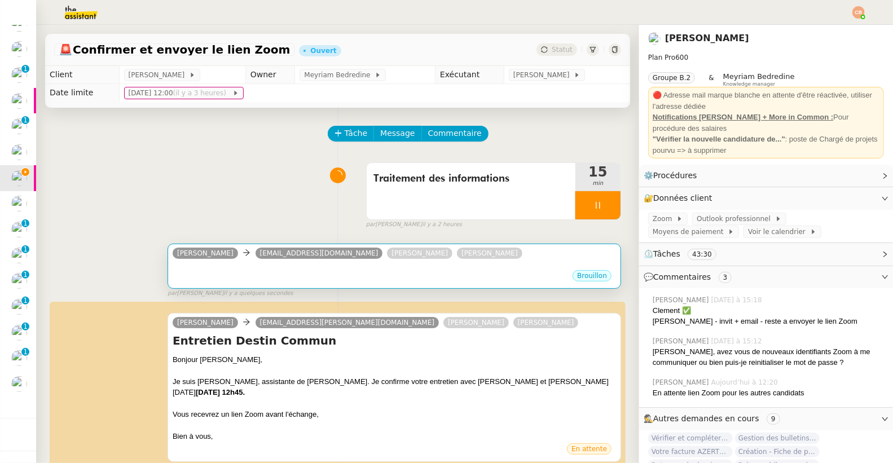
click at [246, 273] on div "Brouillon" at bounding box center [394, 277] width 443 height 17
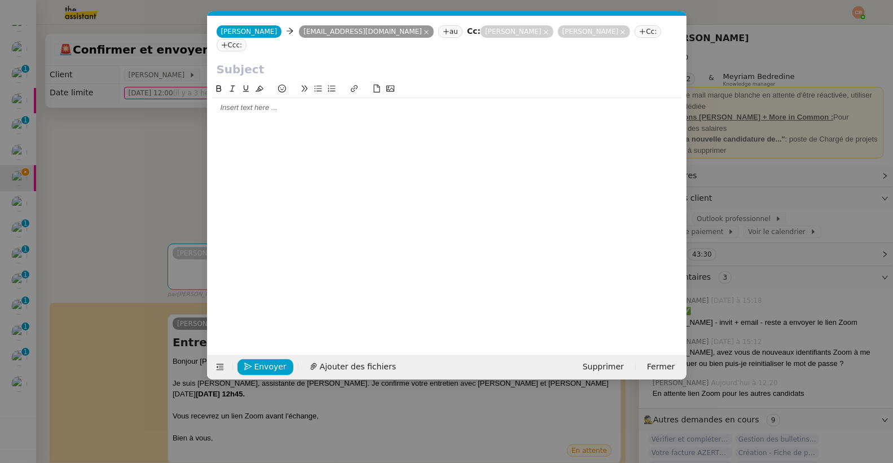
scroll to position [0, 24]
click at [236, 61] on input "text" at bounding box center [447, 69] width 461 height 17
paste input "Entretien Destin Commun"
type input "Entretien Destin Commun"
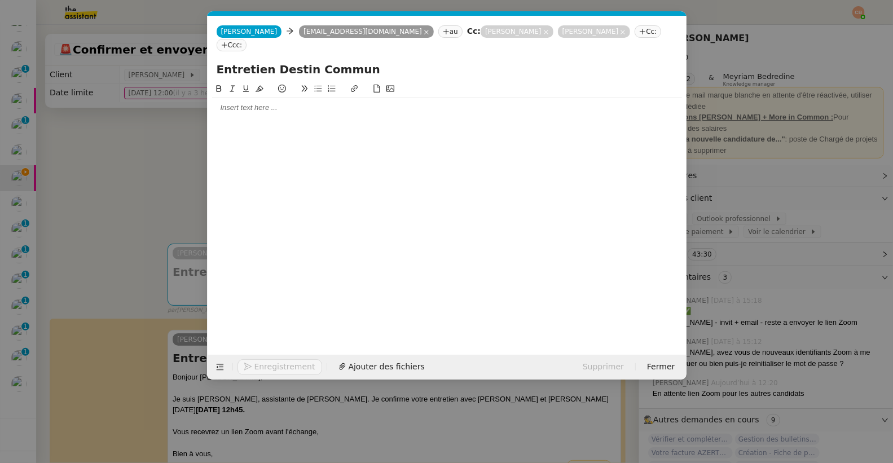
click at [134, 155] on nz-modal-container "Service TA - VOYAGE - PROPOSITION GLOBALE A utiliser dans le cadre de propositi…" at bounding box center [446, 231] width 893 height 463
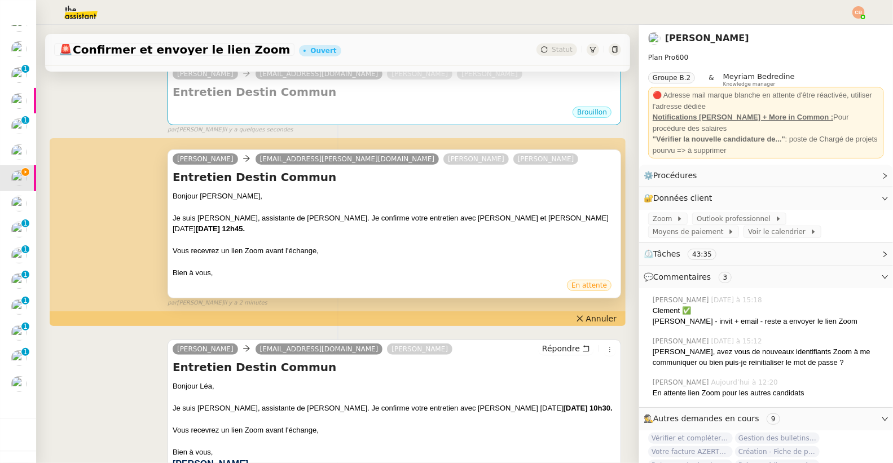
scroll to position [180, 0]
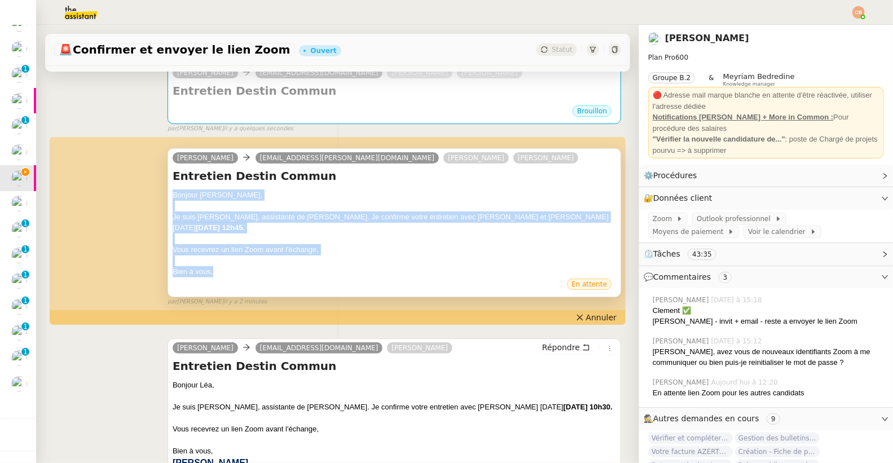
drag, startPoint x: 170, startPoint y: 195, endPoint x: 245, endPoint y: 270, distance: 106.9
click at [245, 270] on div "Bonjour Mary, Je suis Camille, assistante de Laurence de Nervaux. Je confirme v…" at bounding box center [394, 233] width 443 height 88
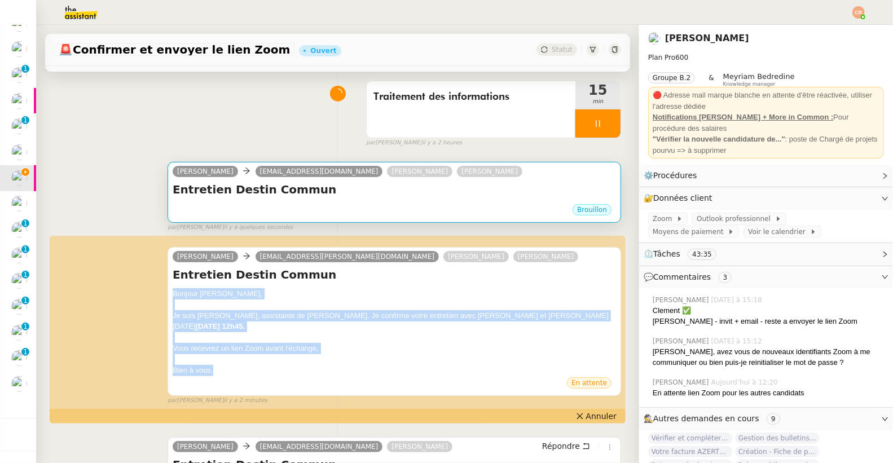
scroll to position [0, 0]
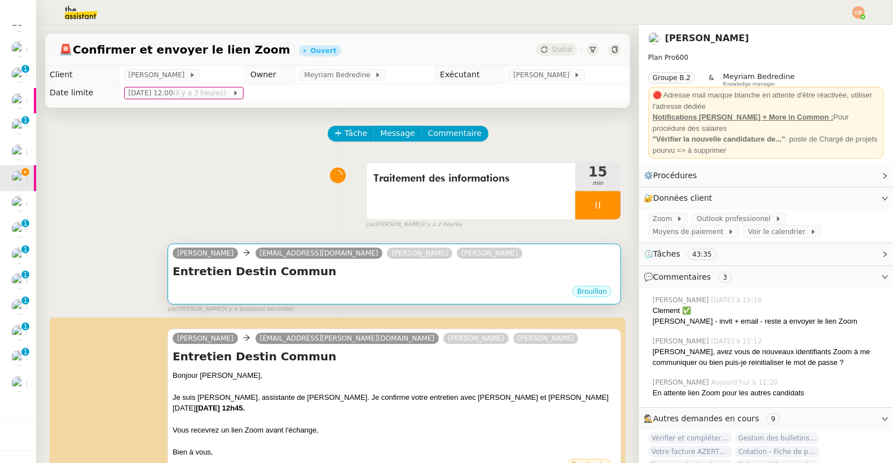
click at [280, 284] on div "Entretien Destin Commun •••" at bounding box center [394, 273] width 443 height 21
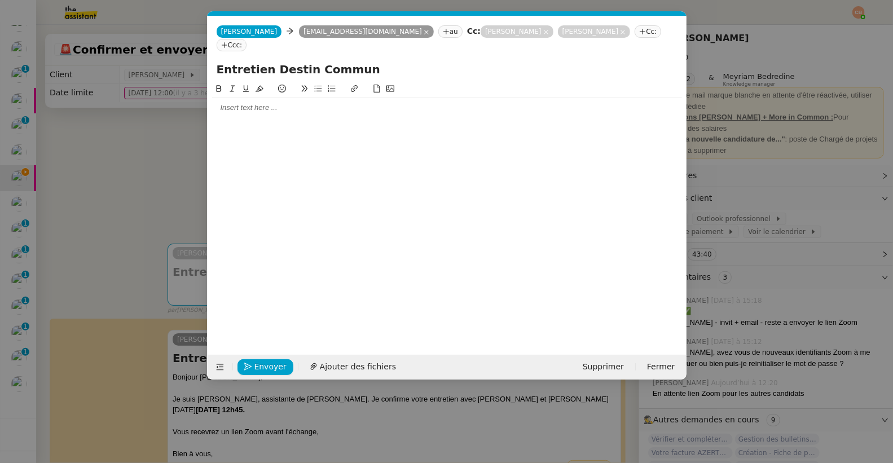
scroll to position [0, 24]
click at [234, 103] on div at bounding box center [447, 108] width 470 height 10
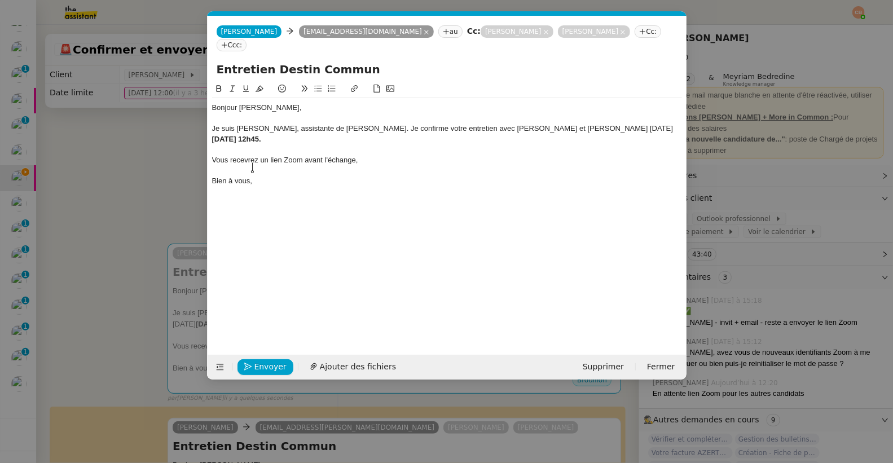
click at [265, 103] on div "Bonjour [PERSON_NAME]," at bounding box center [447, 108] width 470 height 10
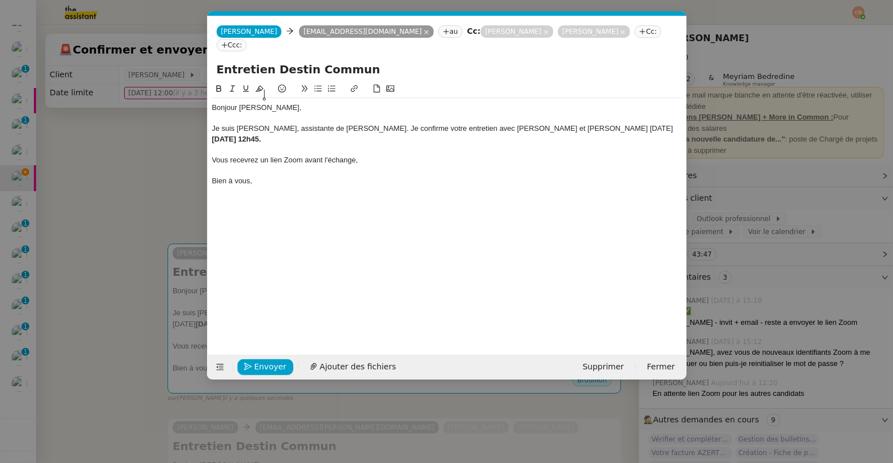
scroll to position [70, 0]
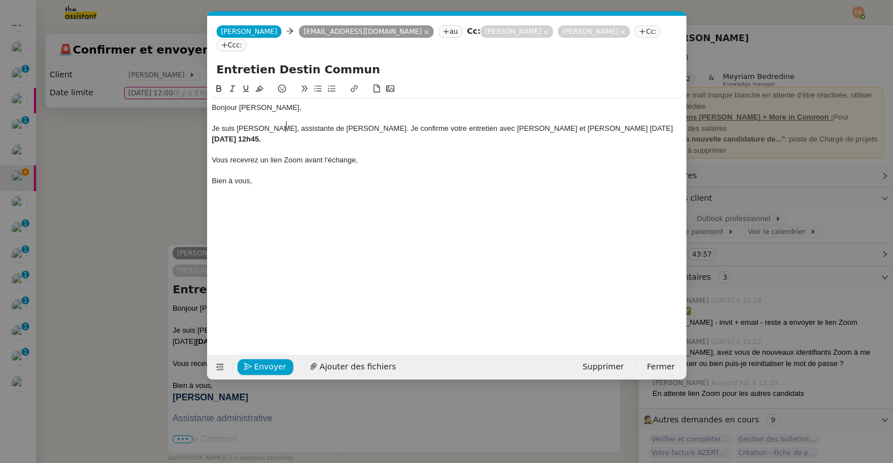
click at [290, 127] on div "Je suis Camille, assistante de Laurence de Nervaux. Je confirme votre entretien…" at bounding box center [447, 133] width 470 height 21
click at [246, 371] on button "Envoyer" at bounding box center [265, 367] width 56 height 16
click at [246, 371] on button "Confirmer l'envoi" at bounding box center [282, 367] width 91 height 16
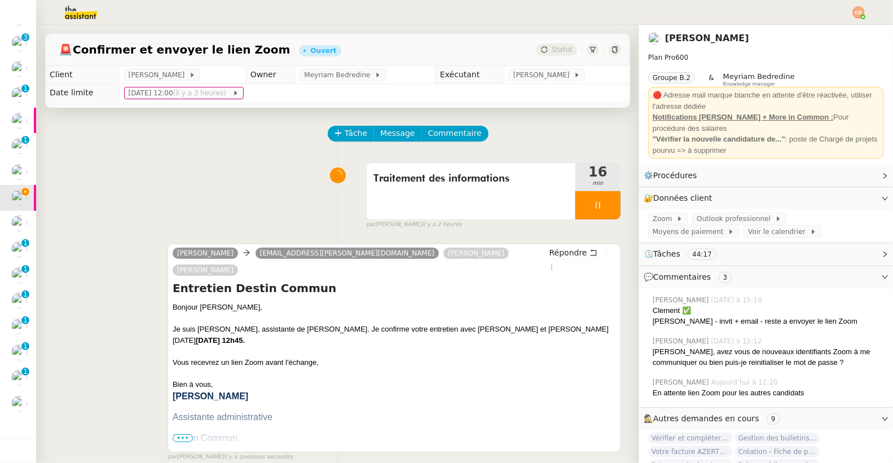
scroll to position [96, 0]
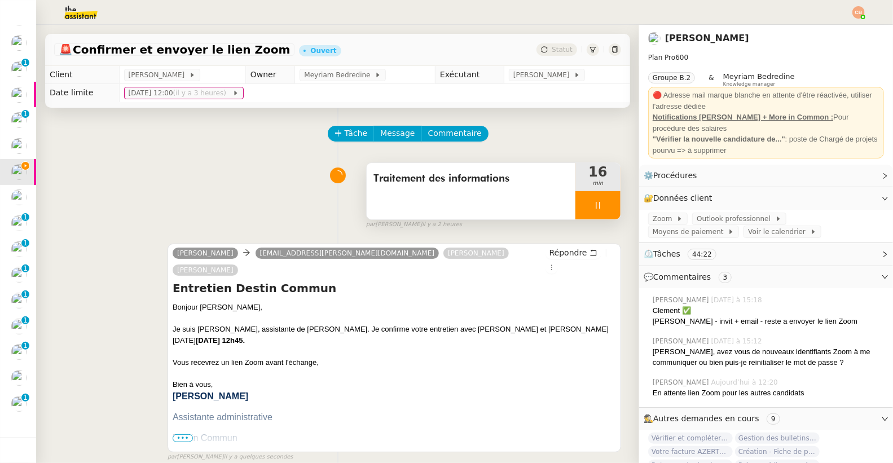
click at [593, 198] on div at bounding box center [597, 205] width 45 height 28
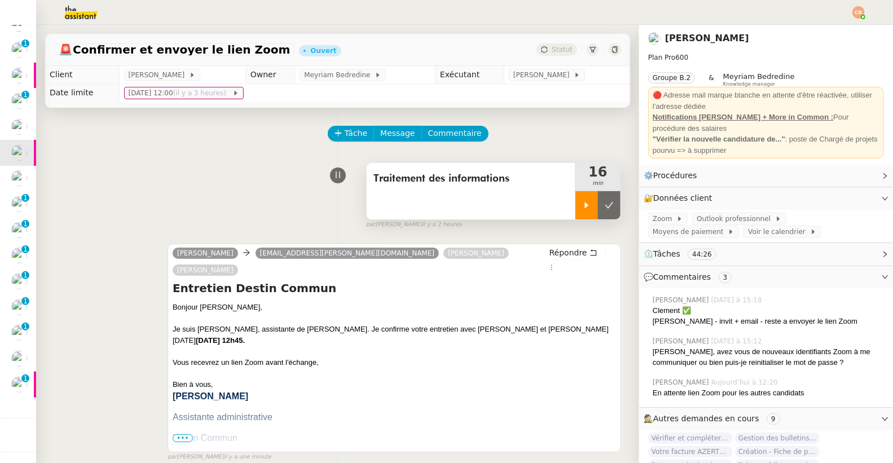
scroll to position [70, 0]
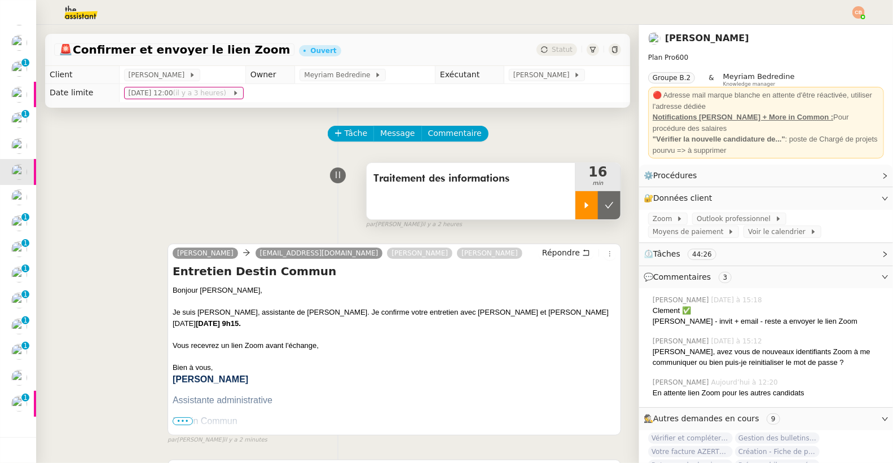
click at [575, 211] on div at bounding box center [586, 205] width 23 height 28
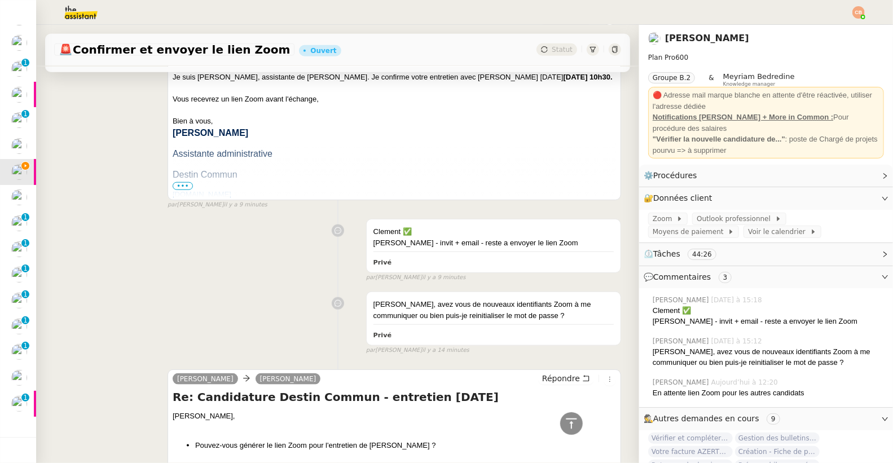
scroll to position [796, 0]
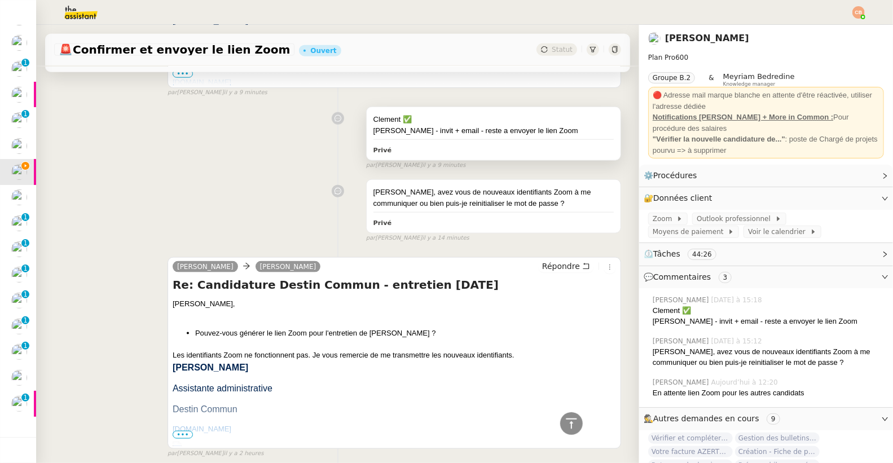
click at [511, 114] on div "Clement ✅" at bounding box center [493, 119] width 240 height 11
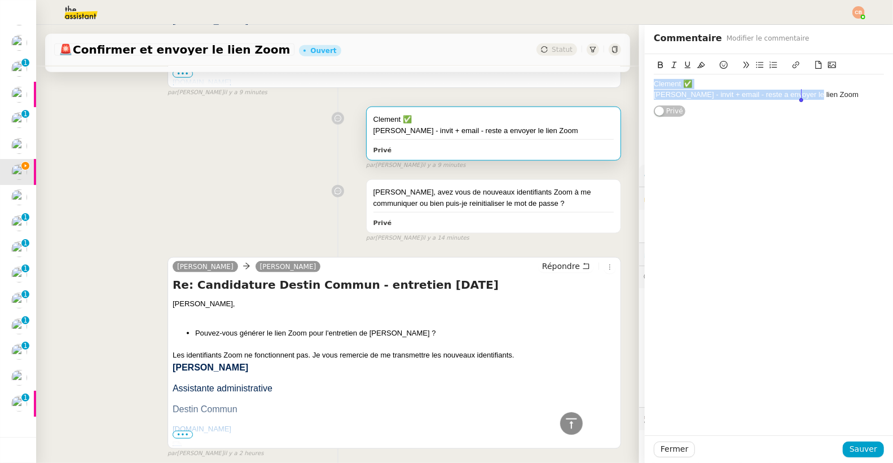
drag, startPoint x: 646, startPoint y: 85, endPoint x: 837, endPoint y: 112, distance: 193.5
click at [837, 112] on div "Clement ✅ Lea - invit + email - reste a envoyer le lien Zoom Privé" at bounding box center [769, 86] width 230 height 64
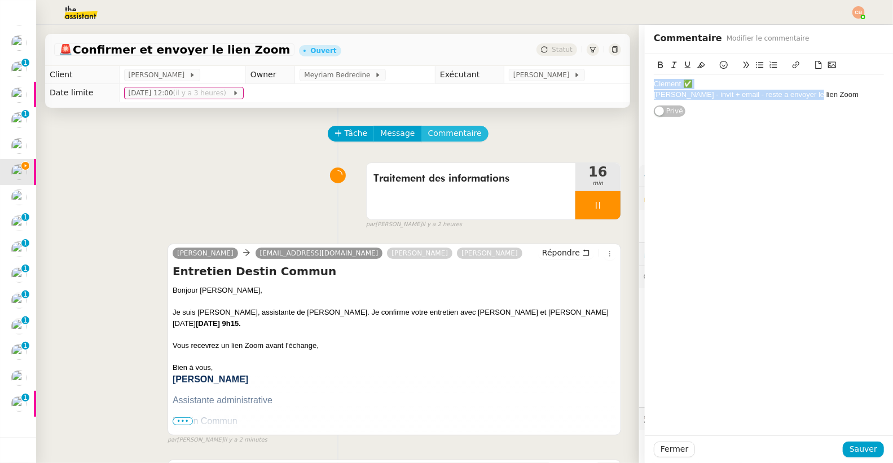
click at [458, 132] on span "Commentaire" at bounding box center [455, 133] width 54 height 13
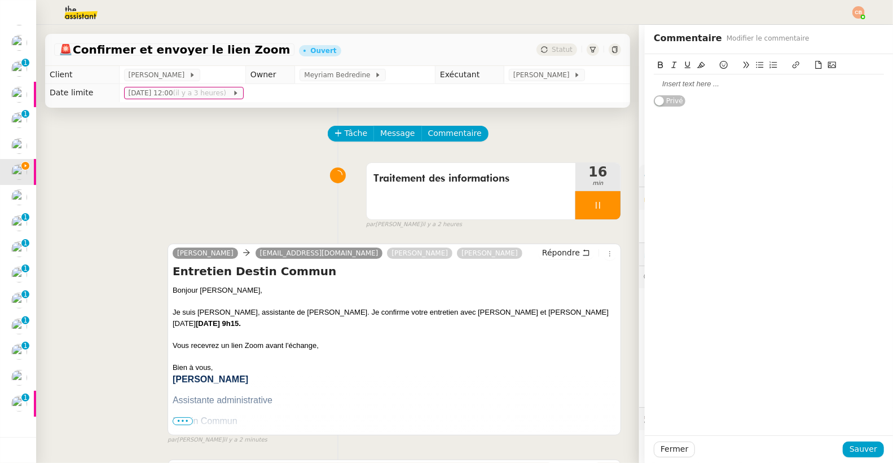
click at [658, 89] on div at bounding box center [769, 84] width 230 height 10
click at [849, 449] on span "Sauver" at bounding box center [863, 449] width 28 height 13
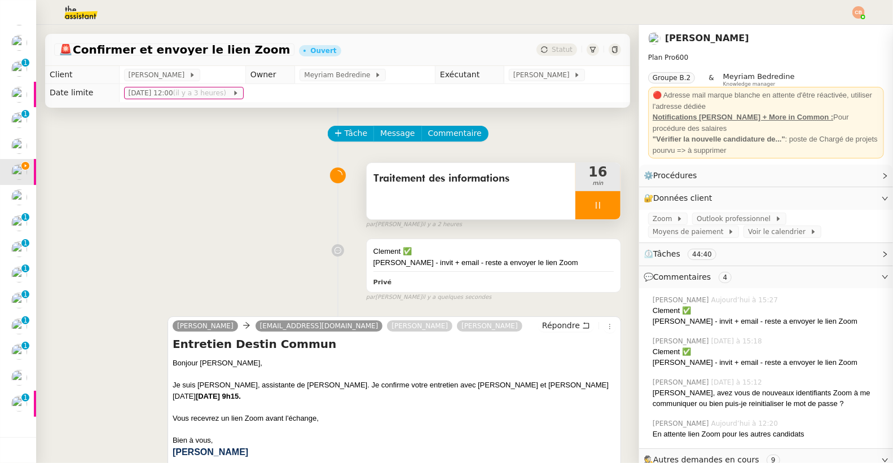
click at [575, 209] on div at bounding box center [597, 205] width 45 height 28
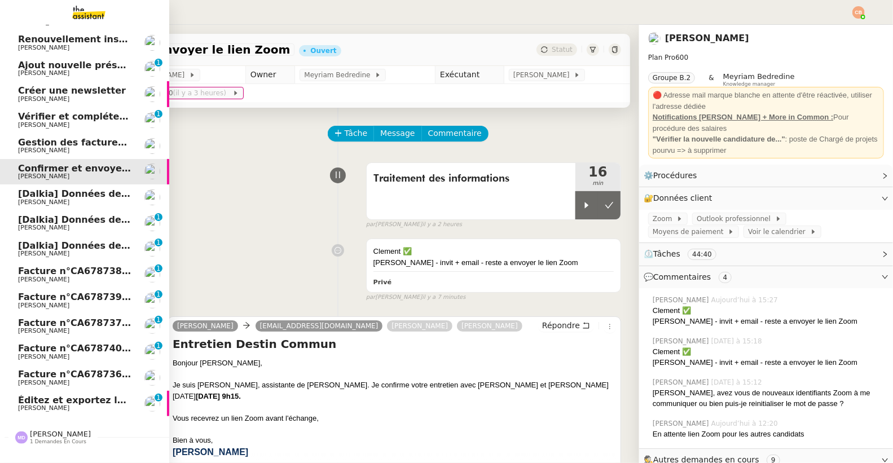
click at [42, 190] on span "[Dalkia] Données de facturation SDC RESIDENCE LE TRIMARAN pour la facture 0001 …" at bounding box center [361, 193] width 686 height 11
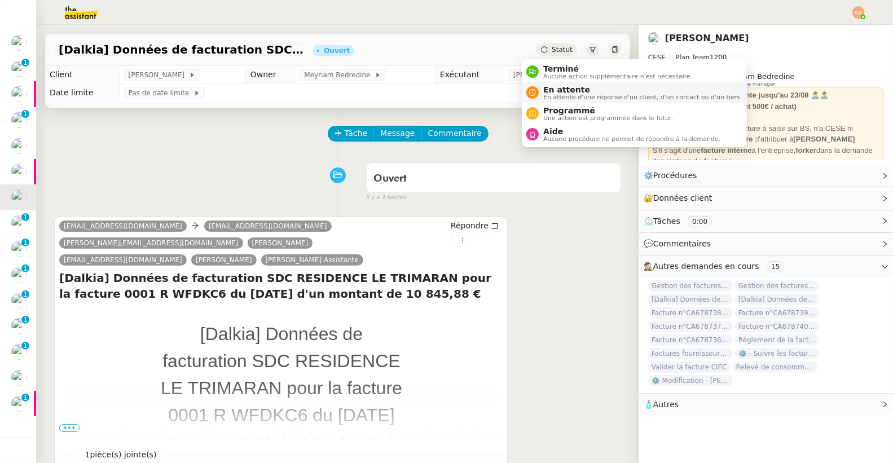
click at [541, 87] on div "En attente En attente d'une réponse d'un client, d'un contact ou d'un tiers." at bounding box center [640, 92] width 203 height 15
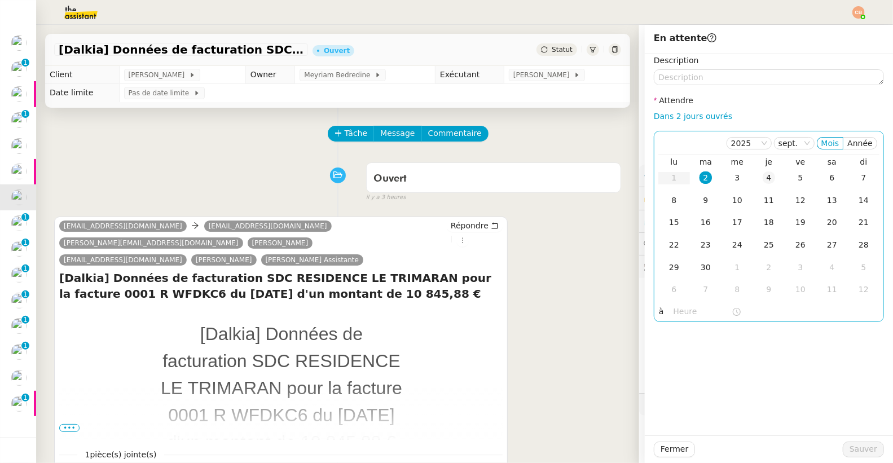
click at [762, 176] on div "4" at bounding box center [768, 177] width 12 height 12
click at [692, 307] on input "text" at bounding box center [702, 311] width 58 height 13
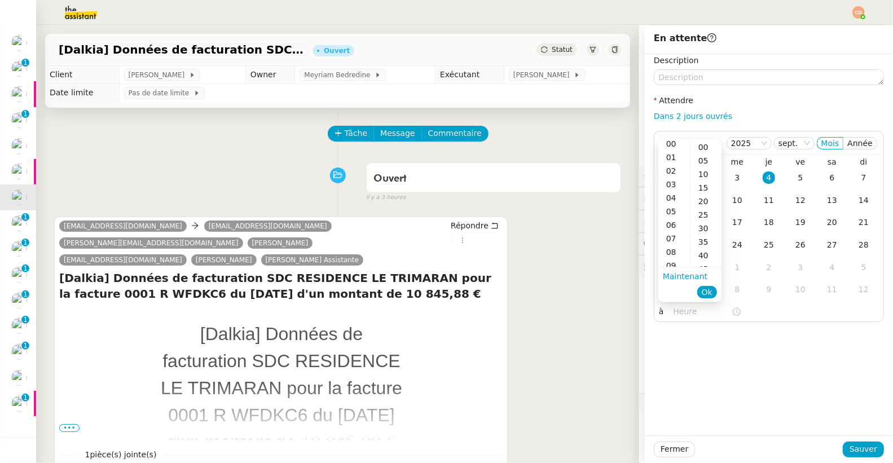
scroll to position [11, 0]
click at [676, 238] on div "08" at bounding box center [674, 244] width 32 height 14
click at [703, 144] on div "00" at bounding box center [705, 147] width 31 height 14
type input "08:00"
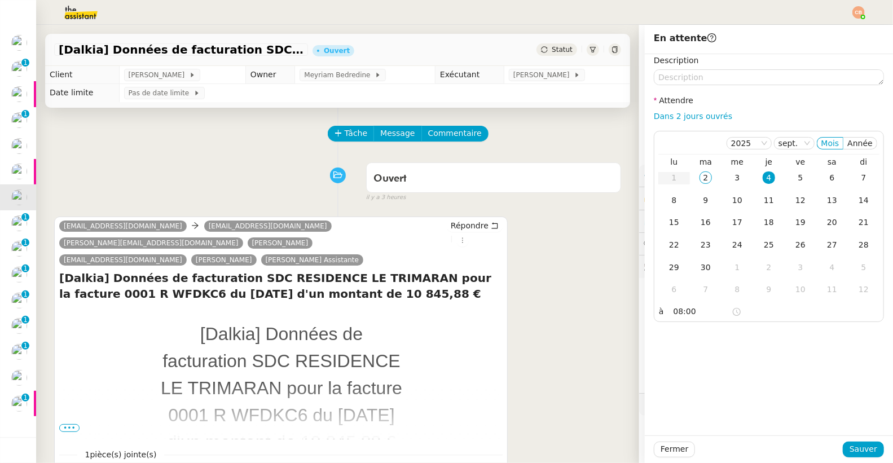
drag, startPoint x: 794, startPoint y: 398, endPoint x: 806, endPoint y: 413, distance: 18.8
click at [795, 398] on div "Description Attendre Dans 2 jours ouvrés 2025 sept. Mois Année lu ma me je ve s…" at bounding box center [769, 244] width 248 height 381
click at [842, 448] on button "Sauver" at bounding box center [862, 450] width 41 height 16
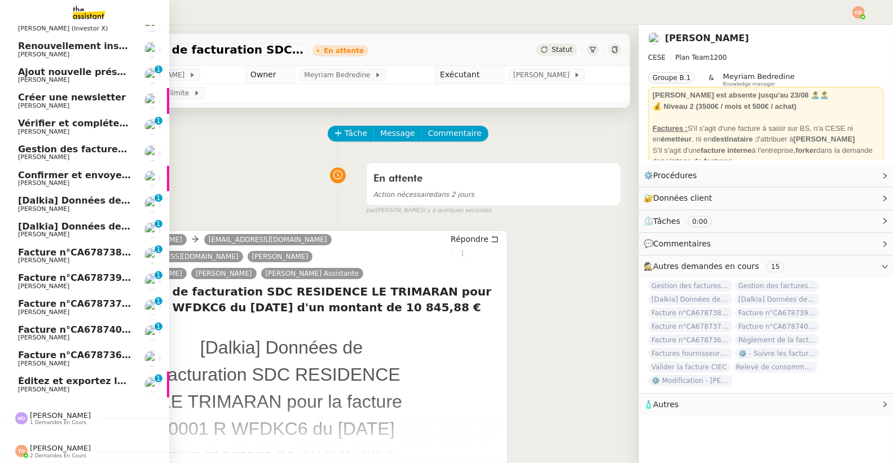
click at [30, 205] on span "[PERSON_NAME]" at bounding box center [43, 208] width 51 height 7
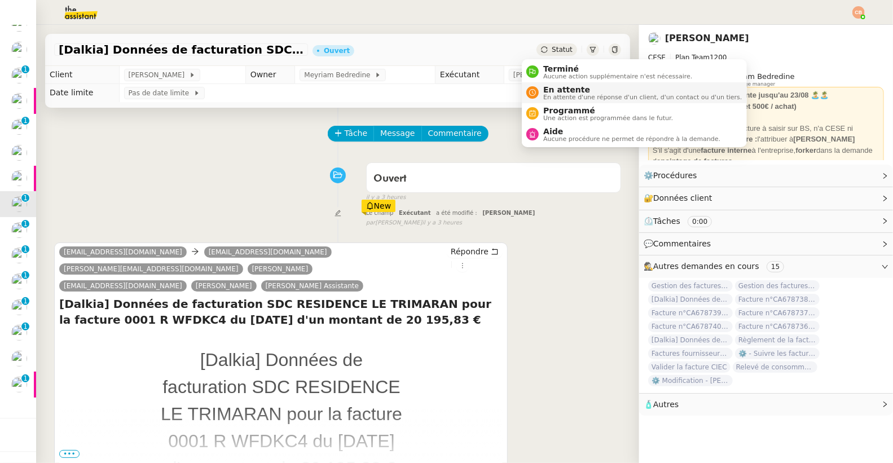
click at [549, 87] on span "En attente" at bounding box center [642, 89] width 198 height 9
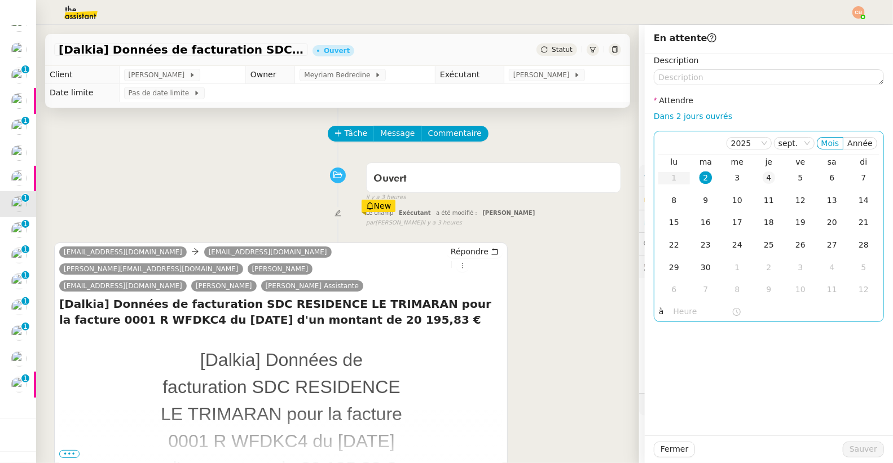
click at [762, 181] on div "4" at bounding box center [768, 177] width 12 height 12
click at [682, 311] on input "text" at bounding box center [702, 311] width 58 height 13
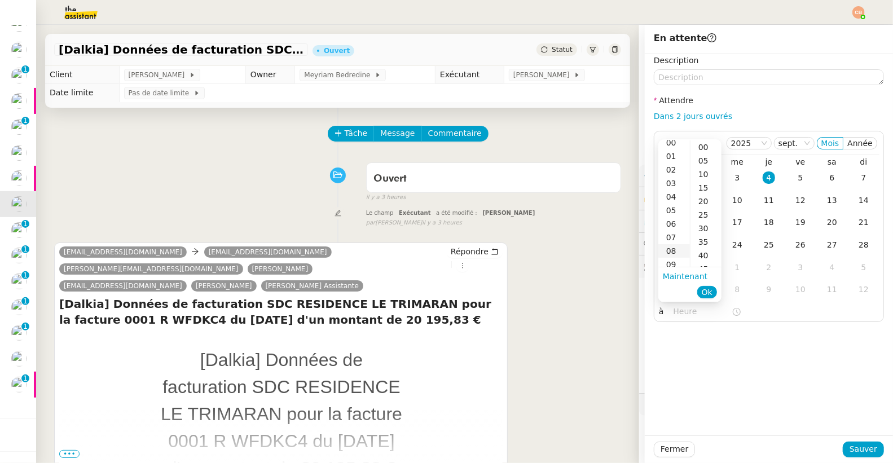
click at [675, 244] on div "08" at bounding box center [674, 251] width 32 height 14
click at [702, 146] on div "00" at bounding box center [705, 147] width 31 height 14
type input "08:00"
click at [727, 333] on div "Description Attendre Dans 2 jours ouvrés 2025 sept. Mois Année lu ma me je ve s…" at bounding box center [769, 244] width 248 height 381
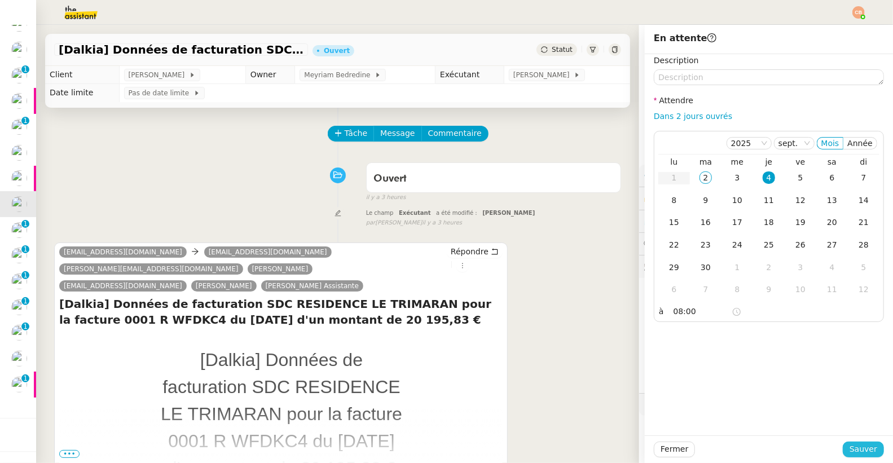
click at [842, 446] on button "Sauver" at bounding box center [862, 450] width 41 height 16
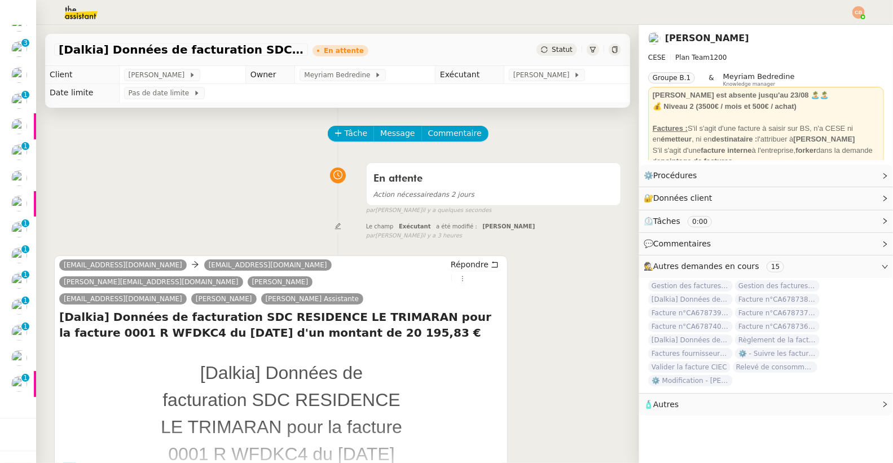
scroll to position [70, 0]
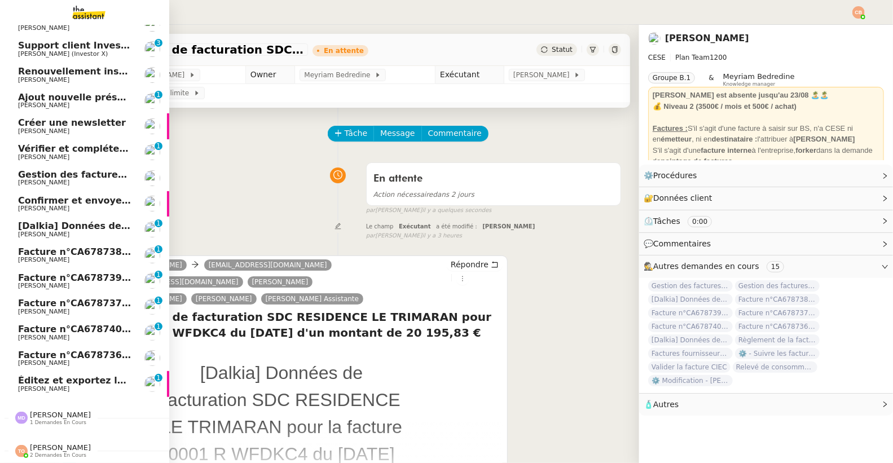
click at [41, 220] on span "[Dalkia] Données de facturation SDC RESIDENCE LE TRIMARAN pour la facture 0001 …" at bounding box center [357, 225] width 679 height 11
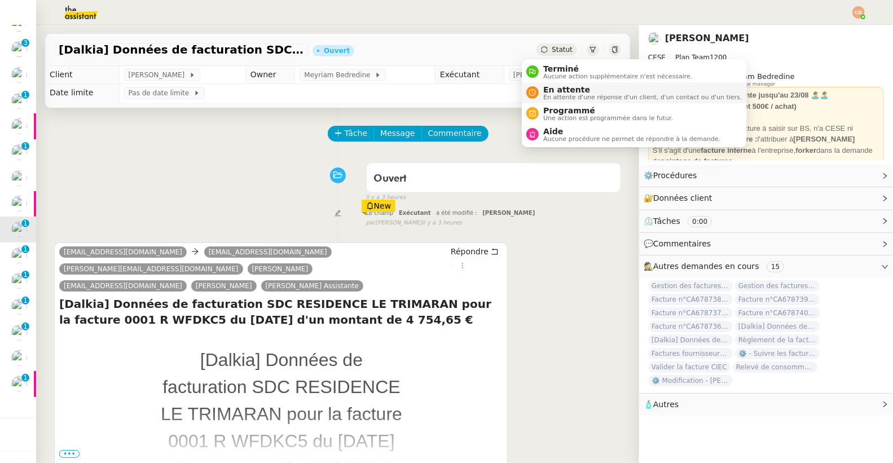
click at [550, 94] on span "En attente d'une réponse d'un client, d'un contact ou d'un tiers." at bounding box center [642, 97] width 198 height 6
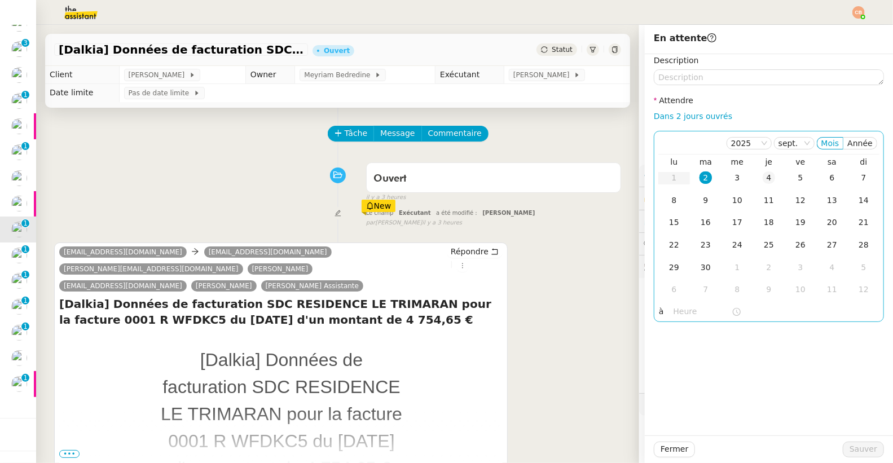
click at [762, 177] on div "4" at bounding box center [768, 177] width 12 height 12
click at [684, 309] on input "text" at bounding box center [702, 311] width 58 height 13
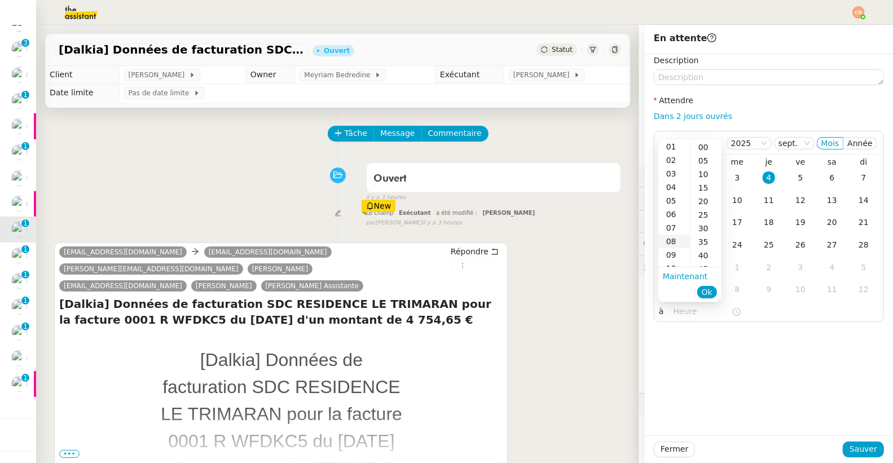
click at [673, 236] on div "08" at bounding box center [674, 242] width 32 height 14
click at [709, 145] on div "00" at bounding box center [705, 147] width 31 height 14
type input "08:00"
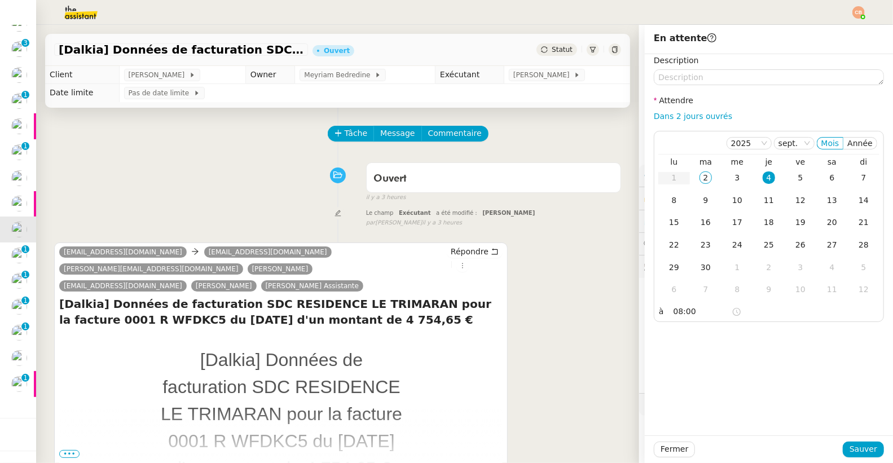
drag, startPoint x: 758, startPoint y: 328, endPoint x: 801, endPoint y: 369, distance: 59.4
click at [758, 328] on div "Description Attendre Dans 2 jours ouvrés 2025 sept. Mois Année lu ma me je ve s…" at bounding box center [769, 244] width 248 height 381
click at [849, 449] on span "Sauver" at bounding box center [863, 449] width 28 height 13
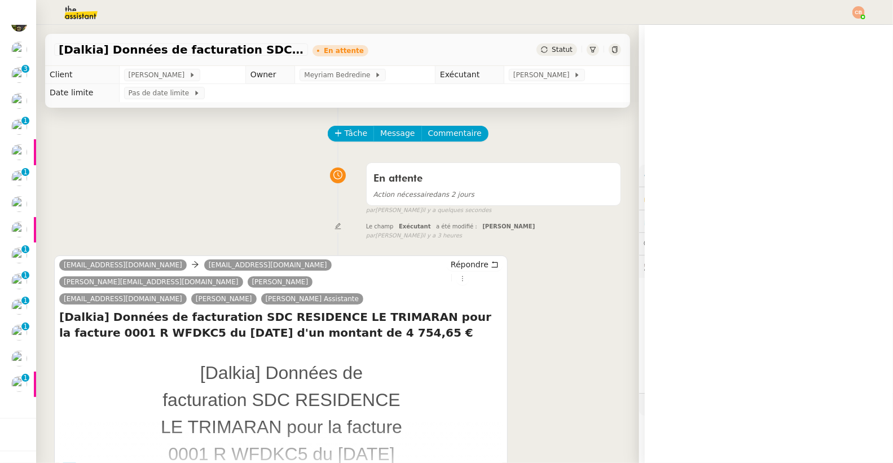
scroll to position [44, 0]
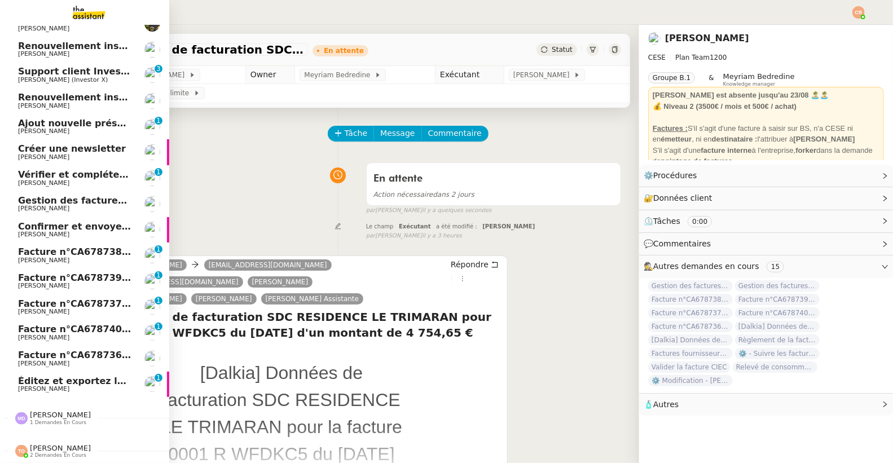
click at [26, 248] on span "Facture n°CA678738 - ASL LE MOLERET 93110 ROSNY SOUS BOIS" at bounding box center [183, 251] width 330 height 11
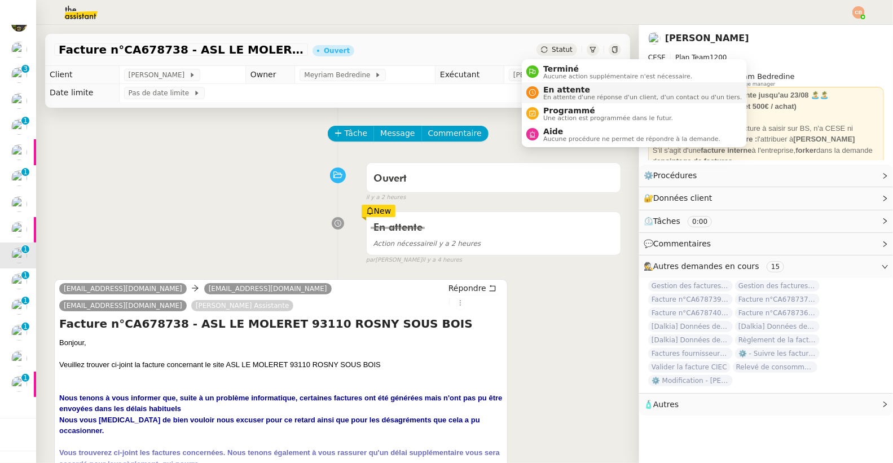
click at [554, 90] on span "En attente" at bounding box center [642, 89] width 198 height 9
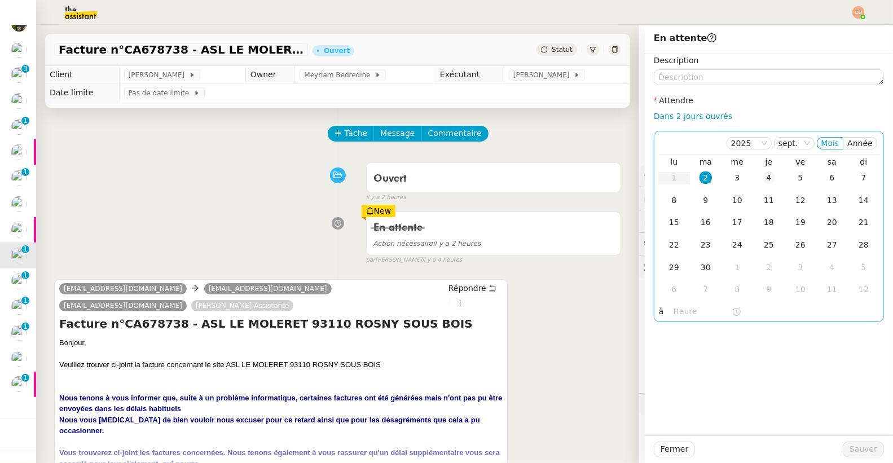
click at [762, 178] on div "4" at bounding box center [768, 177] width 12 height 12
click at [673, 314] on input "text" at bounding box center [702, 311] width 58 height 13
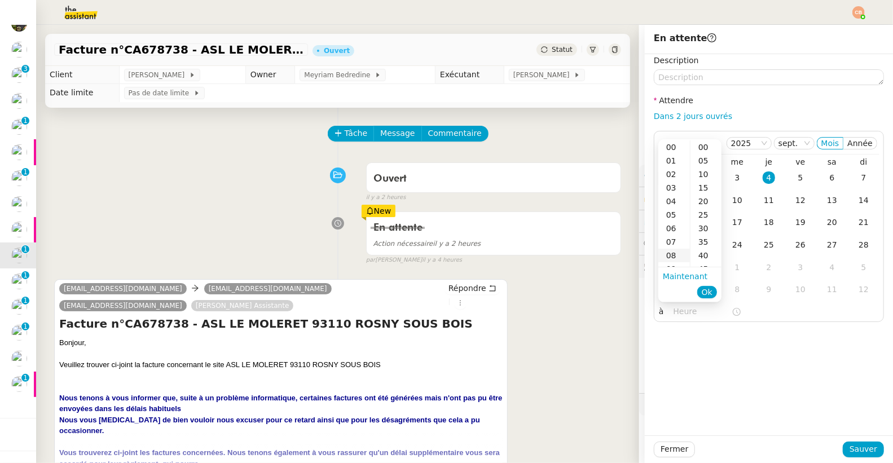
click at [671, 251] on div "08" at bounding box center [674, 256] width 32 height 14
click at [707, 149] on div "00" at bounding box center [705, 147] width 31 height 14
type input "08:00"
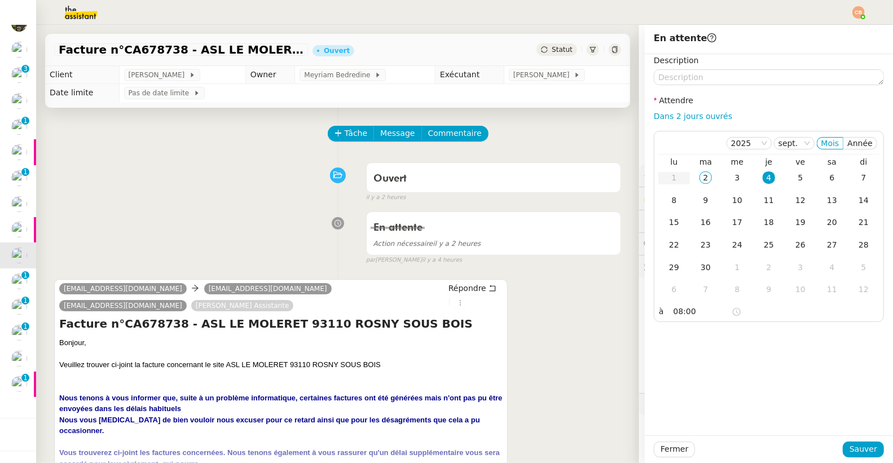
drag, startPoint x: 753, startPoint y: 403, endPoint x: 760, endPoint y: 404, distance: 6.3
click at [753, 403] on div "Description Attendre Dans 2 jours ouvrés 2025 sept. Mois Année lu ma me je ve s…" at bounding box center [769, 244] width 248 height 381
click at [842, 443] on button "Sauver" at bounding box center [862, 450] width 41 height 16
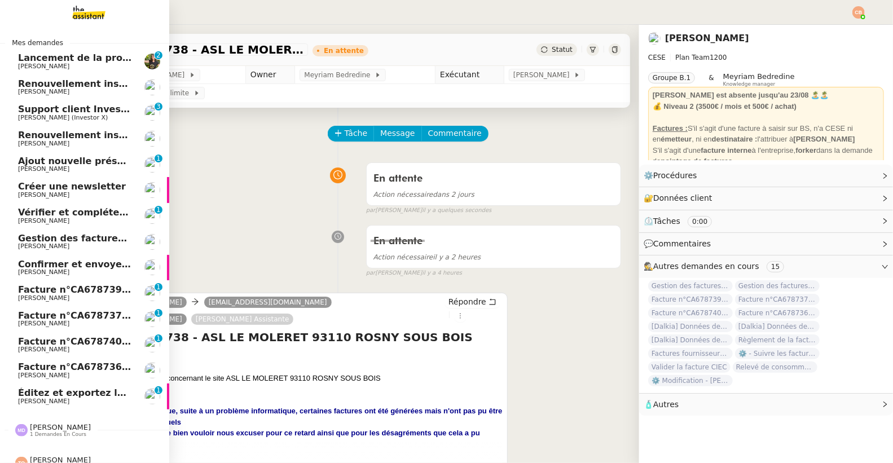
click at [41, 294] on span "[PERSON_NAME]" at bounding box center [43, 297] width 51 height 7
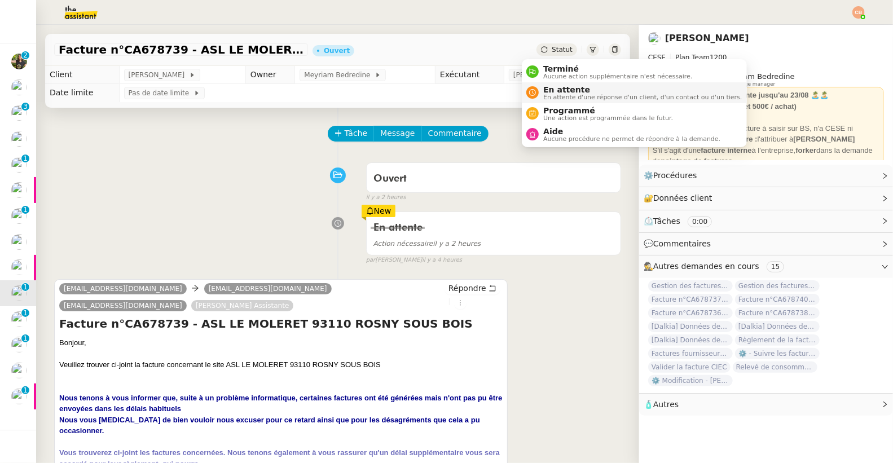
click at [549, 90] on span "En attente" at bounding box center [642, 89] width 198 height 9
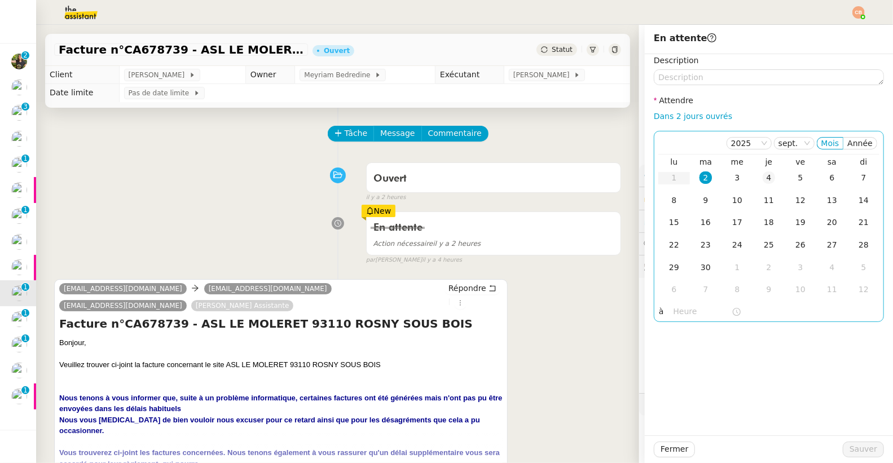
click at [762, 173] on div "4" at bounding box center [768, 177] width 12 height 12
click at [673, 316] on input "text" at bounding box center [702, 311] width 58 height 13
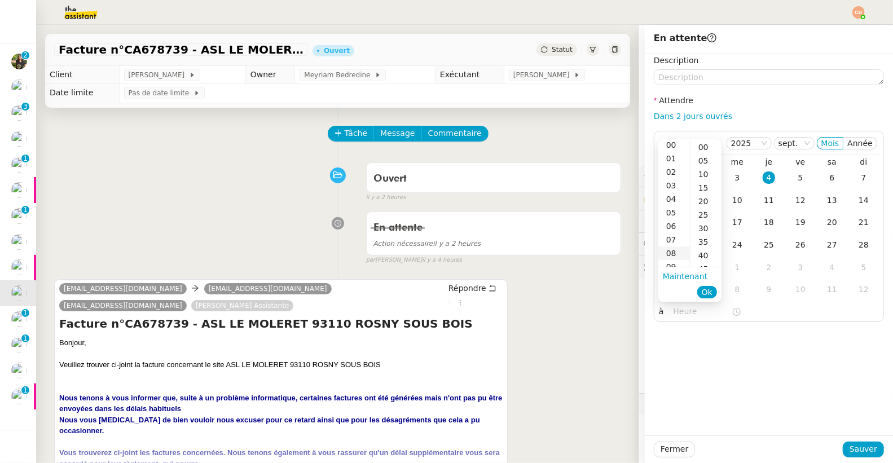
click at [675, 251] on div "08" at bounding box center [674, 253] width 32 height 14
click at [708, 147] on div "00" at bounding box center [705, 147] width 31 height 14
type input "08:00"
drag, startPoint x: 724, startPoint y: 345, endPoint x: 745, endPoint y: 365, distance: 28.7
click at [724, 345] on div "Description Attendre Dans 2 jours ouvrés 2025 sept. Mois Année lu ma me je ve s…" at bounding box center [769, 244] width 248 height 381
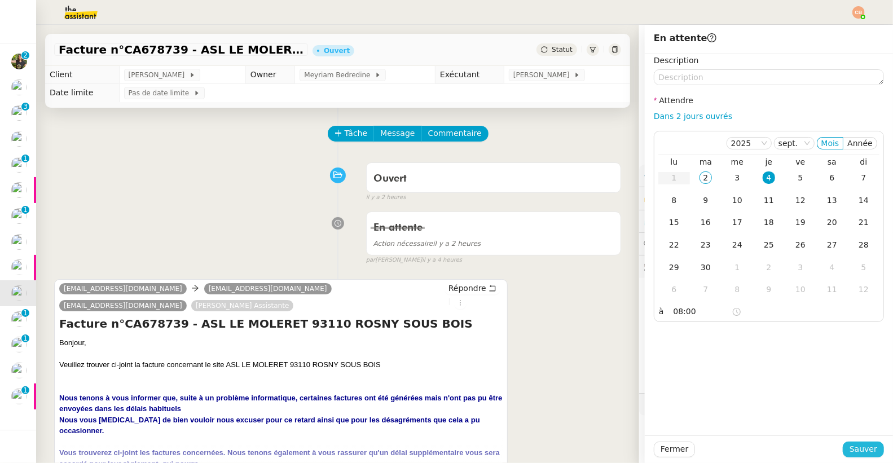
click at [849, 445] on span "Sauver" at bounding box center [863, 449] width 28 height 13
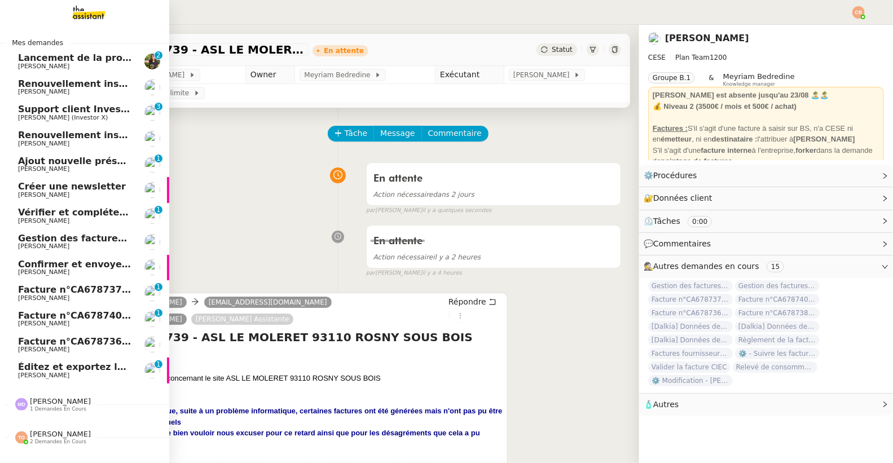
click at [41, 293] on span "Facture n°CA678737 - ASL LE MOLERET 93110 ROSNY SOUS BOIS" at bounding box center [183, 289] width 330 height 11
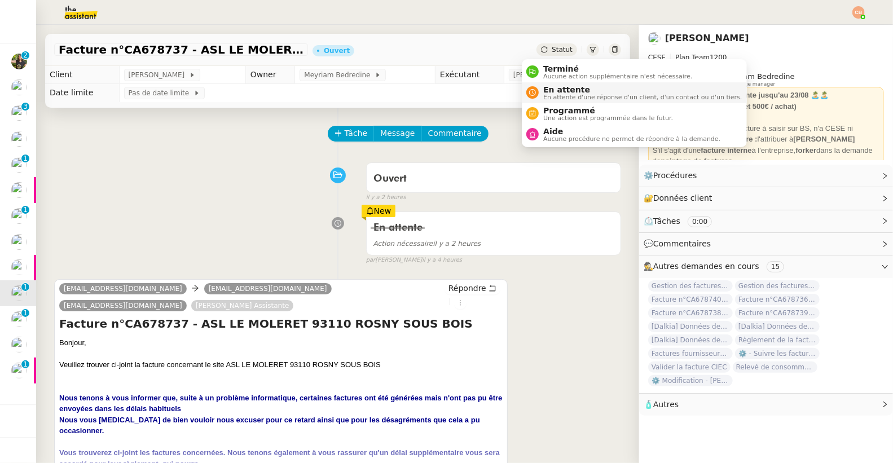
click at [545, 90] on span "En attente" at bounding box center [642, 89] width 198 height 9
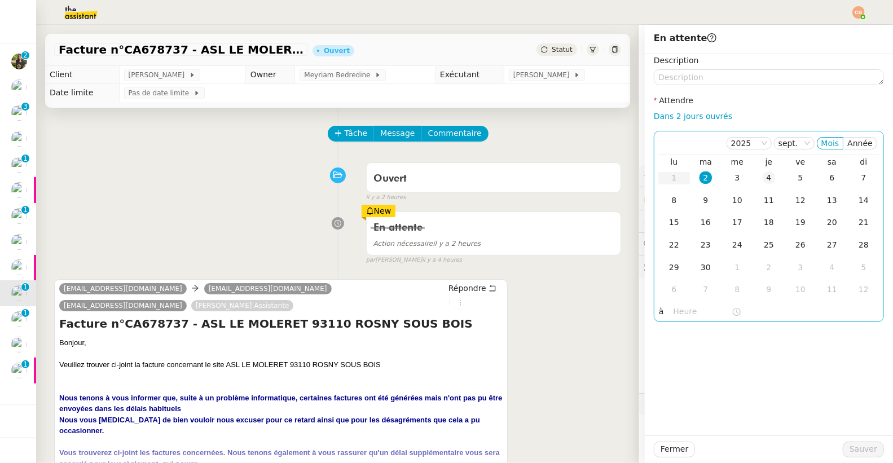
click at [762, 179] on div "4" at bounding box center [768, 177] width 12 height 12
click at [673, 307] on input "text" at bounding box center [702, 311] width 58 height 13
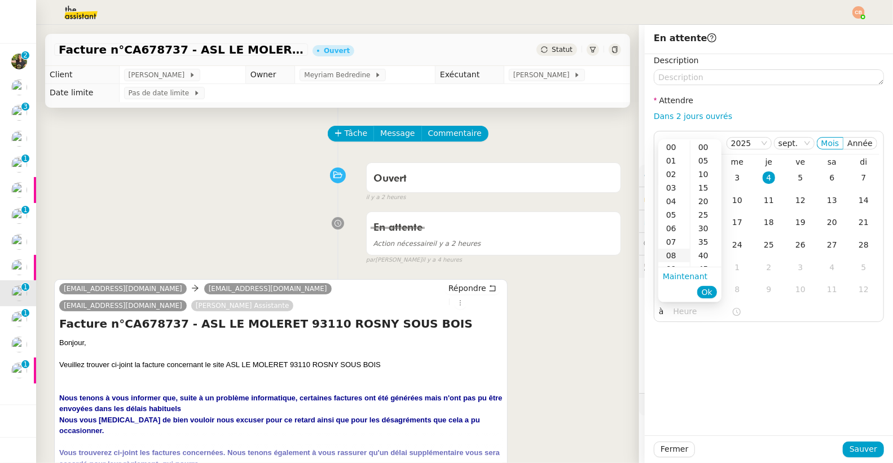
click at [669, 255] on div "08" at bounding box center [674, 256] width 32 height 14
click at [708, 147] on div "00" at bounding box center [705, 147] width 31 height 14
type input "08:00"
click at [726, 337] on div "Description Attendre Dans 2 jours ouvrés 2025 sept. Mois Année lu ma me je ve s…" at bounding box center [769, 244] width 248 height 381
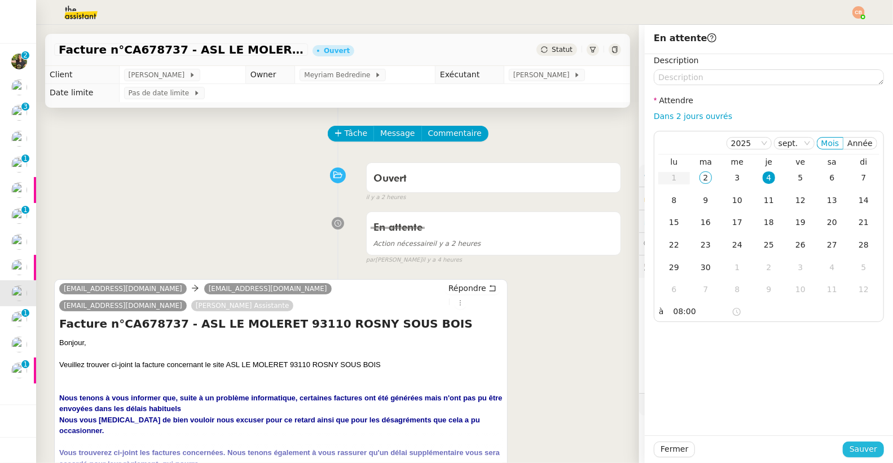
click at [842, 444] on button "Sauver" at bounding box center [862, 450] width 41 height 16
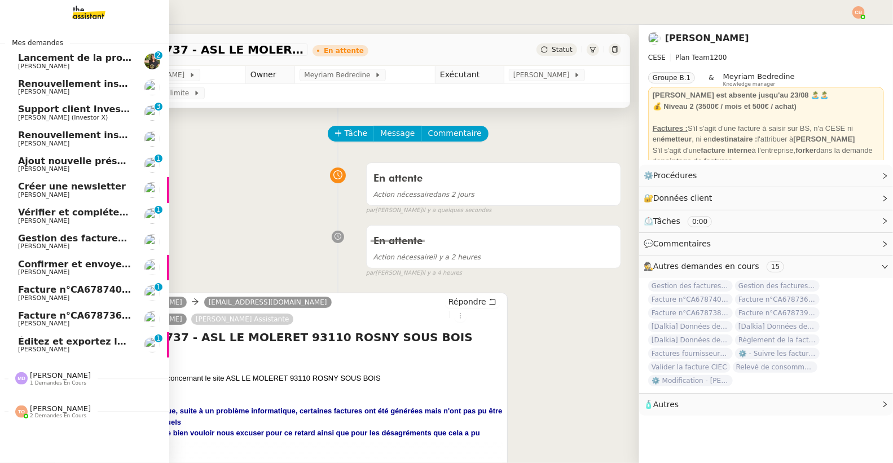
click at [34, 289] on span "Facture n°CA678740 - ASL LE MOLERET 93110 ROSNY SOUS BOIS" at bounding box center [183, 289] width 330 height 11
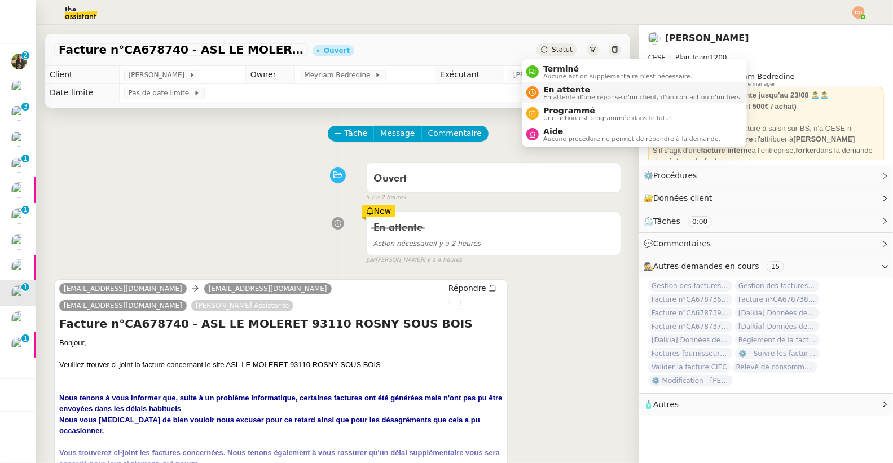
click at [554, 89] on span "En attente" at bounding box center [642, 89] width 198 height 9
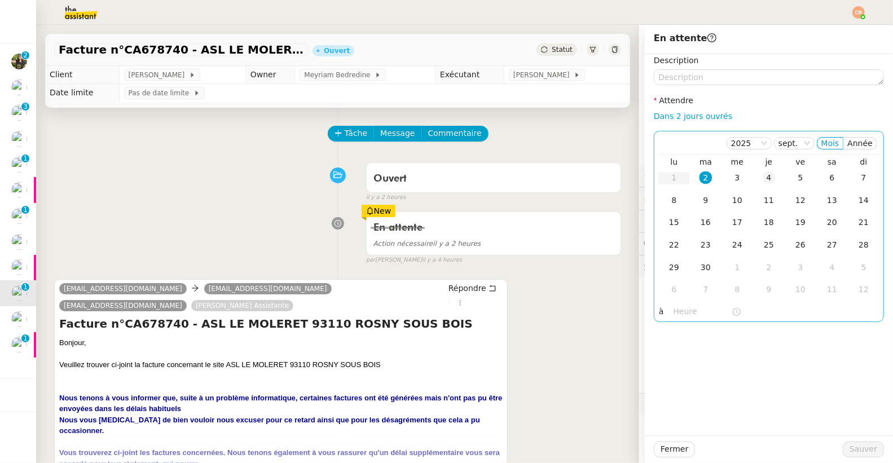
click at [762, 177] on div "4" at bounding box center [768, 177] width 12 height 12
click at [685, 317] on input "text" at bounding box center [702, 311] width 58 height 13
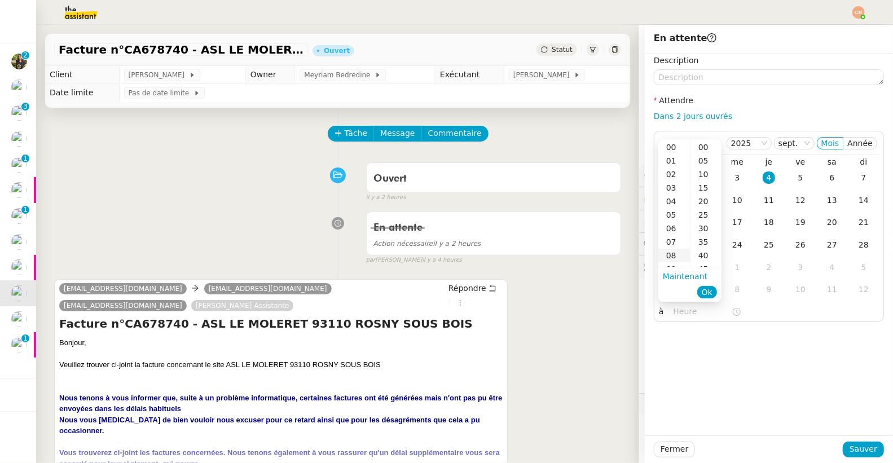
click at [669, 251] on div "08" at bounding box center [674, 256] width 32 height 14
click at [708, 148] on div "00" at bounding box center [705, 147] width 31 height 14
type input "08:00"
click at [766, 343] on div "Description Attendre Dans 2 jours ouvrés 2025 sept. Mois Année lu ma me je ve s…" at bounding box center [769, 244] width 248 height 381
click at [849, 449] on span "Sauver" at bounding box center [863, 449] width 28 height 13
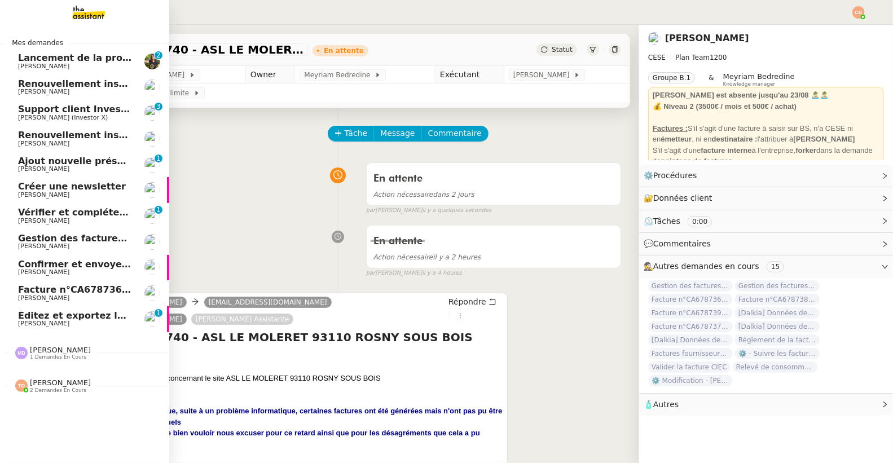
click at [45, 289] on span "Facture n°CA678736 - ASL LE MOLERET 93110 ROSNY SOUS BOIS" at bounding box center [183, 289] width 330 height 11
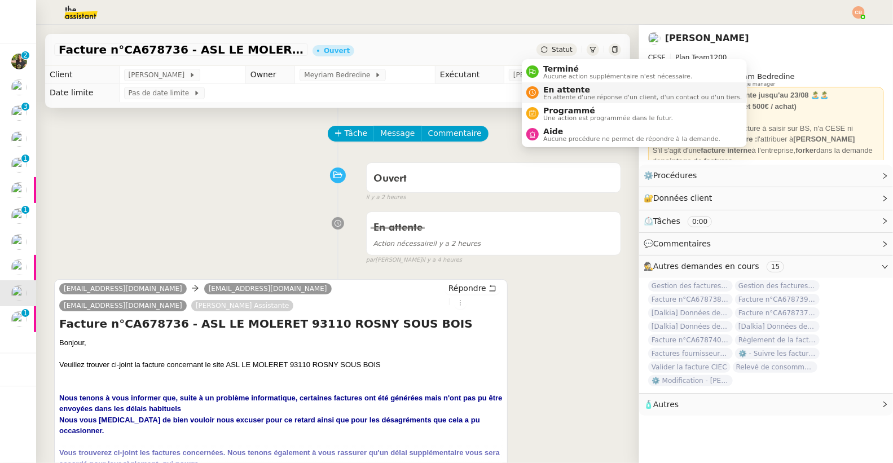
click at [553, 89] on span "En attente" at bounding box center [642, 89] width 198 height 9
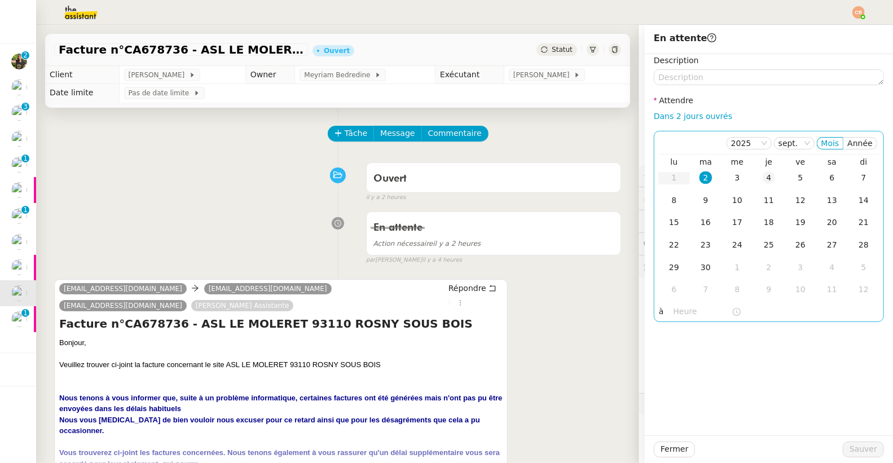
click at [762, 178] on div "4" at bounding box center [768, 177] width 12 height 12
click at [679, 312] on input "text" at bounding box center [702, 311] width 58 height 13
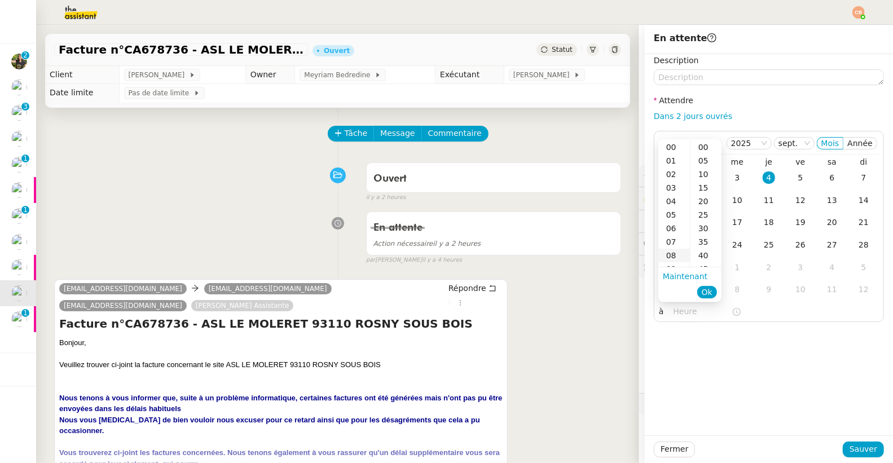
click at [679, 249] on div "08" at bounding box center [674, 256] width 32 height 14
click at [708, 151] on div "00" at bounding box center [705, 147] width 31 height 14
type input "08:00"
drag, startPoint x: 774, startPoint y: 352, endPoint x: 822, endPoint y: 387, distance: 58.9
click at [780, 357] on div "Description Attendre Dans 2 jours ouvrés 2025 sept. Mois Année lu ma me je ve s…" at bounding box center [769, 244] width 248 height 381
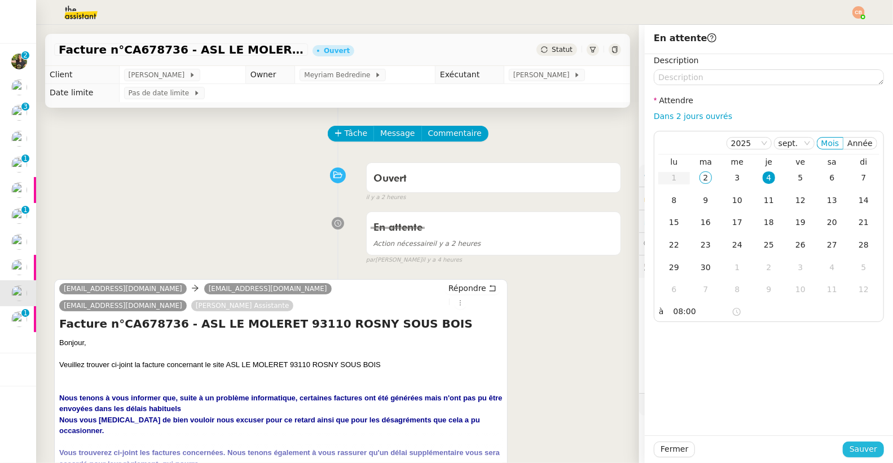
click at [842, 448] on button "Sauver" at bounding box center [862, 450] width 41 height 16
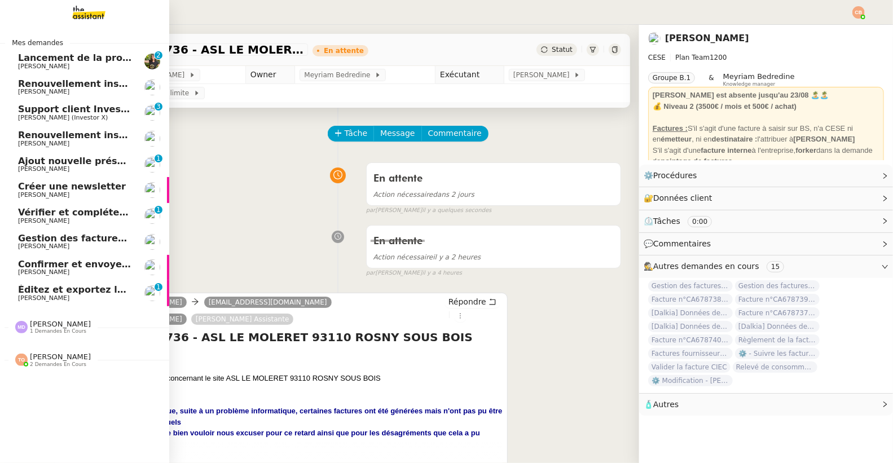
click at [64, 301] on span "[PERSON_NAME]" at bounding box center [75, 298] width 114 height 7
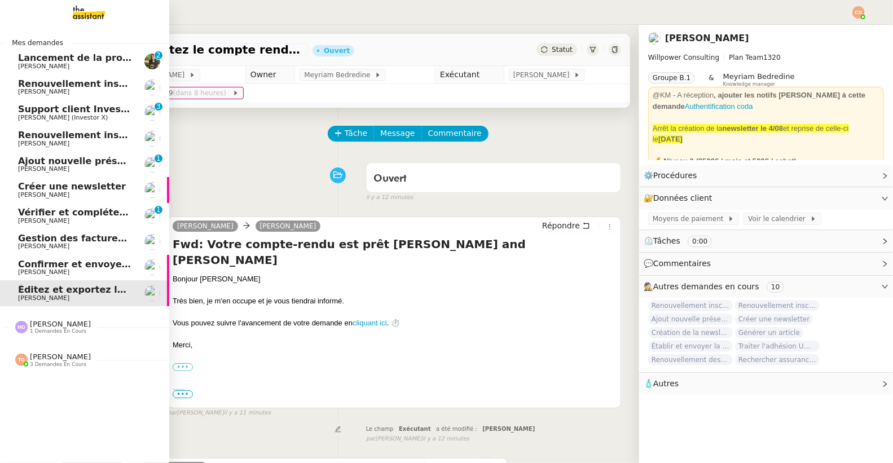
click at [50, 60] on span "Lancement de la procédure prescription" at bounding box center [120, 57] width 204 height 11
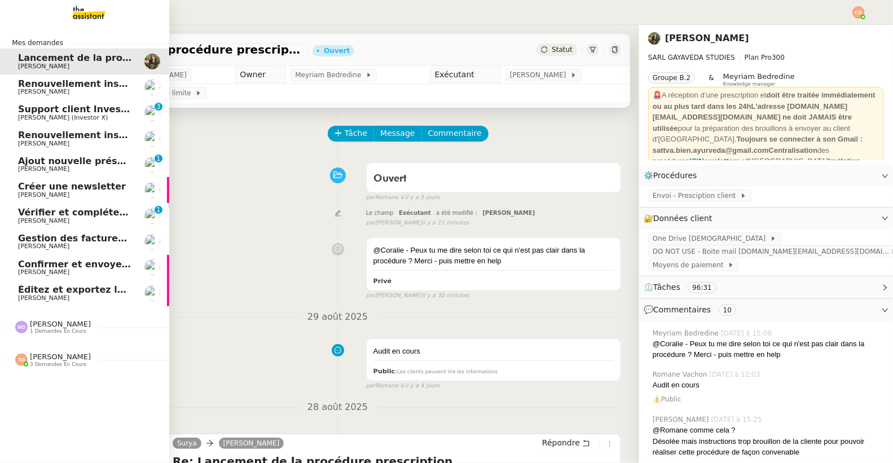
click at [47, 248] on span "[PERSON_NAME]" at bounding box center [43, 245] width 51 height 7
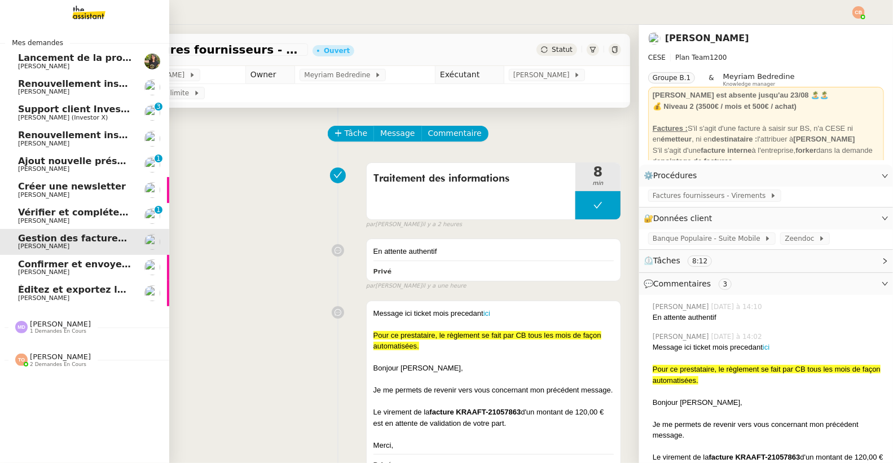
click at [36, 63] on span "[PERSON_NAME]" at bounding box center [43, 66] width 51 height 7
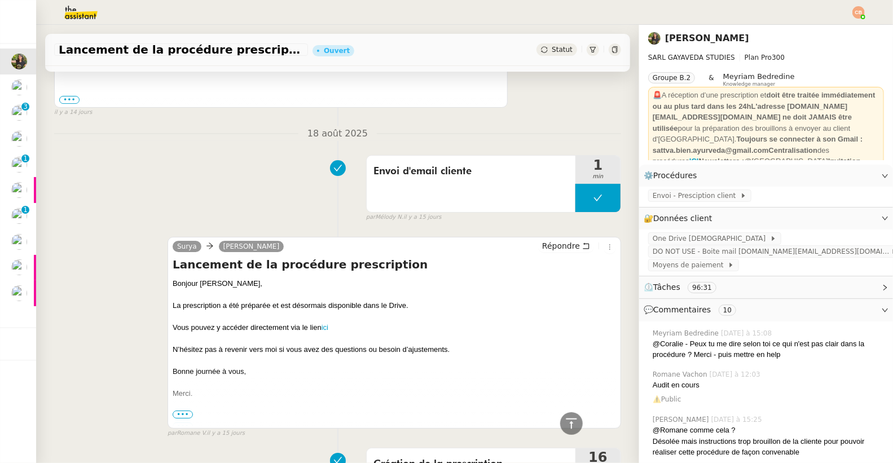
scroll to position [5484, 0]
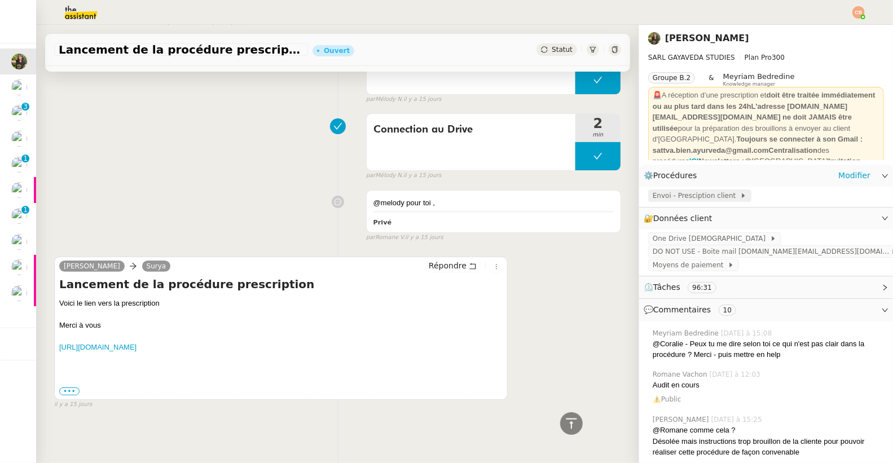
click at [661, 198] on span "Envoi - Presciption client" at bounding box center [695, 195] width 87 height 11
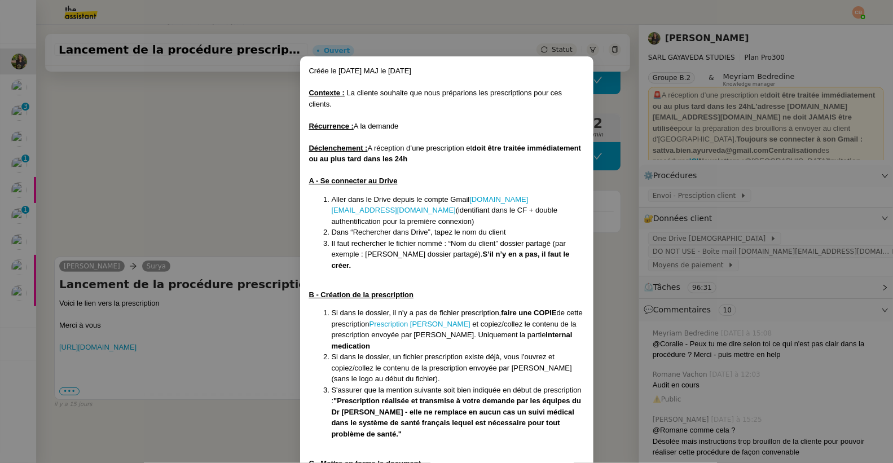
click at [228, 193] on nz-modal-container "Créée le 19/06/2025 MAJ le 26/06/25 Contexte : La cliente souhaite que nous pré…" at bounding box center [446, 231] width 893 height 463
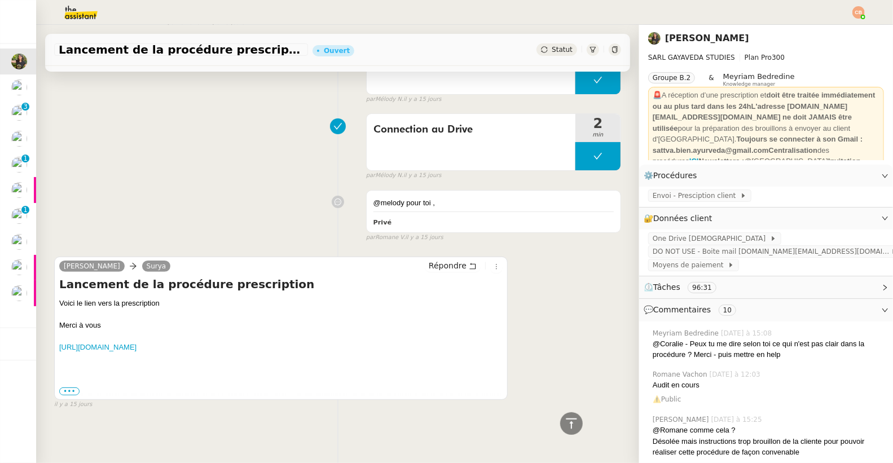
scroll to position [5234, 0]
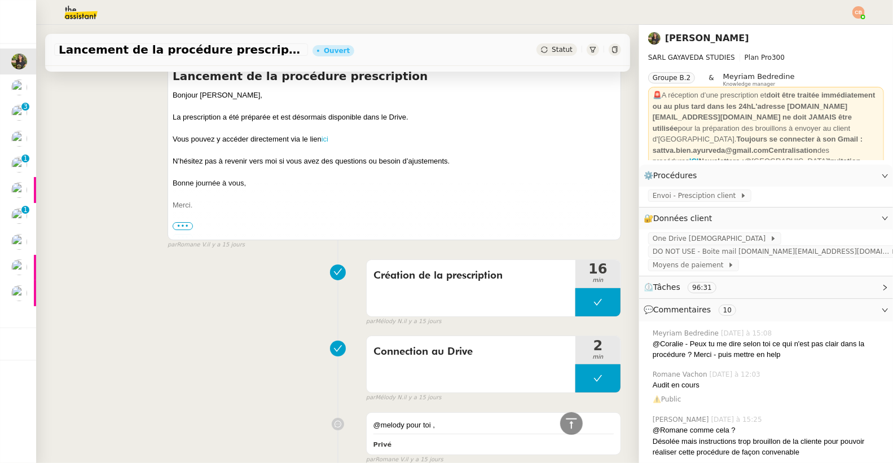
click at [325, 143] on link "ici" at bounding box center [324, 139] width 7 height 8
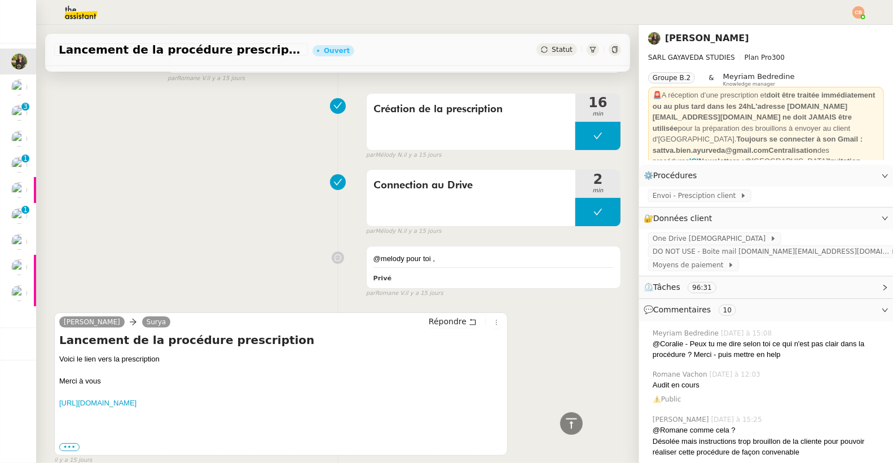
scroll to position [5484, 0]
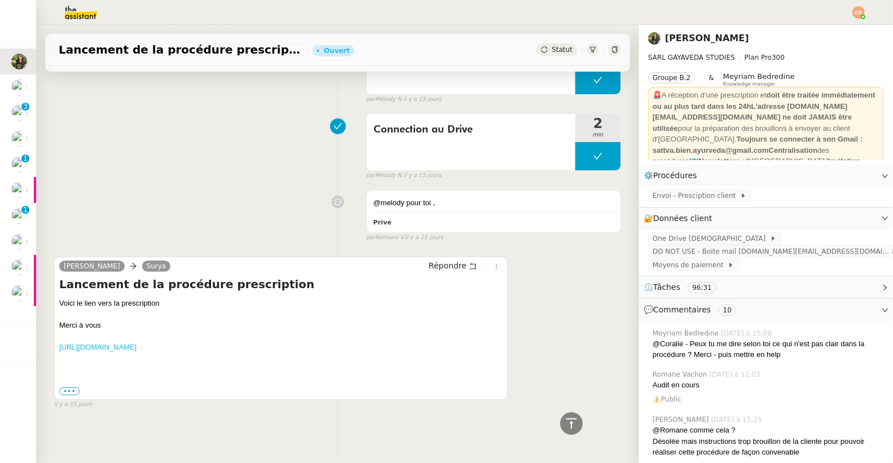
click at [136, 343] on link "https://docs.google.com/document/d/1GledT3z2_yNm798RPjXqItnFjvZl3wwa/edit?usp=s…" at bounding box center [97, 347] width 77 height 8
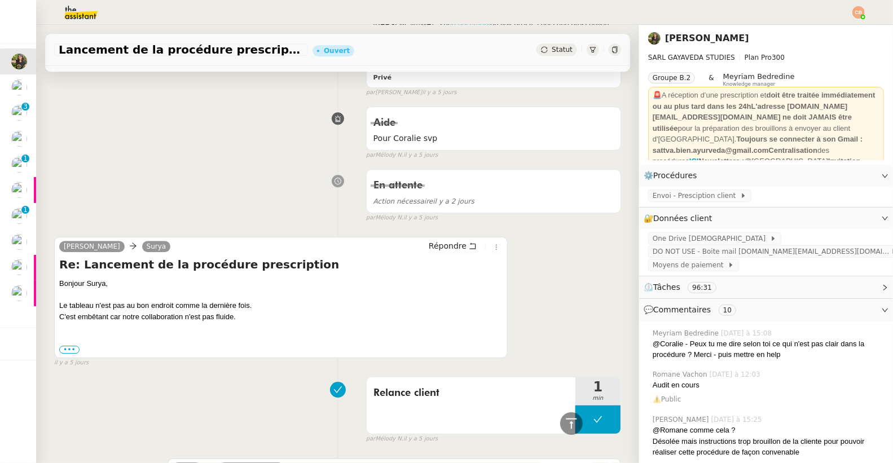
scroll to position [1864, 0]
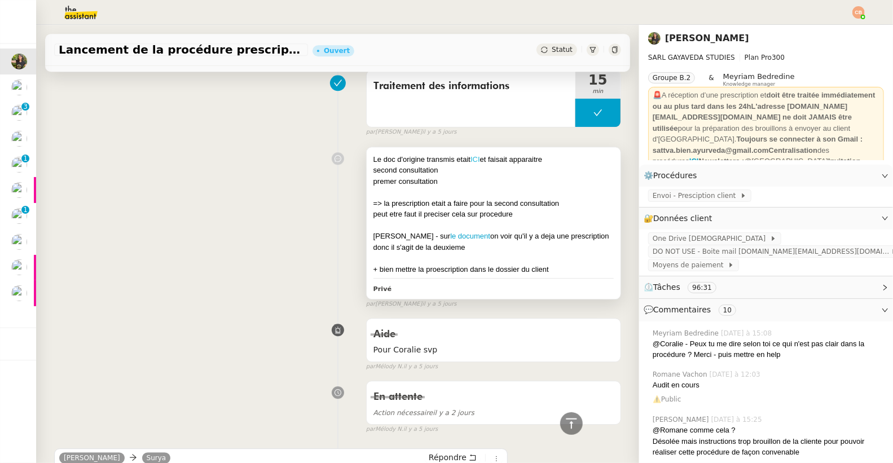
click at [470, 161] on link "ICI" at bounding box center [475, 159] width 10 height 8
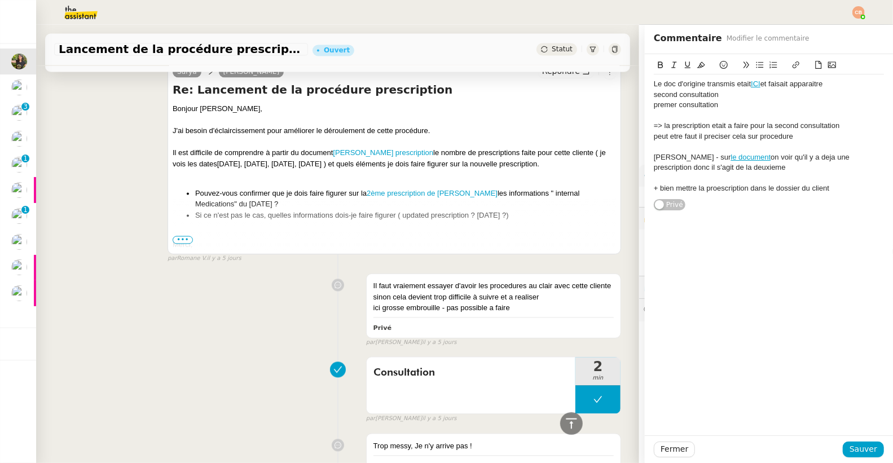
scroll to position [1289, 0]
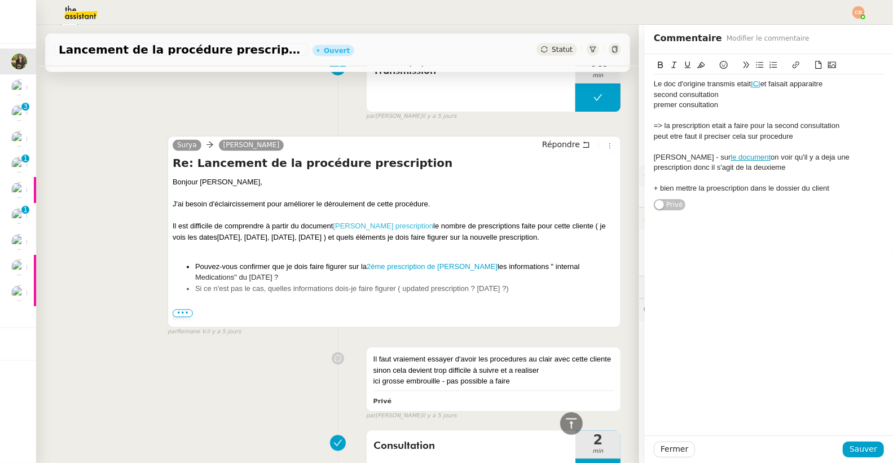
click at [356, 226] on link "julia oudin prescription" at bounding box center [383, 226] width 100 height 8
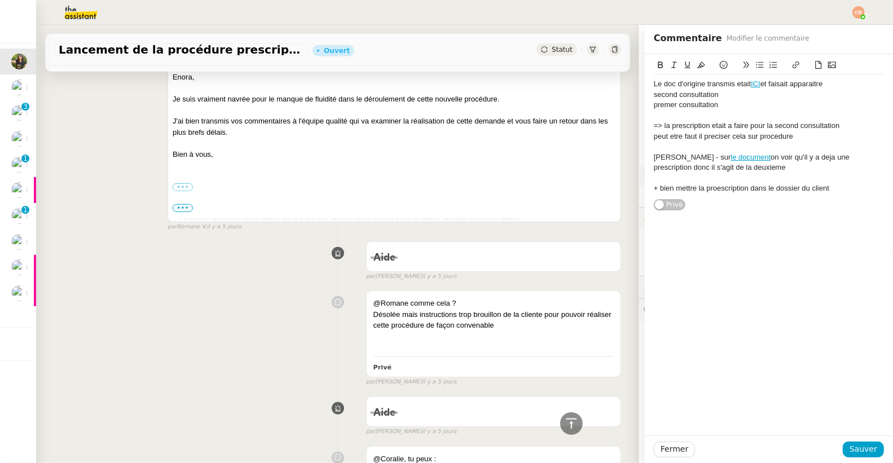
scroll to position [0, 0]
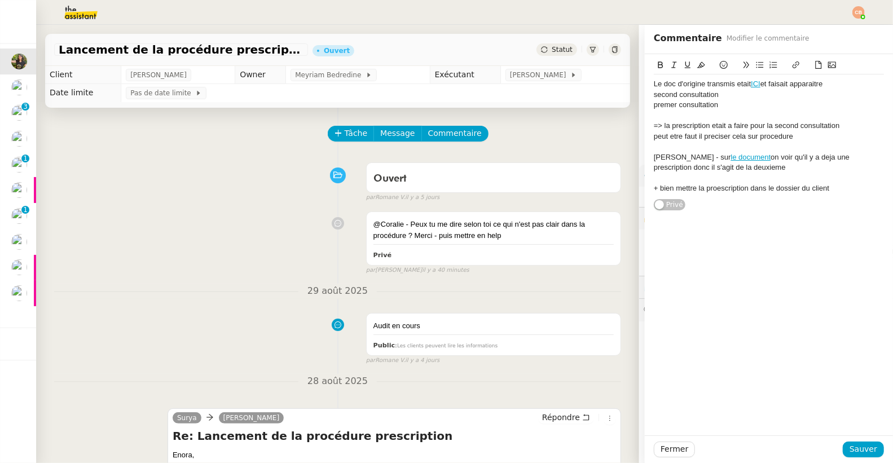
click at [206, 189] on div "Ouvert false par Romane V. il y a 5 jours" at bounding box center [337, 179] width 567 height 45
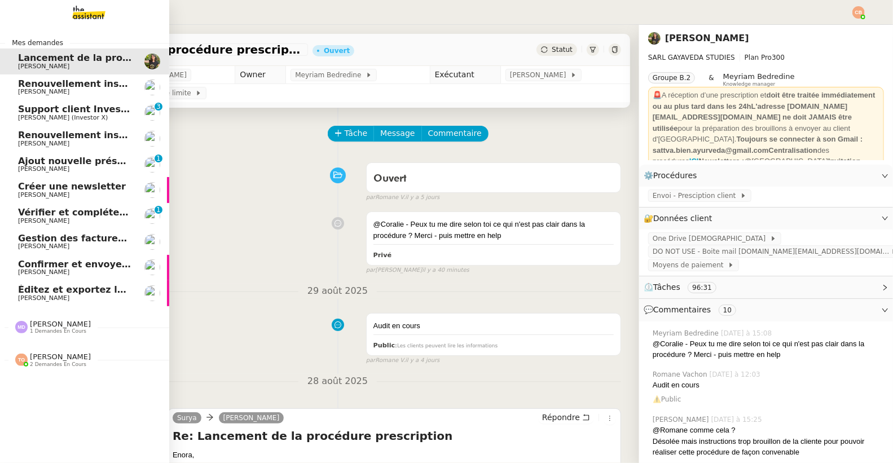
click at [47, 191] on span "[PERSON_NAME]" at bounding box center [43, 194] width 51 height 7
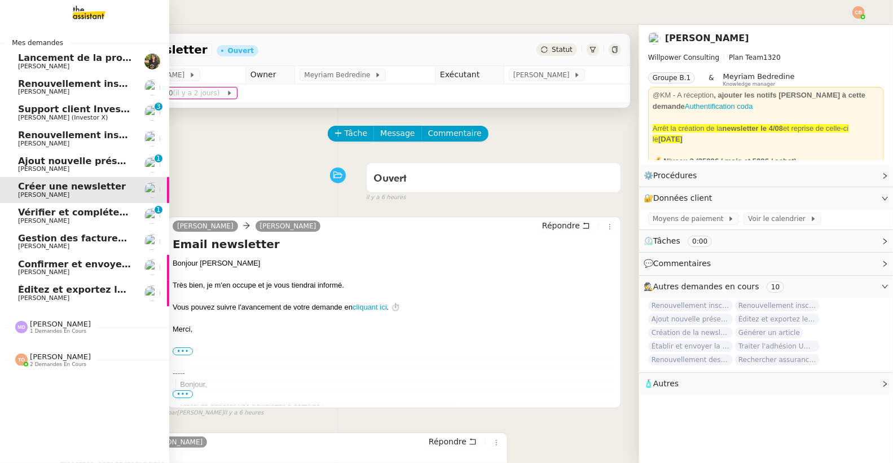
click at [46, 215] on span "Vérifier et compléter les feuilles de temps" at bounding box center [125, 212] width 214 height 11
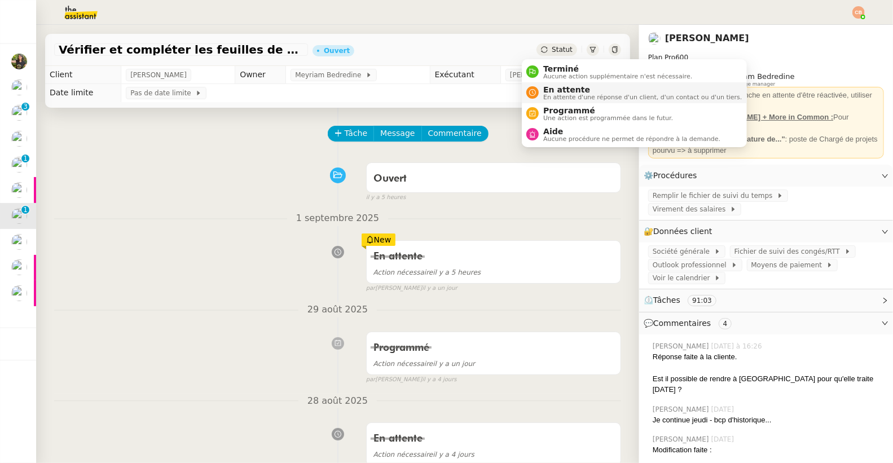
click at [553, 87] on span "En attente" at bounding box center [642, 89] width 198 height 9
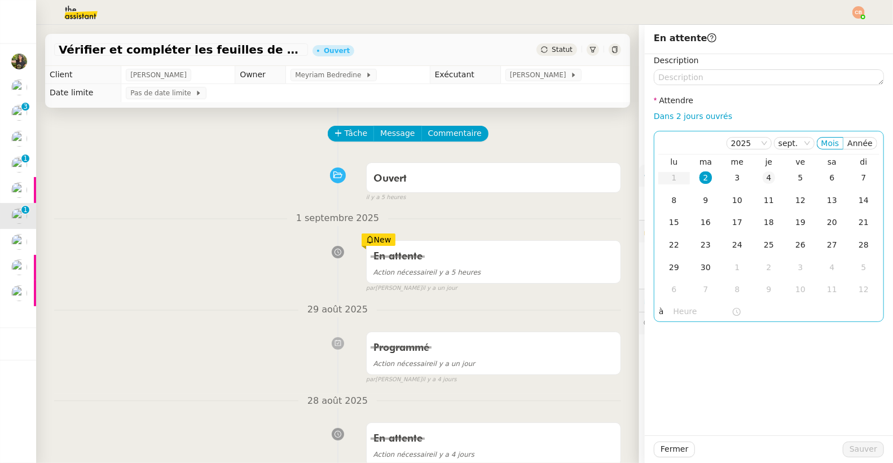
click at [765, 179] on div "4" at bounding box center [768, 177] width 12 height 12
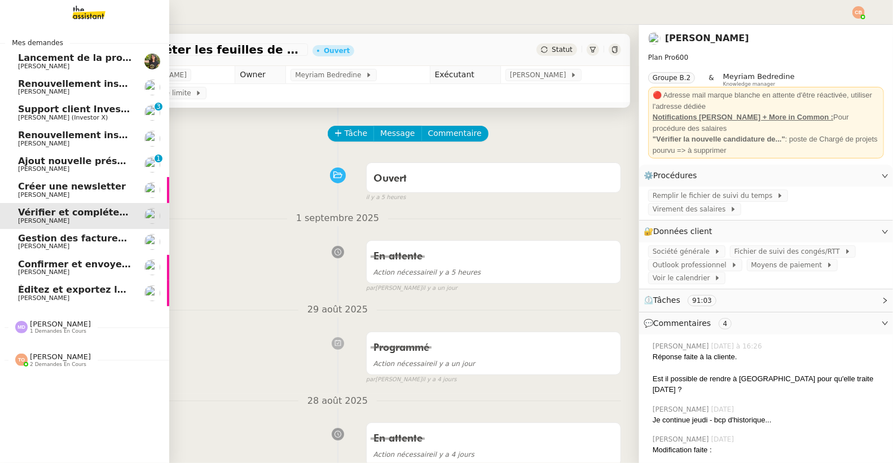
click at [46, 242] on span "[PERSON_NAME]" at bounding box center [43, 245] width 51 height 7
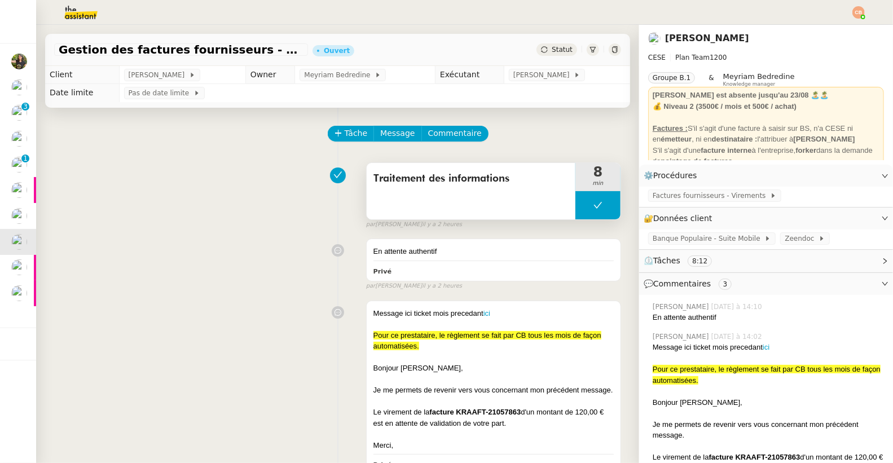
click at [575, 201] on button at bounding box center [597, 205] width 45 height 28
click at [582, 201] on icon at bounding box center [586, 205] width 9 height 9
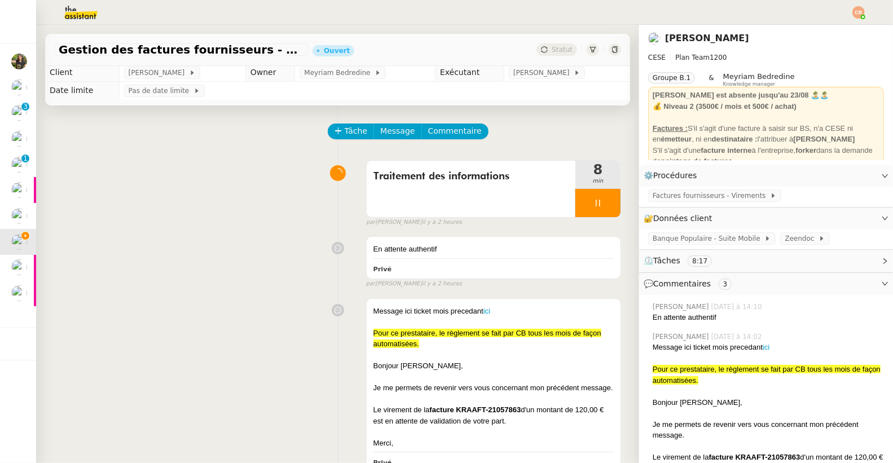
scroll to position [5, 0]
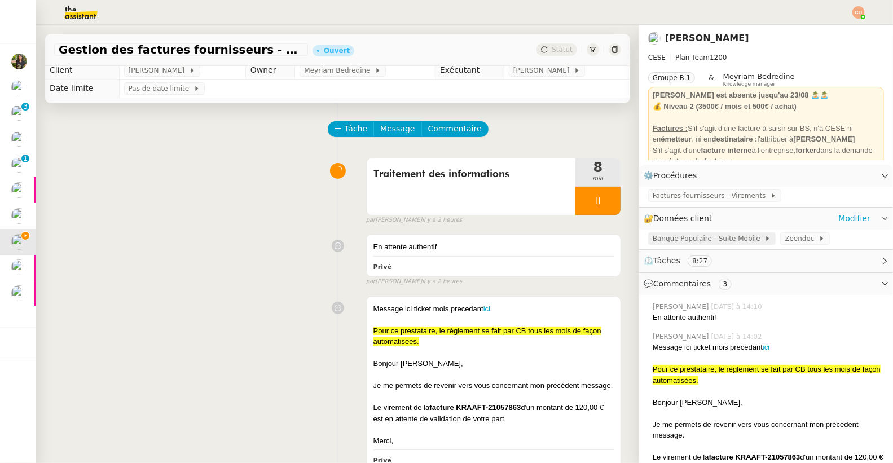
click at [695, 241] on span "Banque Populaire - Suite Mobile" at bounding box center [708, 238] width 112 height 11
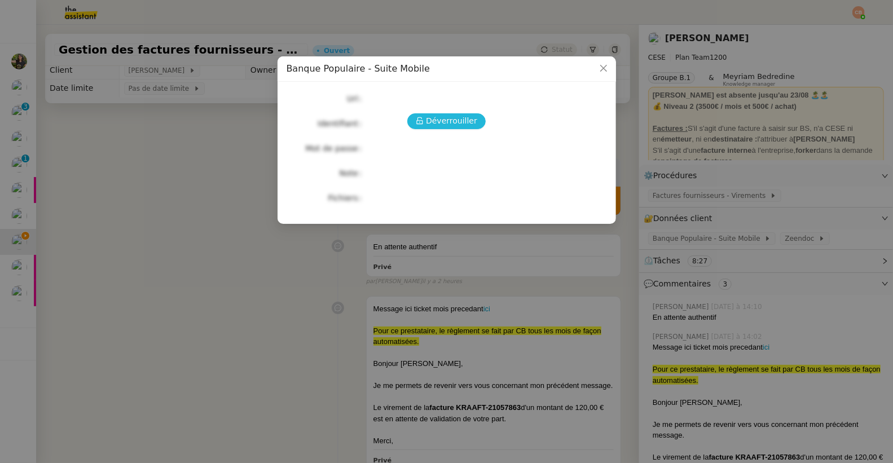
click at [458, 122] on span "Déverrouiller" at bounding box center [451, 120] width 51 height 13
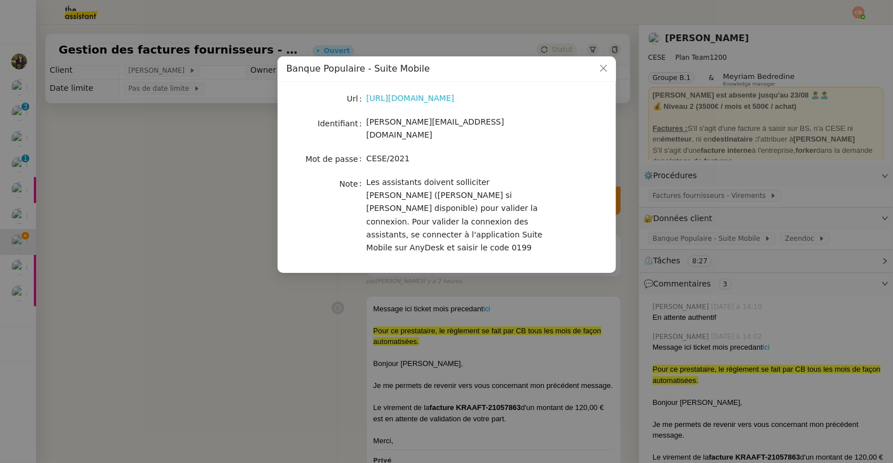
click at [423, 98] on link "https://suiteentreprise.banquepopulaire.fr/" at bounding box center [411, 98] width 88 height 9
drag, startPoint x: 365, startPoint y: 147, endPoint x: 432, endPoint y: 151, distance: 66.6
click at [432, 152] on div "CESE/2021" at bounding box center [460, 158] width 187 height 13
drag, startPoint x: 418, startPoint y: 151, endPoint x: 368, endPoint y: 151, distance: 50.2
click at [368, 152] on div "CESE/2021" at bounding box center [460, 158] width 187 height 13
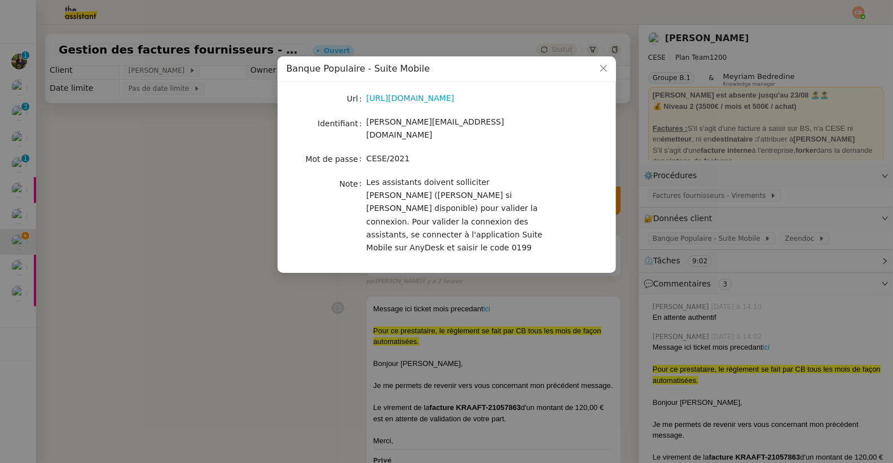
click at [178, 198] on nz-modal-container "Banque Populaire - Suite Mobile Url https://suiteentreprise.banquepopulaire.fr/…" at bounding box center [446, 231] width 893 height 463
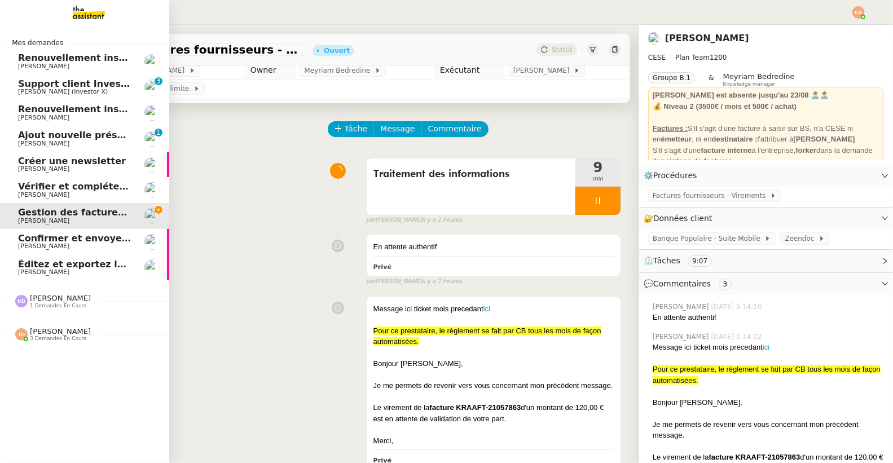
click at [68, 263] on span "Éditez et exportez le compte rendu Noota" at bounding box center [124, 264] width 213 height 11
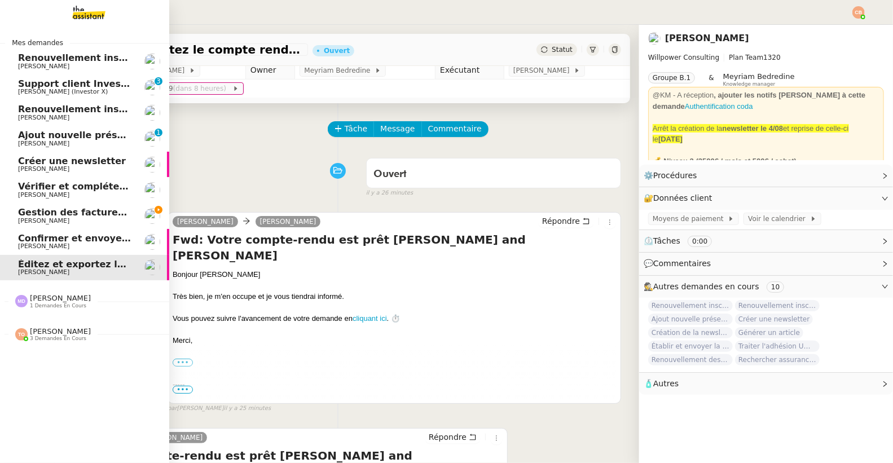
click at [18, 213] on span "Gestion des factures fournisseurs - 1 septembre 2025" at bounding box center [155, 212] width 275 height 11
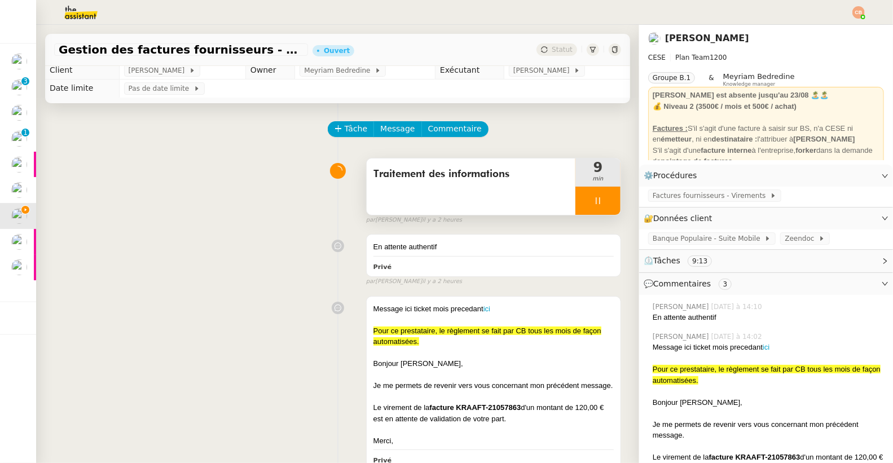
click at [575, 195] on div at bounding box center [597, 201] width 45 height 28
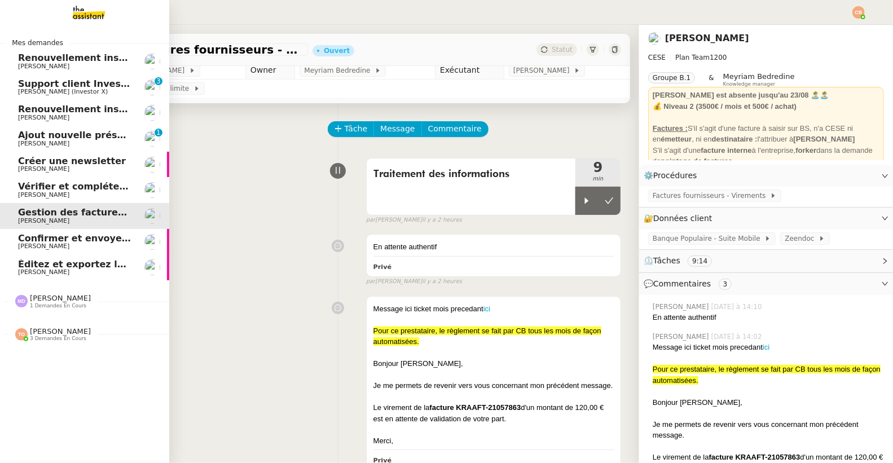
click at [23, 270] on span "Cédric Tempestini" at bounding box center [43, 271] width 51 height 7
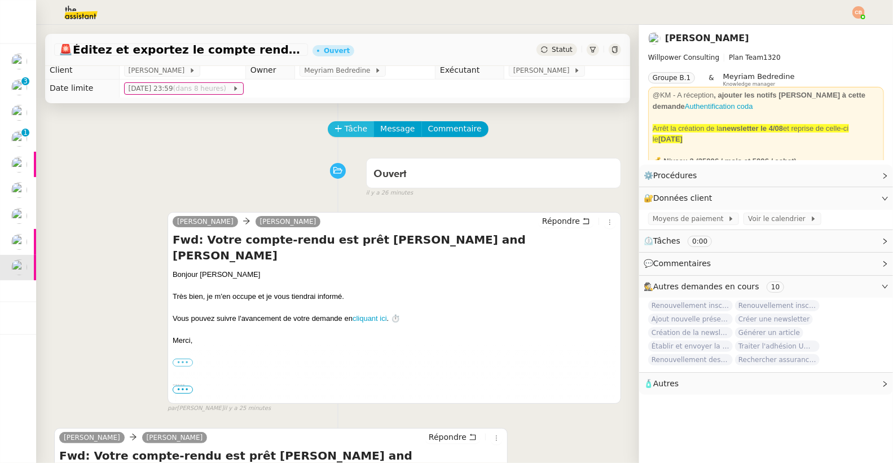
click at [345, 129] on span "Tâche" at bounding box center [356, 128] width 23 height 13
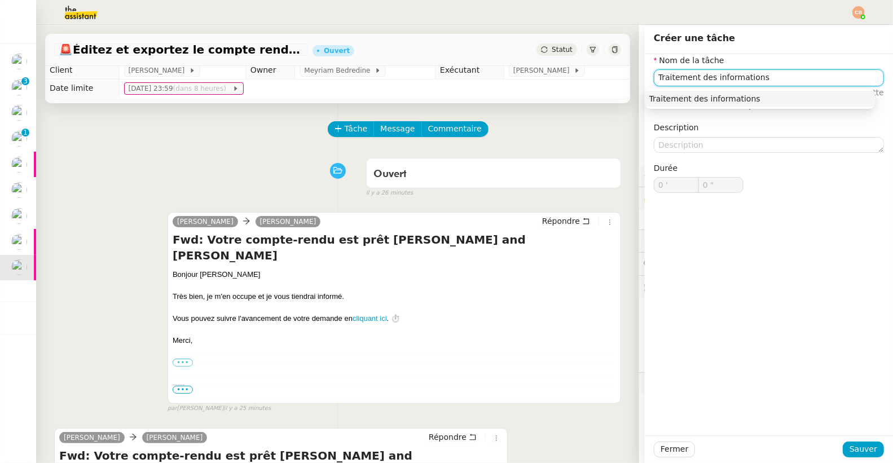
drag, startPoint x: 671, startPoint y: 98, endPoint x: 751, endPoint y: 180, distance: 114.4
click at [671, 98] on div "Traitement des informations" at bounding box center [759, 99] width 221 height 10
type input "Traitement des informations"
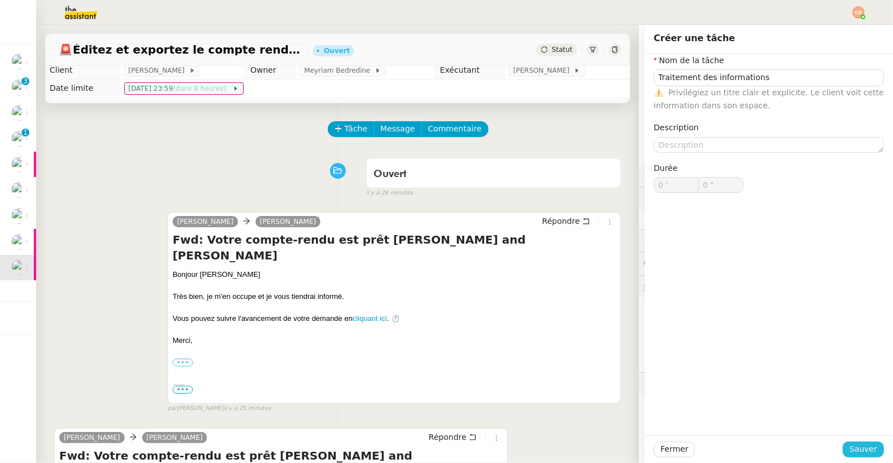
click at [867, 453] on span "Sauver" at bounding box center [863, 449] width 28 height 13
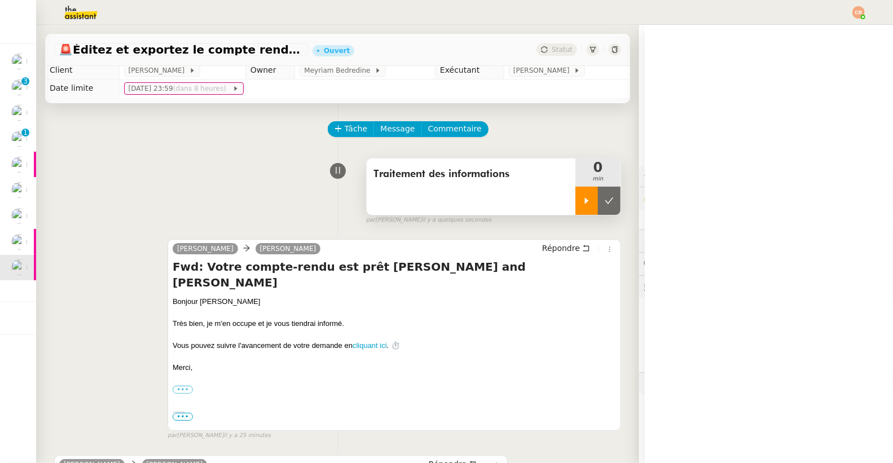
click at [582, 204] on icon at bounding box center [586, 200] width 9 height 9
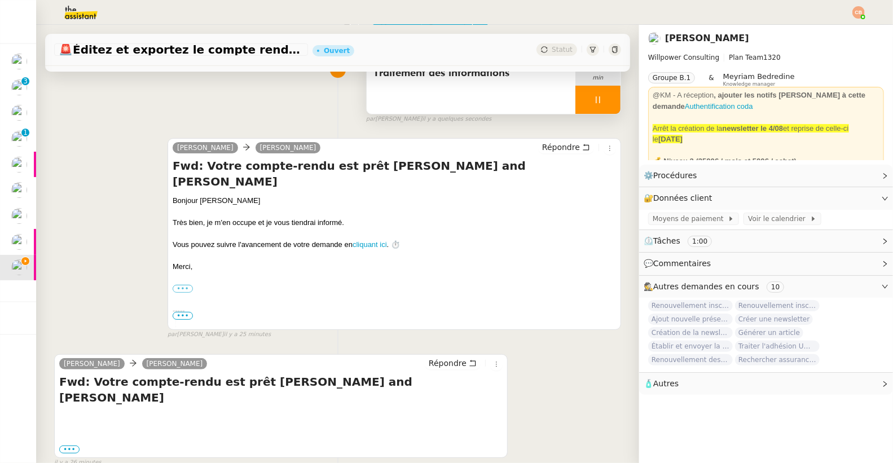
scroll to position [154, 0]
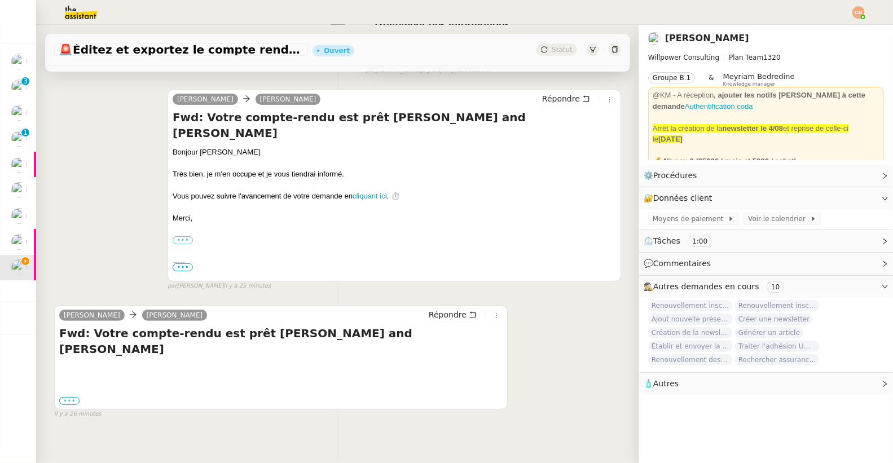
click at [73, 397] on label "•••" at bounding box center [69, 401] width 20 height 8
click at [0, 0] on input "•••" at bounding box center [0, 0] width 0 height 0
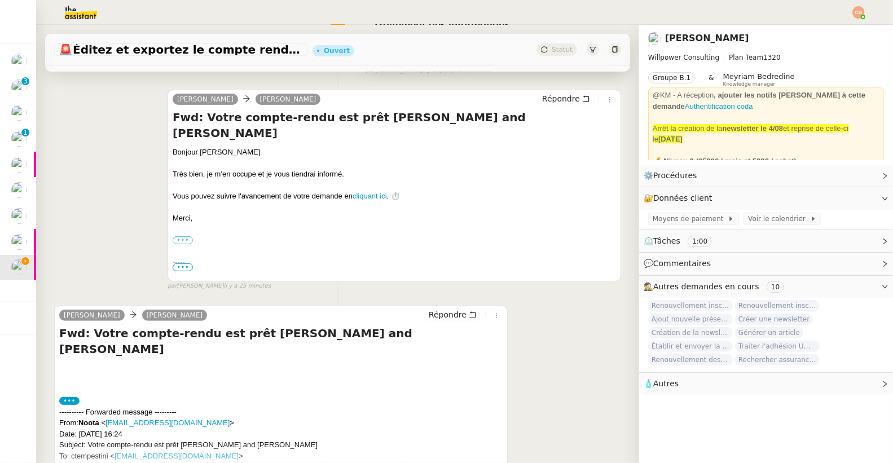
scroll to position [258, 0]
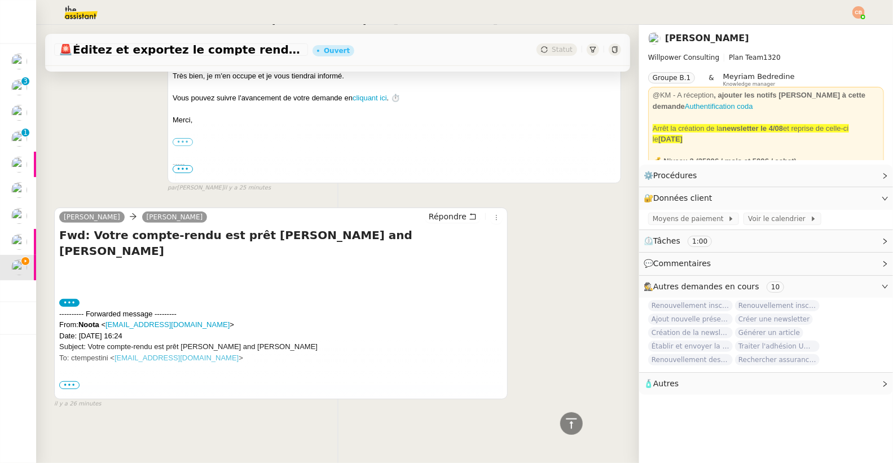
click at [66, 381] on span "•••" at bounding box center [69, 385] width 20 height 8
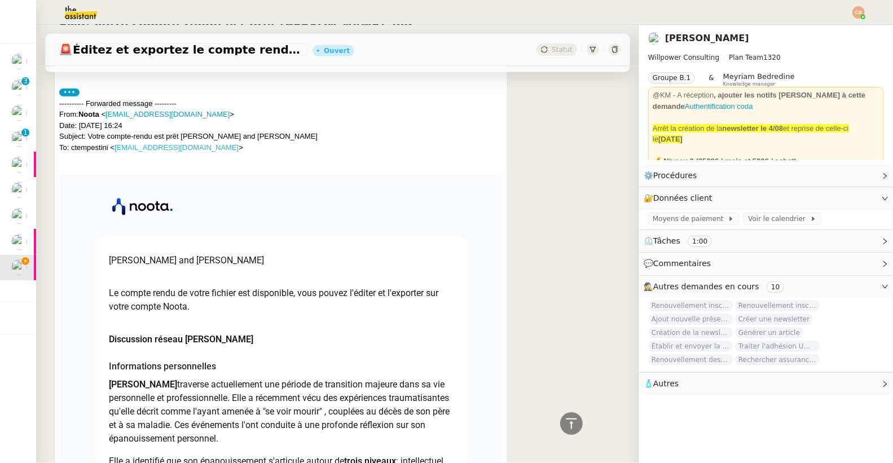
scroll to position [471, 0]
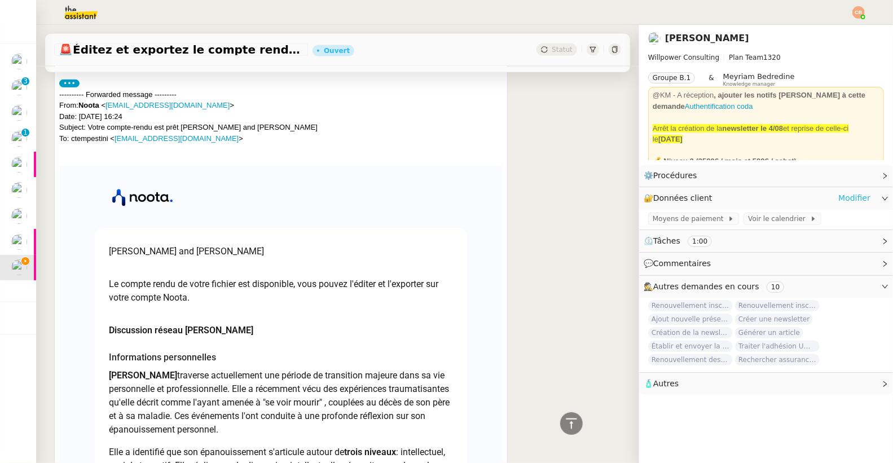
click at [841, 198] on link "Modifier" at bounding box center [854, 198] width 32 height 13
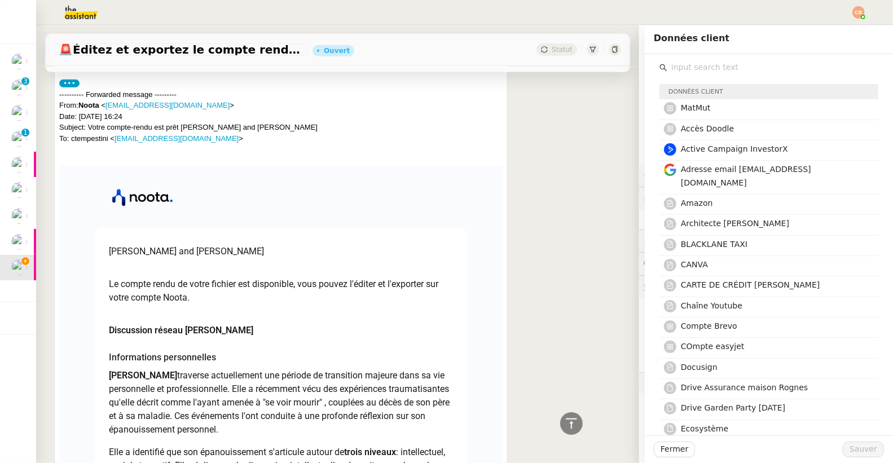
click at [718, 71] on input "text" at bounding box center [772, 67] width 211 height 15
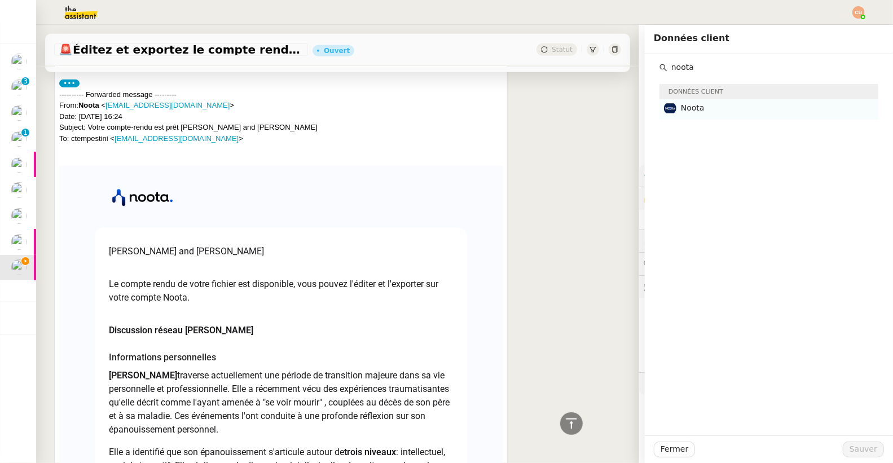
type input "noota"
click at [713, 103] on h4 "Noota" at bounding box center [776, 108] width 191 height 13
click at [849, 450] on span "Sauver" at bounding box center [863, 449] width 28 height 13
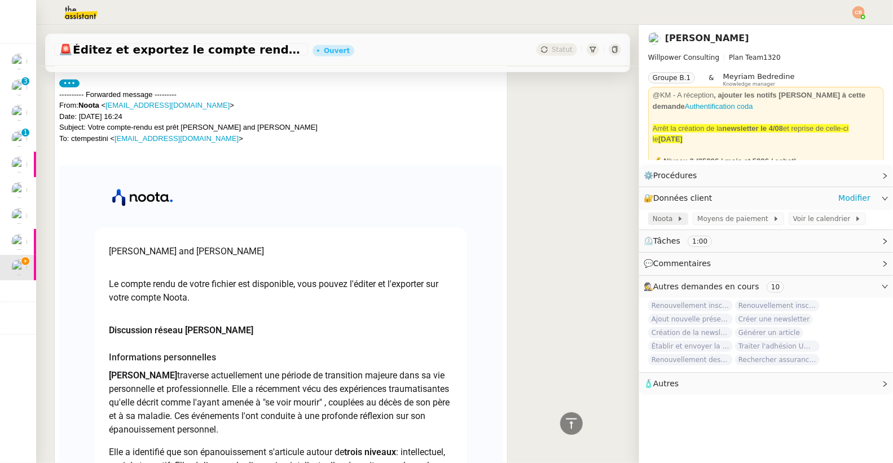
click at [655, 224] on div "Noota" at bounding box center [668, 219] width 40 height 12
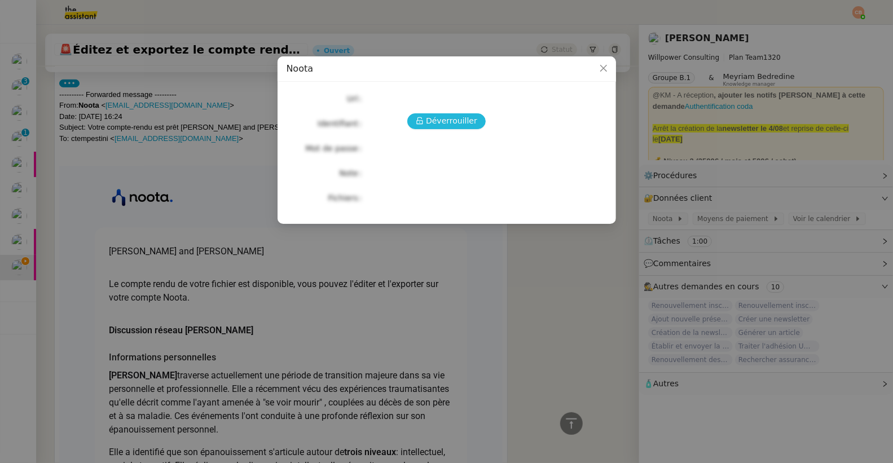
click at [445, 118] on span "Déverrouiller" at bounding box center [451, 120] width 51 height 13
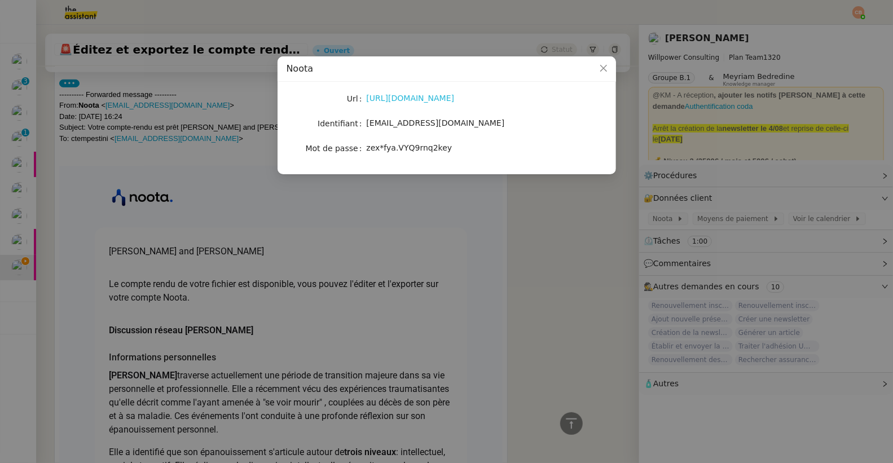
click at [411, 99] on link "https://app.noota.io" at bounding box center [411, 98] width 88 height 9
drag, startPoint x: 367, startPoint y: 124, endPoint x: 468, endPoint y: 124, distance: 100.9
click at [468, 124] on div "ctempestini@gmail.com" at bounding box center [460, 123] width 187 height 13
drag, startPoint x: 367, startPoint y: 147, endPoint x: 465, endPoint y: 151, distance: 97.6
click at [465, 151] on div "zex*fya.VYQ9rnq2key" at bounding box center [460, 148] width 187 height 13
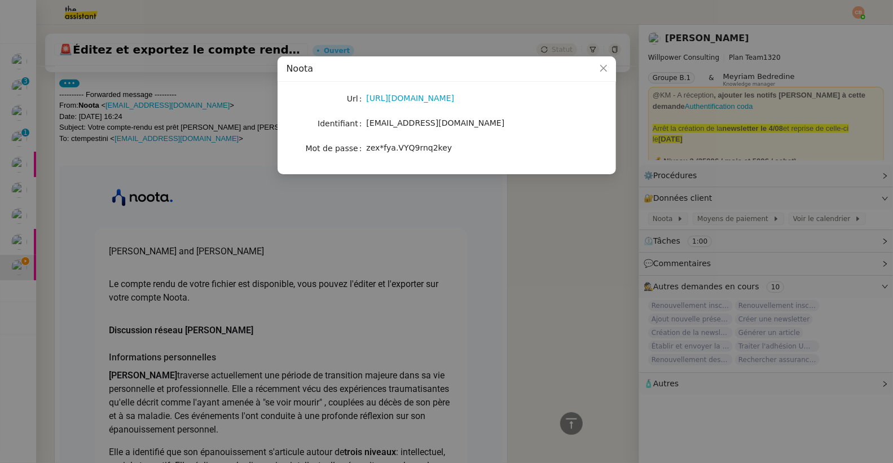
click at [468, 214] on nz-modal-container "Noota Url https://app.noota.io Identifiant ctempestini@gmail.com Mot de passe z…" at bounding box center [446, 231] width 893 height 463
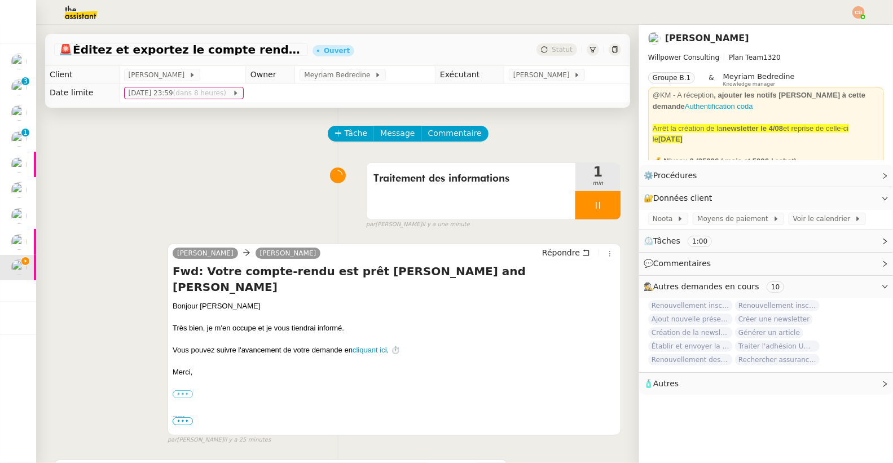
click at [575, 198] on div at bounding box center [597, 205] width 45 height 28
drag, startPoint x: 596, startPoint y: 198, endPoint x: 247, endPoint y: 167, distance: 350.4
click at [598, 197] on button at bounding box center [609, 205] width 23 height 28
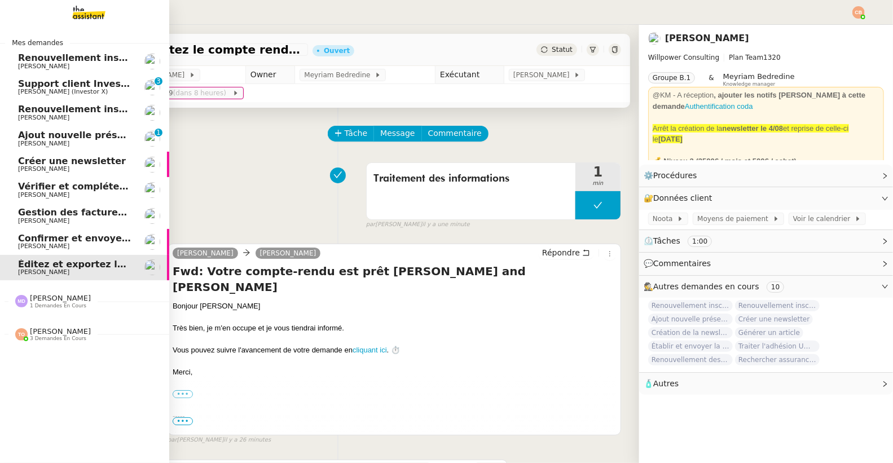
click at [42, 218] on span "[PERSON_NAME]" at bounding box center [43, 220] width 51 height 7
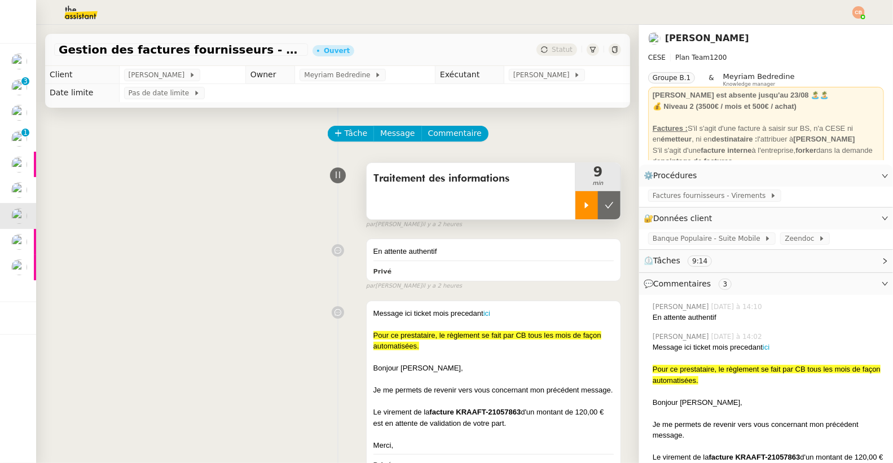
click at [575, 205] on div at bounding box center [586, 205] width 23 height 28
click at [483, 314] on link "ici" at bounding box center [486, 313] width 7 height 8
click at [0, 0] on nz-layout "Mes demandes Renouvellement inscriptions - août 2025 Cédric Tempestini Support …" at bounding box center [446, 231] width 893 height 463
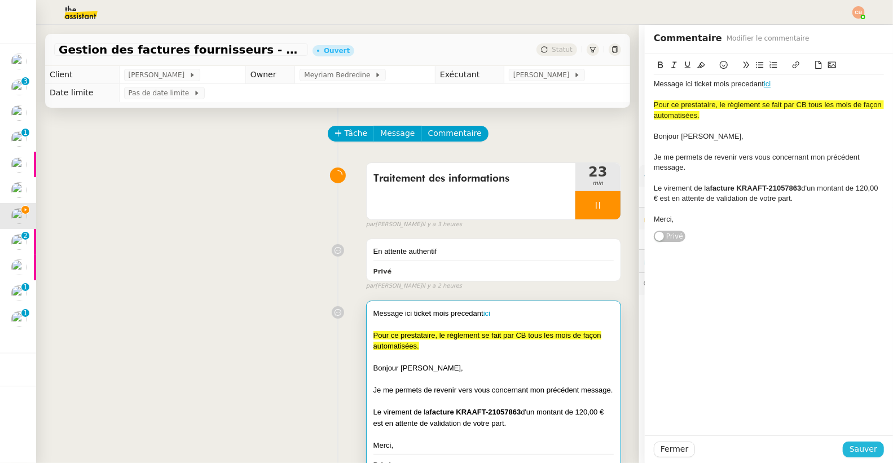
click at [849, 448] on span "Sauver" at bounding box center [863, 449] width 28 height 13
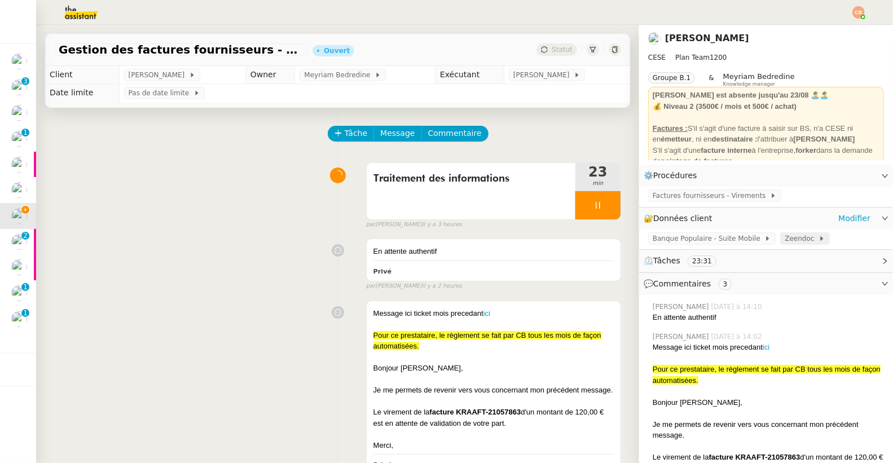
click at [784, 241] on span "Zeendoc" at bounding box center [801, 238] width 34 height 11
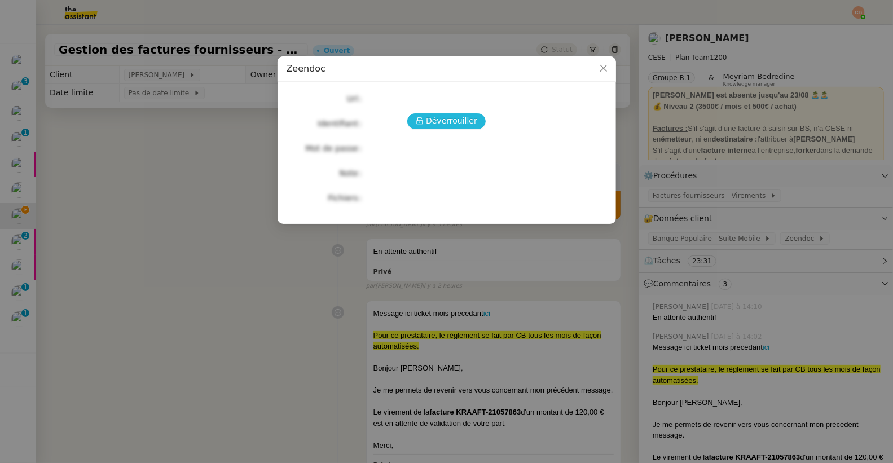
click at [455, 123] on span "Déverrouiller" at bounding box center [451, 120] width 51 height 13
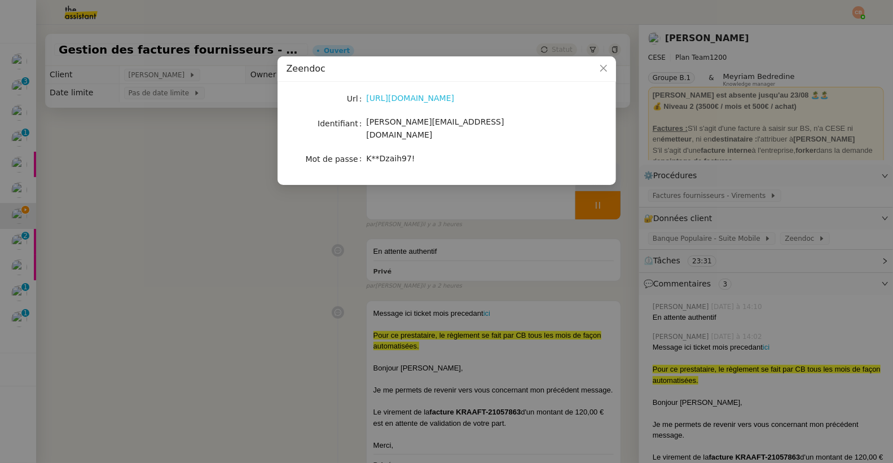
click at [435, 102] on link "https://armoires.zeendoc.com/_Login/Login.php" at bounding box center [411, 98] width 88 height 9
drag, startPoint x: 367, startPoint y: 125, endPoint x: 486, endPoint y: 127, distance: 119.0
click at [486, 127] on div "camille.assistante@cese.fr" at bounding box center [460, 129] width 187 height 27
drag, startPoint x: 367, startPoint y: 148, endPoint x: 431, endPoint y: 155, distance: 64.7
click at [431, 155] on div "K**Dzaih97!" at bounding box center [460, 159] width 187 height 16
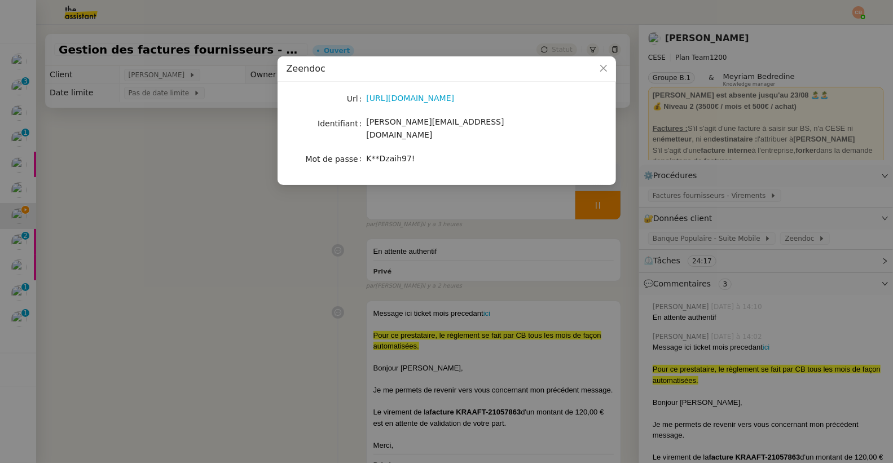
click at [195, 148] on nz-modal-container "Zeendoc Url https://armoires.zeendoc.com/_Login/Login.php Identifiant camille.a…" at bounding box center [446, 231] width 893 height 463
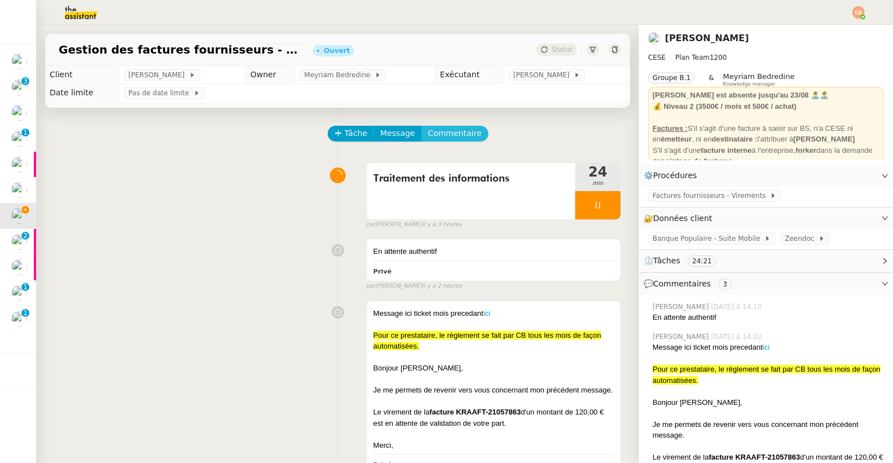
click at [428, 130] on span "Commentaire" at bounding box center [455, 133] width 54 height 13
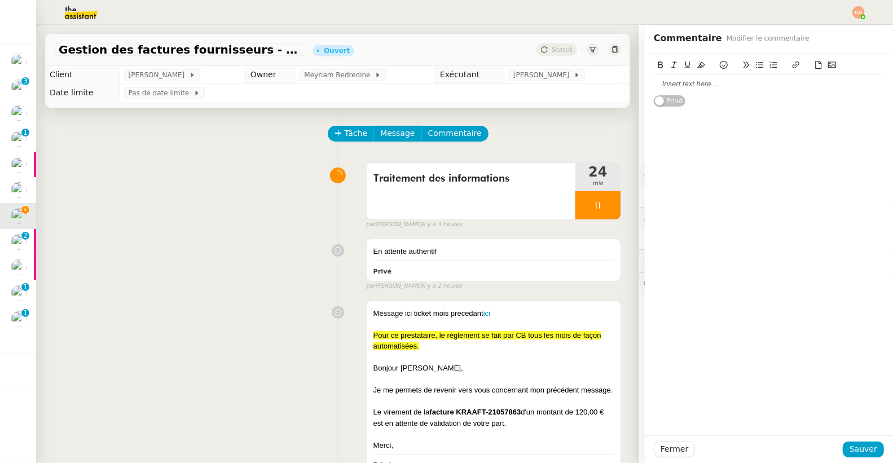
click at [658, 86] on div at bounding box center [769, 84] width 230 height 10
click at [862, 445] on span "Sauver" at bounding box center [863, 449] width 28 height 13
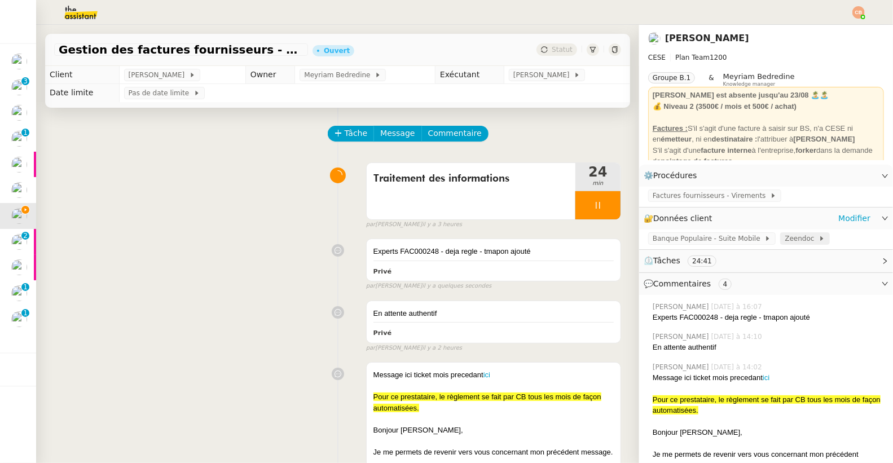
click at [784, 239] on span "Zeendoc" at bounding box center [801, 238] width 34 height 11
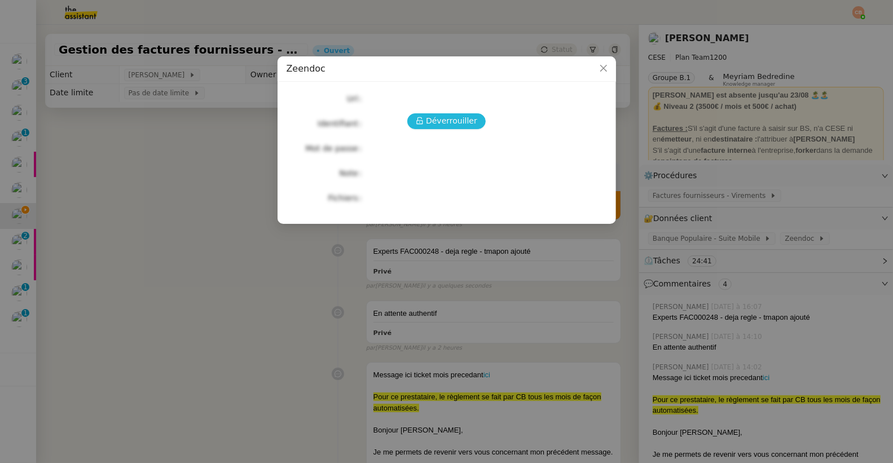
click at [466, 119] on span "Déverrouiller" at bounding box center [451, 120] width 51 height 13
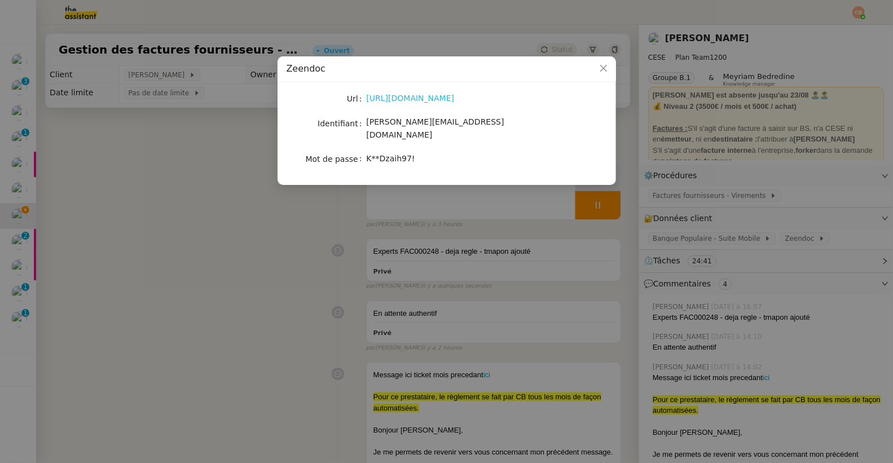
click at [437, 98] on link "https://armoires.zeendoc.com/_Login/Login.php" at bounding box center [411, 98] width 88 height 9
click at [202, 220] on nz-modal-container "Zeendoc Url https://armoires.zeendoc.com/_Login/Login.php Identifiant camille.a…" at bounding box center [446, 231] width 893 height 463
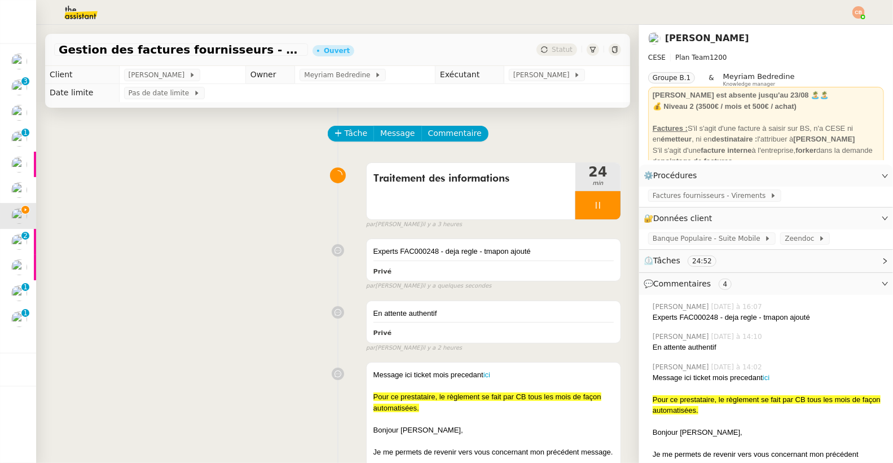
click at [202, 220] on nz-modal-container "Zeendoc Url https://armoires.zeendoc.com/_Login/Login.php Identifiant camille.a…" at bounding box center [446, 231] width 893 height 463
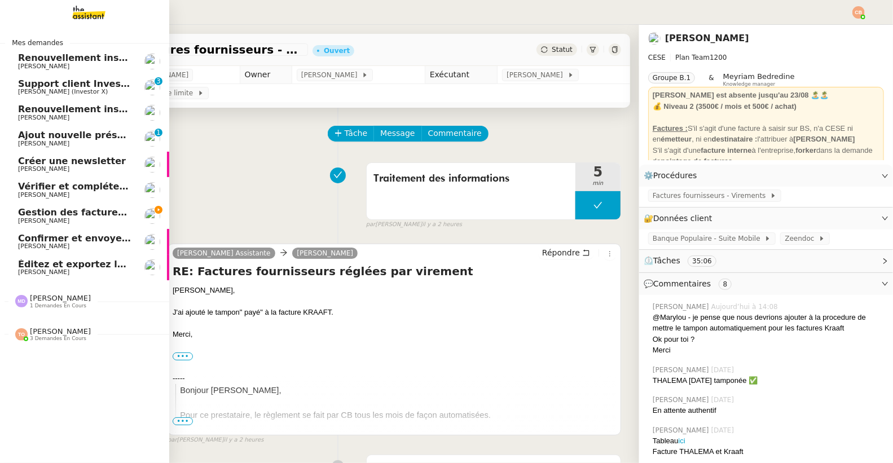
click at [24, 217] on span "[PERSON_NAME]" at bounding box center [43, 220] width 51 height 7
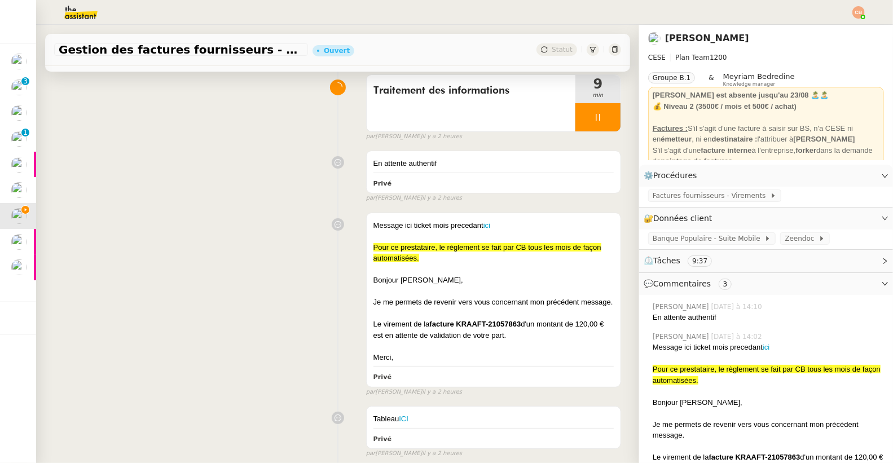
scroll to position [87, 0]
click at [483, 224] on link "ici" at bounding box center [486, 226] width 7 height 8
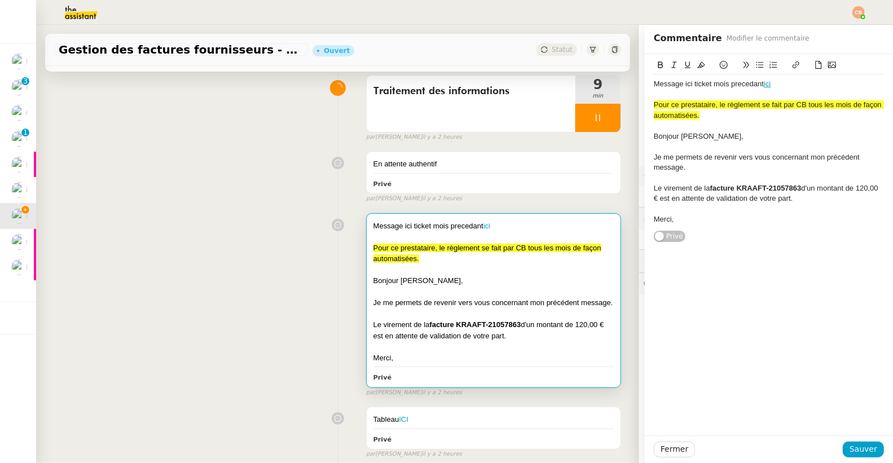
click at [764, 80] on link "ici" at bounding box center [767, 84] width 7 height 8
click at [195, 233] on div "Message ici ticket mois precedant ici Pour ce prestataire, le règlement se fait…" at bounding box center [337, 302] width 567 height 189
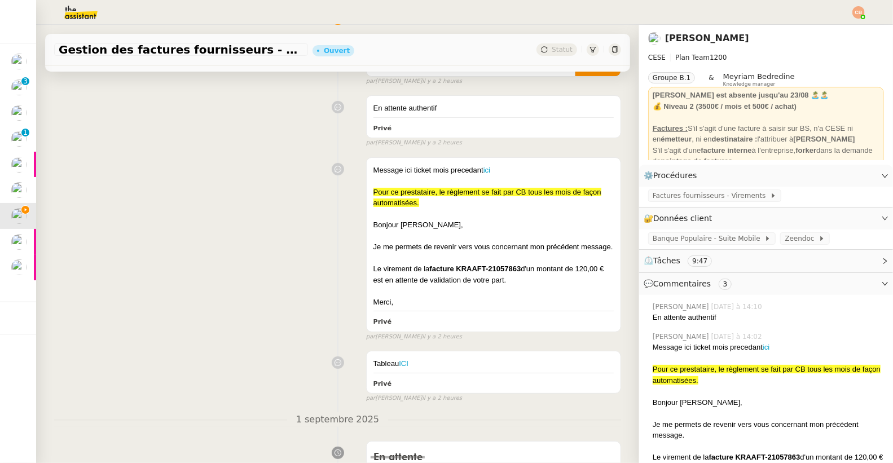
scroll to position [246, 0]
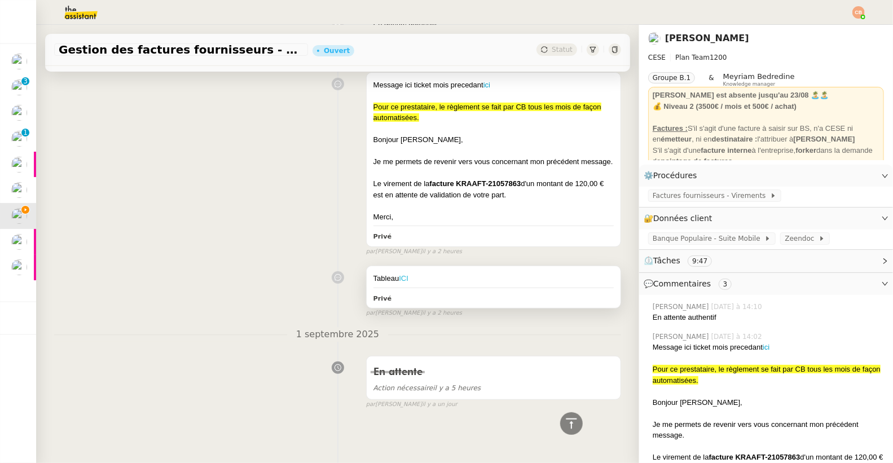
click at [399, 274] on link "ICI" at bounding box center [404, 278] width 10 height 8
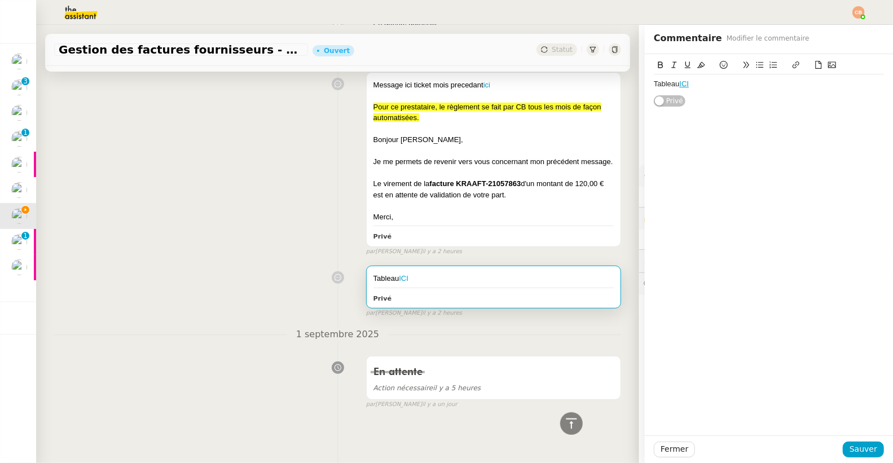
click at [261, 221] on div "Message ici ticket mois precedant ici Pour ce prestataire, le règlement se fait…" at bounding box center [337, 161] width 567 height 189
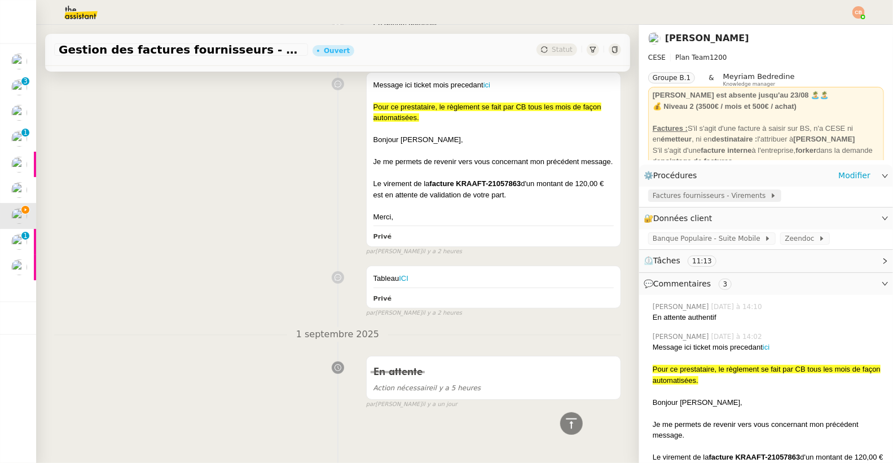
click at [740, 191] on span "Factures fournisseurs - Virements" at bounding box center [710, 195] width 117 height 11
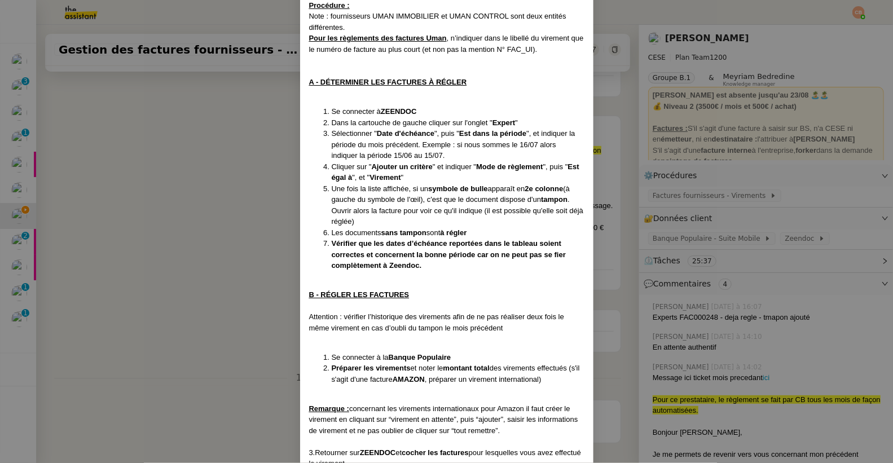
scroll to position [308, 0]
click at [249, 183] on nz-modal-container "Mise à jour le [DATE] Contexte : Le client souhaite que nous intervenions conce…" at bounding box center [446, 231] width 893 height 463
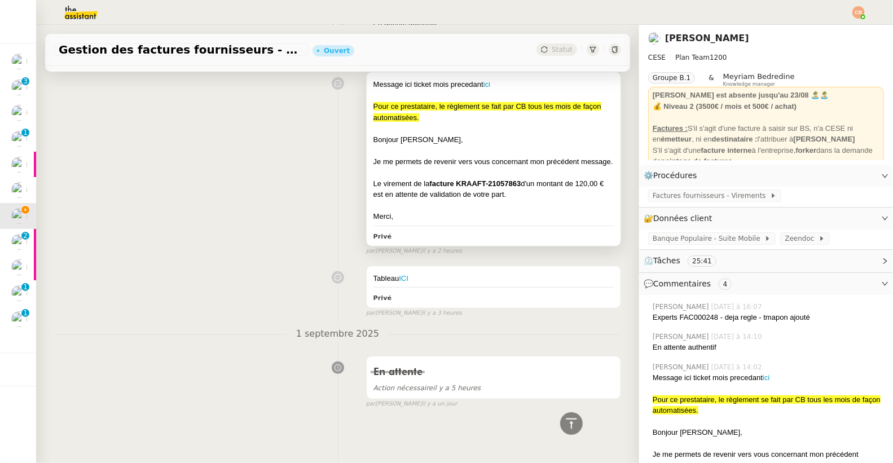
scroll to position [0, 0]
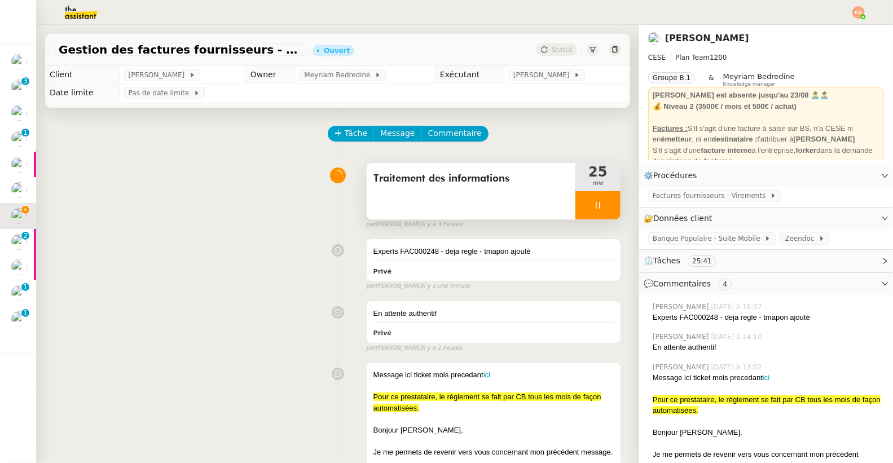
drag, startPoint x: 572, startPoint y: 202, endPoint x: 579, endPoint y: 205, distance: 7.1
click at [575, 202] on div at bounding box center [597, 205] width 45 height 28
click at [605, 206] on icon at bounding box center [609, 205] width 9 height 9
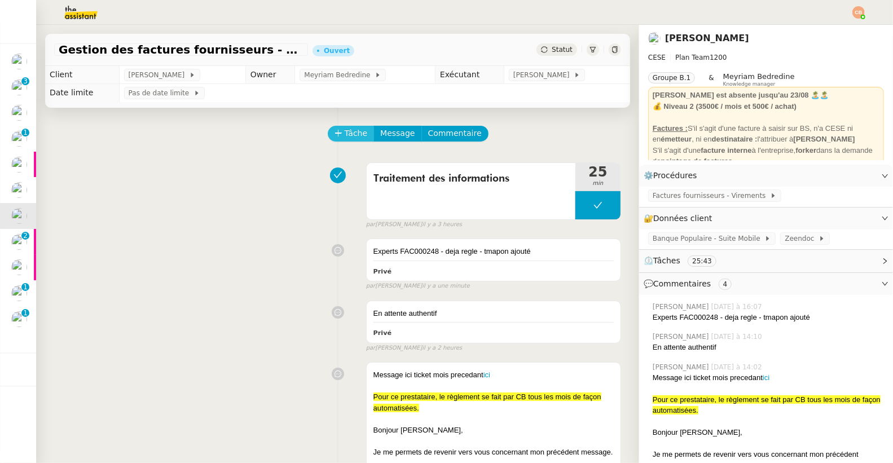
click at [354, 136] on span "Tâche" at bounding box center [356, 133] width 23 height 13
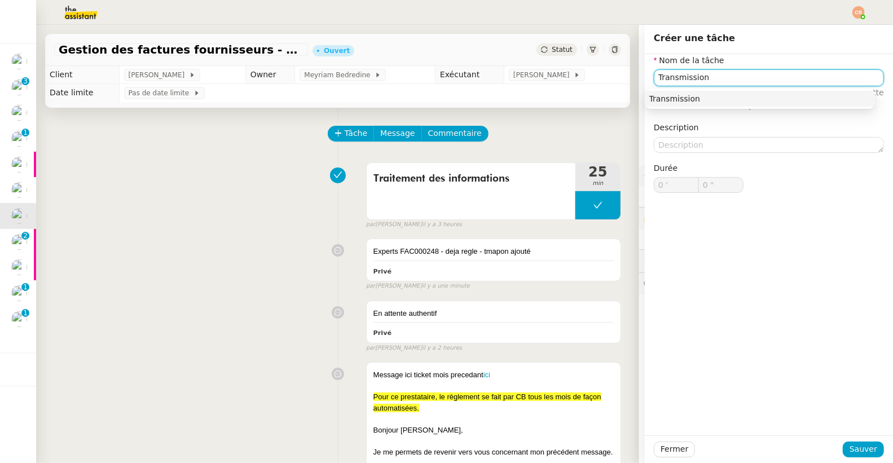
click at [695, 100] on div "Transmission" at bounding box center [759, 99] width 221 height 10
type input "Transmission"
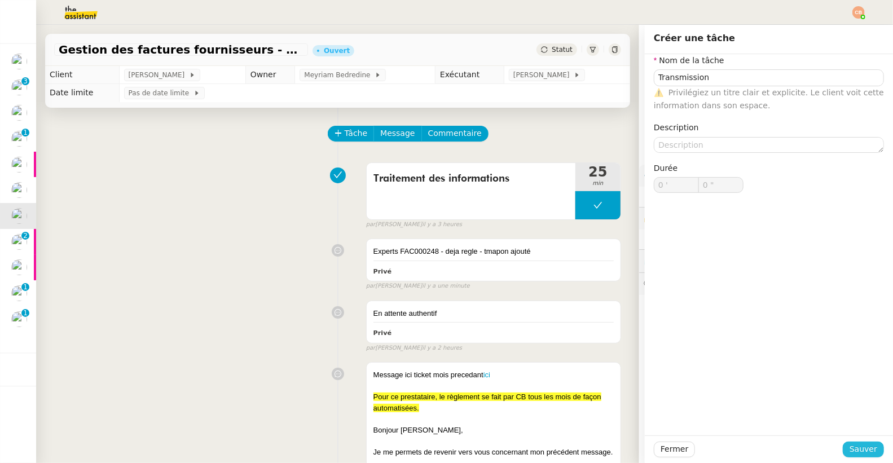
click at [858, 453] on span "Sauver" at bounding box center [863, 449] width 28 height 13
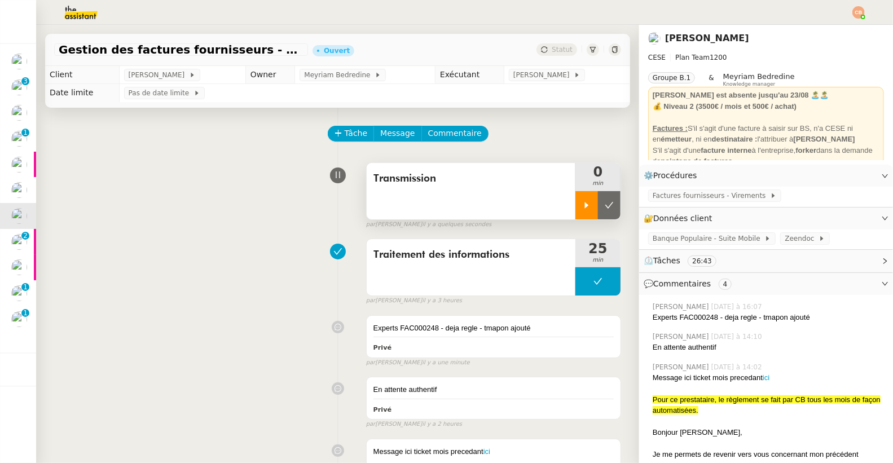
click at [575, 213] on div at bounding box center [586, 205] width 23 height 28
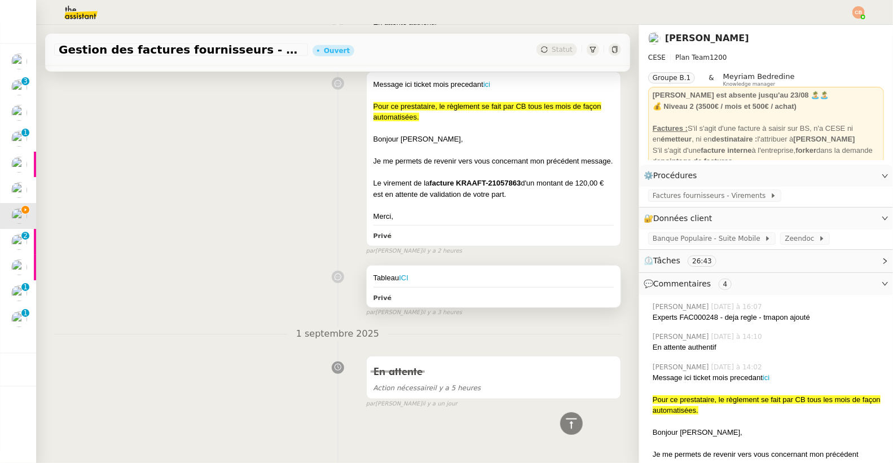
scroll to position [385, 0]
click at [449, 291] on div "Privé" at bounding box center [493, 297] width 240 height 13
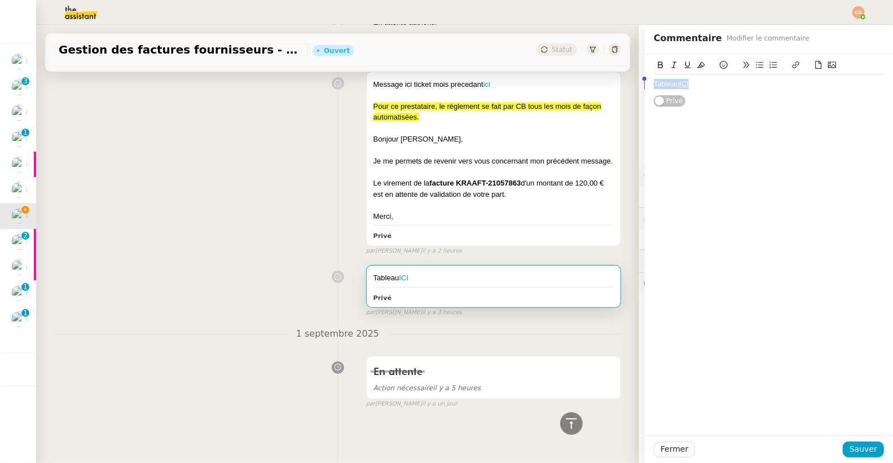
drag, startPoint x: 724, startPoint y: 86, endPoint x: 644, endPoint y: 82, distance: 80.2
click at [654, 82] on div "Tableau ICI" at bounding box center [769, 84] width 230 height 10
copy div "Tableau ICI"
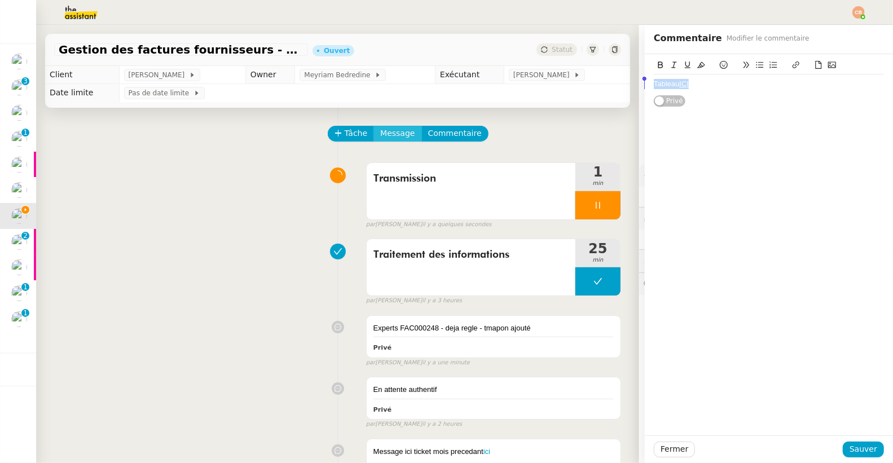
click at [396, 129] on span "Message" at bounding box center [397, 133] width 34 height 13
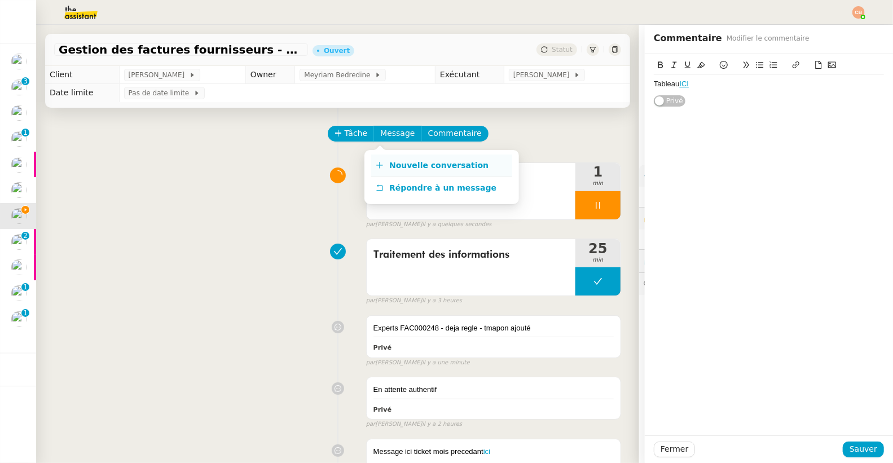
click at [416, 166] on span "Nouvelle conversation" at bounding box center [438, 165] width 99 height 9
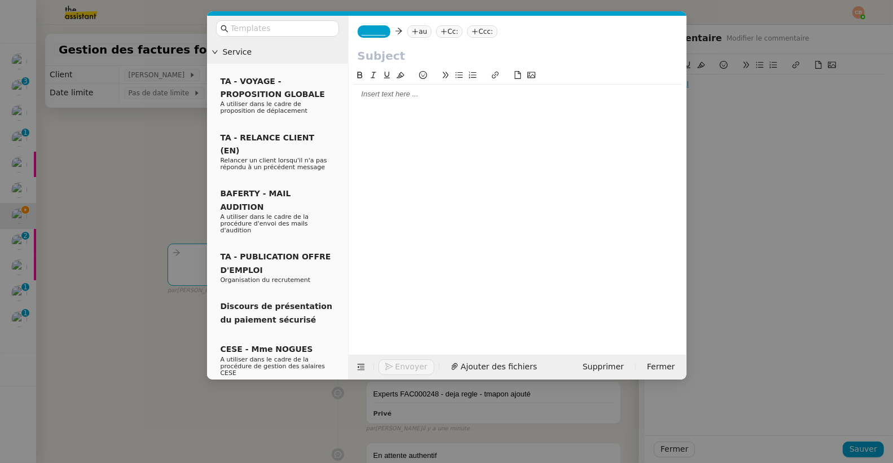
click at [371, 33] on span "_______" at bounding box center [374, 32] width 24 height 8
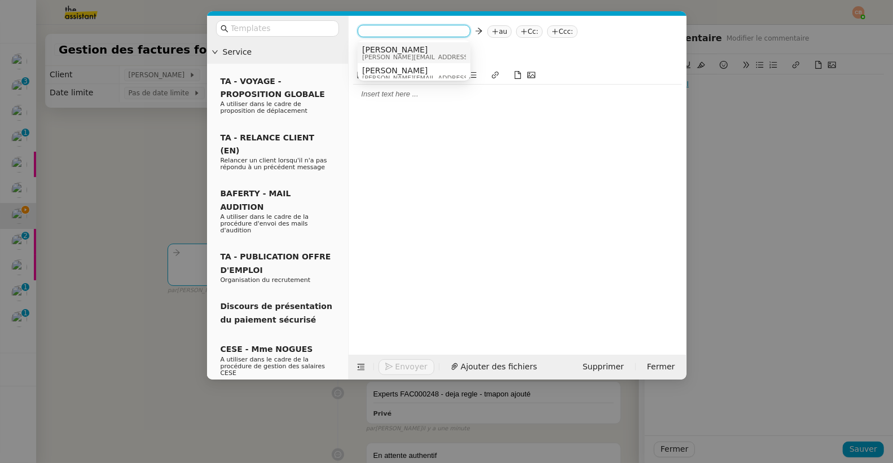
click at [373, 50] on span "[PERSON_NAME]" at bounding box center [442, 49] width 160 height 9
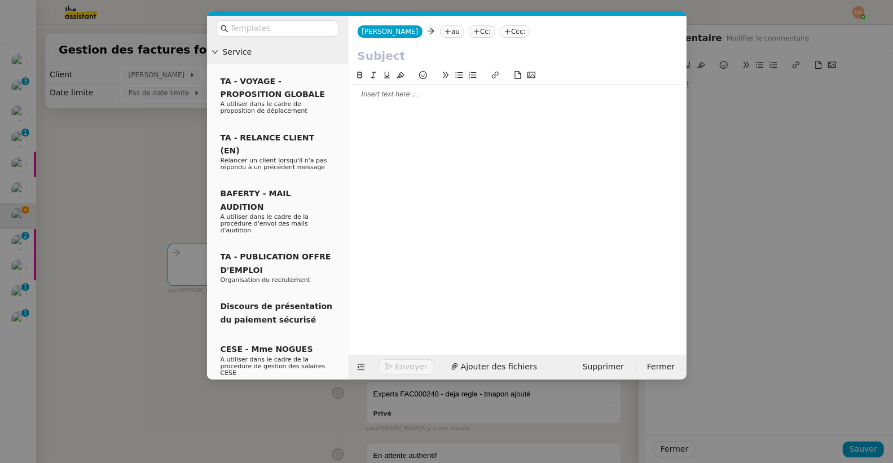
click at [448, 33] on icon at bounding box center [448, 32] width 1 height 6
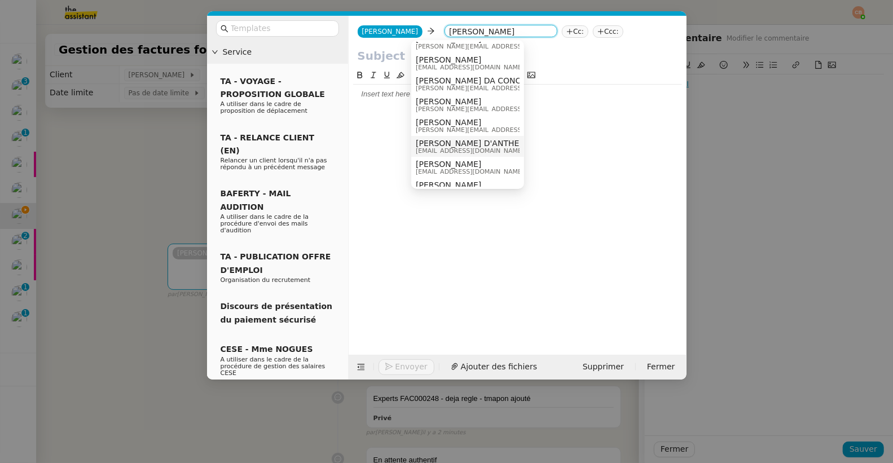
scroll to position [85, 0]
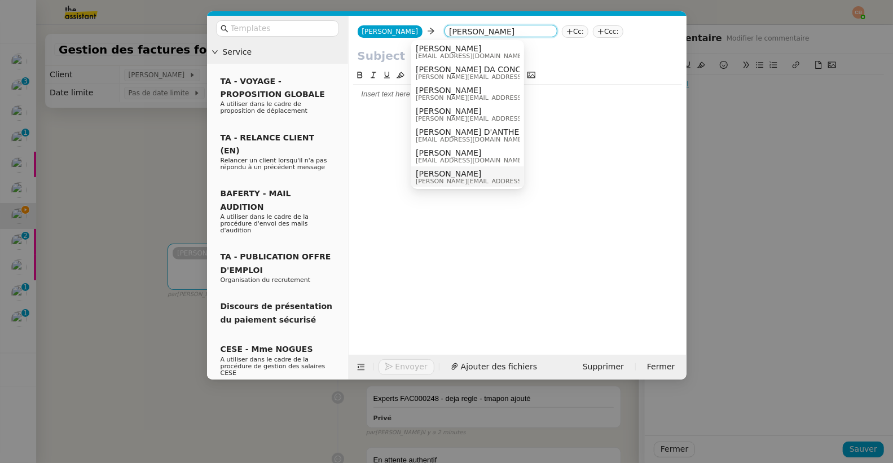
type input "charles"
click at [446, 179] on span "charles.daconceicao@cese.fr" at bounding box center [496, 181] width 160 height 6
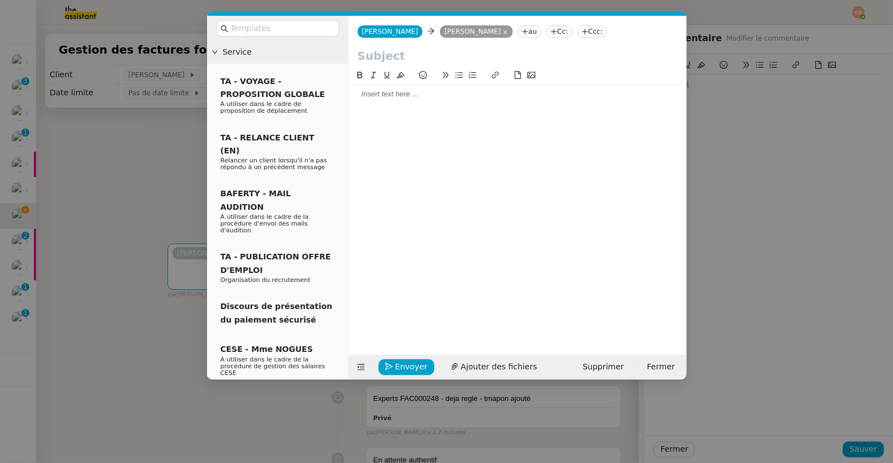
scroll to position [0, 0]
click at [383, 98] on div at bounding box center [517, 94] width 329 height 10
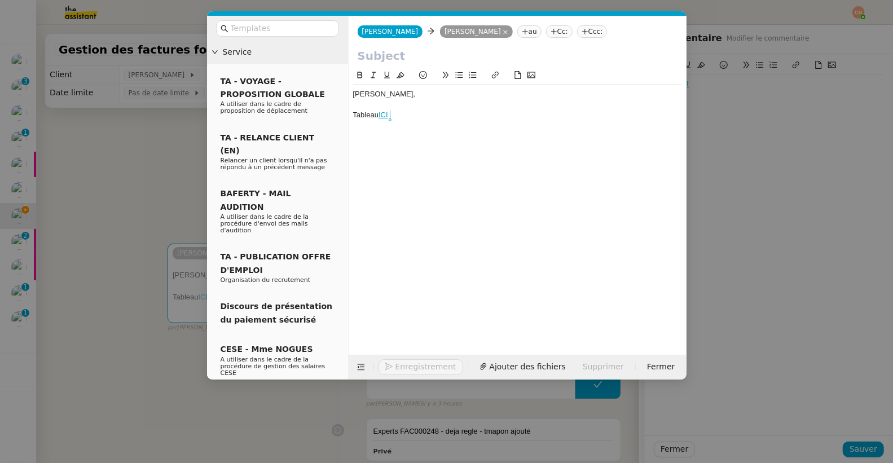
click at [126, 168] on nz-modal-container "Service TA - VOYAGE - PROPOSITION GLOBALE A utiliser dans le cadre de propositi…" at bounding box center [446, 231] width 893 height 463
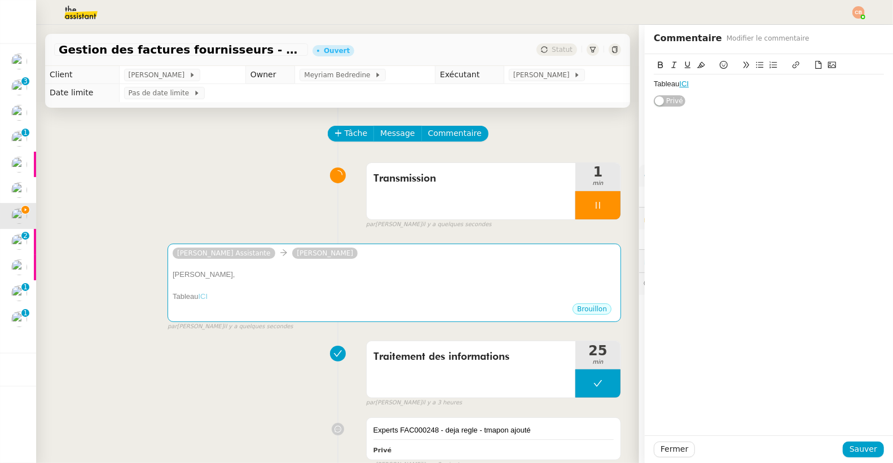
click at [77, 9] on img at bounding box center [71, 12] width 87 height 25
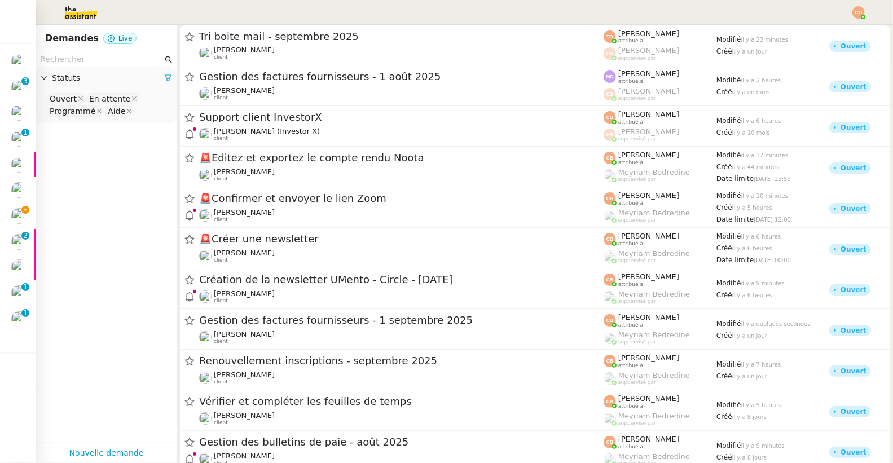
click at [77, 56] on input "text" at bounding box center [101, 59] width 122 height 13
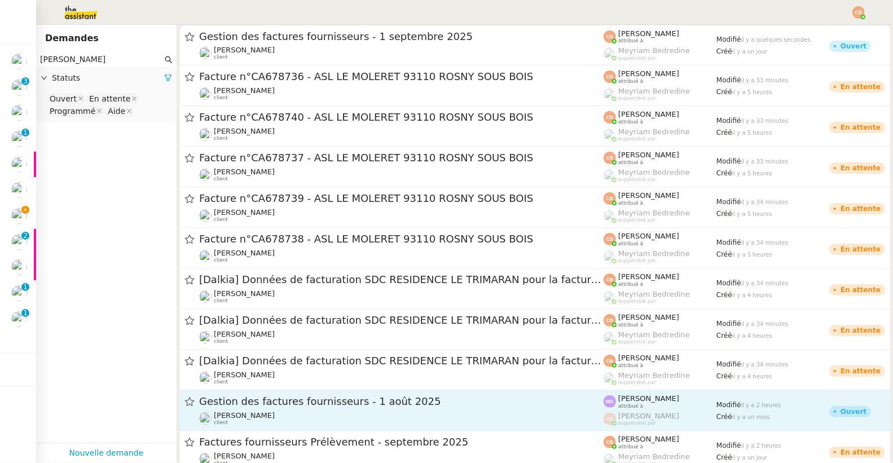
type input "charles"
click at [360, 401] on span "Gestion des factures fournisseurs - 1 août 2025" at bounding box center [401, 401] width 404 height 10
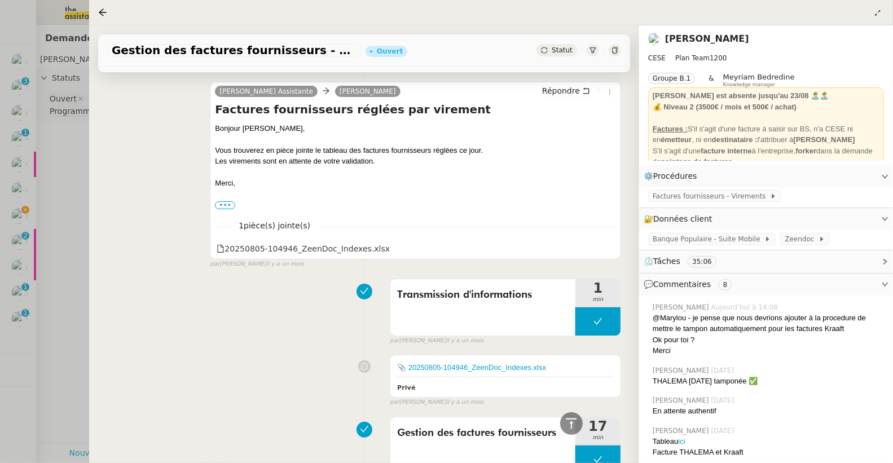
scroll to position [2359, 0]
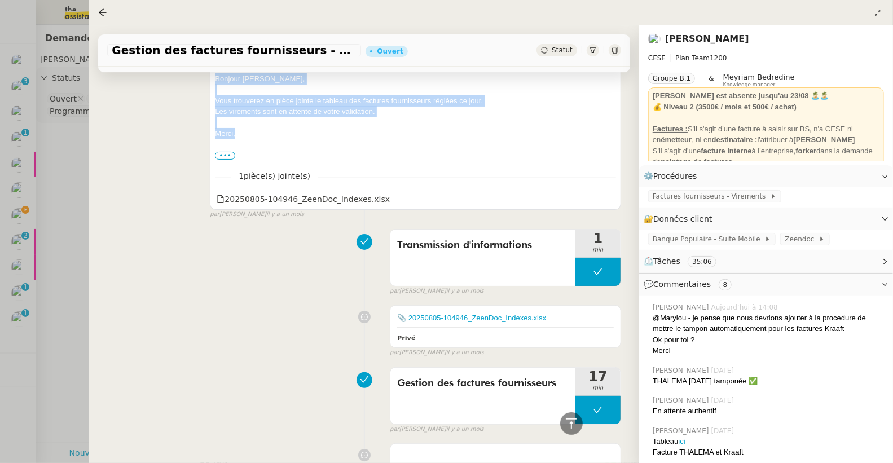
drag, startPoint x: 215, startPoint y: 78, endPoint x: 400, endPoint y: 144, distance: 196.9
click at [400, 144] on div "Bonjour Charles, Vous trouverez en pièce jointe le tableau des factures fournis…" at bounding box center [415, 117] width 401 height 88
copy div "Bonjour Charles, Vous trouverez en pièce jointe le tableau des factures fournis…"
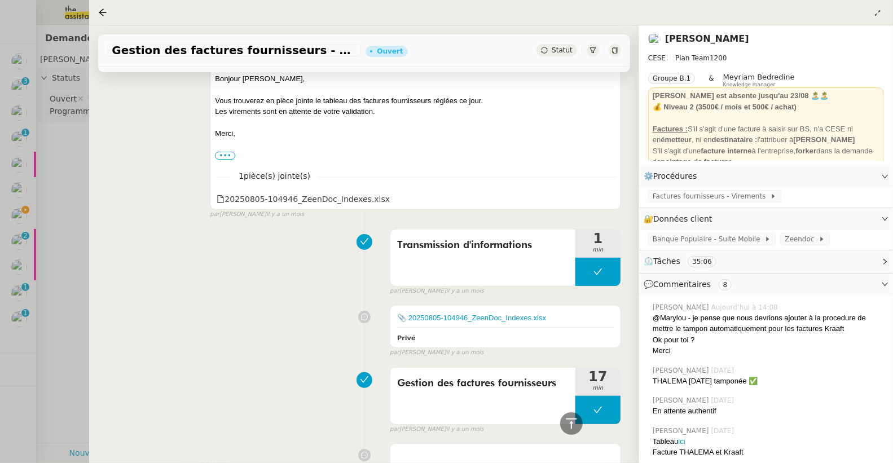
click at [76, 186] on div at bounding box center [446, 231] width 893 height 463
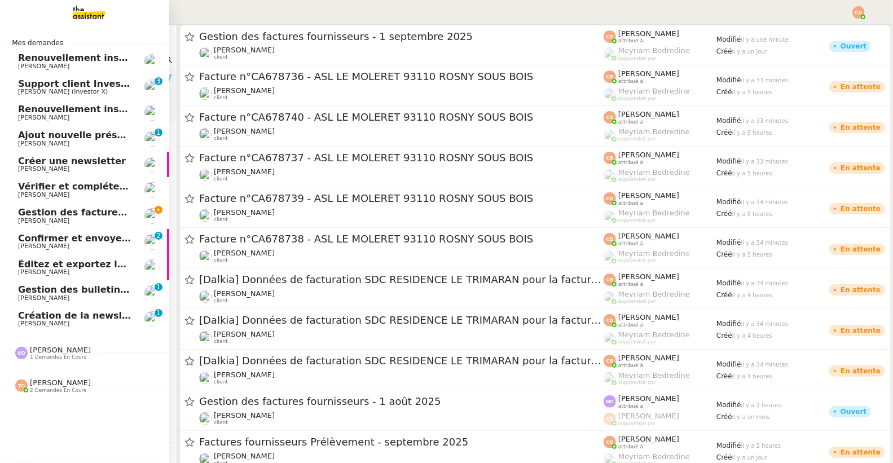
click at [27, 212] on span "Gestion des factures fournisseurs - 1 septembre 2025" at bounding box center [155, 212] width 275 height 11
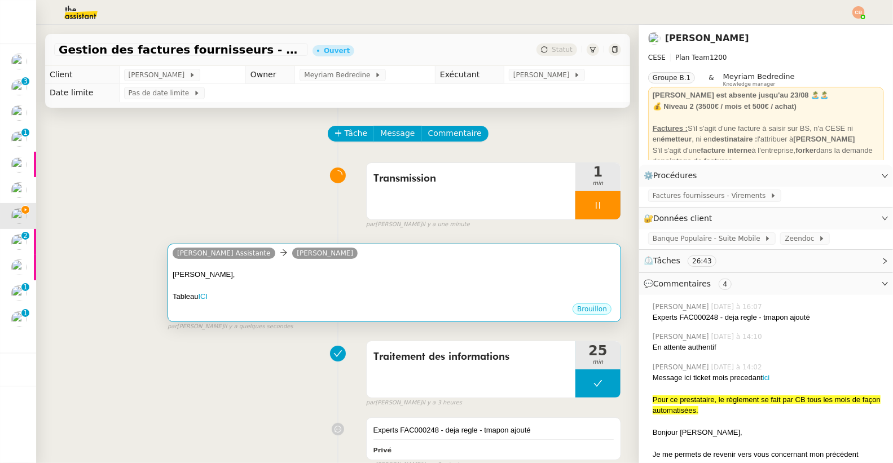
click at [267, 270] on div "[PERSON_NAME]," at bounding box center [394, 274] width 443 height 11
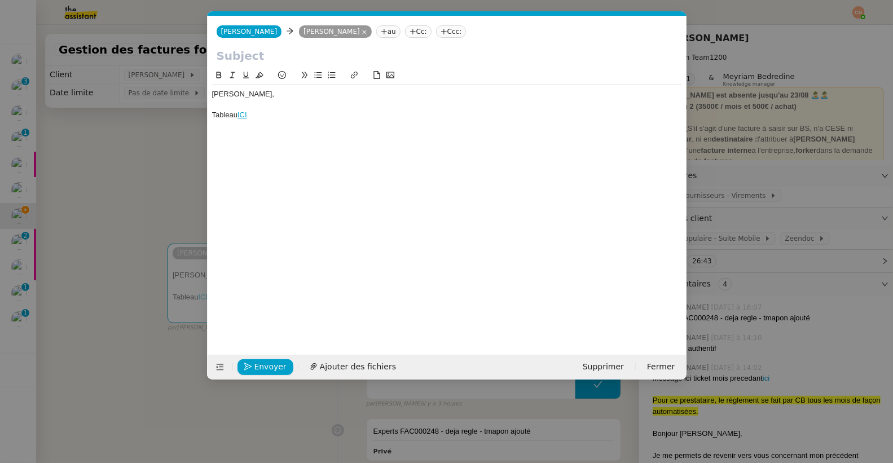
scroll to position [0, 24]
click at [249, 96] on div "[PERSON_NAME]," at bounding box center [447, 94] width 470 height 10
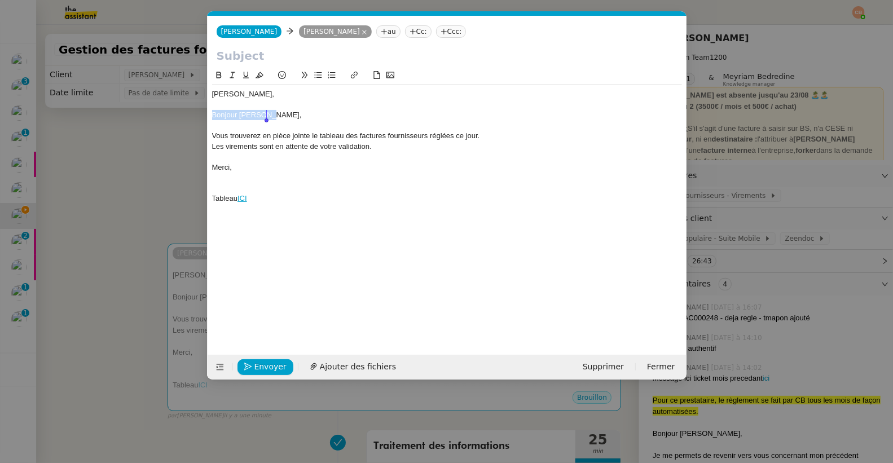
drag, startPoint x: 213, startPoint y: 113, endPoint x: 293, endPoint y: 114, distance: 80.1
click at [293, 114] on div "Bonjour [PERSON_NAME]," at bounding box center [447, 115] width 470 height 10
click at [213, 135] on div "Vous trouverez en pièce jointe le tableau des factures fournisseurs réglées ce …" at bounding box center [447, 136] width 470 height 10
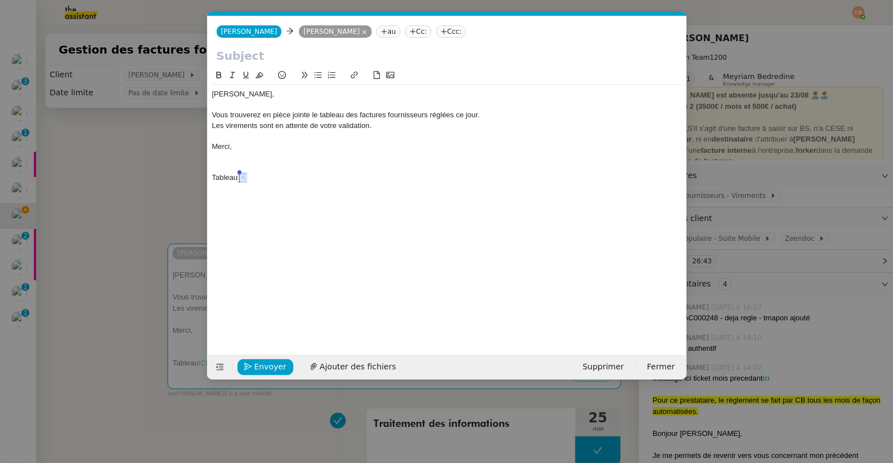
drag, startPoint x: 258, startPoint y: 178, endPoint x: 240, endPoint y: 179, distance: 18.1
click at [240, 179] on div "Tableau ICI" at bounding box center [447, 178] width 470 height 10
copy link "ICI"
click at [261, 114] on div "Vous trouverez en pièce jointe le tableau des factures fournisseurs réglées ce …" at bounding box center [447, 115] width 470 height 10
drag, startPoint x: 323, startPoint y: 115, endPoint x: 276, endPoint y: 118, distance: 47.5
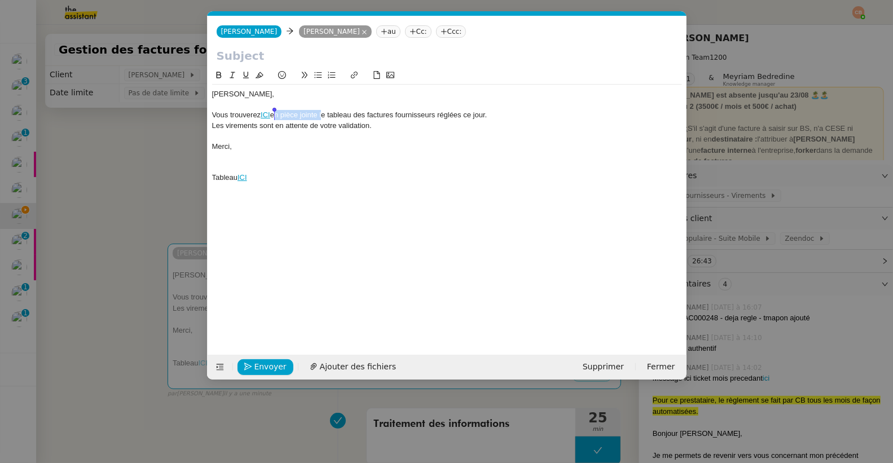
click at [276, 118] on div "Vous trouverez ICI en pièce jointe le tableau des factures fournisseurs réglées…" at bounding box center [447, 115] width 470 height 10
drag, startPoint x: 224, startPoint y: 157, endPoint x: 292, endPoint y: 200, distance: 80.4
click at [292, 200] on div "Charles, Vous trouverez ICI le tableau des factures fournisseurs réglées ce jou…" at bounding box center [447, 203] width 470 height 268
click at [237, 60] on input "text" at bounding box center [447, 55] width 461 height 17
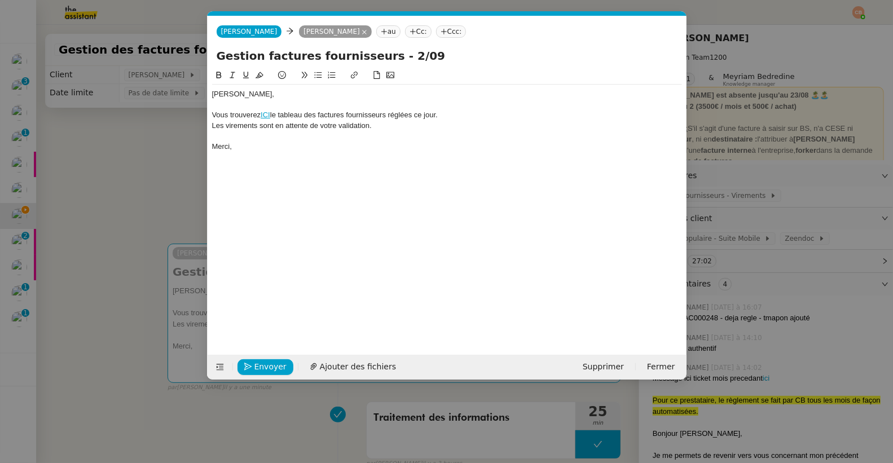
type input "Gestion factures fournisseurs - 2/09"
click at [159, 149] on nz-modal-container "Service TA - VOYAGE - PROPOSITION GLOBALE A utiliser dans le cadre de propositi…" at bounding box center [446, 231] width 893 height 463
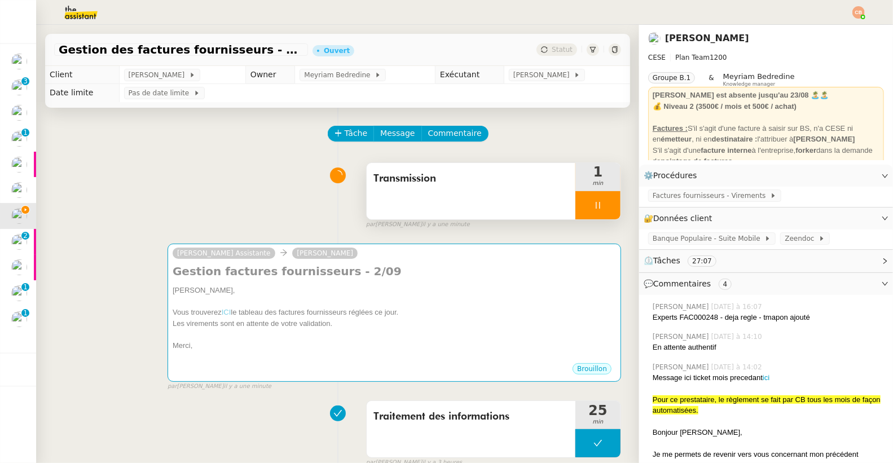
drag, startPoint x: 570, startPoint y: 208, endPoint x: 576, endPoint y: 207, distance: 5.7
click at [575, 208] on div at bounding box center [597, 205] width 45 height 28
click at [605, 204] on icon at bounding box center [609, 205] width 9 height 9
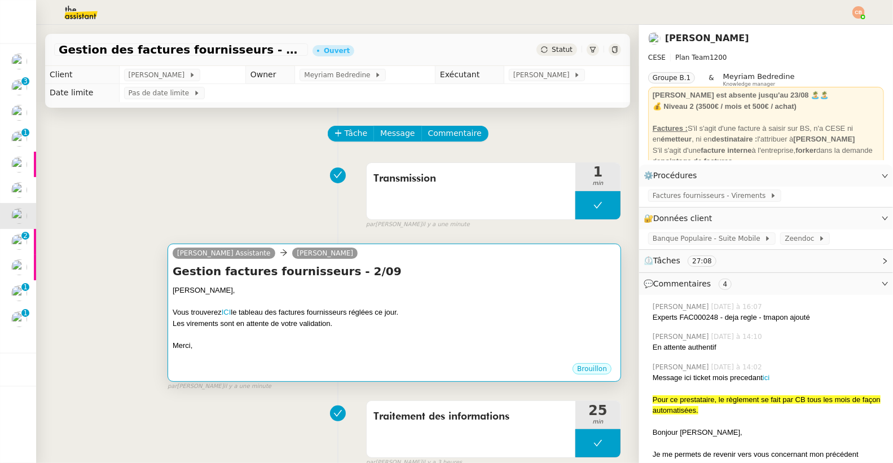
click at [468, 279] on h4 "Gestion factures fournisseurs - 2/09" at bounding box center [394, 271] width 443 height 16
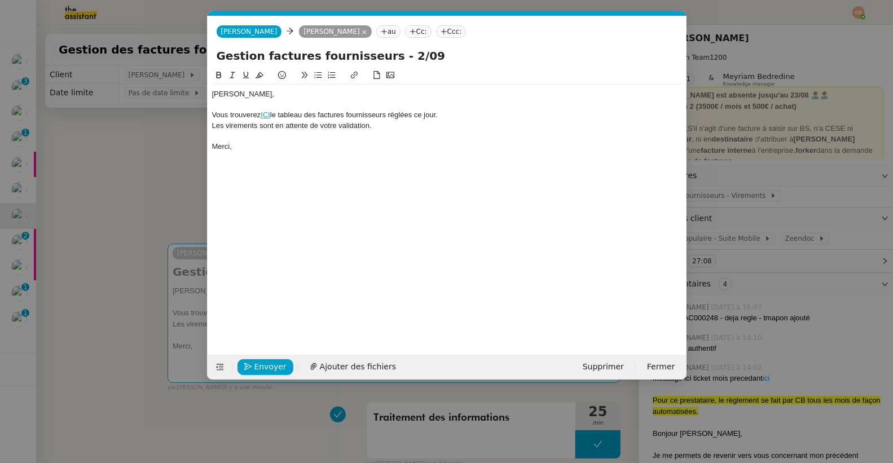
scroll to position [0, 24]
click at [268, 365] on span "Envoyer" at bounding box center [270, 366] width 32 height 13
click at [268, 365] on span "Confirmer l'envoi" at bounding box center [288, 366] width 68 height 13
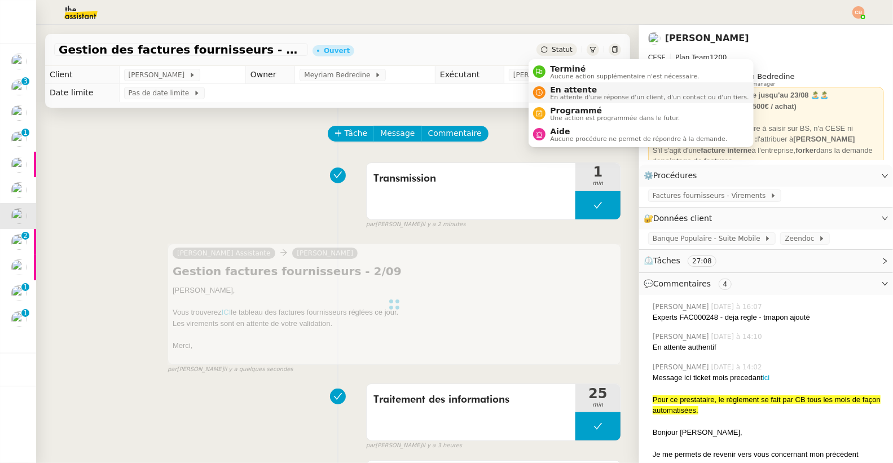
click at [557, 91] on span "En attente" at bounding box center [649, 89] width 198 height 9
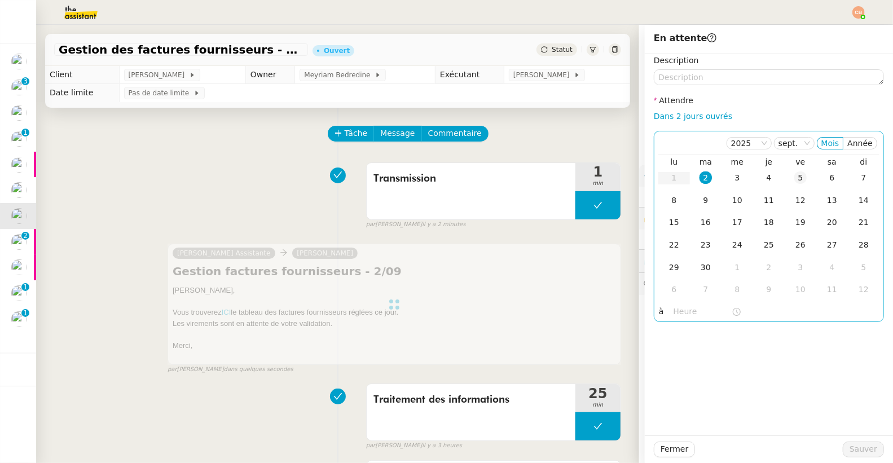
click at [794, 179] on div "5" at bounding box center [800, 177] width 12 height 12
click at [672, 319] on nz-time-picker at bounding box center [707, 312] width 76 height 16
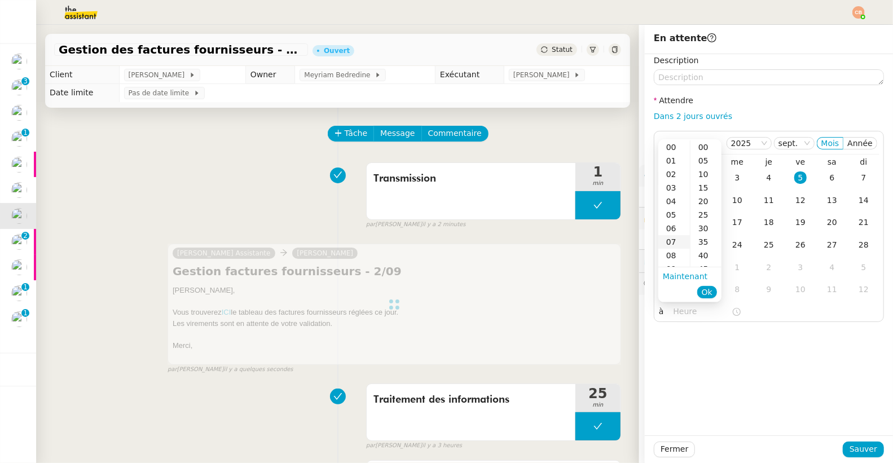
scroll to position [20, 0]
click at [672, 244] on div "09" at bounding box center [674, 249] width 32 height 14
click at [699, 147] on div "00" at bounding box center [705, 147] width 31 height 14
type input "09:00"
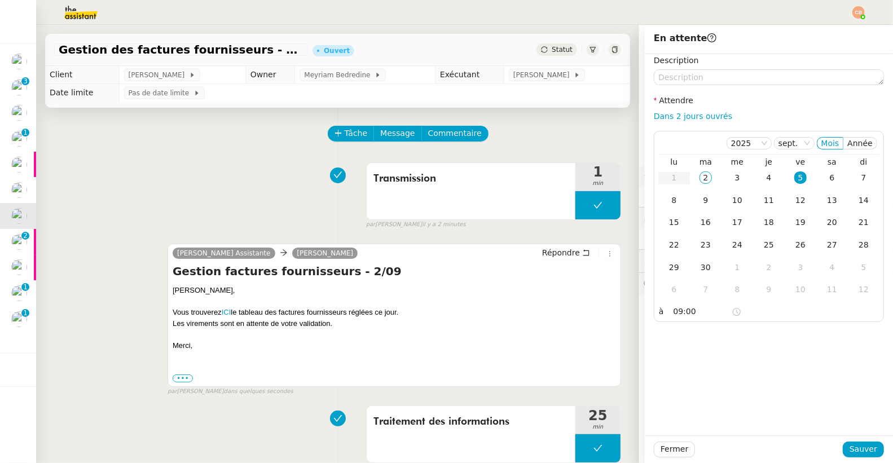
drag, startPoint x: 748, startPoint y: 343, endPoint x: 758, endPoint y: 355, distance: 15.7
click at [748, 344] on div "Description Attendre Dans 2 jours ouvrés [DATE] Mois Année lu ma me je ve sa di…" at bounding box center [769, 244] width 248 height 381
drag, startPoint x: 848, startPoint y: 450, endPoint x: 559, endPoint y: 323, distance: 315.6
click at [849, 450] on span "Sauver" at bounding box center [863, 449] width 28 height 13
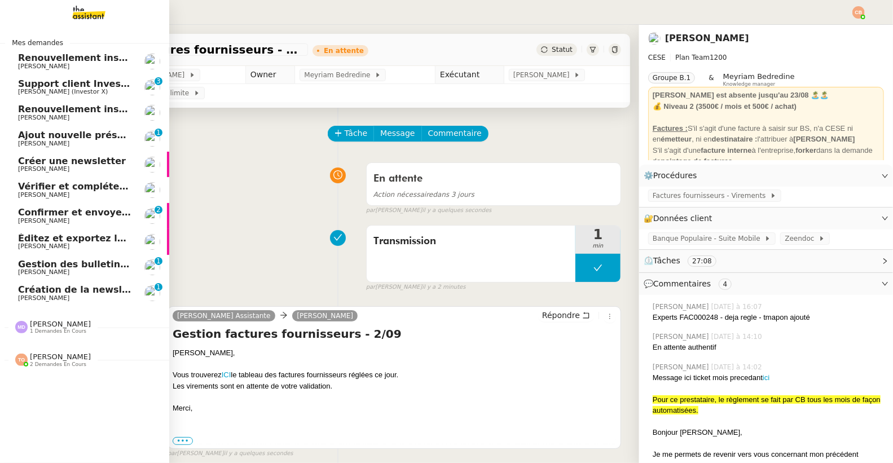
click at [58, 164] on span "Créer une newsletter" at bounding box center [72, 161] width 108 height 11
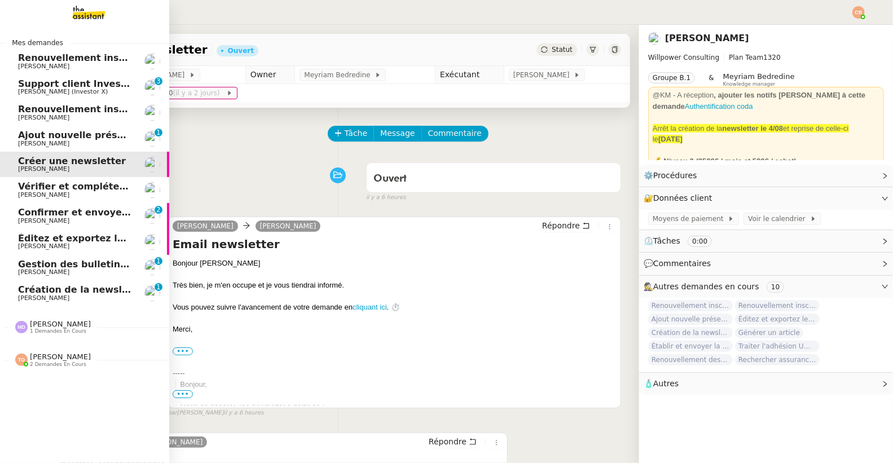
click at [56, 232] on link "Éditez et exportez le compte rendu Noota Cédric Tempestini" at bounding box center [84, 242] width 169 height 26
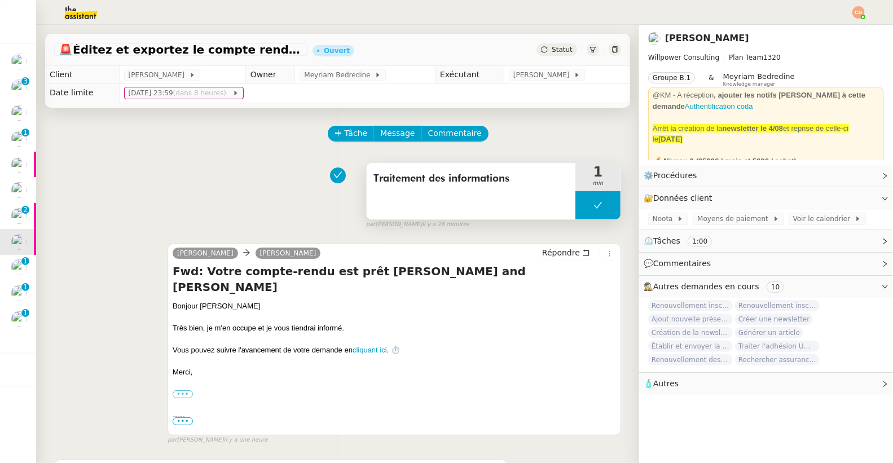
click at [580, 202] on button at bounding box center [597, 205] width 45 height 28
click at [582, 202] on icon at bounding box center [586, 205] width 9 height 9
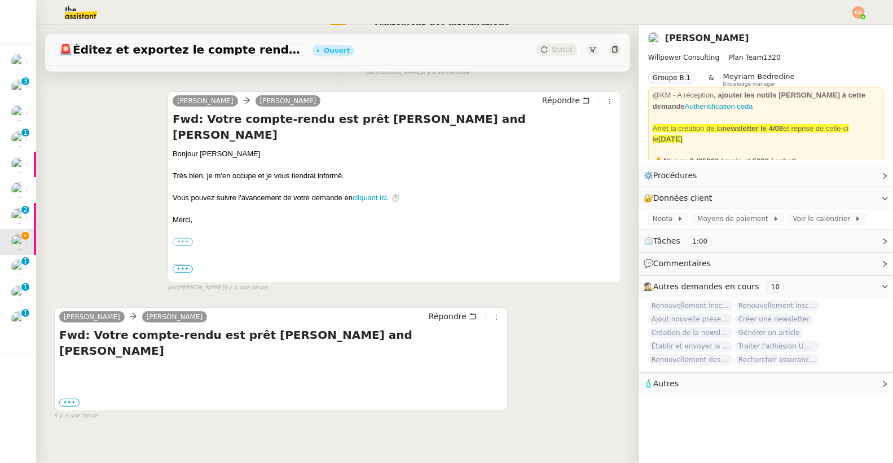
scroll to position [154, 0]
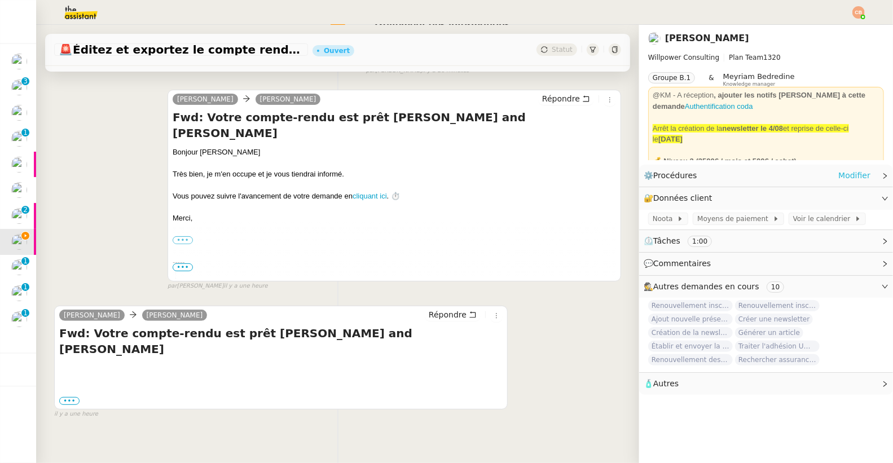
click at [839, 173] on link "Modifier" at bounding box center [854, 175] width 32 height 13
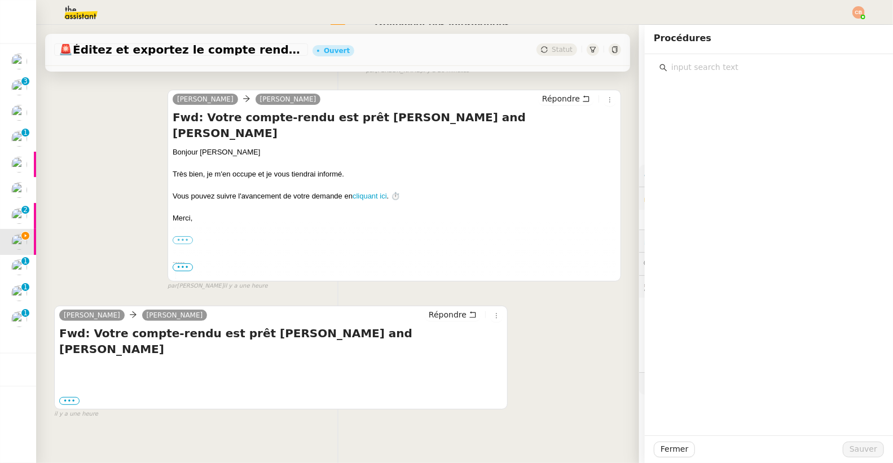
click at [702, 72] on input "text" at bounding box center [772, 67] width 211 height 15
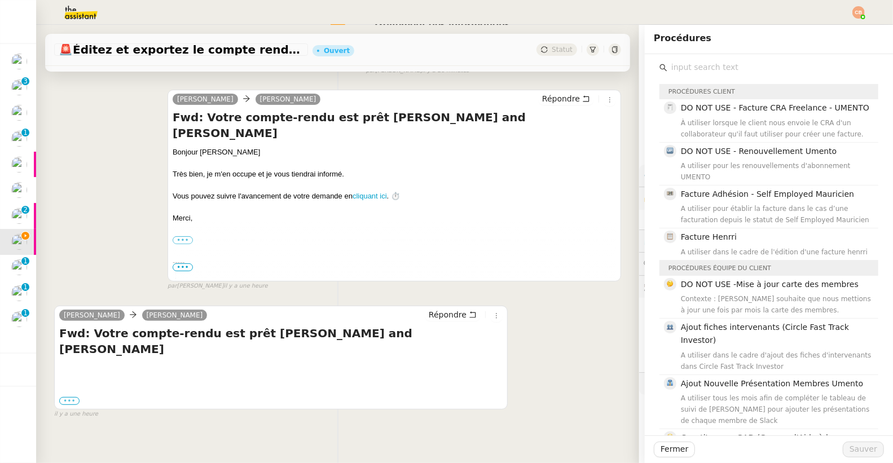
click at [68, 397] on label "•••" at bounding box center [69, 401] width 20 height 8
click at [0, 0] on input "•••" at bounding box center [0, 0] width 0 height 0
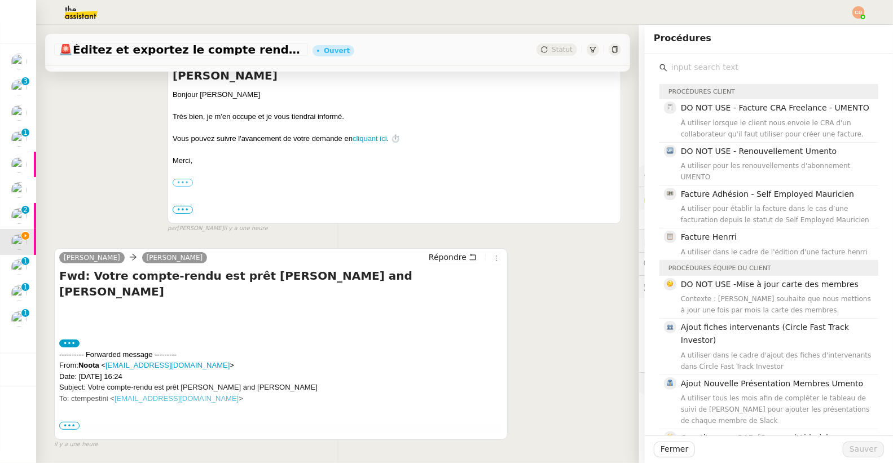
scroll to position [224, 0]
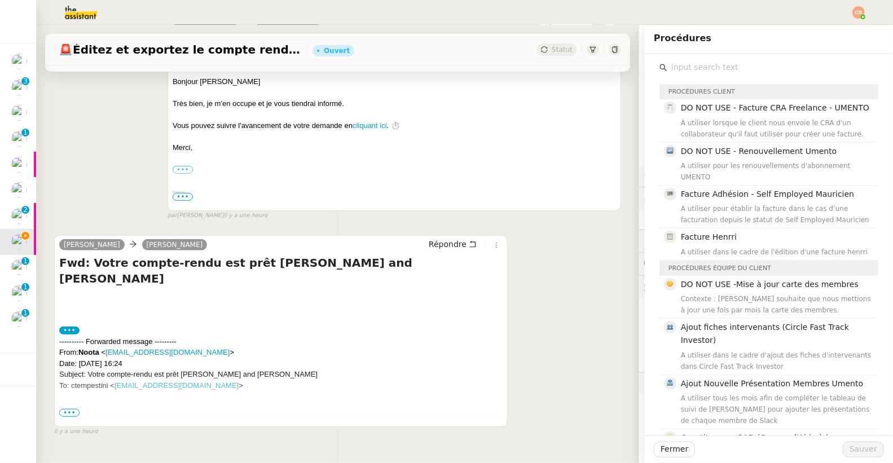
click at [687, 70] on input "text" at bounding box center [772, 67] width 211 height 15
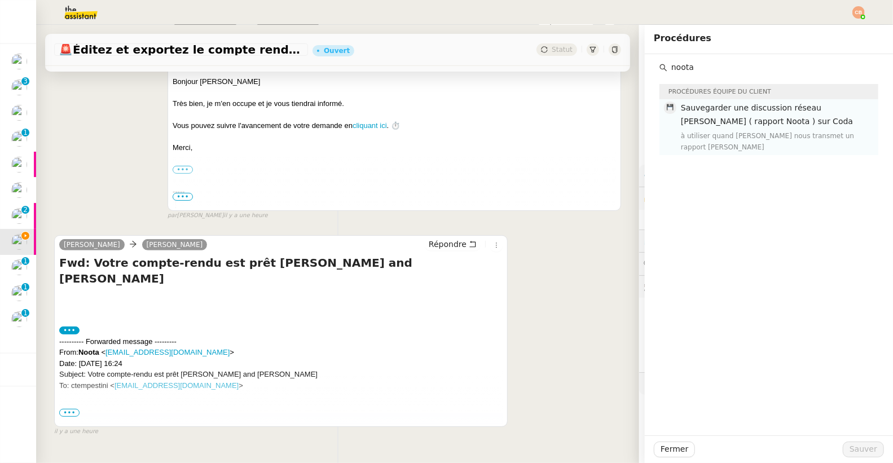
type input "noota"
click at [698, 116] on span "Sauvegarder une discussion réseau Cédric ( rapport Noota ) sur Coda" at bounding box center [767, 114] width 172 height 22
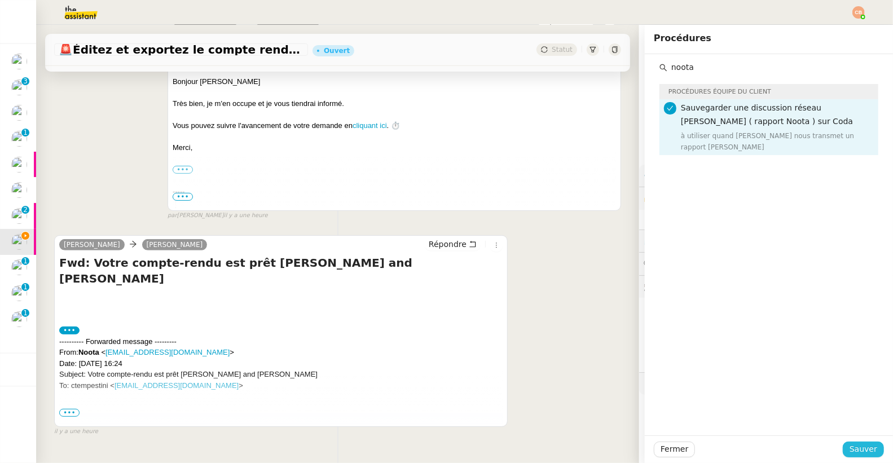
click at [863, 445] on span "Sauver" at bounding box center [863, 449] width 28 height 13
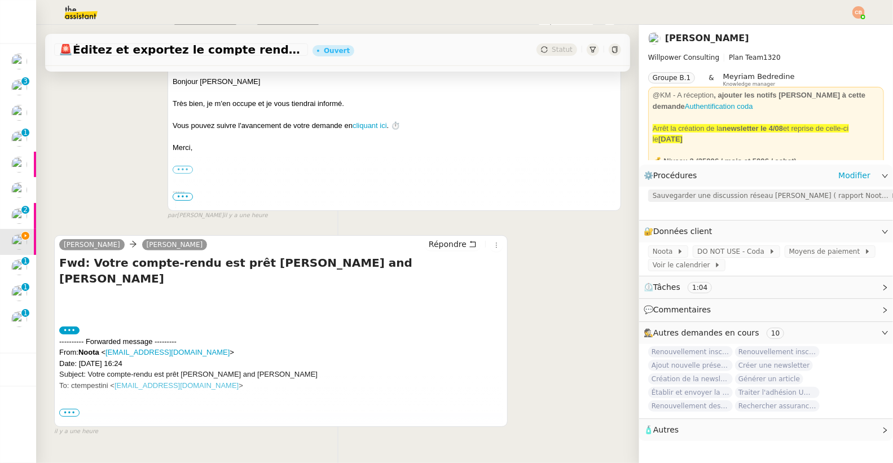
click at [665, 199] on span "Sauvegarder une discussion réseau Cédric ( rapport Noota ) sur Coda" at bounding box center [771, 195] width 238 height 11
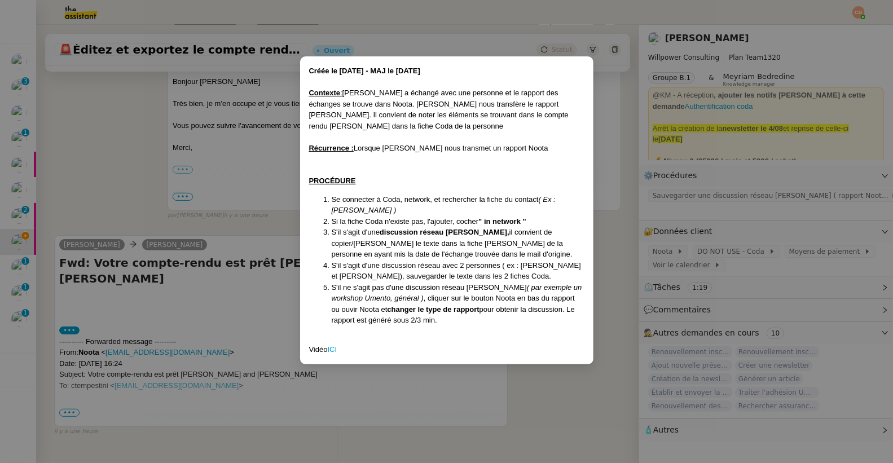
click at [100, 188] on nz-modal-container "Créée le 30/05/2025 - MAJ le 9/06/2025 Contexte : Cédric a échangé avec une per…" at bounding box center [446, 231] width 893 height 463
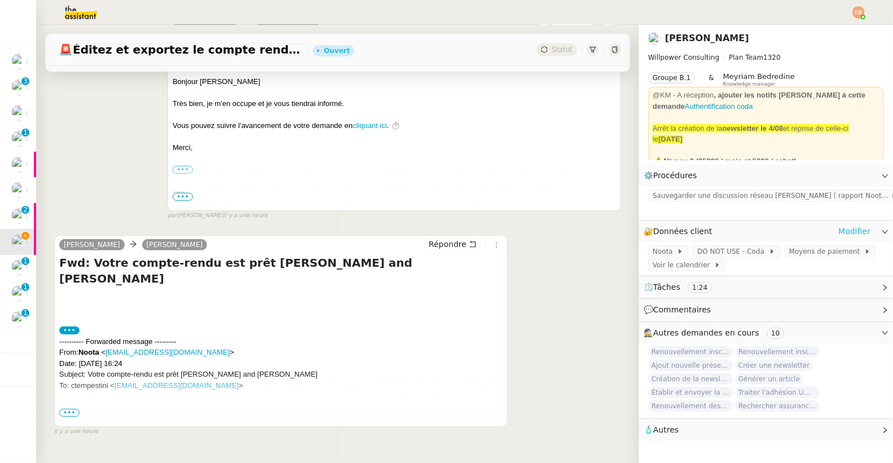
click at [842, 227] on link "Modifier" at bounding box center [854, 231] width 32 height 13
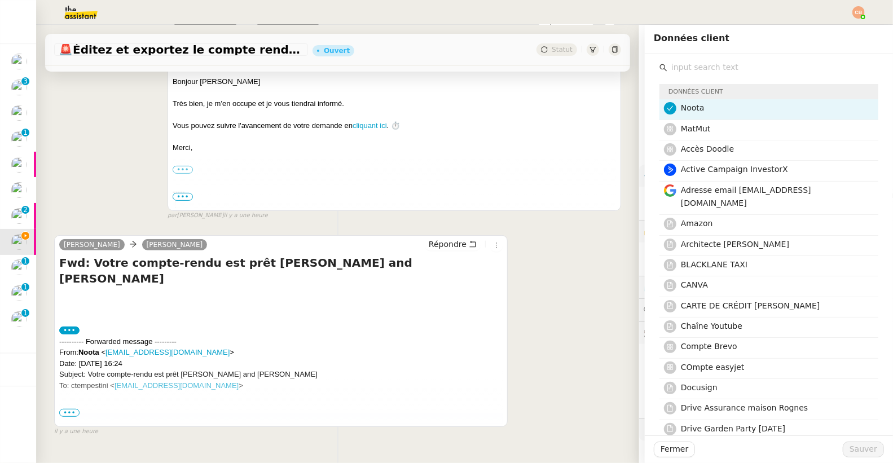
click at [695, 68] on input "text" at bounding box center [772, 67] width 211 height 15
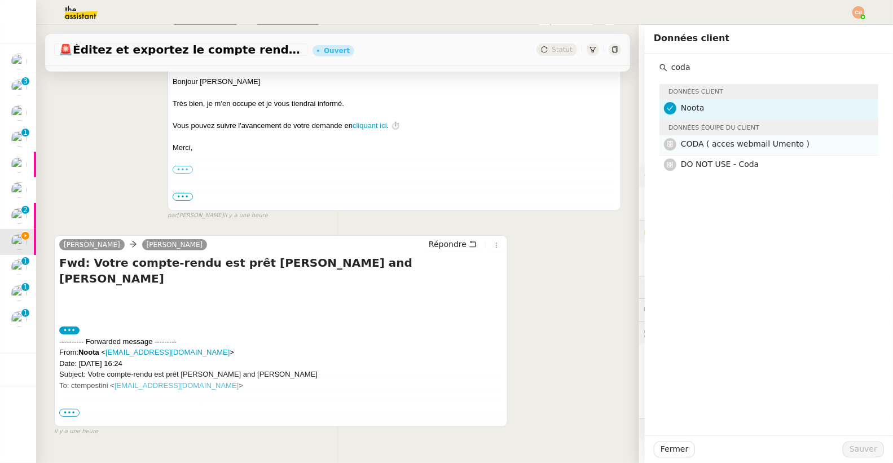
type input "coda"
click at [704, 147] on span "CODA ( acces webmail Umento )" at bounding box center [745, 143] width 129 height 9
click at [861, 448] on span "Sauver" at bounding box center [863, 449] width 28 height 13
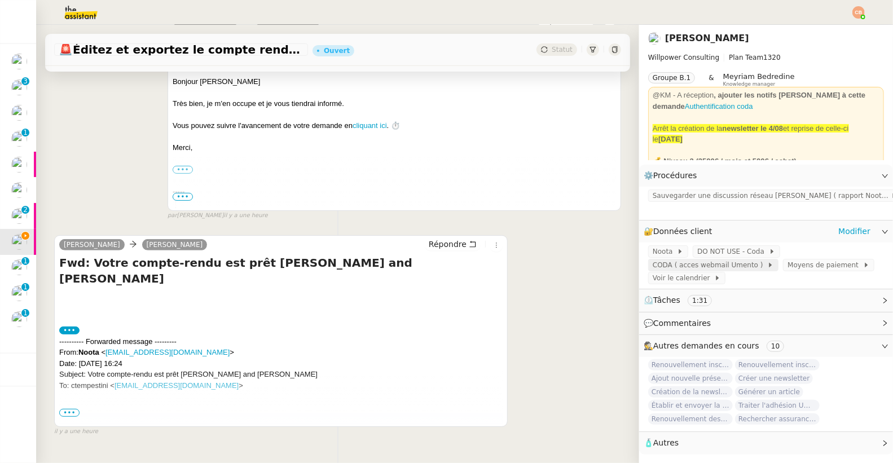
click at [667, 260] on span "CODA ( acces webmail Umento )" at bounding box center [709, 264] width 114 height 11
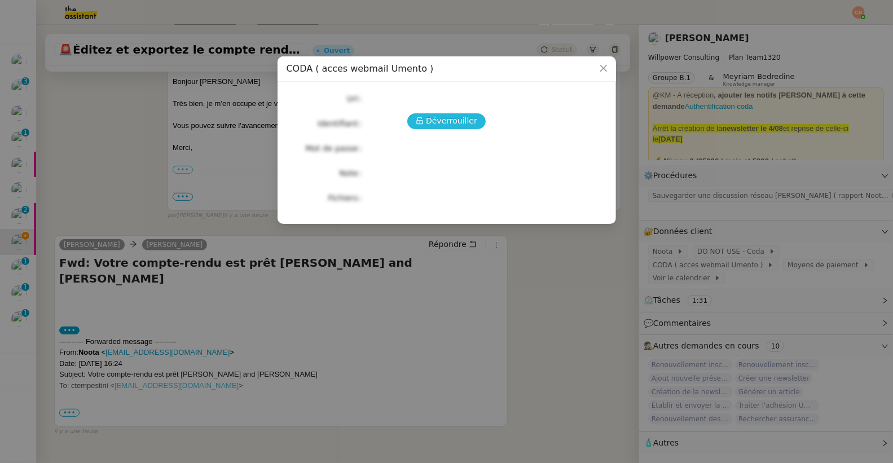
click at [449, 121] on span "Déverrouiller" at bounding box center [451, 120] width 51 height 13
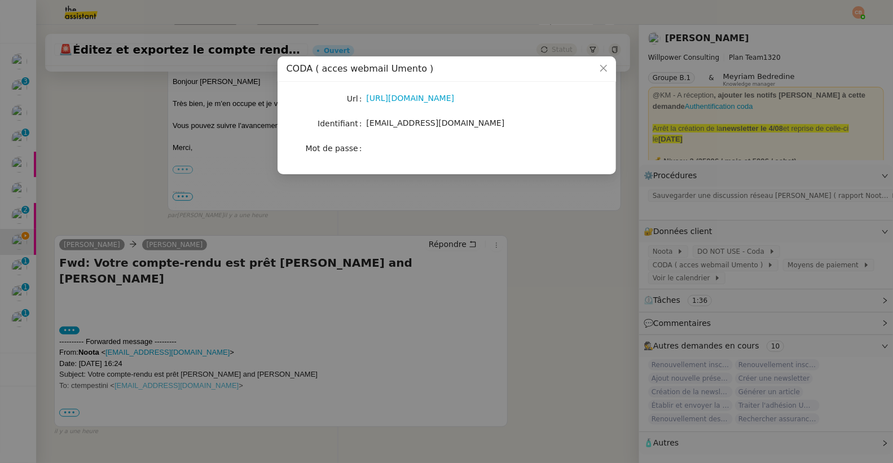
click at [389, 103] on div "https://coda.io/d/Cedrics-OS-Le-mien_d-rNO4Q9WnY" at bounding box center [460, 98] width 187 height 13
click at [389, 100] on link "https://coda.io/d/Cedrics-OS-Le-mien_d-rNO4Q9WnY" at bounding box center [411, 98] width 88 height 9
click at [94, 157] on nz-modal-container "CODA ( acces webmail Umento ) Url https://coda.io/d/Cedrics-OS-Le-mien_d-rNO4Q9…" at bounding box center [446, 231] width 893 height 463
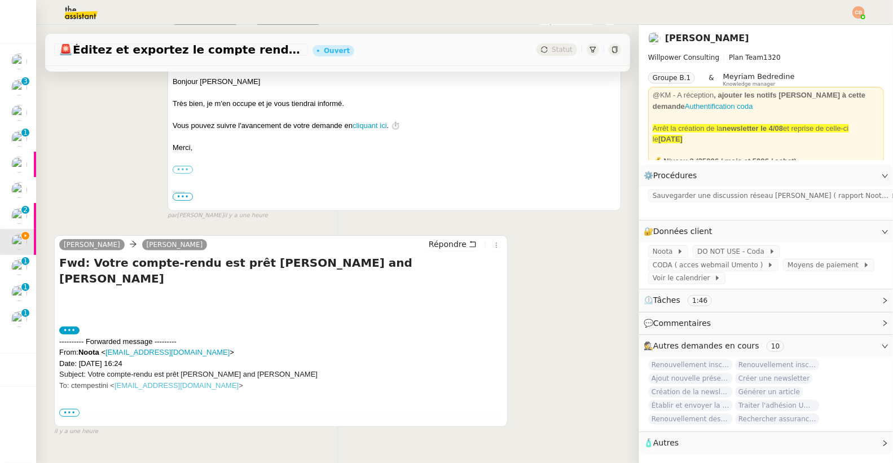
click at [94, 157] on nz-modal-container "CODA ( acces webmail Umento ) Url https://coda.io/d/Cedrics-OS-Le-mien_d-rNO4Q9…" at bounding box center [446, 231] width 893 height 463
click at [76, 412] on span "•••" at bounding box center [69, 413] width 20 height 8
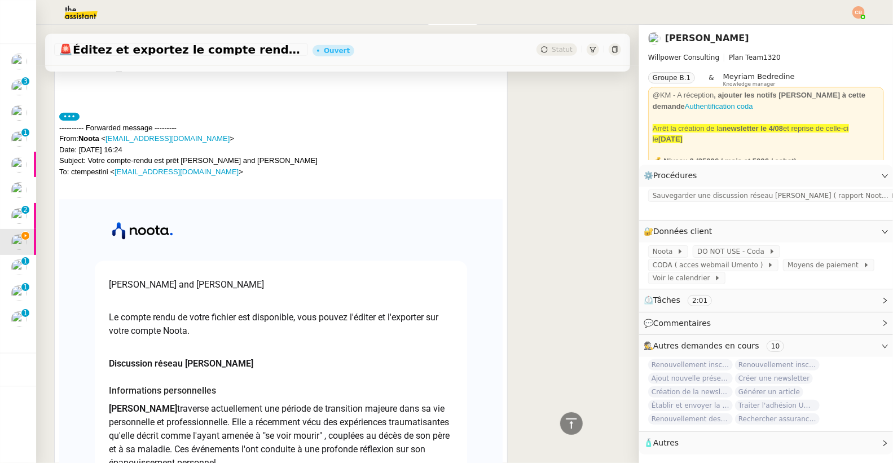
scroll to position [460, 0]
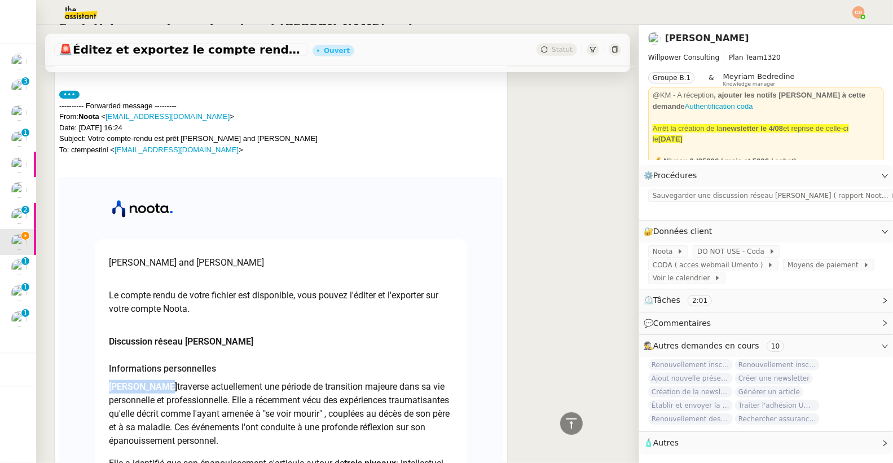
drag, startPoint x: 163, startPoint y: 370, endPoint x: 104, endPoint y: 368, distance: 59.3
click at [109, 381] on b "Sacha Nguyen" at bounding box center [143, 386] width 68 height 11
copy b "Sacha Nguyen"
click at [109, 362] on h3 "Informations personnelles" at bounding box center [281, 369] width 344 height 14
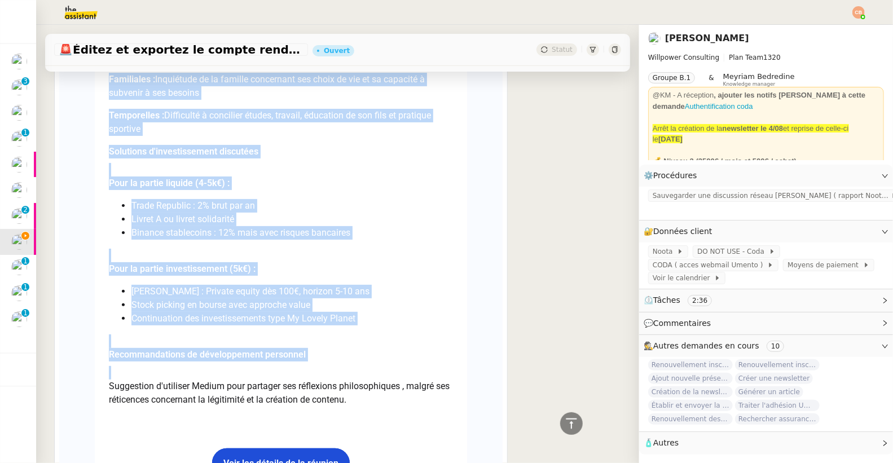
scroll to position [2798, 0]
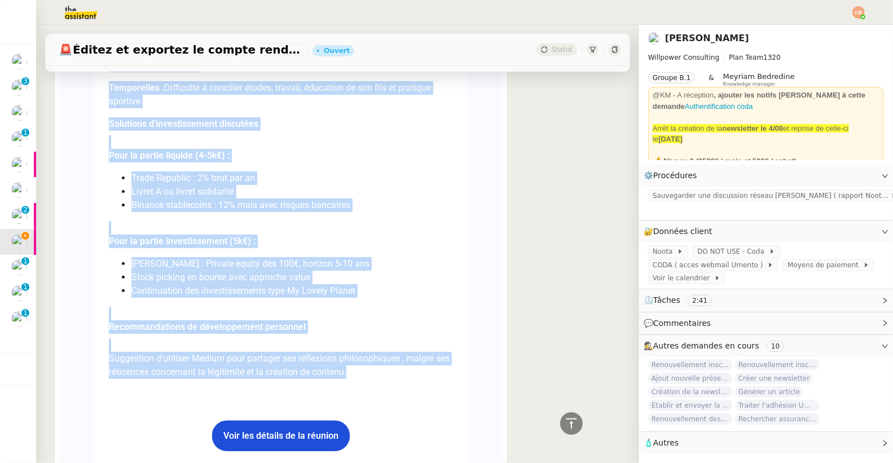
drag, startPoint x: 103, startPoint y: 326, endPoint x: 364, endPoint y: 359, distance: 263.8
copy div "Discussion réseau Cédric Informations personnelles Sacha Nguyen traverse actuel…"
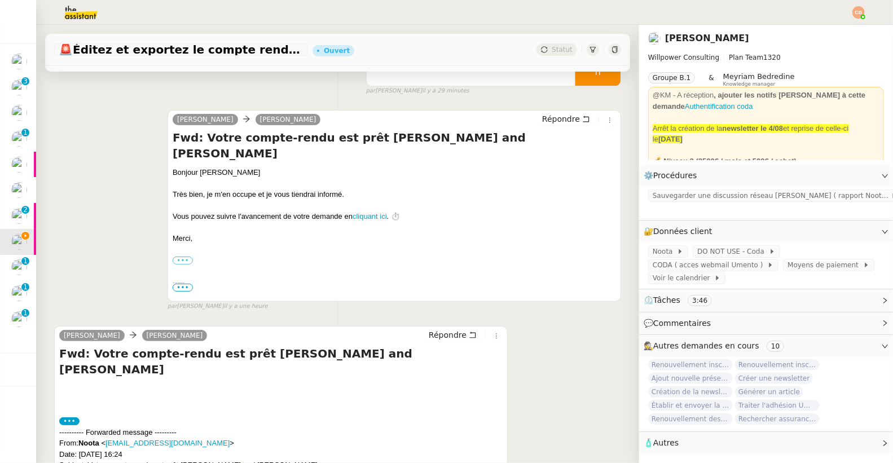
scroll to position [0, 0]
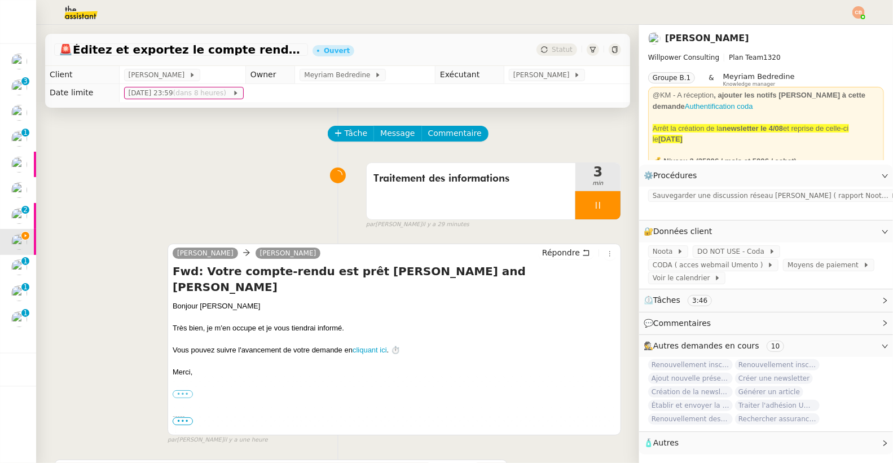
click at [223, 198] on div "Traitement des informations 3 min false par Coralie B. il y a 29 minutes" at bounding box center [337, 193] width 567 height 72
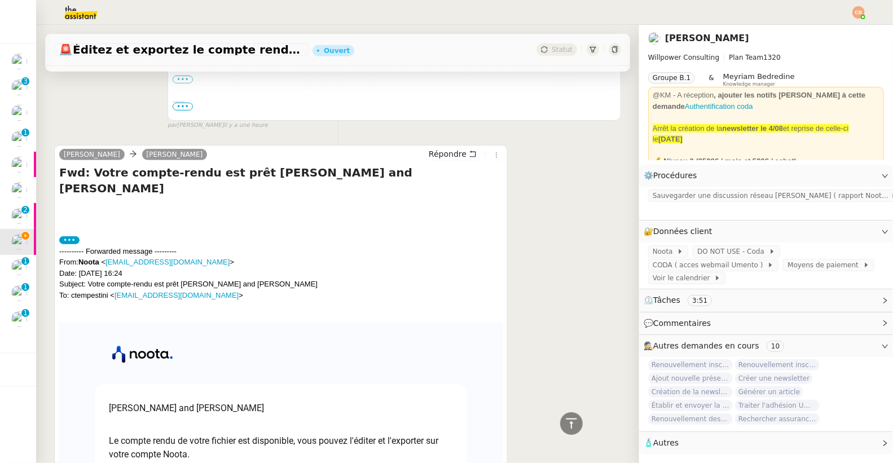
scroll to position [309, 0]
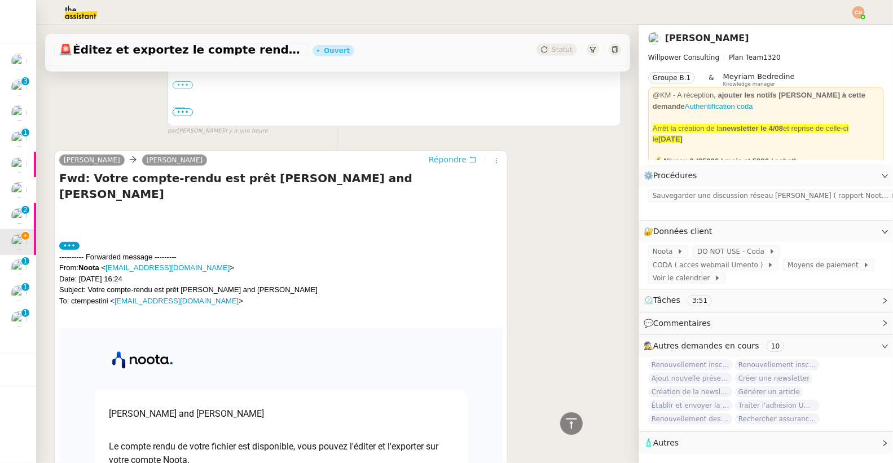
click at [429, 159] on span "Répondre" at bounding box center [448, 159] width 38 height 11
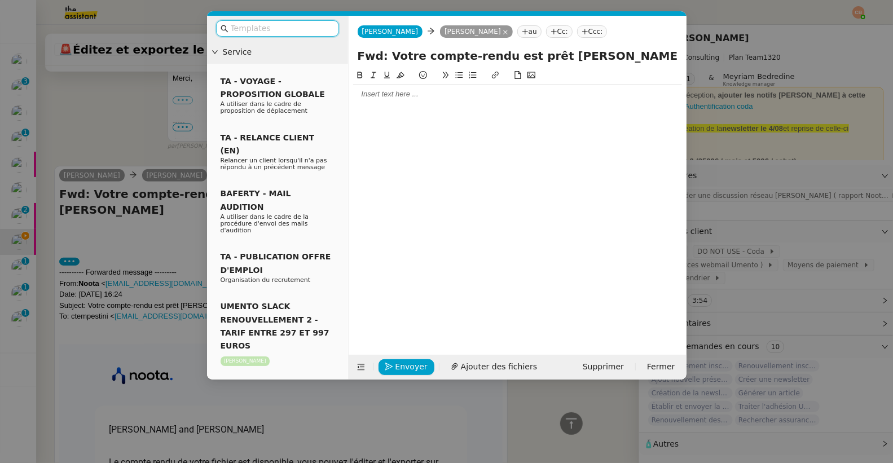
scroll to position [397, 0]
click at [244, 31] on input "text" at bounding box center [282, 28] width 102 height 13
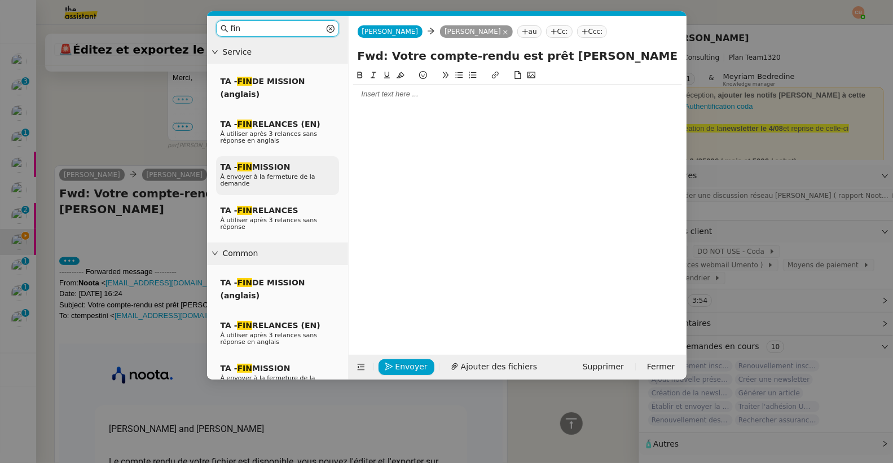
type input "fin"
click at [247, 158] on div "TA - FIN MISSION À envoyer à la fermeture de la demande" at bounding box center [277, 175] width 123 height 39
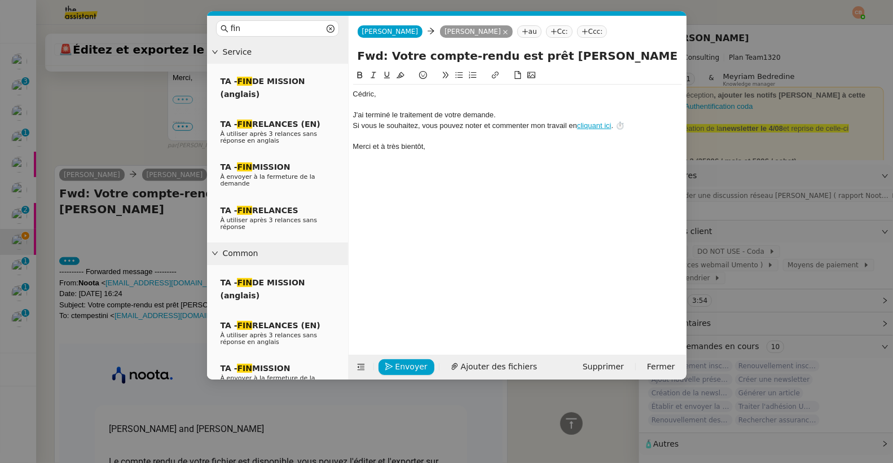
scroll to position [463, 0]
click at [511, 113] on div "J'ai terminé le traitement de votre demande." at bounding box center [517, 115] width 329 height 10
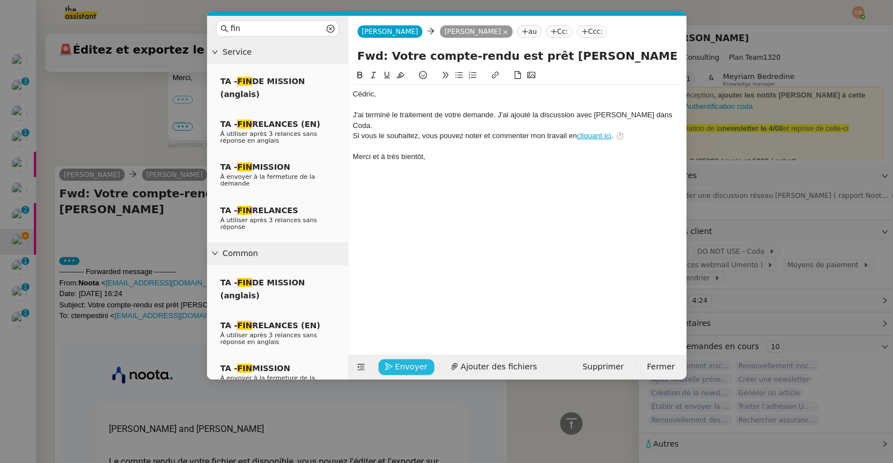
click at [393, 370] on button "Envoyer" at bounding box center [406, 367] width 56 height 16
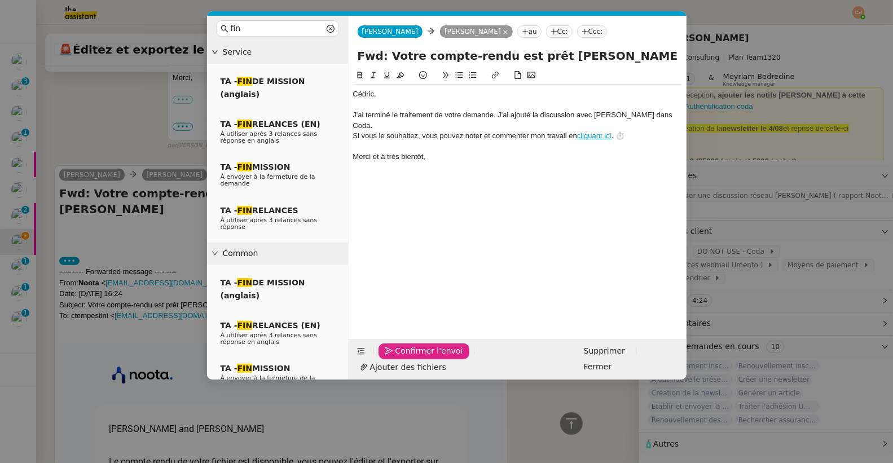
click at [393, 359] on button "Confirmer l'envoi" at bounding box center [423, 351] width 91 height 16
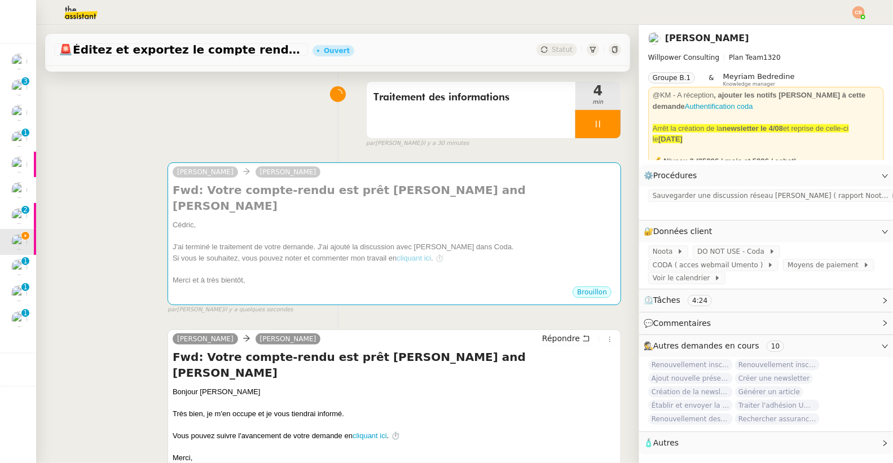
scroll to position [0, 0]
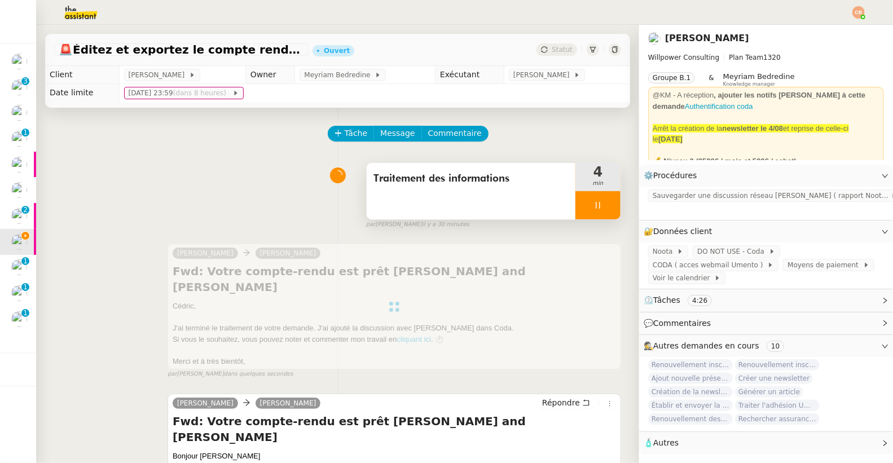
click at [593, 208] on icon at bounding box center [597, 205] width 9 height 9
click at [605, 201] on icon at bounding box center [609, 205] width 9 height 9
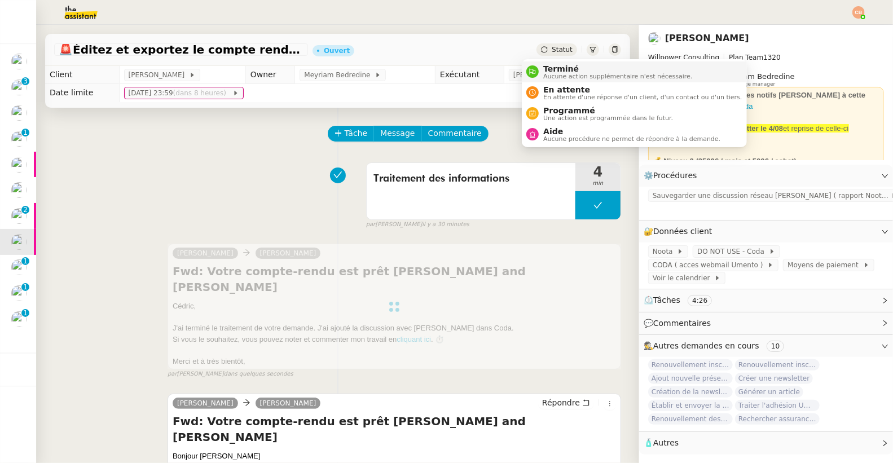
click at [551, 69] on span "Terminé" at bounding box center [617, 68] width 149 height 9
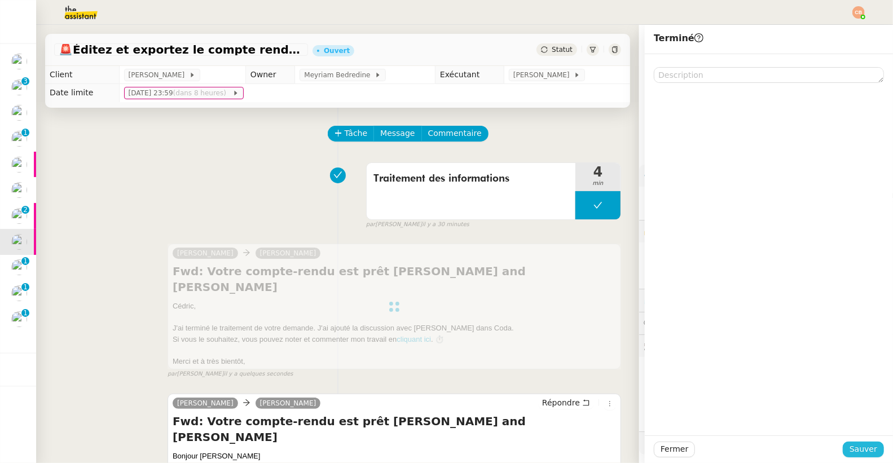
click at [854, 445] on span "Sauver" at bounding box center [863, 449] width 28 height 13
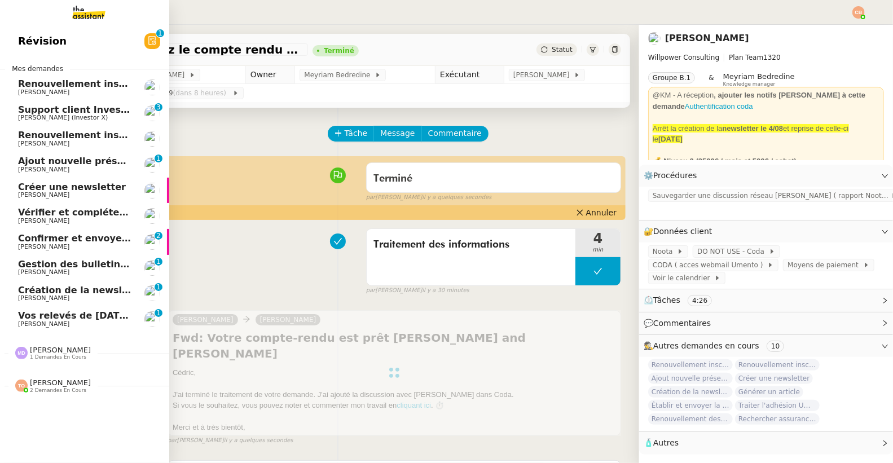
click at [89, 269] on span "[PERSON_NAME]" at bounding box center [75, 272] width 114 height 7
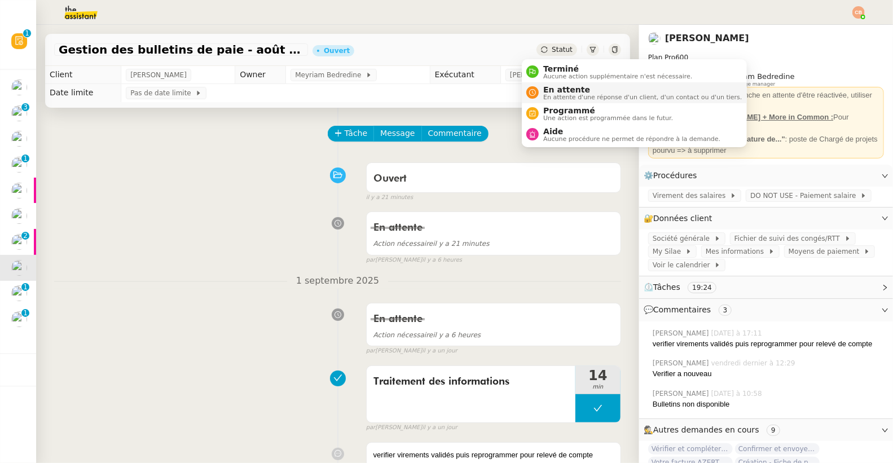
click at [536, 86] on div "En attente En attente d'une réponse d'un client, d'un contact ou d'un tiers." at bounding box center [633, 92] width 215 height 15
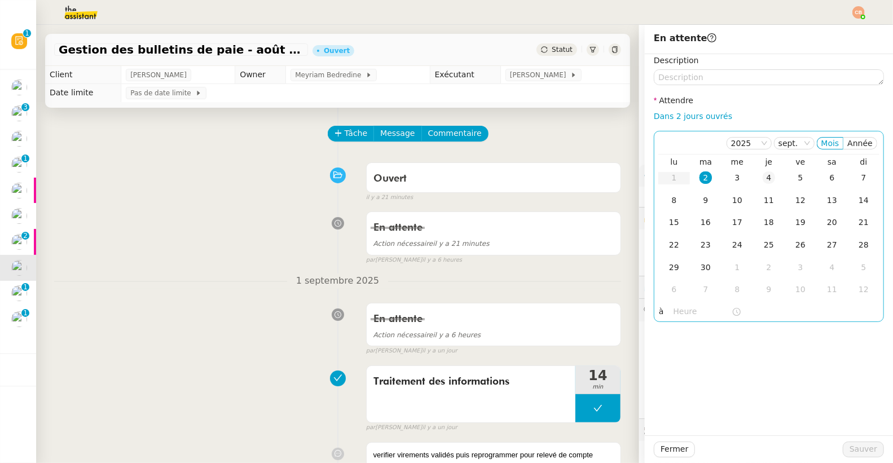
click at [762, 178] on div "4" at bounding box center [768, 177] width 12 height 12
click at [674, 311] on input "text" at bounding box center [702, 311] width 58 height 13
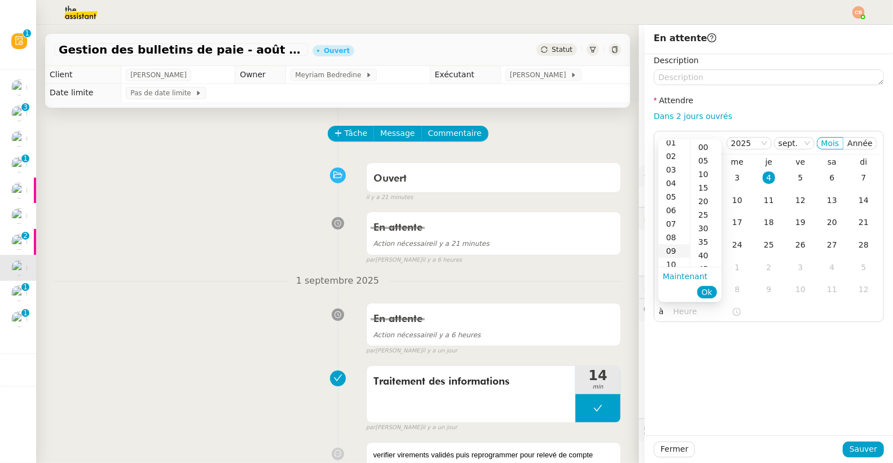
click at [670, 249] on div "09" at bounding box center [674, 251] width 32 height 14
type input "09:21"
click at [259, 228] on div "En attente Action nécessaire il y a 21 minutes false par Coralie B. il y a 6 he…" at bounding box center [337, 235] width 567 height 58
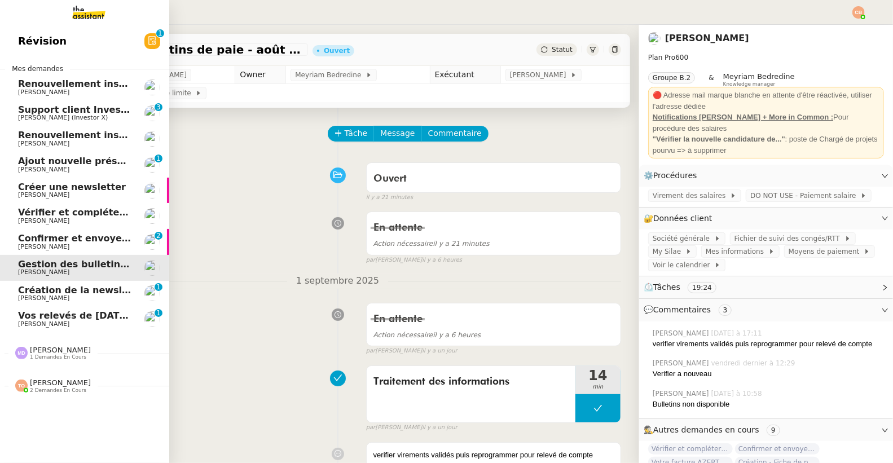
click at [41, 310] on link "Vos relevés de Août 2025 sont disponibles Thierry Larcher 0 1 2 3 4 5 6 7 8 9" at bounding box center [84, 319] width 169 height 26
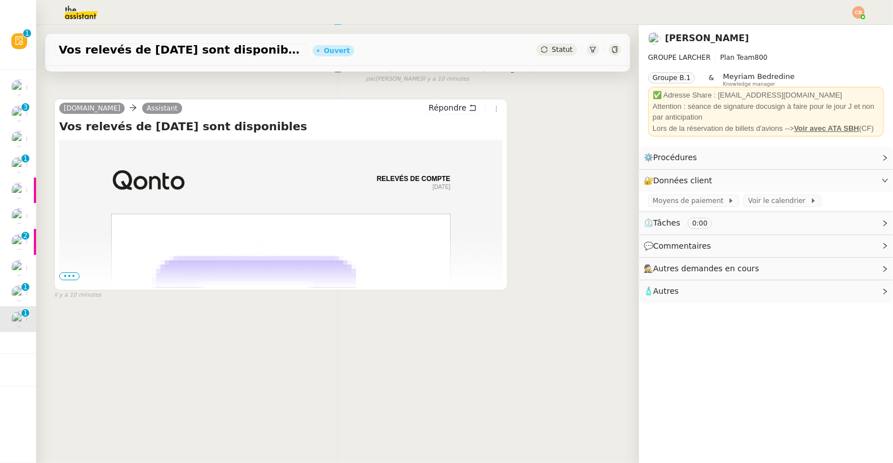
scroll to position [150, 0]
click at [73, 272] on span "•••" at bounding box center [69, 276] width 20 height 8
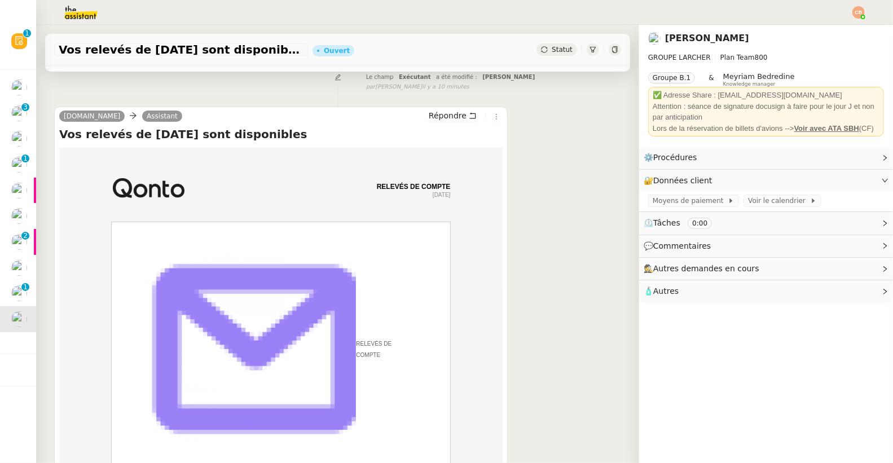
scroll to position [0, 0]
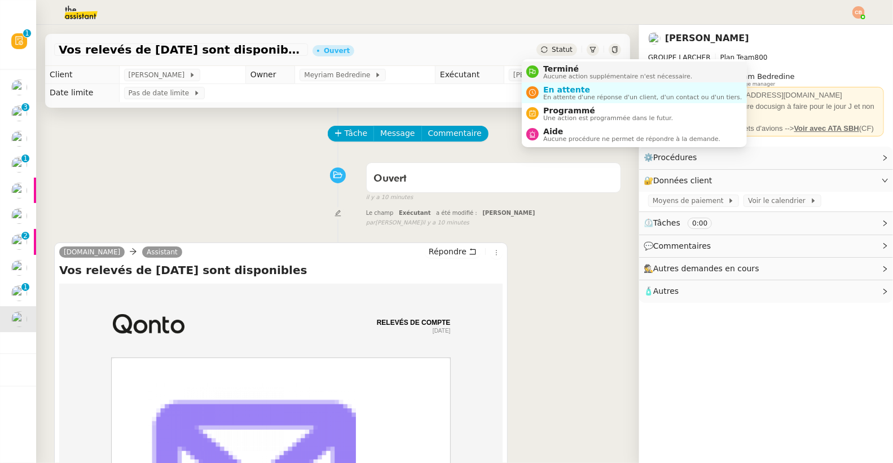
click at [549, 71] on span "Terminé" at bounding box center [617, 68] width 149 height 9
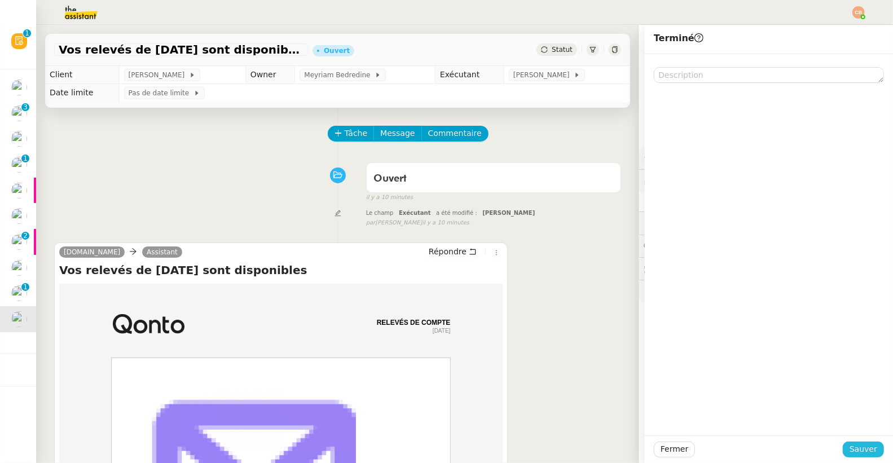
click at [849, 447] on span "Sauver" at bounding box center [863, 449] width 28 height 13
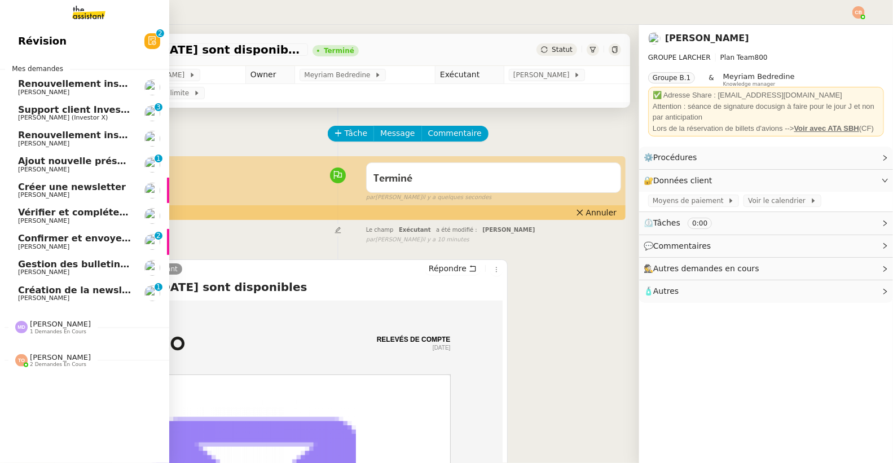
click at [68, 163] on span "Ajout nouvelle présentation - 2024" at bounding box center [106, 161] width 177 height 11
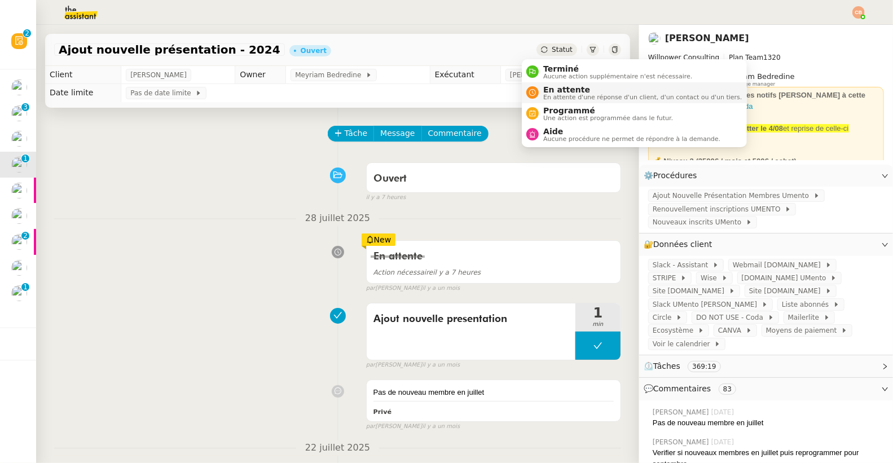
click at [549, 89] on span "En attente" at bounding box center [642, 89] width 198 height 9
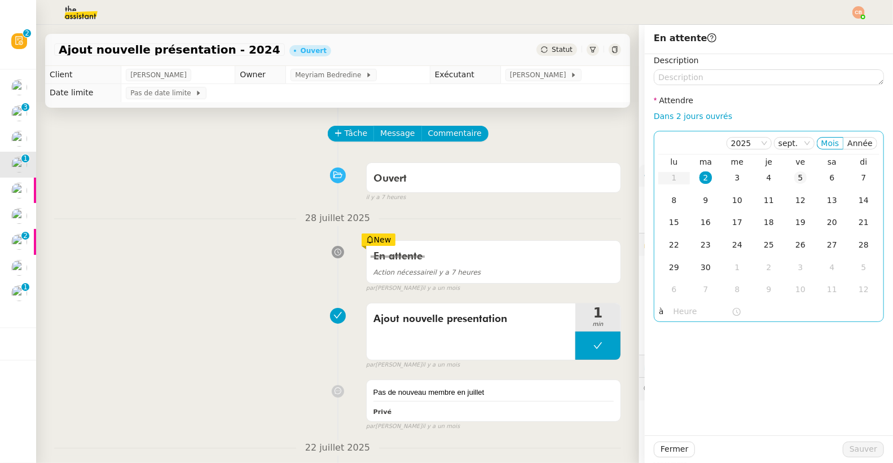
click at [794, 178] on div "5" at bounding box center [800, 177] width 12 height 12
click at [685, 314] on input "text" at bounding box center [702, 311] width 58 height 13
click at [794, 201] on div "12" at bounding box center [800, 200] width 12 height 12
click at [672, 200] on td "8" at bounding box center [674, 200] width 32 height 23
click at [685, 310] on input "text" at bounding box center [702, 311] width 58 height 13
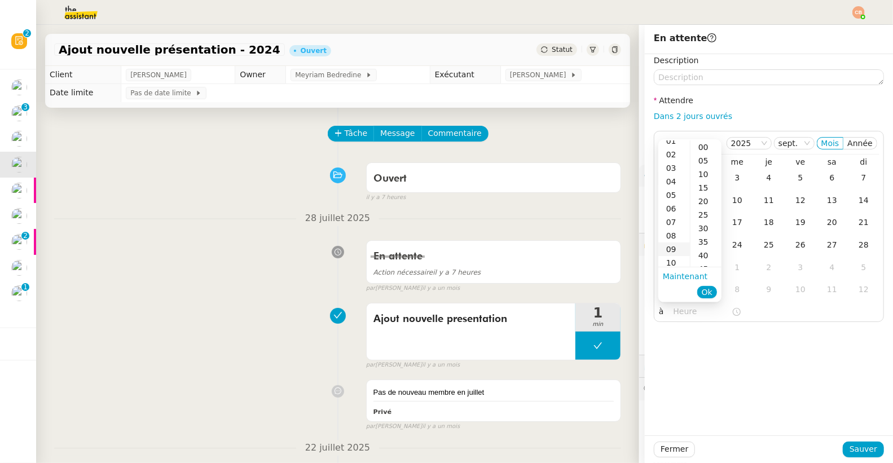
click at [668, 251] on div "09" at bounding box center [674, 249] width 32 height 14
click at [701, 147] on div "00" at bounding box center [705, 147] width 31 height 14
type input "09:00"
drag, startPoint x: 734, startPoint y: 336, endPoint x: 775, endPoint y: 391, distance: 68.9
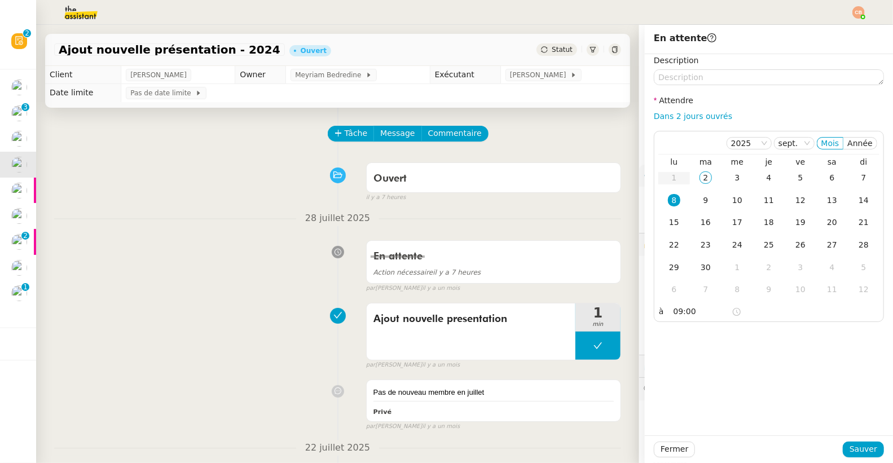
click at [734, 337] on div "Description Attendre Dans 2 jours ouvrés [DATE] Mois Année lu ma me je ve sa di…" at bounding box center [769, 244] width 248 height 381
click at [853, 452] on span "Sauver" at bounding box center [863, 449] width 28 height 13
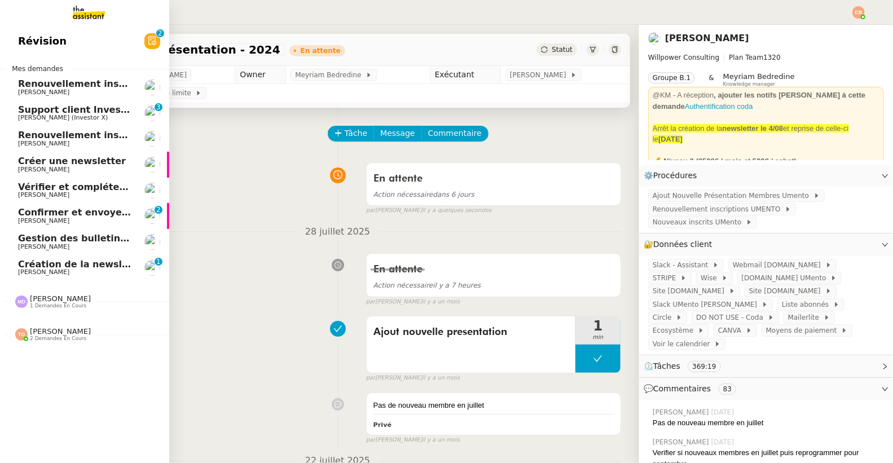
click at [71, 87] on span "Renouvellement inscriptions - août 2025" at bounding box center [121, 83] width 207 height 11
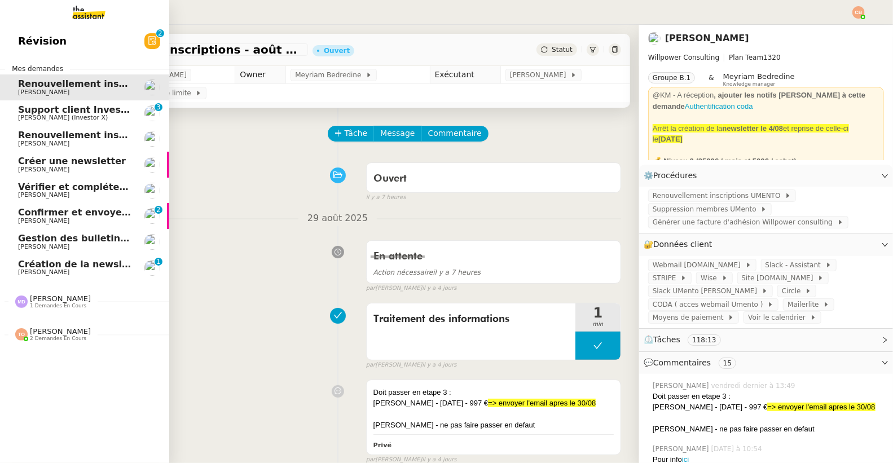
click at [74, 135] on span "Renouvellement inscriptions - septembre 2025" at bounding box center [137, 135] width 239 height 11
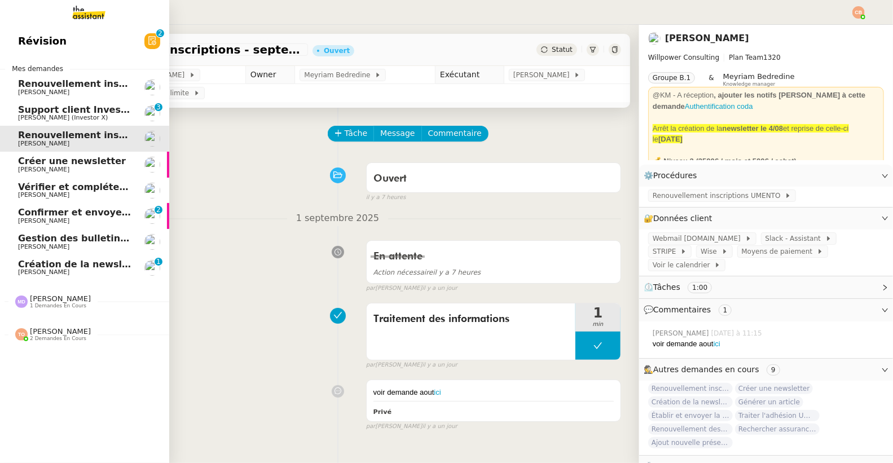
click at [74, 90] on span "[PERSON_NAME]" at bounding box center [75, 92] width 114 height 7
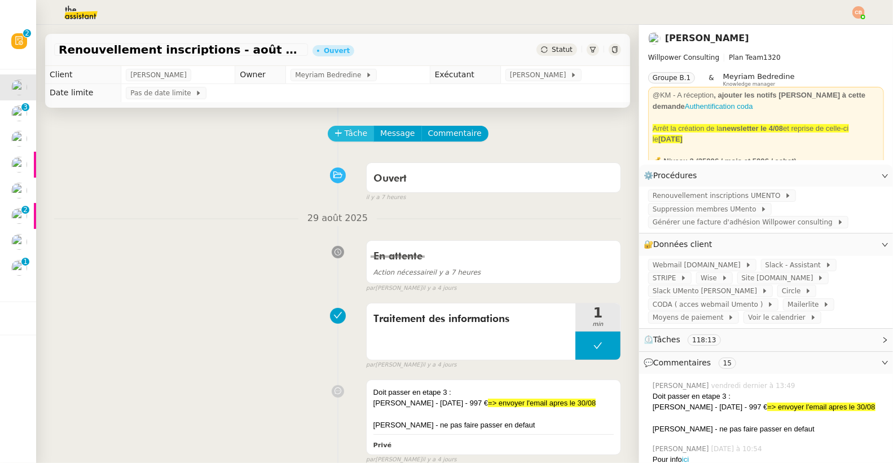
click at [350, 133] on span "Tâche" at bounding box center [356, 133] width 23 height 13
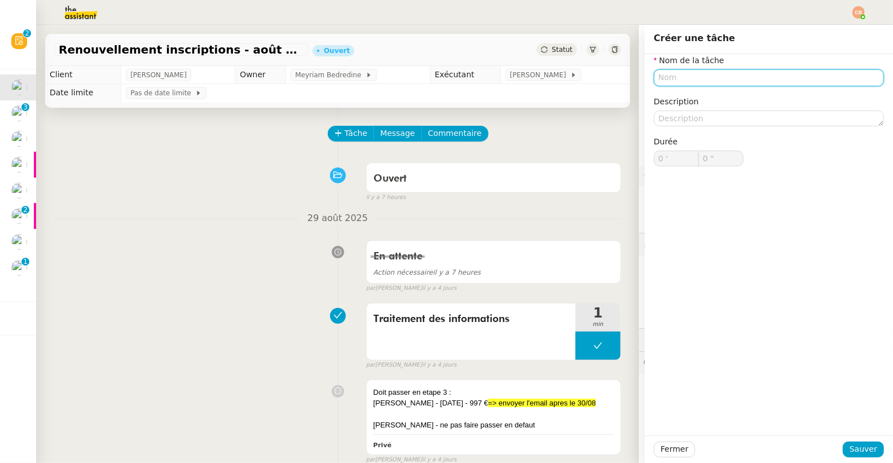
click at [656, 77] on input "text" at bounding box center [769, 77] width 230 height 16
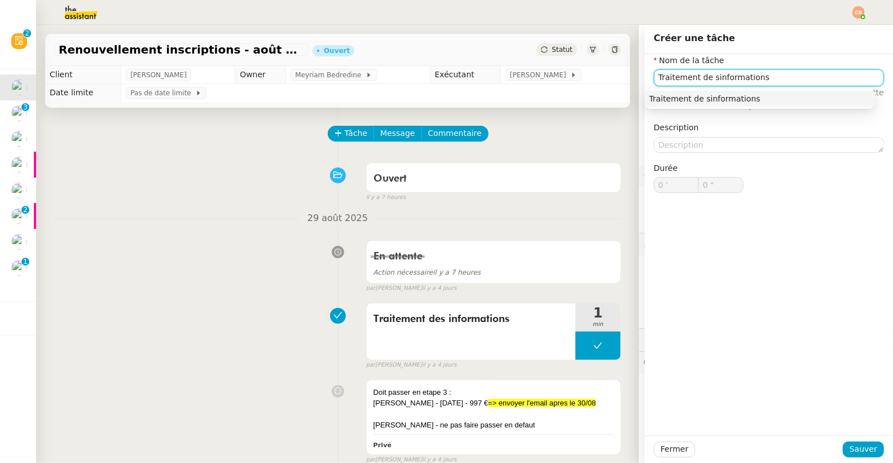
click at [703, 78] on input "Traitement de sinformations" at bounding box center [769, 77] width 230 height 16
click at [703, 78] on input "Traitement desinformations" at bounding box center [769, 77] width 230 height 16
click at [712, 100] on div "Traitement des informations" at bounding box center [759, 99] width 221 height 10
type input "Traitement des informations"
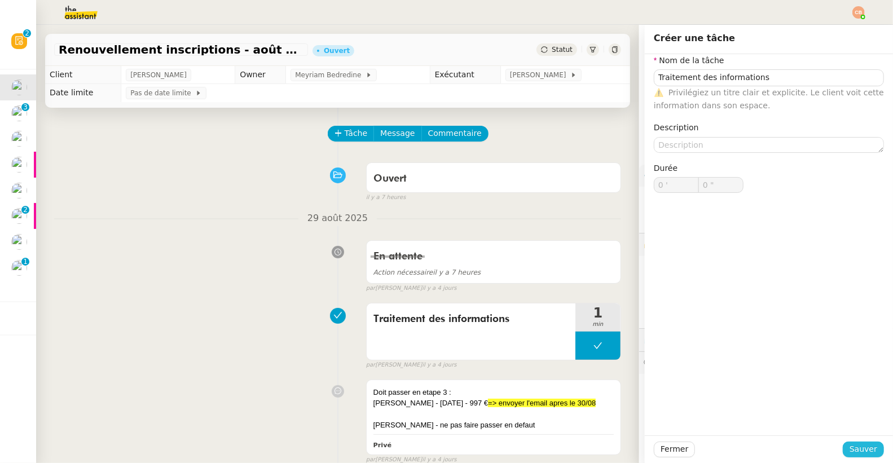
click at [849, 449] on span "Sauver" at bounding box center [863, 449] width 28 height 13
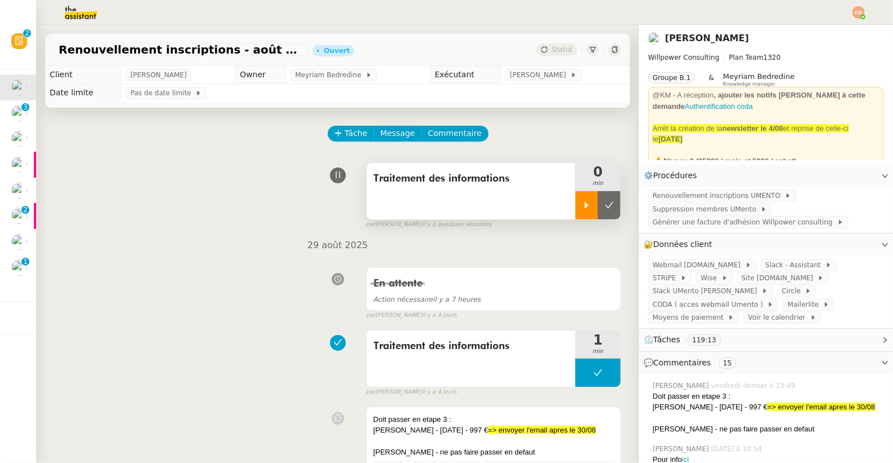
click at [585, 205] on icon at bounding box center [587, 205] width 4 height 6
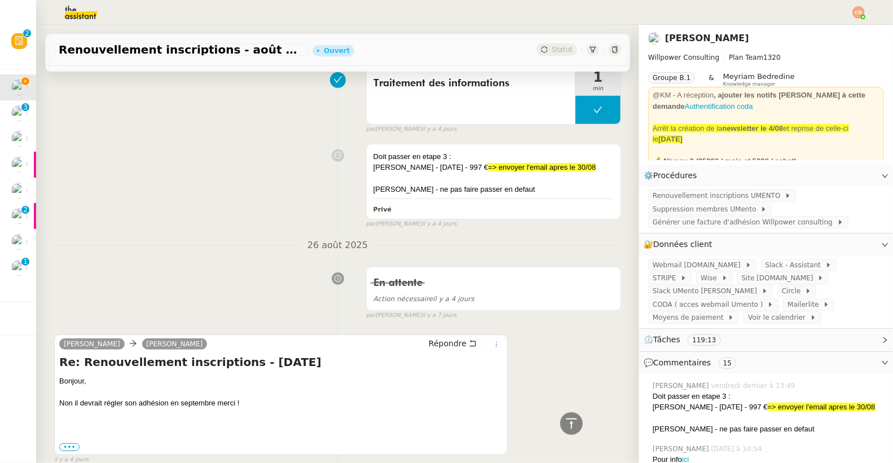
scroll to position [222, 0]
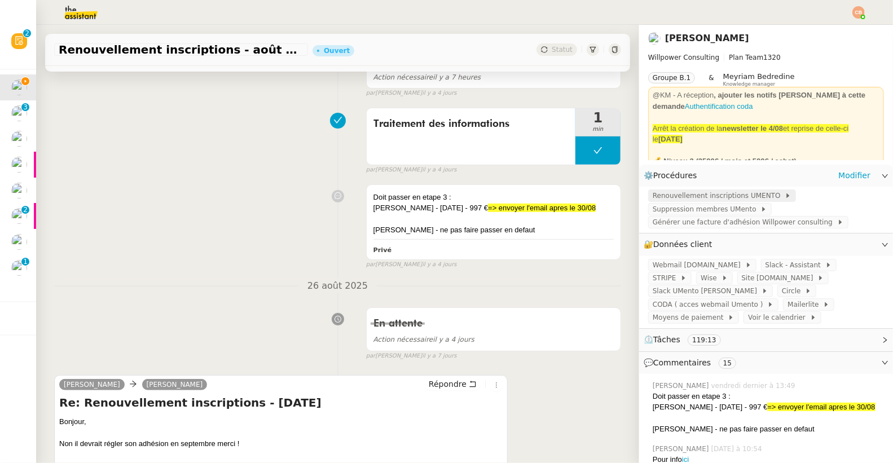
click at [656, 197] on span "Renouvellement inscriptions UMENTO" at bounding box center [718, 195] width 132 height 11
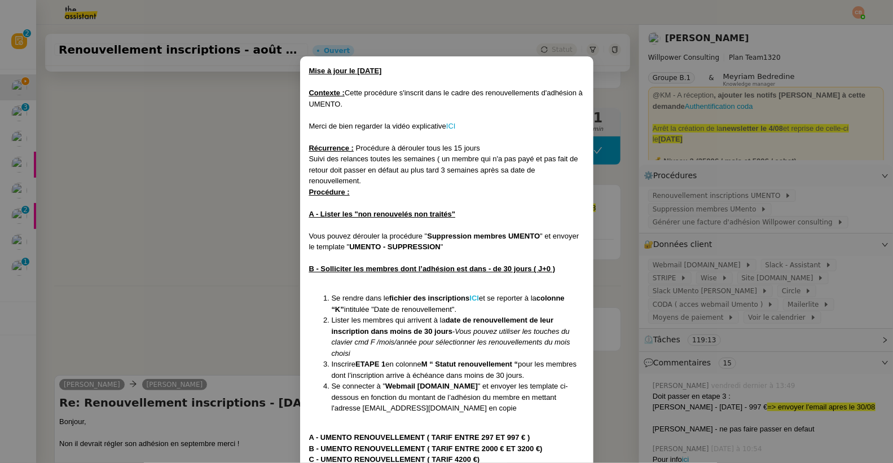
click at [477, 300] on strong "ICI" at bounding box center [474, 298] width 10 height 8
click at [141, 140] on nz-modal-container "Mise à jour le 12/08/2025 Contexte : Cette procédure s'inscrit dans le cadre de…" at bounding box center [446, 231] width 893 height 463
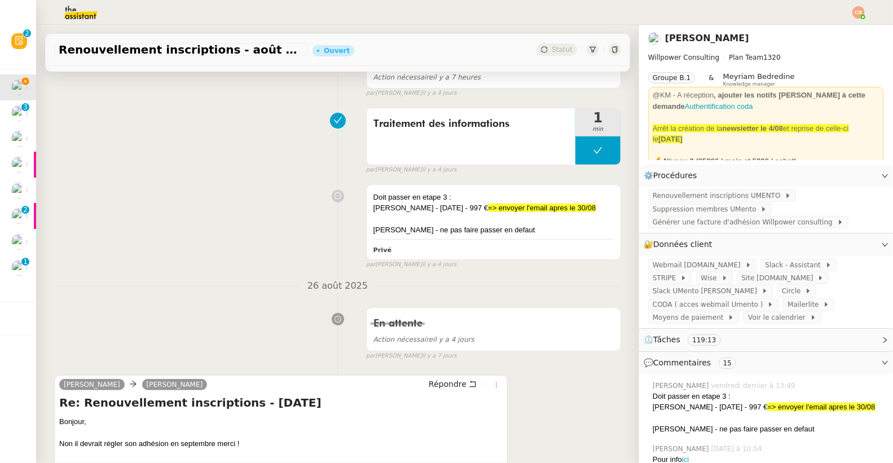
click at [141, 140] on nz-modal-container "Mise à jour le 12/08/2025 Contexte : Cette procédure s'inscrit dans le cadre de…" at bounding box center [446, 231] width 893 height 463
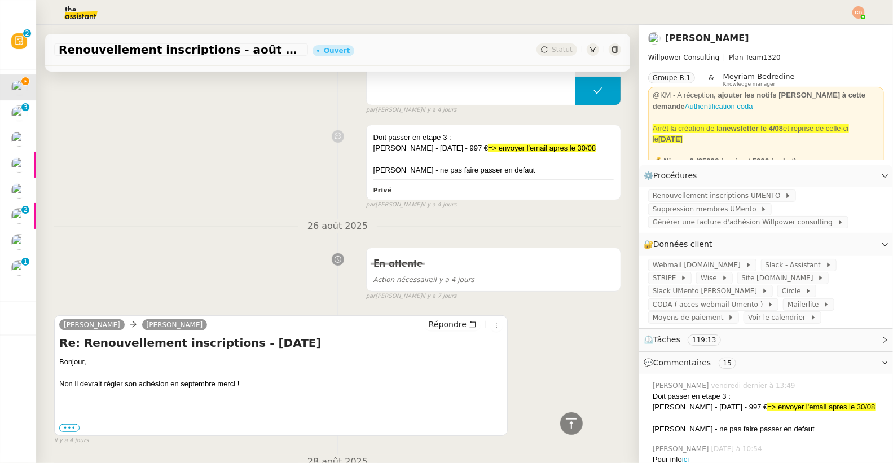
scroll to position [0, 0]
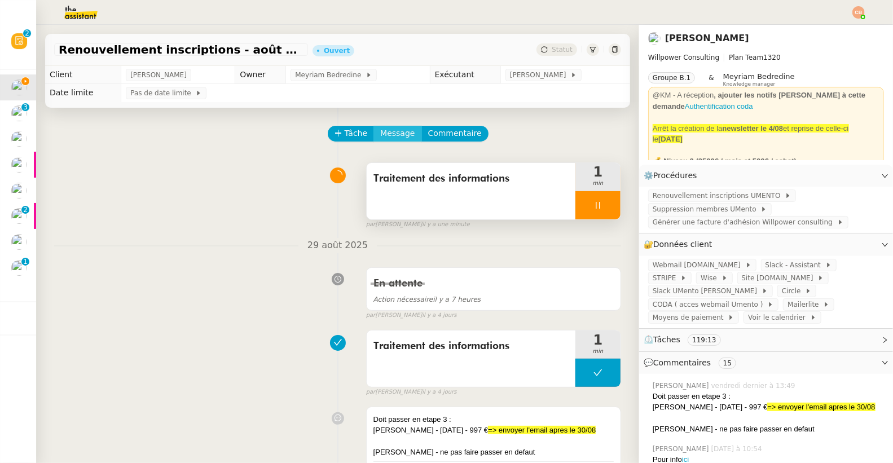
click at [389, 134] on span "Message" at bounding box center [397, 133] width 34 height 13
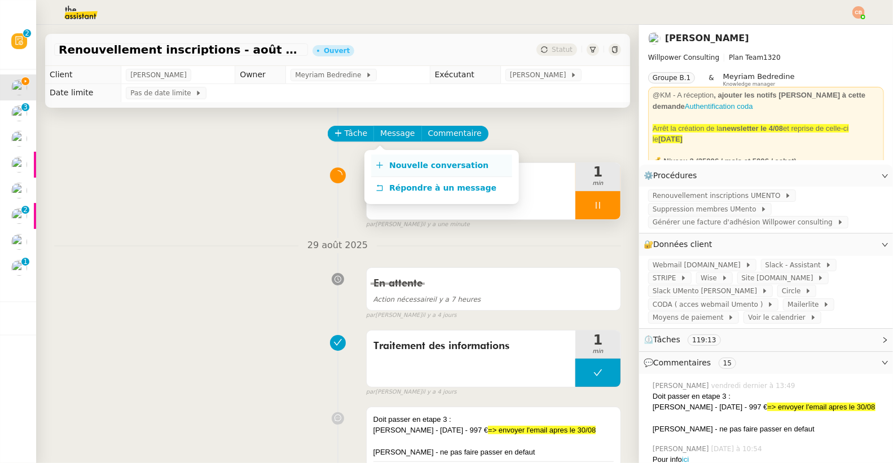
click at [390, 159] on link "Nouvelle conversation" at bounding box center [441, 166] width 141 height 23
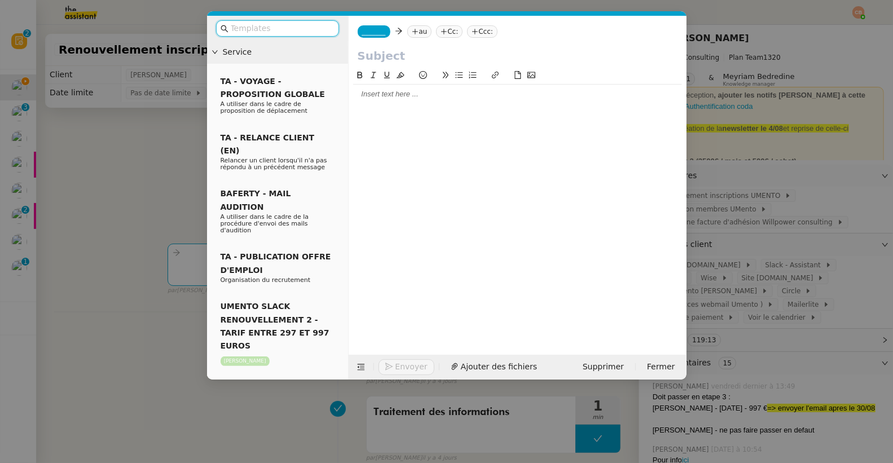
click at [293, 31] on input "text" at bounding box center [282, 28] width 102 height 13
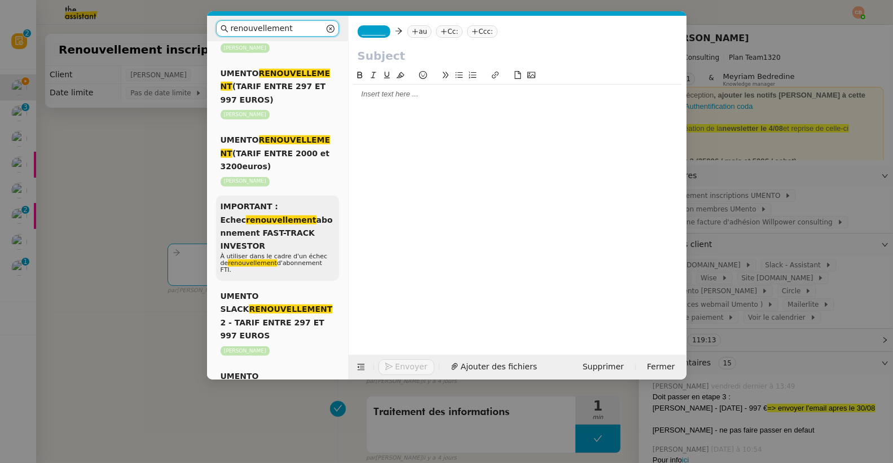
scroll to position [681, 0]
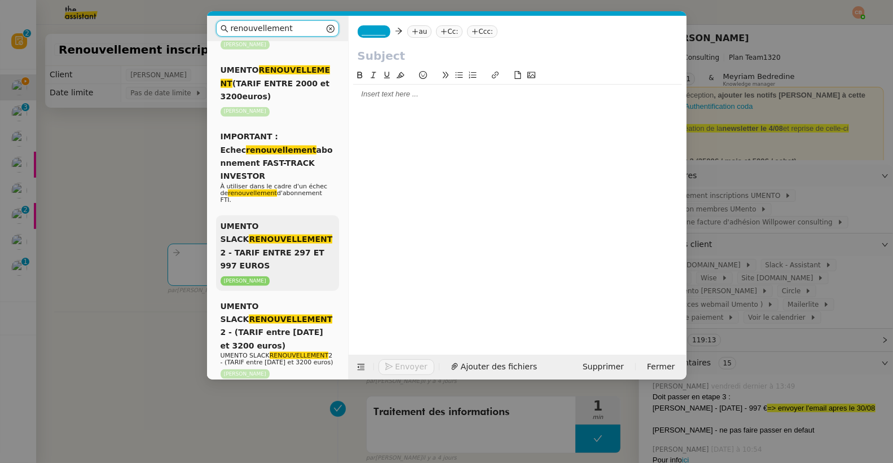
type input "renouvellement"
click at [272, 268] on div "UMENTO SLACK RENOUVELLEMENT 2 - TARIF ENTRE 297 ET 997 EUROS Cédric Tempestini" at bounding box center [277, 253] width 123 height 76
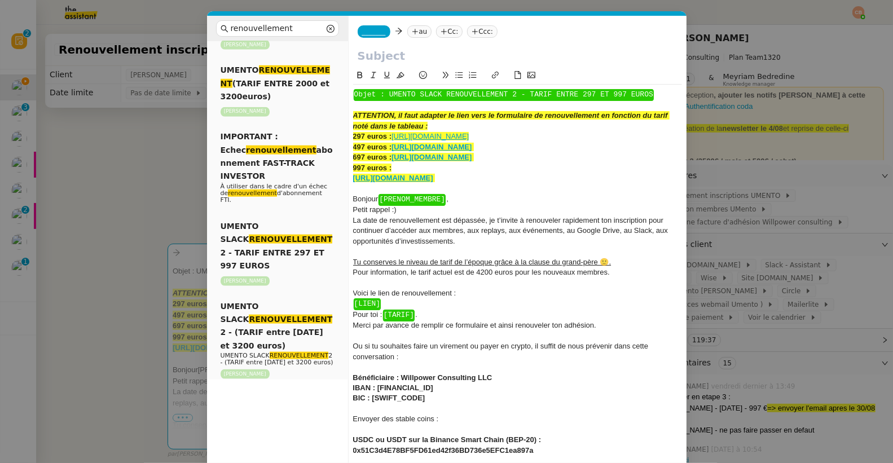
click at [455, 197] on div "Bonjour ﻿ [PRENOM_MEMBRE] ﻿ ," at bounding box center [517, 199] width 329 height 11
click at [439, 207] on div "Petit rappel :)" at bounding box center [517, 209] width 329 height 10
click at [421, 76] on icon at bounding box center [423, 75] width 8 height 8
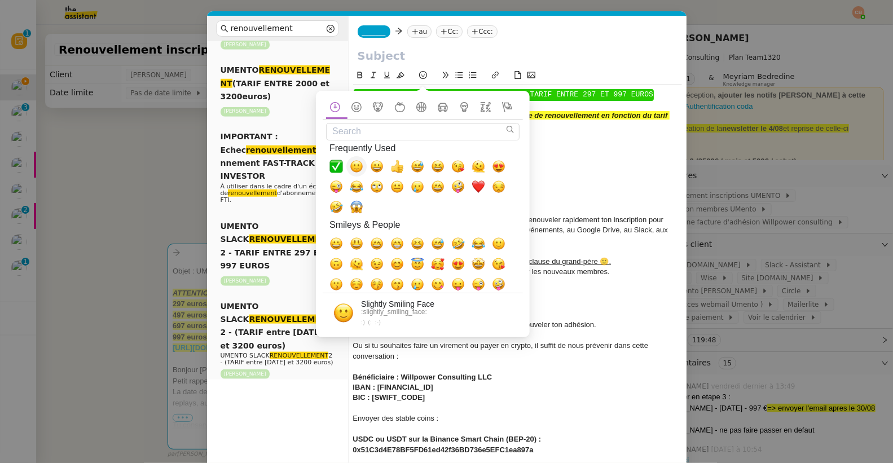
click at [354, 162] on span "🙂, slightly_smiling_face" at bounding box center [357, 167] width 14 height 14
click at [567, 194] on div "Bonjour [PERSON_NAME]," at bounding box center [517, 199] width 329 height 10
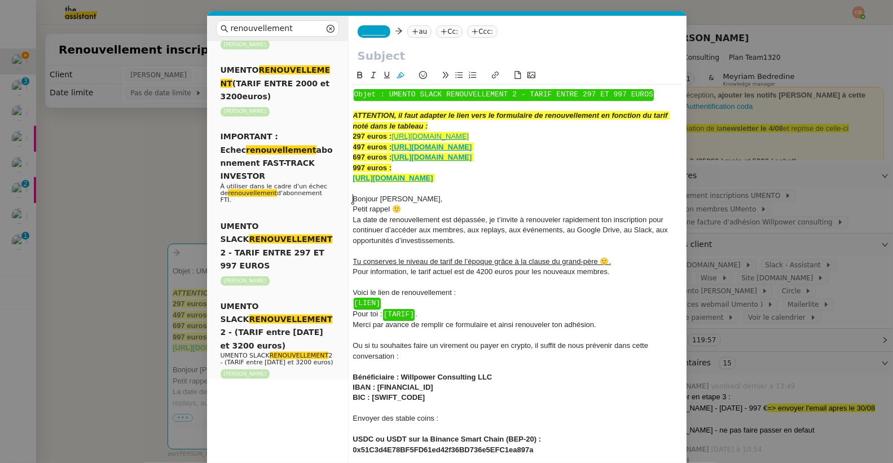
click at [393, 302] on div "﻿ [LIEN] ﻿" at bounding box center [517, 303] width 329 height 11
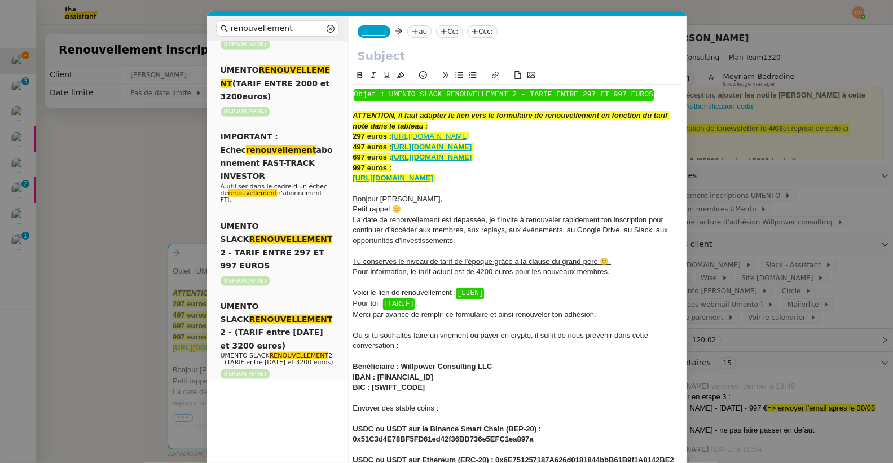
click at [502, 295] on div "Voici le lien de renouvellement : ﻿ [LIEN] ﻿" at bounding box center [517, 293] width 329 height 11
drag, startPoint x: 639, startPoint y: 178, endPoint x: 348, endPoint y: 180, distance: 290.4
click at [348, 180] on nz-spin "﻿ Objet : UMENTO SLACK RENOUVELLEMENT 2 - TARIF ENTRE 297 ET 997 EUROS ﻿ ATTENT…" at bounding box center [517, 318] width 338 height 499
copy div "https://umento.best/adhesion-a-la-communaute-privee-umento-tarif-quatriemes/"
click at [483, 295] on div "Voici le lien de renouvellement :" at bounding box center [517, 293] width 329 height 10
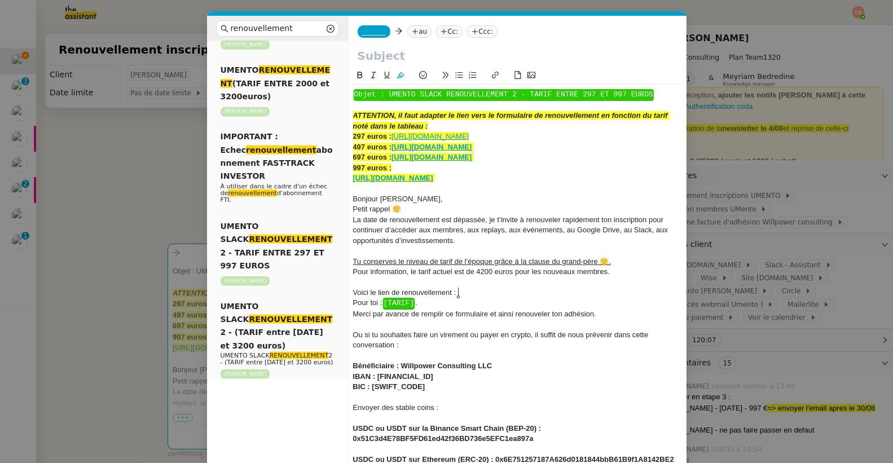
scroll to position [0, 0]
drag, startPoint x: 418, startPoint y: 302, endPoint x: 458, endPoint y: 295, distance: 41.1
click at [458, 295] on div "Voici le lien de renouvellement : https://umento.best/adhesion-a-la-communaute-…" at bounding box center [517, 293] width 329 height 10
click at [402, 75] on icon at bounding box center [400, 75] width 8 height 8
click at [429, 273] on div "Pour information, le tarif actuel est de 4200 euros pour les nouveaux membres." at bounding box center [517, 272] width 329 height 10
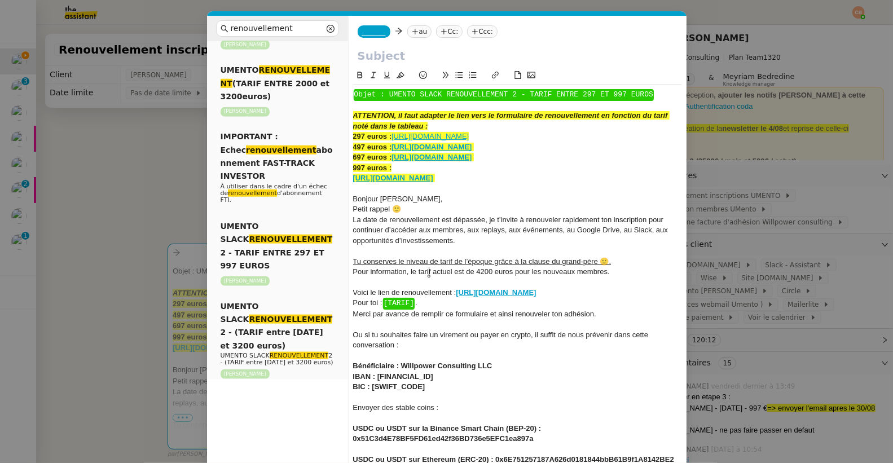
click at [421, 308] on div "Pour toi : ﻿ [TARIF] ﻿ ." at bounding box center [517, 303] width 329 height 11
drag, startPoint x: 424, startPoint y: 314, endPoint x: 386, endPoint y: 314, distance: 38.3
click at [386, 308] on div "Pour toi : 997 euros" at bounding box center [517, 303] width 329 height 10
click at [359, 70] on button at bounding box center [360, 75] width 14 height 13
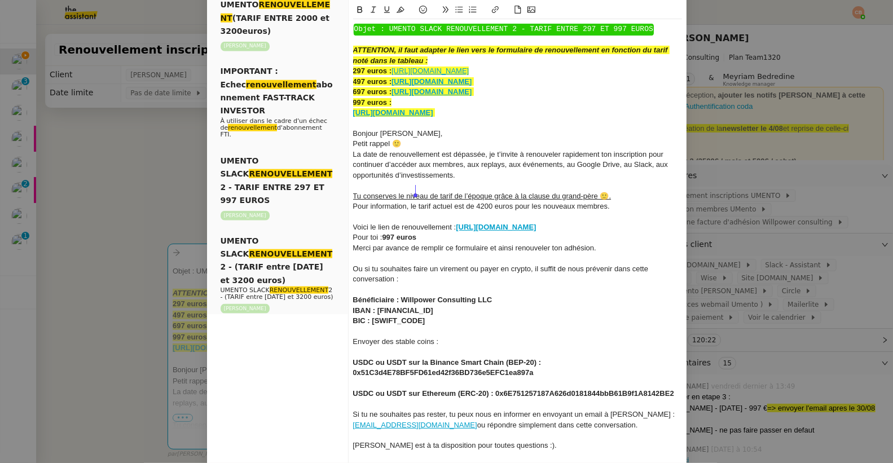
scroll to position [134, 0]
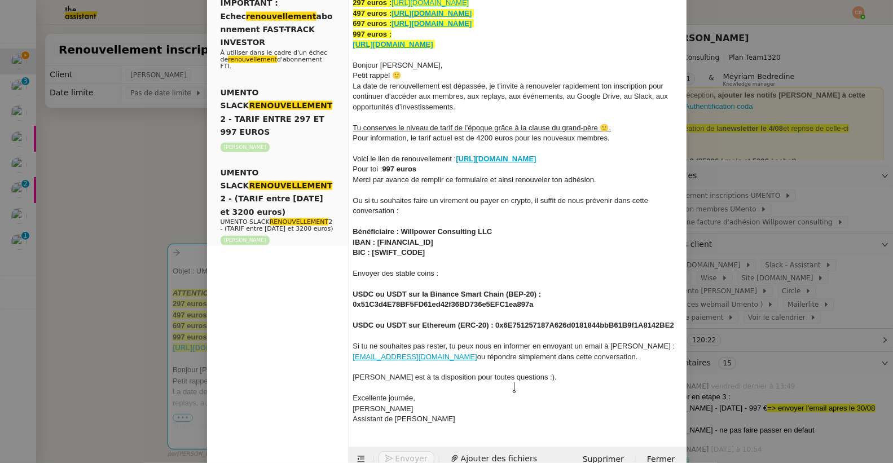
click at [532, 382] on div "Cédric est à ta disposition pour toutes questions :)." at bounding box center [517, 377] width 329 height 10
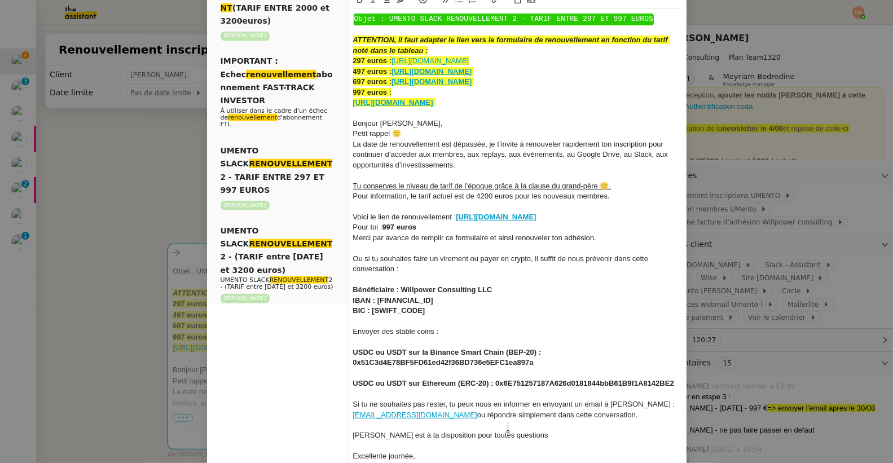
scroll to position [0, 0]
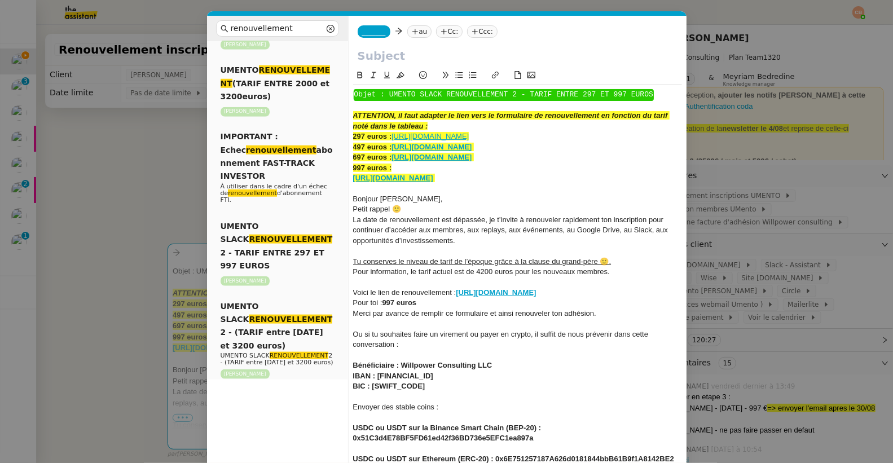
click at [421, 74] on icon at bounding box center [423, 75] width 8 height 8
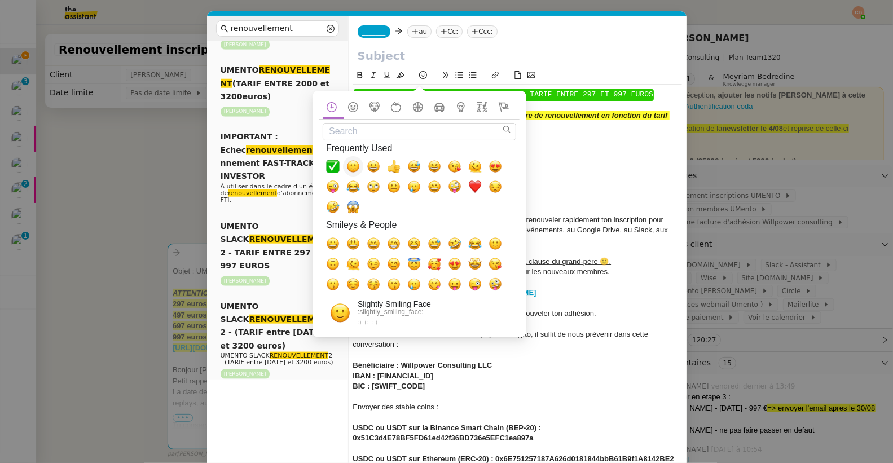
click at [355, 164] on span "🙂, slightly_smiling_face" at bounding box center [353, 167] width 14 height 14
click at [552, 200] on div "Bonjour Charles," at bounding box center [517, 199] width 329 height 10
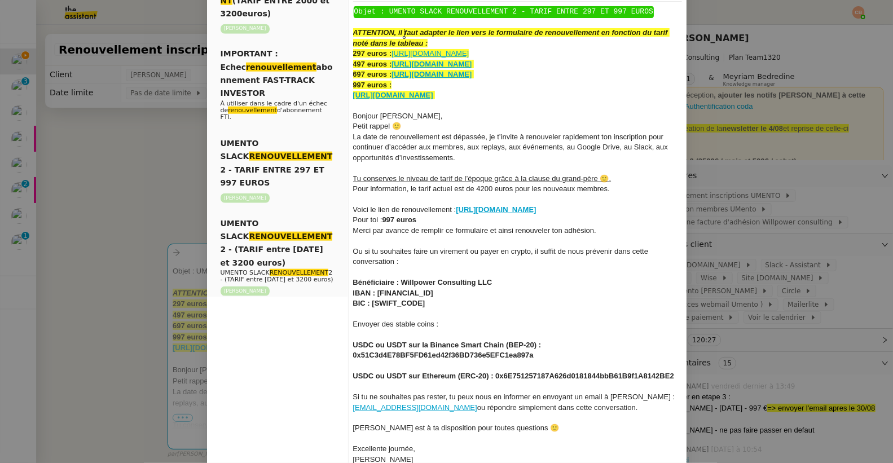
scroll to position [165, 0]
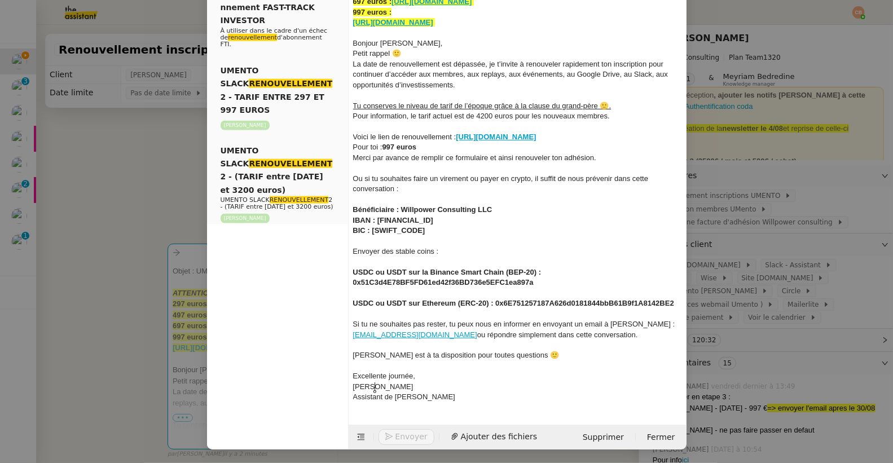
click at [382, 383] on div "[PERSON_NAME]" at bounding box center [517, 387] width 329 height 10
click at [84, 196] on nz-modal-container "renouvellement Service Renouvellement FTI aucun abonnement actif sur Stripe der…" at bounding box center [446, 231] width 893 height 463
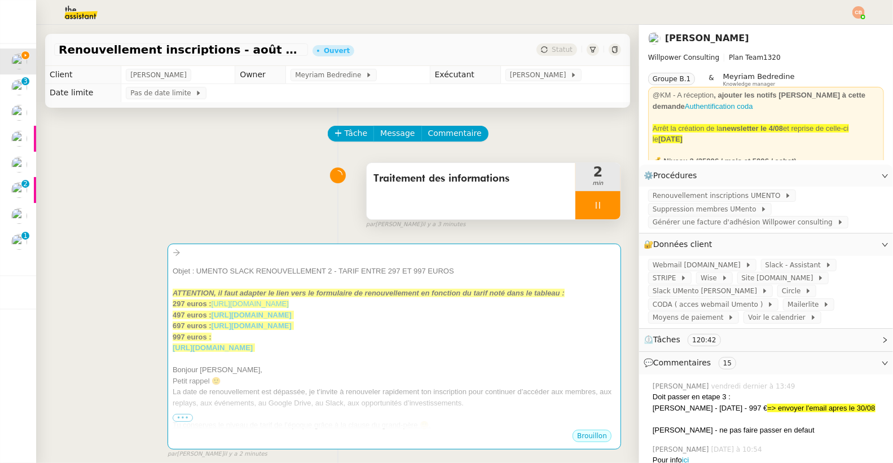
scroll to position [154, 0]
click at [84, 196] on nz-modal-container "renouvellement Service Renouvellement FTI aucun abonnement actif sur Stripe der…" at bounding box center [446, 231] width 893 height 463
click at [669, 196] on span "Renouvellement inscriptions UMENTO" at bounding box center [718, 195] width 132 height 11
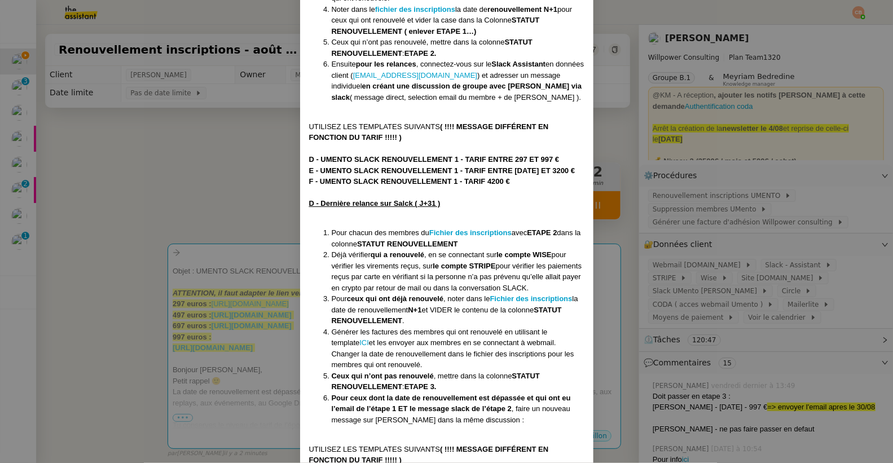
scroll to position [815, 0]
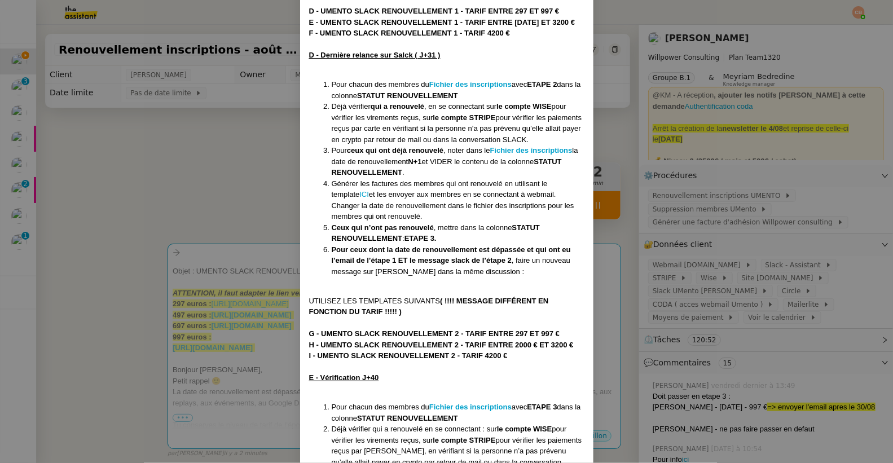
click at [161, 154] on nz-modal-container "Mise à jour le 12/08/2025 Contexte : Cette procédure s'inscrit dans le cadre de…" at bounding box center [446, 231] width 893 height 463
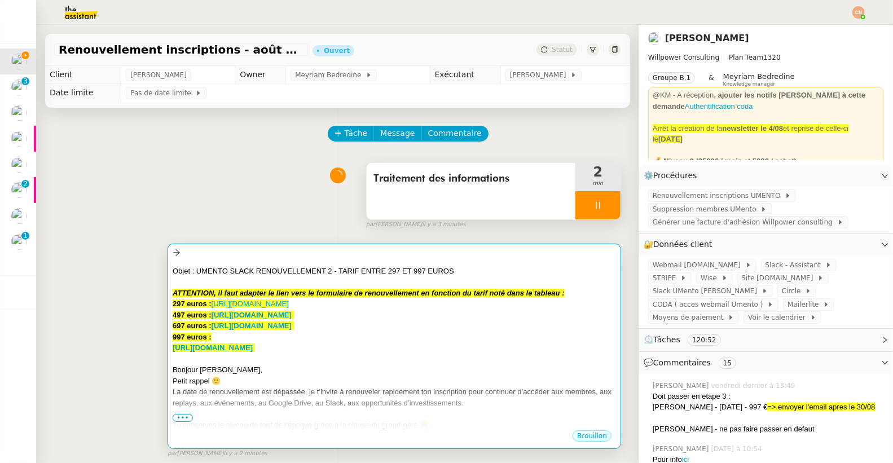
click at [311, 253] on div at bounding box center [394, 252] width 443 height 13
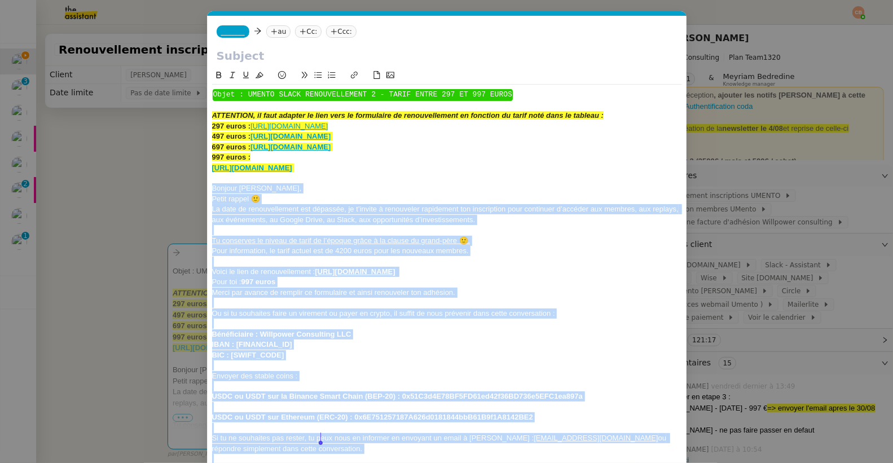
scroll to position [113, 0]
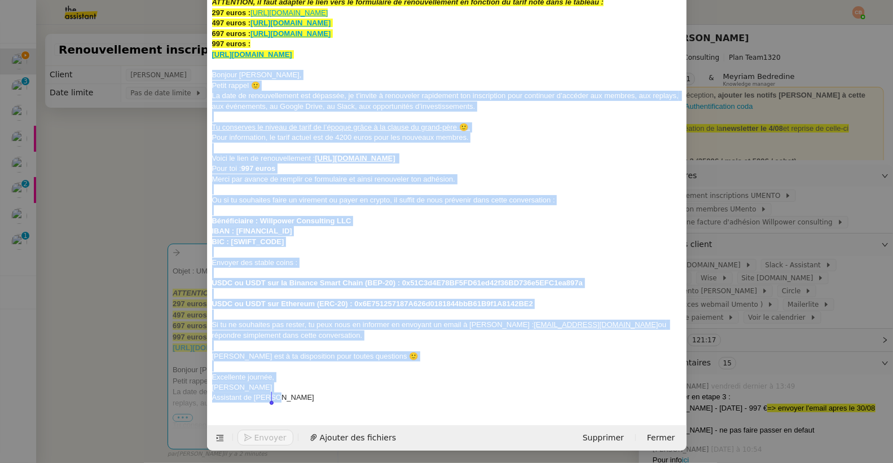
drag, startPoint x: 213, startPoint y: 188, endPoint x: 333, endPoint y: 516, distance: 349.1
click at [333, 462] on html "Mes demandes Renouvellement inscriptions - août 2025 Cédric Tempestini Support …" at bounding box center [446, 231] width 893 height 463
copy div "Bonjour Charles, Petit rappel 🙂 La date de renouvellement est dépassée, je t’in…"
click at [240, 406] on div "﻿ Objet : UMENTO SLACK RENOUVELLEMENT 2 - TARIF ENTRE 297 ET 997 EUROS ﻿ ATTENT…" at bounding box center [447, 189] width 470 height 436
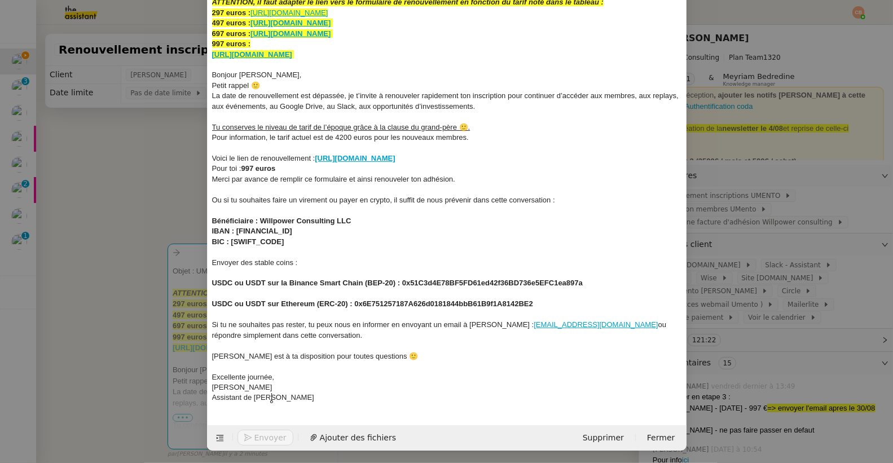
click at [239, 400] on span "Assistant de Cédric" at bounding box center [263, 397] width 102 height 8
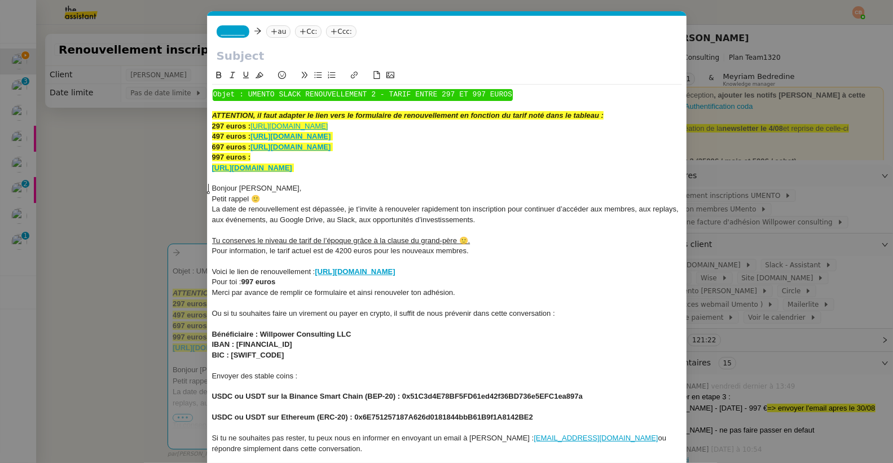
click at [212, 187] on span "Bonjour Charles," at bounding box center [257, 188] width 90 height 8
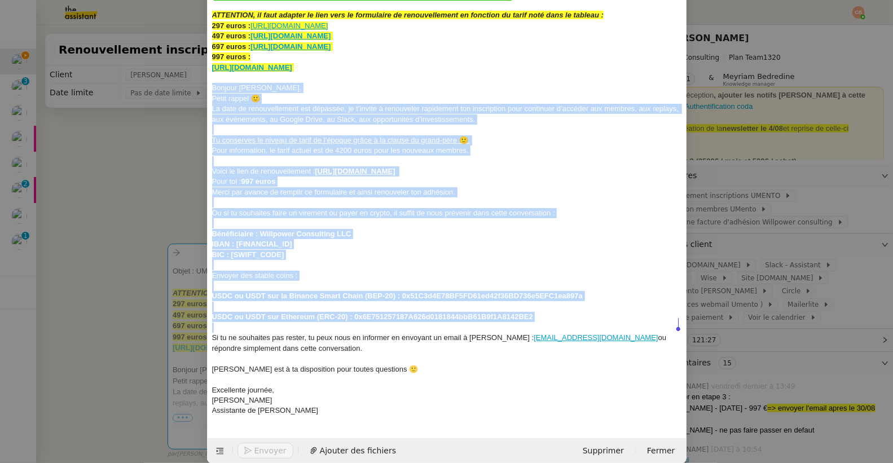
scroll to position [104, 0]
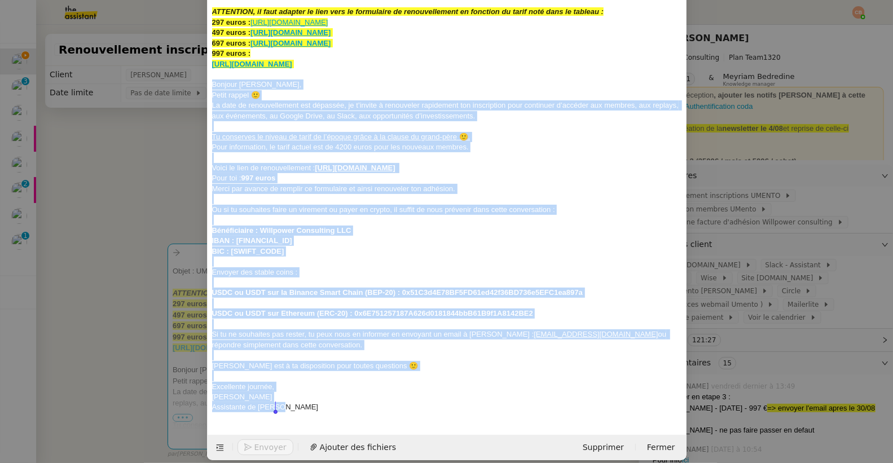
drag, startPoint x: 209, startPoint y: 187, endPoint x: 261, endPoint y: 423, distance: 241.8
click at [261, 423] on form "_______ au Cc: Ccc: ﻿ Objet : UMENTO SLACK RENOUVELLEMENT 2 - TARIF ENTRE 297 E…" at bounding box center [446, 186] width 479 height 548
copy div "Bonjour Charles, Petit rappel 🙂 La date de renouvellement est dépassée, je t’in…"
click at [126, 171] on nz-modal-container "renouvellement Service Renouvellement FTI aucun abonnement actif sur Stripe der…" at bounding box center [446, 231] width 893 height 463
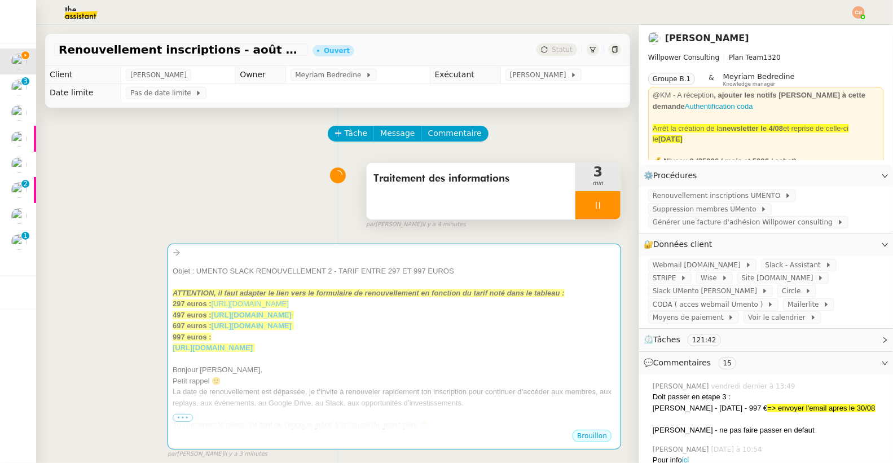
click at [126, 171] on nz-modal-container "renouvellement Service Renouvellement FTI aucun abonnement actif sur Stripe der…" at bounding box center [446, 231] width 893 height 463
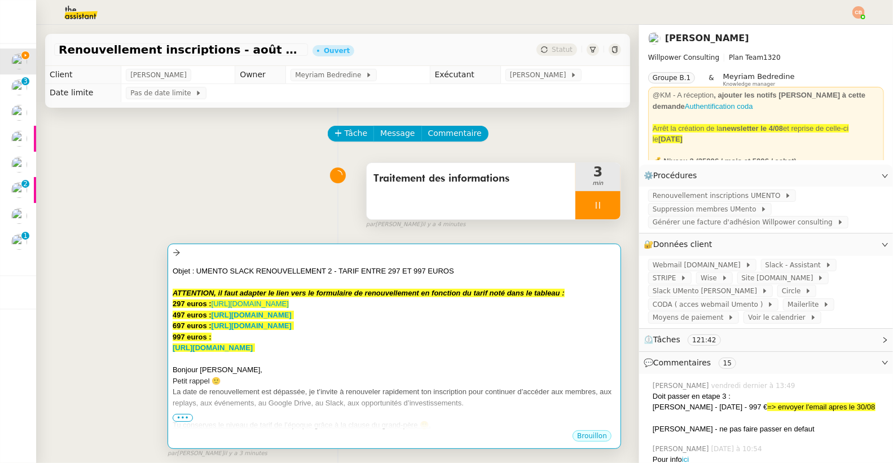
click at [518, 271] on div "﻿ Objet : UMENTO SLACK RENOUVELLEMENT 2 - TARIF ENTRE 297 ET 997 EUROS ﻿" at bounding box center [394, 271] width 443 height 11
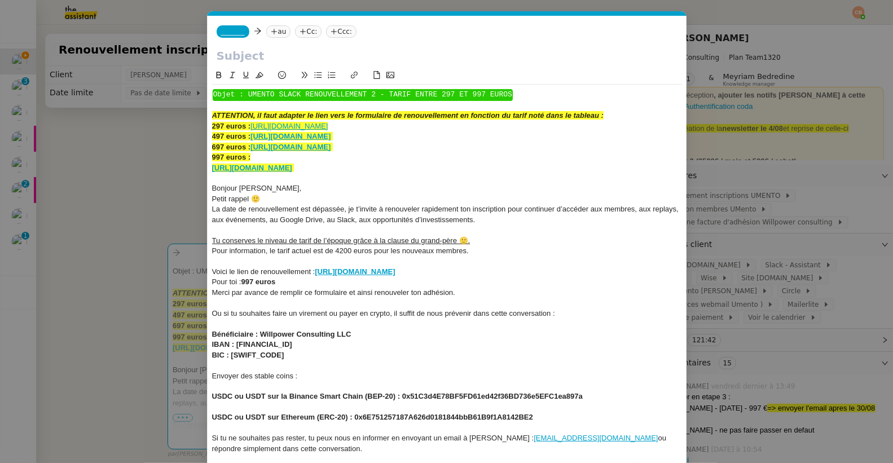
scroll to position [113, 0]
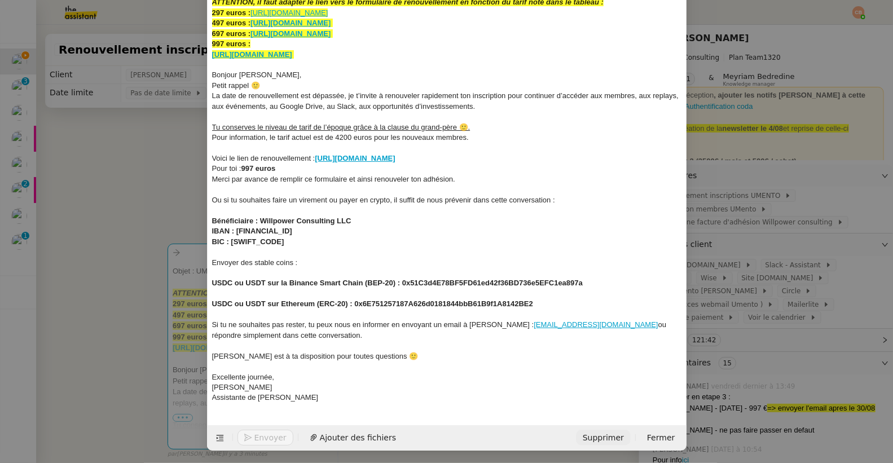
click at [597, 435] on span "Supprimer" at bounding box center [603, 437] width 41 height 13
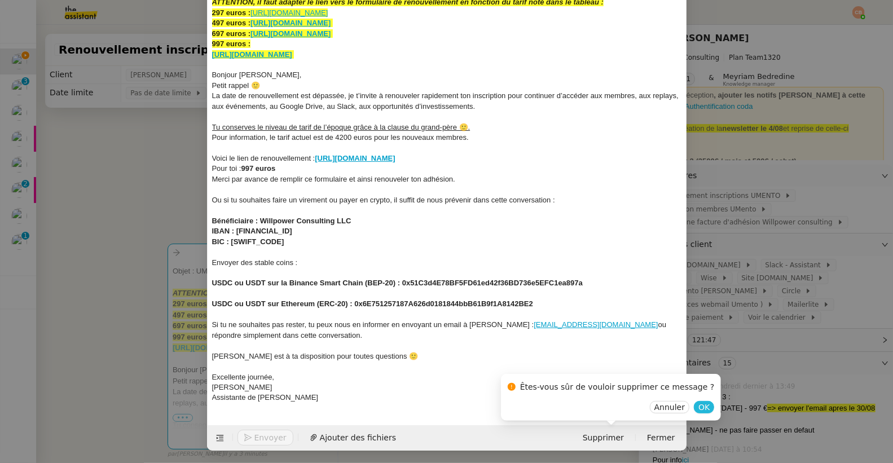
click at [698, 403] on span "OK" at bounding box center [703, 406] width 11 height 11
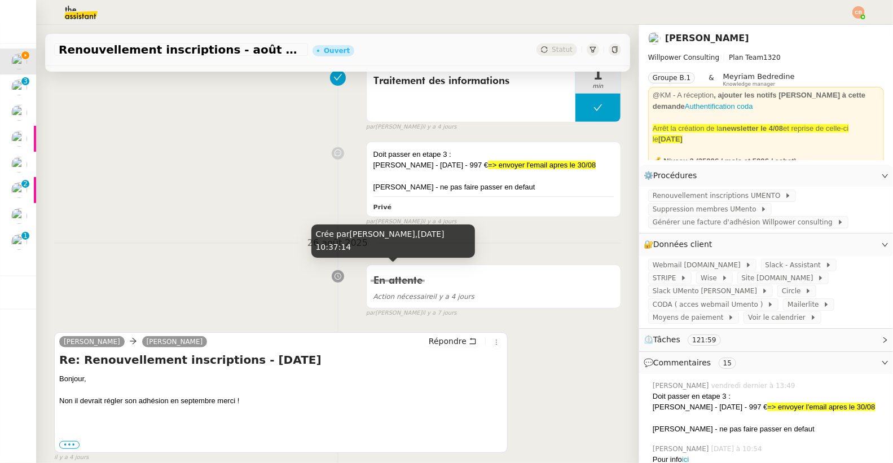
scroll to position [0, 0]
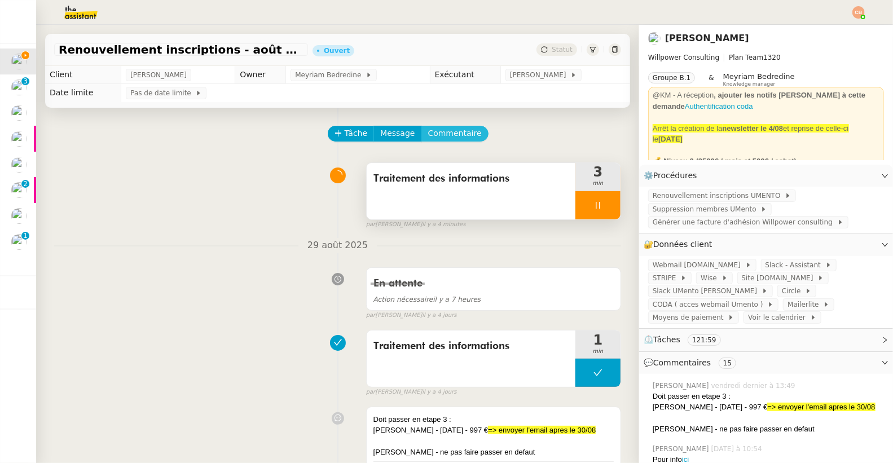
click at [441, 133] on span "Commentaire" at bounding box center [455, 133] width 54 height 13
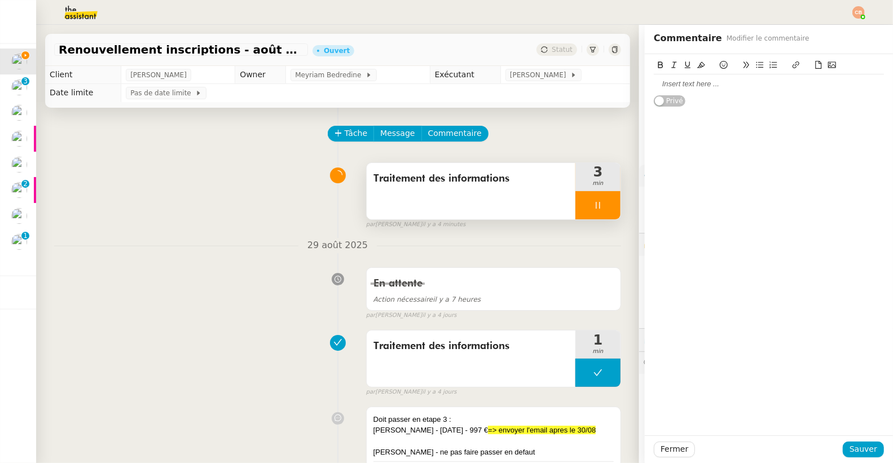
click at [670, 89] on div at bounding box center [769, 84] width 230 height 10
click at [720, 64] on icon at bounding box center [724, 65] width 8 height 8
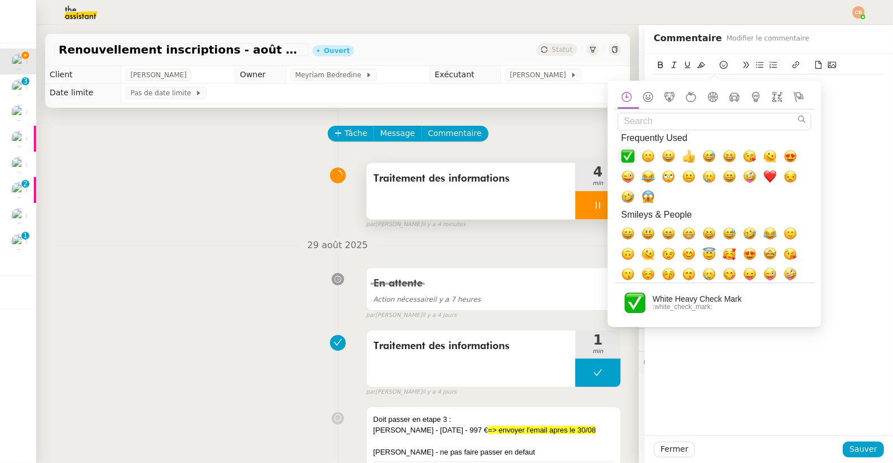
click at [624, 152] on span "✅, white_check_mark" at bounding box center [628, 156] width 14 height 14
click at [803, 182] on section "Frequently Used" at bounding box center [713, 168] width 193 height 77
drag, startPoint x: 834, startPoint y: 185, endPoint x: 836, endPoint y: 240, distance: 55.3
click at [834, 185] on div "Charles Chauvin relancé ✅ Privé" at bounding box center [769, 244] width 248 height 381
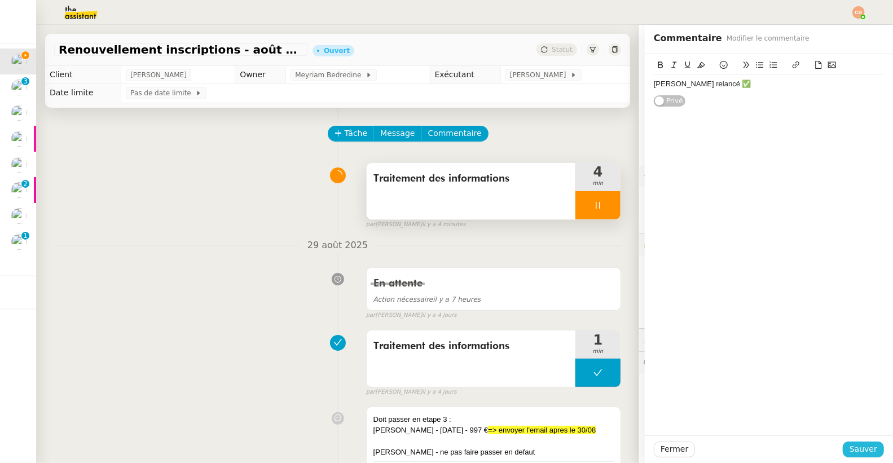
click at [849, 444] on span "Sauver" at bounding box center [863, 449] width 28 height 13
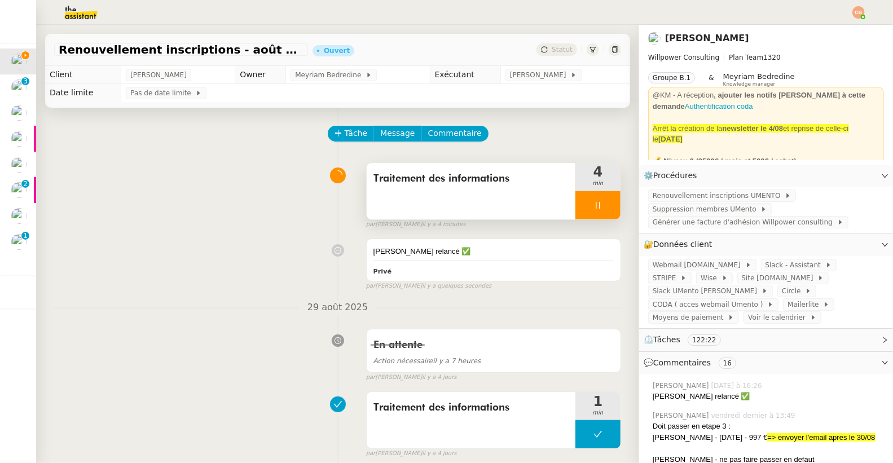
click at [589, 204] on div at bounding box center [597, 205] width 45 height 28
click at [605, 202] on icon at bounding box center [609, 205] width 9 height 9
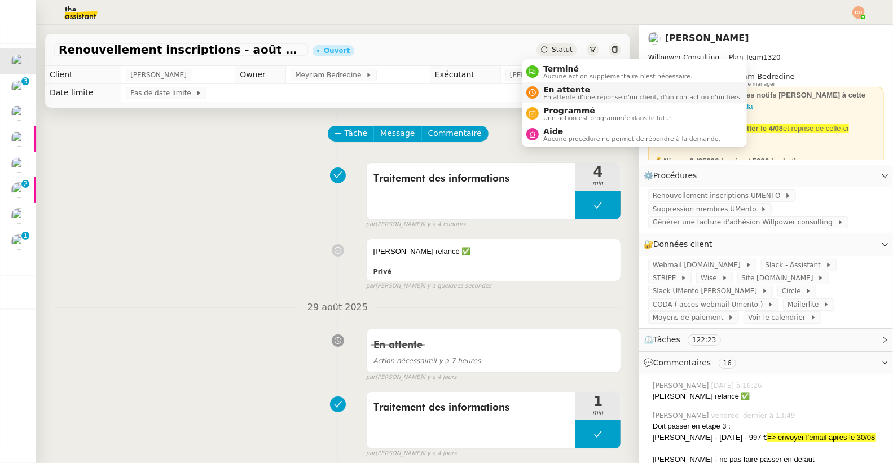
click at [545, 83] on li "En attente En attente d'une réponse d'un client, d'un contact ou d'un tiers." at bounding box center [634, 92] width 224 height 21
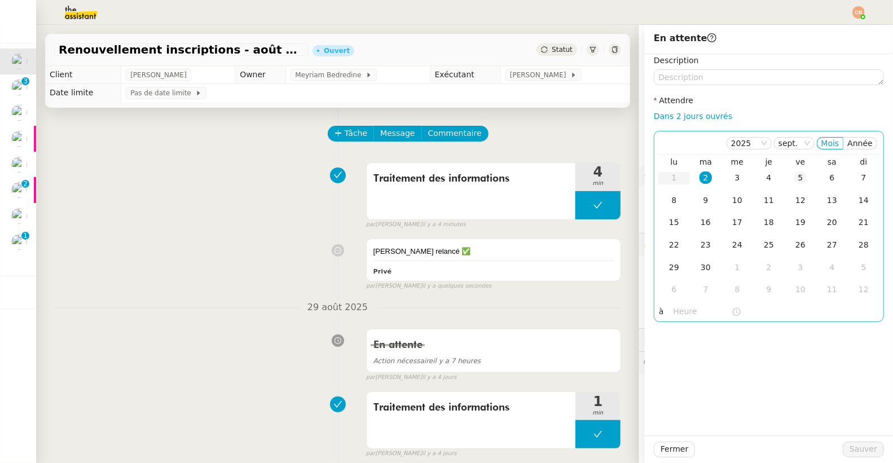
click at [794, 177] on div "5" at bounding box center [800, 177] width 12 height 12
click at [677, 309] on input "text" at bounding box center [702, 311] width 58 height 13
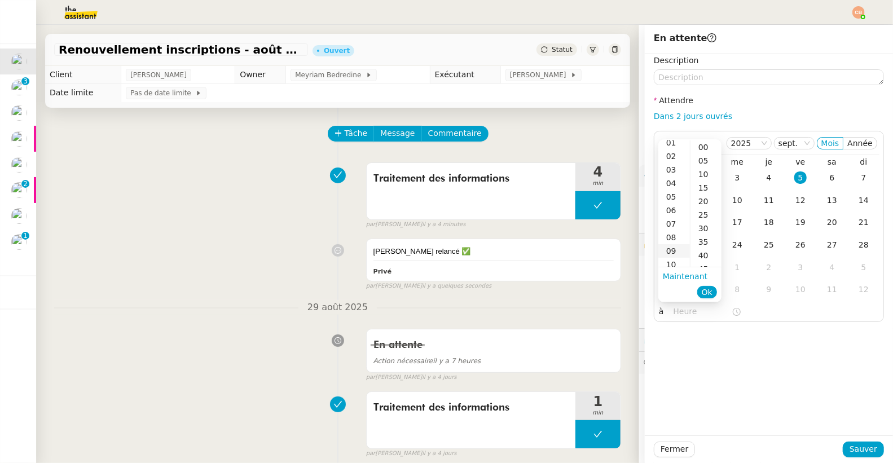
click at [668, 253] on div "09" at bounding box center [674, 251] width 32 height 14
click at [701, 143] on div "00" at bounding box center [705, 147] width 31 height 14
type input "09:00"
drag, startPoint x: 744, startPoint y: 372, endPoint x: 753, endPoint y: 377, distance: 10.6
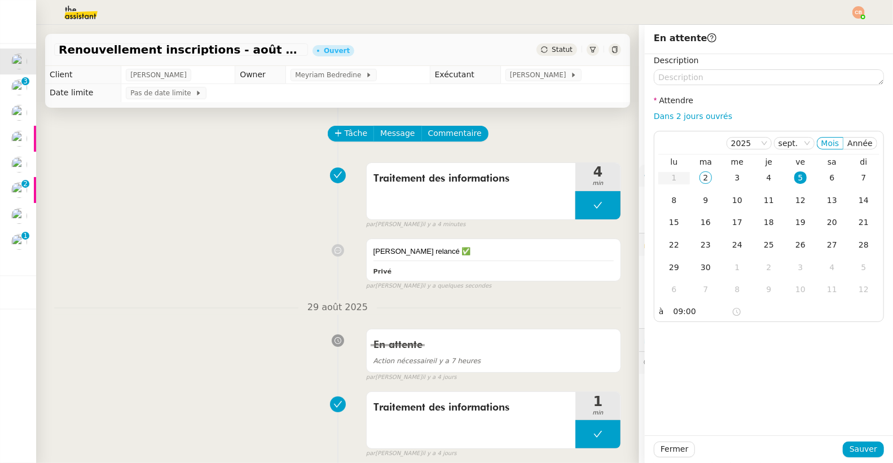
click at [748, 374] on div "Description Attendre Dans 2 jours ouvrés [DATE] Mois Année lu ma me je ve sa di…" at bounding box center [769, 244] width 248 height 381
click at [842, 446] on button "Sauver" at bounding box center [862, 450] width 41 height 16
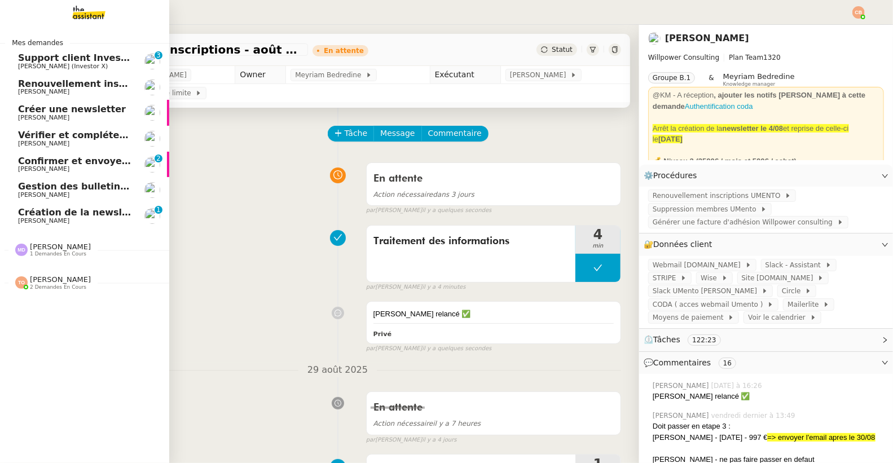
click at [46, 59] on span "Support client InvestorX" at bounding box center [80, 57] width 125 height 11
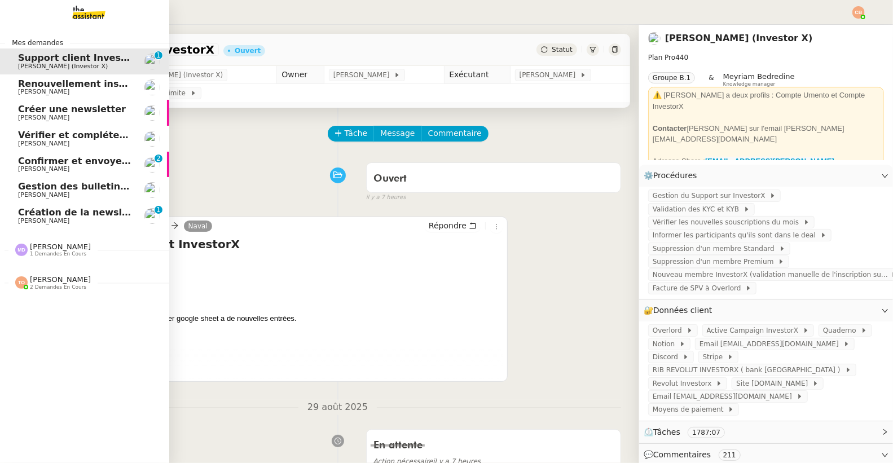
click at [43, 81] on span "Renouvellement inscriptions - septembre 2025" at bounding box center [137, 83] width 239 height 11
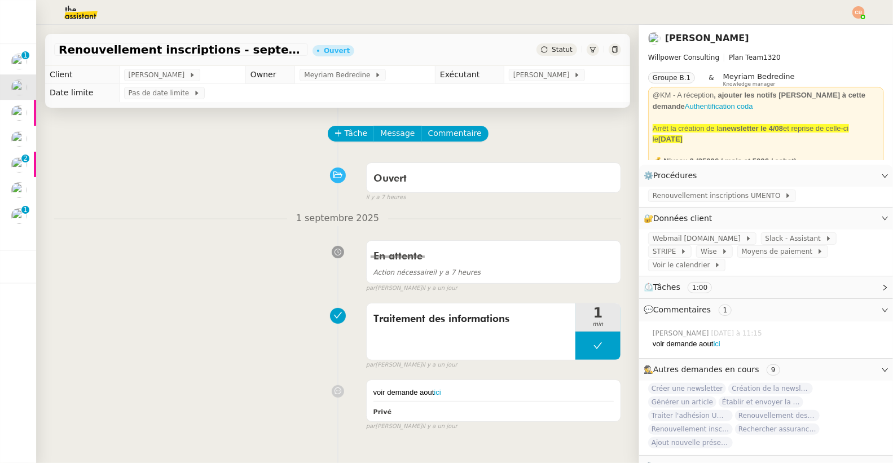
click at [83, 18] on img at bounding box center [71, 12] width 87 height 25
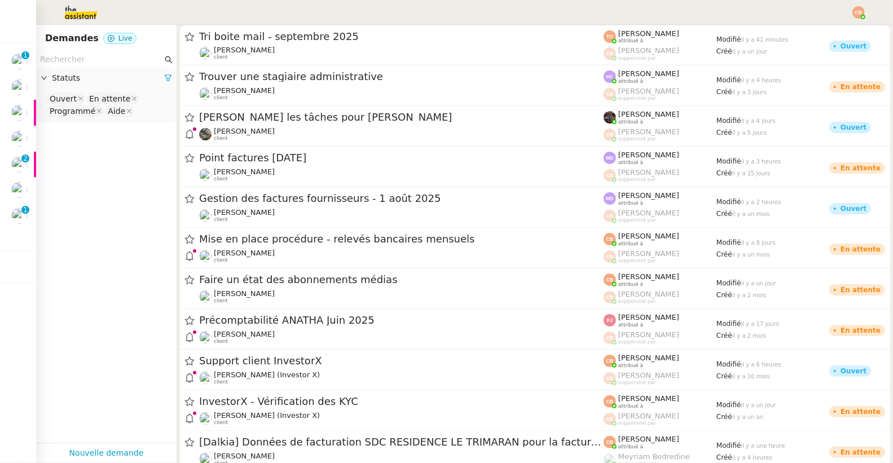
click at [91, 64] on input "text" at bounding box center [101, 59] width 122 height 13
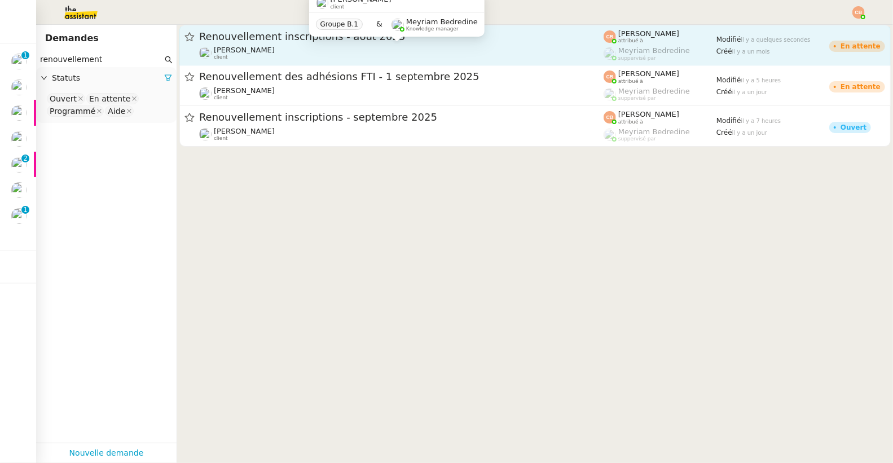
type input "renouvellement"
click at [309, 46] on div "Cédric Tempestini client" at bounding box center [401, 53] width 404 height 15
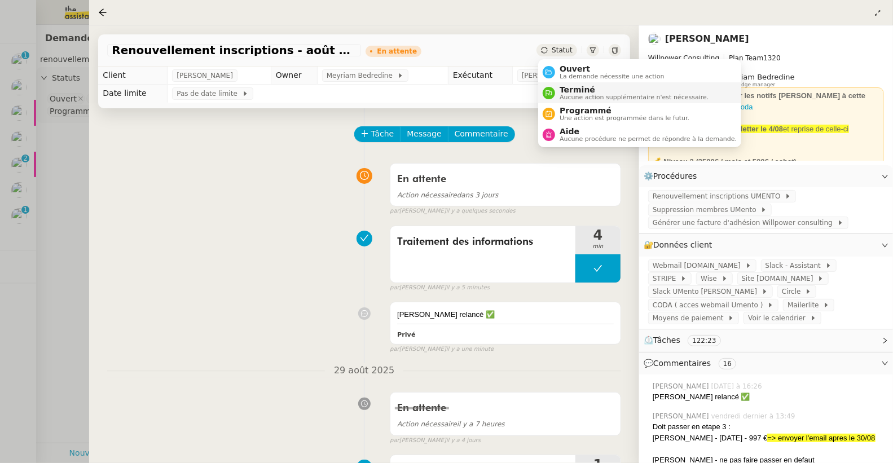
click at [572, 92] on span "Terminé" at bounding box center [633, 89] width 149 height 9
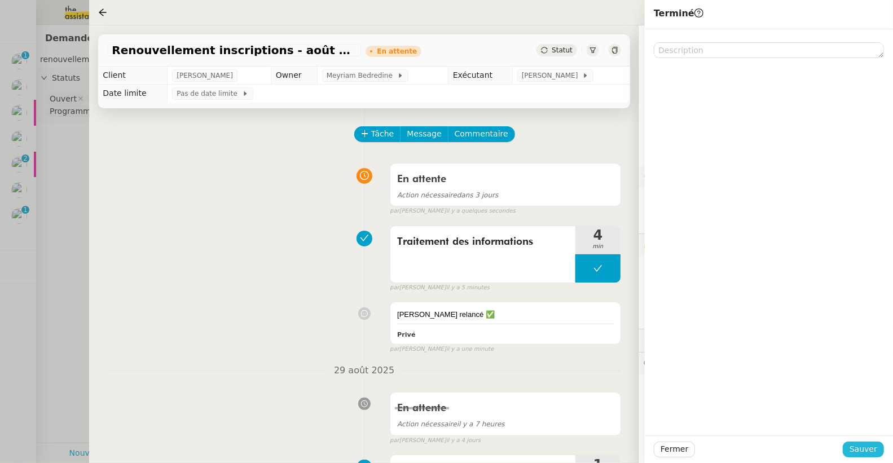
click at [861, 447] on span "Sauver" at bounding box center [863, 449] width 28 height 13
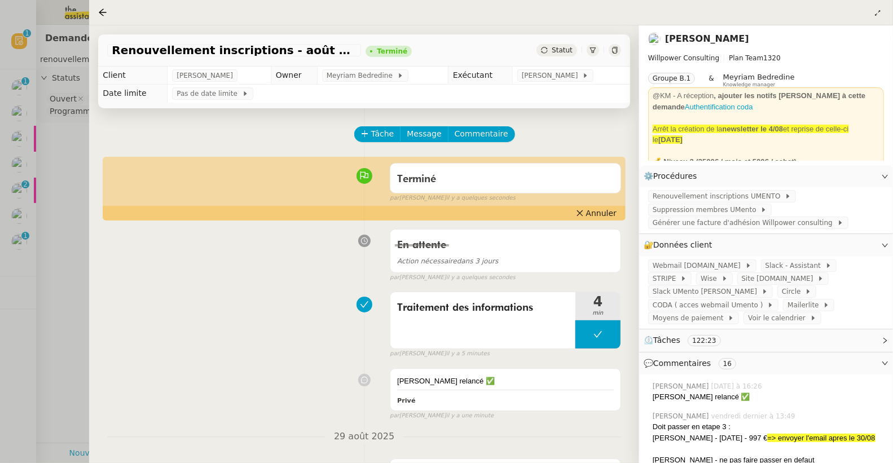
click at [70, 141] on div at bounding box center [446, 231] width 893 height 463
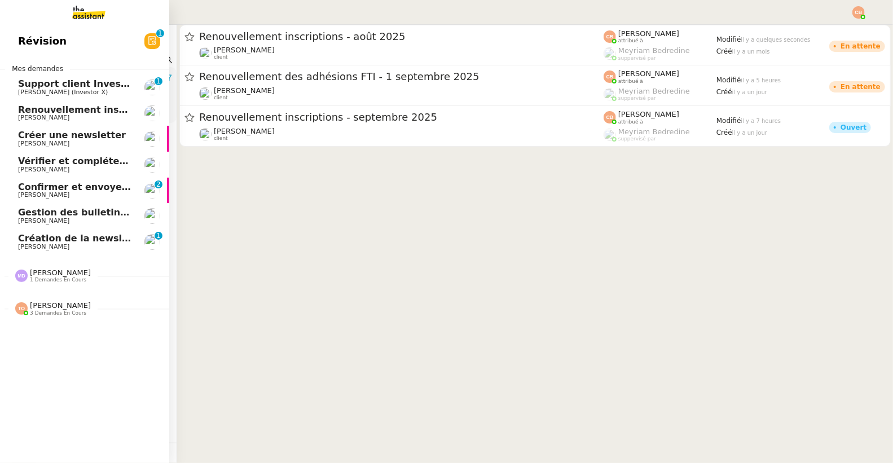
click at [46, 104] on link "Renouvellement inscriptions - septembre 2025 Cédric Tempestini" at bounding box center [84, 113] width 169 height 26
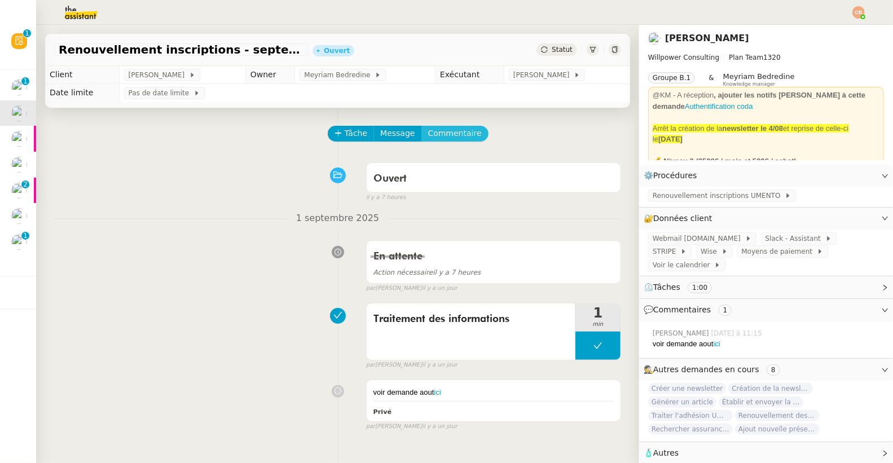
click at [457, 129] on span "Commentaire" at bounding box center [455, 133] width 54 height 13
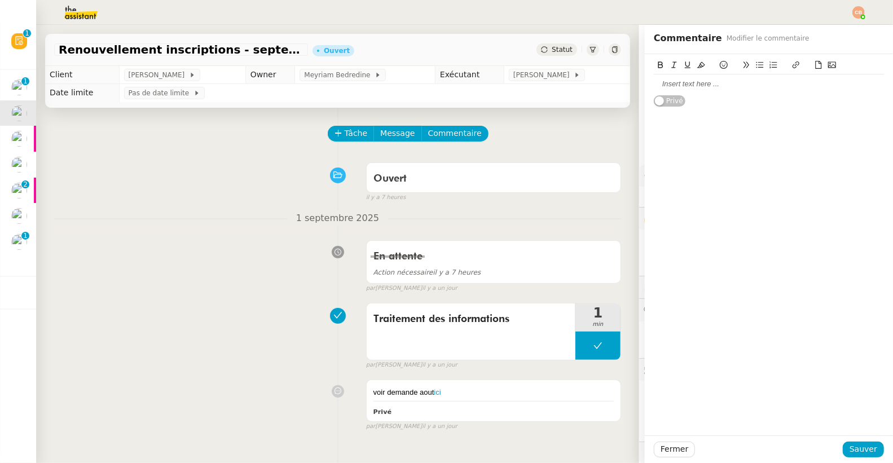
click at [655, 81] on div at bounding box center [769, 84] width 230 height 10
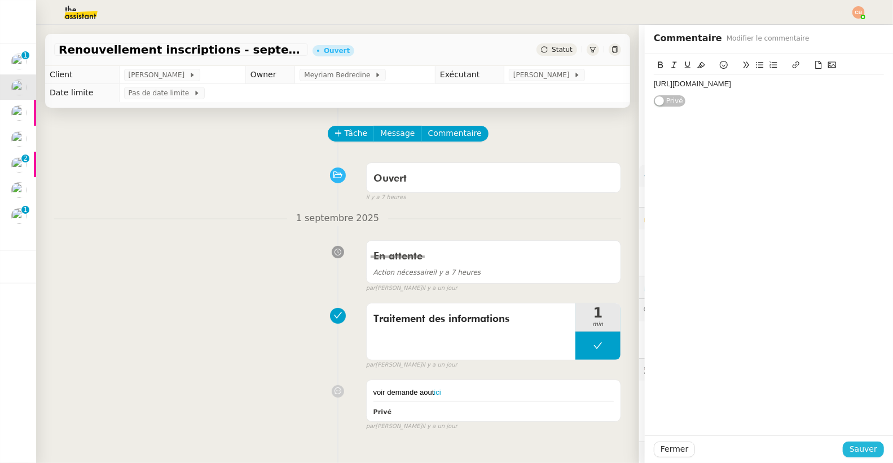
click at [849, 446] on span "Sauver" at bounding box center [863, 449] width 28 height 13
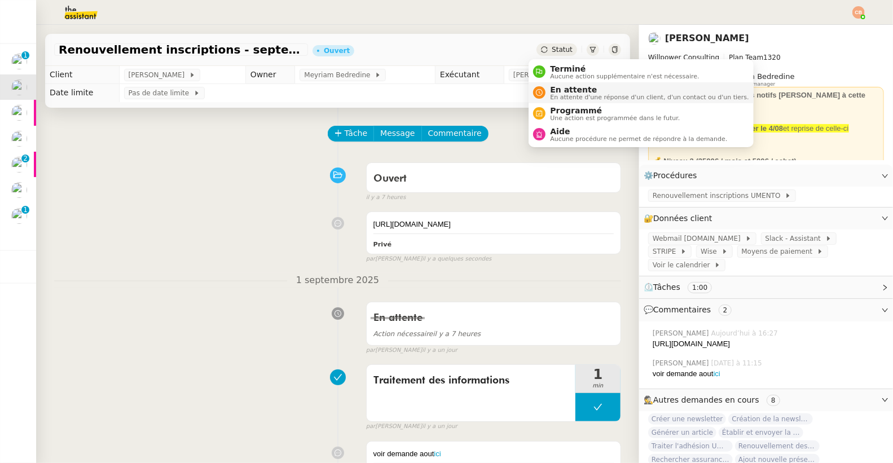
click at [564, 89] on span "En attente" at bounding box center [649, 89] width 198 height 9
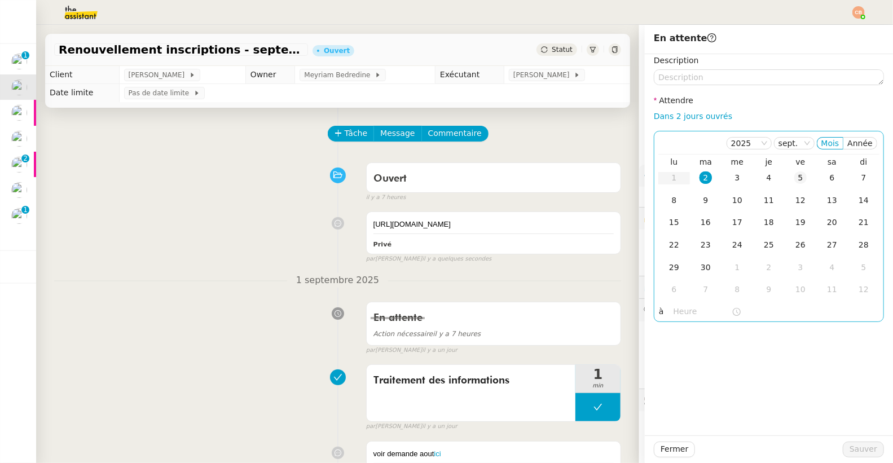
click at [794, 178] on div "5" at bounding box center [800, 177] width 12 height 12
click at [685, 306] on input "text" at bounding box center [702, 311] width 58 height 13
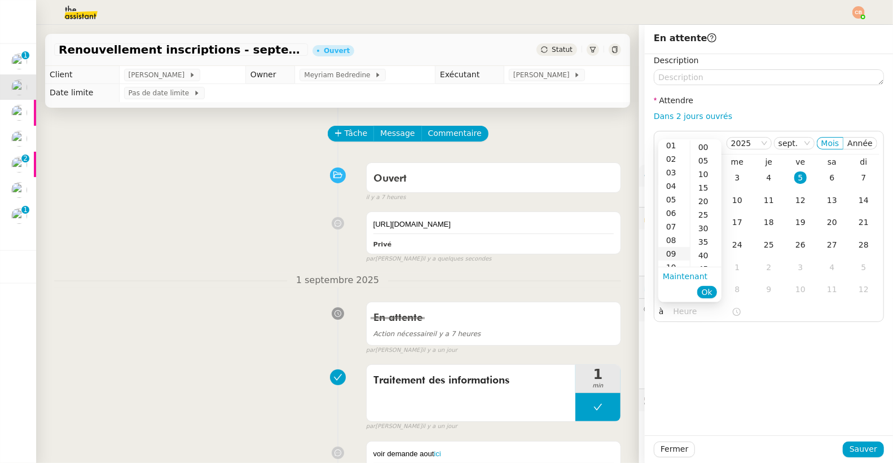
click at [669, 250] on div "09" at bounding box center [674, 254] width 32 height 14
click at [705, 143] on div "00" at bounding box center [705, 147] width 31 height 14
type input "09:00"
drag, startPoint x: 753, startPoint y: 374, endPoint x: 761, endPoint y: 383, distance: 12.8
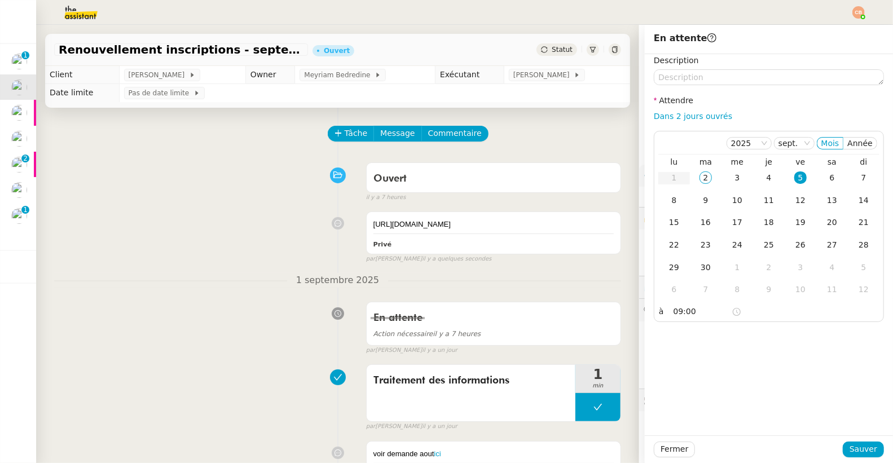
click at [753, 374] on div "Description Attendre Dans 2 jours ouvrés 2025 sept. Mois Année lu ma me je ve s…" at bounding box center [769, 244] width 248 height 381
click at [849, 447] on span "Sauver" at bounding box center [863, 449] width 28 height 13
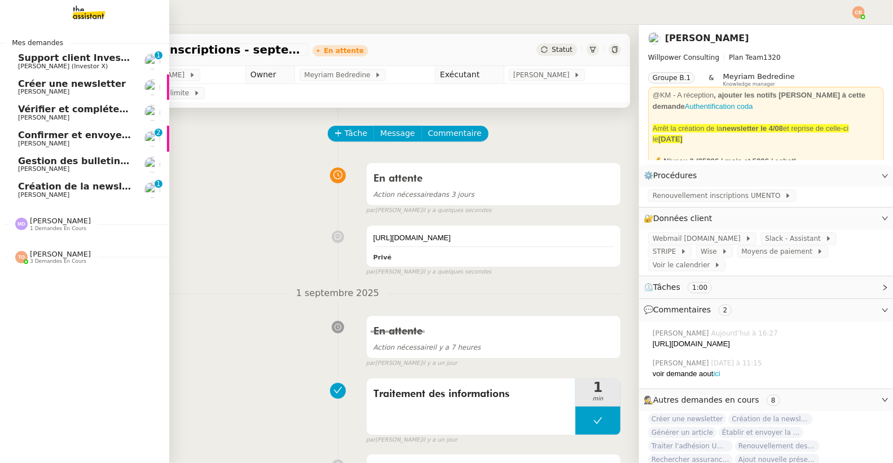
click at [43, 90] on span "Cédric Tempestini" at bounding box center [43, 91] width 51 height 7
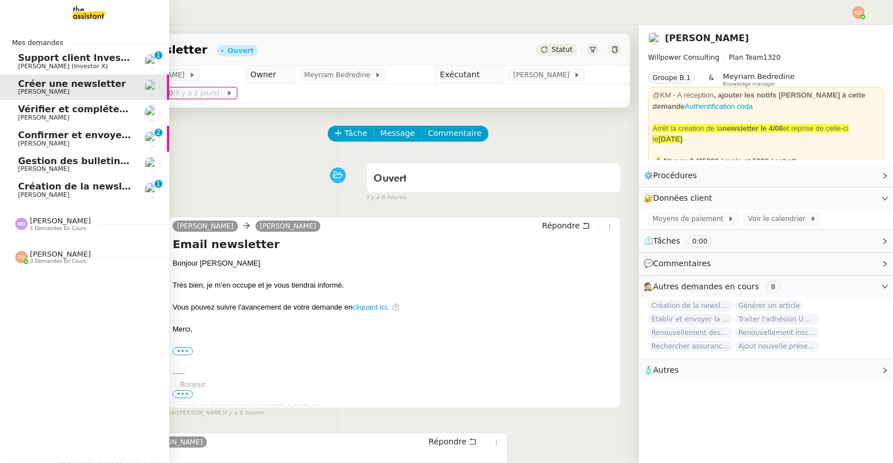
click at [63, 116] on span "[PERSON_NAME]" at bounding box center [43, 117] width 51 height 7
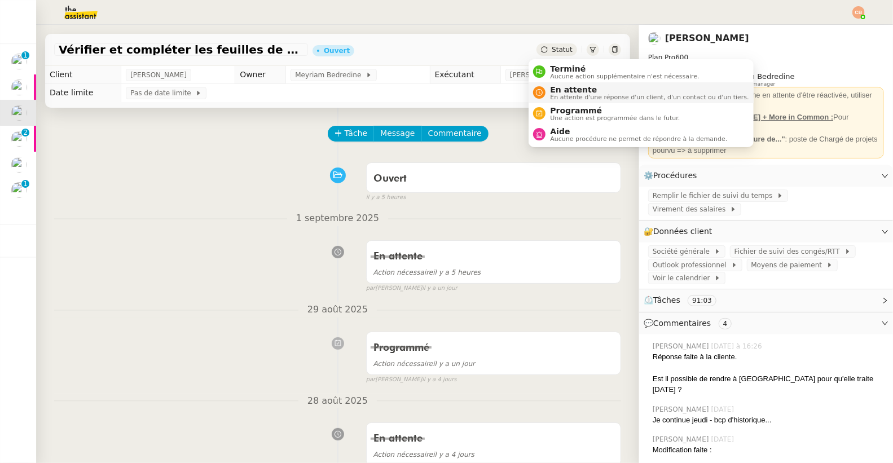
click at [553, 90] on span "En attente" at bounding box center [649, 89] width 198 height 9
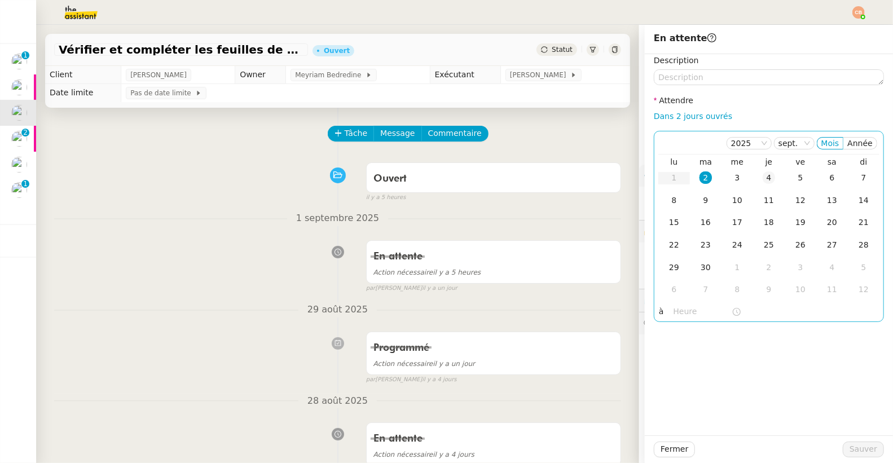
click at [763, 179] on div "4" at bounding box center [768, 177] width 12 height 12
click at [682, 310] on input "text" at bounding box center [702, 311] width 58 height 13
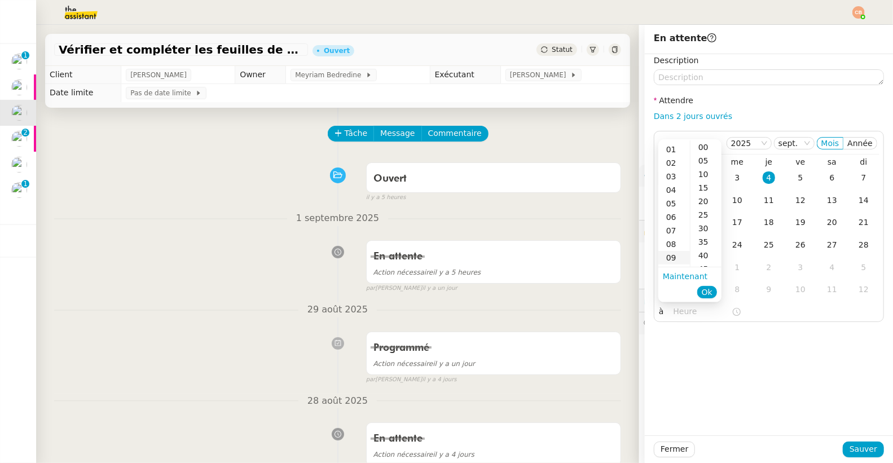
click at [670, 256] on div "09" at bounding box center [674, 258] width 32 height 14
click at [701, 150] on div "00" at bounding box center [705, 147] width 31 height 14
type input "09:00"
click at [781, 377] on div "Description Attendre Dans 2 jours ouvrés 2025 sept. Mois Année lu ma me je ve s…" at bounding box center [769, 244] width 248 height 381
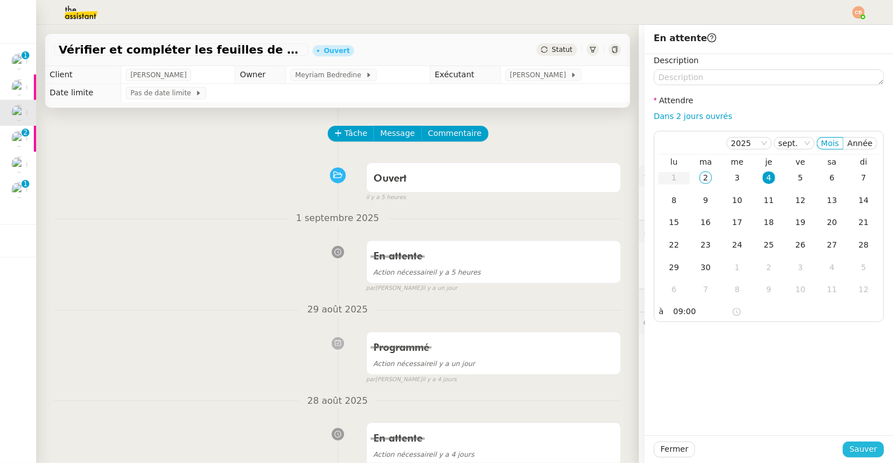
click at [849, 448] on span "Sauver" at bounding box center [863, 449] width 28 height 13
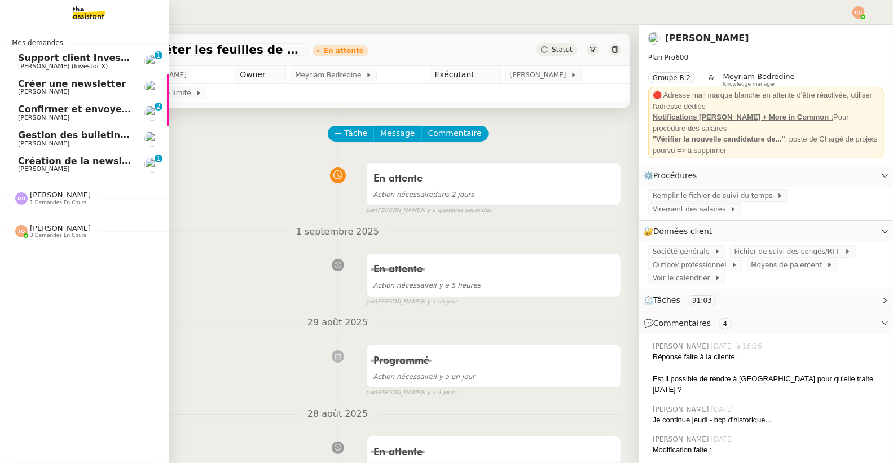
click at [33, 117] on span "[PERSON_NAME]" at bounding box center [43, 117] width 51 height 7
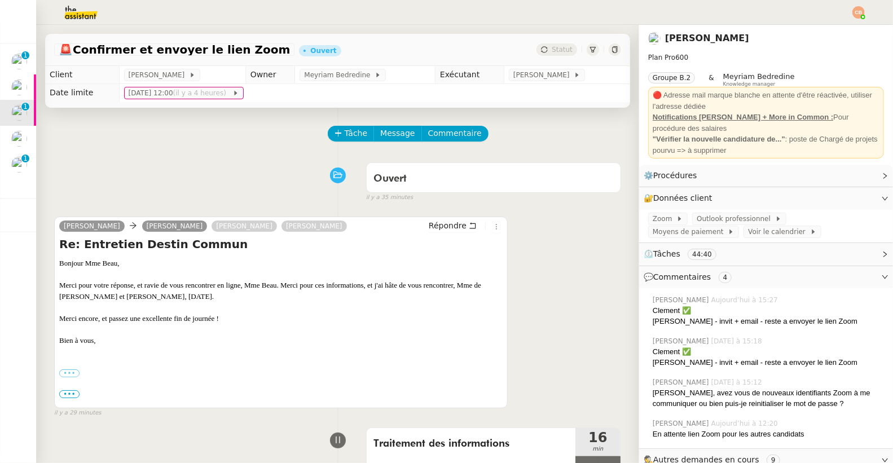
scroll to position [220, 0]
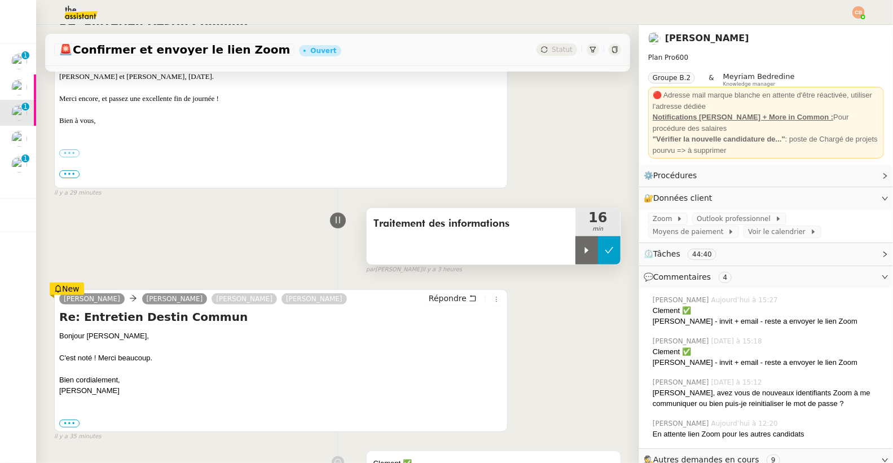
click at [605, 248] on icon at bounding box center [609, 250] width 9 height 9
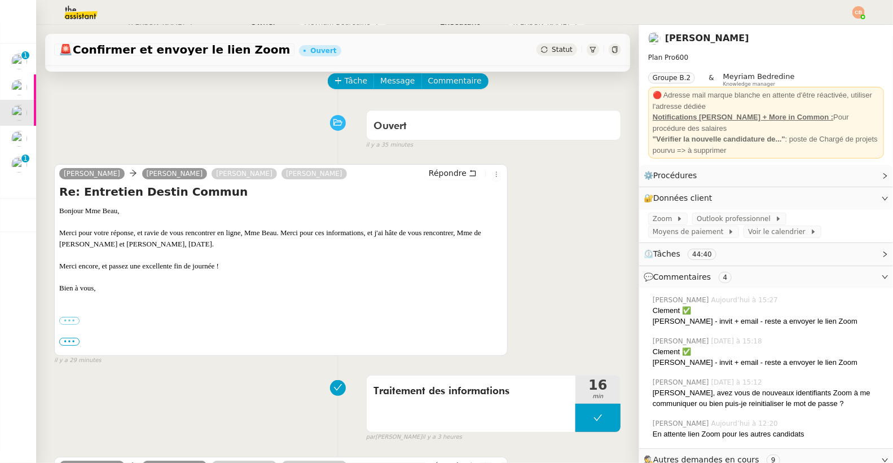
scroll to position [0, 0]
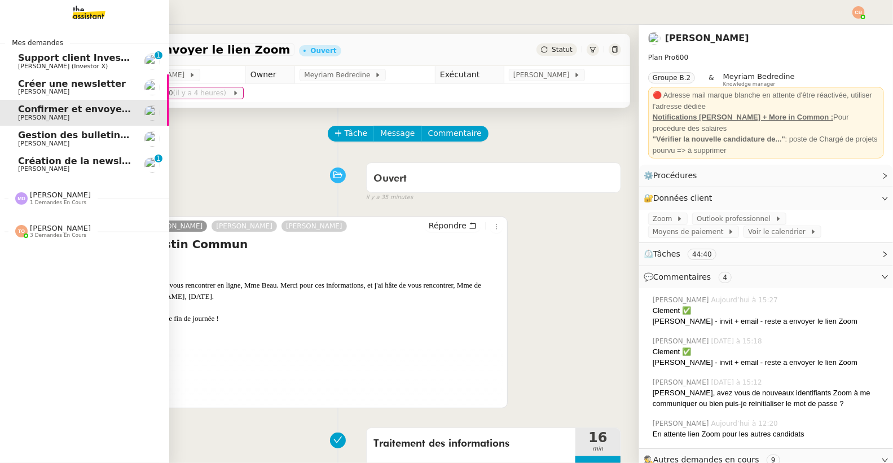
click at [47, 144] on span "[PERSON_NAME]" at bounding box center [43, 143] width 51 height 7
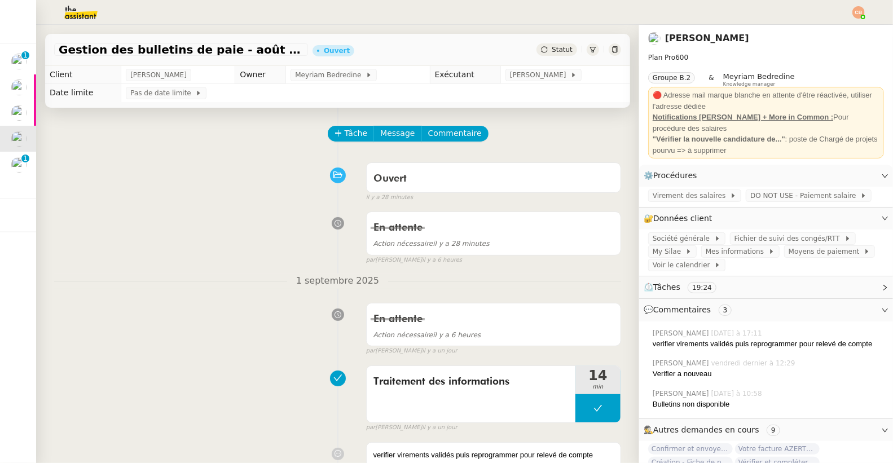
click at [84, 14] on img at bounding box center [71, 12] width 87 height 25
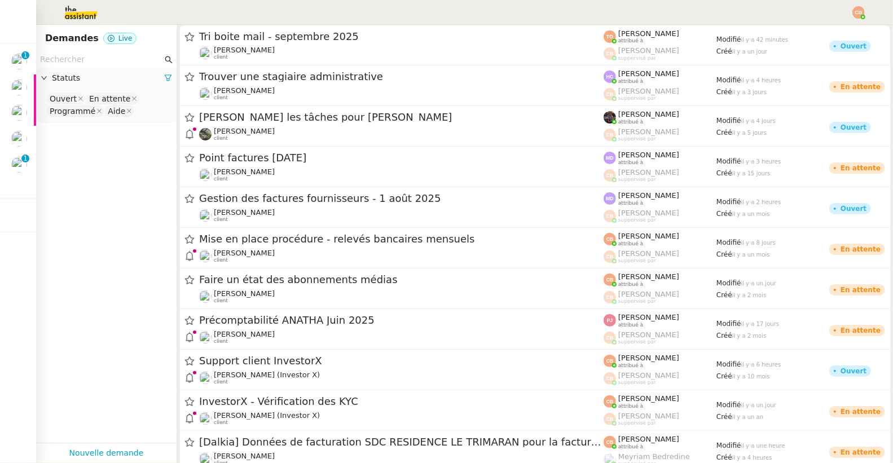
click at [71, 54] on input "text" at bounding box center [101, 59] width 122 height 13
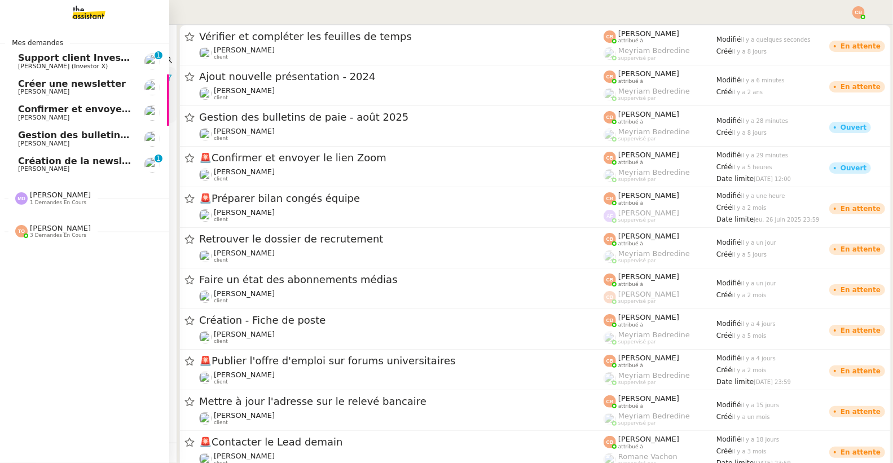
type input "Laurence"
click at [45, 133] on span "Gestion des bulletins de paie - août 2025" at bounding box center [122, 135] width 209 height 11
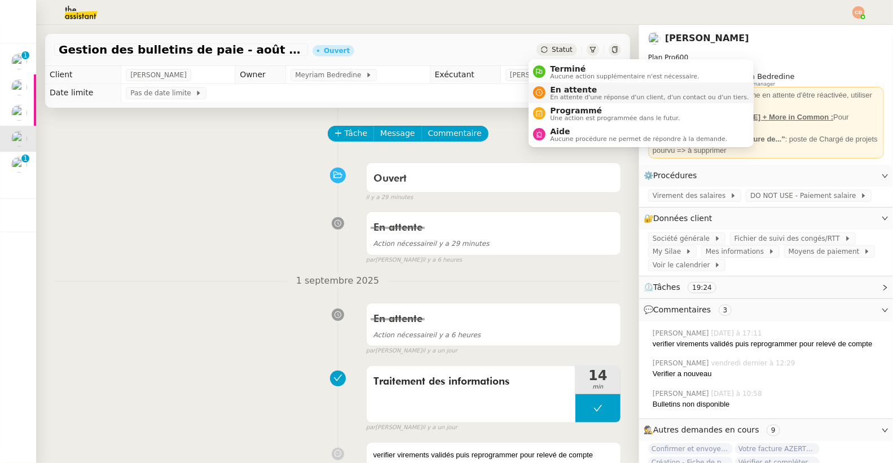
click at [555, 86] on span "En attente" at bounding box center [649, 89] width 198 height 9
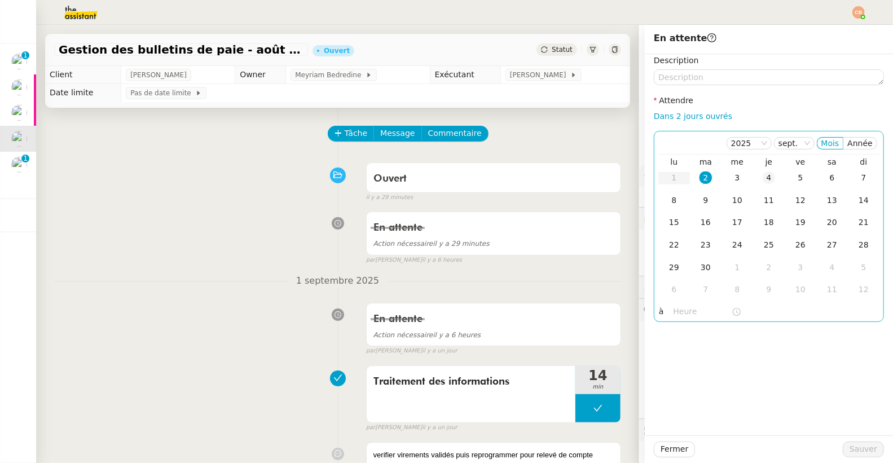
click at [762, 180] on div "4" at bounding box center [768, 177] width 12 height 12
click at [681, 311] on input "text" at bounding box center [702, 311] width 58 height 13
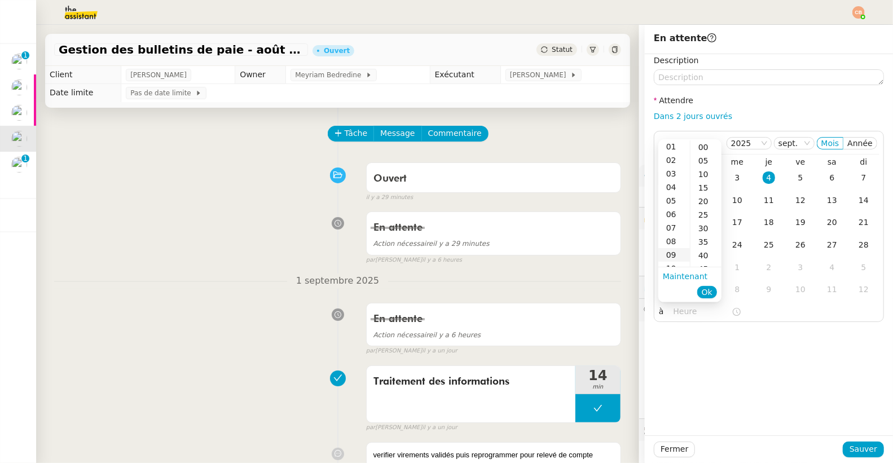
click at [670, 254] on div "09" at bounding box center [674, 255] width 32 height 14
click at [698, 148] on div "00" at bounding box center [705, 147] width 31 height 14
type input "09:00"
click at [743, 353] on div "Description Attendre Dans 2 jours ouvrés 2025 sept. Mois Année lu ma me je ve s…" at bounding box center [769, 244] width 248 height 381
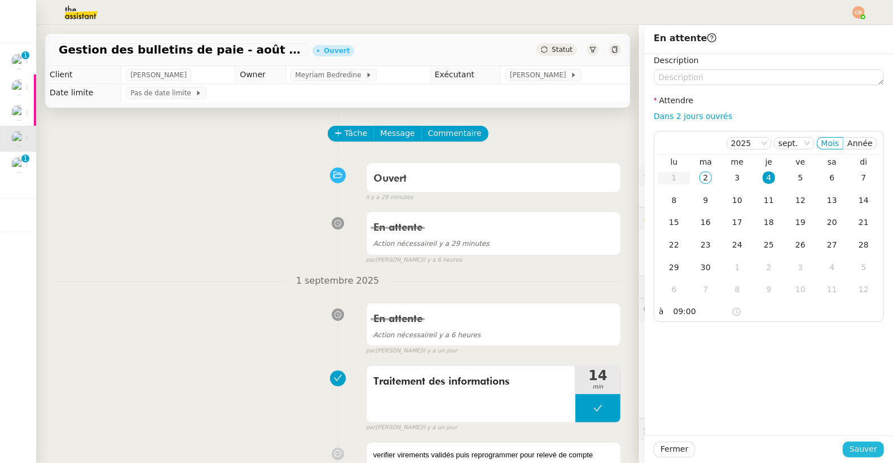
click at [842, 445] on button "Sauver" at bounding box center [862, 450] width 41 height 16
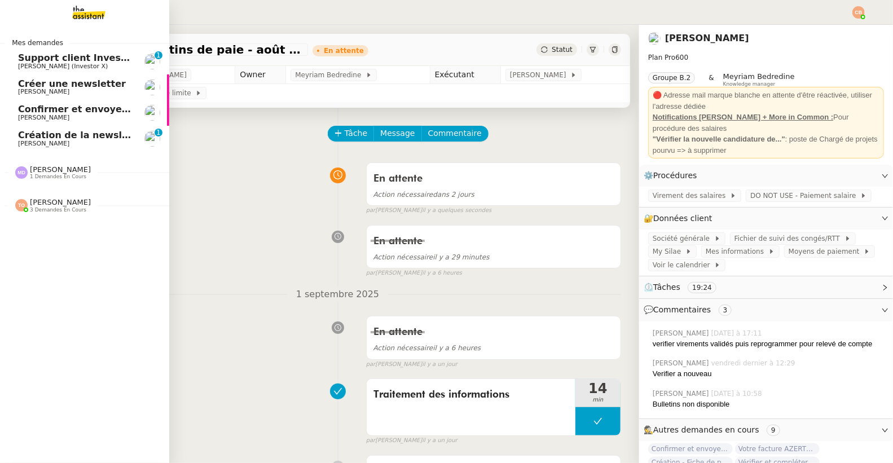
click at [36, 142] on span "Cédric Tempestini" at bounding box center [43, 143] width 51 height 7
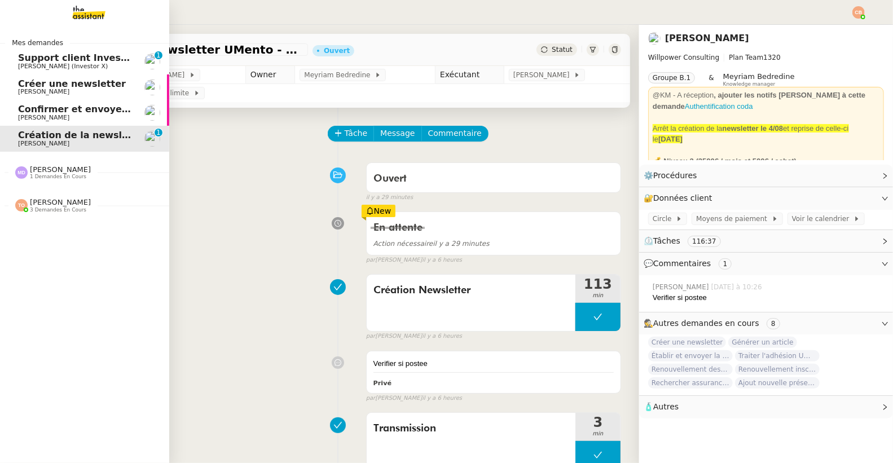
click at [53, 82] on span "Créer une newsletter" at bounding box center [72, 83] width 108 height 11
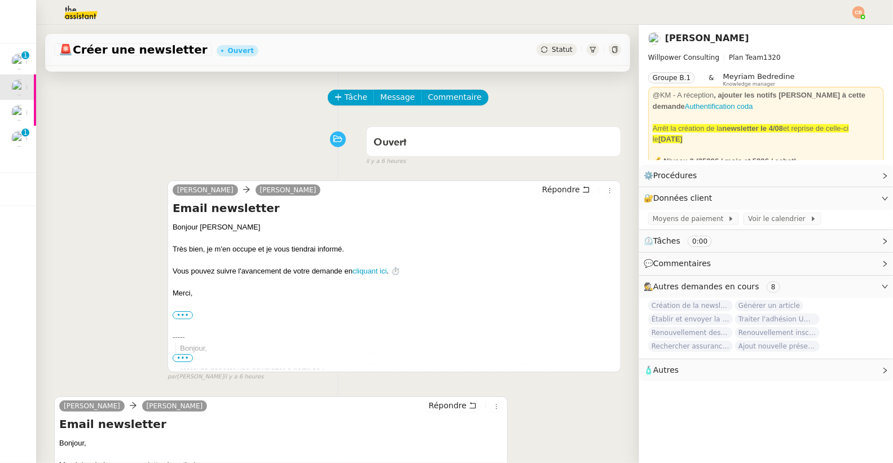
scroll to position [150, 0]
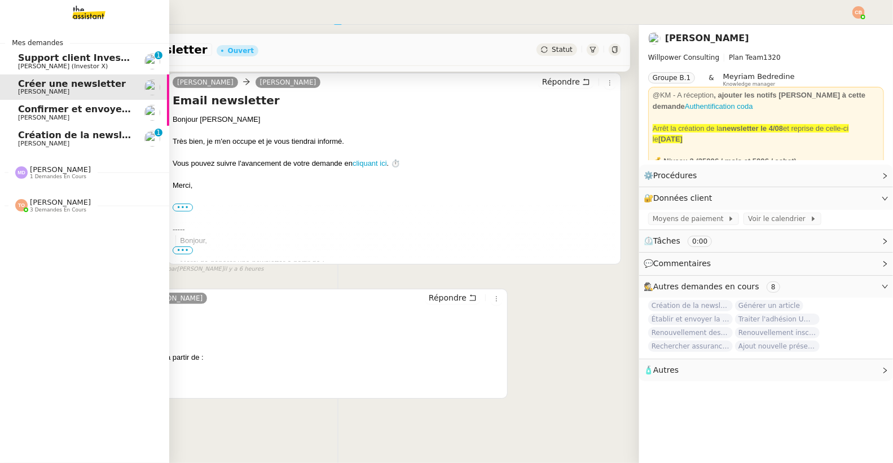
click at [32, 135] on span "Création de la newsletter UMento - Circle - 1 Septembre" at bounding box center [145, 135] width 255 height 11
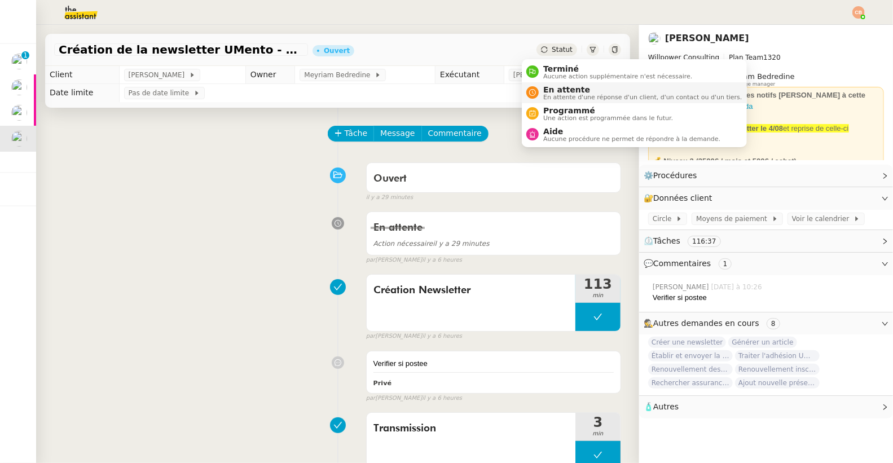
click at [549, 86] on span "En attente" at bounding box center [642, 89] width 198 height 9
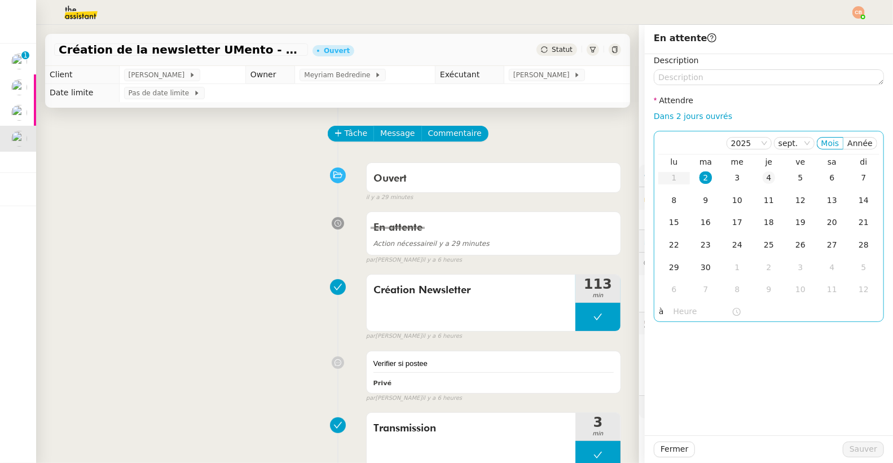
click at [762, 179] on div "4" at bounding box center [768, 177] width 12 height 12
click at [673, 310] on input "text" at bounding box center [702, 311] width 58 height 13
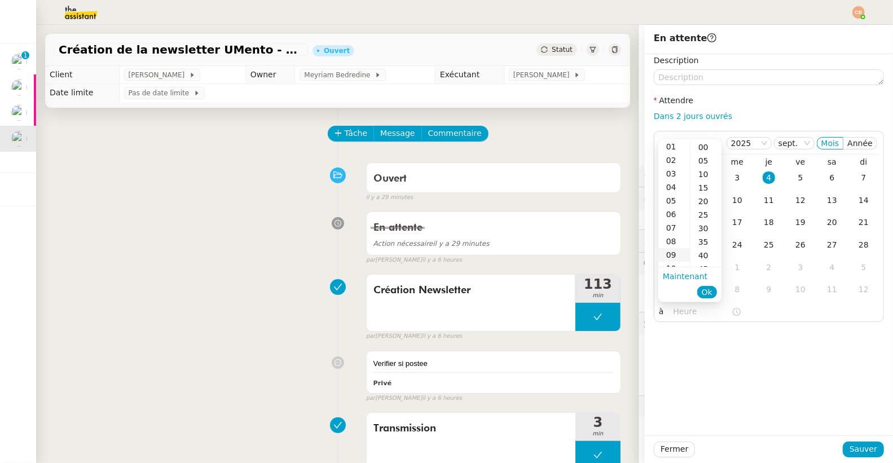
click at [673, 251] on div "09" at bounding box center [674, 255] width 32 height 14
click at [705, 146] on div "00" at bounding box center [705, 147] width 31 height 14
type input "09:00"
drag, startPoint x: 780, startPoint y: 356, endPoint x: 845, endPoint y: 404, distance: 80.3
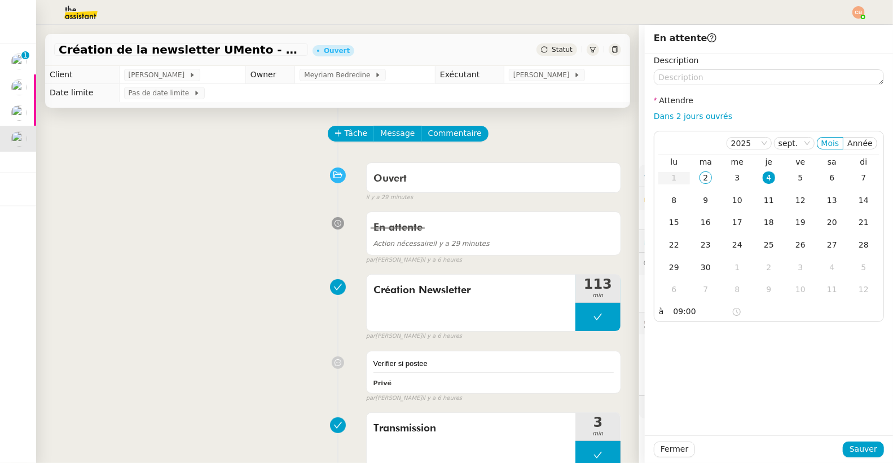
click at [782, 358] on div "Description Attendre Dans 2 jours ouvrés 2025 sept. Mois Année lu ma me je ve s…" at bounding box center [769, 244] width 248 height 381
click at [853, 447] on span "Sauver" at bounding box center [863, 449] width 28 height 13
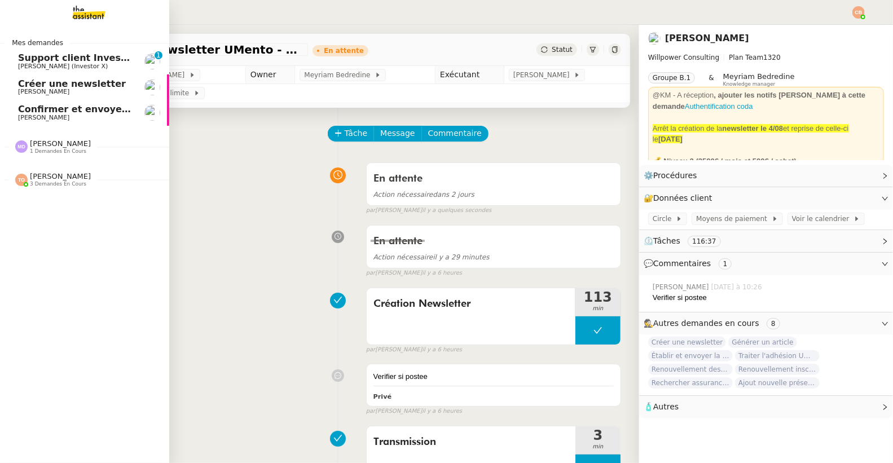
click at [42, 85] on span "Créer une newsletter" at bounding box center [72, 83] width 108 height 11
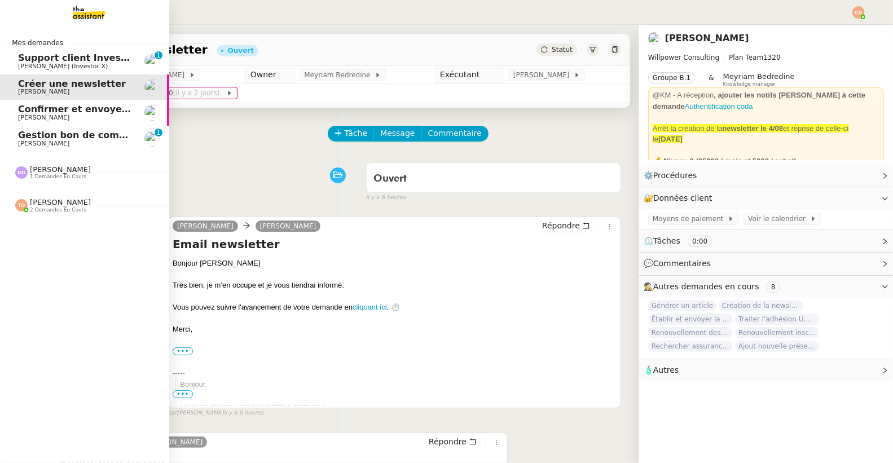
click at [60, 132] on span "Gestion bon de commande - 2 septembre 2025" at bounding box center [137, 135] width 238 height 11
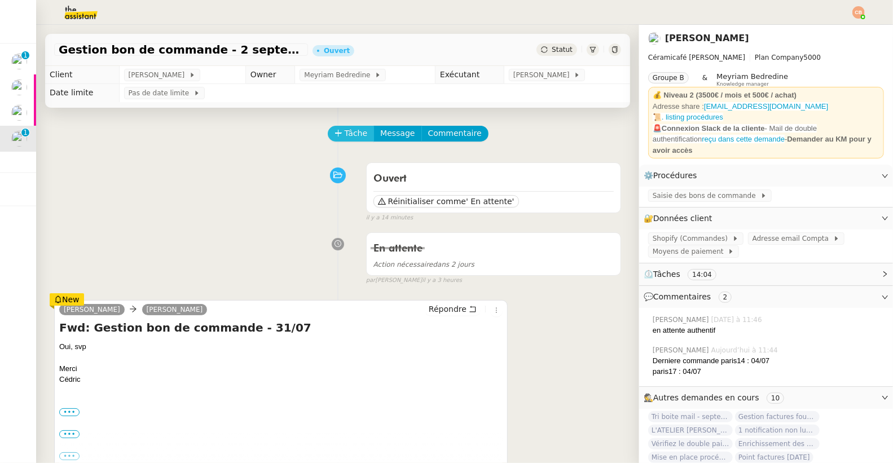
click at [350, 135] on span "Tâche" at bounding box center [356, 133] width 23 height 13
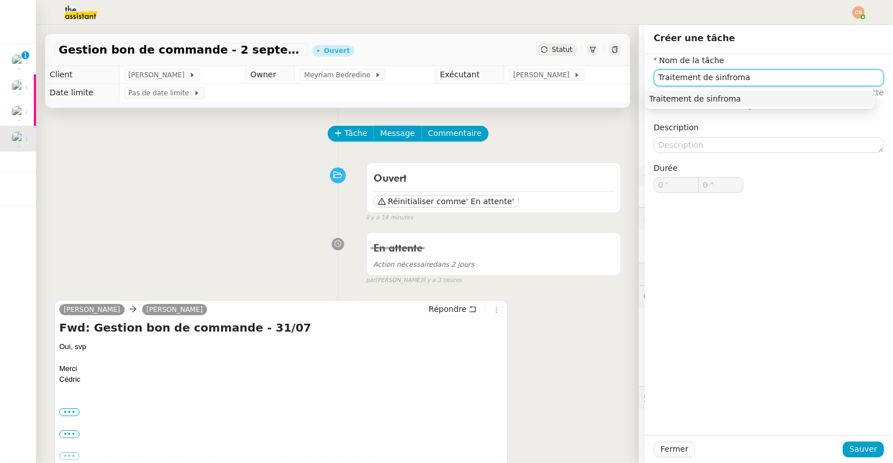
drag, startPoint x: 740, startPoint y: 74, endPoint x: 696, endPoint y: 78, distance: 43.6
click at [696, 78] on input "Traitement de sinfroma" at bounding box center [769, 77] width 230 height 16
click at [743, 102] on div "Traitement des informations" at bounding box center [759, 99] width 221 height 10
type input "Traitement des informations"
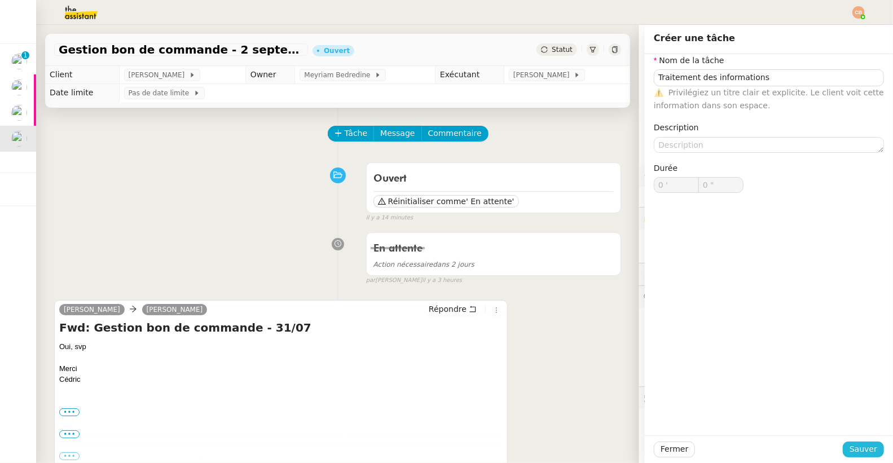
click at [842, 447] on button "Sauver" at bounding box center [862, 450] width 41 height 16
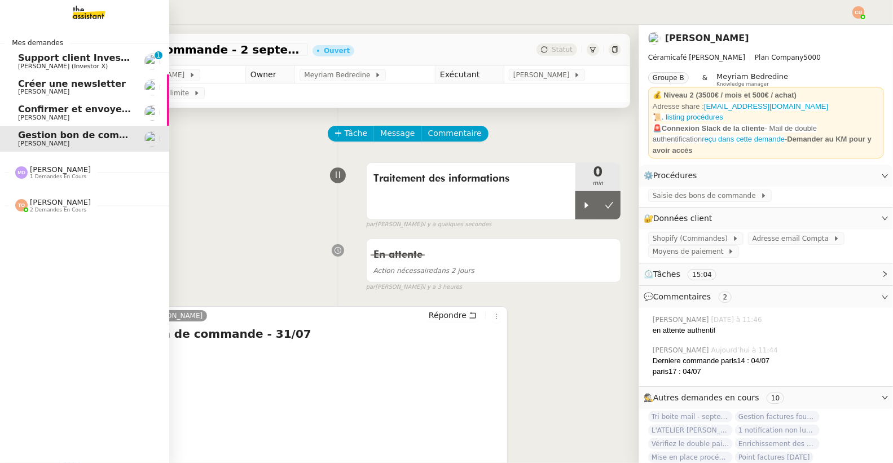
click at [38, 211] on span "2 demandes en cours" at bounding box center [58, 210] width 56 height 6
click at [45, 255] on span "Tri boite mail - septembre 2025" at bounding box center [98, 252] width 161 height 11
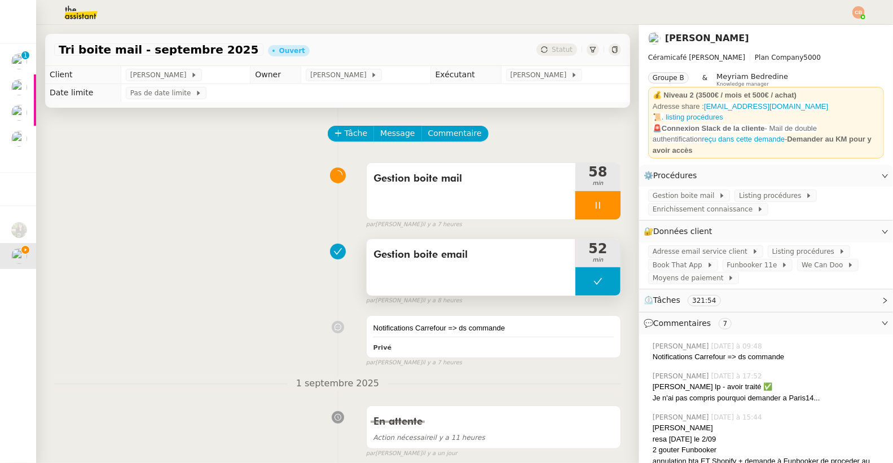
click at [575, 272] on button at bounding box center [597, 281] width 45 height 28
click at [575, 276] on div at bounding box center [586, 281] width 23 height 28
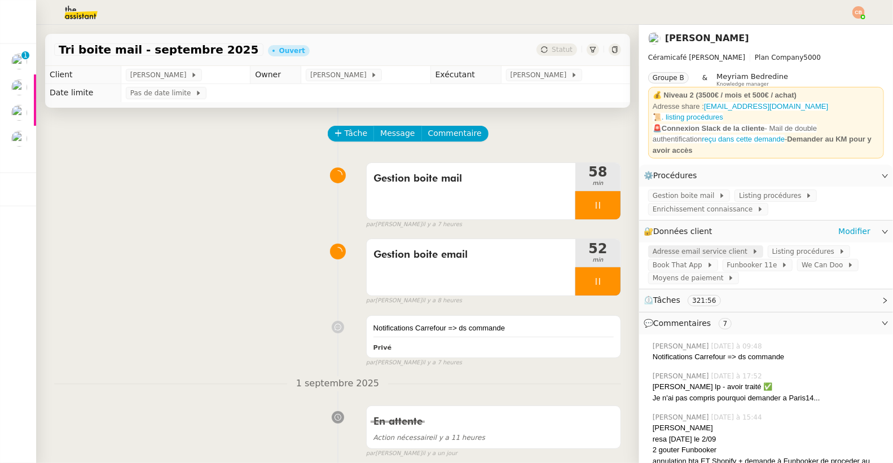
click at [679, 248] on span "Adresse email service client" at bounding box center [701, 251] width 99 height 11
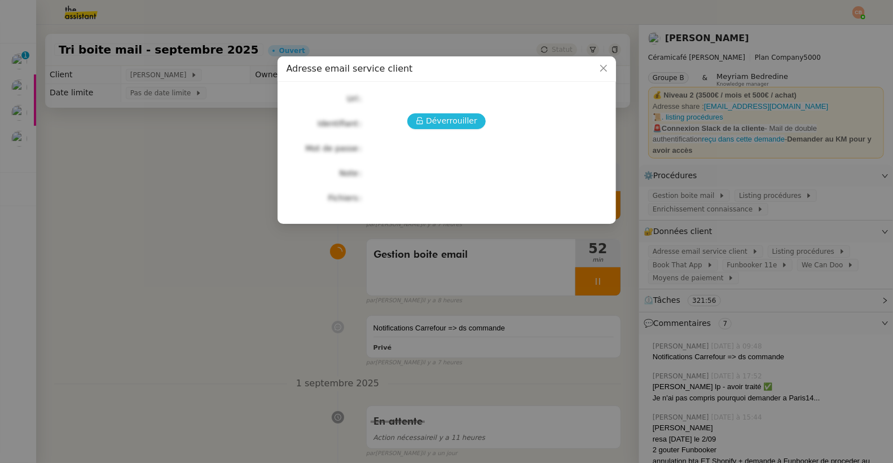
click at [452, 117] on span "Déverrouiller" at bounding box center [451, 120] width 51 height 13
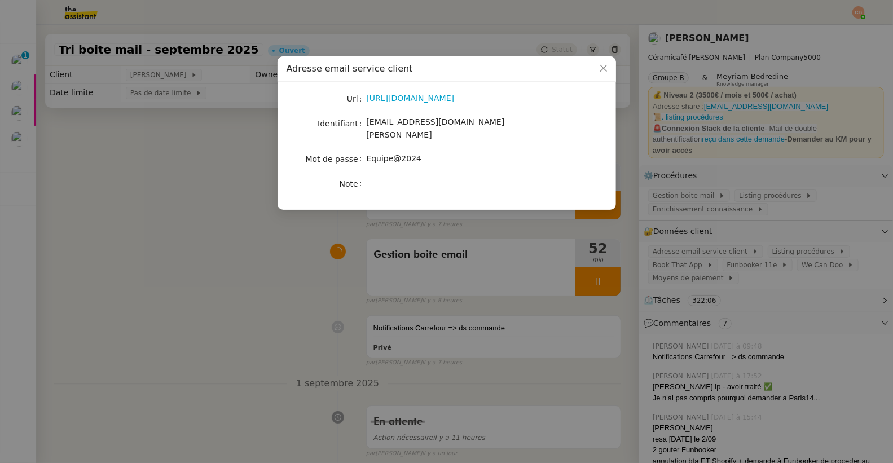
click at [209, 192] on nz-modal-container "Adresse email service client Url https://ex4.mail.ovh.net/owa/#path=/mail Ident…" at bounding box center [446, 231] width 893 height 463
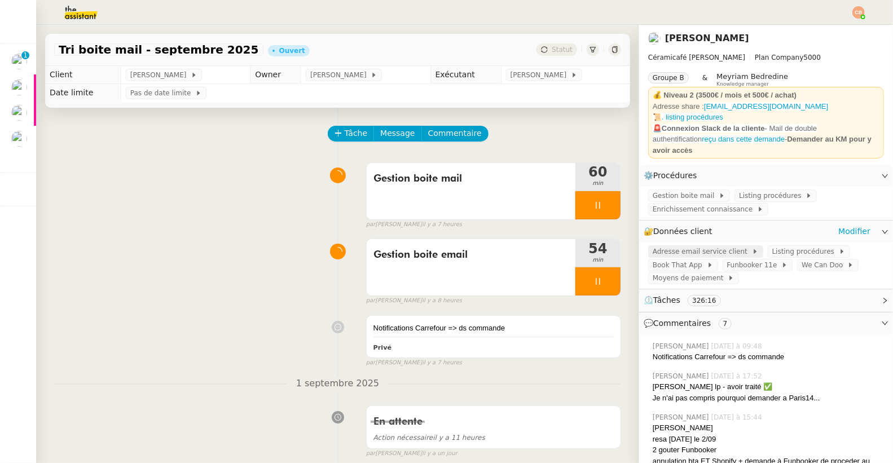
click at [699, 246] on span "Adresse email service client" at bounding box center [701, 251] width 99 height 11
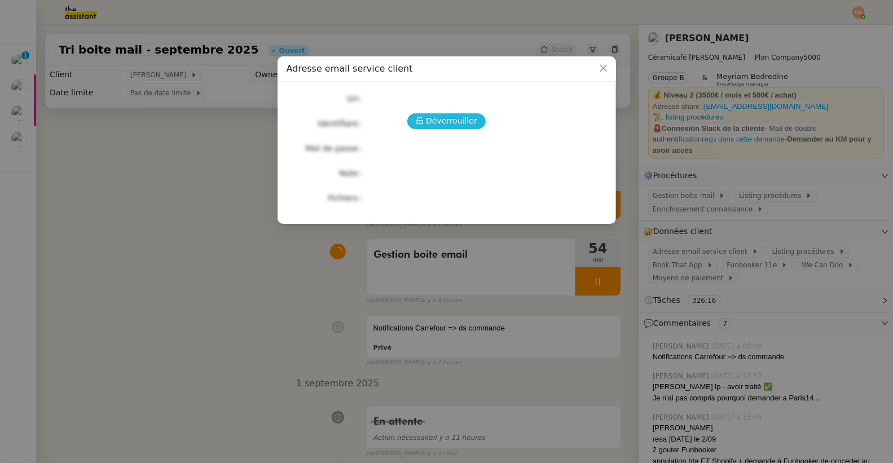
click at [449, 114] on span "Déverrouiller" at bounding box center [451, 120] width 51 height 13
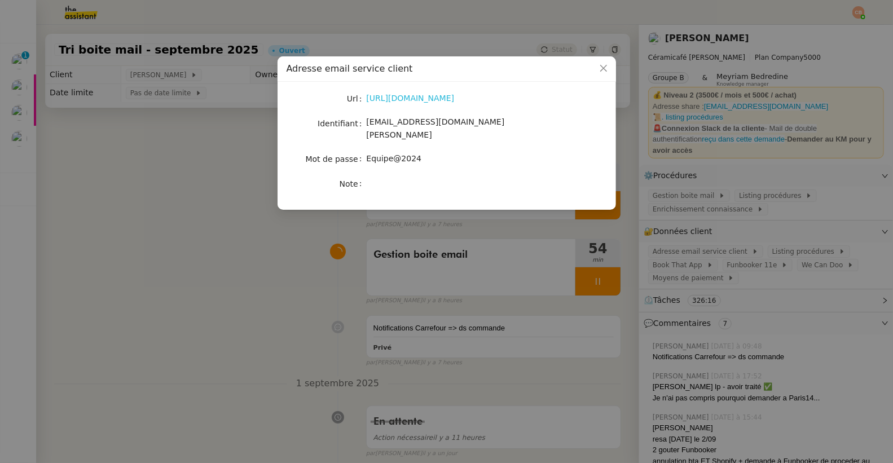
click at [434, 99] on link "https://ex4.mail.ovh.net/owa/#path=/mail" at bounding box center [411, 98] width 88 height 9
drag, startPoint x: 230, startPoint y: 209, endPoint x: 594, endPoint y: 182, distance: 365.8
click at [230, 209] on nz-modal-container "Adresse email service client Url https://ex4.mail.ovh.net/owa/#path=/mail Ident…" at bounding box center [446, 231] width 893 height 463
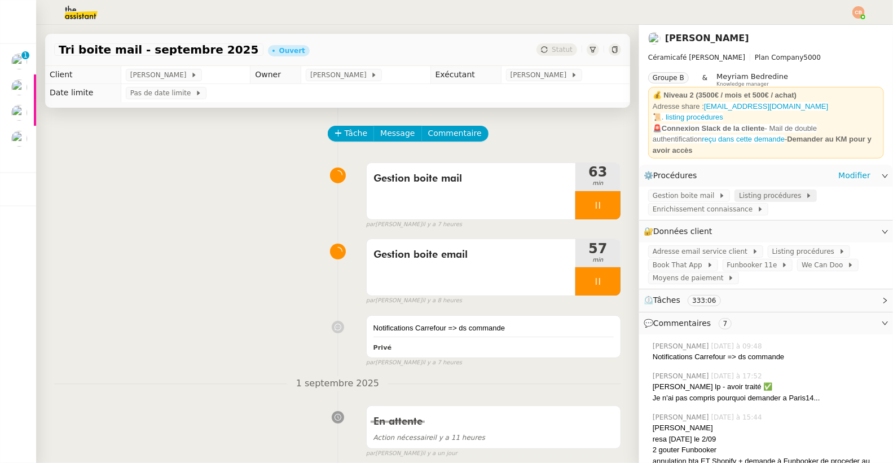
click at [749, 192] on span "Listing procédures" at bounding box center [772, 195] width 67 height 11
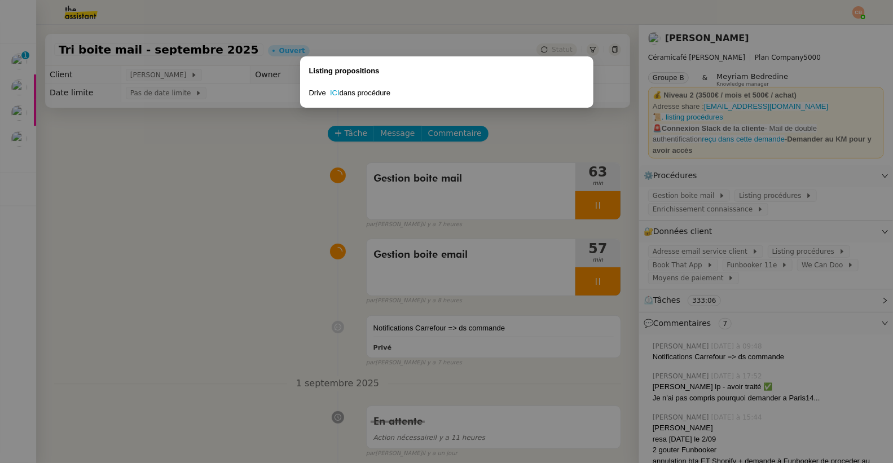
drag, startPoint x: 144, startPoint y: 197, endPoint x: 455, endPoint y: 195, distance: 310.1
click at [148, 197] on nz-modal-container "Listing propositions Drive ICI dans procédure" at bounding box center [446, 231] width 893 height 463
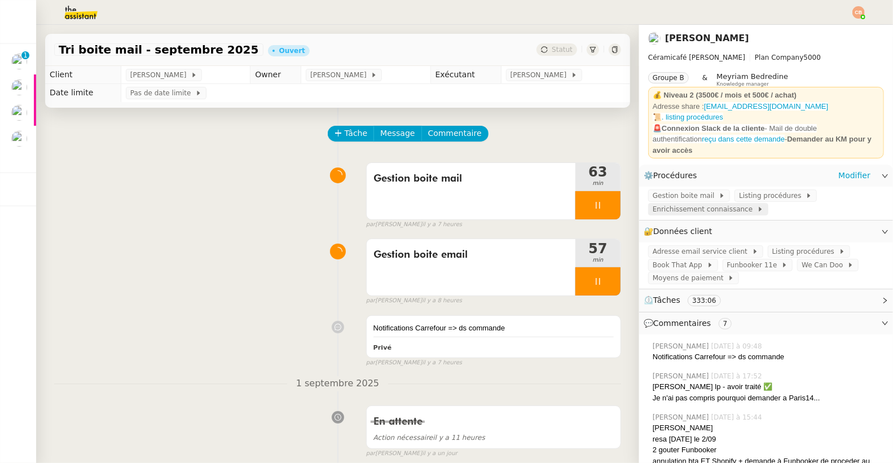
click at [685, 204] on span "Enrichissement connaissance" at bounding box center [704, 209] width 104 height 11
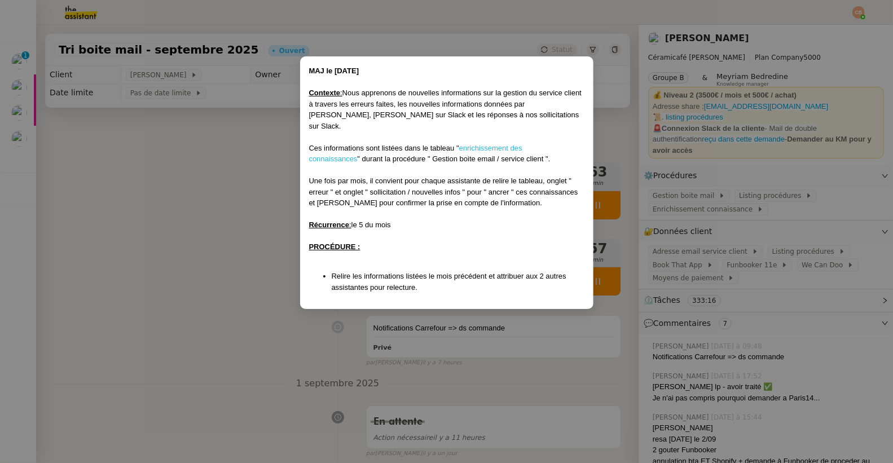
click at [473, 144] on link "enrichissement des connaissances" at bounding box center [415, 154] width 213 height 20
click at [189, 201] on nz-modal-container "MAJ le 26/06/2025 Contexte : Nous apprenons de nouvelles informations sur la ge…" at bounding box center [446, 231] width 893 height 463
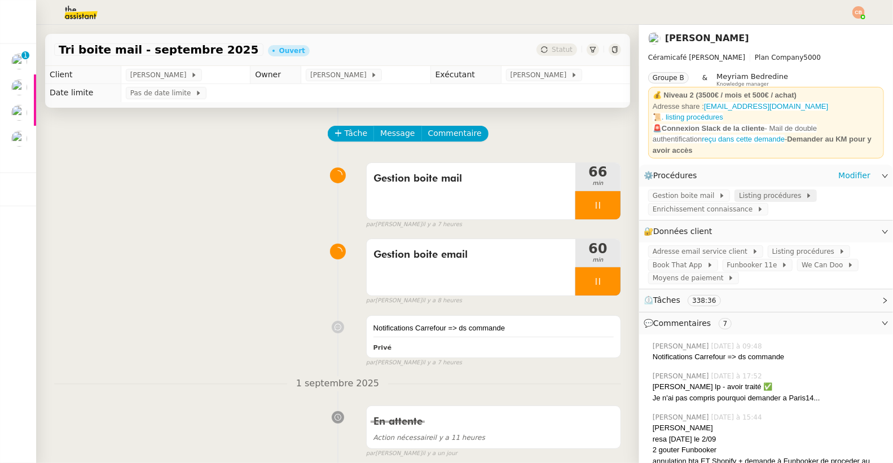
click at [765, 190] on span "Listing procédures" at bounding box center [772, 195] width 67 height 11
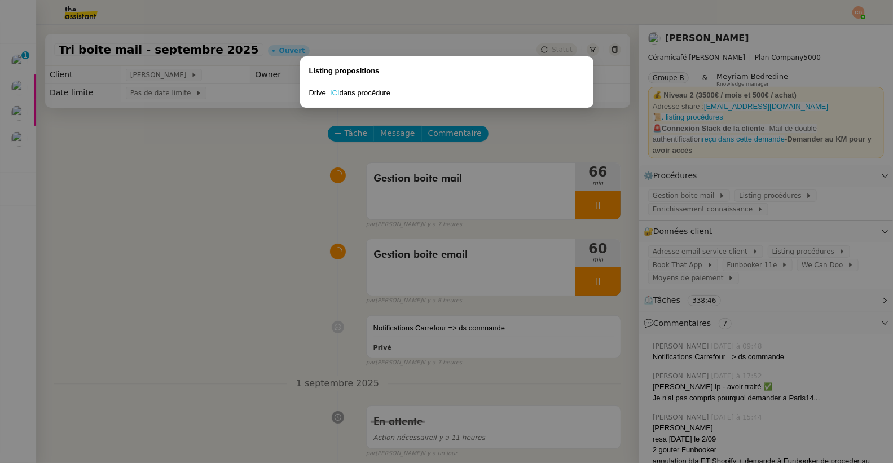
click at [336, 91] on link "ICI" at bounding box center [335, 93] width 10 height 8
click at [130, 267] on nz-modal-container "Listing propositions Drive ICI dans procédure" at bounding box center [446, 231] width 893 height 463
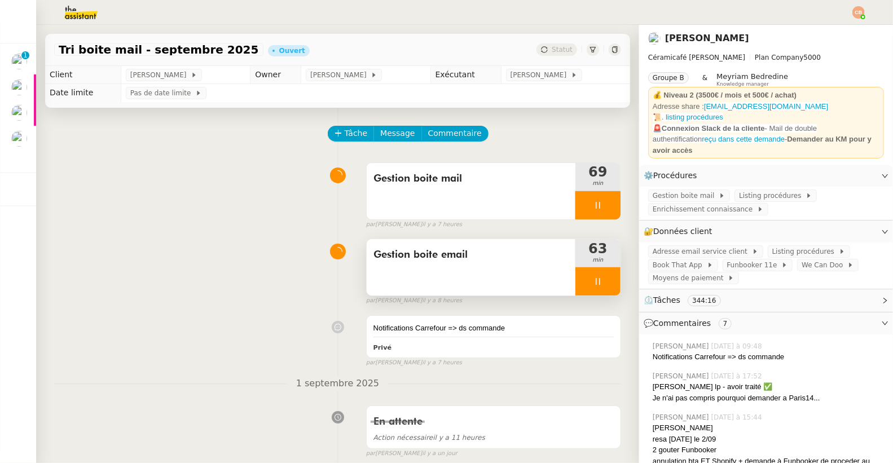
click at [597, 281] on div at bounding box center [597, 281] width 45 height 28
click at [605, 281] on icon at bounding box center [609, 281] width 9 height 9
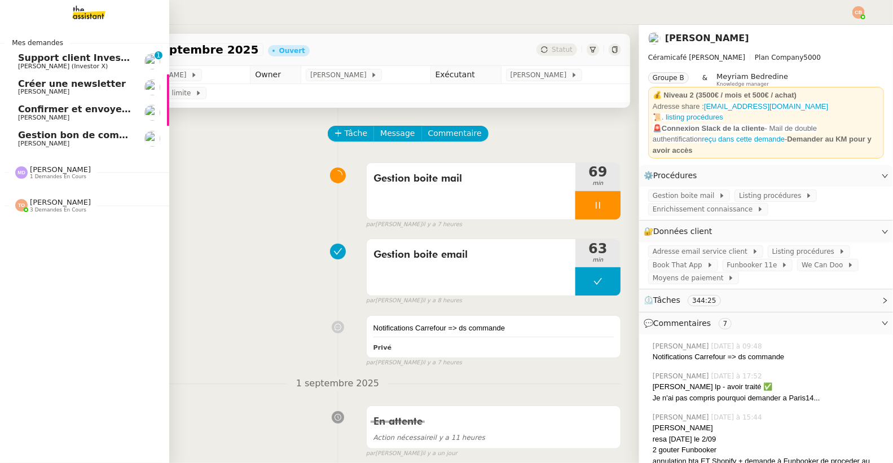
click at [42, 64] on span "[PERSON_NAME] (Investor X)" at bounding box center [63, 66] width 90 height 7
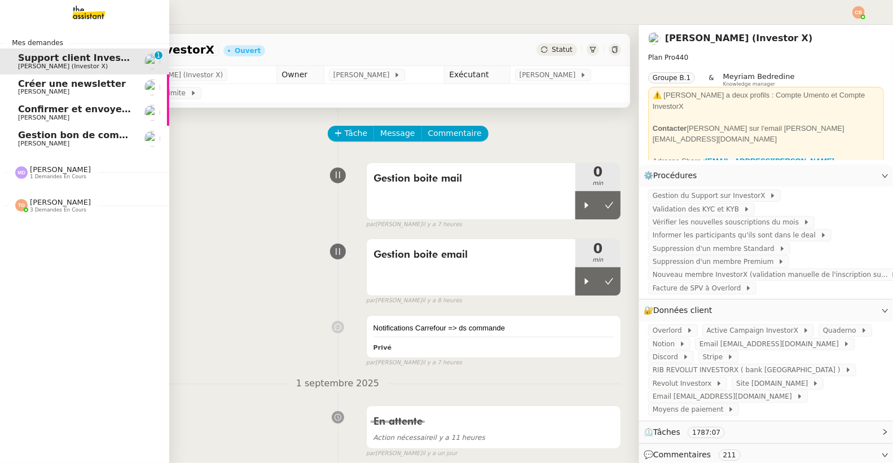
click at [47, 85] on span "Créer une newsletter" at bounding box center [72, 83] width 108 height 11
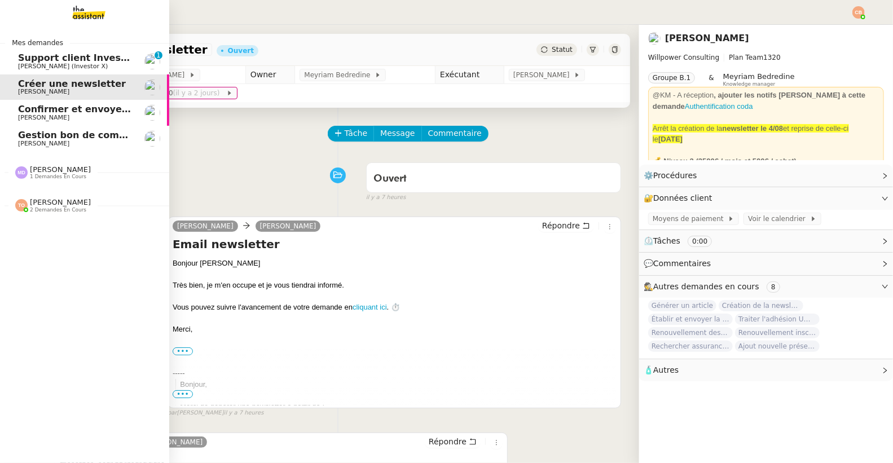
click at [52, 111] on span "Confirmer et envoyer le lien Zoom" at bounding box center [105, 109] width 174 height 11
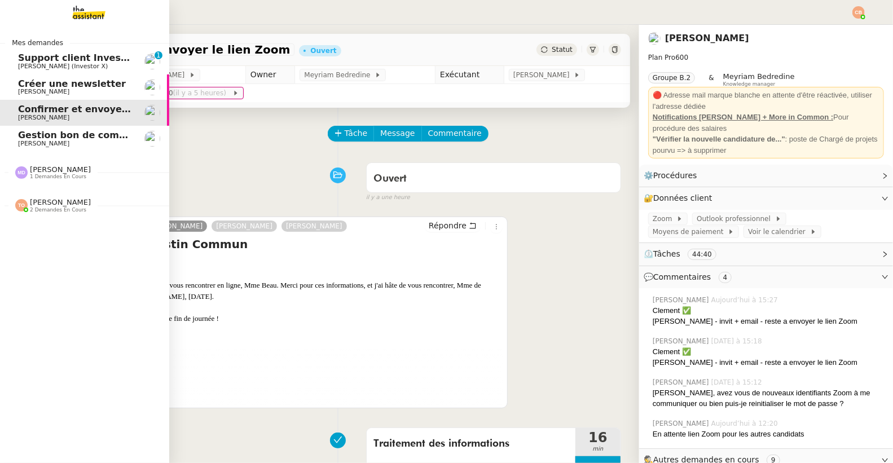
click at [39, 139] on span "Gestion bon de commande - 2 septembre 2025" at bounding box center [137, 135] width 238 height 11
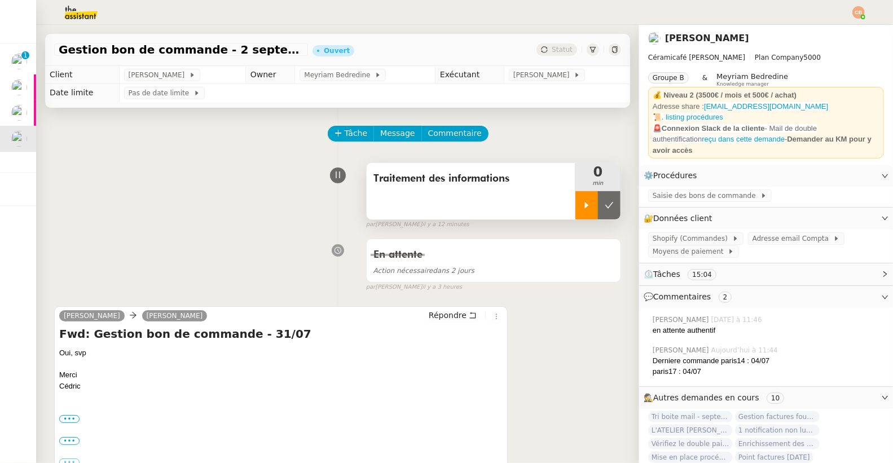
click at [575, 214] on div at bounding box center [586, 205] width 23 height 28
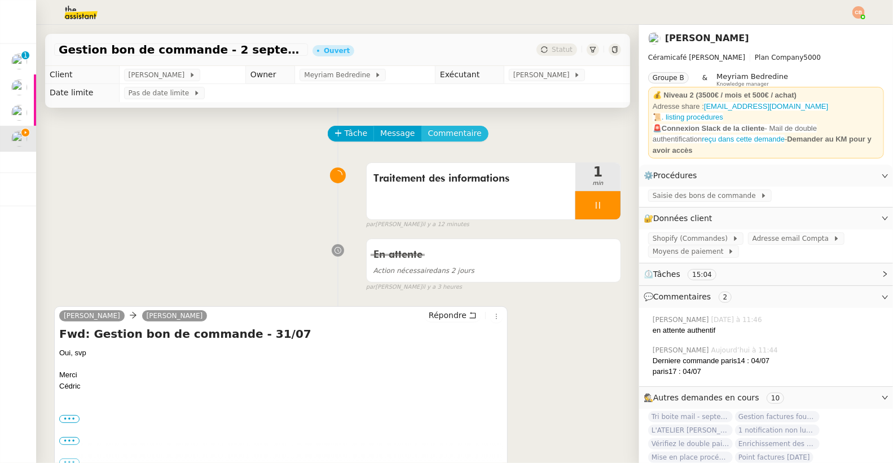
click at [430, 134] on span "Commentaire" at bounding box center [455, 133] width 54 height 13
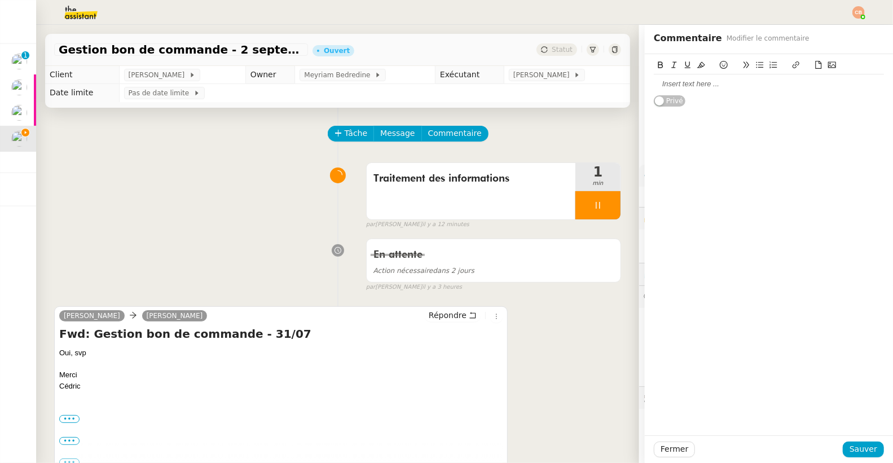
click at [697, 79] on div at bounding box center [769, 84] width 230 height 10
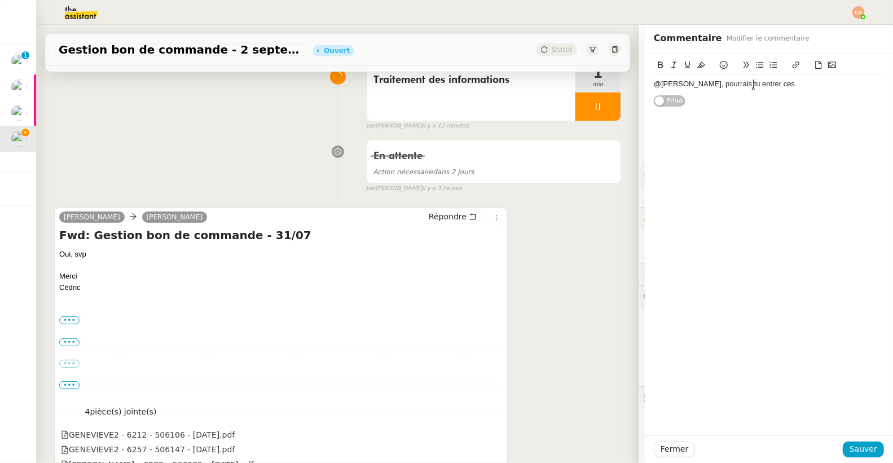
scroll to position [241, 0]
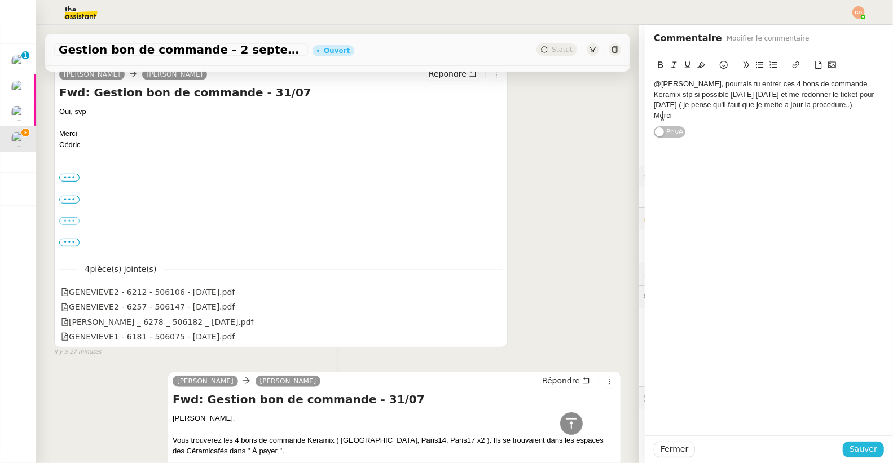
click at [849, 448] on span "Sauver" at bounding box center [863, 449] width 28 height 13
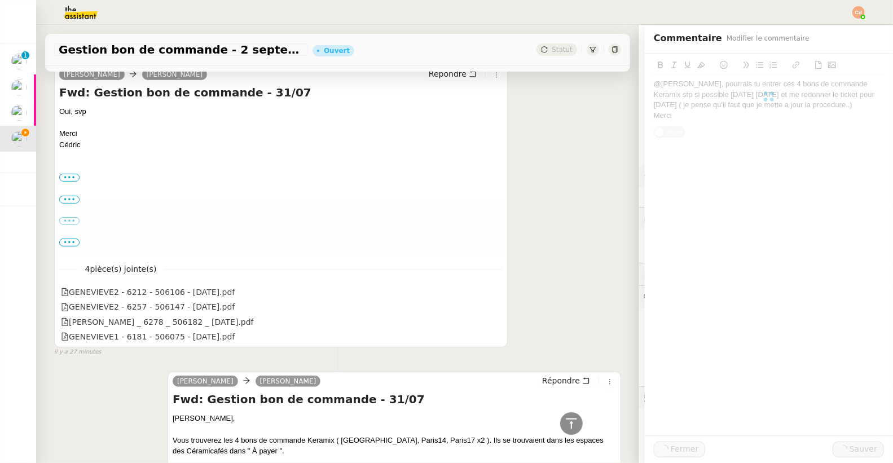
scroll to position [336, 0]
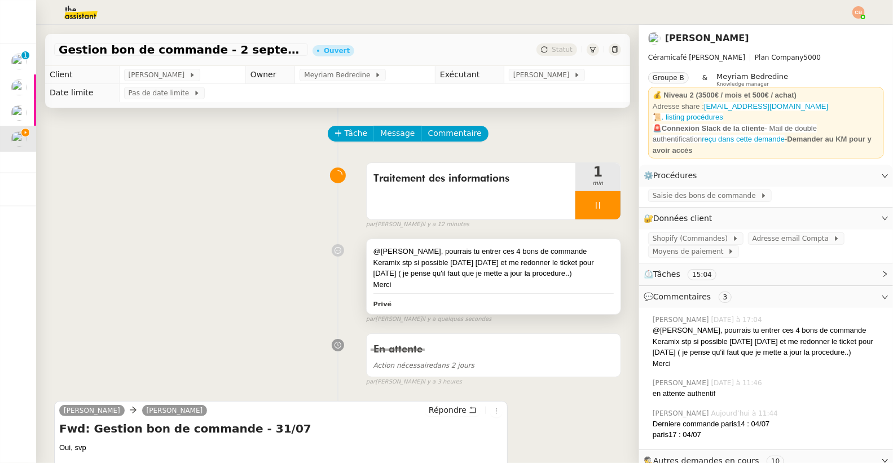
click at [449, 276] on div "@[PERSON_NAME], pourrais tu entrer ces 4 bons de commande Keramix stp si possib…" at bounding box center [493, 262] width 240 height 33
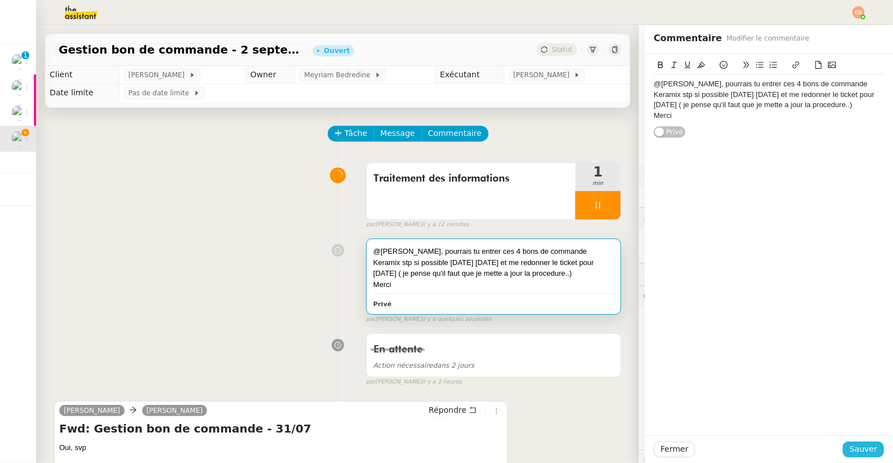
click at [842, 442] on button "Sauver" at bounding box center [862, 450] width 41 height 16
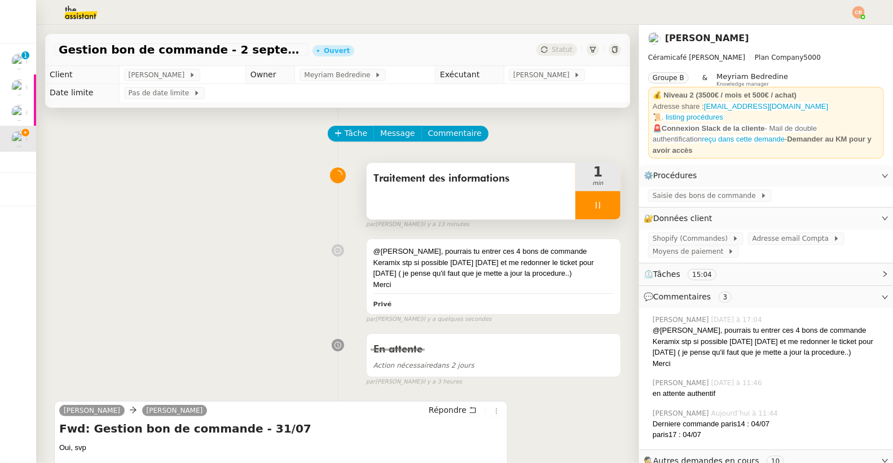
click at [585, 200] on div at bounding box center [597, 205] width 45 height 28
click at [598, 198] on button at bounding box center [609, 205] width 23 height 28
click at [575, 201] on button at bounding box center [597, 205] width 45 height 28
click at [582, 201] on icon at bounding box center [586, 205] width 9 height 9
click at [457, 134] on span "Commentaire" at bounding box center [455, 133] width 54 height 13
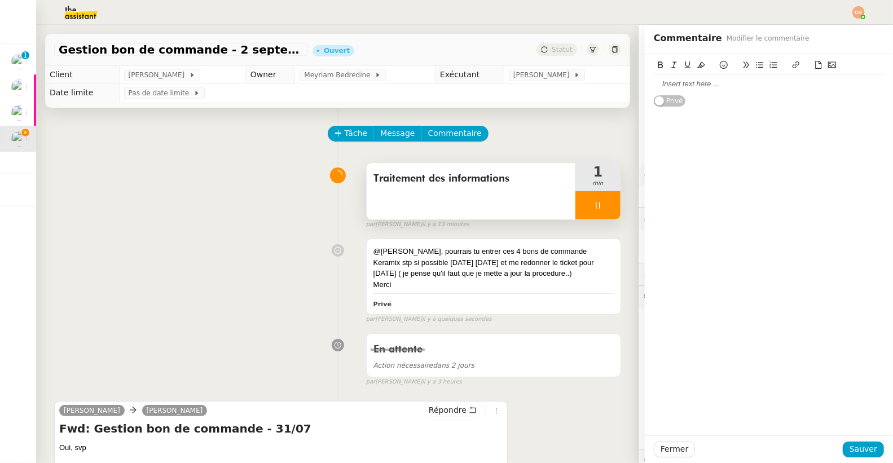
click at [689, 80] on div at bounding box center [769, 84] width 230 height 10
click at [690, 85] on div "@Meyriam peux tu attribuer à [PERSON_NAME] stp ?" at bounding box center [769, 84] width 230 height 10
click at [0, 0] on lt-em "peux-tu" at bounding box center [0, 0] width 0 height 0
click at [849, 445] on span "Sauver" at bounding box center [863, 449] width 28 height 13
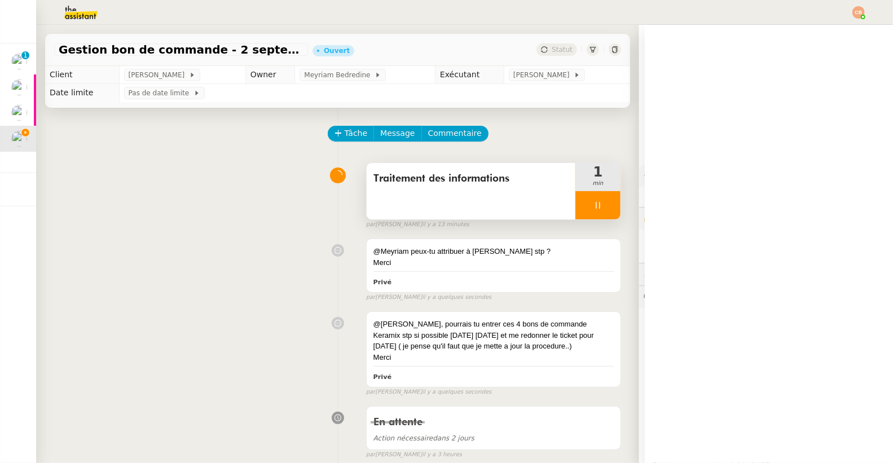
click at [589, 209] on div at bounding box center [597, 205] width 45 height 28
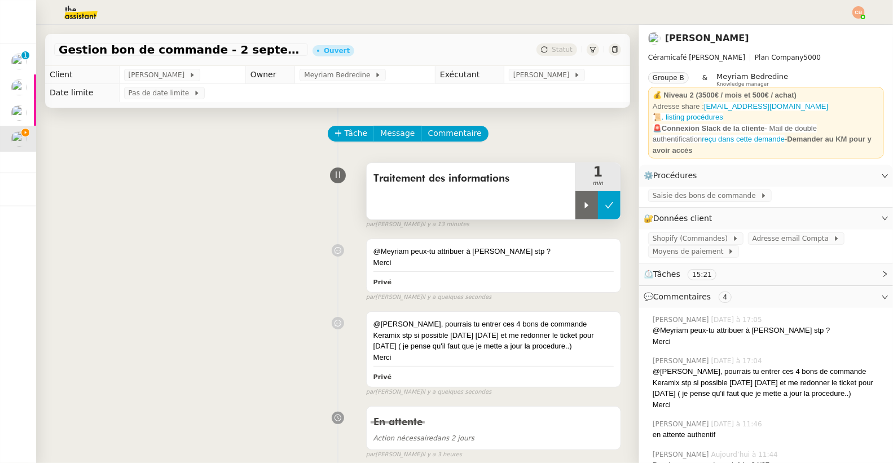
click at [605, 205] on icon at bounding box center [609, 205] width 9 height 9
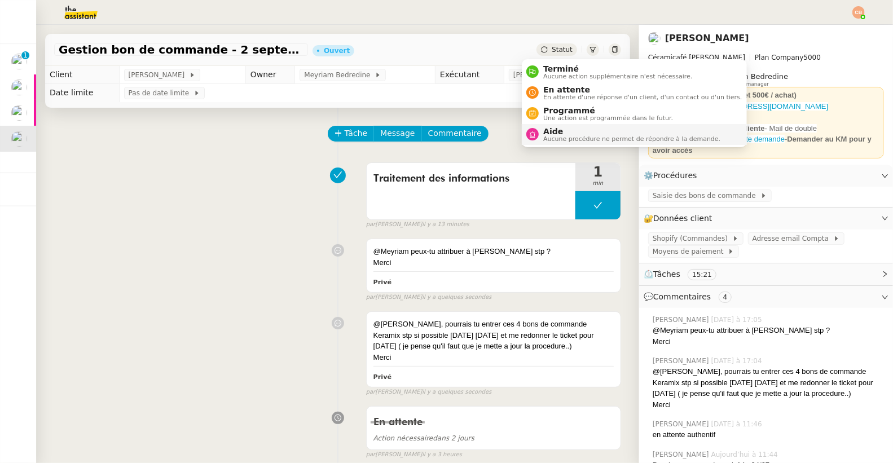
click at [557, 134] on span "Aide" at bounding box center [631, 131] width 177 height 9
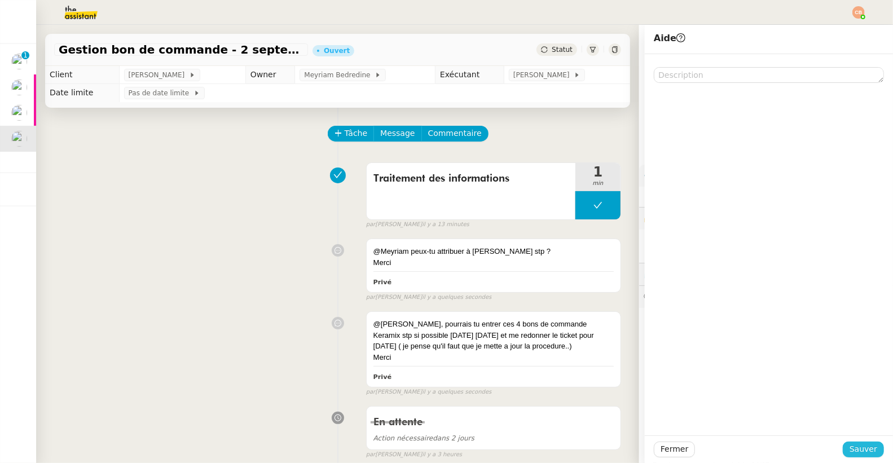
click at [872, 448] on button "Sauver" at bounding box center [862, 450] width 41 height 16
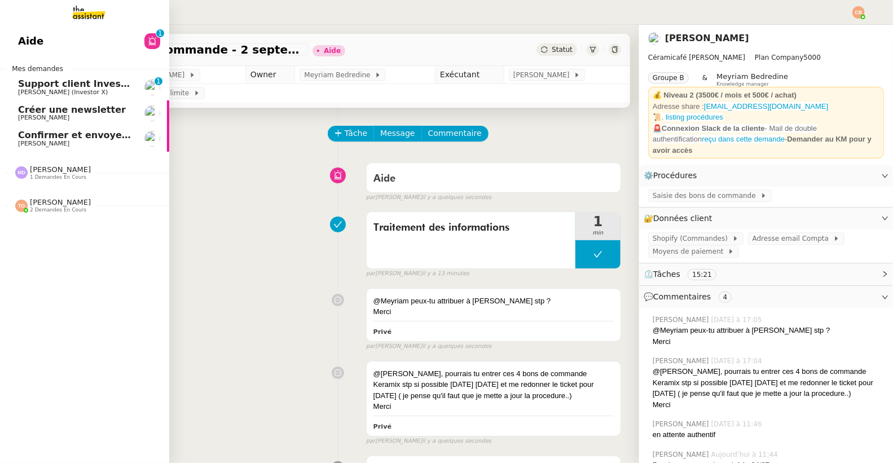
click at [58, 92] on span "[PERSON_NAME] (Investor X)" at bounding box center [63, 92] width 90 height 7
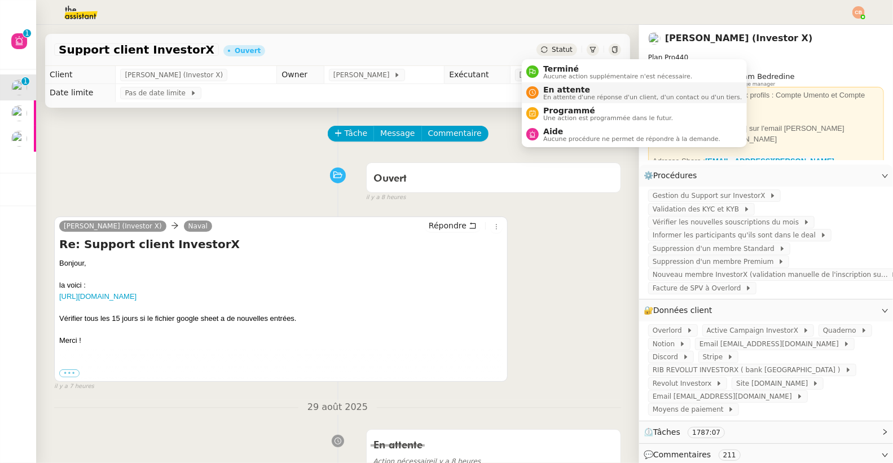
click at [557, 98] on span "En attente d'une réponse d'un client, d'un contact ou d'un tiers." at bounding box center [642, 97] width 198 height 6
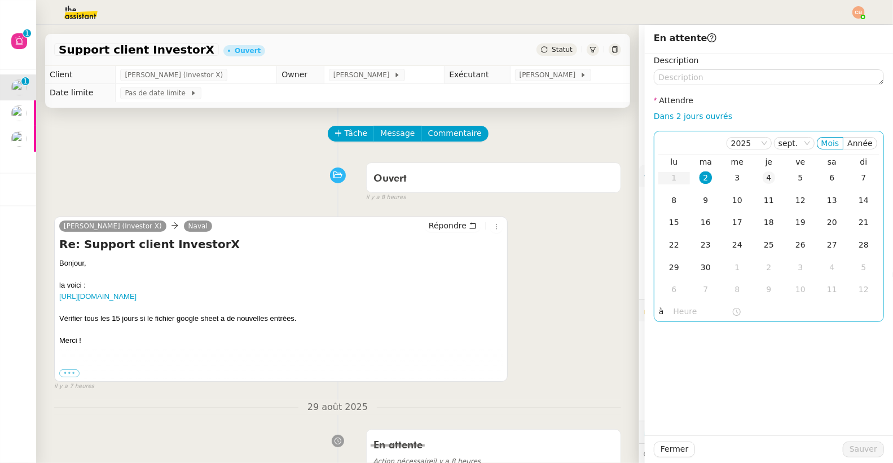
click at [762, 179] on div "4" at bounding box center [768, 177] width 12 height 12
click at [692, 312] on input "text" at bounding box center [702, 311] width 58 height 13
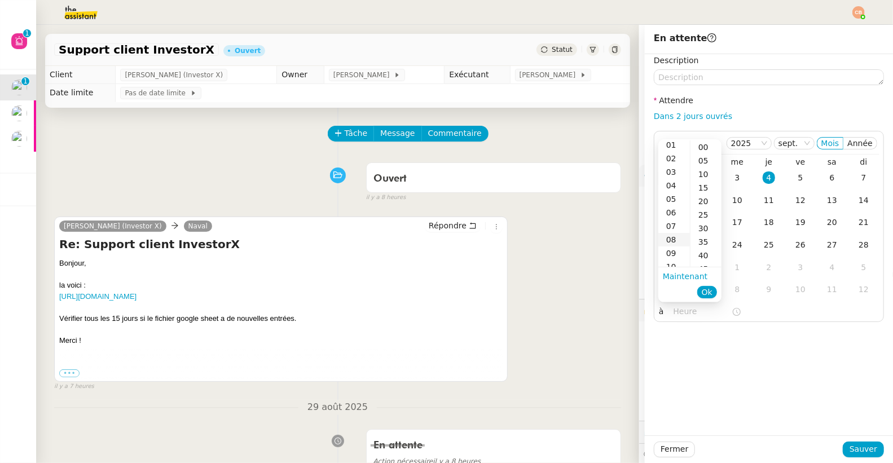
click at [677, 241] on div "08" at bounding box center [674, 240] width 32 height 14
click at [706, 145] on div "00" at bounding box center [705, 147] width 31 height 14
type input "08:00"
click at [801, 404] on div "Description Attendre Dans 2 jours ouvrés [DATE] Mois Année lu ma me je ve sa di…" at bounding box center [769, 244] width 248 height 381
click at [850, 451] on span "Sauver" at bounding box center [863, 449] width 28 height 13
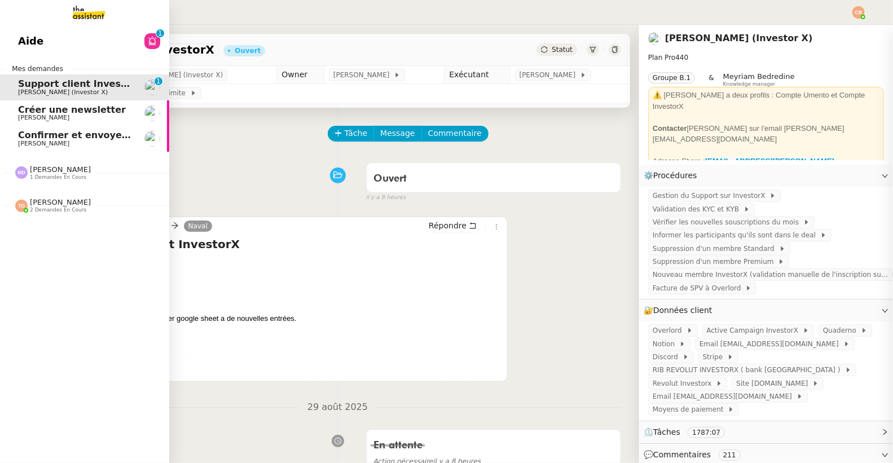
click at [45, 136] on span "Confirmer et envoyer le lien Zoom" at bounding box center [105, 135] width 174 height 11
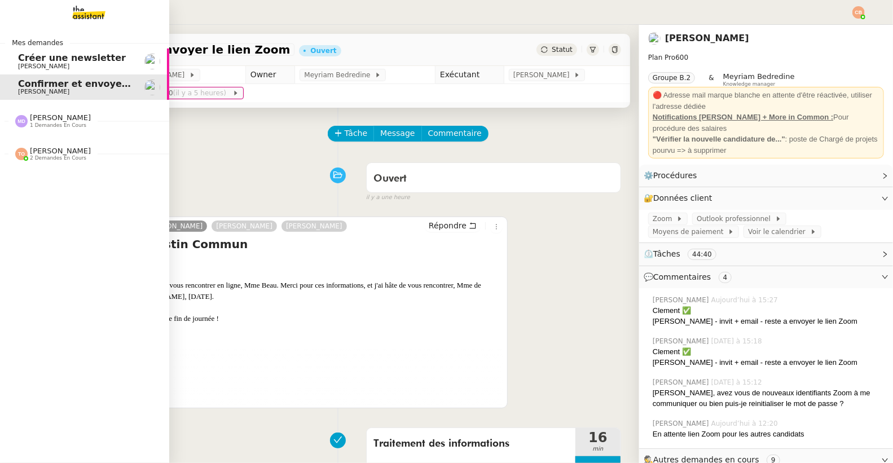
click at [29, 67] on span "[PERSON_NAME]" at bounding box center [43, 66] width 51 height 7
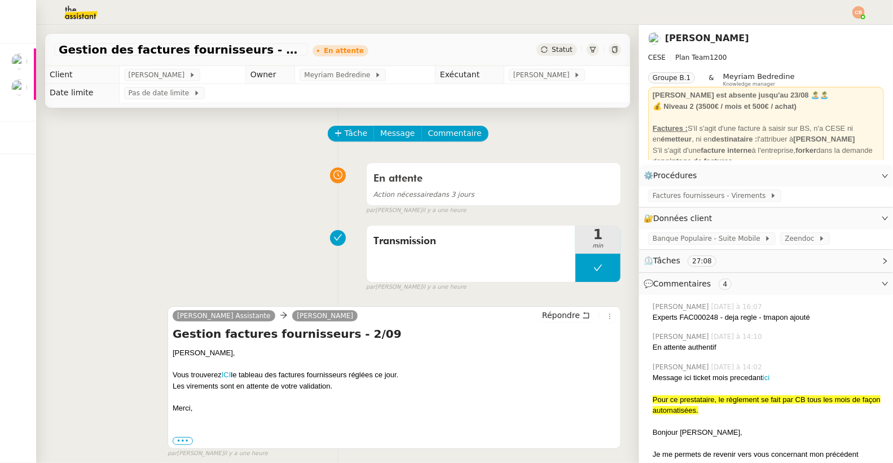
click at [198, 172] on div "En attente Action nécessaire dans 3 jours false par [PERSON_NAME] il y a une he…" at bounding box center [337, 186] width 567 height 58
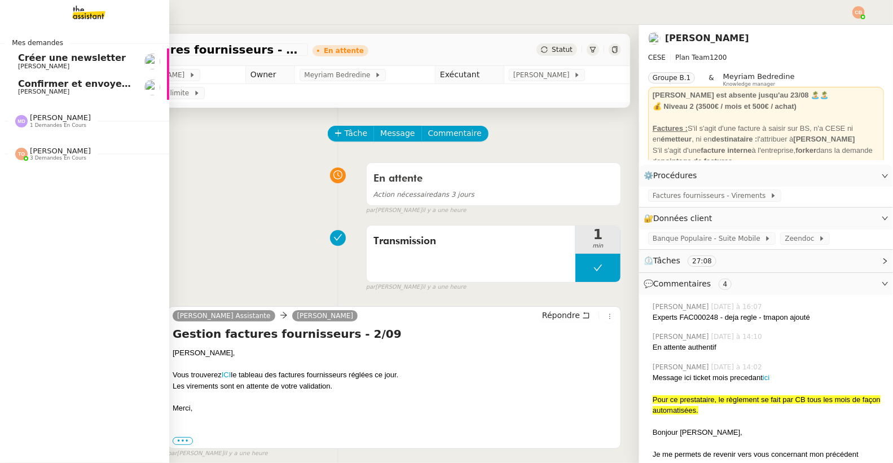
click at [23, 63] on span "[PERSON_NAME]" at bounding box center [43, 66] width 51 height 7
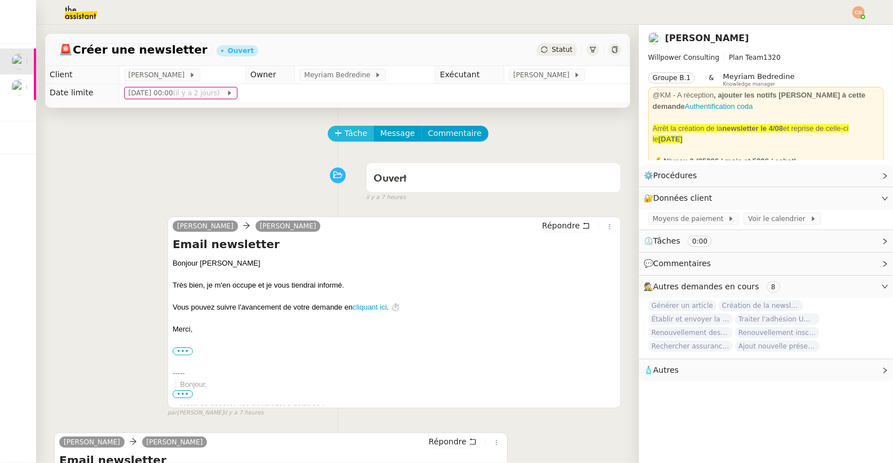
click at [348, 135] on span "Tâche" at bounding box center [356, 133] width 23 height 13
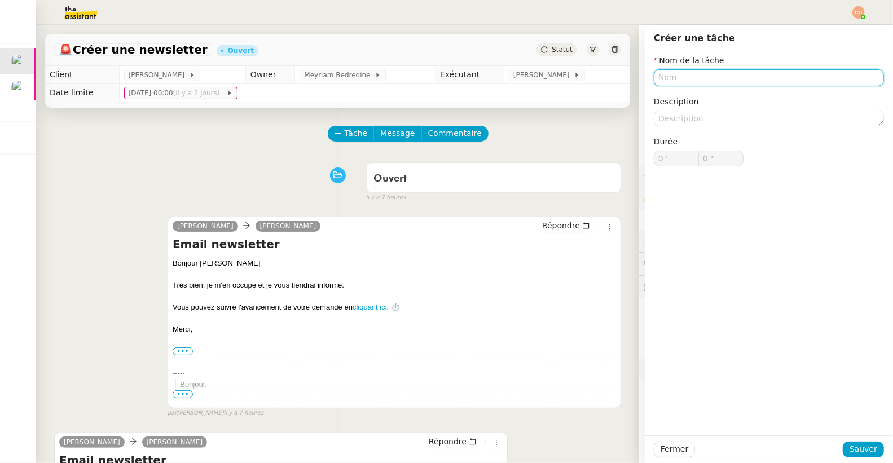
click at [663, 82] on input "text" at bounding box center [769, 77] width 230 height 16
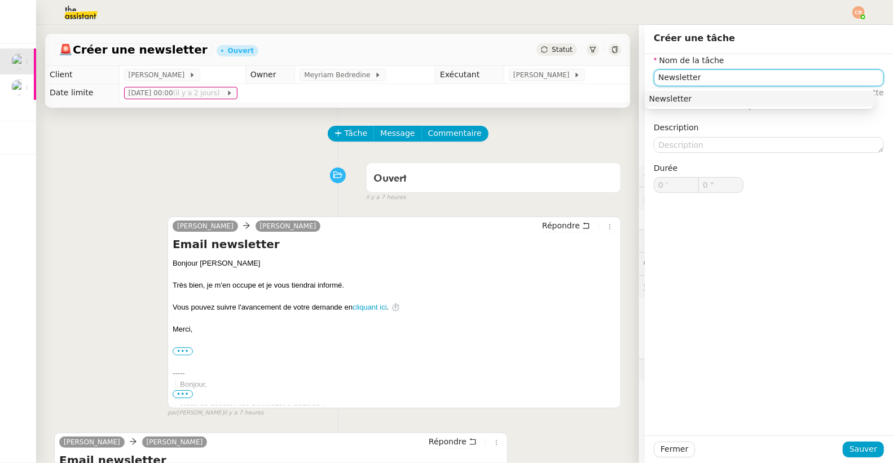
click at [678, 95] on div "Newsletter" at bounding box center [759, 99] width 221 height 10
type input "Newsletter"
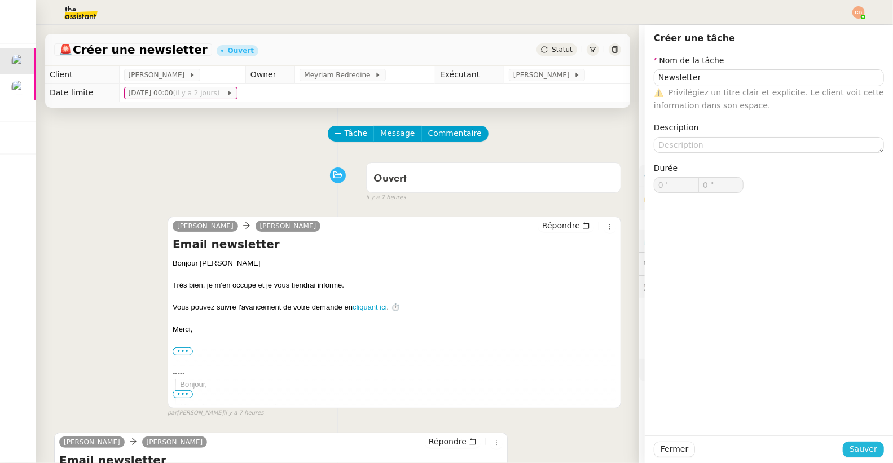
click at [860, 445] on span "Sauver" at bounding box center [863, 449] width 28 height 13
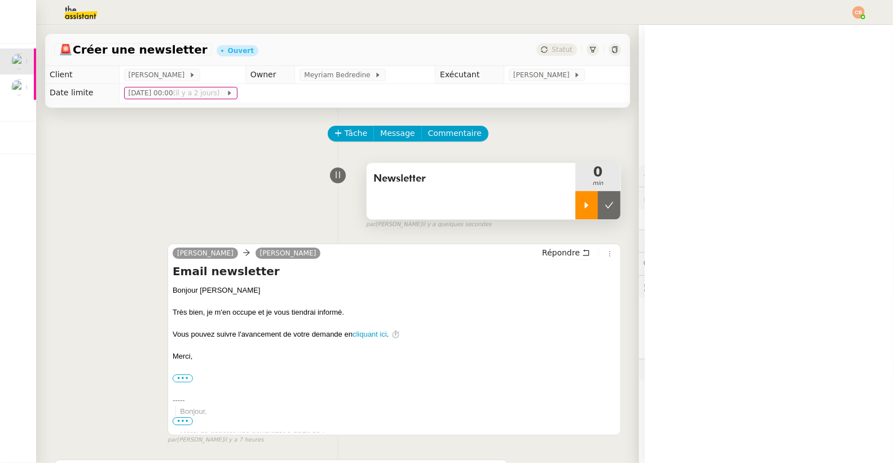
click at [575, 210] on div at bounding box center [586, 205] width 23 height 28
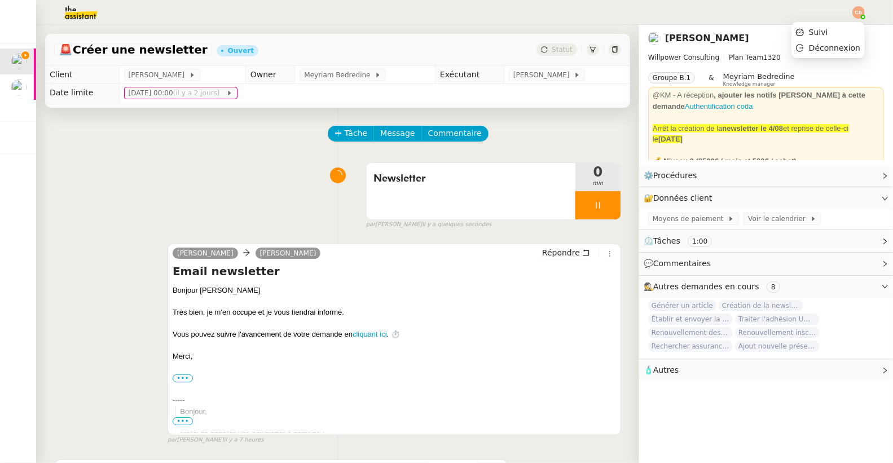
click at [861, 13] on img at bounding box center [858, 12] width 12 height 12
click at [804, 30] on icon at bounding box center [800, 32] width 8 height 7
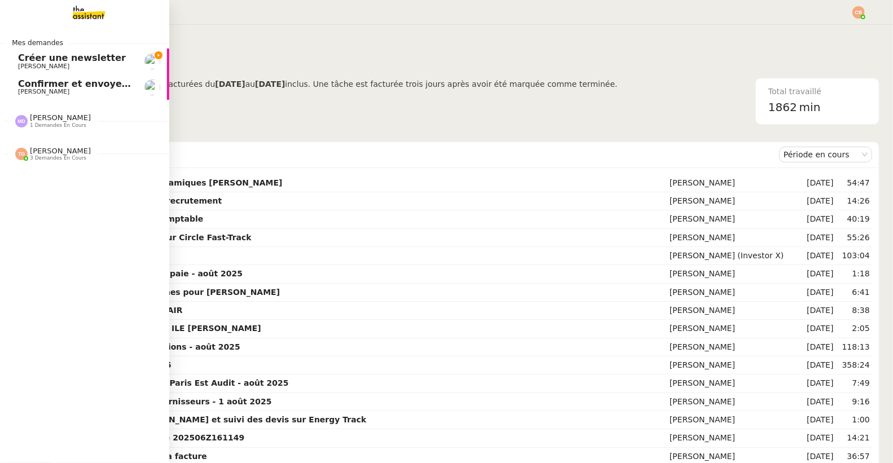
click at [25, 65] on span "[PERSON_NAME]" at bounding box center [43, 66] width 51 height 7
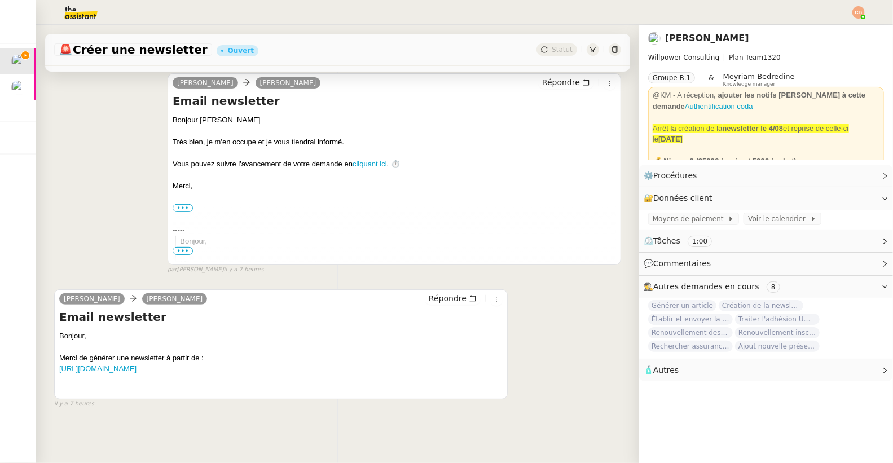
scroll to position [177, 0]
click at [159, 374] on div at bounding box center [280, 379] width 443 height 11
click at [136, 364] on link "[URL][DOMAIN_NAME]" at bounding box center [97, 368] width 77 height 8
click at [838, 177] on link "Modifier" at bounding box center [854, 175] width 32 height 13
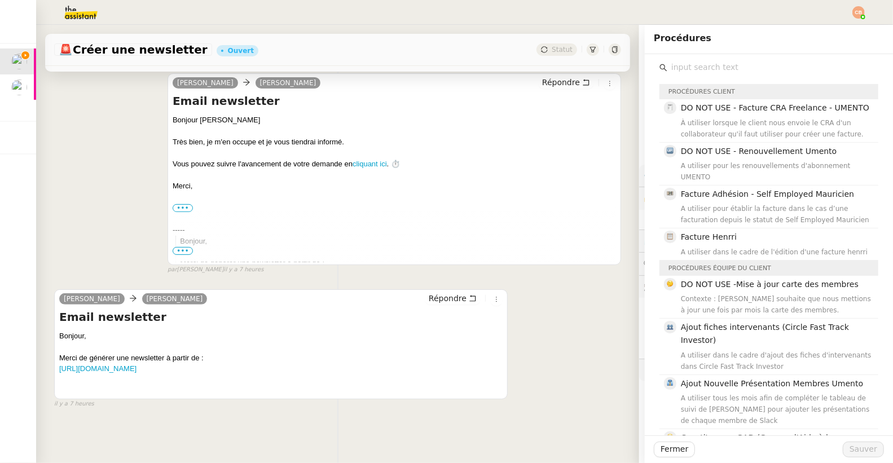
click at [717, 69] on input "text" at bounding box center [772, 67] width 211 height 15
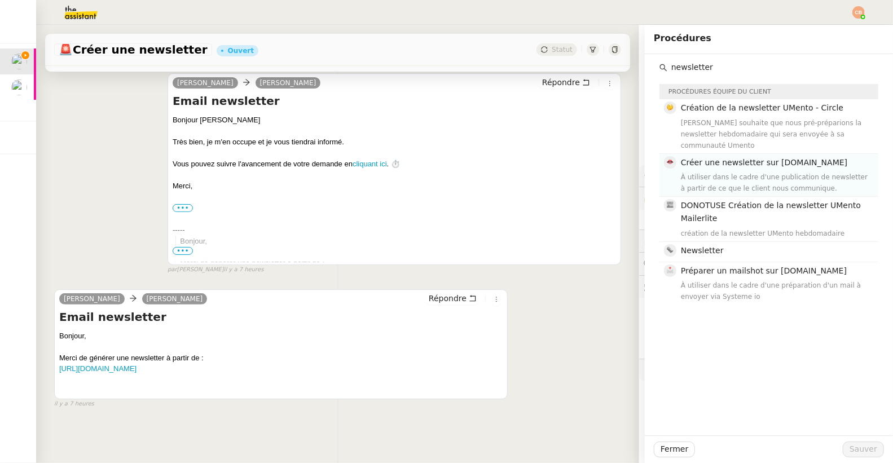
type input "newsletter"
click at [736, 171] on div "À utiliser dans le cadre d'une publication de newsletter à partir de ce que le …" at bounding box center [776, 182] width 191 height 23
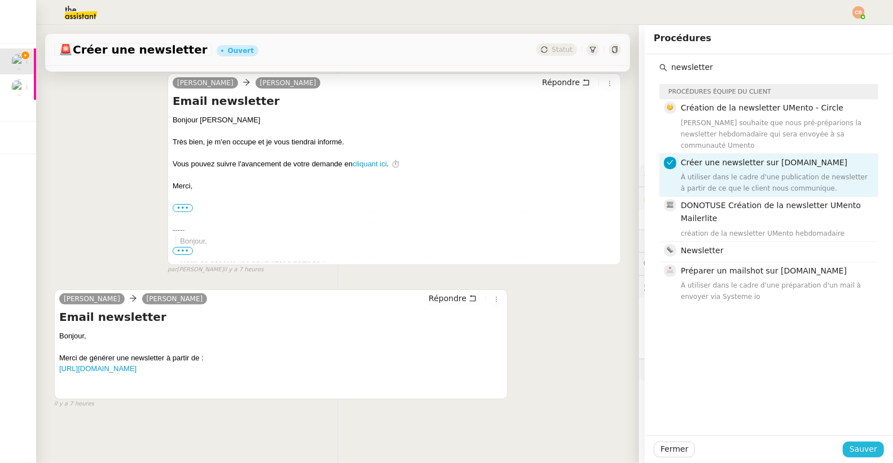
click at [849, 446] on span "Sauver" at bounding box center [863, 449] width 28 height 13
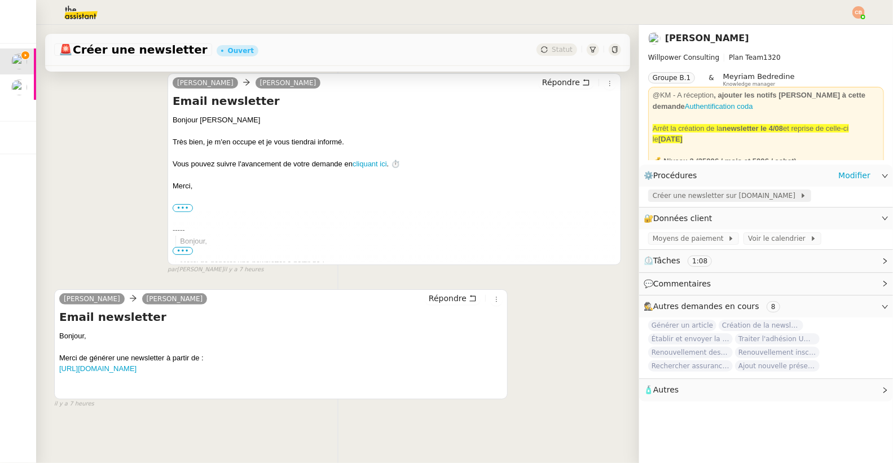
click at [689, 197] on span "Créer une newsletter sur [DOMAIN_NAME]" at bounding box center [725, 195] width 147 height 11
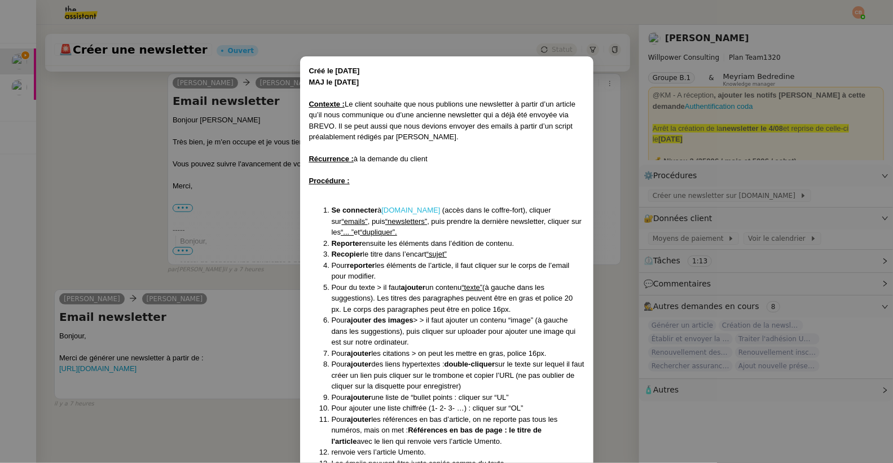
click at [392, 209] on link "[DOMAIN_NAME]" at bounding box center [410, 210] width 59 height 8
click at [37, 232] on nz-modal-container "Créé le [DATE] MAJ le [DATE] Contexte : Le client souhaite que nous publions un…" at bounding box center [446, 231] width 893 height 463
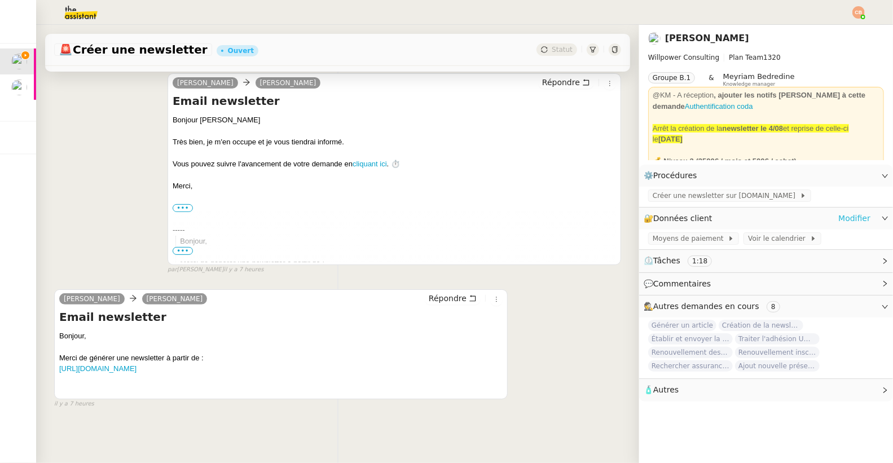
click at [840, 218] on link "Modifier" at bounding box center [854, 218] width 32 height 13
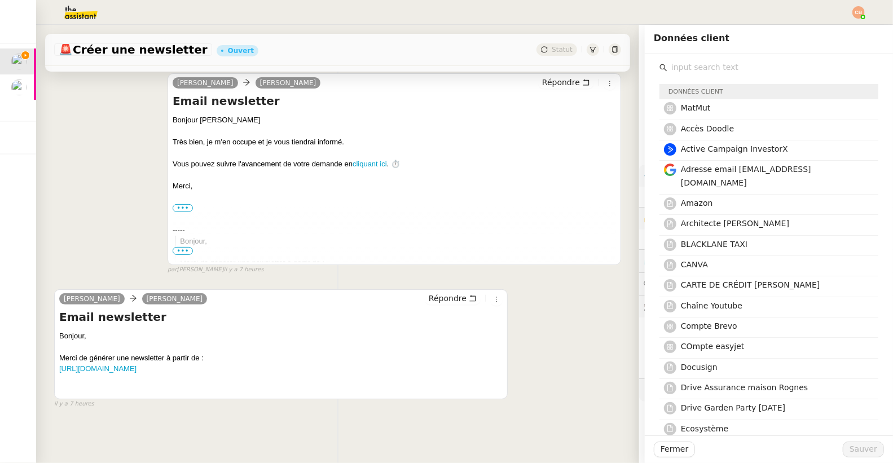
click at [680, 65] on input "text" at bounding box center [772, 67] width 211 height 15
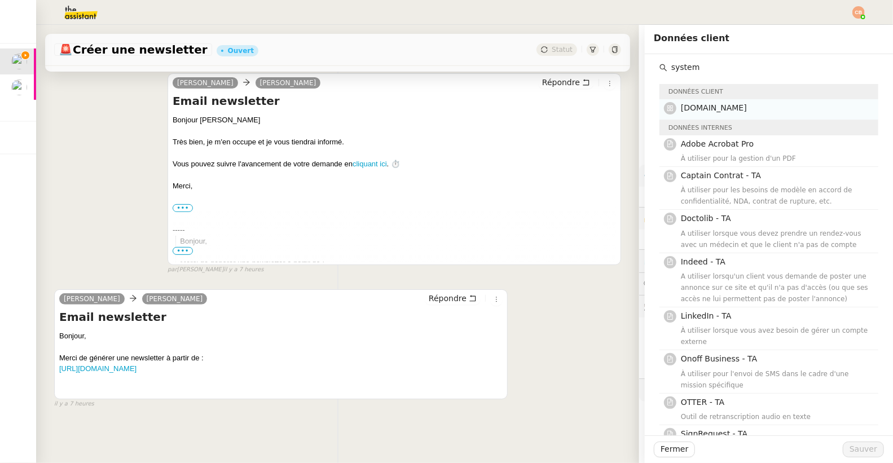
type input "system"
click at [698, 102] on h4 "[DOMAIN_NAME]" at bounding box center [776, 108] width 191 height 13
click at [849, 450] on span "Sauver" at bounding box center [863, 449] width 28 height 13
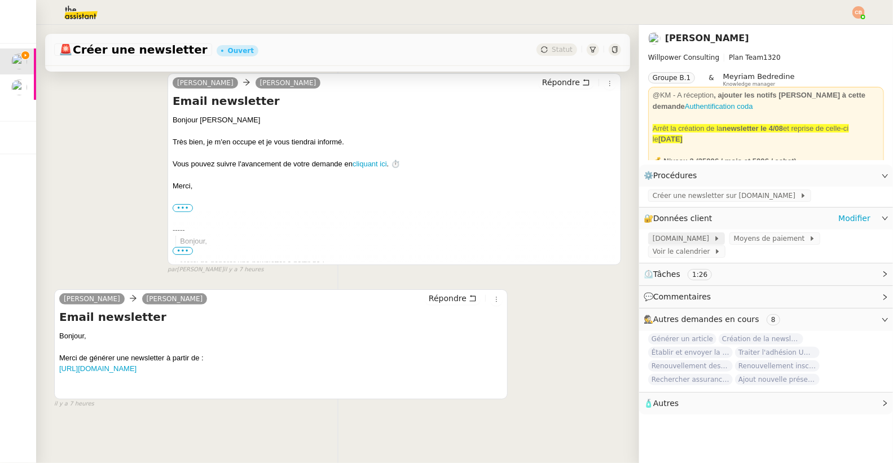
click at [709, 239] on span at bounding box center [711, 239] width 5 height 8
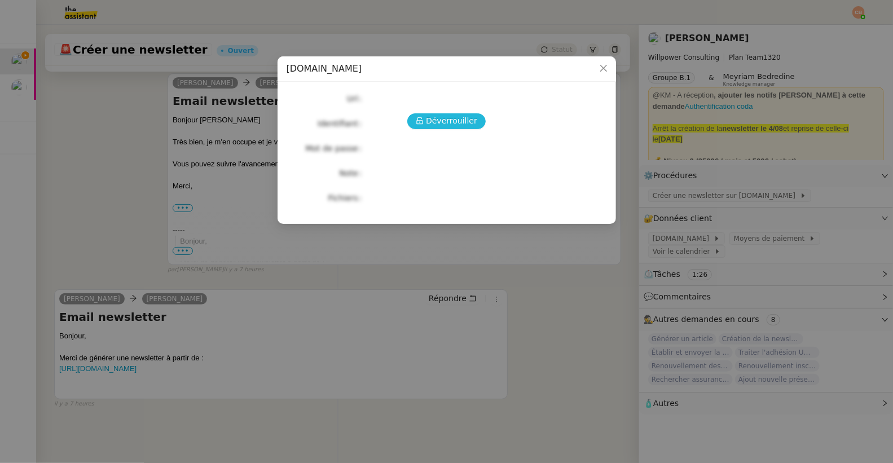
click at [447, 118] on span "Déverrouiller" at bounding box center [451, 120] width 51 height 13
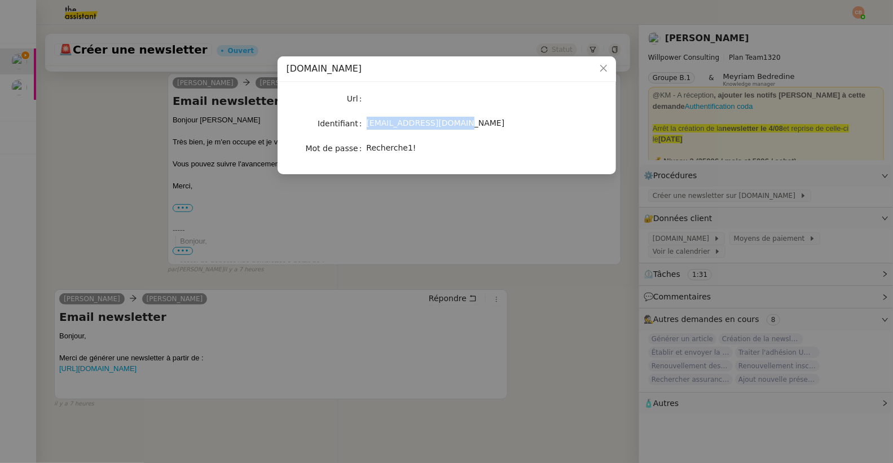
drag, startPoint x: 367, startPoint y: 125, endPoint x: 479, endPoint y: 130, distance: 112.4
click at [479, 130] on div "[EMAIL_ADDRESS][DOMAIN_NAME]" at bounding box center [460, 124] width 187 height 16
copy span "[EMAIL_ADDRESS][DOMAIN_NAME]"
drag, startPoint x: 367, startPoint y: 147, endPoint x: 429, endPoint y: 150, distance: 62.1
click at [429, 150] on div "Recherche1!" at bounding box center [460, 148] width 187 height 13
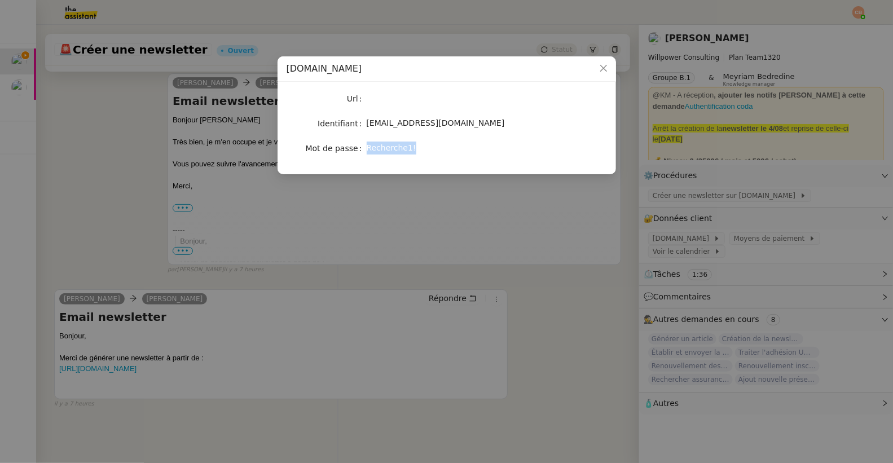
copy span "Recherche1!"
click at [164, 241] on nz-modal-container "[DOMAIN_NAME] Url Identifiant [EMAIL_ADDRESS][DOMAIN_NAME] Mot de passe [SECURI…" at bounding box center [446, 231] width 893 height 463
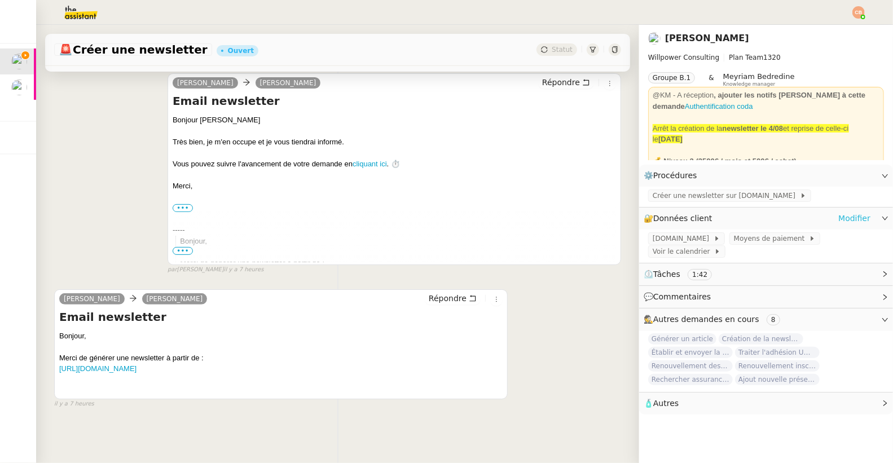
click at [838, 215] on link "Modifier" at bounding box center [854, 218] width 32 height 13
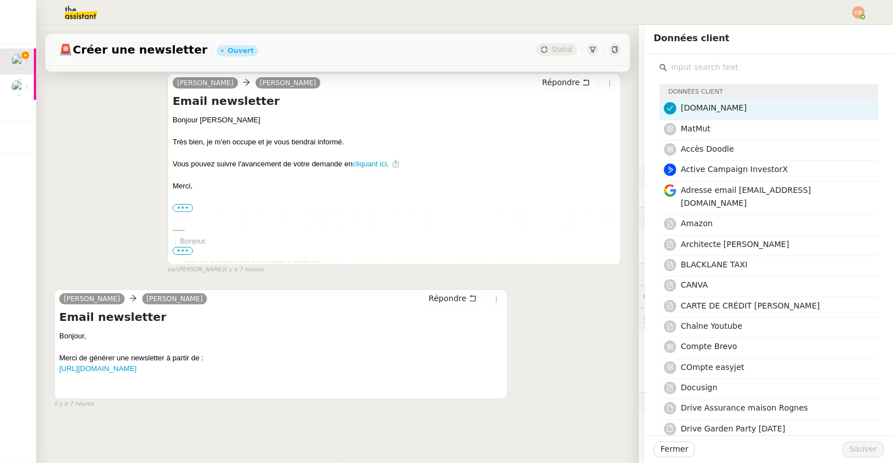
click at [674, 67] on input "text" at bounding box center [772, 67] width 211 height 15
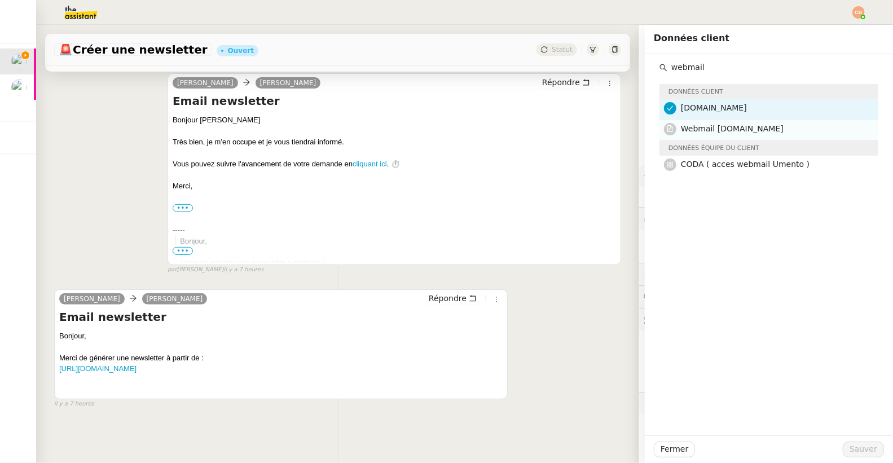
type input "webmail"
click at [694, 132] on span "Webmail [DOMAIN_NAME]" at bounding box center [732, 128] width 103 height 9
click at [853, 453] on span "Sauver" at bounding box center [863, 449] width 28 height 13
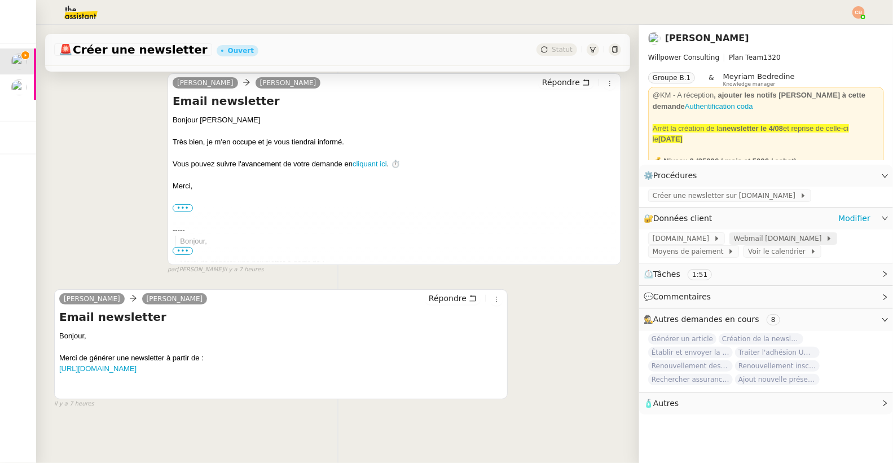
click at [734, 239] on span "Webmail [DOMAIN_NAME]" at bounding box center [780, 238] width 92 height 11
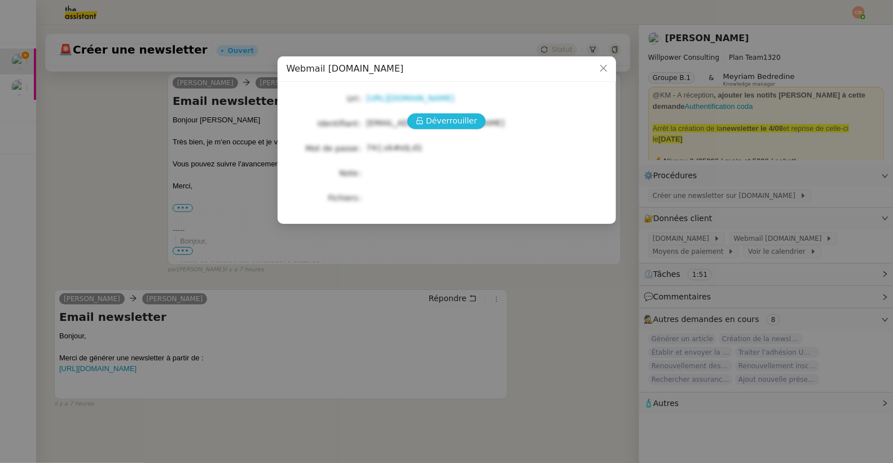
click at [440, 123] on span "Déverrouiller" at bounding box center [451, 120] width 51 height 13
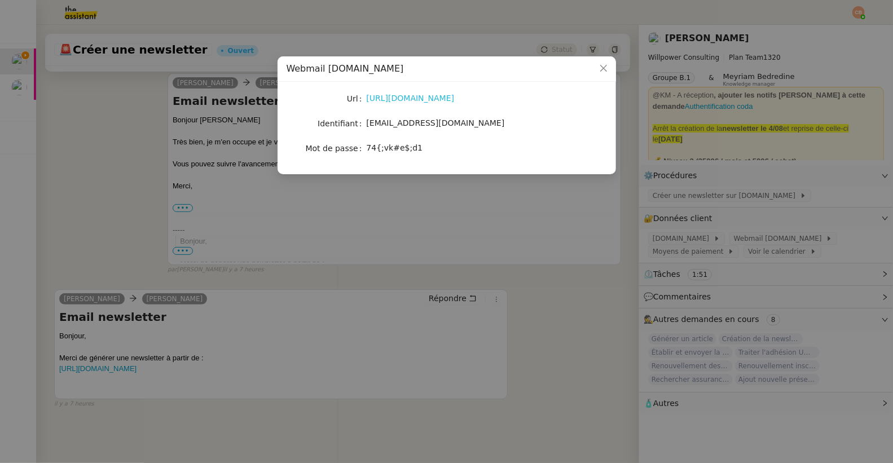
click at [426, 99] on link "[URL][DOMAIN_NAME]" at bounding box center [411, 98] width 88 height 9
drag, startPoint x: 367, startPoint y: 147, endPoint x: 433, endPoint y: 150, distance: 65.5
click at [433, 150] on div "74{;vk#e$;d1" at bounding box center [460, 148] width 187 height 13
copy span "74{;vk#e$;d1"
click at [183, 166] on nz-modal-container "Webmail [DOMAIN_NAME] Url [URL][DOMAIN_NAME] Identifiant [EMAIL_ADDRESS][DOMAIN…" at bounding box center [446, 231] width 893 height 463
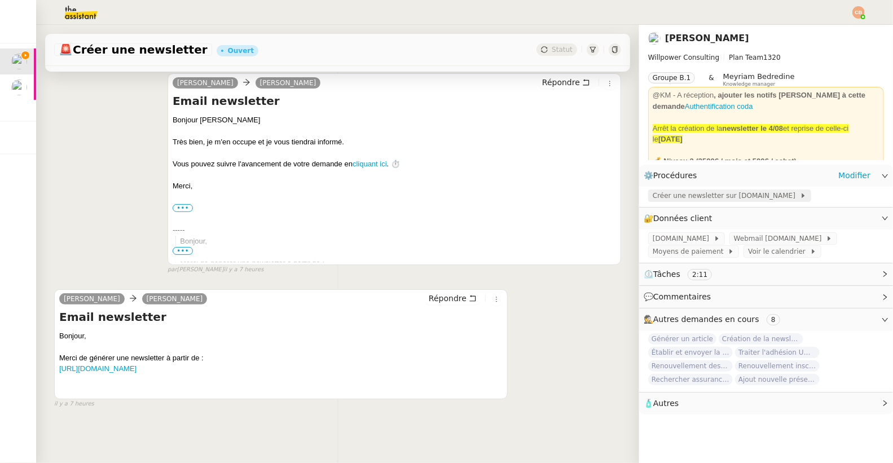
click at [648, 197] on div "Créer une newsletter sur [DOMAIN_NAME]" at bounding box center [729, 195] width 163 height 12
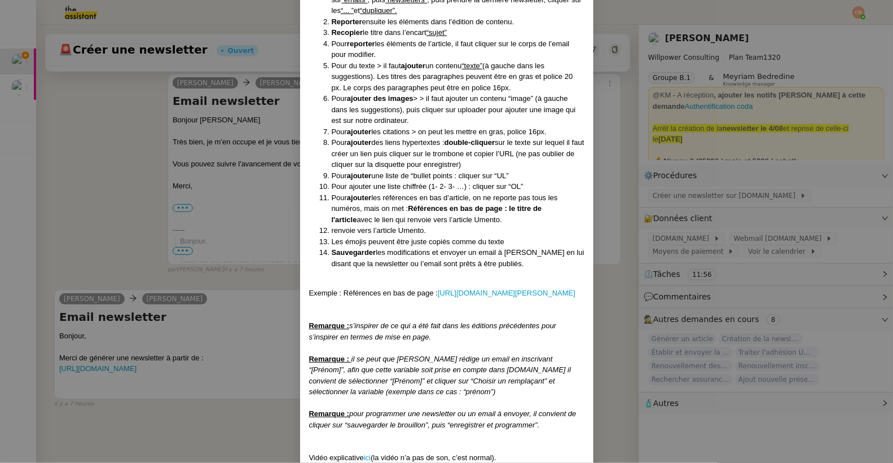
scroll to position [255, 0]
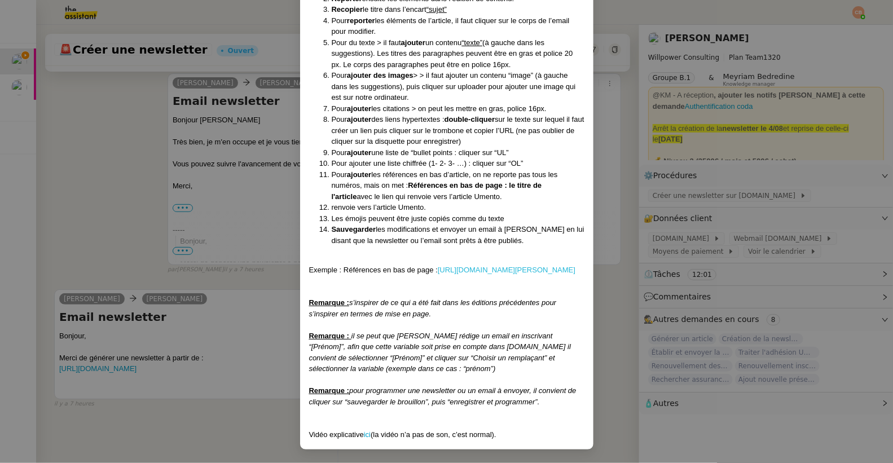
click at [438, 272] on link "[URL][DOMAIN_NAME][PERSON_NAME]" at bounding box center [507, 270] width 138 height 8
click at [383, 297] on div at bounding box center [446, 291] width 275 height 11
drag, startPoint x: 341, startPoint y: 259, endPoint x: 377, endPoint y: 256, distance: 36.2
click at [377, 264] on div "Exemple : Références en bas de page : [URL][DOMAIN_NAME][PERSON_NAME]" at bounding box center [446, 269] width 275 height 11
copy div "Références"
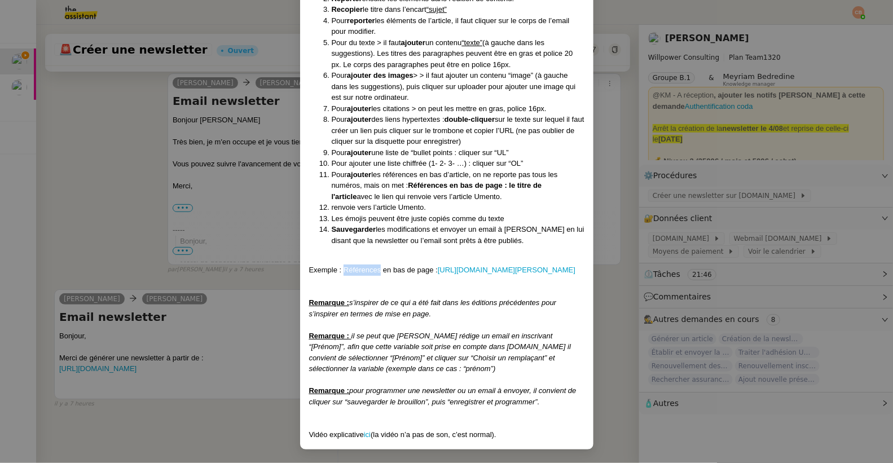
click at [103, 140] on nz-modal-container "Créé le [DATE] MAJ le [DATE] Contexte : Le client souhaite que nous publions un…" at bounding box center [446, 231] width 893 height 463
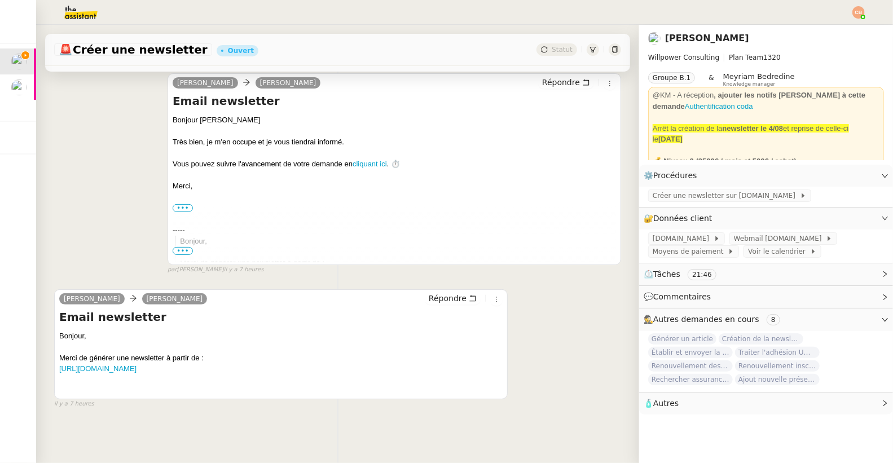
scroll to position [198, 0]
click at [652, 192] on span "Créer une newsletter sur [DOMAIN_NAME]" at bounding box center [725, 195] width 147 height 11
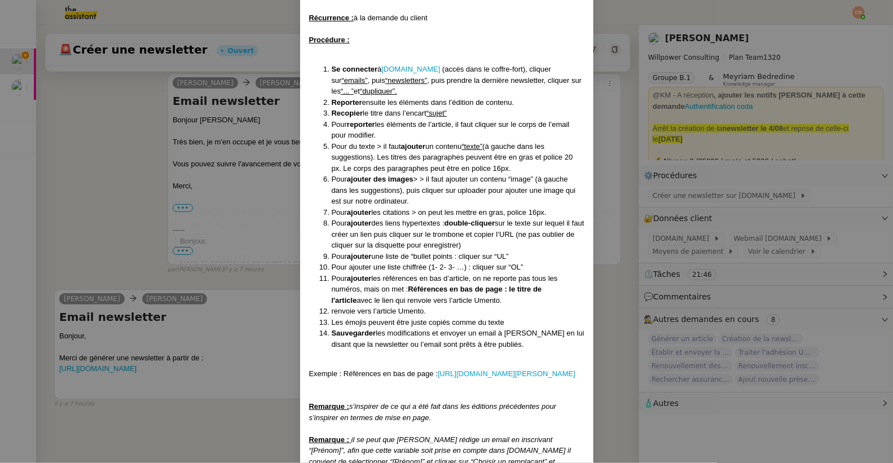
scroll to position [196, 0]
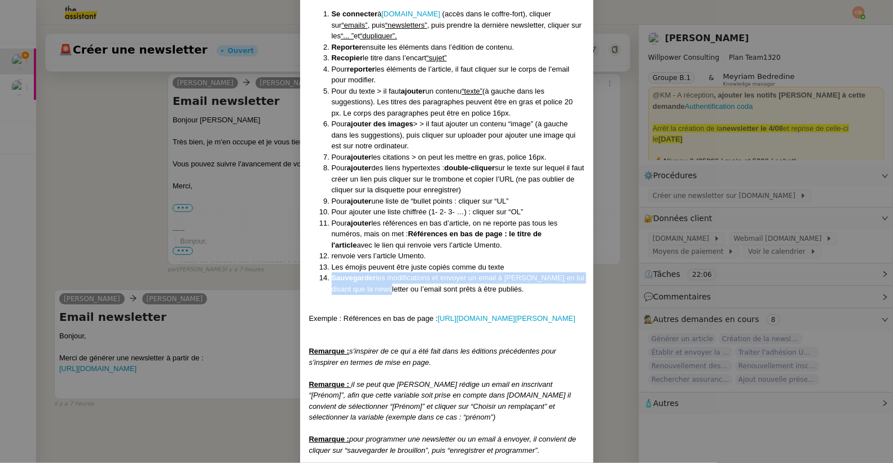
drag, startPoint x: 329, startPoint y: 276, endPoint x: 368, endPoint y: 292, distance: 42.0
click at [368, 292] on li "Sauvegarder les modifications et envoyer un email à [PERSON_NAME] en lui disant…" at bounding box center [458, 283] width 253 height 22
copy li "Sauvegarder les modifications et envoyer un email à [PERSON_NAME] en lui disant…"
click at [99, 202] on nz-modal-container "Créé le [DATE] MAJ le [DATE] Contexte : Le client souhaite que nous publions un…" at bounding box center [446, 231] width 893 height 463
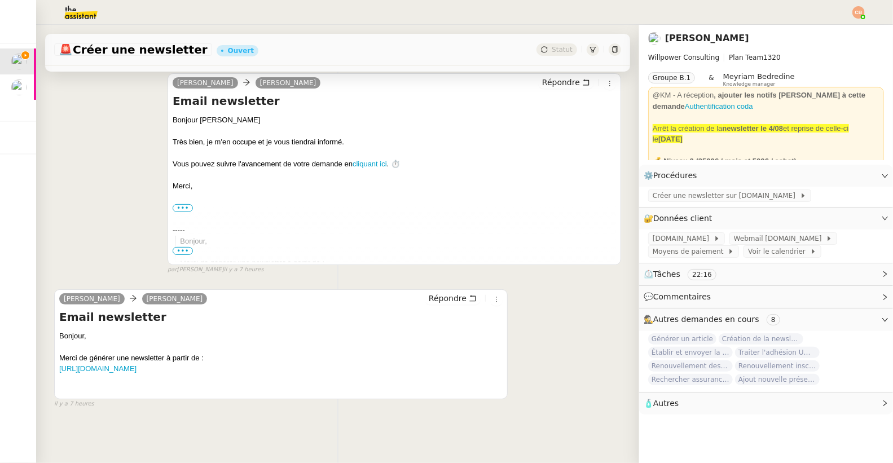
scroll to position [0, 0]
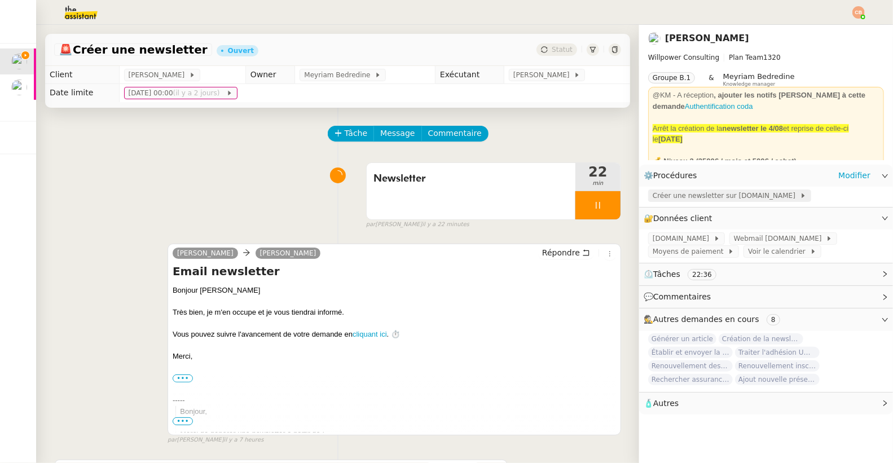
click at [717, 199] on span "Créer une newsletter sur [DOMAIN_NAME]" at bounding box center [725, 195] width 147 height 11
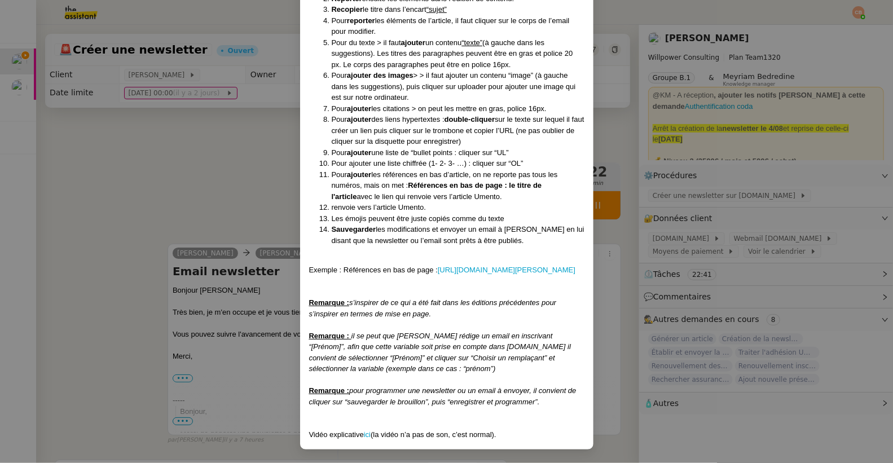
scroll to position [255, 0]
click at [173, 193] on nz-modal-container "Créé le [DATE] MAJ le [DATE] Contexte : Le client souhaite que nous publions un…" at bounding box center [446, 231] width 893 height 463
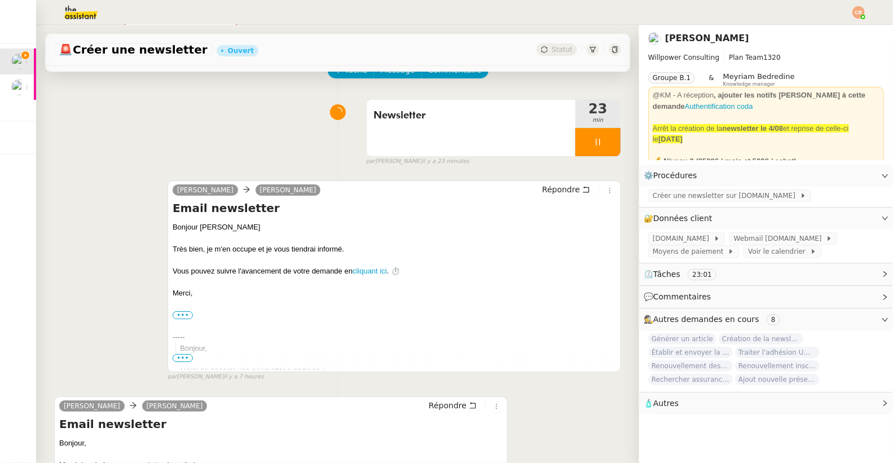
scroll to position [177, 0]
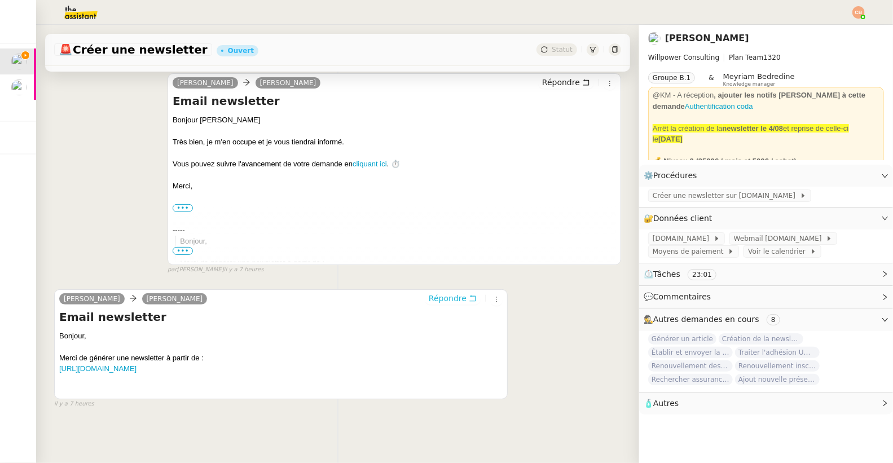
click at [448, 293] on span "Répondre" at bounding box center [448, 298] width 38 height 11
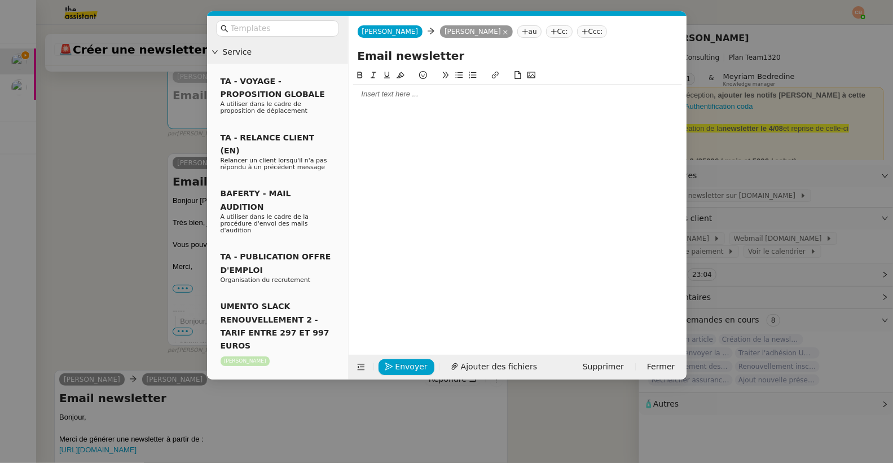
click at [364, 96] on div at bounding box center [517, 94] width 329 height 10
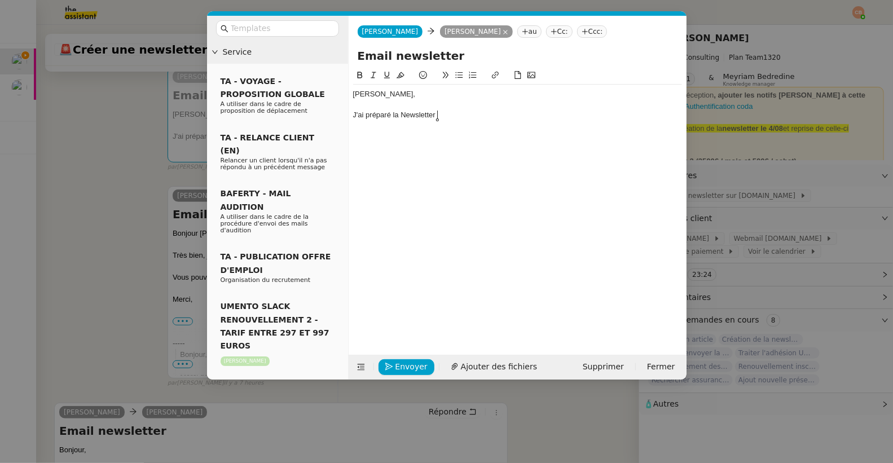
scroll to position [0, 0]
drag, startPoint x: 438, startPoint y: 114, endPoint x: 442, endPoint y: 126, distance: 12.7
click at [442, 126] on div "J'ai préparé la Newsletter Comment les émetteurs d’ETFs Bitcoin & Ethereum achè…" at bounding box center [517, 120] width 329 height 21
click at [493, 74] on icon at bounding box center [495, 75] width 8 height 8
type input "Comment les émetteurs d’ETFs Bitcoin & [PERSON_NAME] achètent leurs BTC et ETH ?"
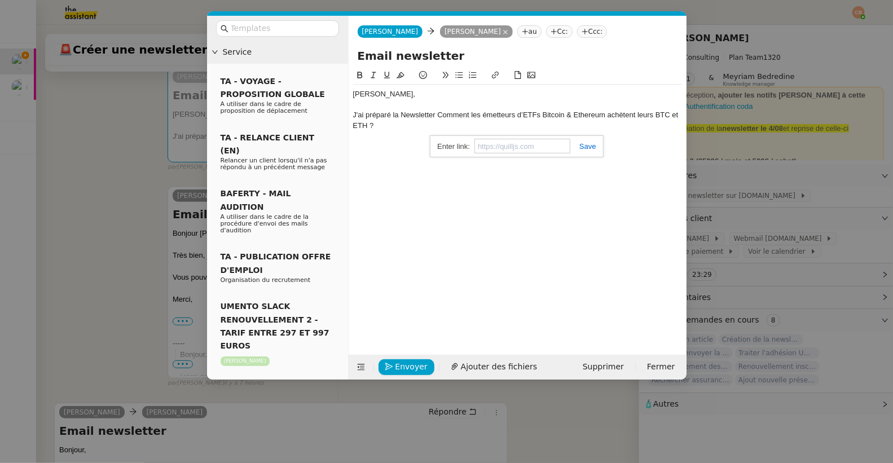
paste input "[URL][DOMAIN_NAME]"
type input "[URL][DOMAIN_NAME]"
click at [387, 132] on div "[PERSON_NAME], J'ai préparé la Newsletter Comment les émetteurs d’ETFs Bitcoin …" at bounding box center [517, 110] width 329 height 51
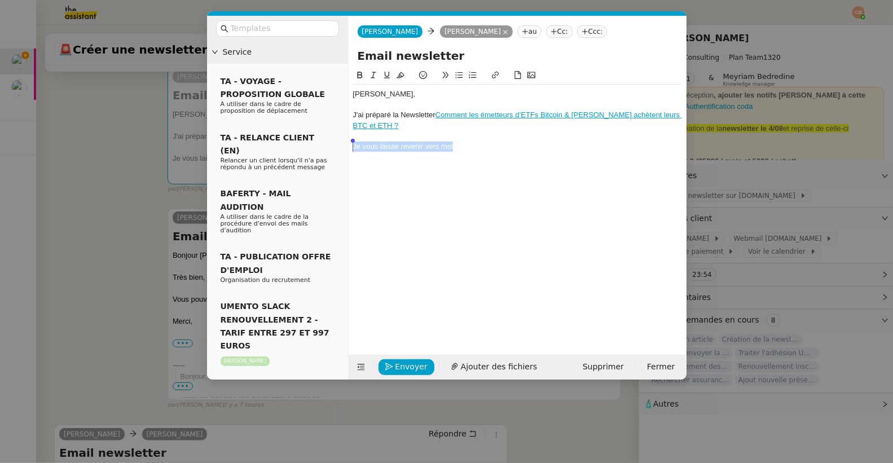
drag, startPoint x: 457, startPoint y: 143, endPoint x: 351, endPoint y: 146, distance: 106.1
click at [351, 146] on nz-spin "[PERSON_NAME], J'ai préparé la Newsletter Comment les émetteurs d’ETFs Bitcoin …" at bounding box center [517, 205] width 338 height 273
click at [389, 365] on icon "button" at bounding box center [389, 367] width 8 height 8
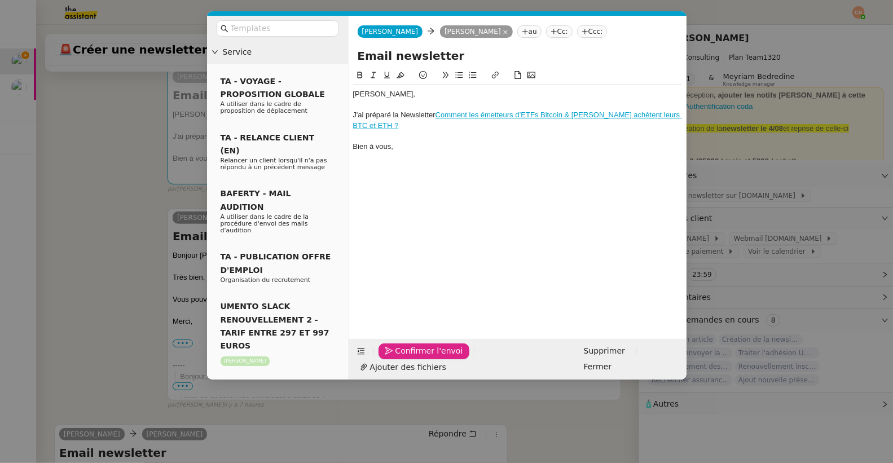
click at [389, 355] on icon "button" at bounding box center [389, 351] width 8 height 8
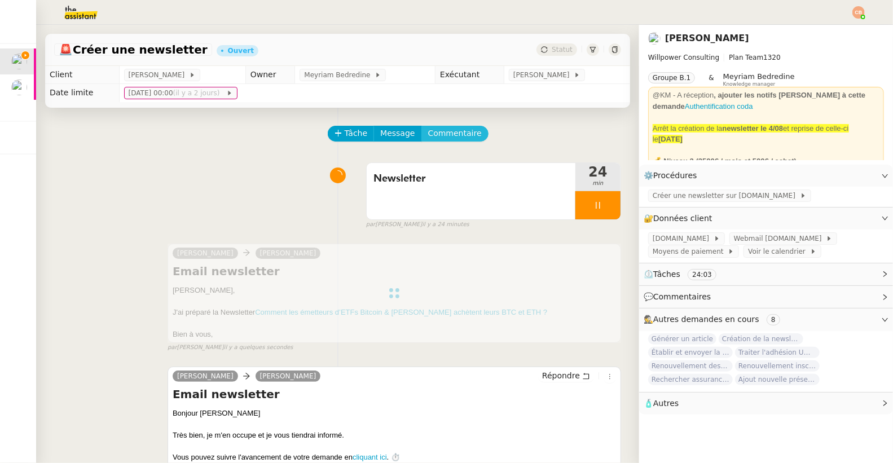
click at [439, 136] on span "Commentaire" at bounding box center [455, 133] width 54 height 13
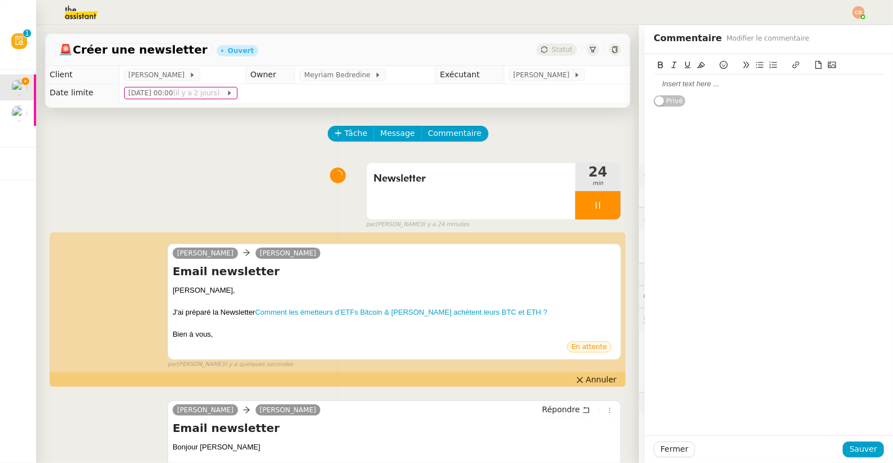
click at [654, 83] on div at bounding box center [769, 84] width 230 height 10
click at [849, 444] on span "Sauver" at bounding box center [863, 449] width 28 height 13
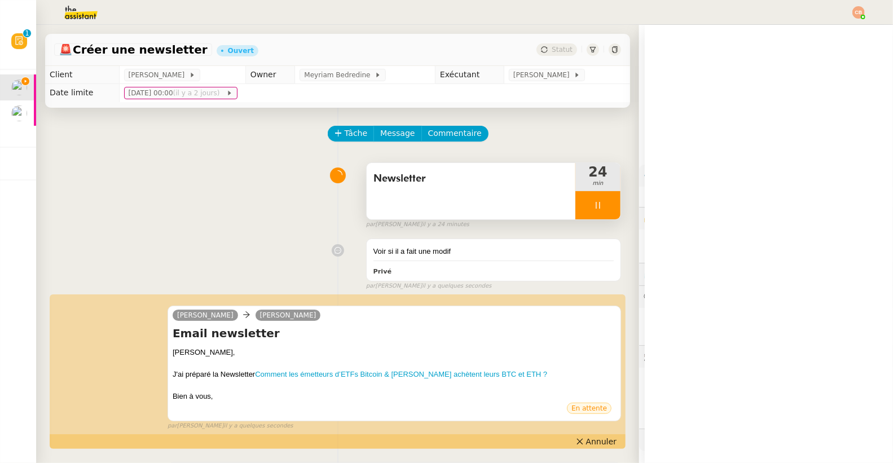
click at [577, 210] on div at bounding box center [597, 205] width 45 height 28
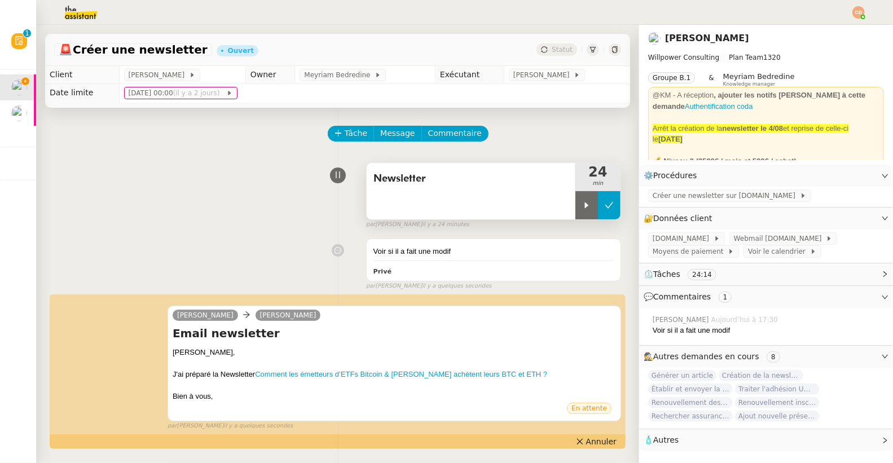
click at [605, 204] on icon at bounding box center [609, 205] width 9 height 9
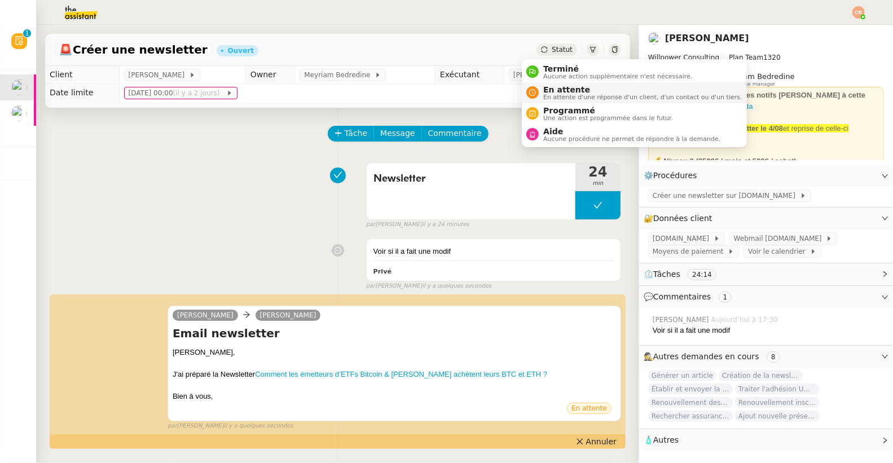
click at [549, 91] on span "En attente" at bounding box center [642, 89] width 198 height 9
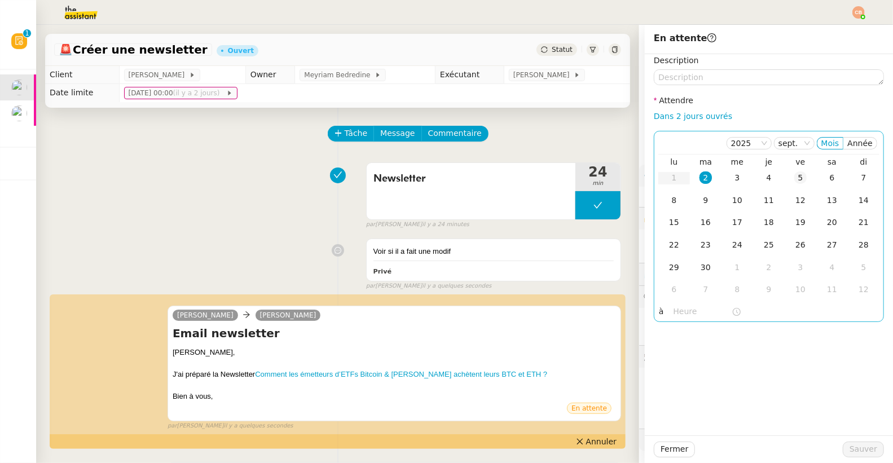
click at [794, 177] on div "5" at bounding box center [800, 177] width 12 height 12
click at [676, 321] on div "[DATE] Mois Année lu ma me je ve sa di 1 2 3 4 5 6 7 8 9 10 11 12 13 14 15 16 1…" at bounding box center [769, 226] width 230 height 191
click at [677, 315] on input "text" at bounding box center [702, 311] width 58 height 13
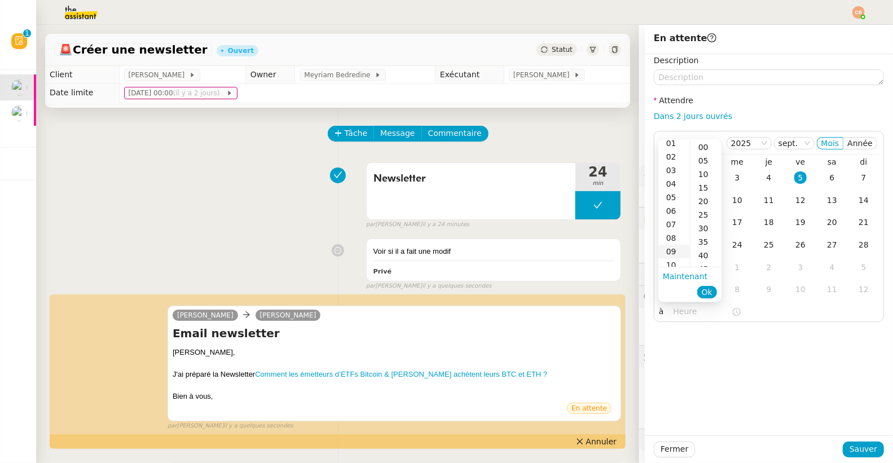
click at [671, 245] on div "09" at bounding box center [674, 252] width 32 height 14
click at [707, 145] on div "00" at bounding box center [705, 147] width 31 height 14
type input "09:00"
click at [716, 378] on div "Description Attendre Dans 2 jours ouvrés [DATE] Mois Année lu ma me je ve sa di…" at bounding box center [769, 244] width 248 height 381
click at [849, 444] on span "Sauver" at bounding box center [863, 449] width 28 height 13
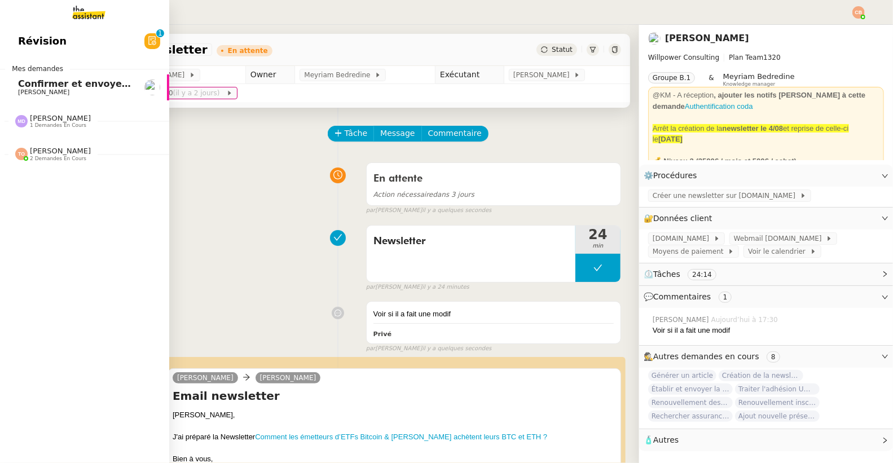
click at [32, 96] on link "Confirmer et envoyer le lien Zoom [PERSON_NAME]" at bounding box center [84, 87] width 169 height 26
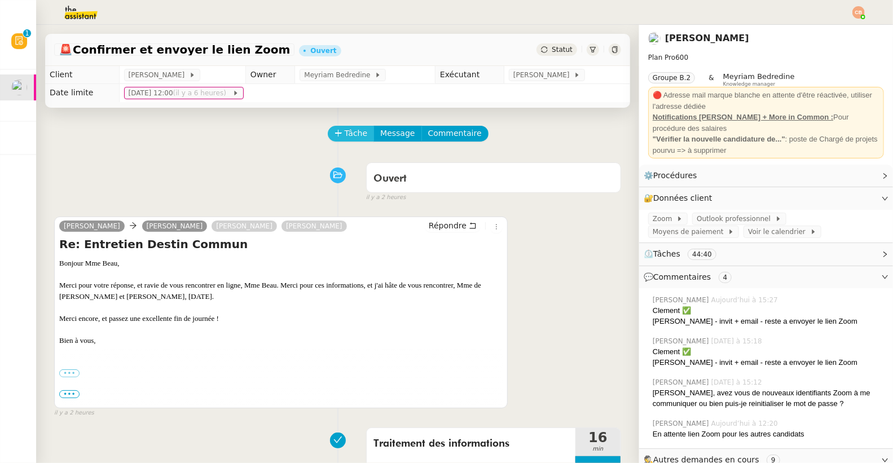
click at [345, 136] on span "Tâche" at bounding box center [356, 133] width 23 height 13
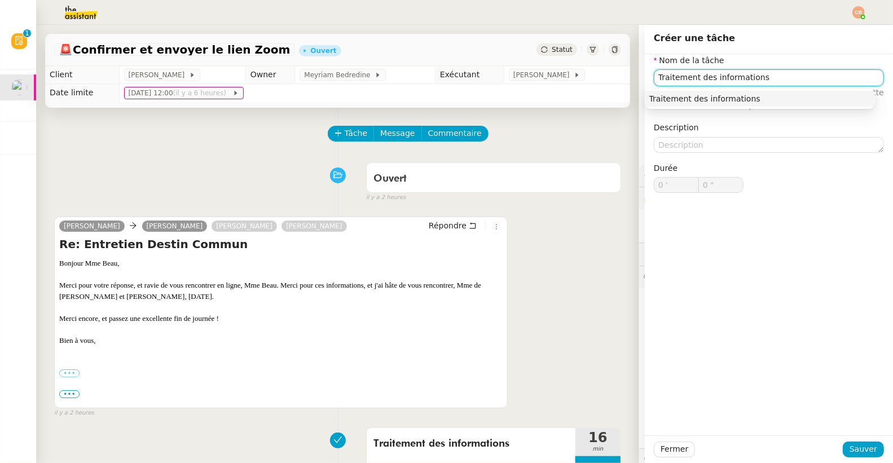
click at [748, 99] on div "Traitement des informations" at bounding box center [759, 99] width 221 height 10
type input "Traitement des informations"
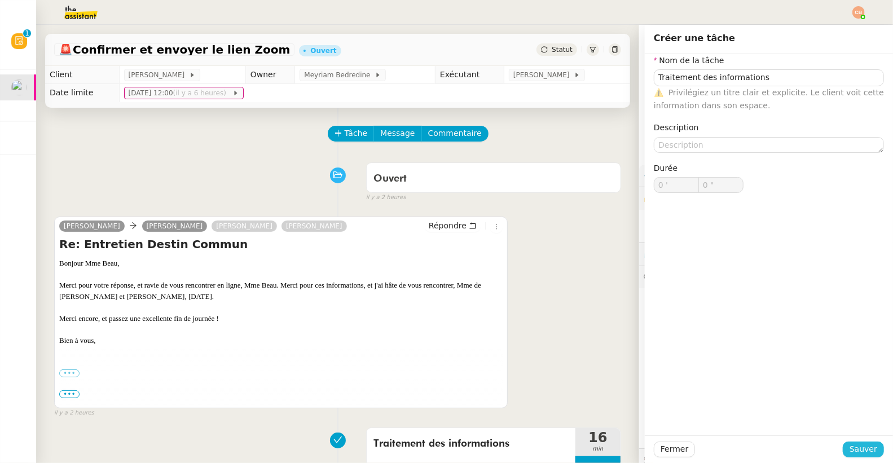
drag, startPoint x: 844, startPoint y: 445, endPoint x: 748, endPoint y: 375, distance: 118.2
click at [849, 445] on span "Sauver" at bounding box center [863, 449] width 28 height 13
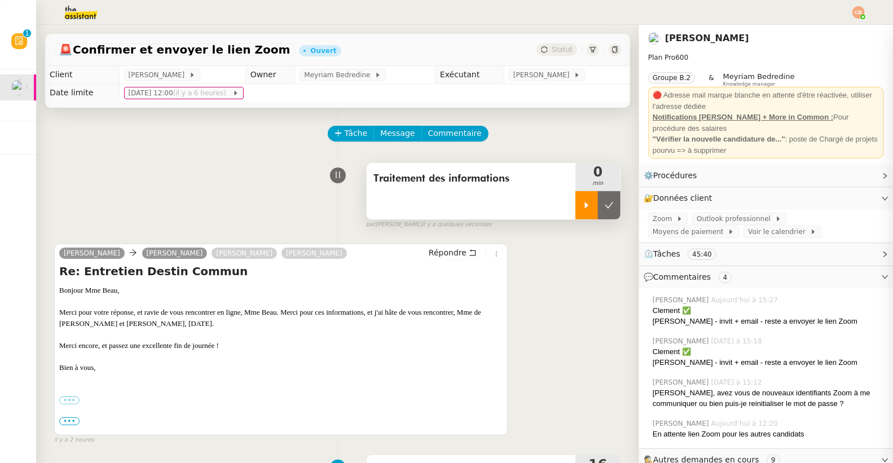
click at [575, 197] on div at bounding box center [586, 205] width 23 height 28
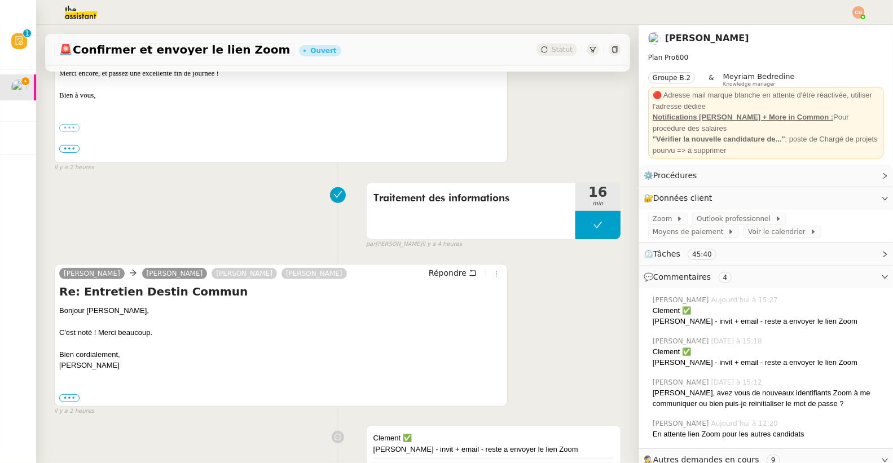
scroll to position [285, 0]
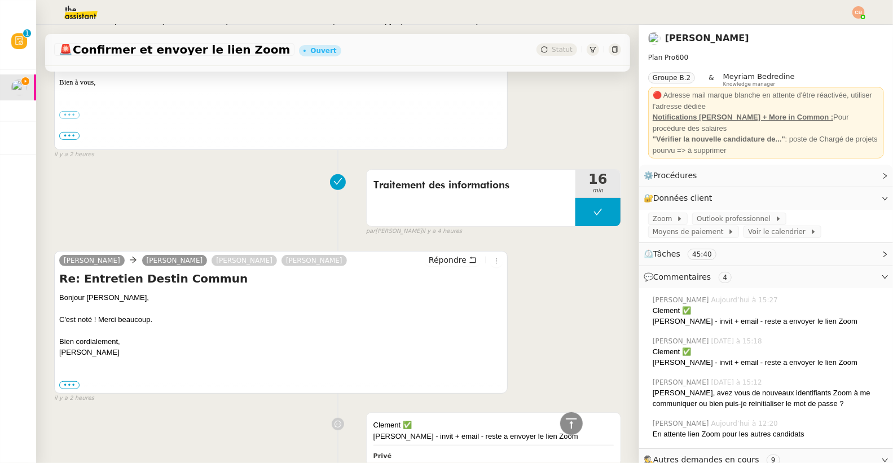
click at [187, 191] on div "Traitement des informations 16 min false par [PERSON_NAME] il y a 4 heures" at bounding box center [337, 200] width 567 height 72
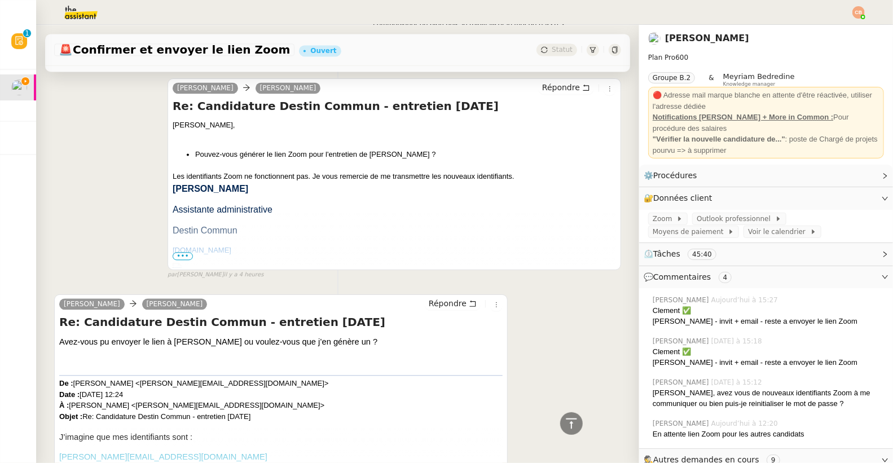
scroll to position [1528, 0]
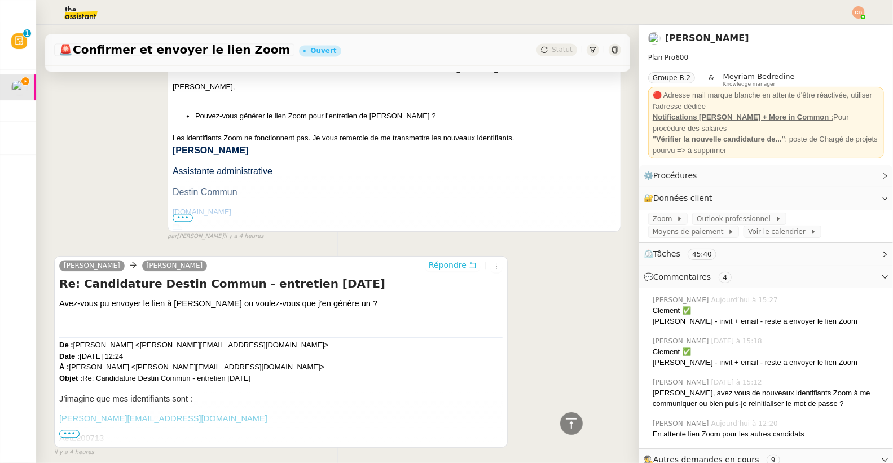
click at [429, 264] on span "Répondre" at bounding box center [448, 264] width 38 height 11
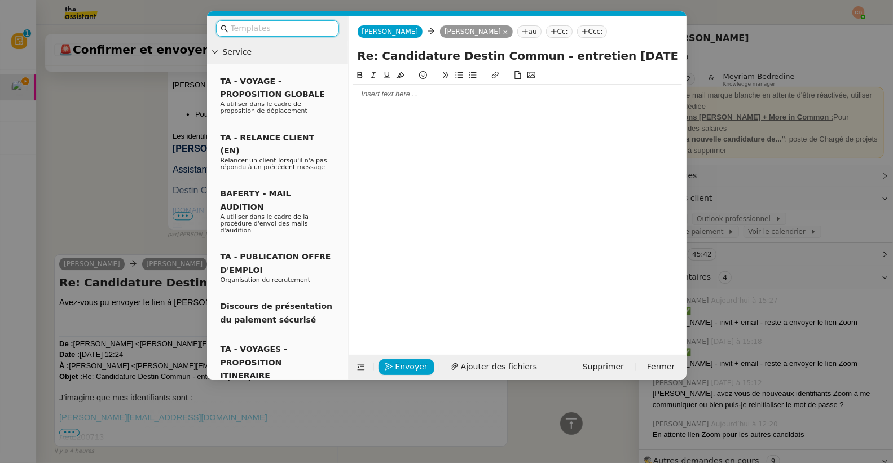
scroll to position [1620, 0]
click at [122, 160] on nz-modal-container "Service TA - VOYAGE - PROPOSITION GLOBALE A utiliser dans le cadre de propositi…" at bounding box center [446, 231] width 893 height 463
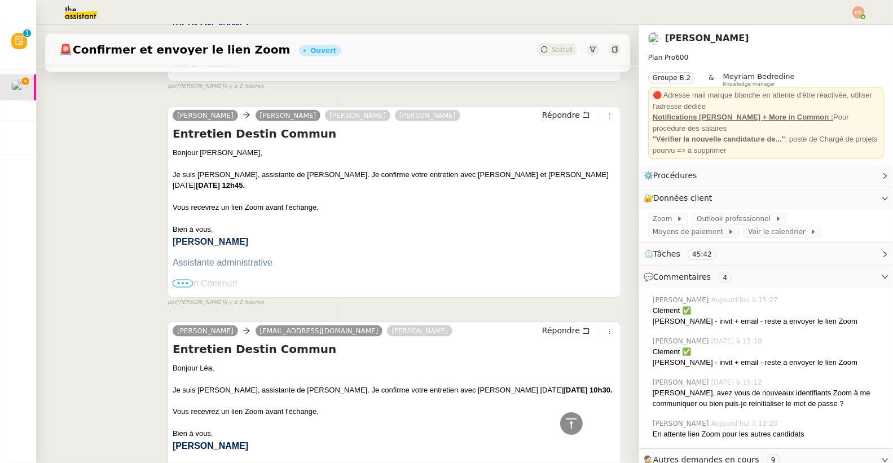
scroll to position [0, 0]
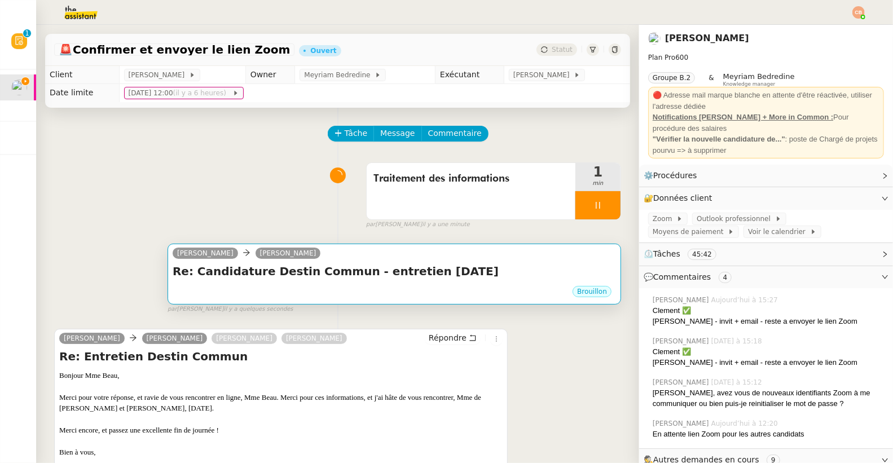
click at [504, 246] on div "[PERSON_NAME]" at bounding box center [394, 254] width 443 height 17
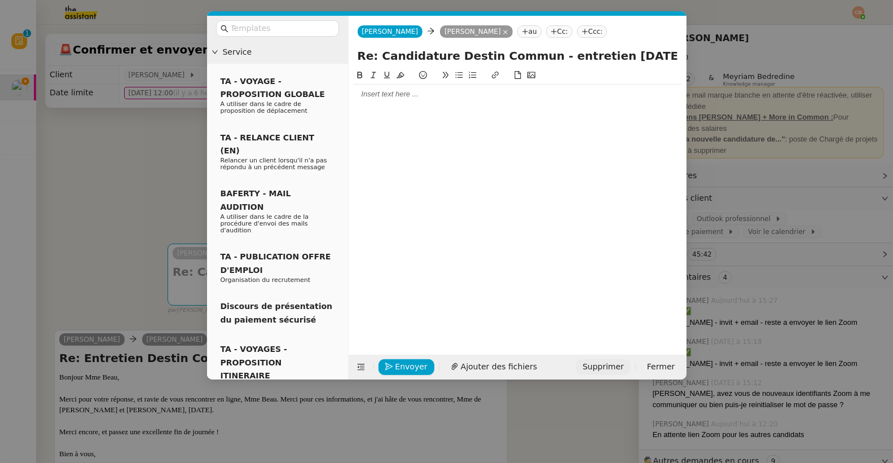
click at [600, 368] on span "Supprimer" at bounding box center [603, 366] width 41 height 13
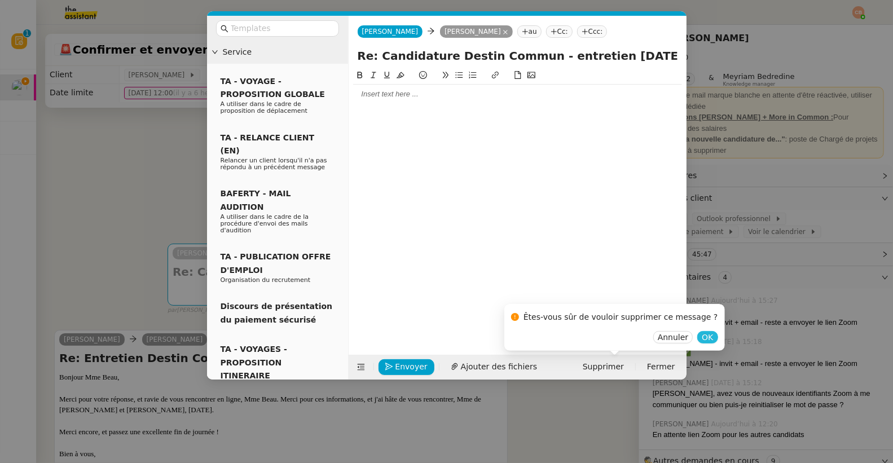
click at [697, 338] on button "OK" at bounding box center [707, 337] width 20 height 12
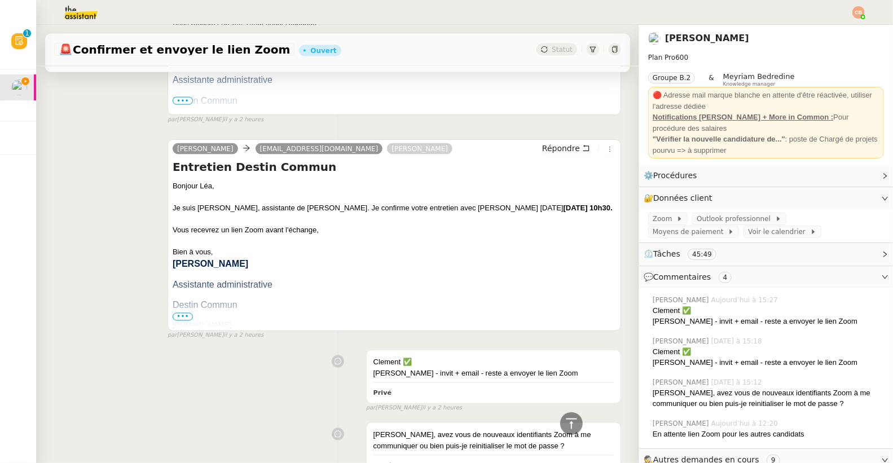
scroll to position [1286, 0]
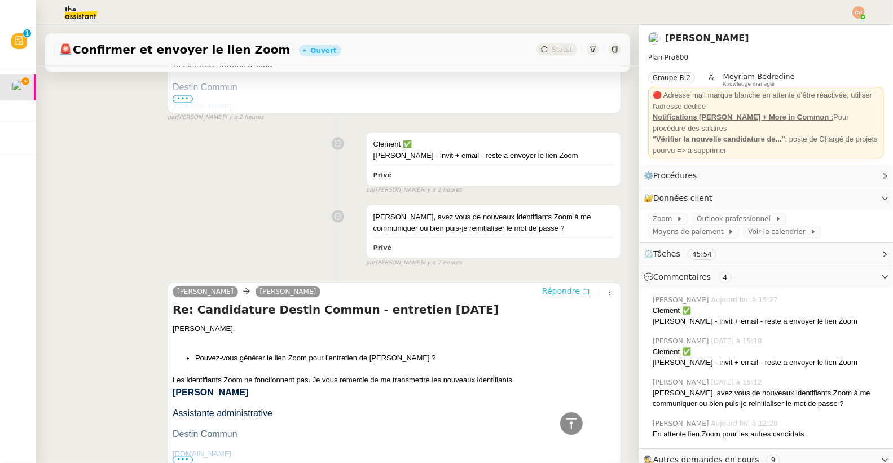
click at [542, 292] on span "Répondre" at bounding box center [561, 291] width 38 height 11
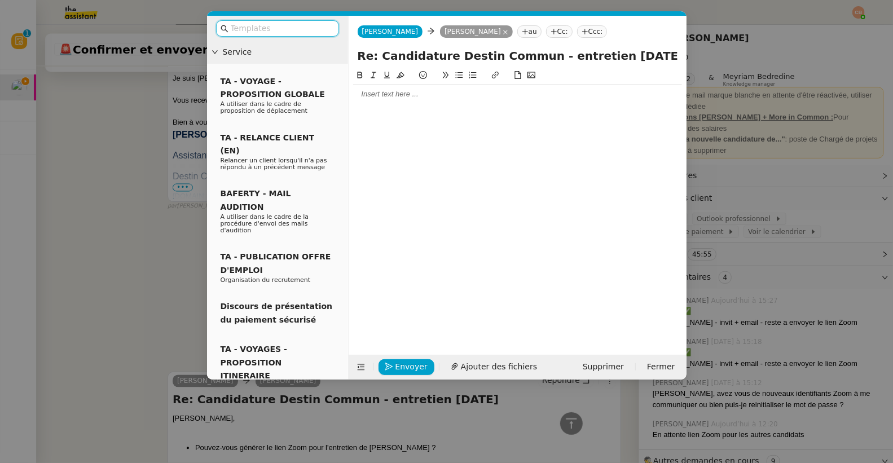
scroll to position [1377, 0]
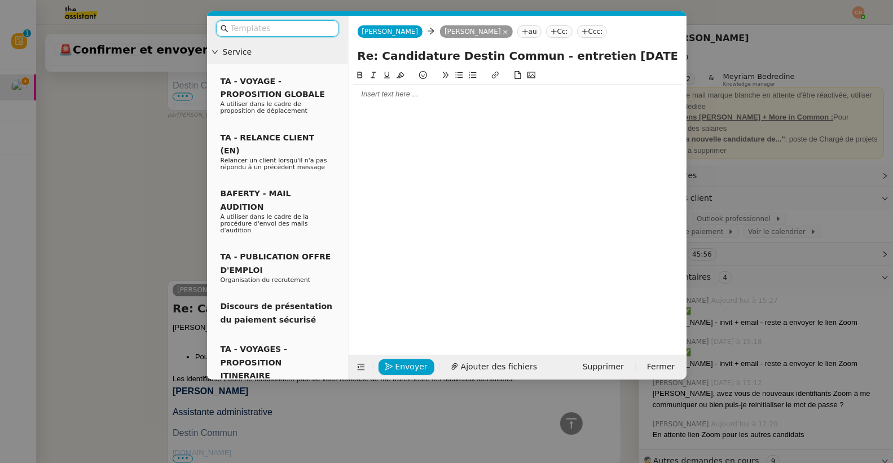
click at [396, 97] on div at bounding box center [517, 94] width 329 height 10
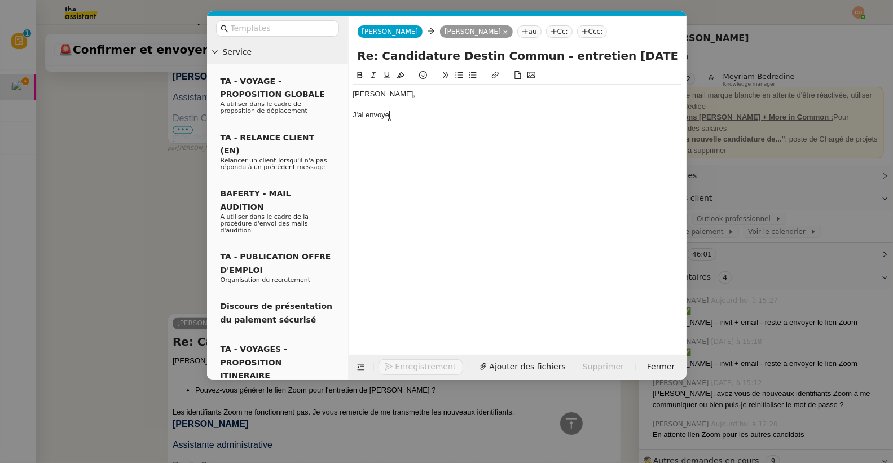
scroll to position [1410, 0]
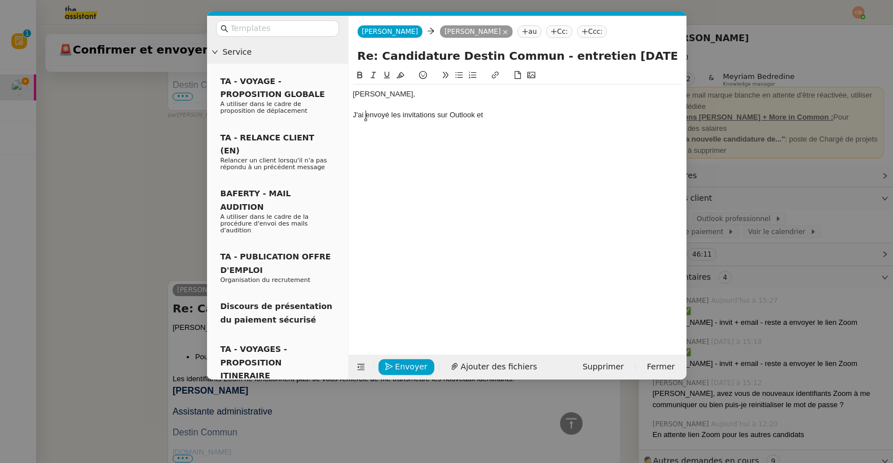
click at [366, 116] on div "J'ai envoyé les invitations sur Outlook et" at bounding box center [517, 115] width 329 height 10
click at [600, 118] on div "J'ai confirmé les entretiens et envoyé les invitations sur Outlook et" at bounding box center [517, 115] width 329 height 10
click at [576, 116] on div "J'ai confirmé les entretiens et envoyé les invitations sur Outlook pour [PERSON…" at bounding box center [517, 115] width 329 height 10
click at [616, 117] on div "J'ai confirmé les entretiens et envoyé les invitations sur Outlook pour les can…" at bounding box center [517, 120] width 329 height 21
click at [626, 118] on div "J'ai confirmé les entretiens et envoyé les invitations sur Outlook pour les can…" at bounding box center [517, 120] width 329 height 21
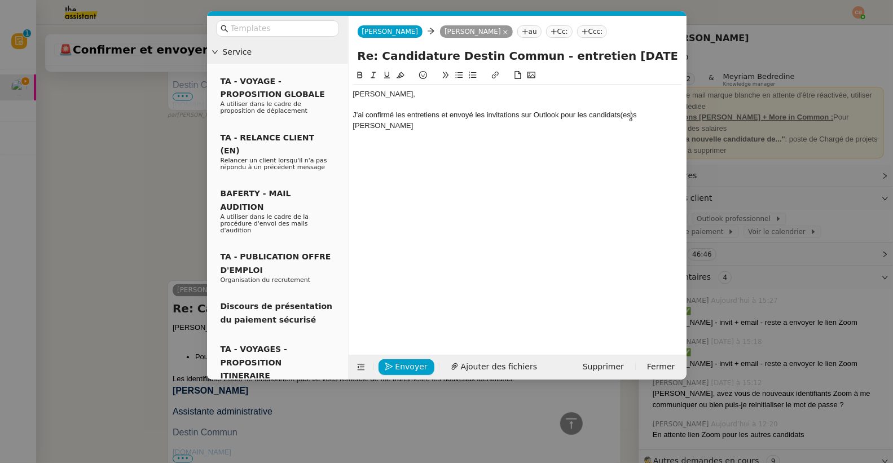
click at [633, 116] on div "J'ai confirmé les entretiens et envoyé les invitations sur Outlook pour les can…" at bounding box center [517, 120] width 329 height 21
click at [638, 115] on div "J'ai confirmé les entretiens et envoyé les invitations sur Outlook pour les can…" at bounding box center [517, 120] width 329 height 21
click at [643, 113] on div "J'ai confirmé les entretiens et envoyé les invitations sur Outlook pour les can…" at bounding box center [517, 115] width 329 height 10
click at [456, 74] on icon at bounding box center [459, 75] width 8 height 8
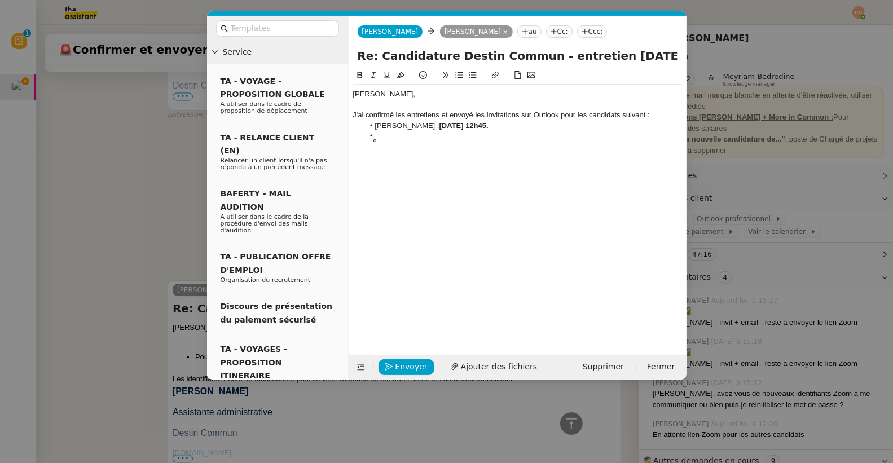
scroll to position [1446, 0]
click at [548, 128] on li "[PERSON_NAME] : [DATE] 12h45." at bounding box center [523, 126] width 318 height 10
click at [383, 136] on li at bounding box center [523, 136] width 318 height 10
drag, startPoint x: 370, startPoint y: 148, endPoint x: 539, endPoint y: 152, distance: 168.7
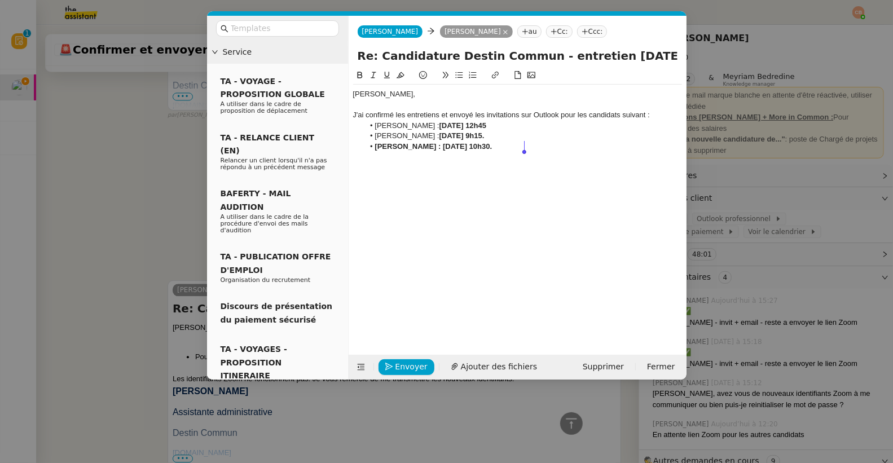
click at [539, 152] on div "[PERSON_NAME], J'ai confirmé les entretiens et envoyé les invitations sur Outlo…" at bounding box center [517, 121] width 329 height 72
click at [361, 78] on icon at bounding box center [360, 75] width 8 height 8
click at [415, 116] on div "J'ai confirmé les entretiens et envoyé les invitations sur Outlook pour les can…" at bounding box center [517, 115] width 329 height 10
click at [440, 116] on div "J'ai confirmé les entretiens et envoyé les invitations sur Outlook pour les can…" at bounding box center [517, 115] width 329 height 10
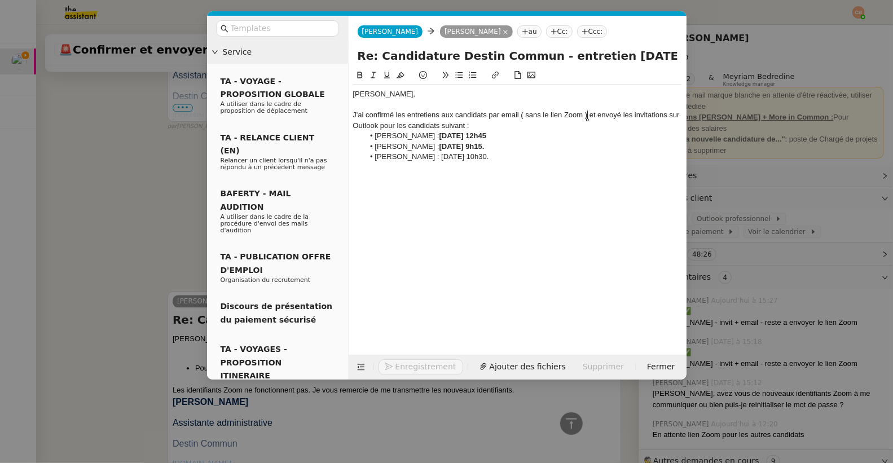
scroll to position [1468, 0]
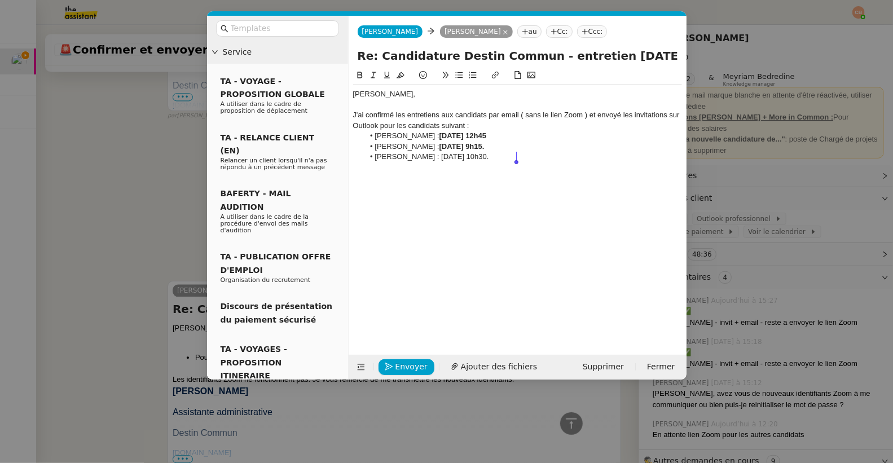
drag, startPoint x: 415, startPoint y: 157, endPoint x: 516, endPoint y: 154, distance: 101.0
click at [516, 154] on li "[PERSON_NAME] : [DATE] 10h30." at bounding box center [523, 157] width 318 height 10
click at [364, 80] on button at bounding box center [360, 75] width 14 height 13
click at [509, 123] on div "J'ai confirmé les entretiens aux candidats par email ( sans le lien Zoom ) et e…" at bounding box center [517, 120] width 329 height 21
drag, startPoint x: 550, startPoint y: 136, endPoint x: 366, endPoint y: 135, distance: 184.4
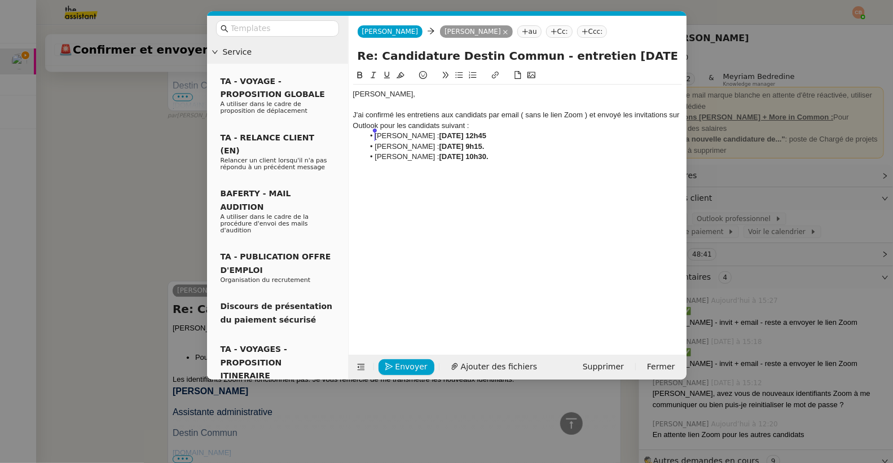
click at [366, 135] on li "[PERSON_NAME] : [DATE] 12h45" at bounding box center [523, 136] width 318 height 10
copy li "[PERSON_NAME] : [DATE] 12h45"
click at [536, 157] on li "[PERSON_NAME] : [DATE] 10h30." at bounding box center [523, 157] width 318 height 10
drag, startPoint x: 540, startPoint y: 136, endPoint x: 345, endPoint y: 139, distance: 195.7
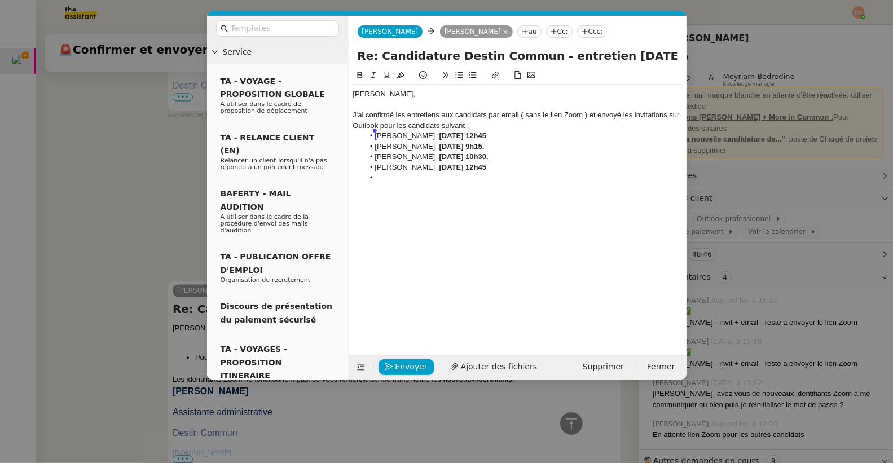
click at [345, 139] on nz-layout "Service TA - VOYAGE - PROPOSITION GLOBALE A utiliser dans le cadre de propositi…" at bounding box center [446, 198] width 479 height 364
drag, startPoint x: 381, startPoint y: 127, endPoint x: 484, endPoint y: 125, distance: 103.2
click at [484, 125] on div "J'ai confirmé les entretiens aux candidats par email ( sans le lien Zoom ) et e…" at bounding box center [517, 120] width 329 height 21
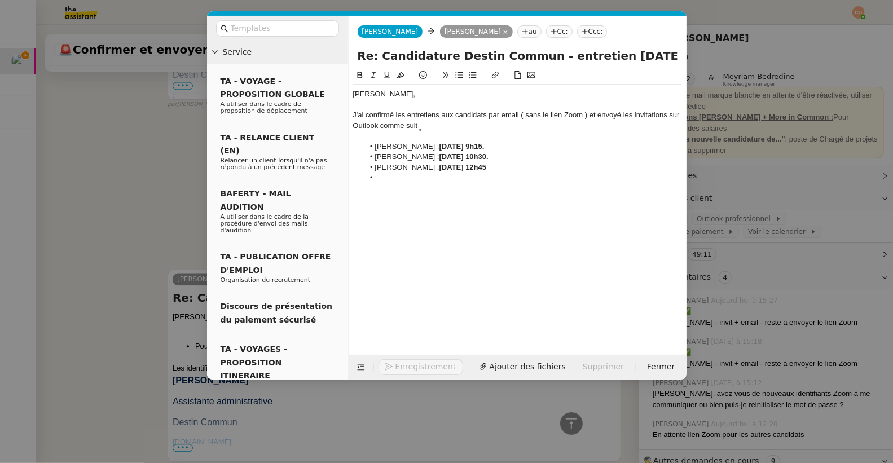
scroll to position [1480, 0]
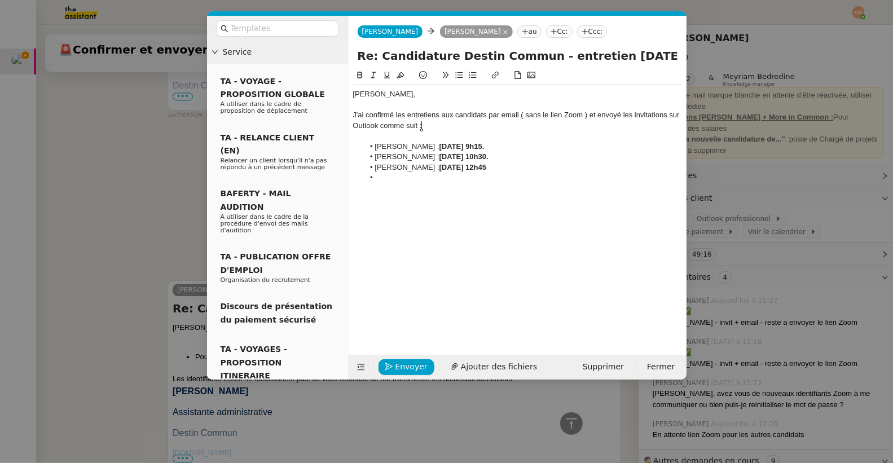
click at [399, 183] on div "[PERSON_NAME], J'ai confirmé les entretiens aux candidats par email ( sans le l…" at bounding box center [517, 136] width 329 height 103
click at [498, 190] on div "Je vous laisse transmettre les liens Zoom au candidats ou me communiquer les" at bounding box center [517, 188] width 329 height 10
click at [0, 0] on lt-span "au x candidats" at bounding box center [0, 0] width 0 height 0
click at [626, 191] on div "Je vous laisse transmettre les liens Zoom aux candidats ou me communiquer les" at bounding box center [517, 188] width 329 height 10
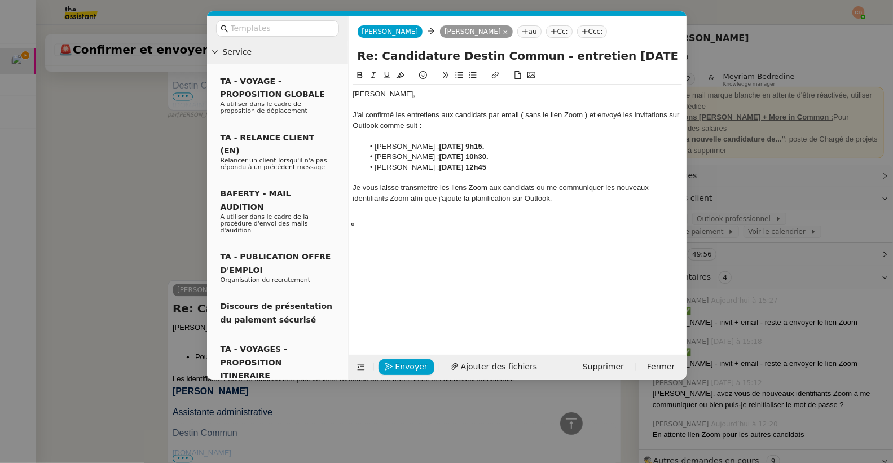
scroll to position [1524, 0]
click at [385, 363] on icon "button" at bounding box center [389, 367] width 8 height 8
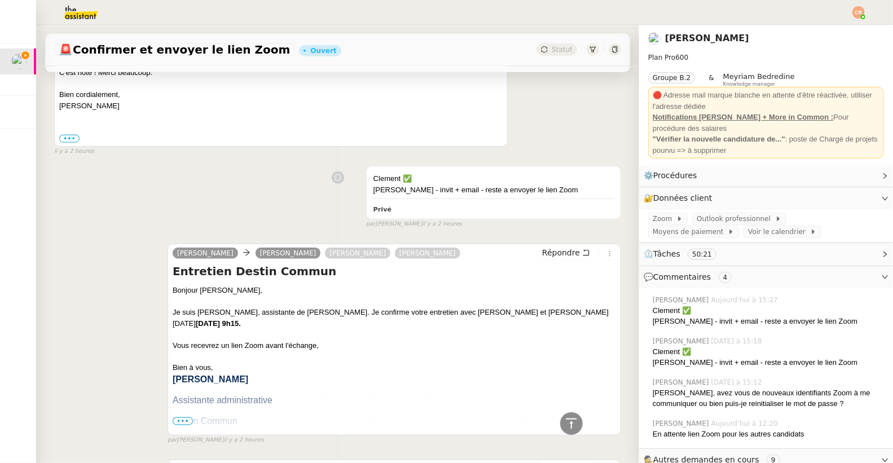
scroll to position [0, 0]
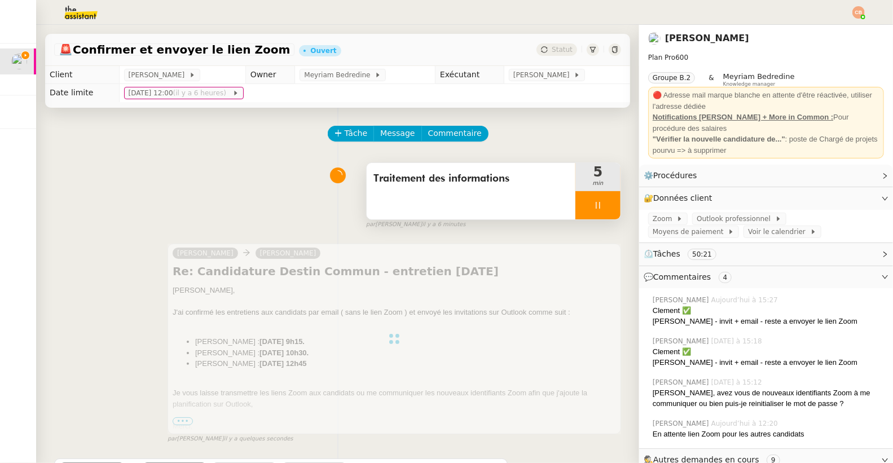
click at [575, 206] on div at bounding box center [597, 205] width 45 height 28
click at [598, 204] on button at bounding box center [609, 205] width 23 height 28
click at [575, 204] on button at bounding box center [597, 205] width 45 height 28
click at [575, 204] on div at bounding box center [586, 205] width 23 height 28
click at [523, 78] on span "[PERSON_NAME]" at bounding box center [543, 74] width 60 height 11
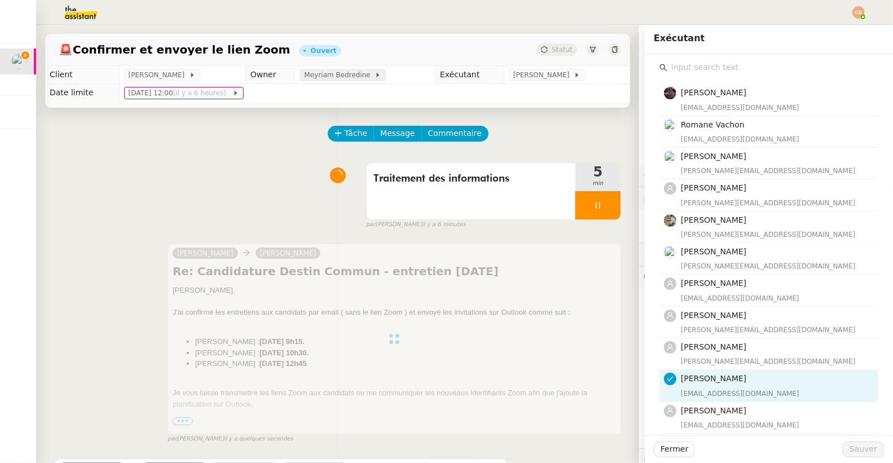
click at [357, 71] on span "Meyriam Bedredine" at bounding box center [339, 74] width 70 height 11
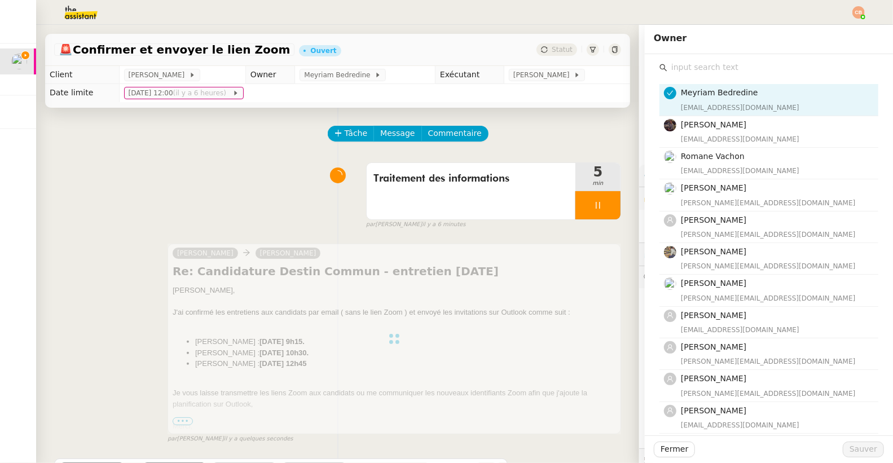
click at [669, 65] on input "text" at bounding box center [772, 67] width 211 height 15
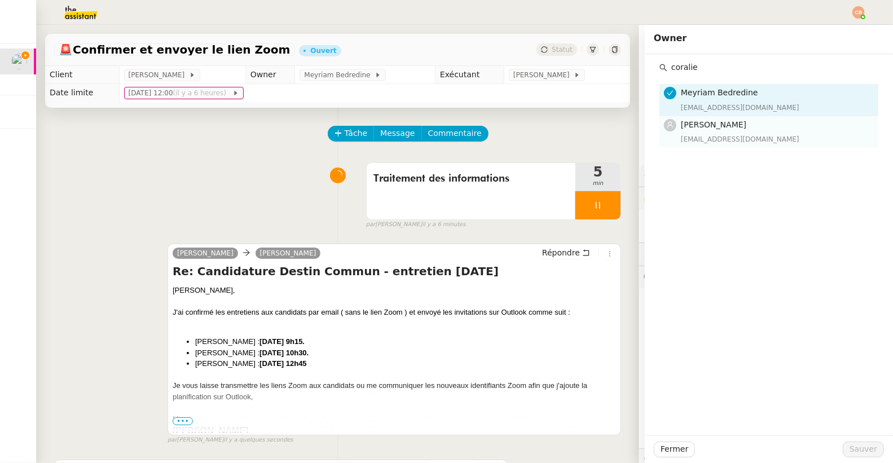
type input "coralie"
click at [696, 125] on span "[PERSON_NAME]" at bounding box center [713, 124] width 65 height 9
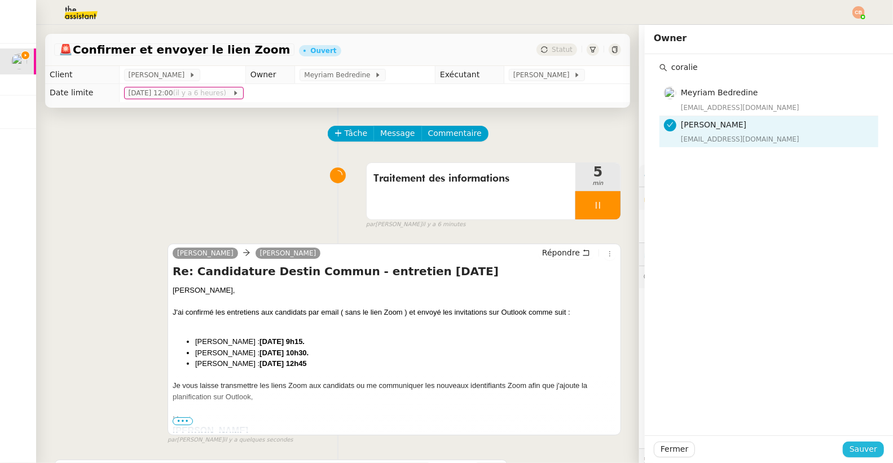
click at [842, 449] on button "Sauver" at bounding box center [862, 450] width 41 height 16
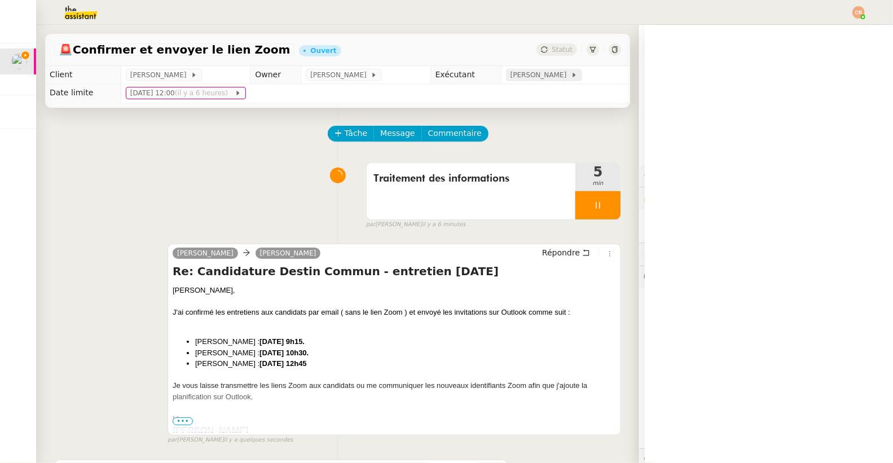
click at [541, 76] on span "[PERSON_NAME]" at bounding box center [540, 74] width 60 height 11
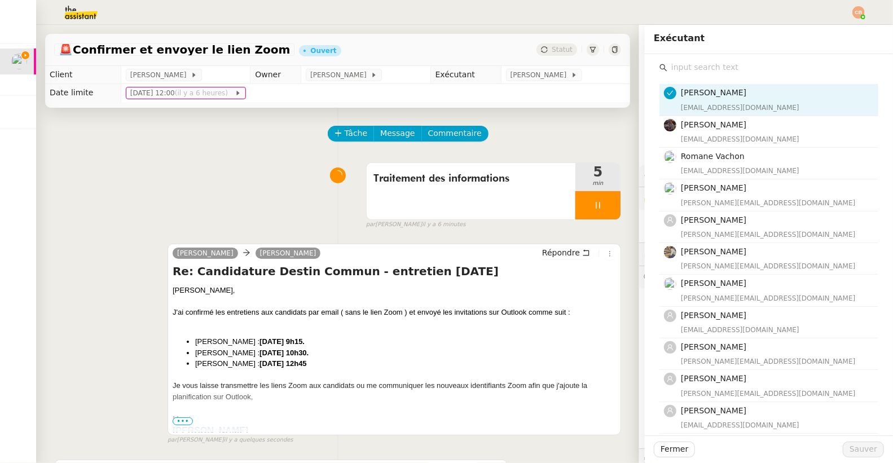
click at [701, 65] on input "text" at bounding box center [772, 67] width 211 height 15
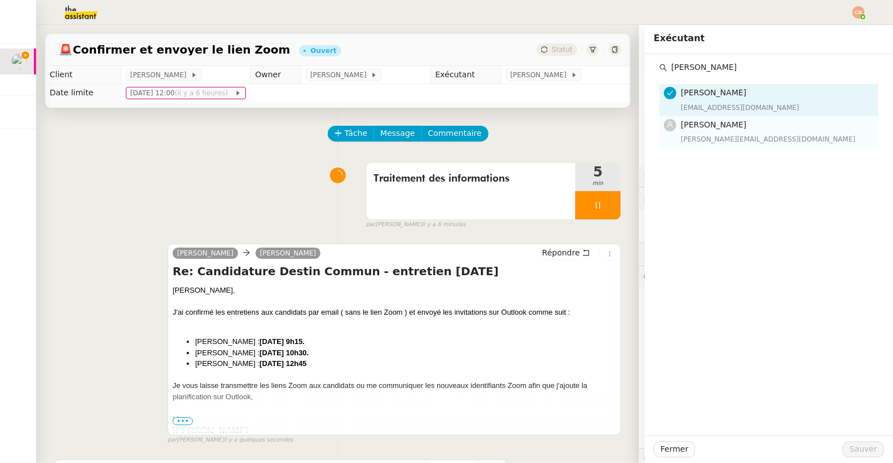
type input "Tatyana"
click at [707, 125] on span "[PERSON_NAME]" at bounding box center [713, 124] width 65 height 9
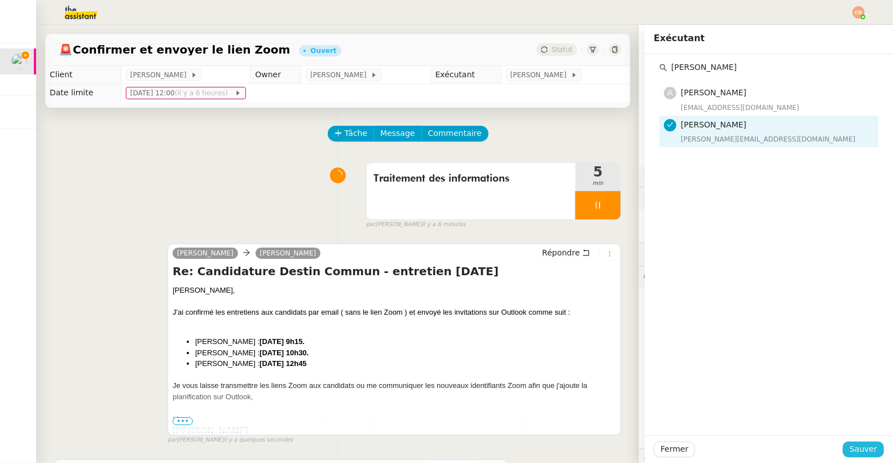
drag, startPoint x: 863, startPoint y: 455, endPoint x: 849, endPoint y: 451, distance: 14.6
click at [863, 455] on span "Sauver" at bounding box center [863, 449] width 28 height 13
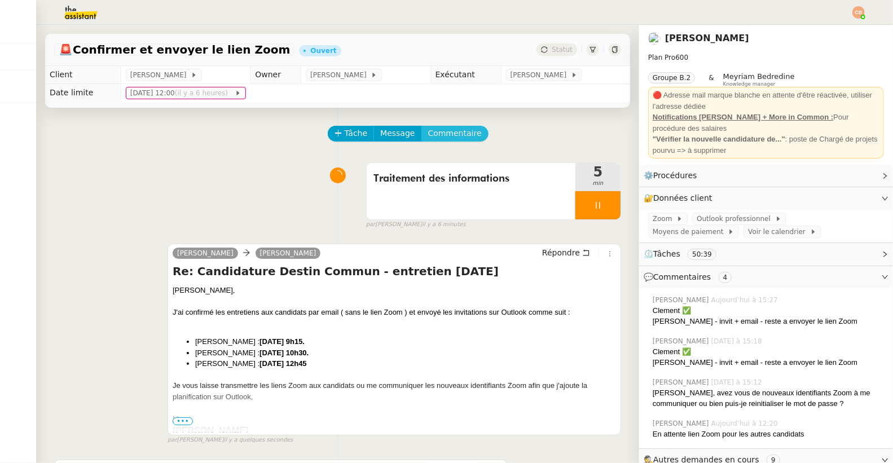
click at [455, 133] on span "Commentaire" at bounding box center [455, 133] width 54 height 13
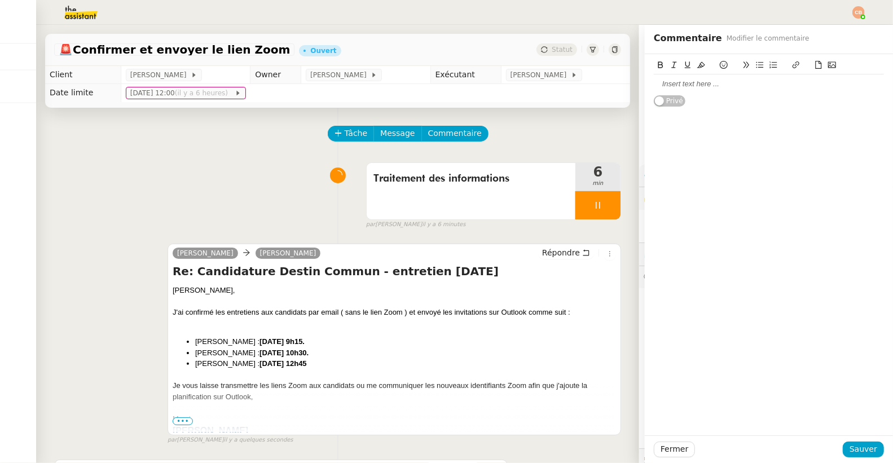
click at [674, 86] on div at bounding box center [769, 84] width 230 height 10
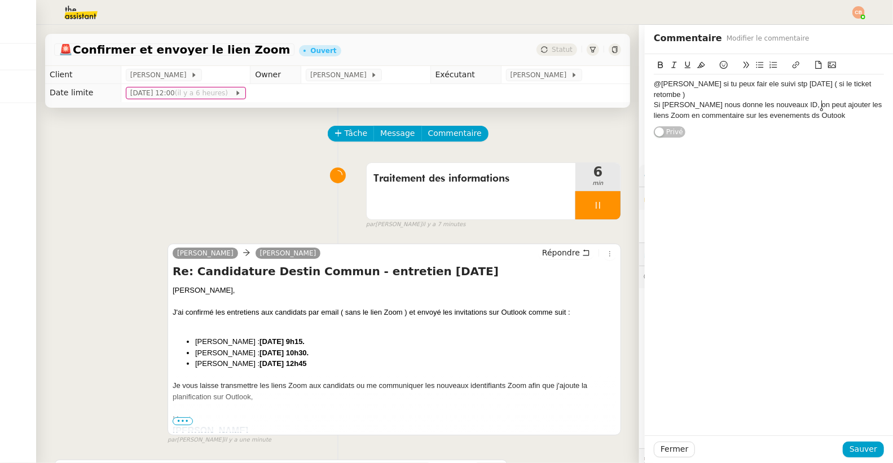
click at [748, 106] on div "Si Laurence nous donne les nouveaux ID, on peut ajouter les liens Zoom en comme…" at bounding box center [769, 110] width 230 height 21
click at [0, 0] on lt-span "événements" at bounding box center [0, 0] width 0 height 0
click at [809, 105] on div "Si Laurence nous donne les nouveaux ID, on peut ajouter les liens Zoom en comme…" at bounding box center [769, 110] width 230 height 21
click at [834, 107] on div "Si Laurence nous donne les nouveaux ID, on peut ajouter les liens Zoom en comme…" at bounding box center [769, 110] width 230 height 21
click at [725, 86] on div "@Tatyana si tu peux fair ele suivi stp demain ( si le ticket retombe )" at bounding box center [769, 89] width 230 height 21
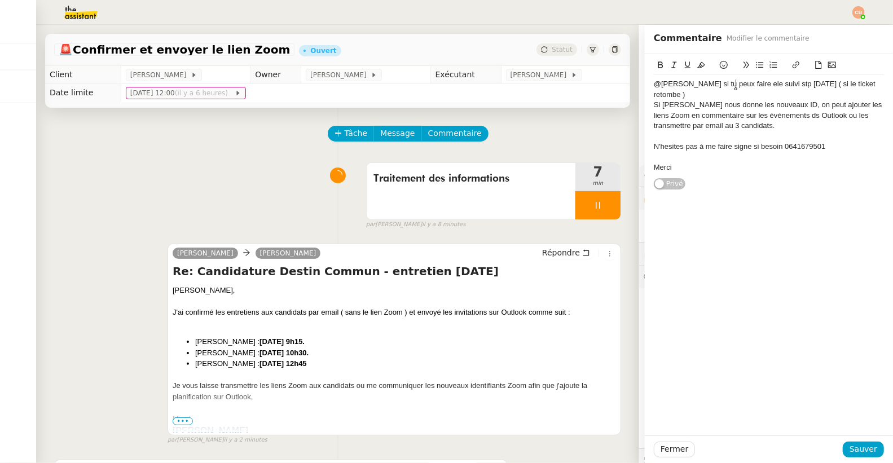
click at [736, 86] on div "@Tatyana si tu peux faire ele suivi stp demain ( si le ticket retombe )" at bounding box center [769, 89] width 230 height 21
click at [836, 142] on div "N'hesites pas à me faire signe si besoin 0641679501" at bounding box center [769, 147] width 230 height 10
click at [859, 442] on button "Sauver" at bounding box center [862, 450] width 41 height 16
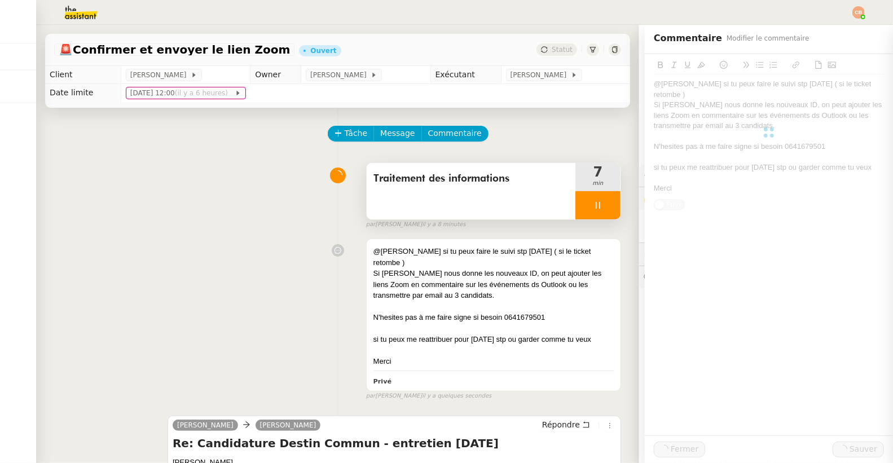
click at [577, 198] on div at bounding box center [597, 205] width 45 height 28
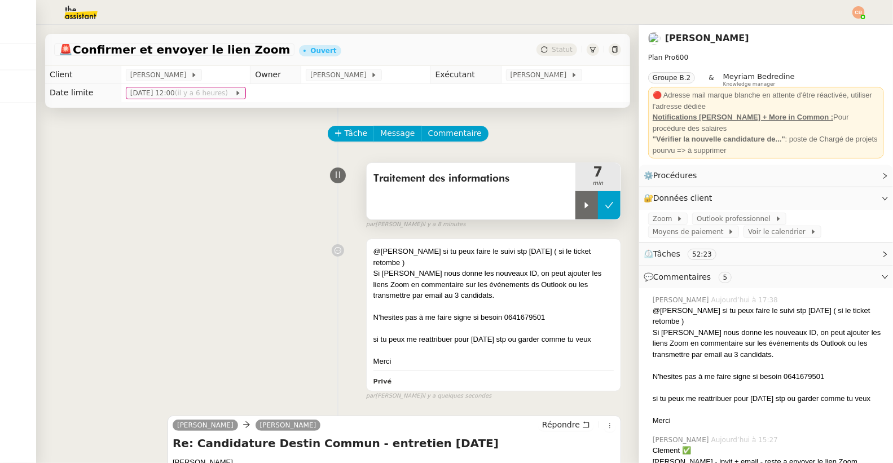
click at [598, 199] on button at bounding box center [609, 205] width 23 height 28
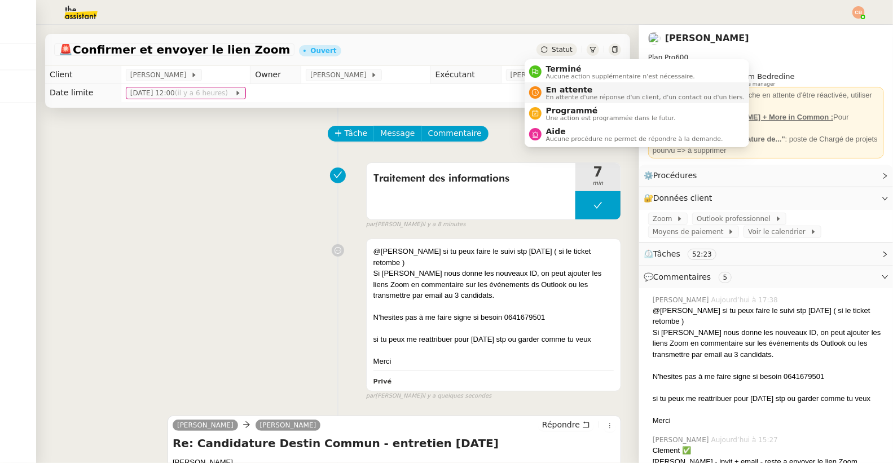
click at [550, 86] on span "En attente" at bounding box center [645, 89] width 198 height 9
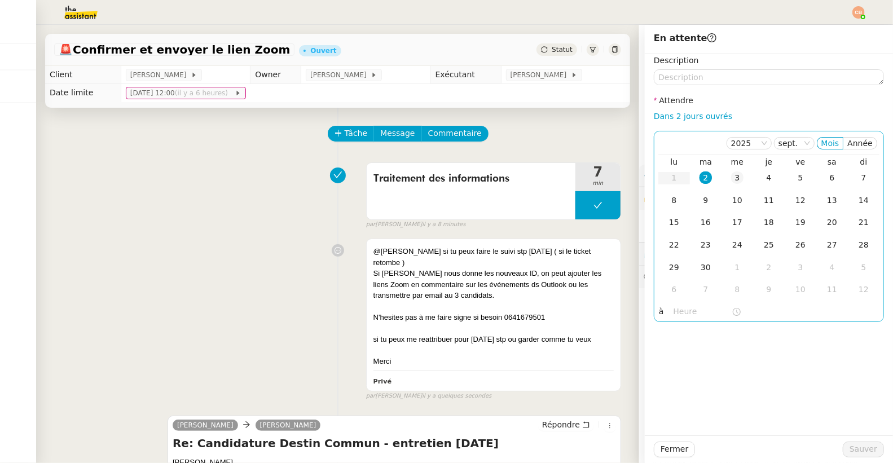
click at [731, 179] on div "3" at bounding box center [737, 177] width 12 height 12
click at [691, 307] on input "text" at bounding box center [702, 311] width 58 height 13
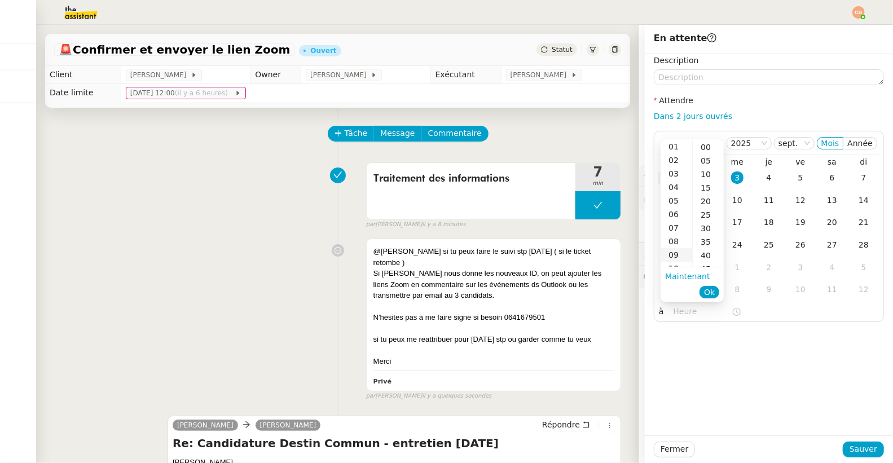
click at [667, 254] on div "09" at bounding box center [676, 255] width 32 height 14
click at [703, 148] on div "00" at bounding box center [707, 147] width 31 height 14
type input "09:00"
drag, startPoint x: 743, startPoint y: 338, endPoint x: 762, endPoint y: 356, distance: 26.3
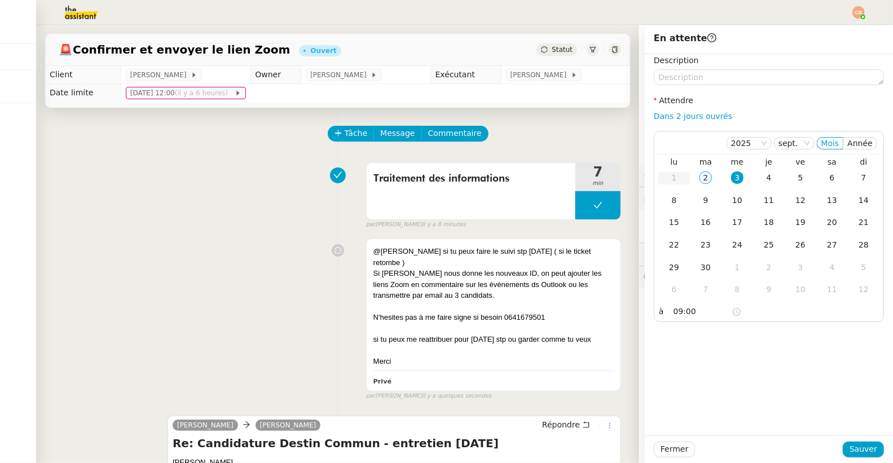
click at [747, 341] on div "Description Attendre Dans 2 jours ouvrés 2025 sept. Mois Année lu ma me je ve s…" at bounding box center [769, 244] width 248 height 381
click at [842, 442] on button "Sauver" at bounding box center [862, 450] width 41 height 16
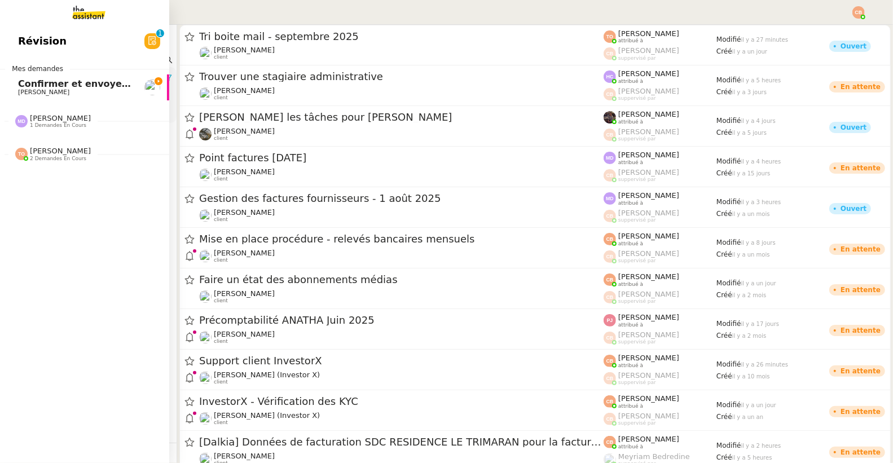
click at [28, 87] on span "Confirmer et envoyer le lien Zoom" at bounding box center [105, 83] width 174 height 11
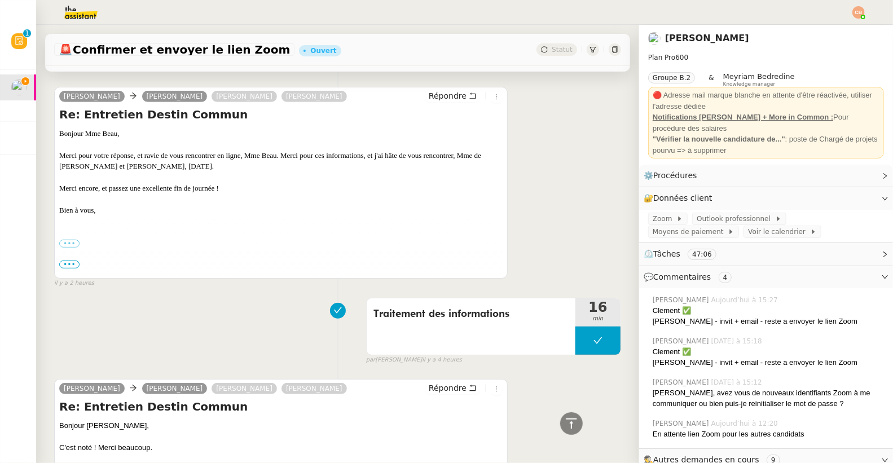
scroll to position [330, 0]
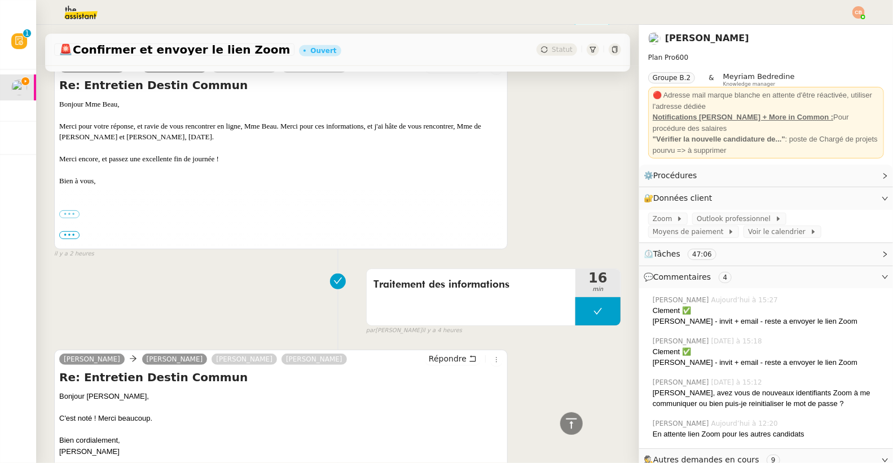
click at [72, 232] on span "•••" at bounding box center [69, 235] width 20 height 8
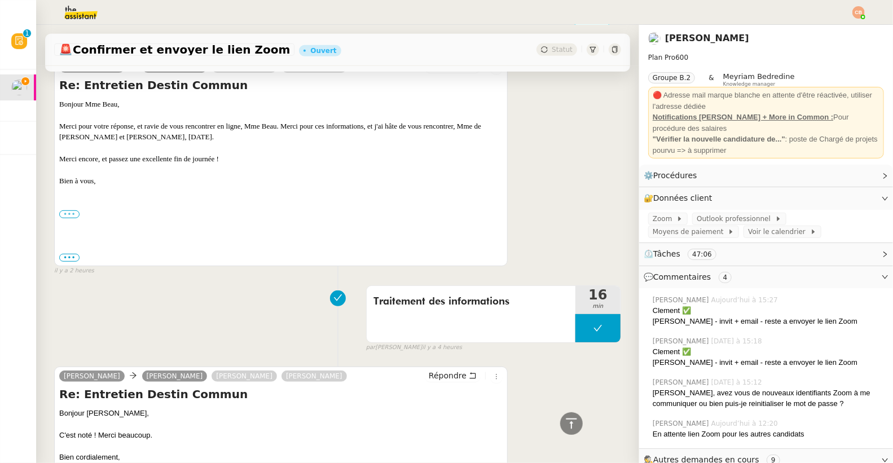
click at [73, 216] on label "•••" at bounding box center [69, 214] width 20 height 8
click at [0, 0] on input "•••" at bounding box center [0, 0] width 0 height 0
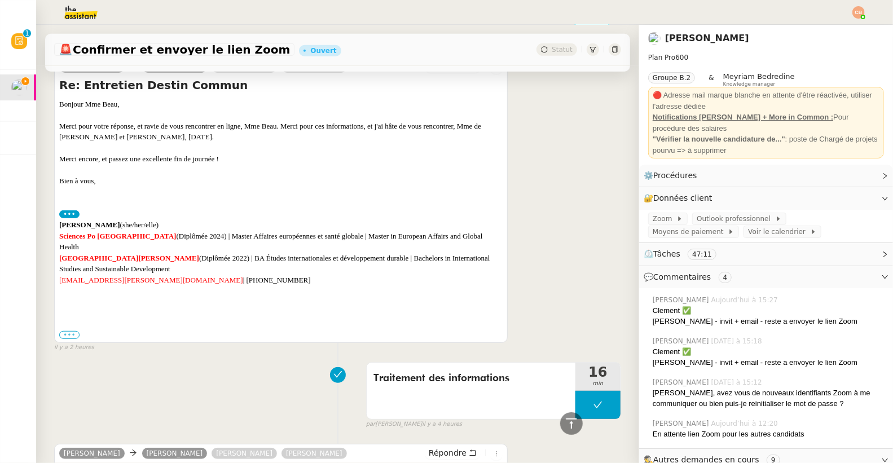
click at [70, 331] on label "•••" at bounding box center [69, 335] width 20 height 8
click at [0, 0] on input "•••" at bounding box center [0, 0] width 0 height 0
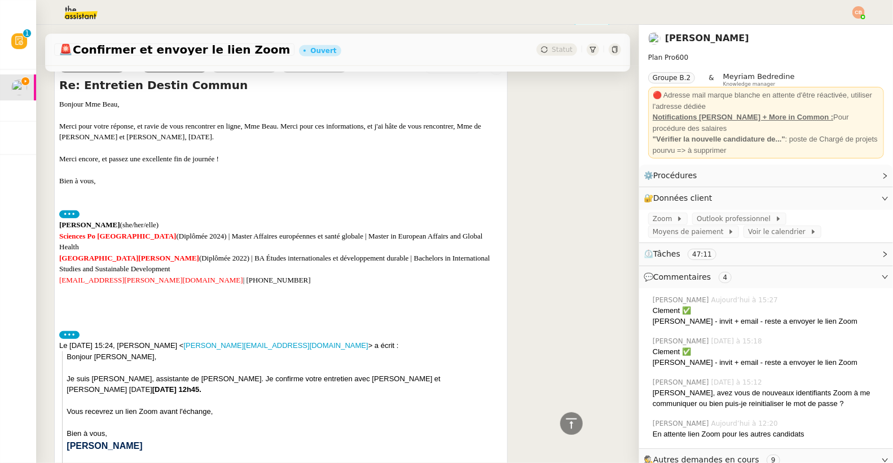
drag, startPoint x: 92, startPoint y: 383, endPoint x: 241, endPoint y: 380, distance: 148.9
click at [241, 380] on div "Je suis [PERSON_NAME], assistante de [PERSON_NAME]. Je confirme votre entretien…" at bounding box center [285, 384] width 436 height 22
copy strong "[DATE] 12h45."
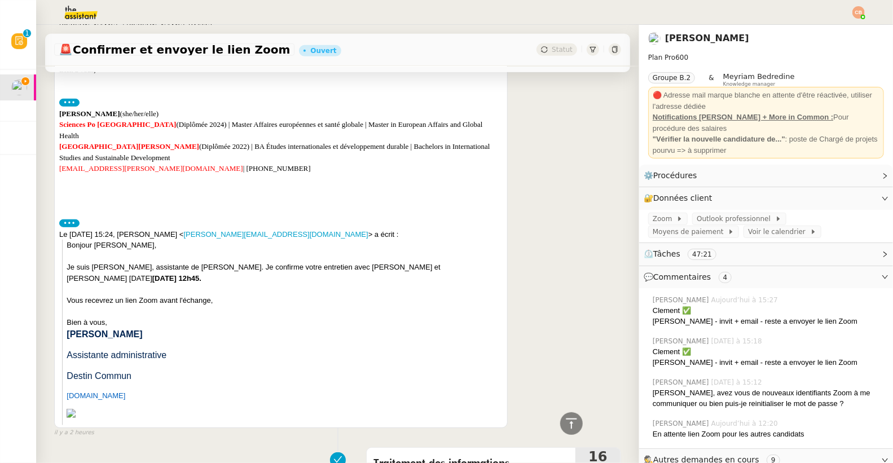
scroll to position [727, 0]
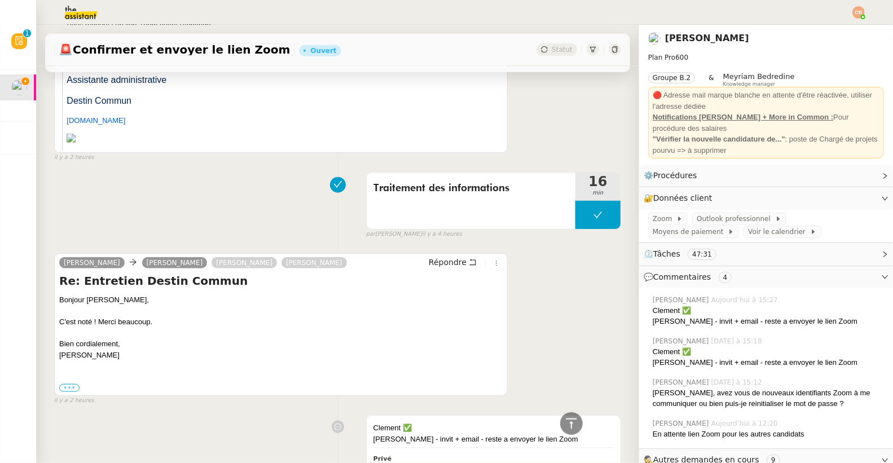
click at [70, 384] on label "•••" at bounding box center [69, 388] width 20 height 8
click at [0, 0] on input "•••" at bounding box center [0, 0] width 0 height 0
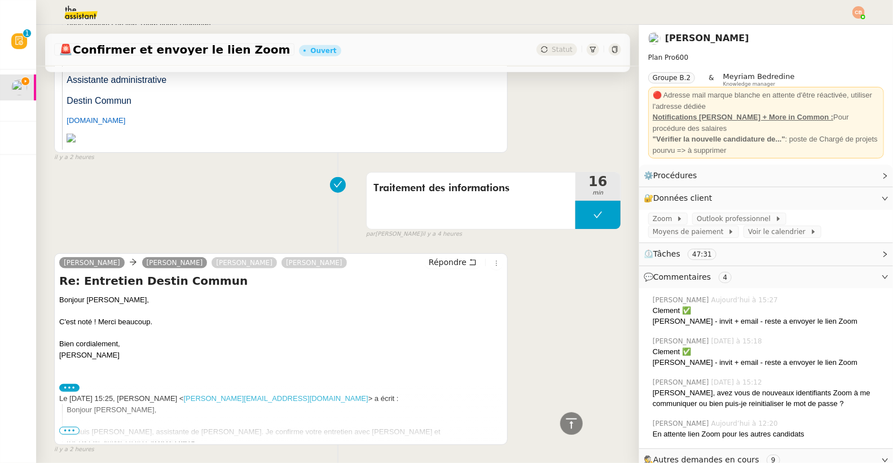
click at [69, 427] on span "•••" at bounding box center [69, 431] width 20 height 8
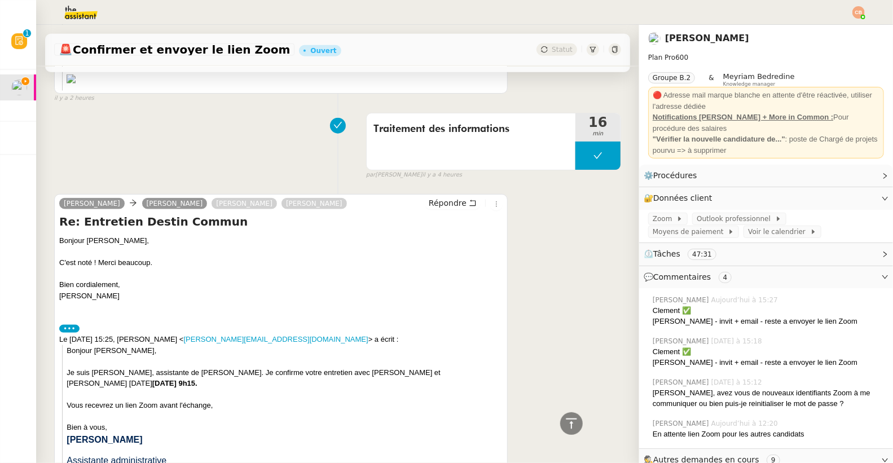
scroll to position [801, 0]
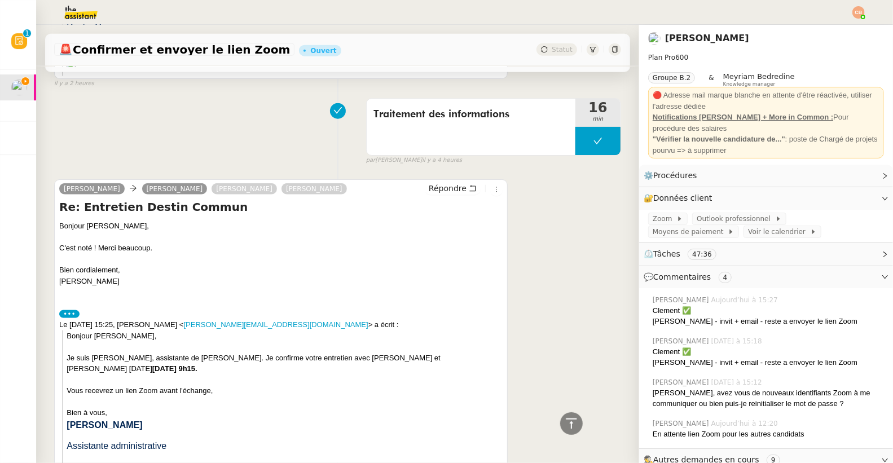
drag, startPoint x: 92, startPoint y: 361, endPoint x: 267, endPoint y: 361, distance: 174.2
click at [267, 361] on div "Je suis [PERSON_NAME], assistante de [PERSON_NAME]. Je confirme votre entretien…" at bounding box center [285, 363] width 436 height 22
copy strong "[DATE] 9h15."
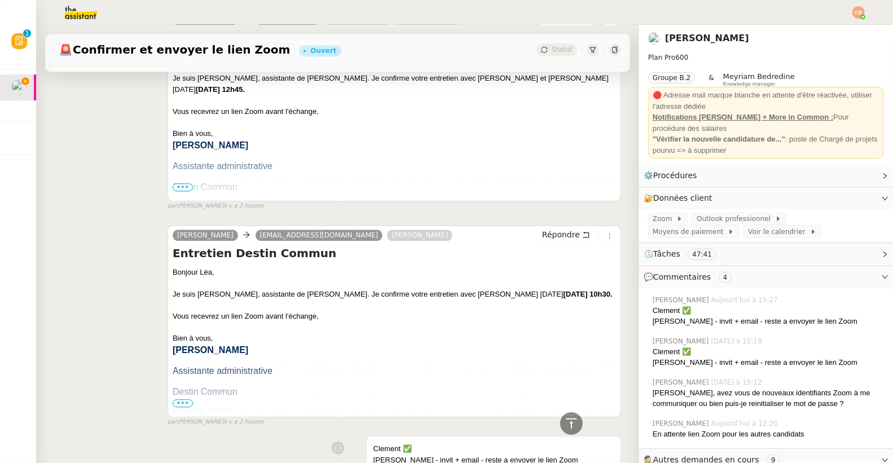
scroll to position [1636, 0]
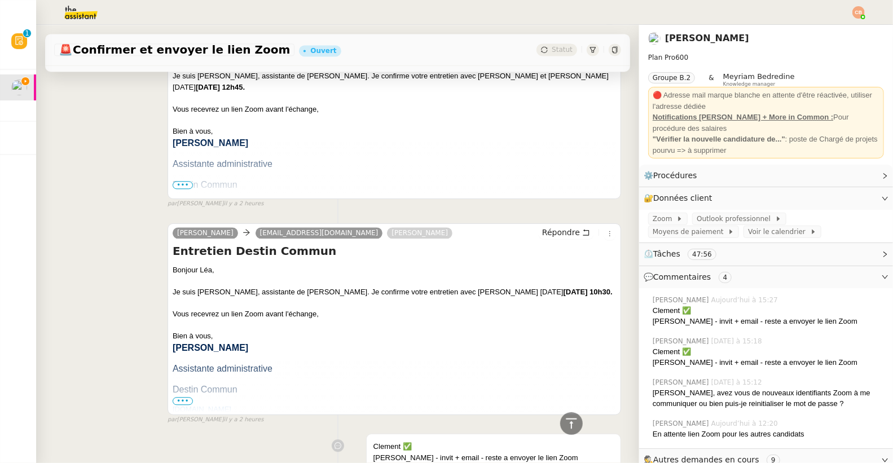
drag, startPoint x: 546, startPoint y: 283, endPoint x: 563, endPoint y: 297, distance: 21.6
click at [563, 297] on div "Je suis [PERSON_NAME], assistante de [PERSON_NAME]. Je confirme votre entretien…" at bounding box center [394, 291] width 443 height 11
copy strong "[DATE] 10h30."
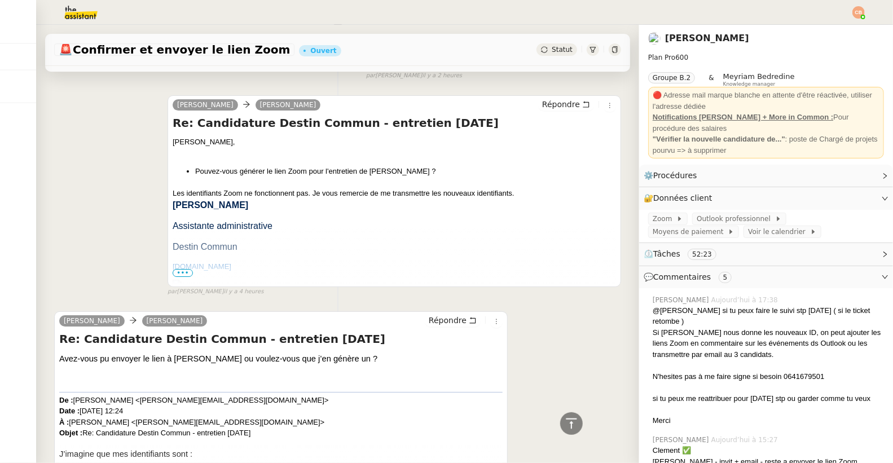
scroll to position [2472, 0]
